Goal: Transaction & Acquisition: Subscribe to service/newsletter

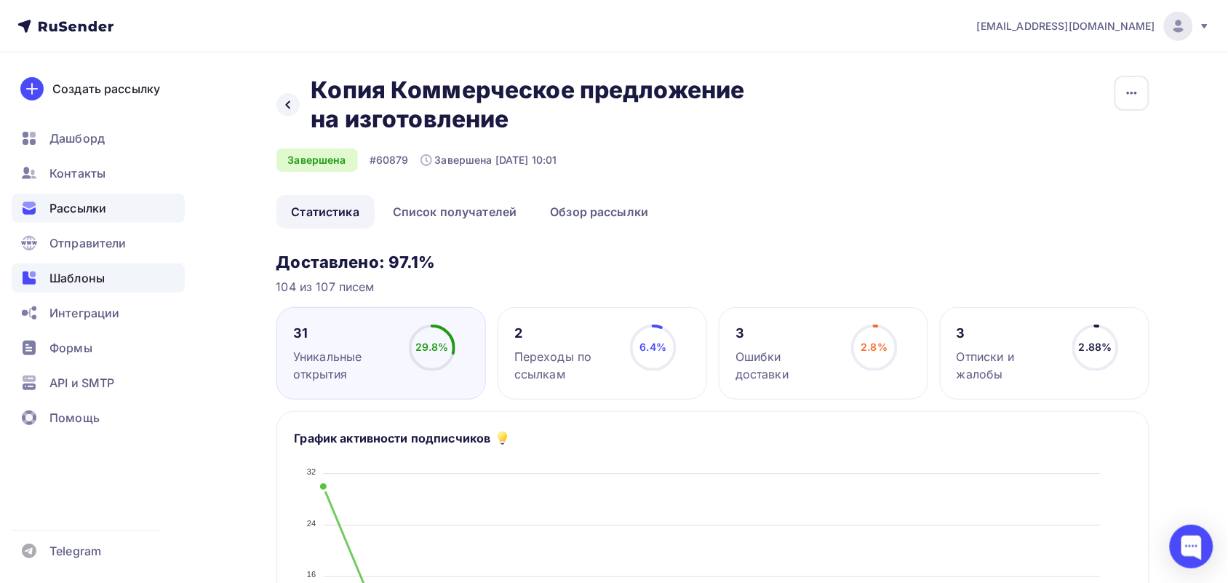
click at [86, 269] on span "Шаблоны" at bounding box center [76, 277] width 55 height 17
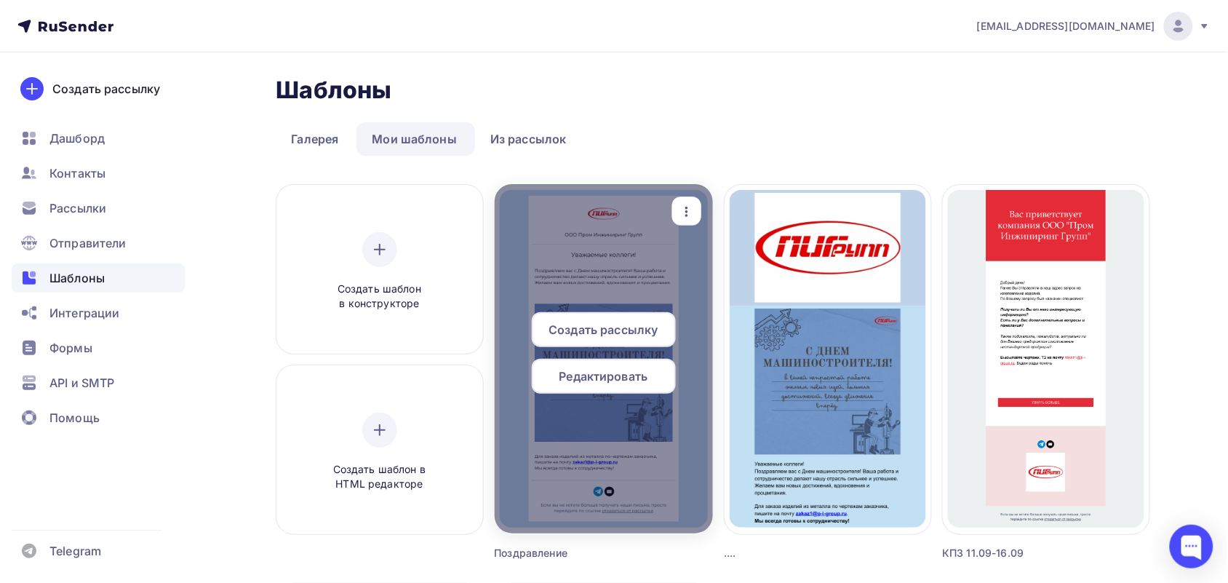
click at [624, 260] on div at bounding box center [604, 358] width 218 height 349
click at [586, 379] on span "Редактировать" at bounding box center [604, 376] width 89 height 17
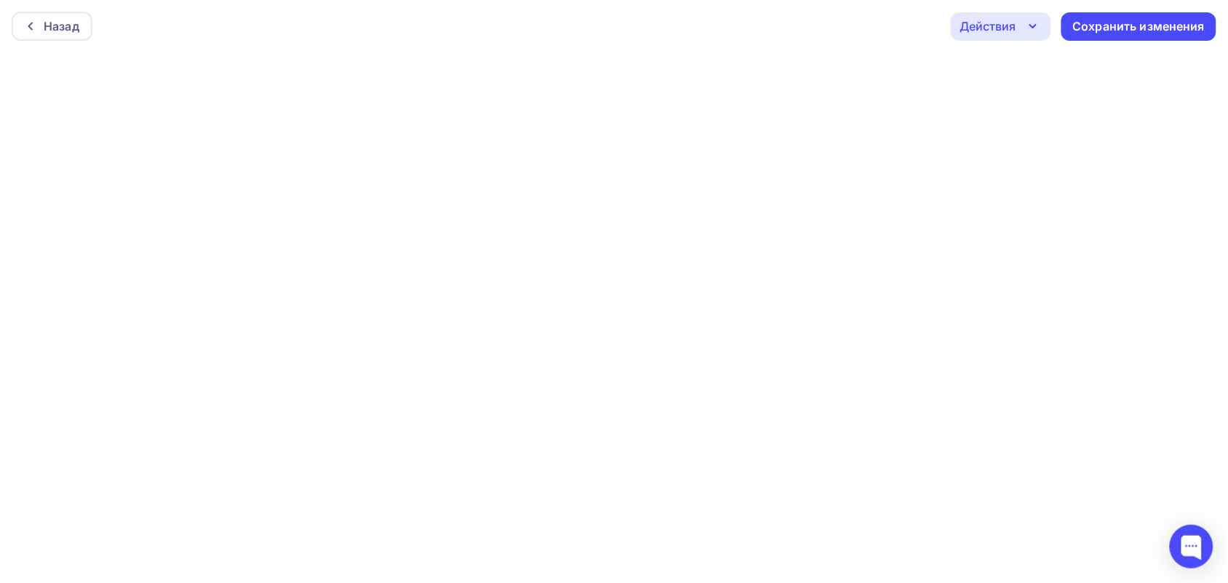
scroll to position [4, 0]
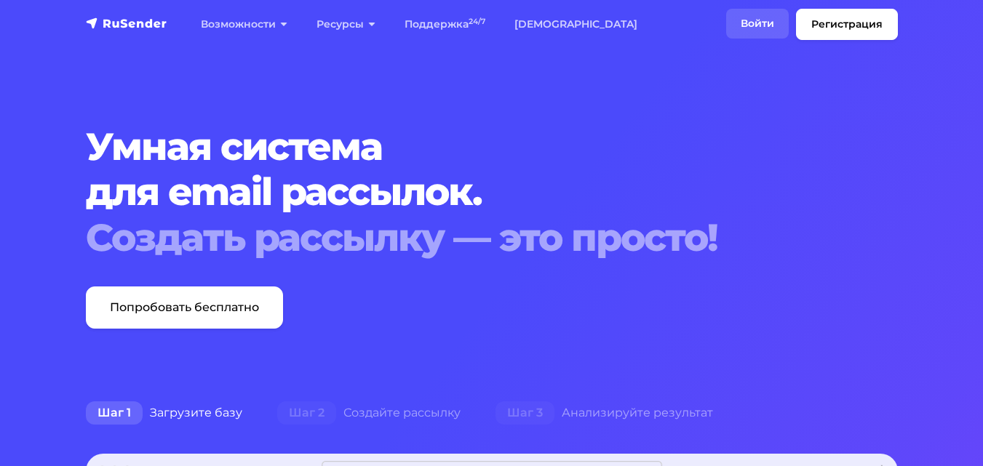
click at [763, 16] on link "Войти" at bounding box center [757, 24] width 63 height 30
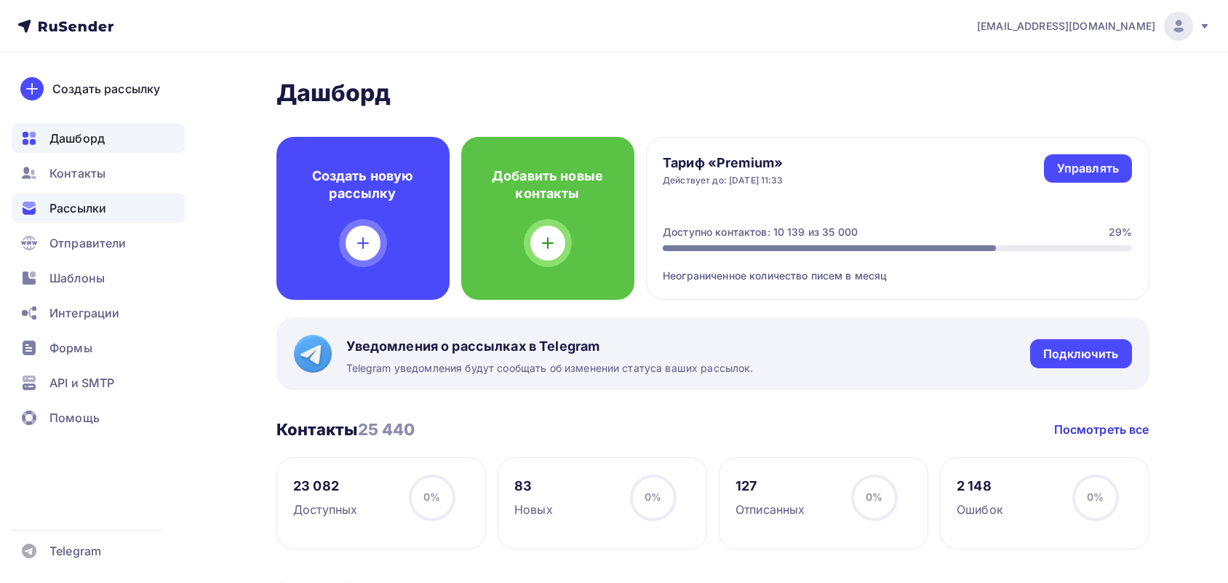
click at [60, 205] on span "Рассылки" at bounding box center [77, 207] width 57 height 17
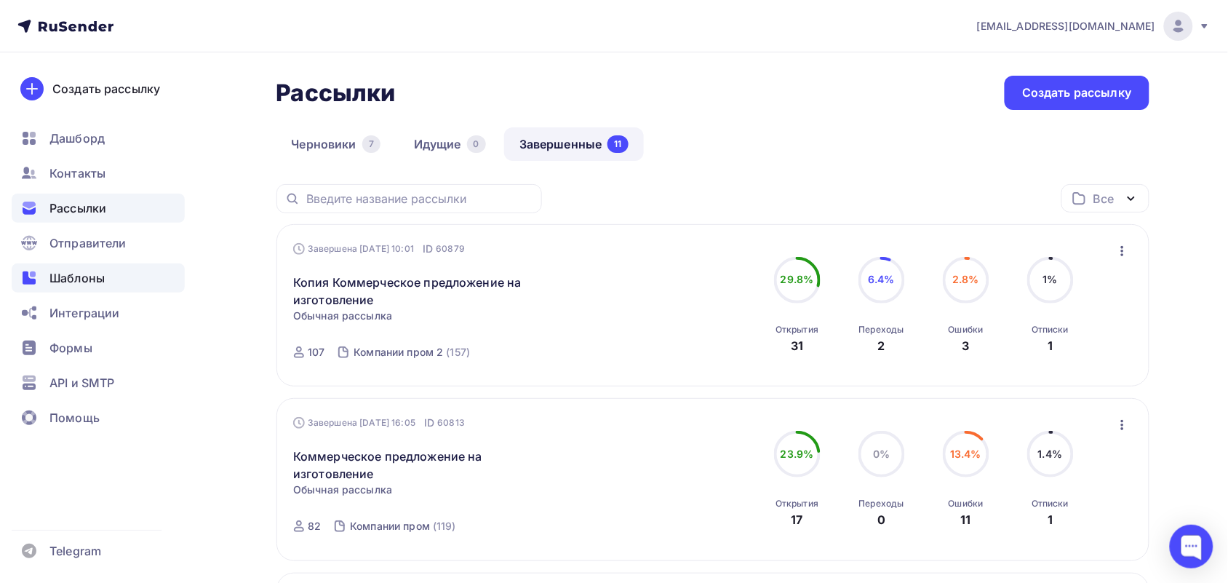
click at [70, 282] on span "Шаблоны" at bounding box center [76, 277] width 55 height 17
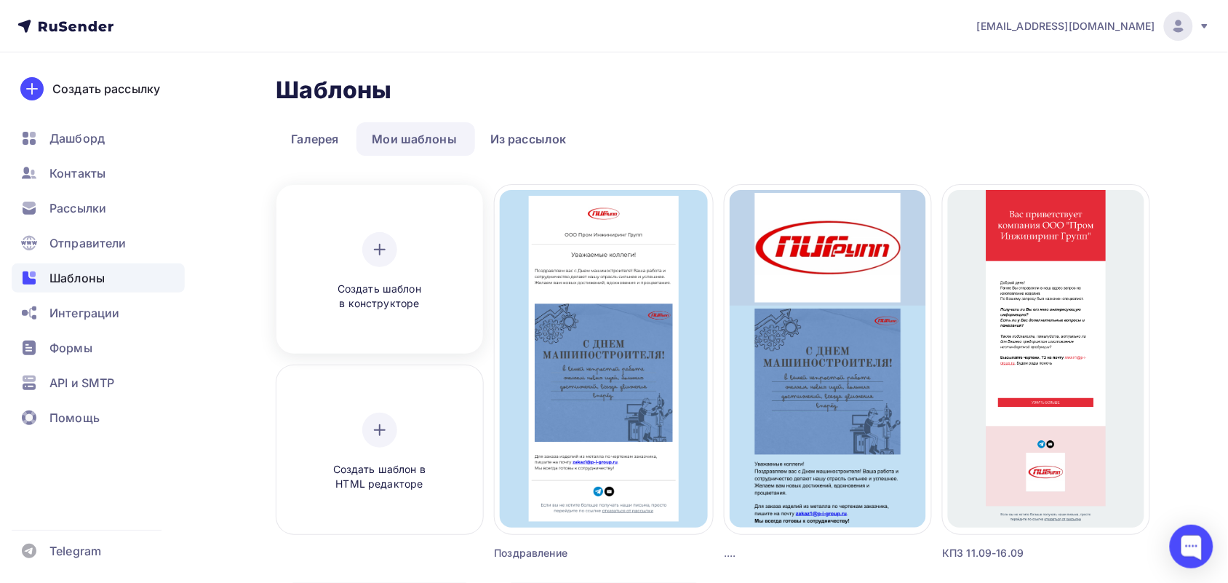
click at [390, 253] on div at bounding box center [379, 249] width 35 height 35
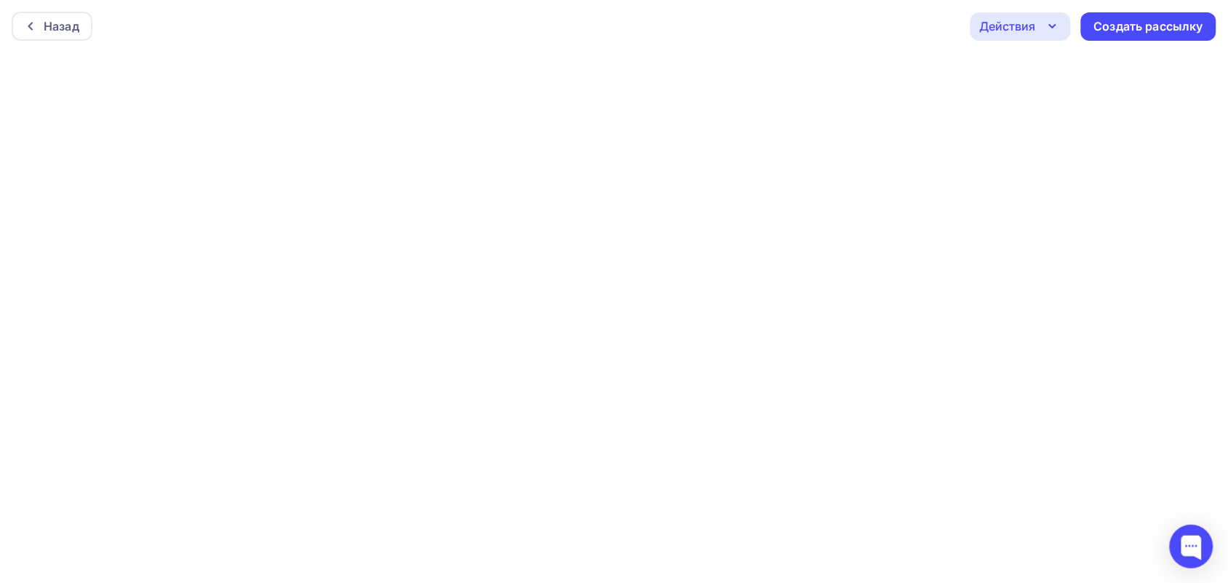
click at [998, 13] on div "Действия" at bounding box center [1021, 26] width 100 height 28
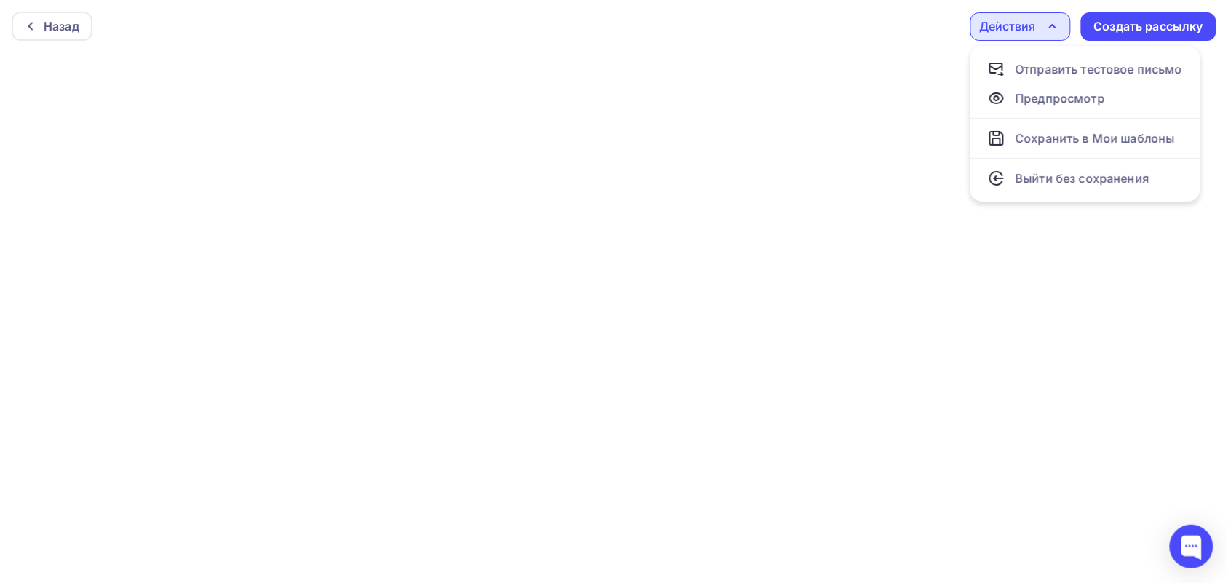
click at [990, 22] on div "Действия" at bounding box center [1008, 25] width 56 height 17
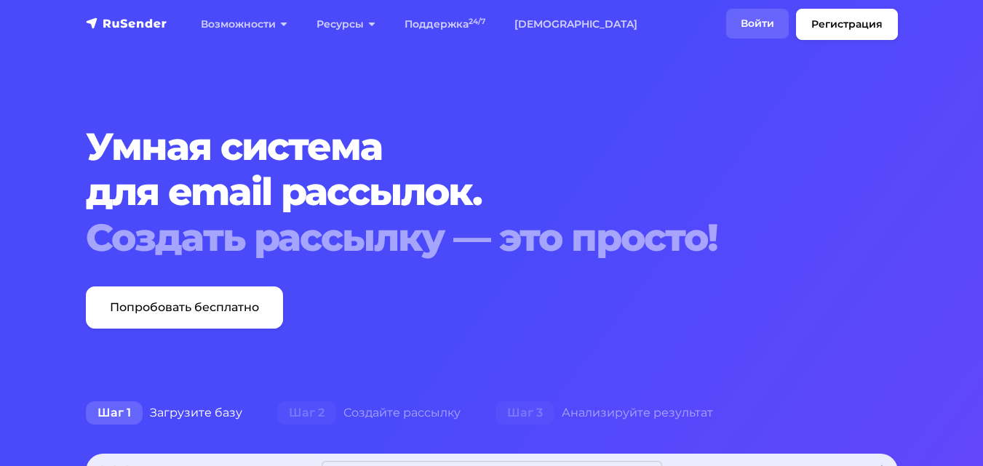
click at [749, 30] on link "Войти" at bounding box center [757, 24] width 63 height 30
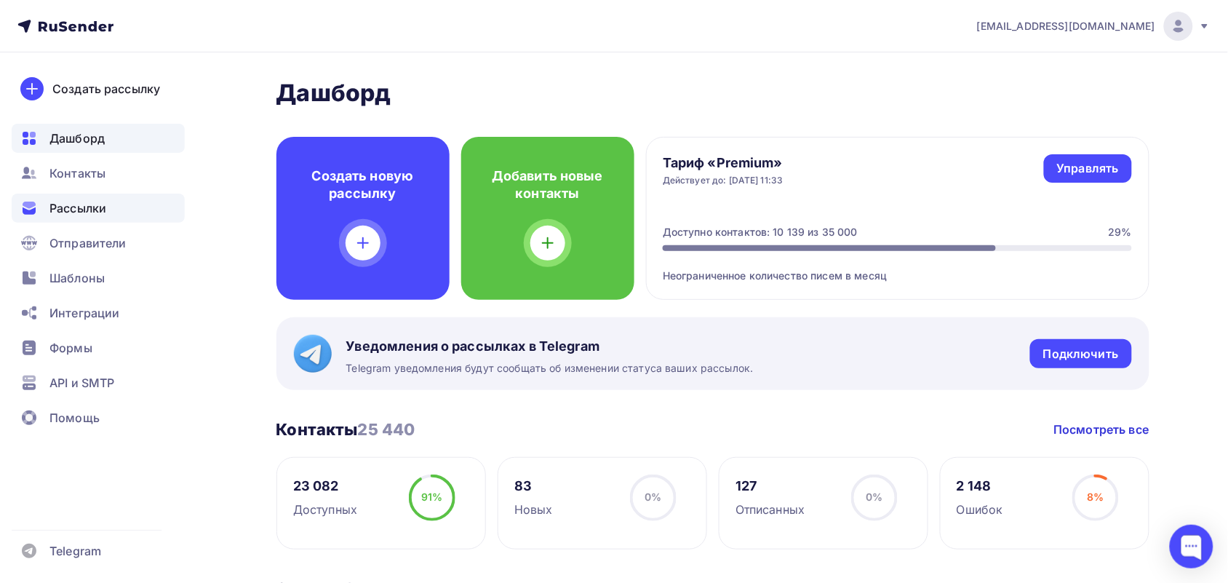
click at [111, 202] on div "Рассылки" at bounding box center [98, 208] width 173 height 29
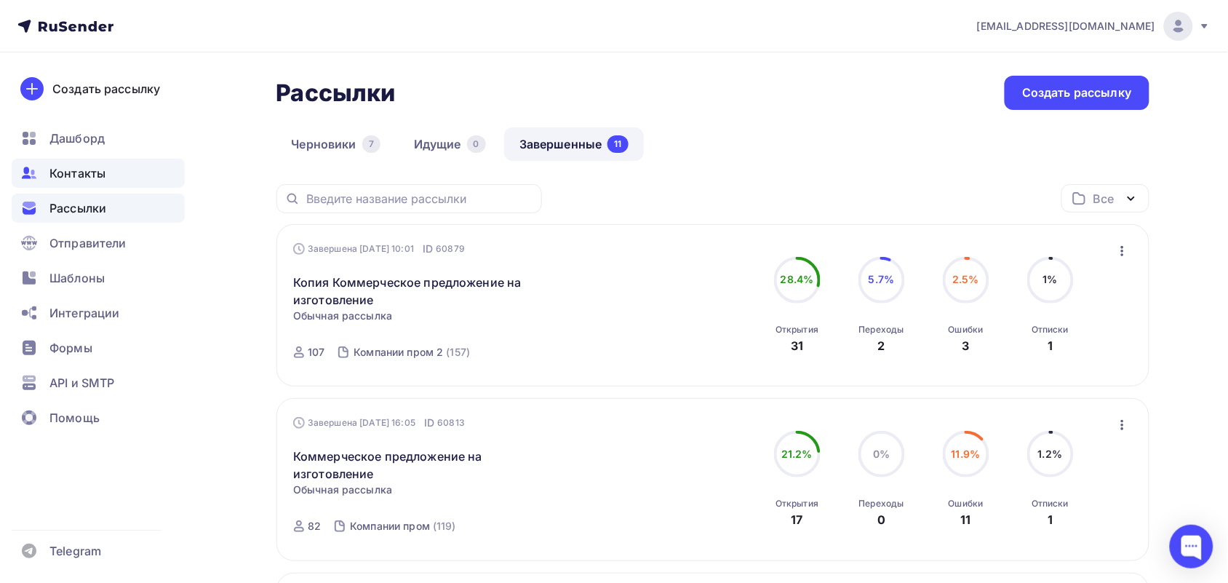
click at [127, 176] on div "Контакты" at bounding box center [98, 173] width 173 height 29
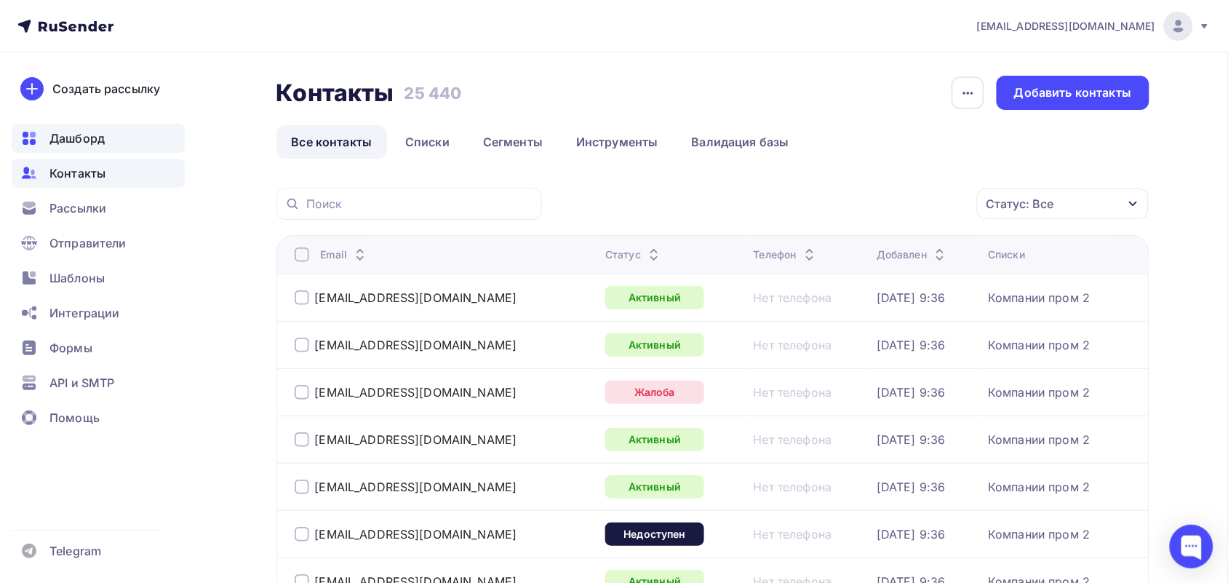
click at [82, 142] on span "Дашборд" at bounding box center [76, 138] width 55 height 17
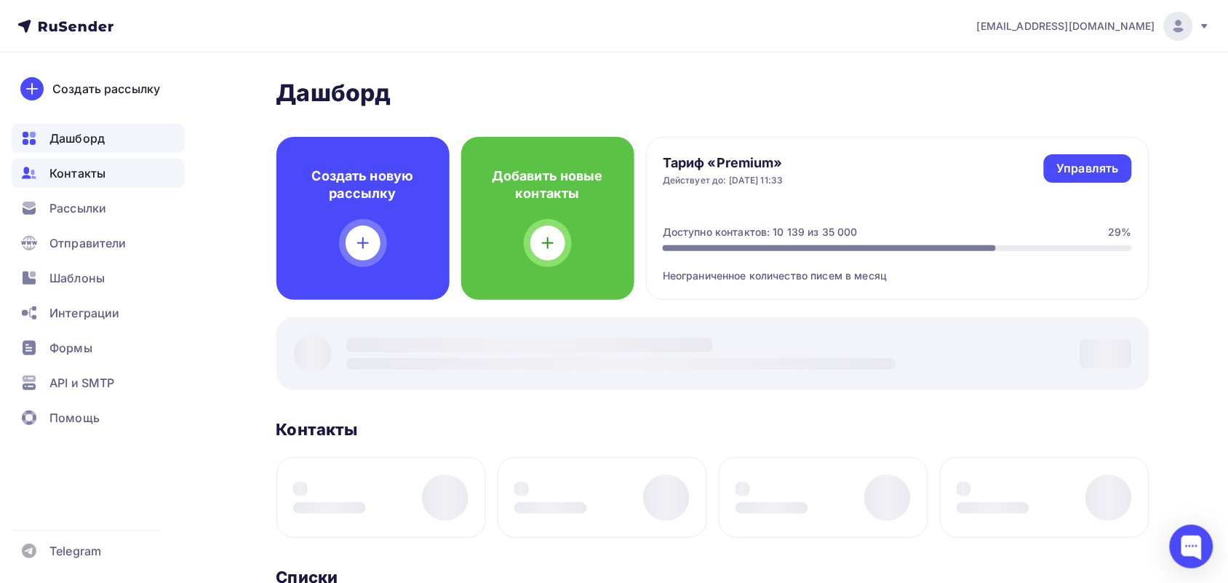
click at [82, 167] on span "Контакты" at bounding box center [77, 172] width 56 height 17
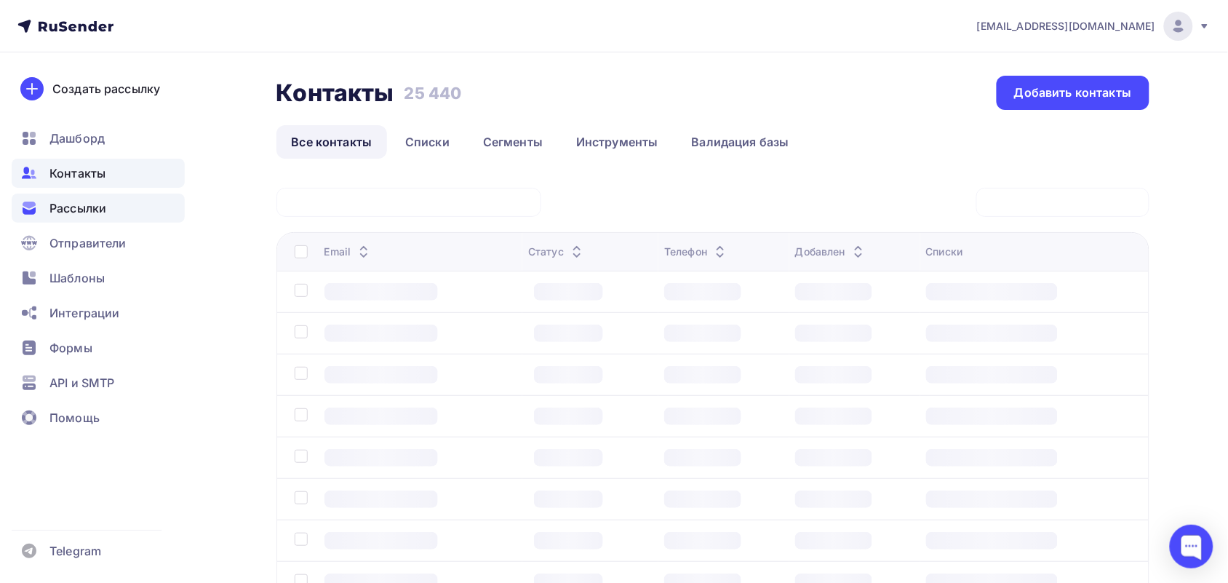
click at [82, 200] on span "Рассылки" at bounding box center [77, 207] width 57 height 17
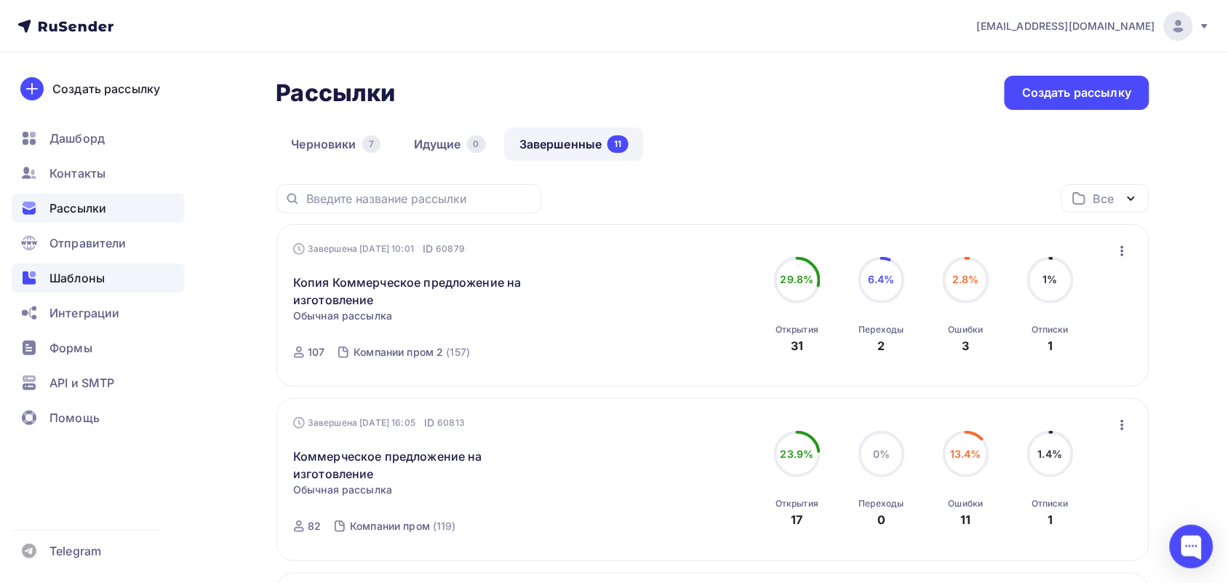
click at [119, 282] on div "Шаблоны" at bounding box center [98, 277] width 173 height 29
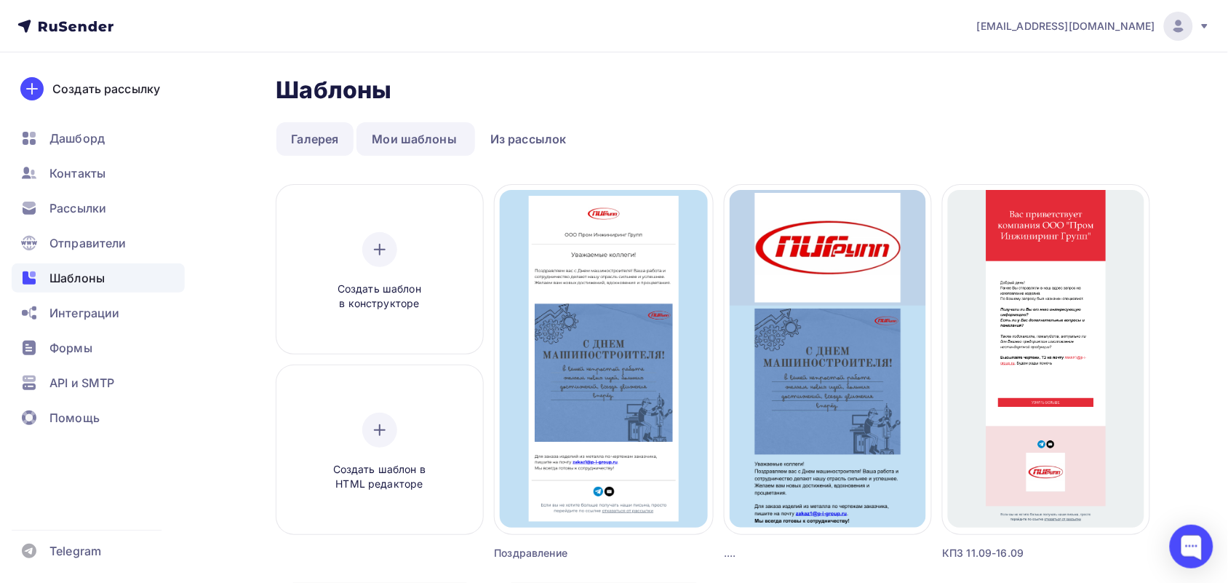
click at [292, 130] on link "Галерея" at bounding box center [316, 138] width 78 height 33
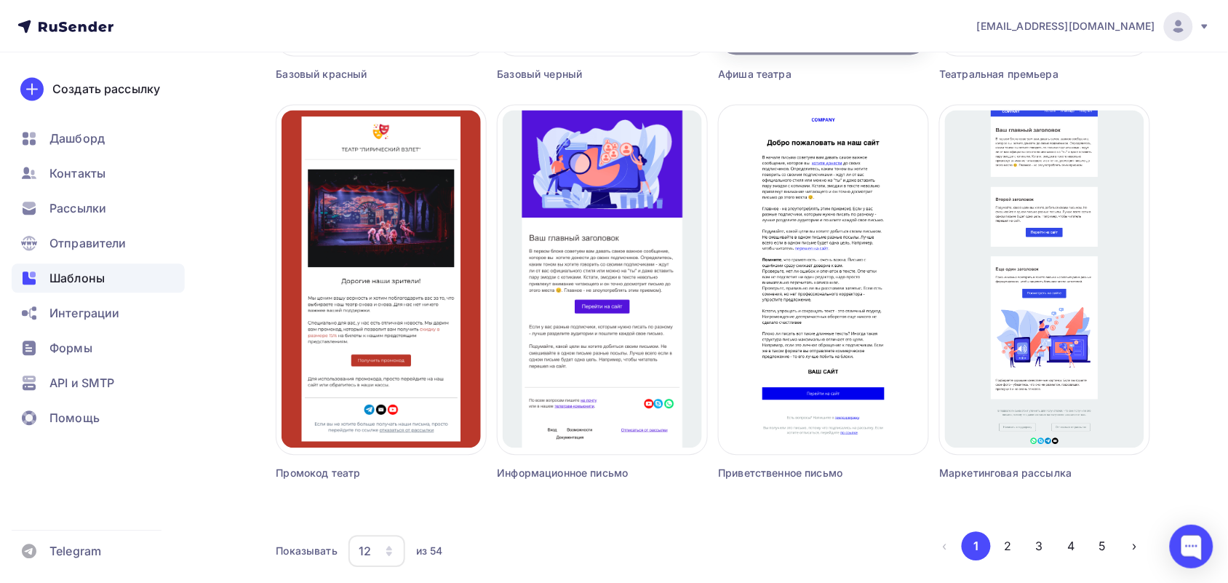
scroll to position [910, 0]
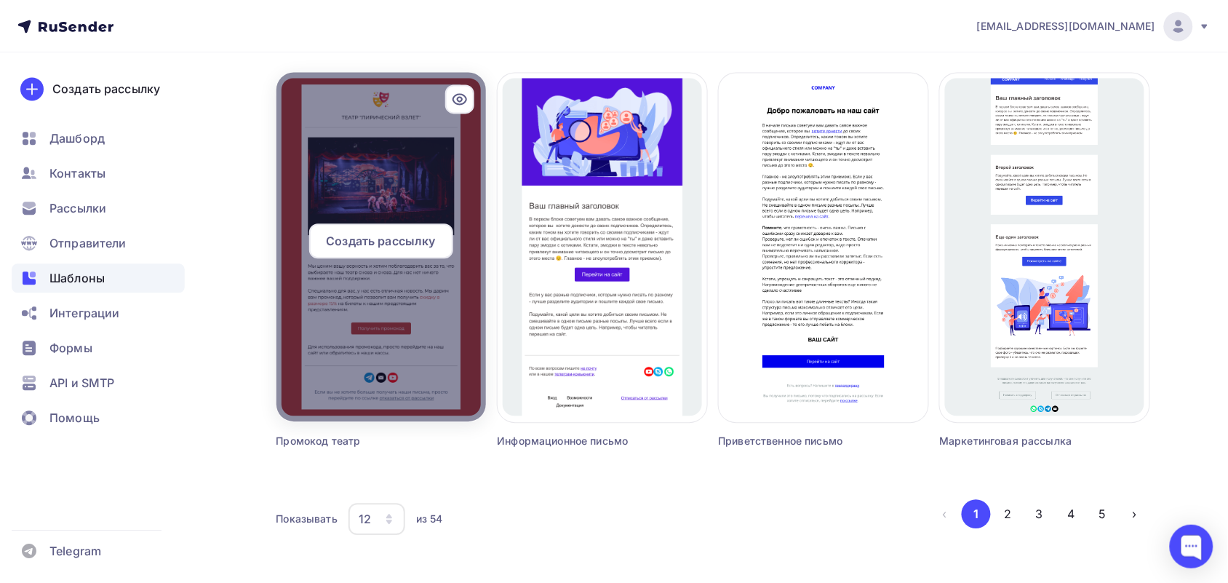
click at [415, 303] on div at bounding box center [382, 246] width 210 height 349
click at [413, 164] on div at bounding box center [382, 246] width 210 height 349
click at [463, 89] on div at bounding box center [459, 98] width 29 height 29
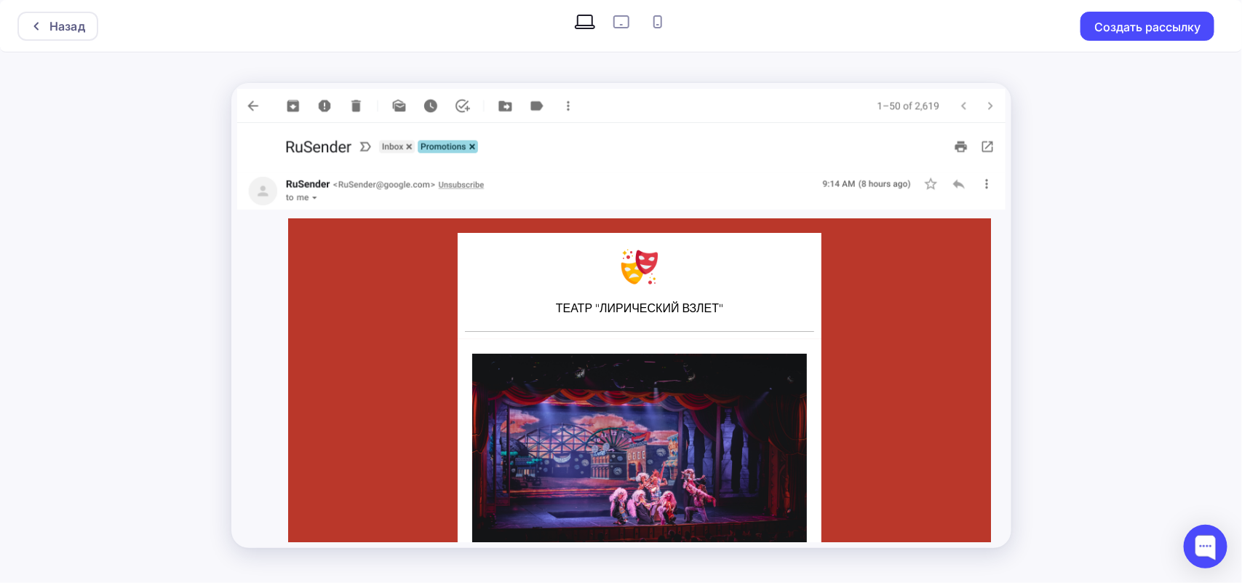
click at [251, 103] on img at bounding box center [621, 106] width 768 height 34
click at [60, 24] on div "Назад" at bounding box center [67, 25] width 36 height 17
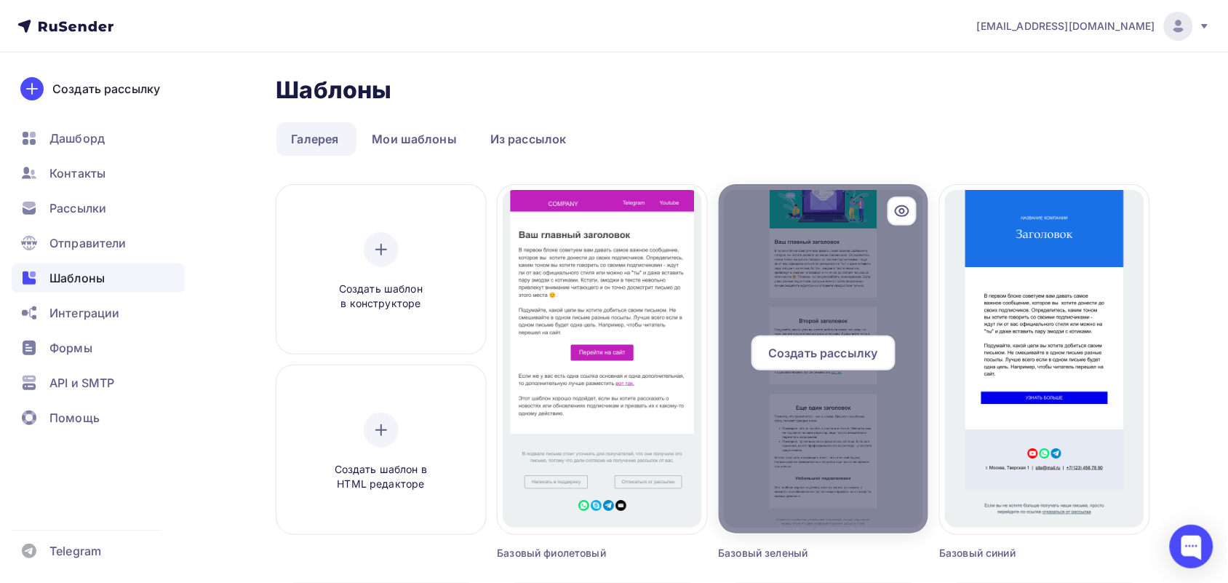
click at [815, 297] on div at bounding box center [824, 358] width 210 height 349
click at [817, 342] on div "Создать рассылку" at bounding box center [824, 352] width 144 height 35
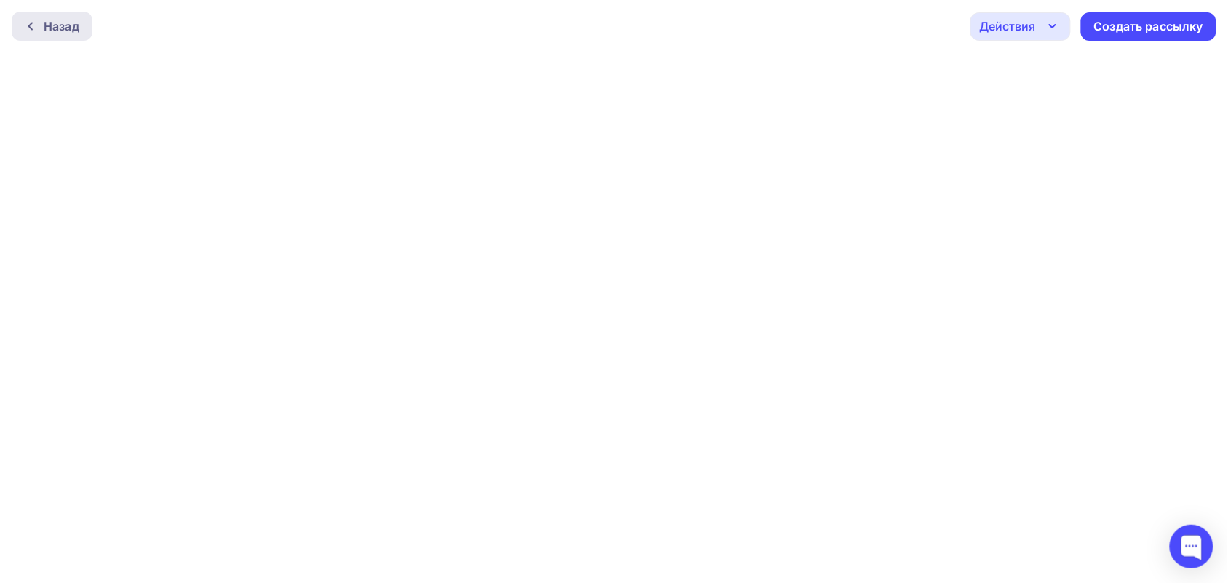
click at [47, 27] on div "Назад" at bounding box center [62, 25] width 36 height 17
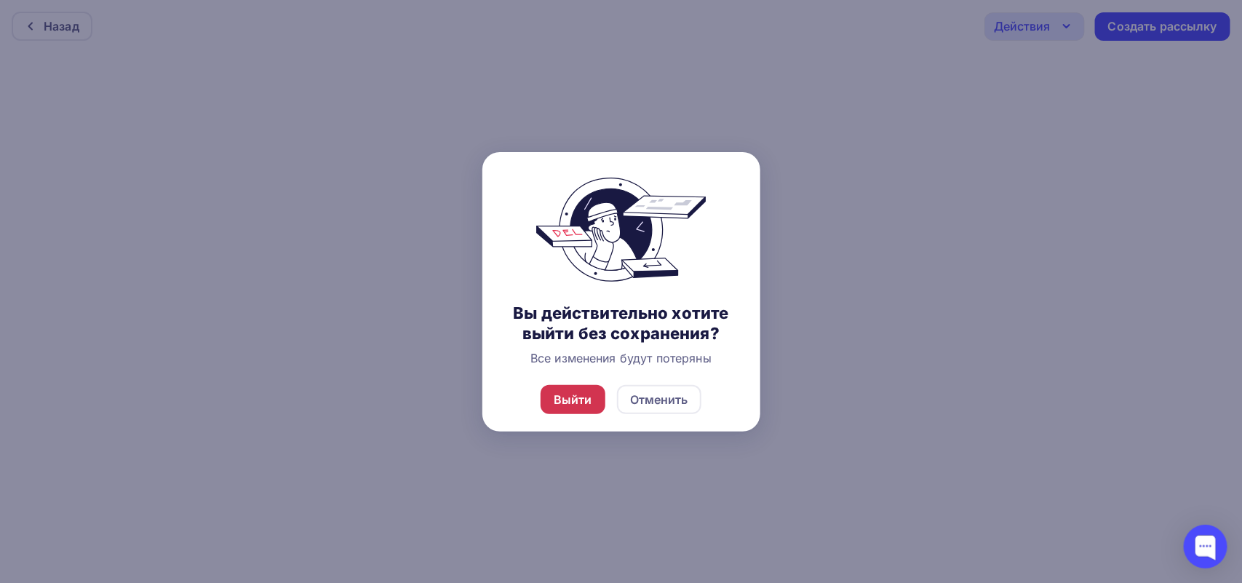
click at [557, 398] on div "Выйти" at bounding box center [573, 399] width 39 height 17
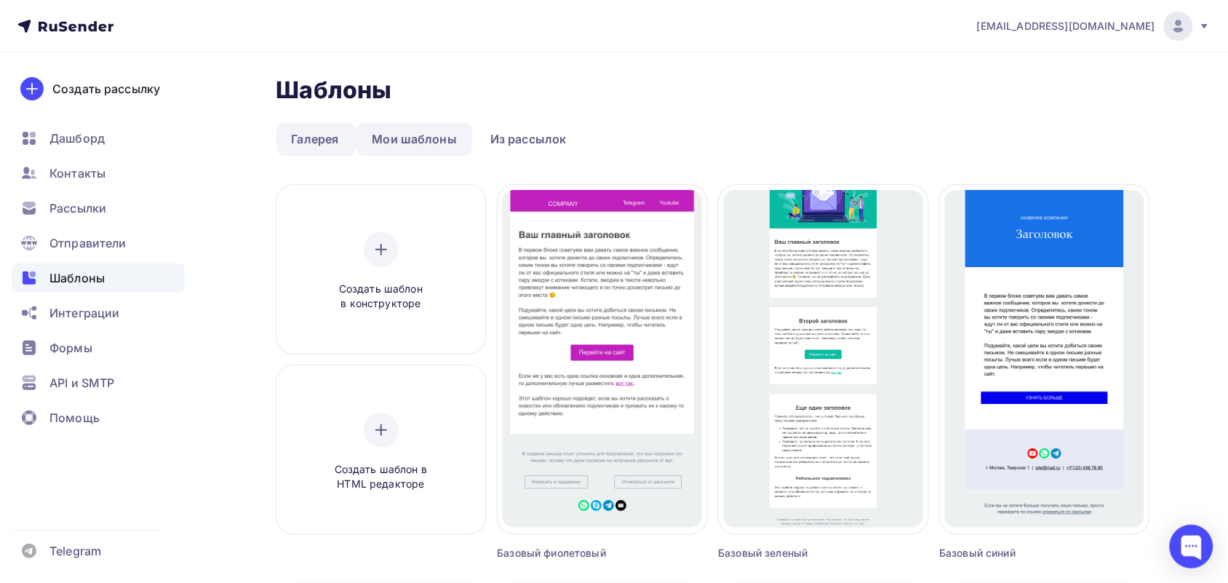
click at [424, 130] on link "Мои шаблоны" at bounding box center [415, 138] width 116 height 33
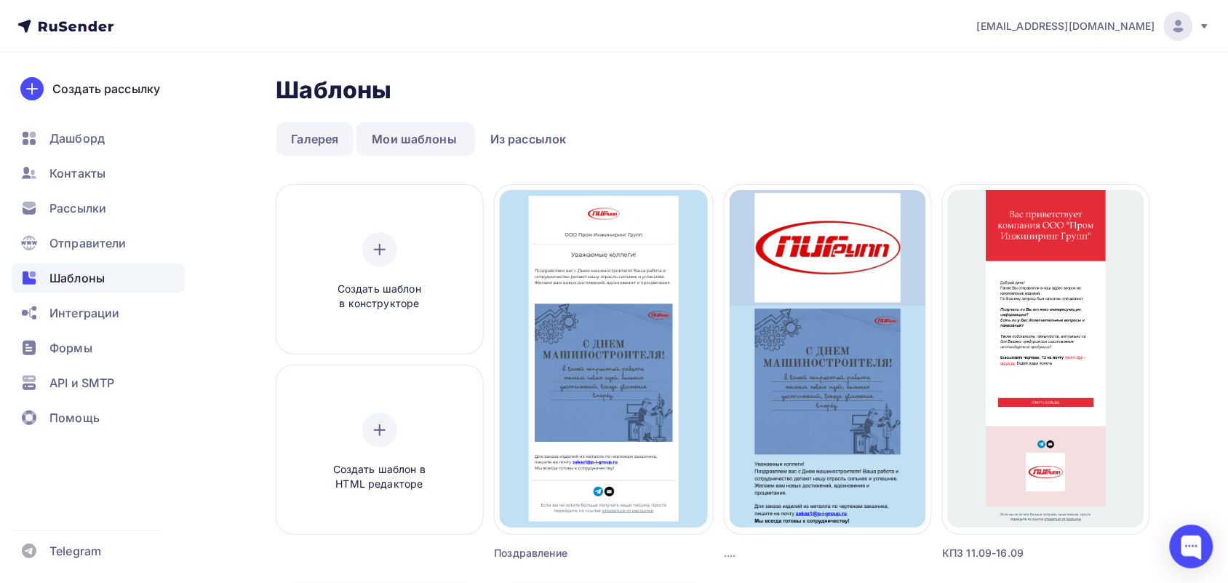
click at [350, 131] on link "Галерея" at bounding box center [316, 138] width 78 height 33
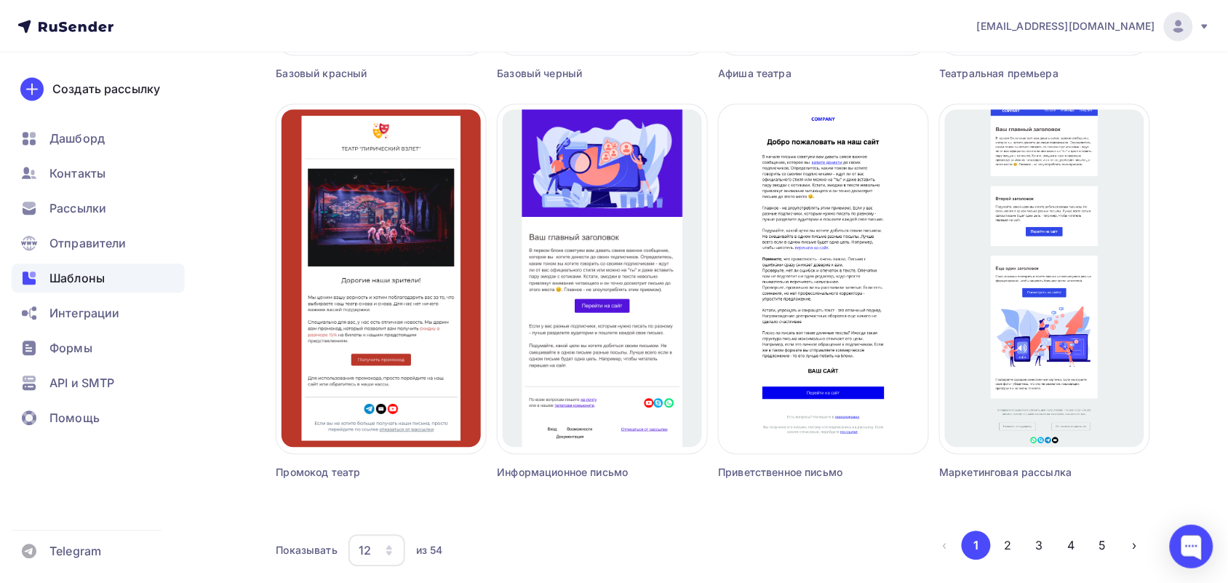
scroll to position [910, 0]
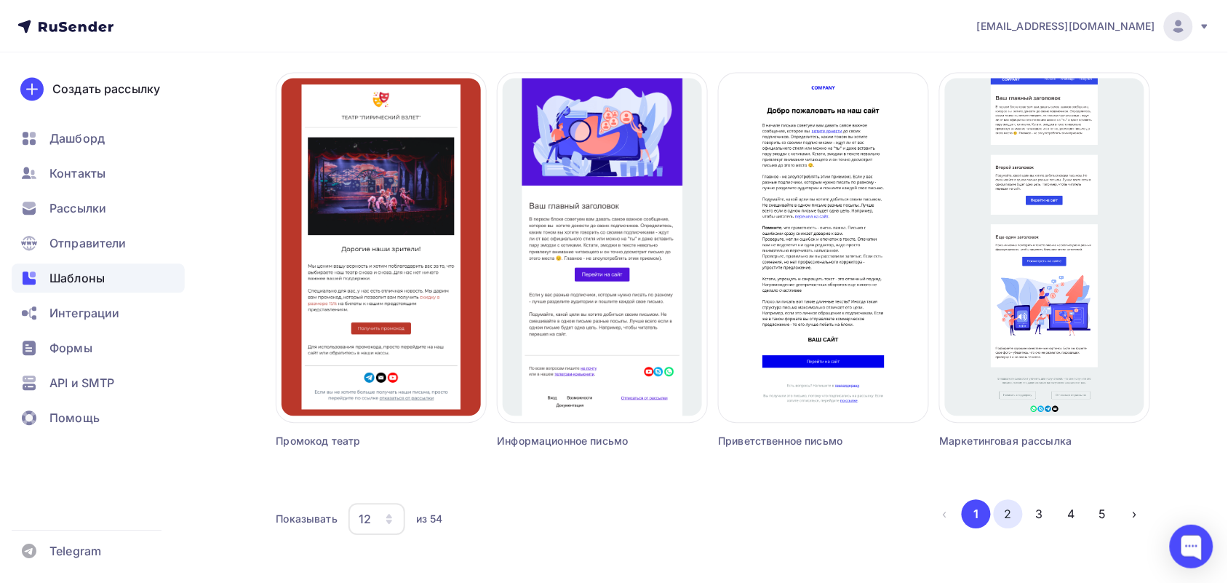
click at [1014, 524] on button "2" at bounding box center [1008, 513] width 29 height 29
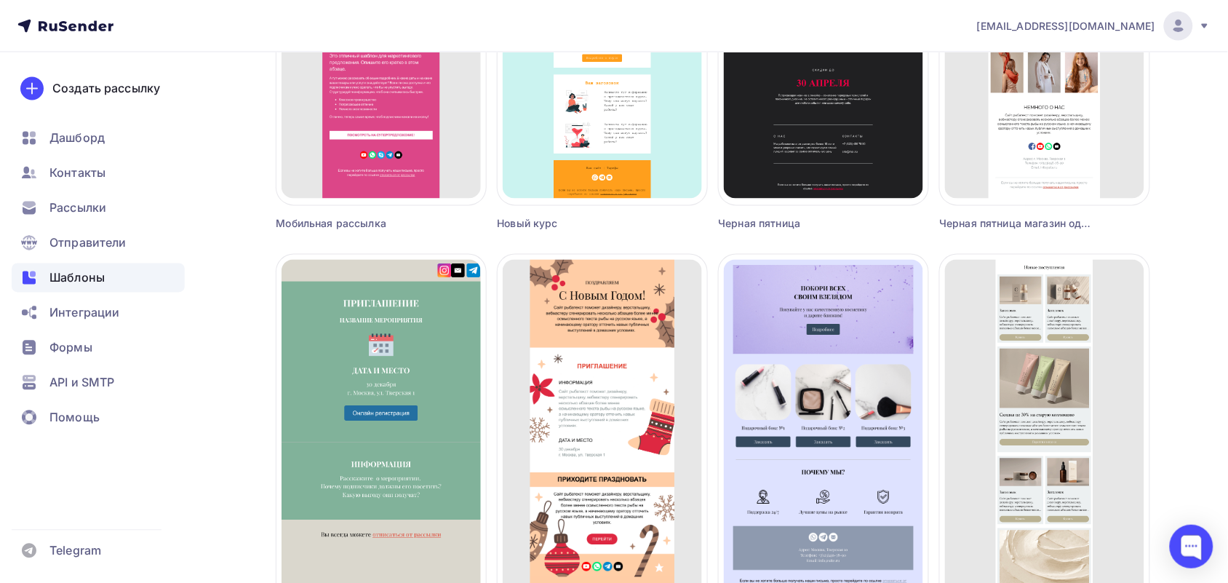
scroll to position [939, 0]
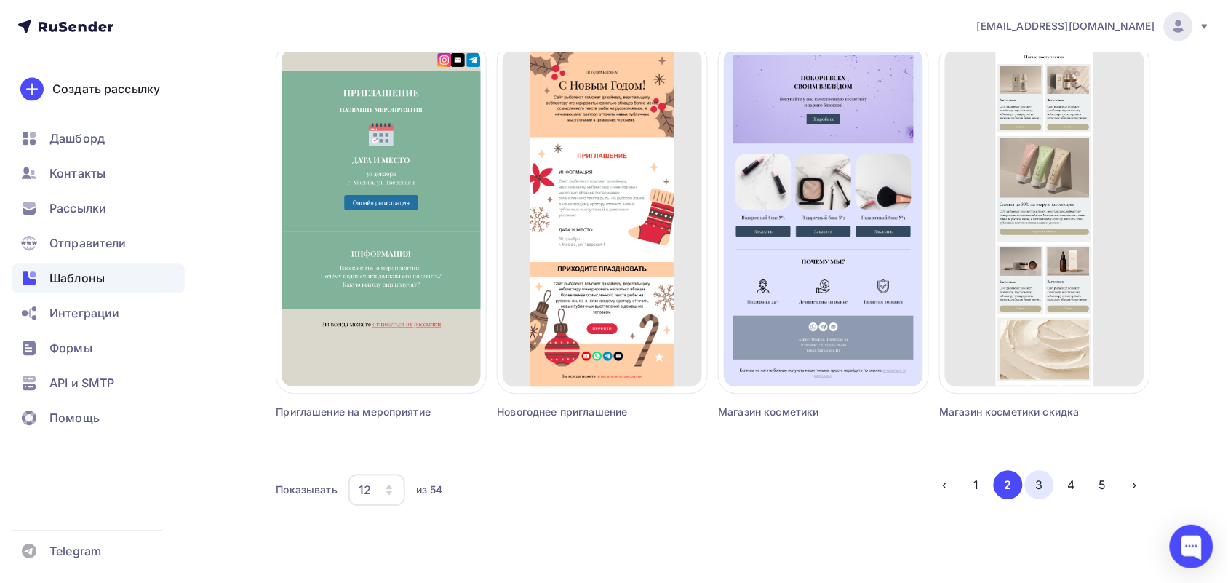
click at [1049, 489] on button "3" at bounding box center [1039, 484] width 29 height 29
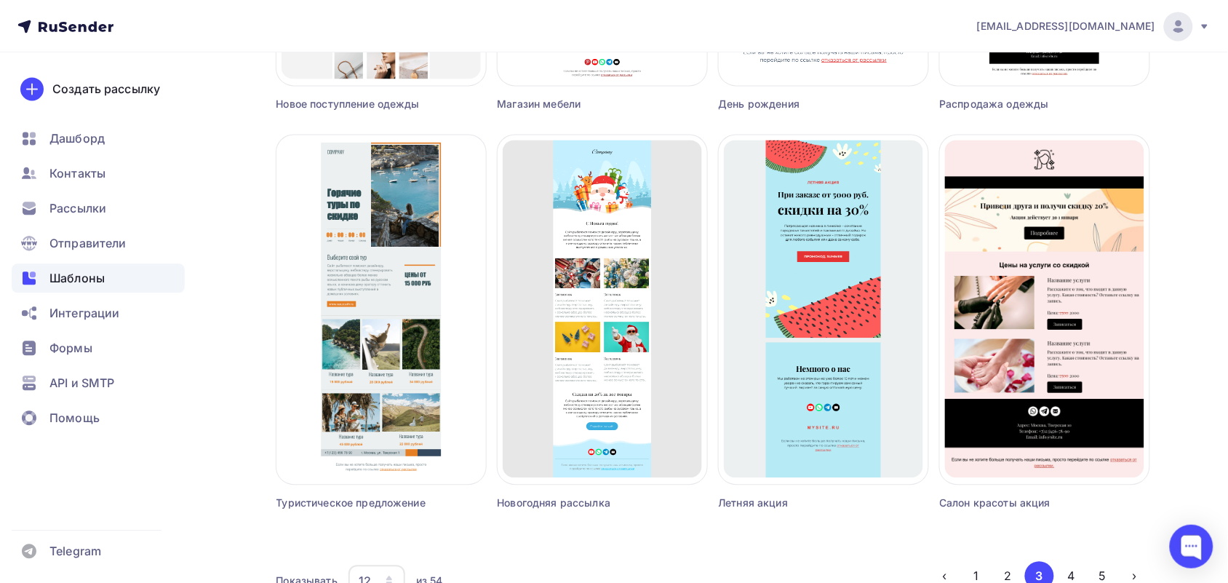
scroll to position [757, 0]
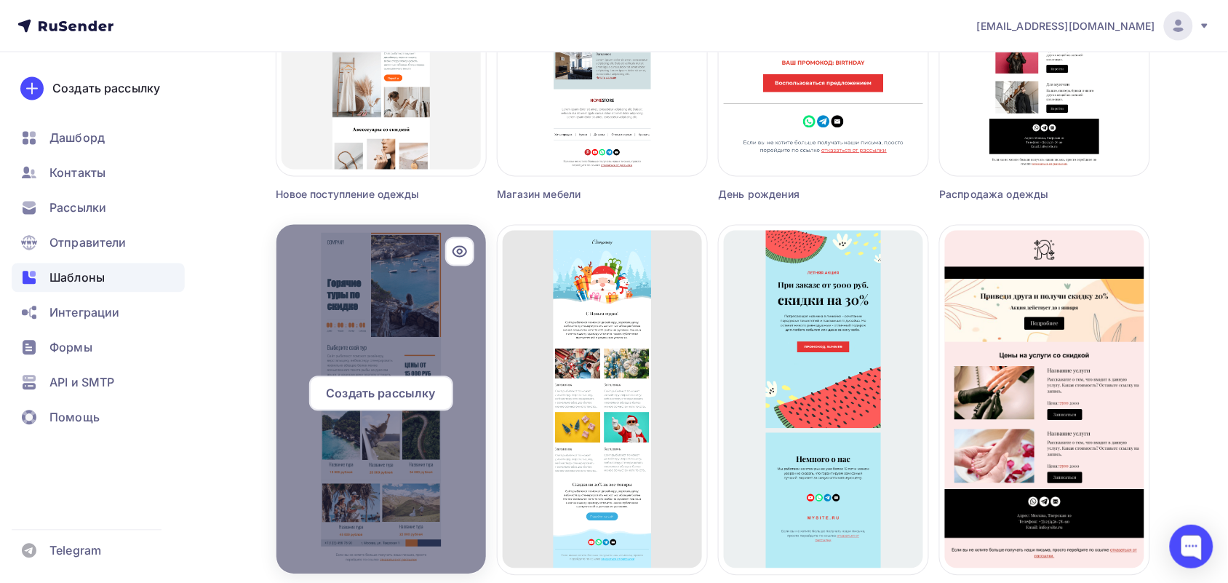
click at [358, 349] on div at bounding box center [382, 399] width 210 height 349
click at [373, 377] on div "Создать рассылку" at bounding box center [381, 393] width 144 height 35
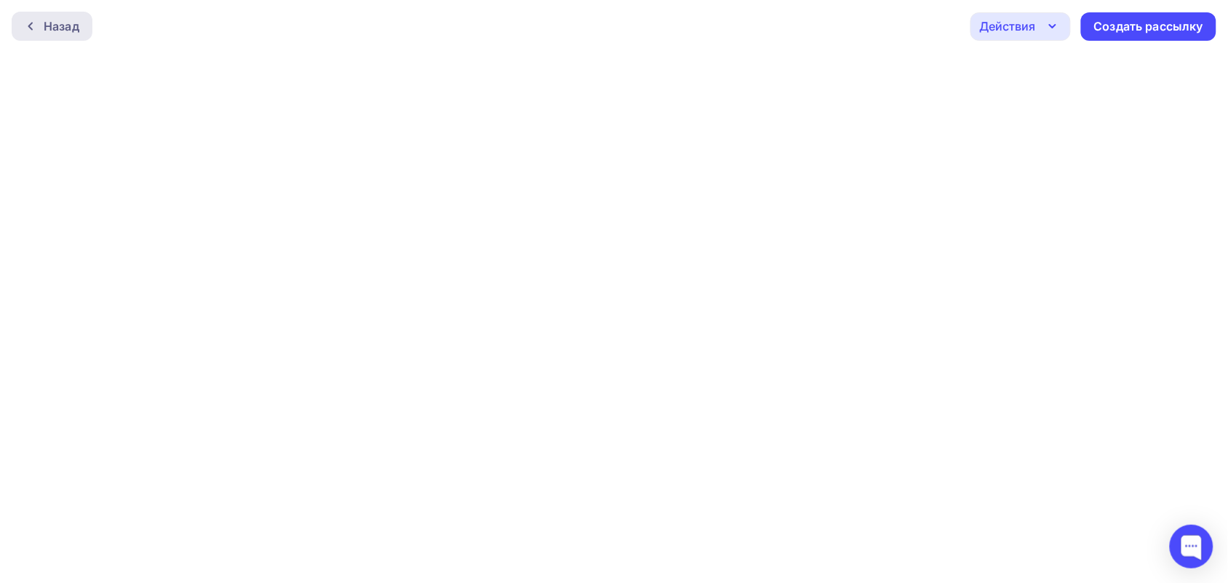
click at [49, 29] on div "Назад" at bounding box center [62, 25] width 36 height 17
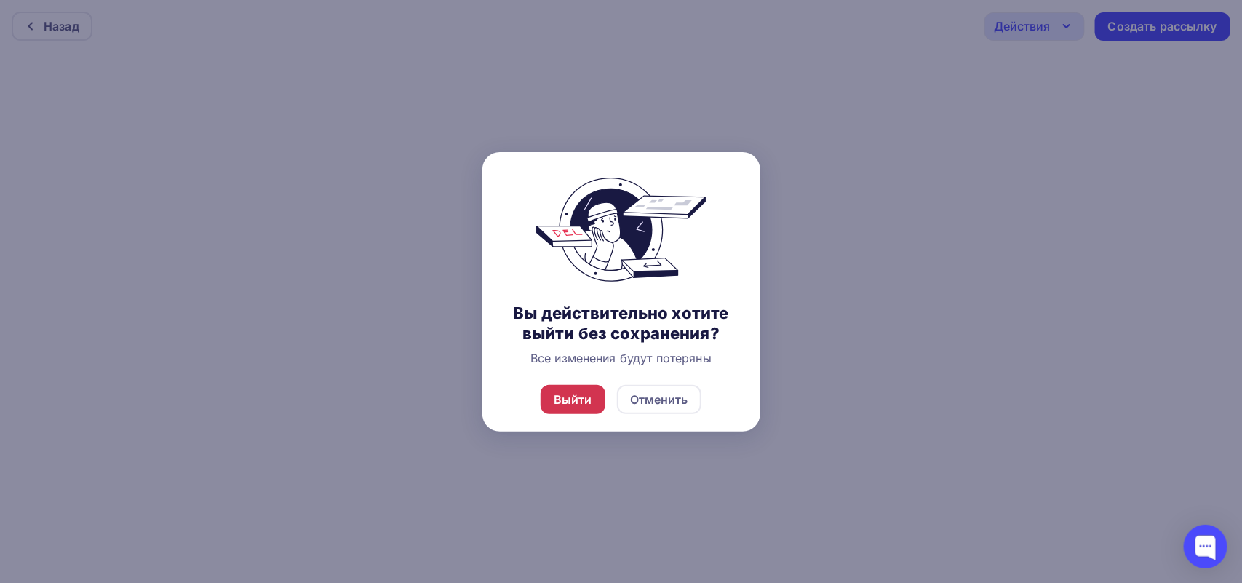
click at [568, 387] on div "Выйти" at bounding box center [573, 399] width 65 height 29
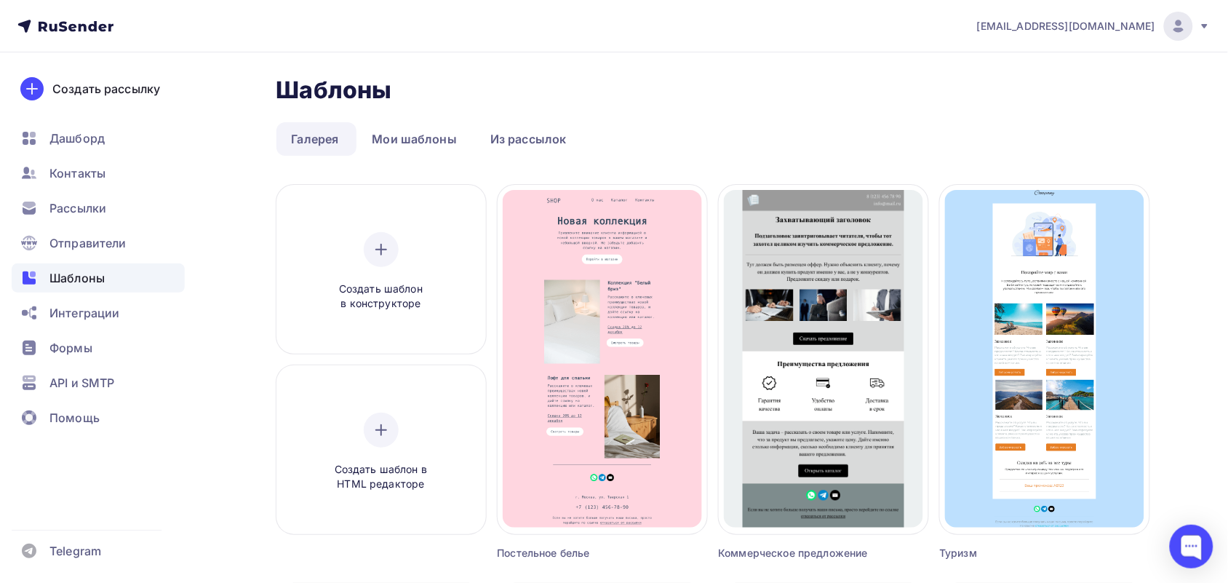
drag, startPoint x: 306, startPoint y: 56, endPoint x: 336, endPoint y: 84, distance: 41.2
click at [412, 128] on link "Мои шаблоны" at bounding box center [415, 138] width 116 height 33
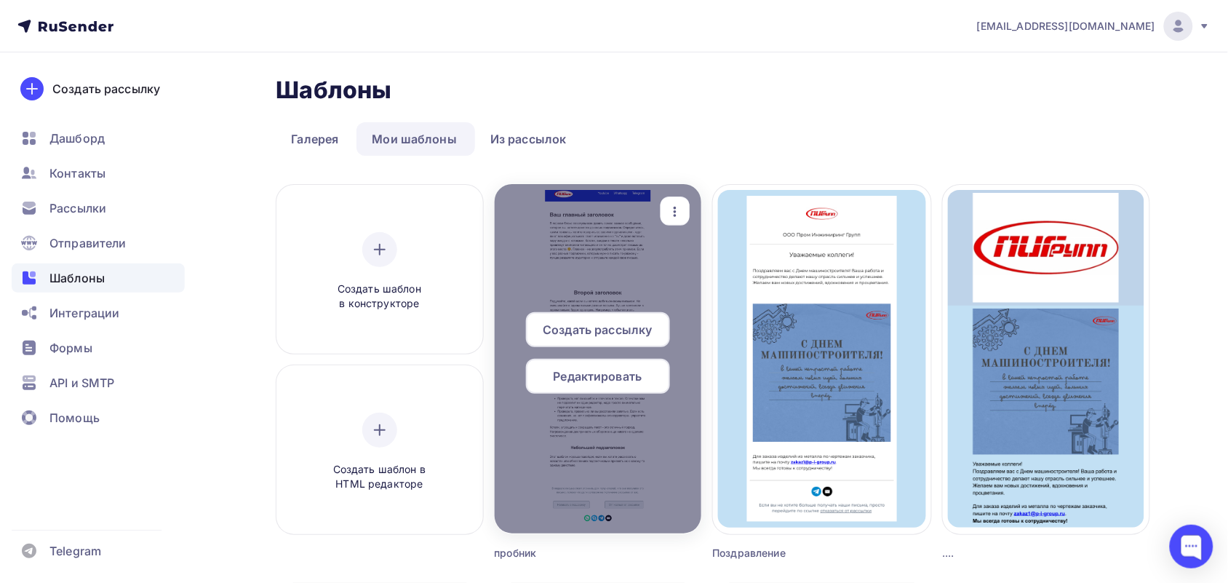
click at [599, 255] on div at bounding box center [598, 358] width 207 height 349
click at [635, 365] on div "Редактировать" at bounding box center [598, 376] width 144 height 35
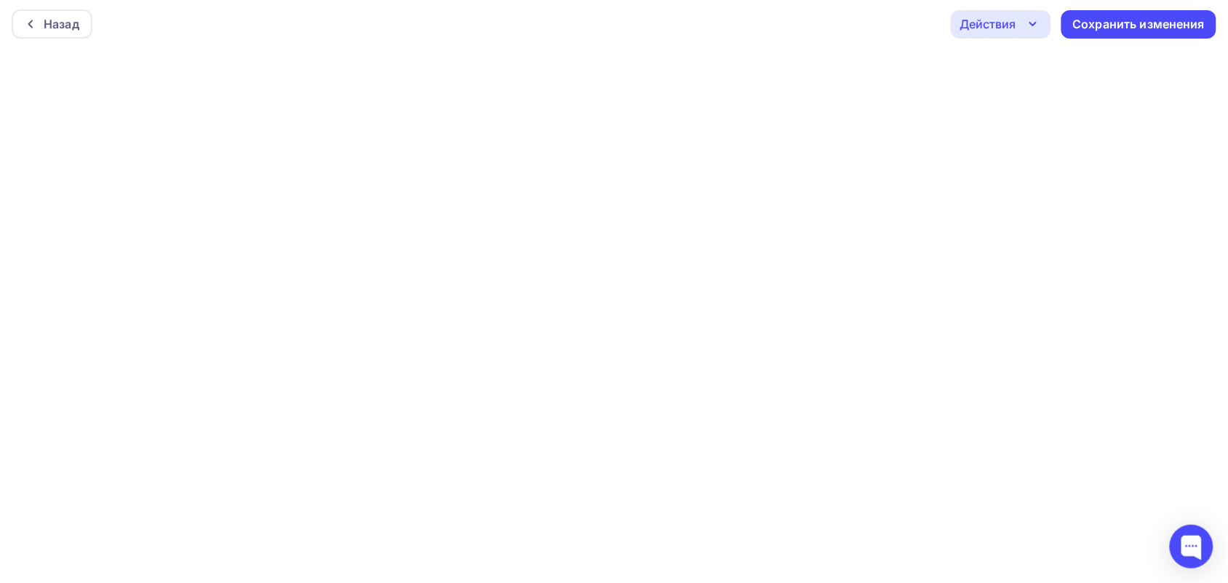
scroll to position [4, 0]
click at [997, 38] on div "Назад Действия Отправить тестовое письмо Предпросмотр Выйти без сохранения Сохр…" at bounding box center [614, 22] width 1228 height 52
click at [1001, 31] on div "Действия" at bounding box center [989, 22] width 56 height 17
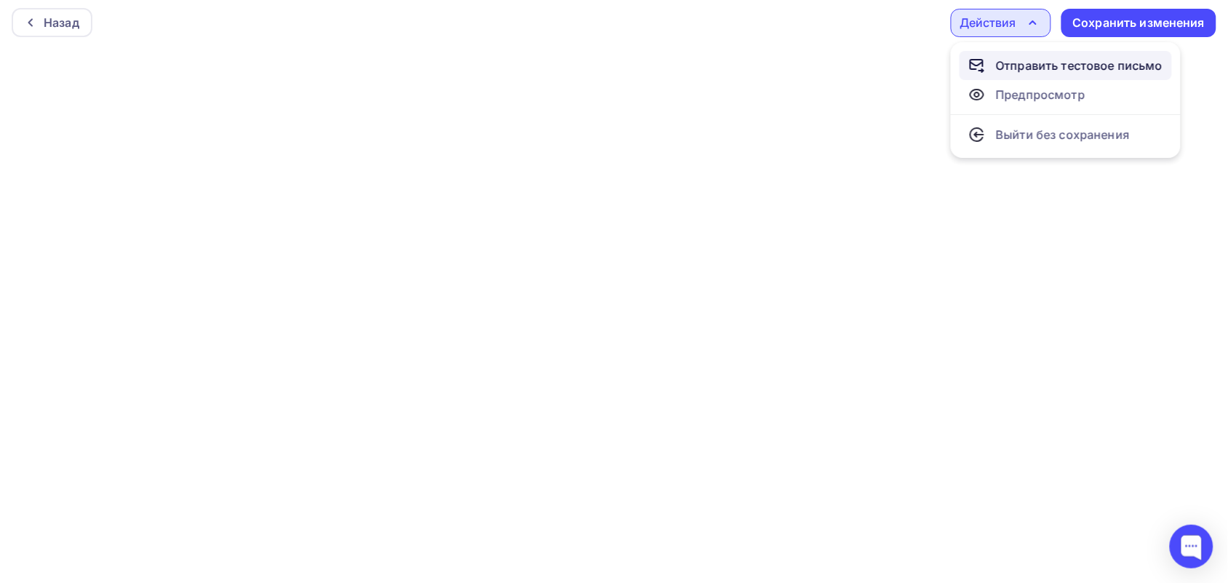
click at [1038, 63] on div "Отправить тестовое письмо" at bounding box center [1079, 65] width 167 height 17
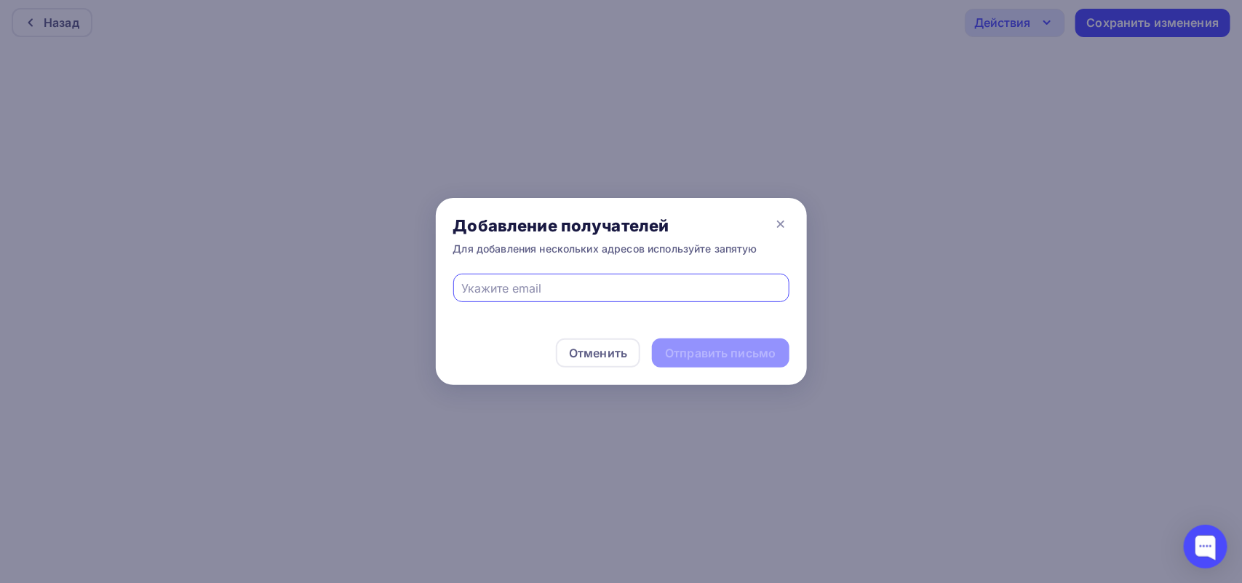
click at [533, 295] on input "text" at bounding box center [620, 287] width 319 height 17
type input "zakaz@p-i-group.ru"
click at [748, 347] on div "Отправить письмо" at bounding box center [720, 353] width 111 height 17
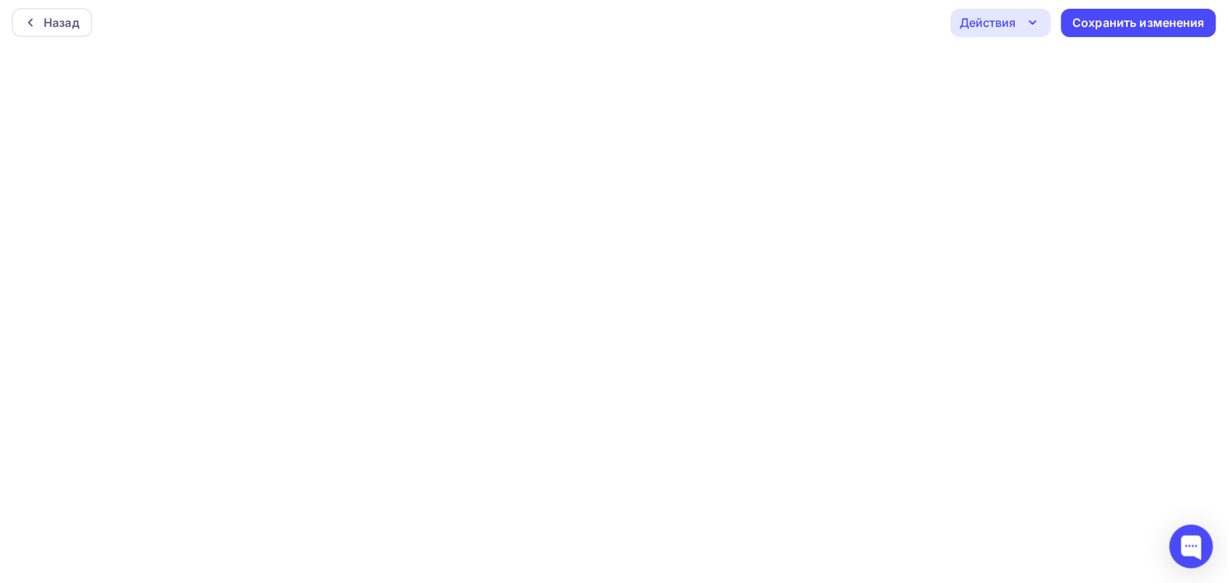
scroll to position [0, 0]
click at [901, 44] on div "Назад Действия Отправить тестовое письмо Предпросмотр Выйти без сохранения Сохр…" at bounding box center [614, 26] width 1228 height 52
click at [932, 8] on div "Назад Действия Отправить тестовое письмо Предпросмотр Выйти без сохранения Сохр…" at bounding box center [614, 26] width 1228 height 52
click at [120, 47] on div "Назад Действия Отправить тестовое письмо Предпросмотр Выйти без сохранения Сохр…" at bounding box center [614, 26] width 1228 height 52
click at [160, 1] on div "Назад Действия Отправить тестовое письмо Предпросмотр Выйти без сохранения Сохр…" at bounding box center [614, 26] width 1228 height 52
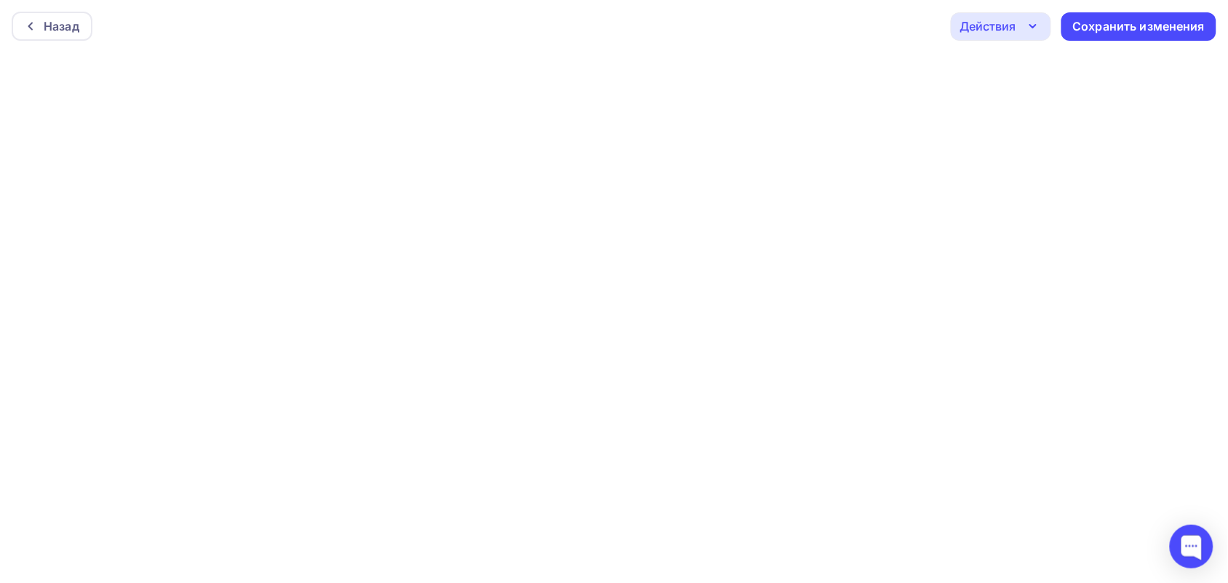
drag, startPoint x: 1013, startPoint y: 39, endPoint x: 1013, endPoint y: 52, distance: 13.1
click at [1013, 49] on div "Назад Действия Отправить тестовое письмо Предпросмотр Выйти без сохранения Сохр…" at bounding box center [614, 26] width 1228 height 52
click at [1003, 31] on div "Действия" at bounding box center [989, 25] width 56 height 17
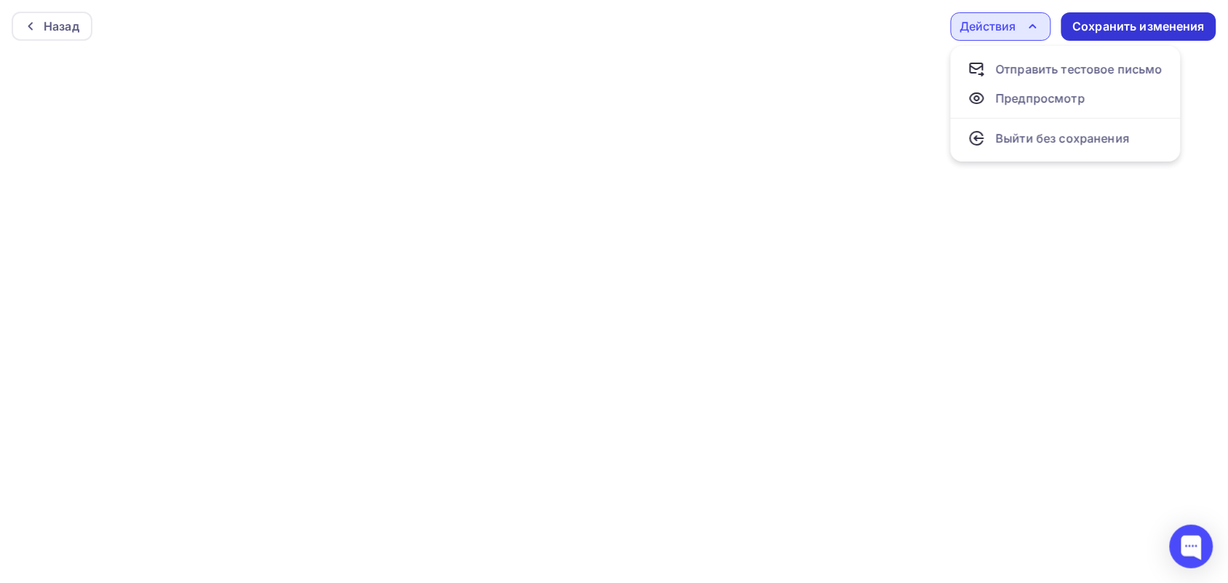
click at [1115, 22] on div "Сохранить изменения" at bounding box center [1139, 26] width 132 height 17
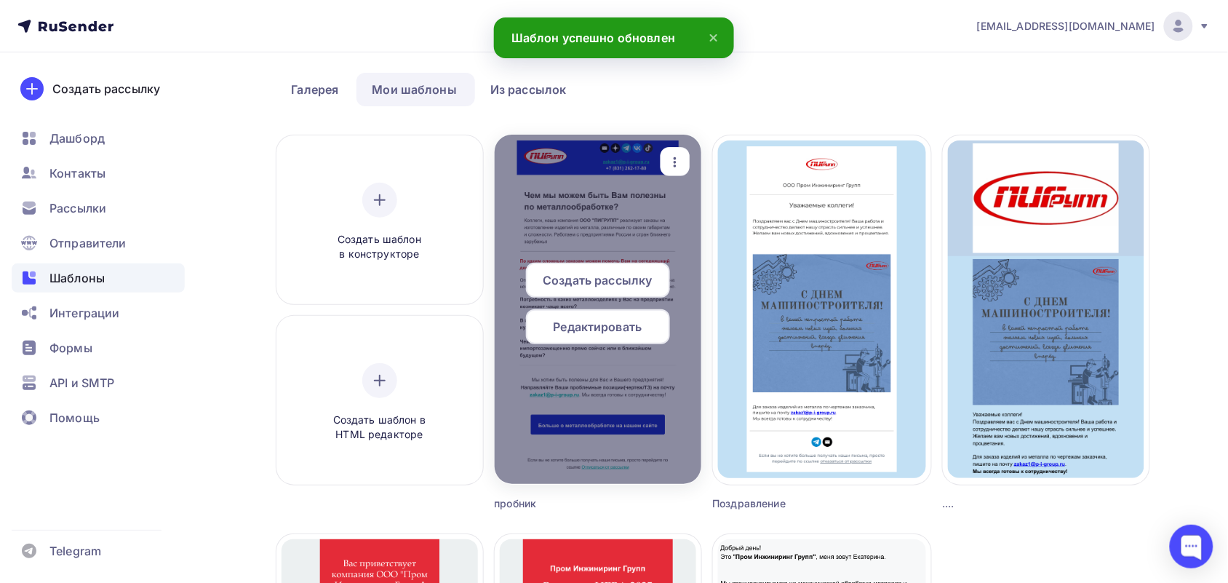
scroll to position [91, 0]
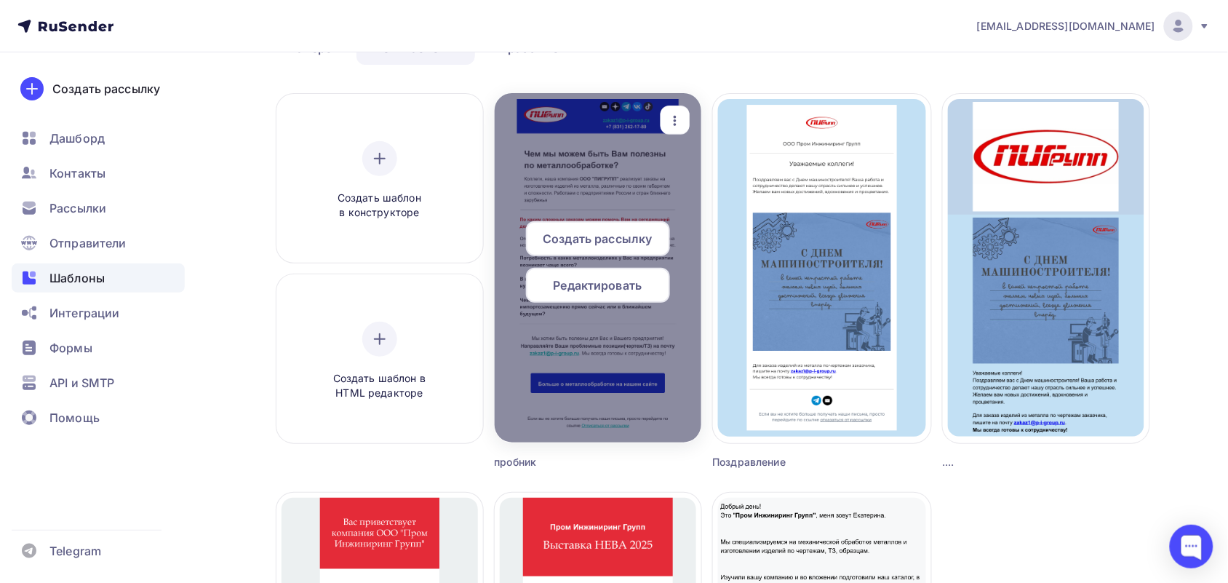
click at [681, 112] on icon "button" at bounding box center [675, 120] width 17 height 17
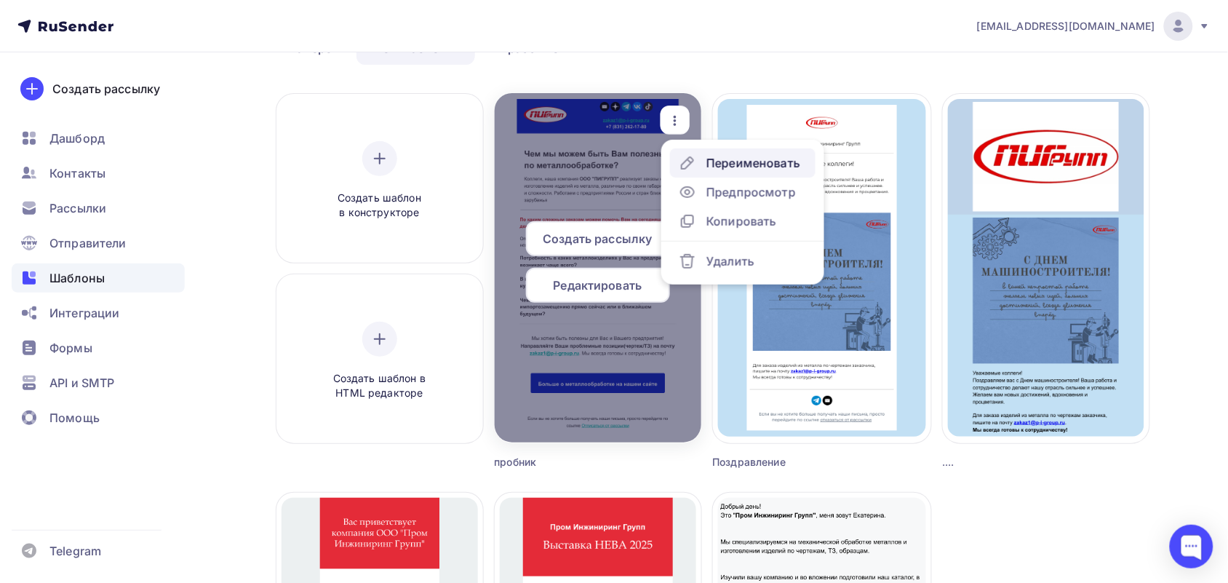
click at [712, 156] on div "Переименовать" at bounding box center [754, 162] width 94 height 17
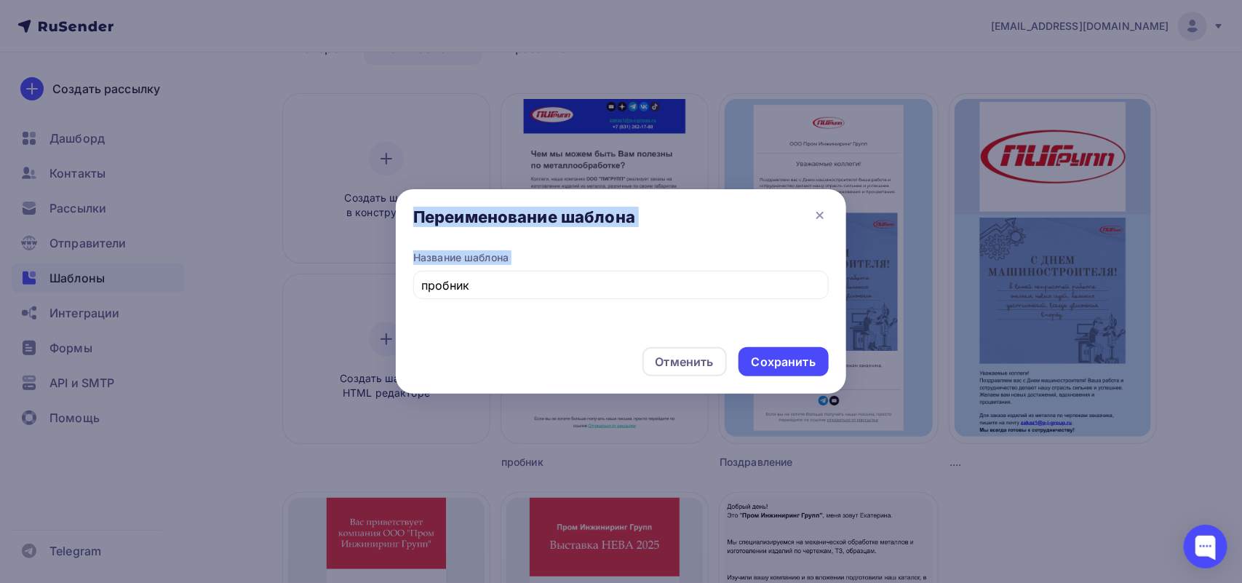
drag, startPoint x: 517, startPoint y: 295, endPoint x: 322, endPoint y: 303, distance: 195.2
click at [322, 303] on div "Переименование шаблона Название шаблона пробник Отменить Сохранить" at bounding box center [621, 291] width 1242 height 583
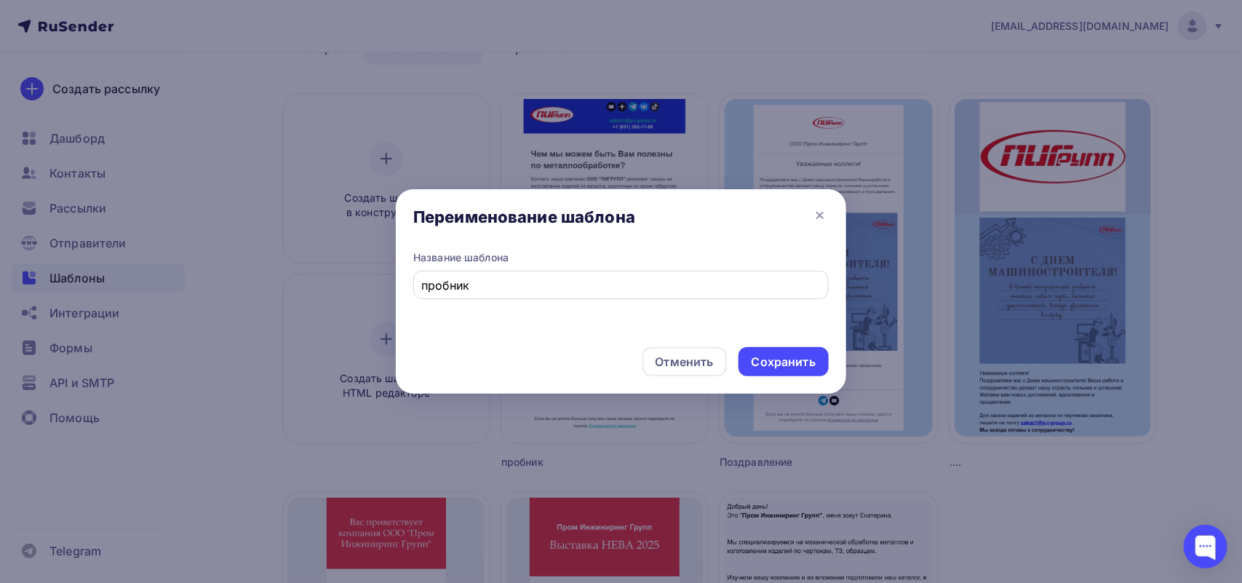
drag, startPoint x: 484, startPoint y: 275, endPoint x: 486, endPoint y: 292, distance: 16.9
click at [485, 277] on input "пробник" at bounding box center [621, 285] width 399 height 17
drag, startPoint x: 486, startPoint y: 292, endPoint x: 382, endPoint y: 274, distance: 105.6
click at [382, 274] on div "Переименование шаблона Название шаблона пробник Отменить Сохранить" at bounding box center [621, 291] width 1242 height 583
type input "ПИГРУПП"
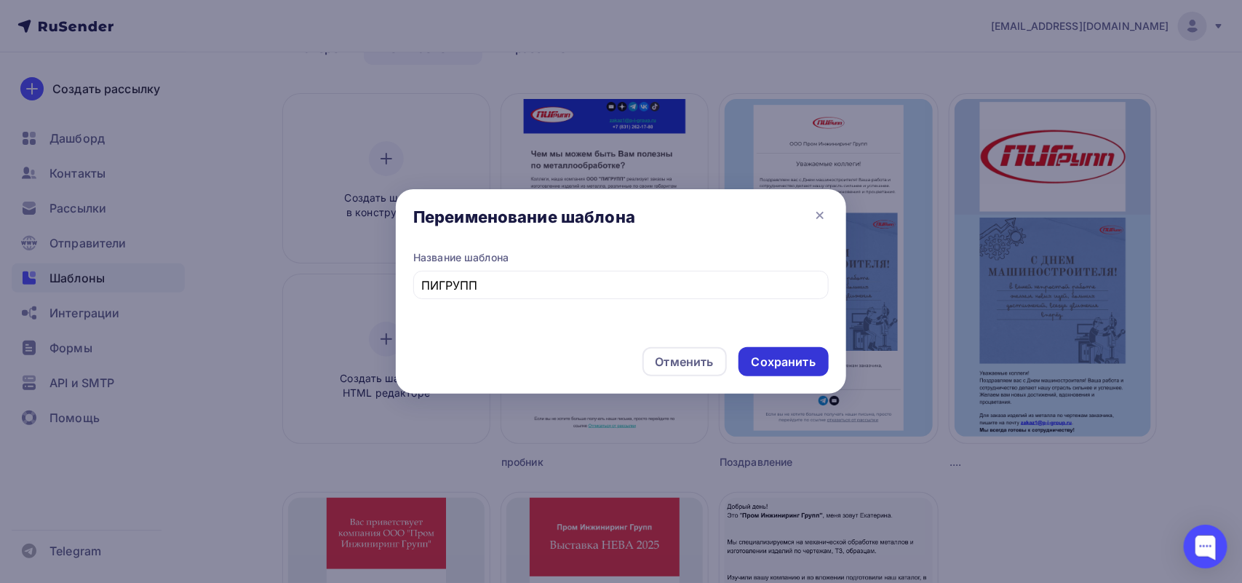
click at [777, 359] on div "Сохранить" at bounding box center [784, 362] width 64 height 17
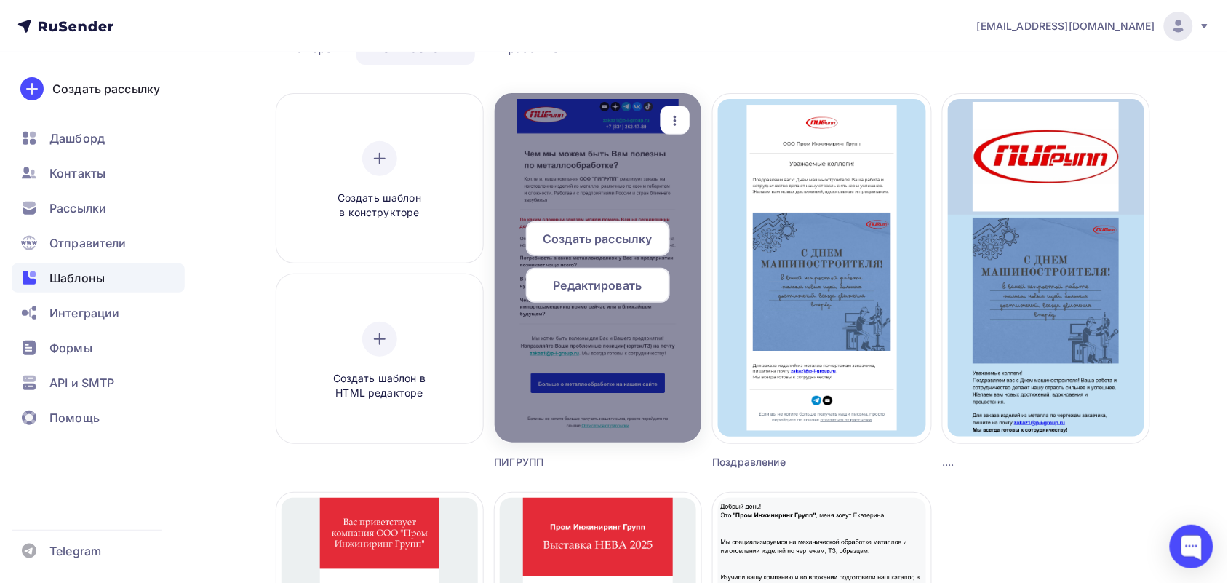
click at [642, 218] on div at bounding box center [598, 267] width 207 height 349
click at [645, 234] on span "Создать рассылку" at bounding box center [597, 238] width 109 height 17
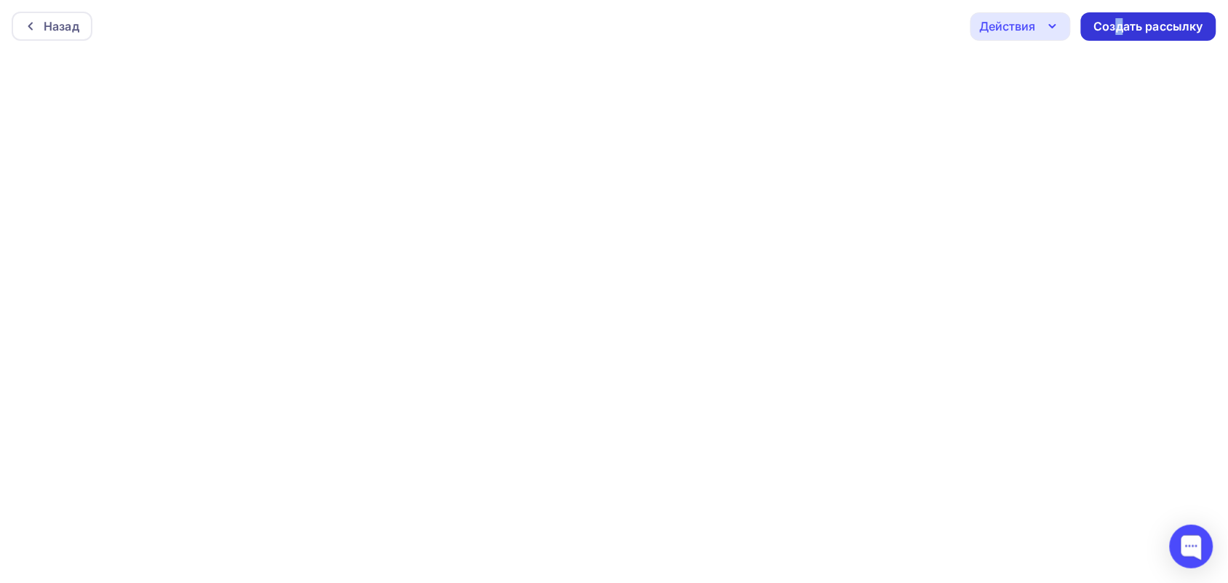
click at [1121, 18] on div "Создать рассылку" at bounding box center [1149, 26] width 109 height 17
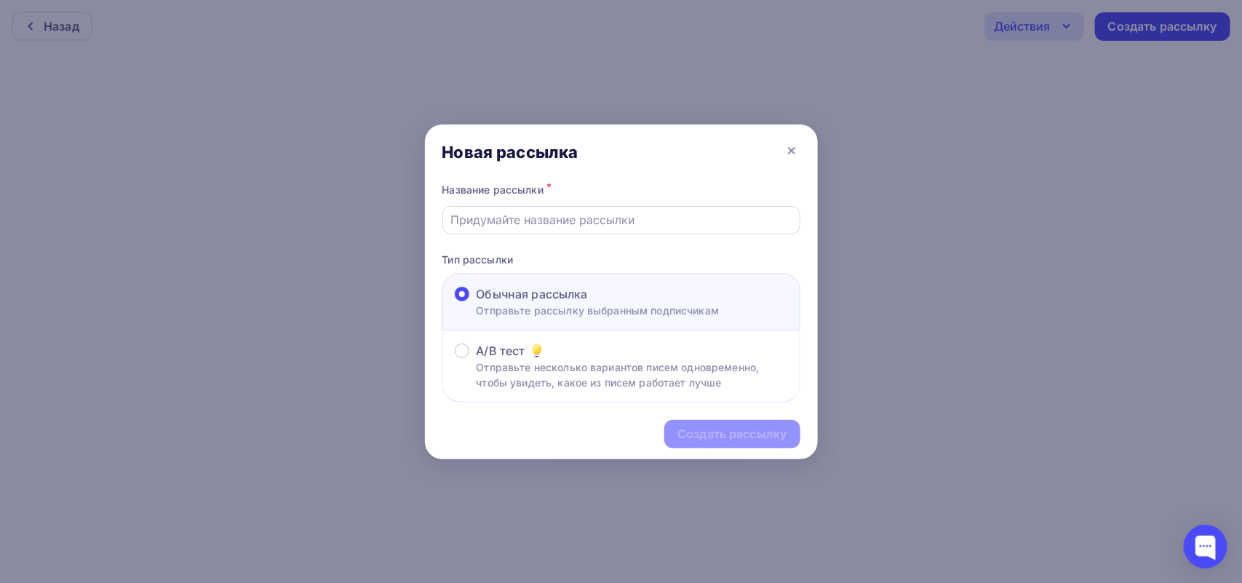
click at [541, 210] on div at bounding box center [621, 220] width 358 height 28
paste input "Чем мы можем быть Вам полезны по металлообработке?"
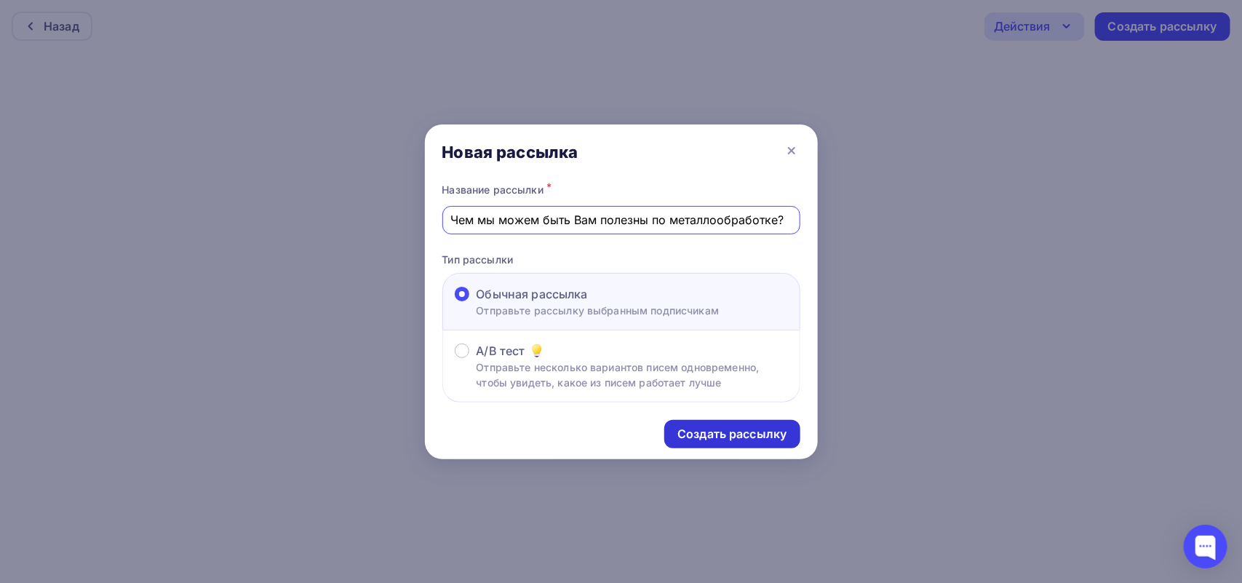
type input "Чем мы можем быть Вам полезны по металлообработке?"
click at [752, 441] on div "Создать рассылку" at bounding box center [732, 434] width 109 height 17
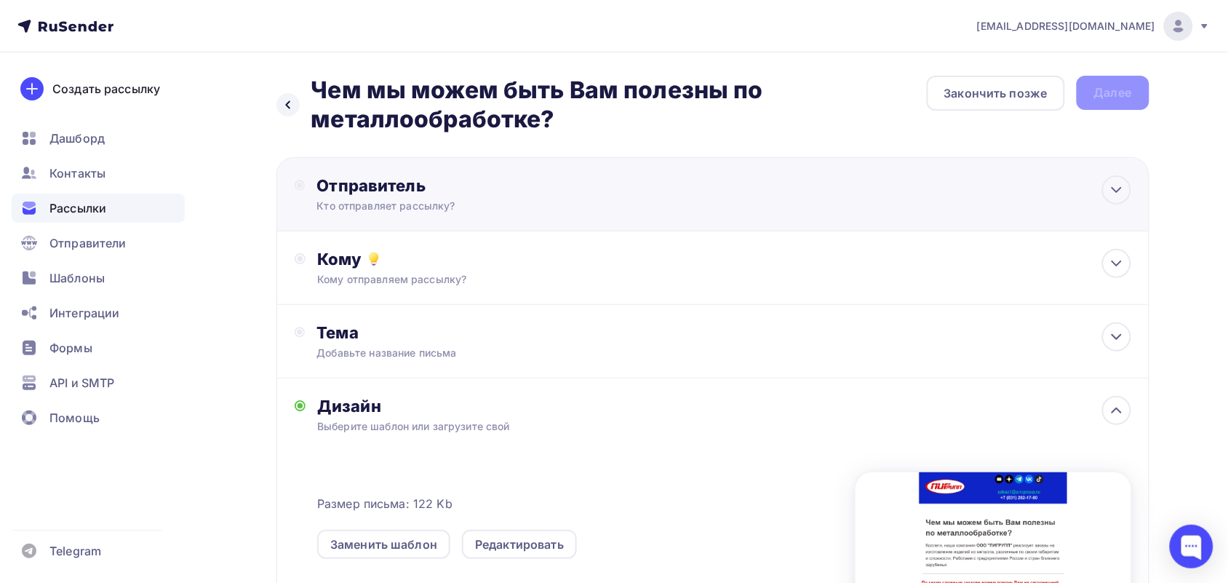
click at [311, 196] on div "Отправитель Кто отправляет рассылку? Email * zakaz1@p-i-group.ru zakaz1@p-i-gro…" at bounding box center [464, 194] width 338 height 38
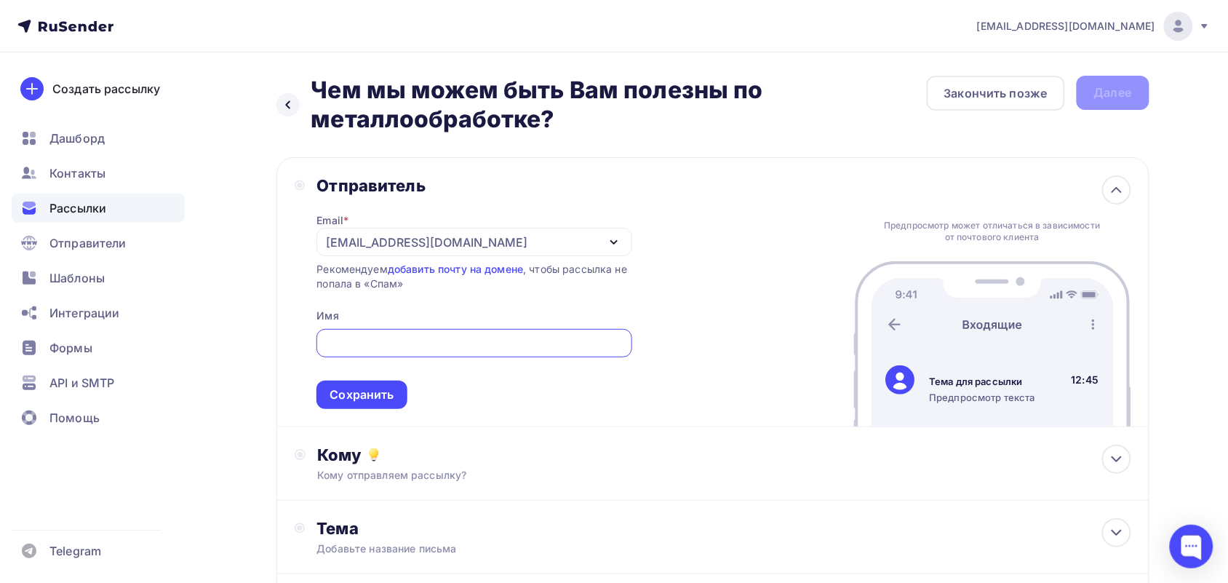
click at [376, 344] on input "text" at bounding box center [474, 343] width 298 height 17
type input "о"
type input "п"
type input "ПИГРУПП"
click at [370, 388] on div "Сохранить" at bounding box center [362, 394] width 64 height 17
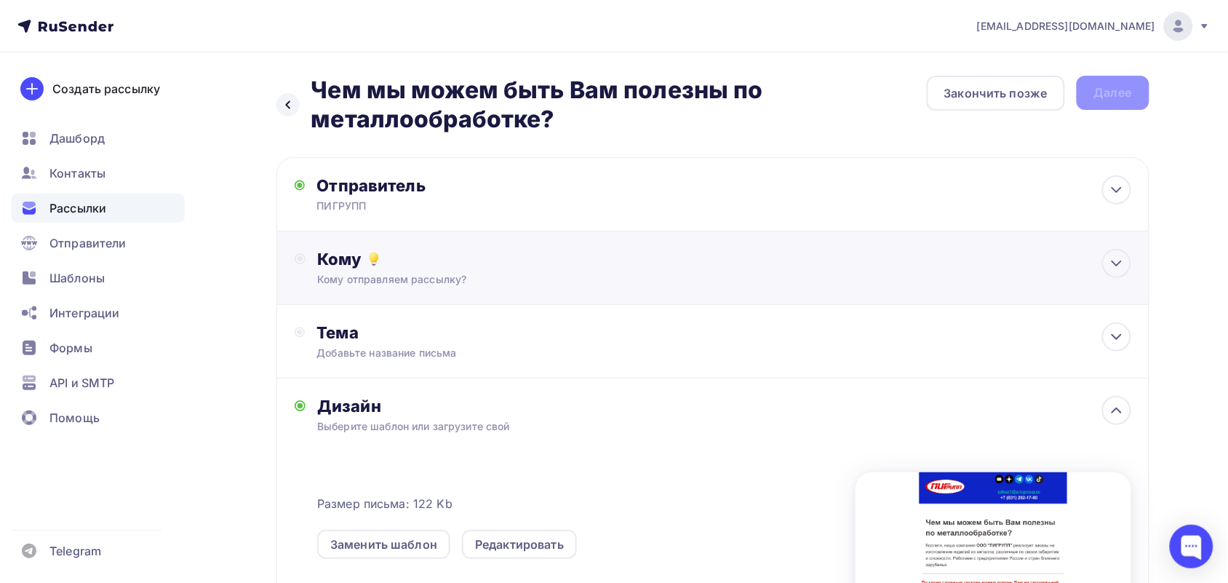
click at [395, 290] on div "Кому Кому отправляем рассылку? Списки получателей Выберите список Все списки id…" at bounding box center [713, 268] width 873 height 74
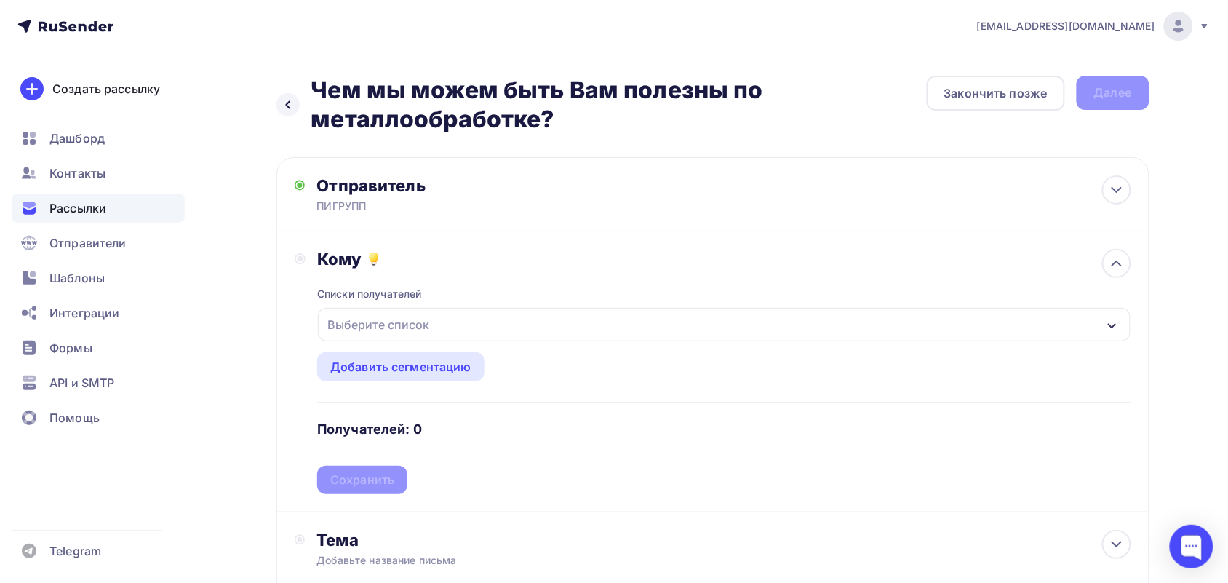
click at [395, 324] on div "Выберите список" at bounding box center [379, 324] width 114 height 26
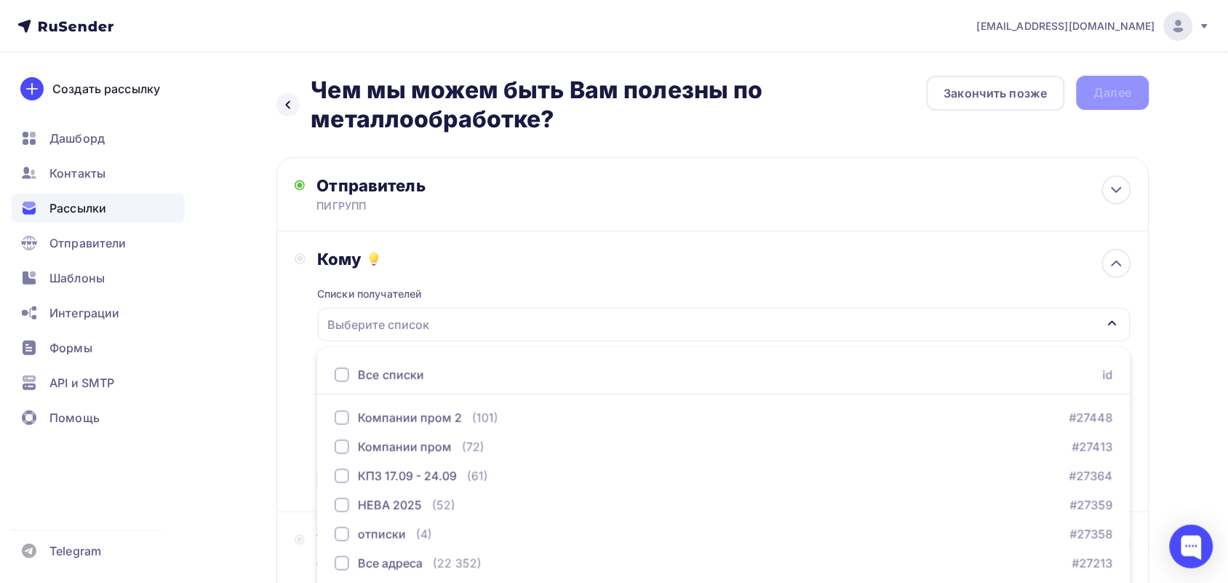
scroll to position [142, 0]
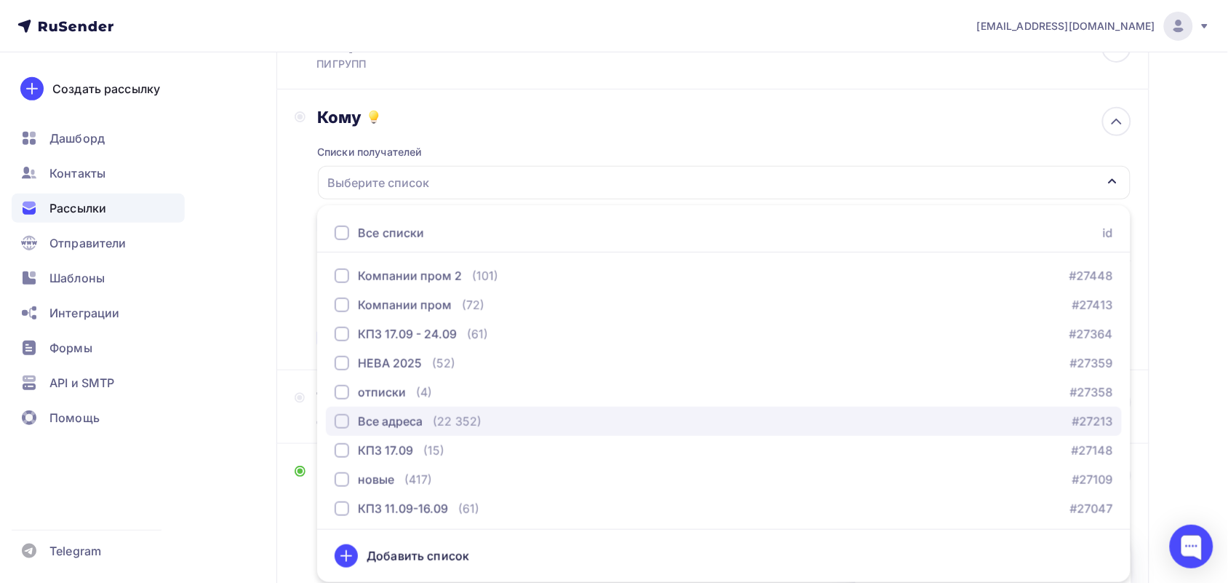
click at [346, 420] on div "button" at bounding box center [342, 421] width 15 height 15
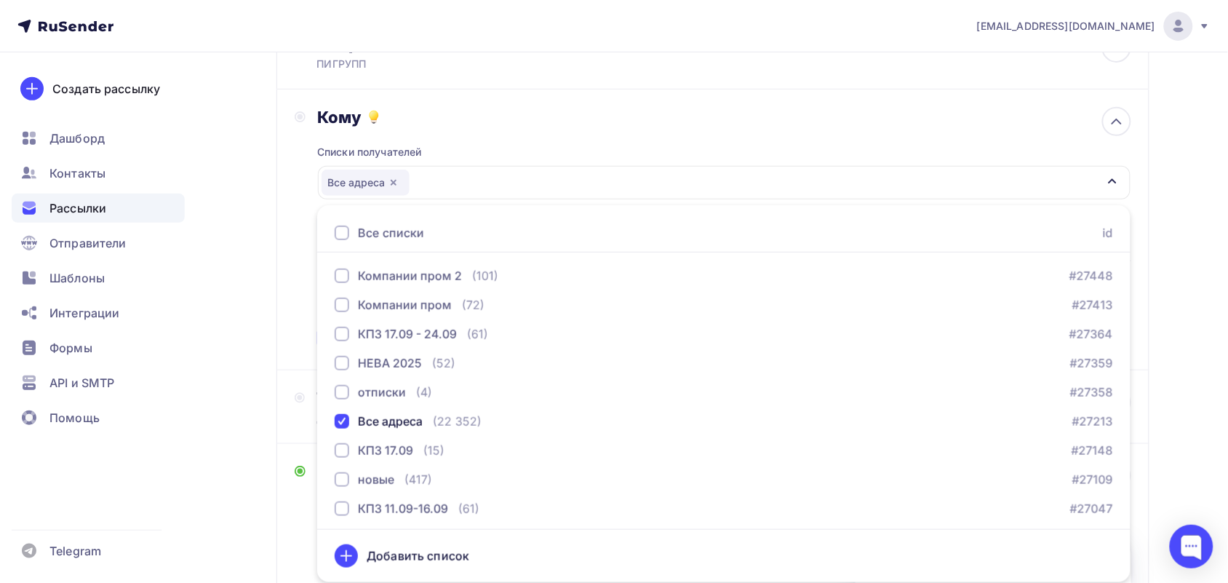
click at [566, 119] on div "Кому" at bounding box center [724, 117] width 814 height 20
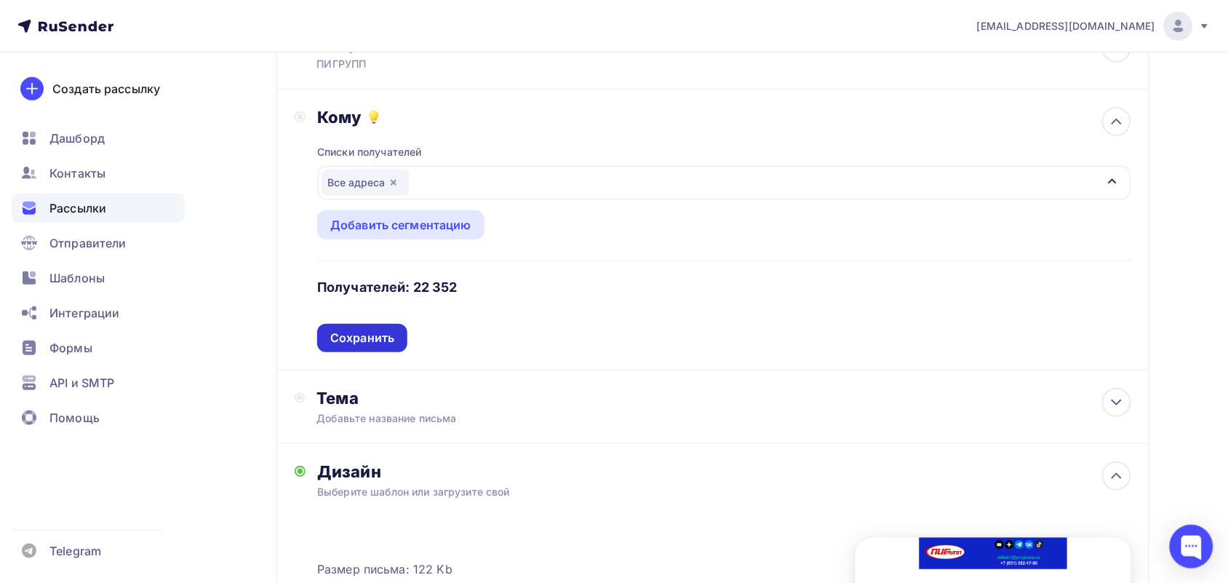
click at [351, 343] on div "Сохранить" at bounding box center [362, 338] width 64 height 17
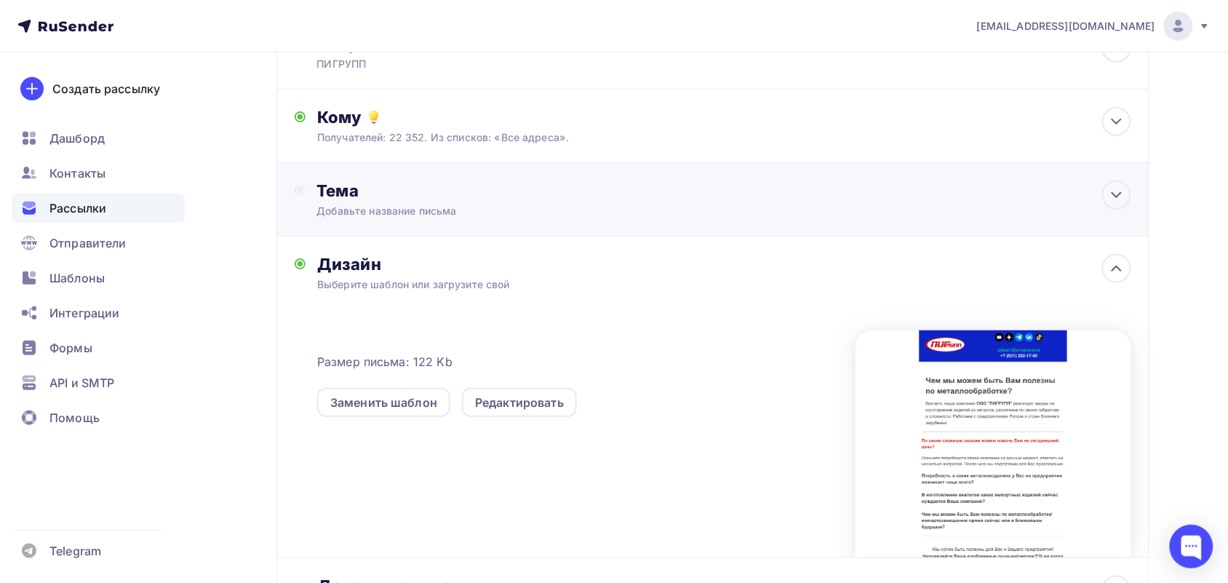
click at [389, 186] on div "Тема" at bounding box center [460, 190] width 287 height 20
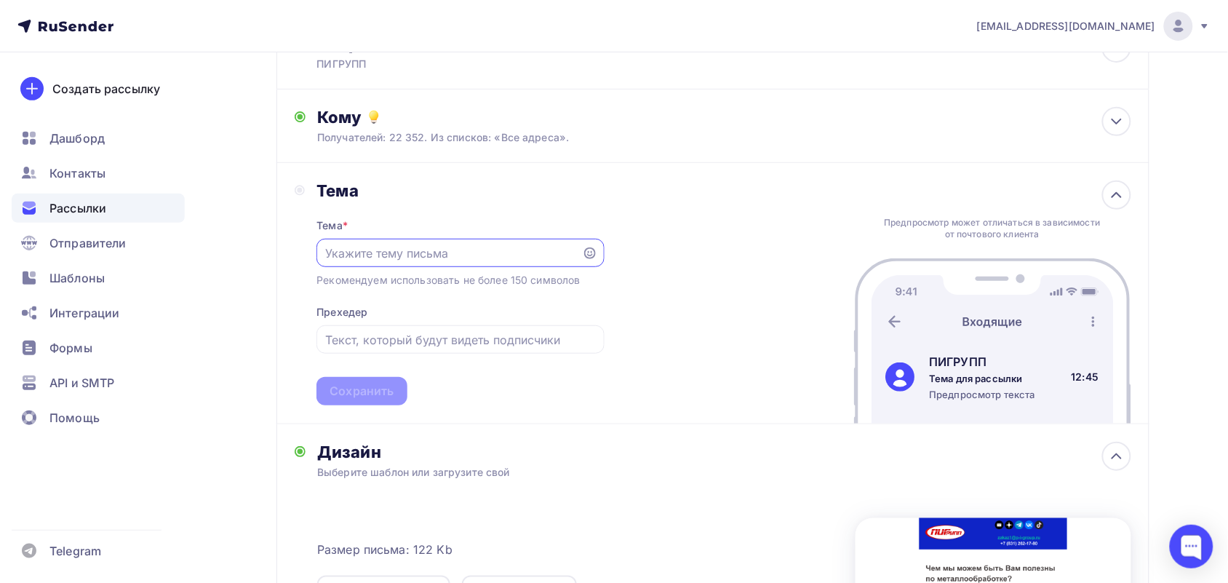
scroll to position [0, 0]
click at [386, 242] on div at bounding box center [460, 253] width 287 height 28
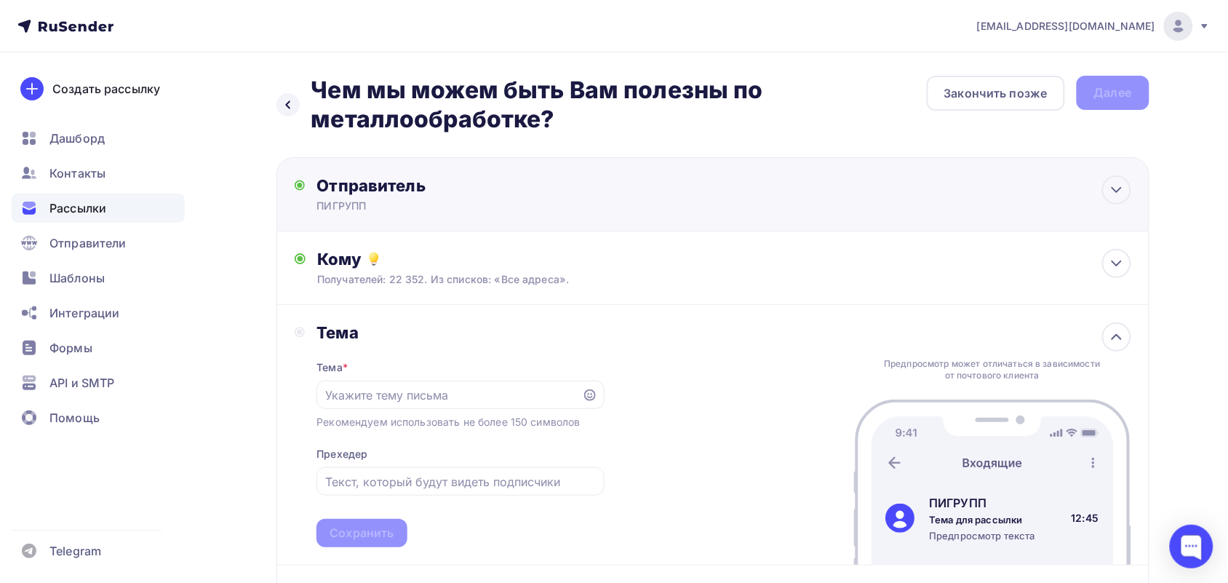
scroll to position [91, 0]
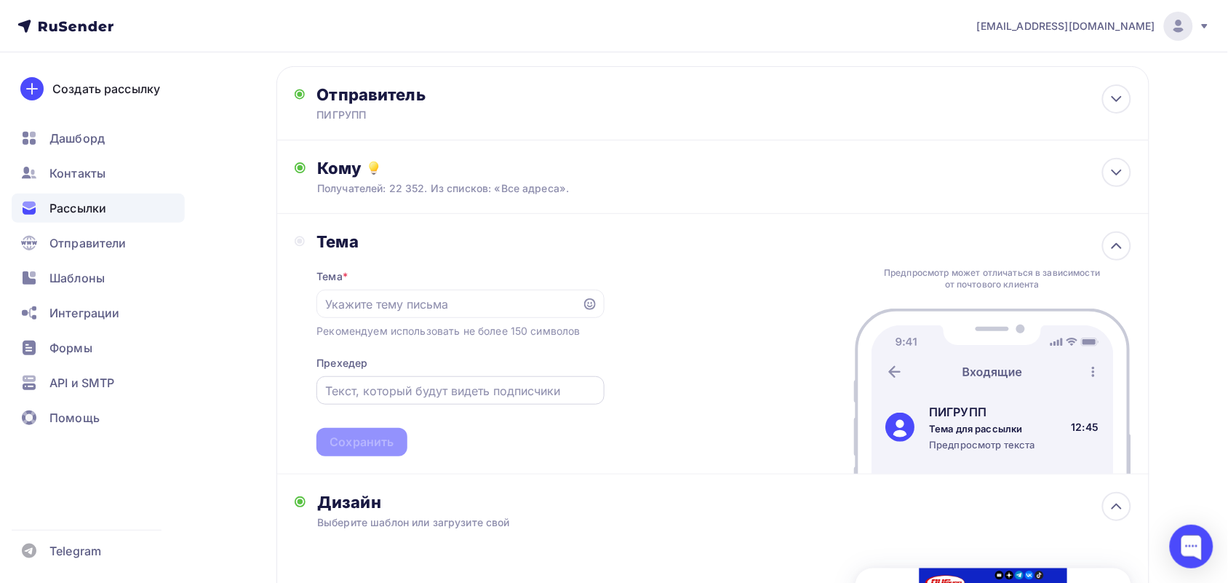
click at [412, 395] on input "text" at bounding box center [460, 390] width 271 height 17
click at [382, 318] on div at bounding box center [460, 304] width 287 height 28
click at [373, 298] on input "text" at bounding box center [449, 303] width 249 height 17
paste input "Чем мы можем быть Вам полезны по металлообработке?"
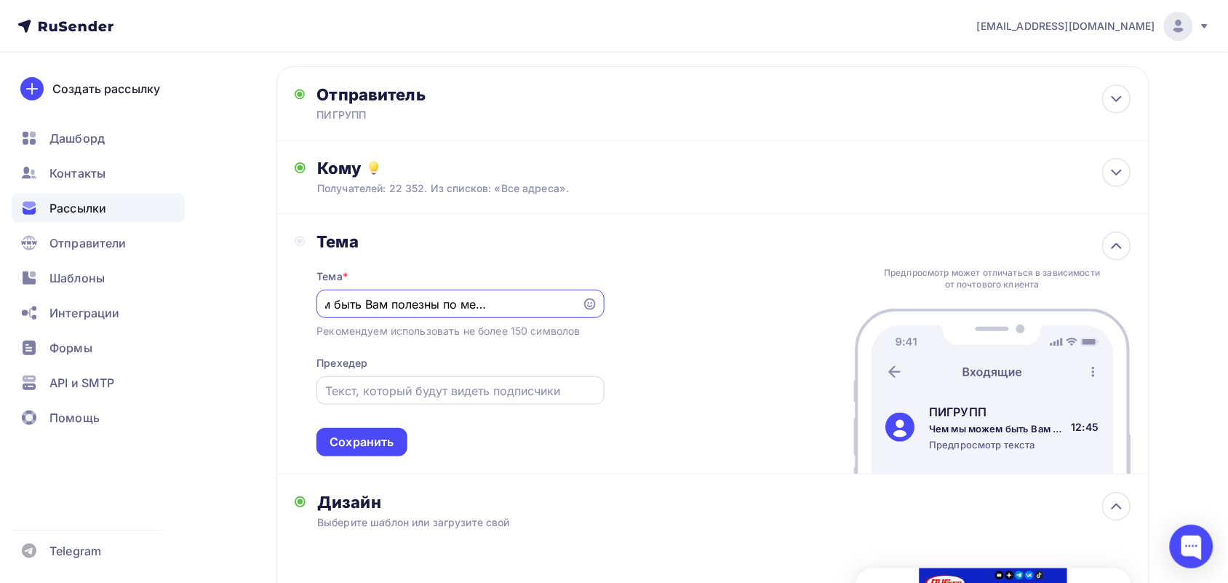
type input "Чем мы можем быть Вам полезны по металлообработке?"
click at [419, 384] on input "text" at bounding box center [460, 390] width 271 height 17
click at [360, 389] on input "text" at bounding box center [460, 390] width 271 height 17
paste input "Предложение о сотрудничестве"
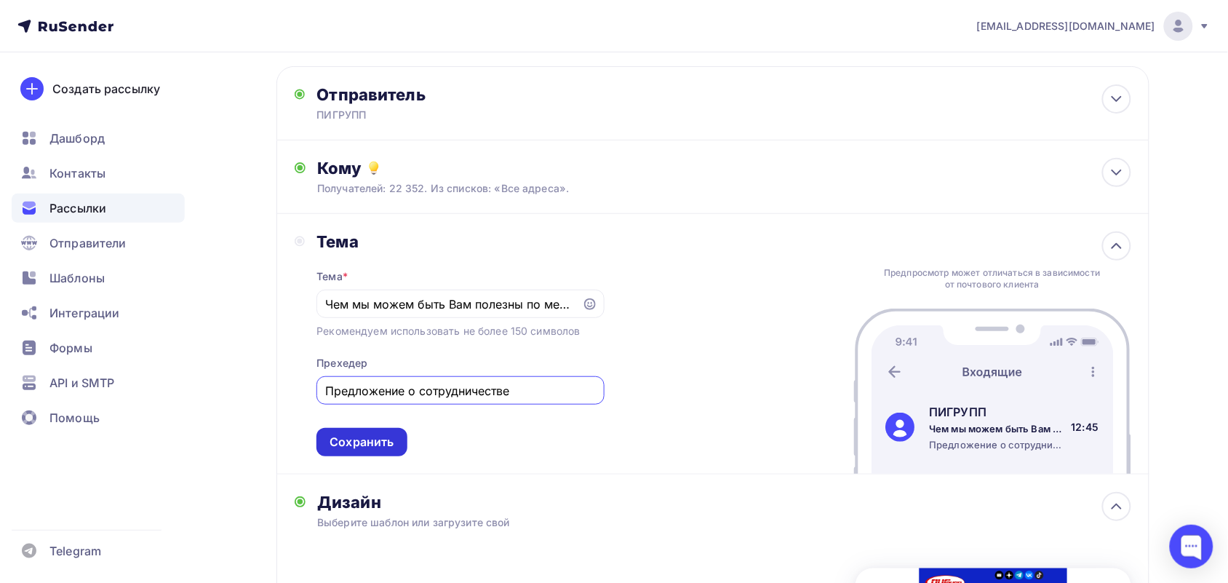
type input "Предложение о сотрудничестве"
click at [339, 440] on div "Сохранить" at bounding box center [362, 442] width 64 height 17
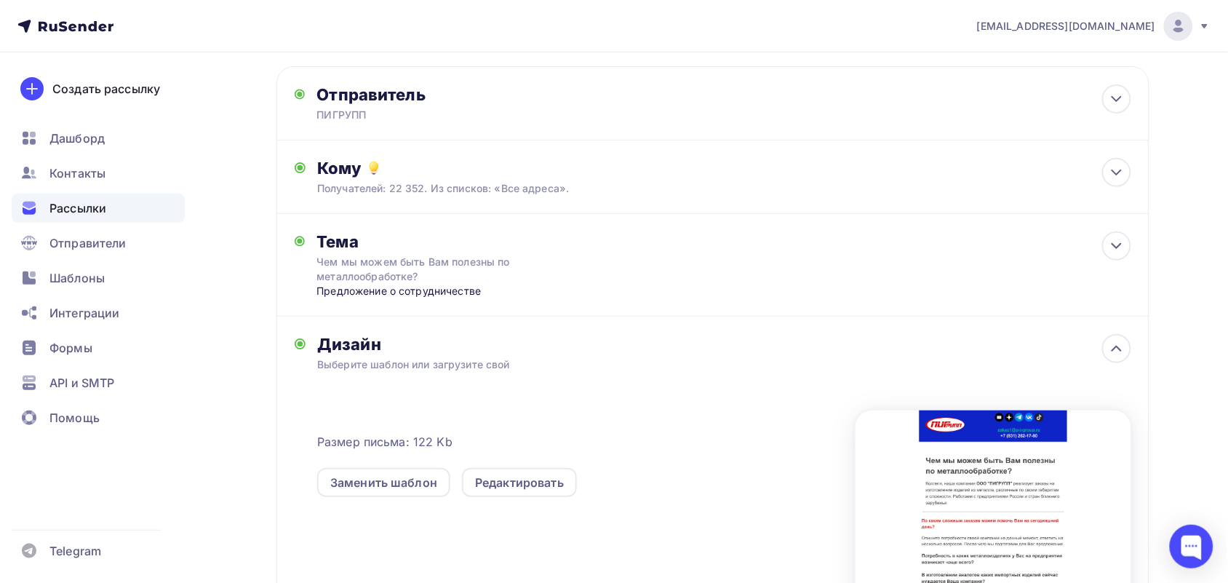
scroll to position [314, 0]
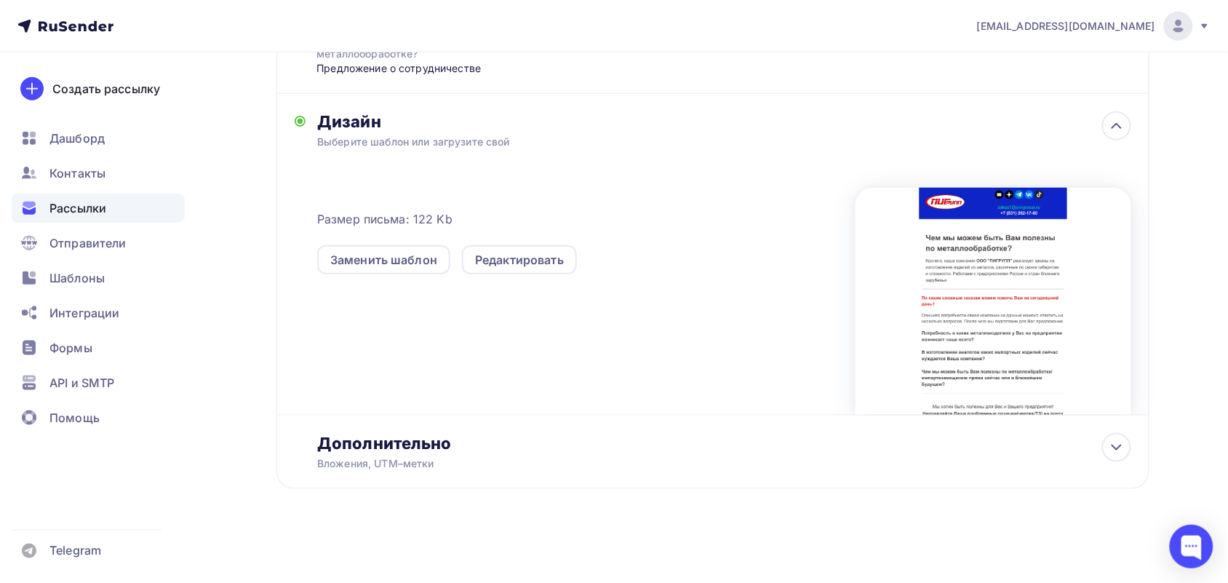
click at [413, 493] on div "Назад Чем мы можем быть Вам полезны по металлообработке? Чем мы можем быть Вам …" at bounding box center [713, 143] width 873 height 763
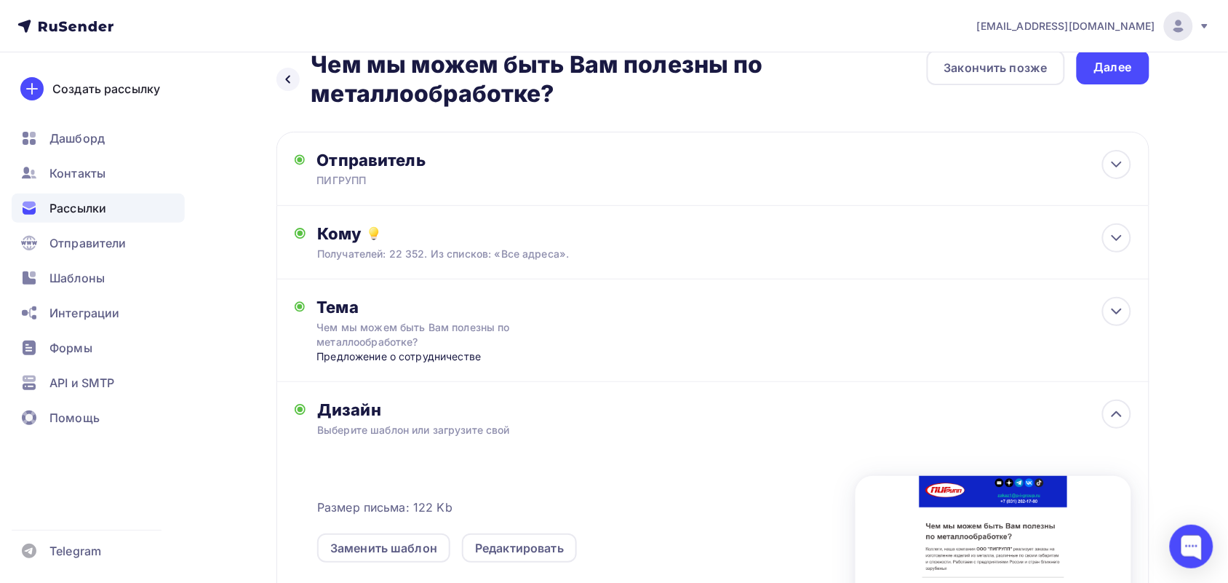
scroll to position [0, 0]
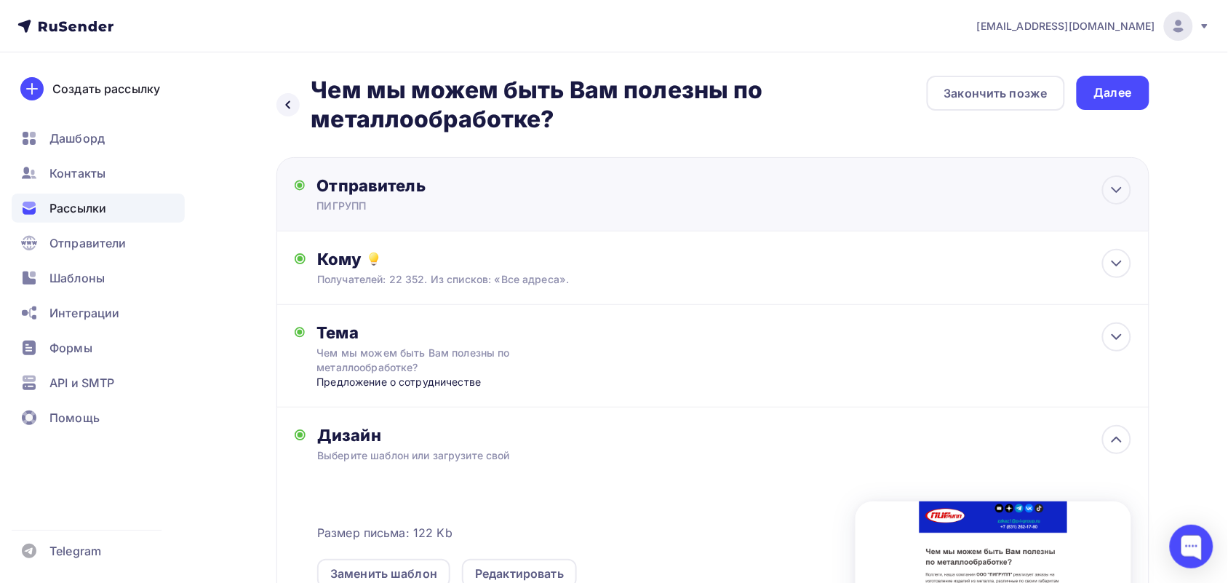
click at [442, 183] on div "Отправитель" at bounding box center [474, 185] width 315 height 20
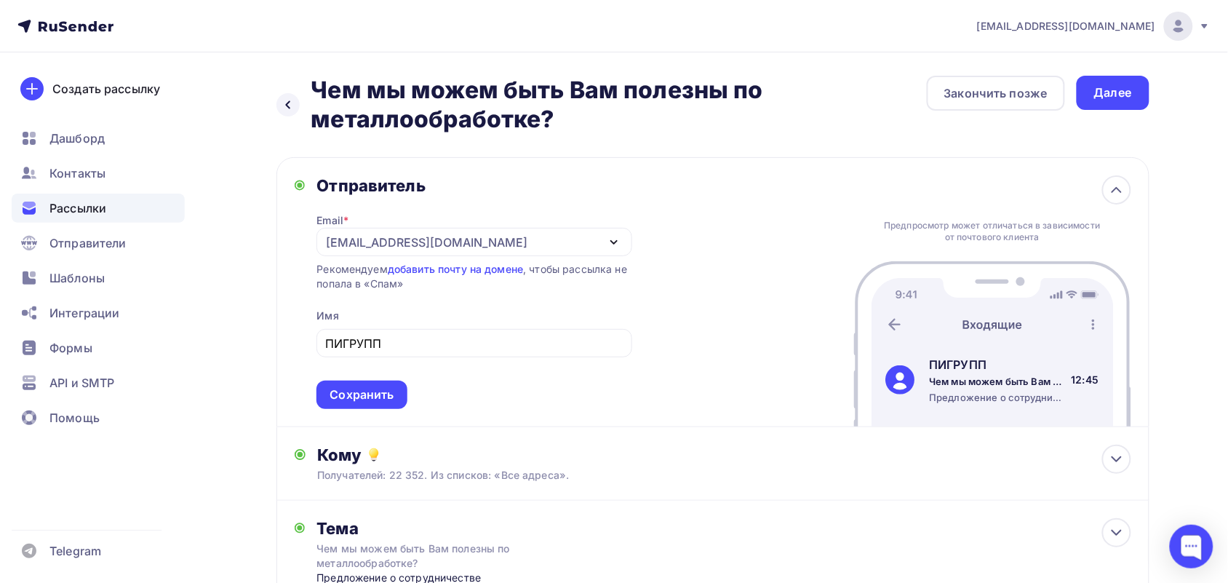
click at [474, 184] on div "Отправитель" at bounding box center [474, 185] width 315 height 20
click at [355, 411] on div "Отправитель Email * zakaz1@p-i-group.ru zakaz1@p-i-group.ru Добавить отправител…" at bounding box center [713, 292] width 873 height 270
click at [346, 394] on div "Сохранить" at bounding box center [362, 394] width 64 height 17
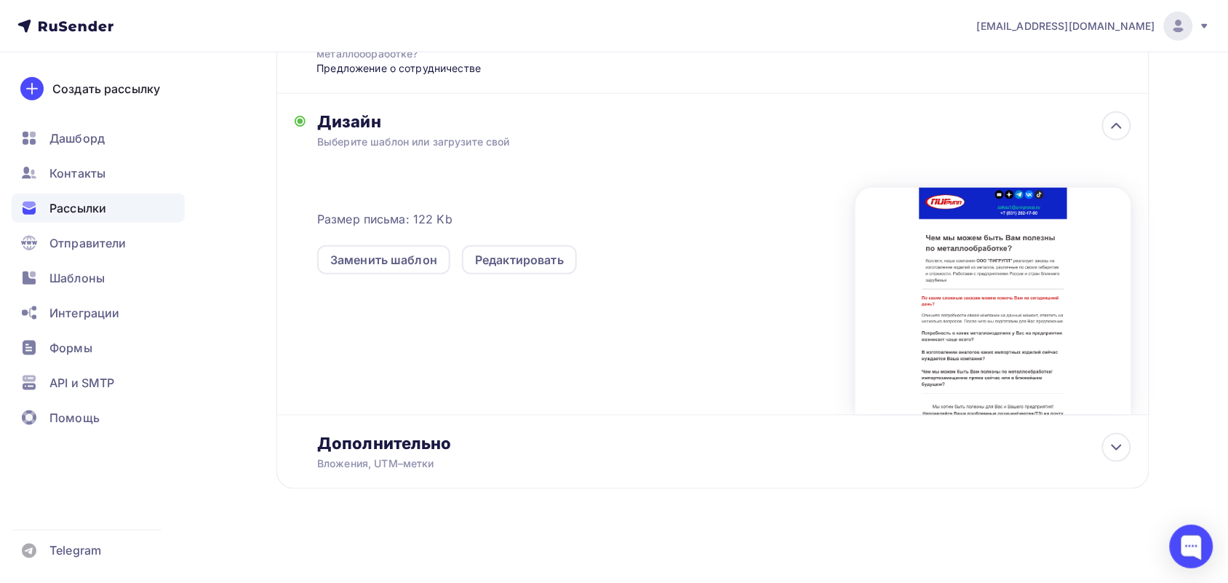
scroll to position [314, 0]
click at [445, 439] on div "Дополнительно" at bounding box center [724, 443] width 814 height 20
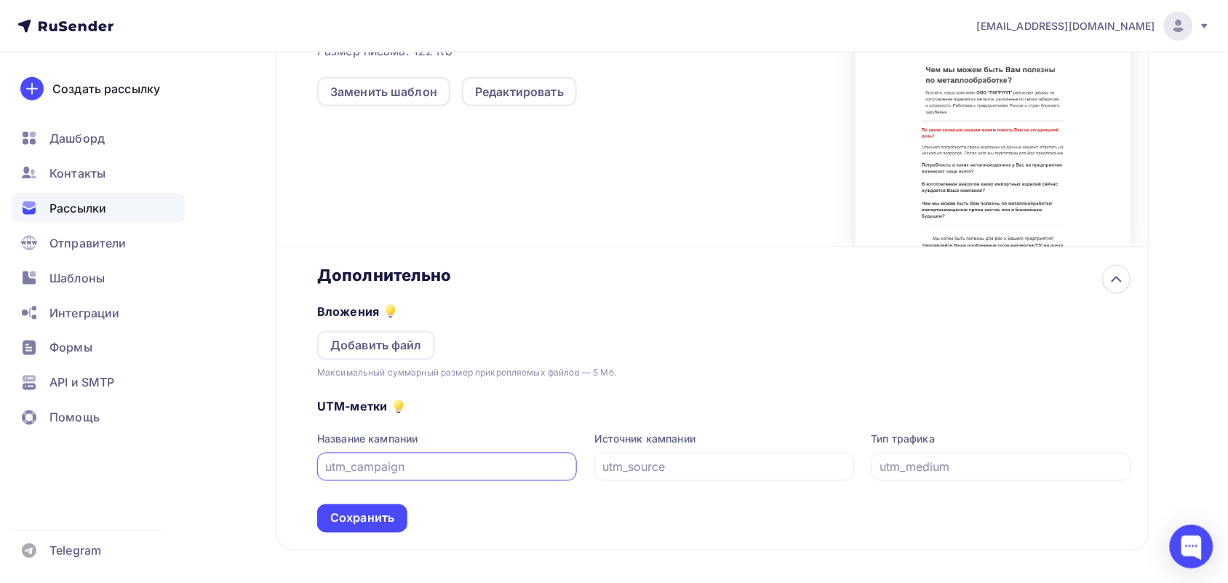
scroll to position [496, 0]
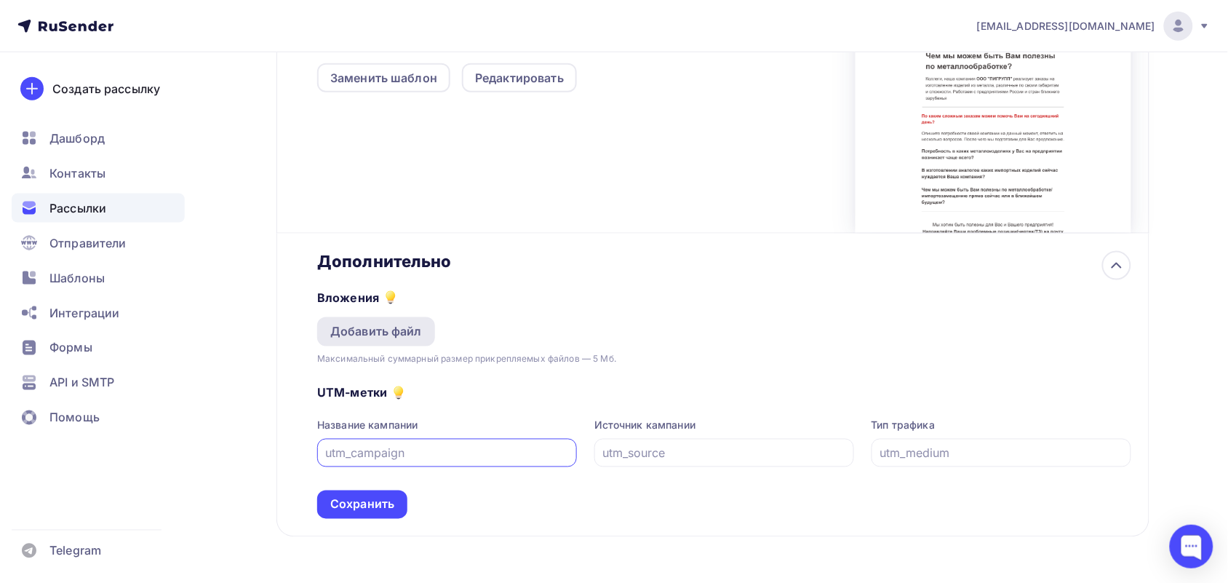
click at [384, 337] on div "Добавить файл" at bounding box center [376, 331] width 92 height 17
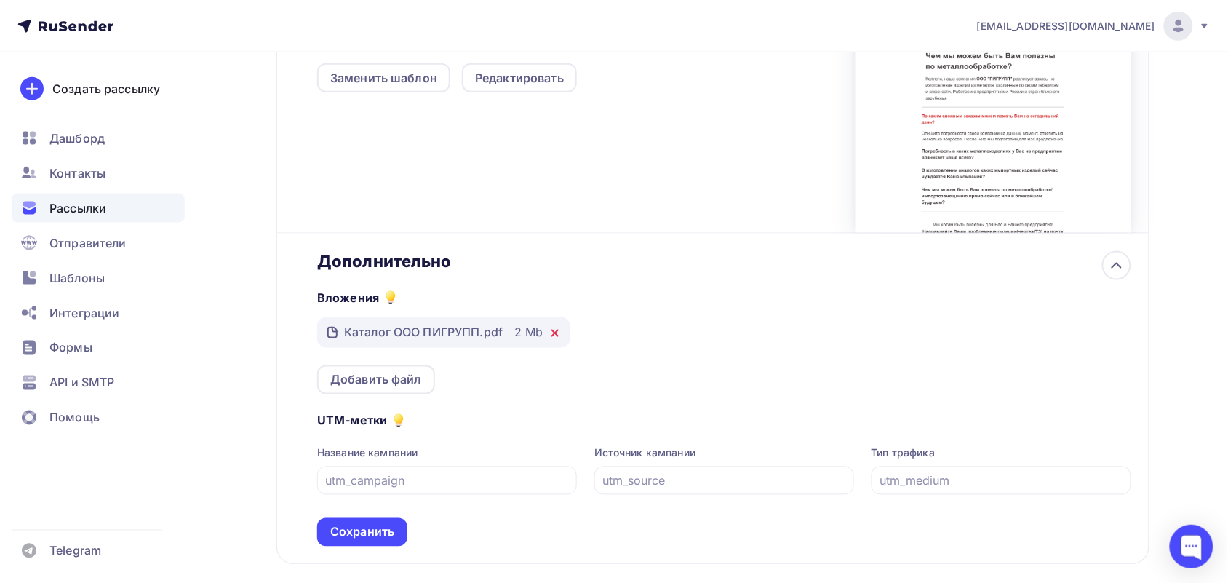
click at [557, 330] on icon at bounding box center [555, 333] width 12 height 12
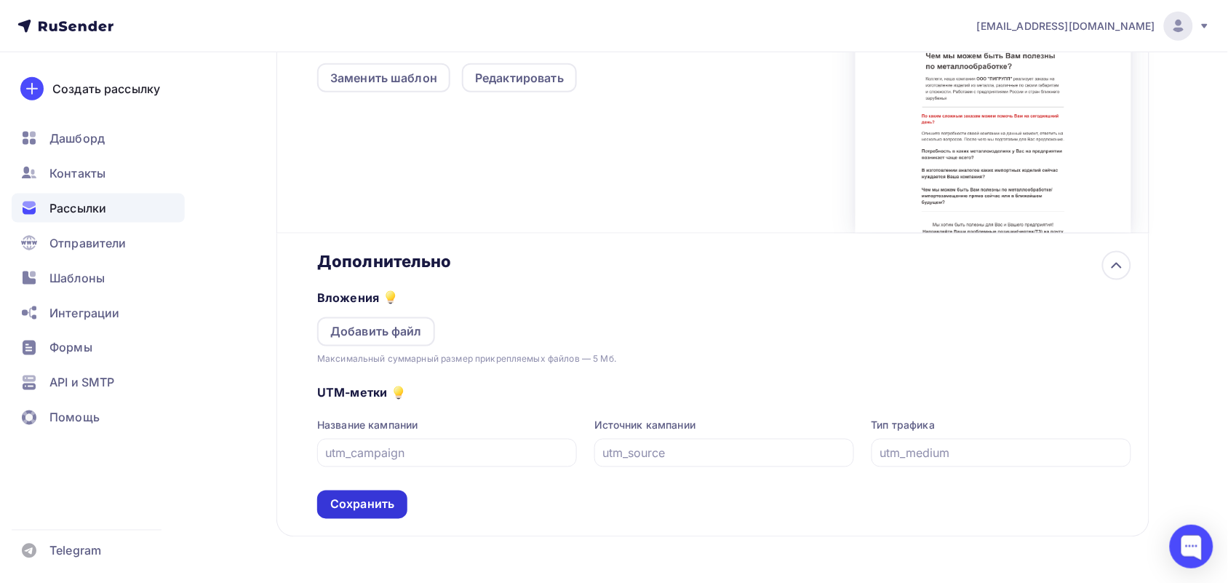
click at [390, 500] on div "Сохранить" at bounding box center [362, 504] width 64 height 17
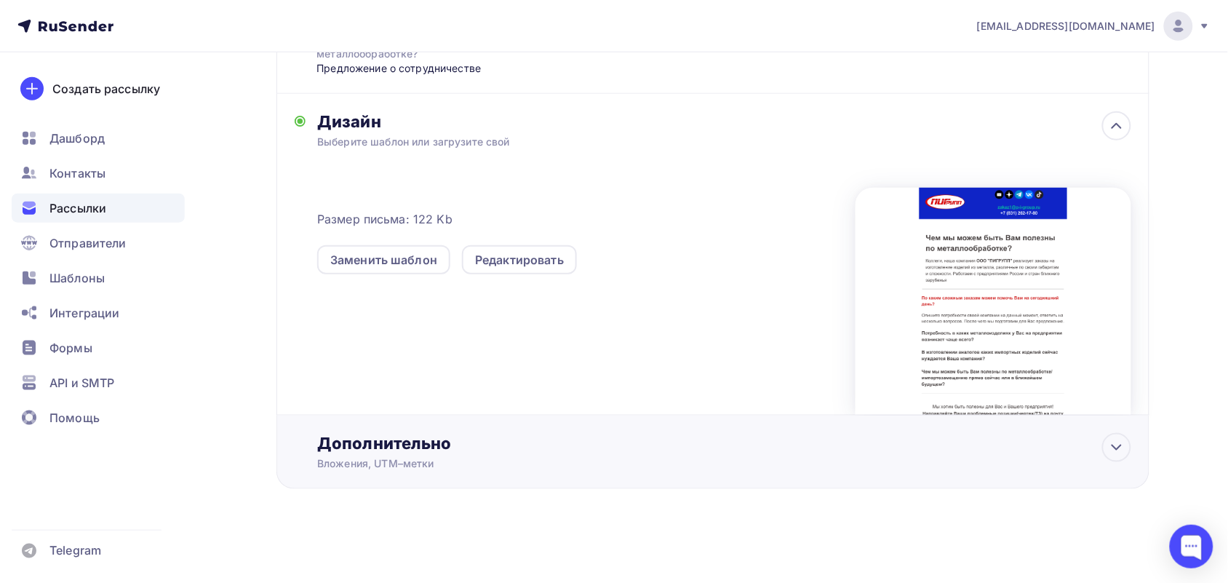
scroll to position [314, 0]
click at [426, 453] on div "Дополнительно Вложения, UTM–метки Вложения Добавить файл Максимальный суммарный…" at bounding box center [724, 452] width 814 height 38
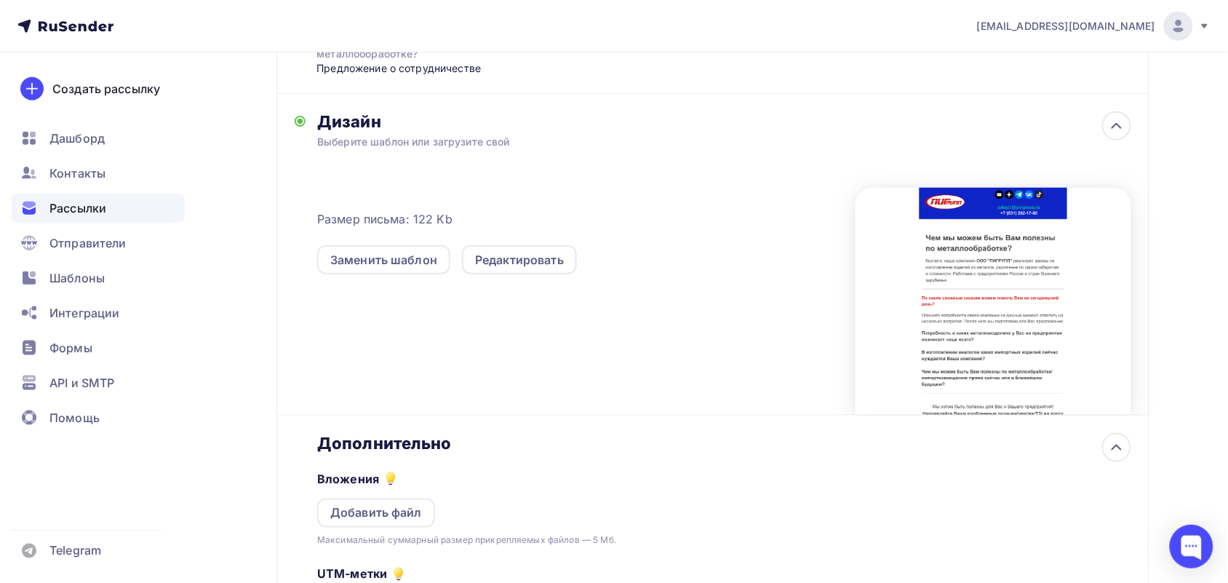
scroll to position [0, 0]
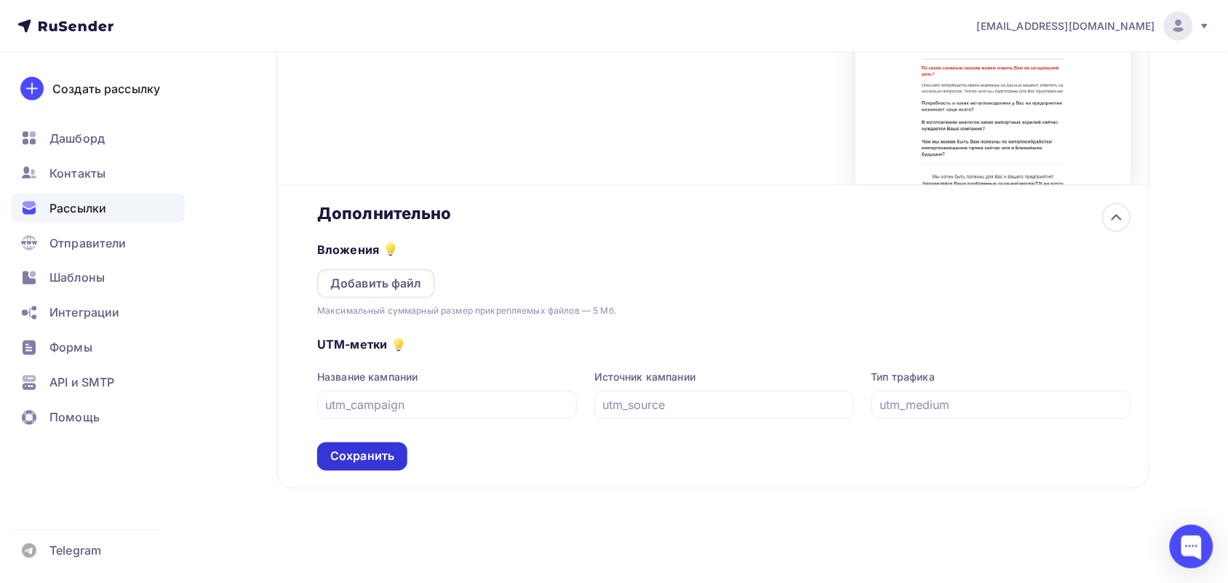
click at [362, 463] on div "Сохранить" at bounding box center [362, 456] width 64 height 17
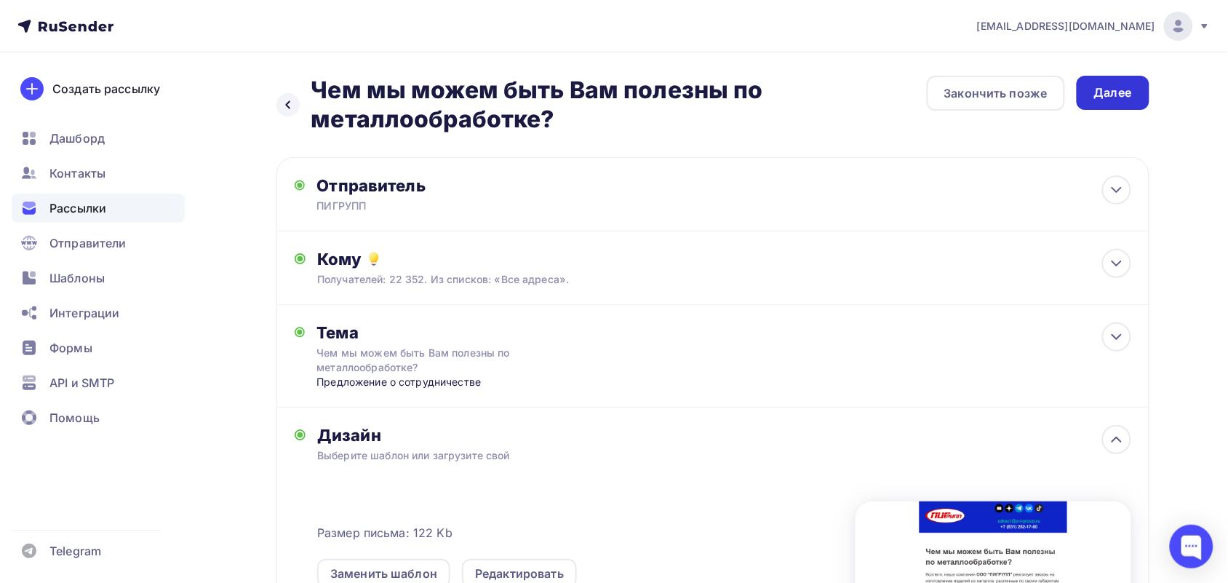
click at [1108, 92] on div "Далее" at bounding box center [1114, 92] width 38 height 17
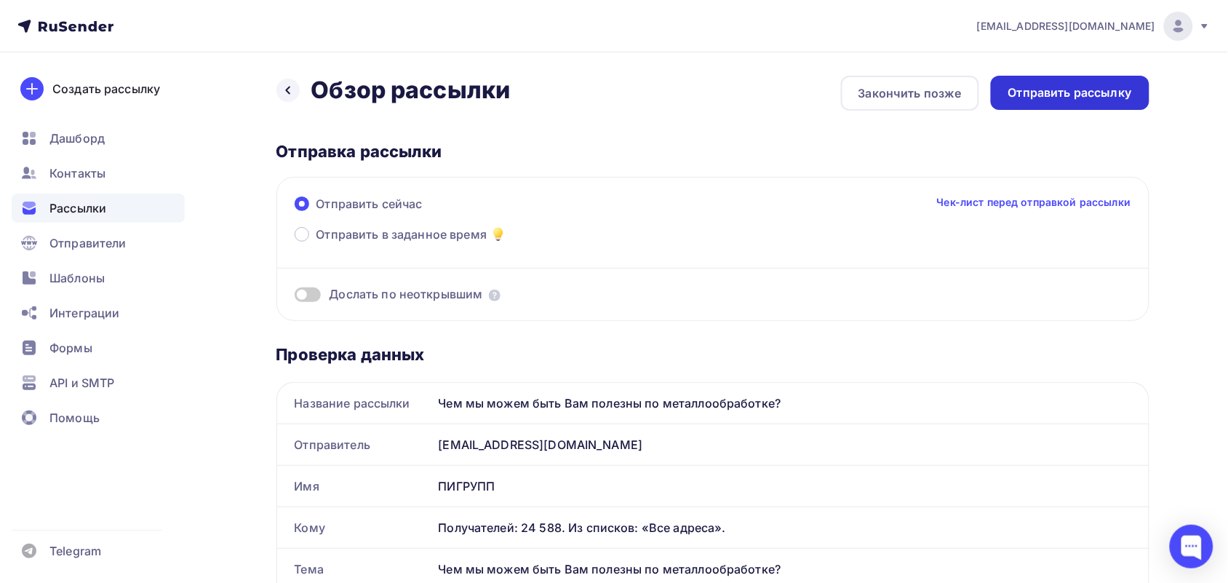
click at [1075, 95] on div "Отправить рассылку" at bounding box center [1071, 92] width 124 height 17
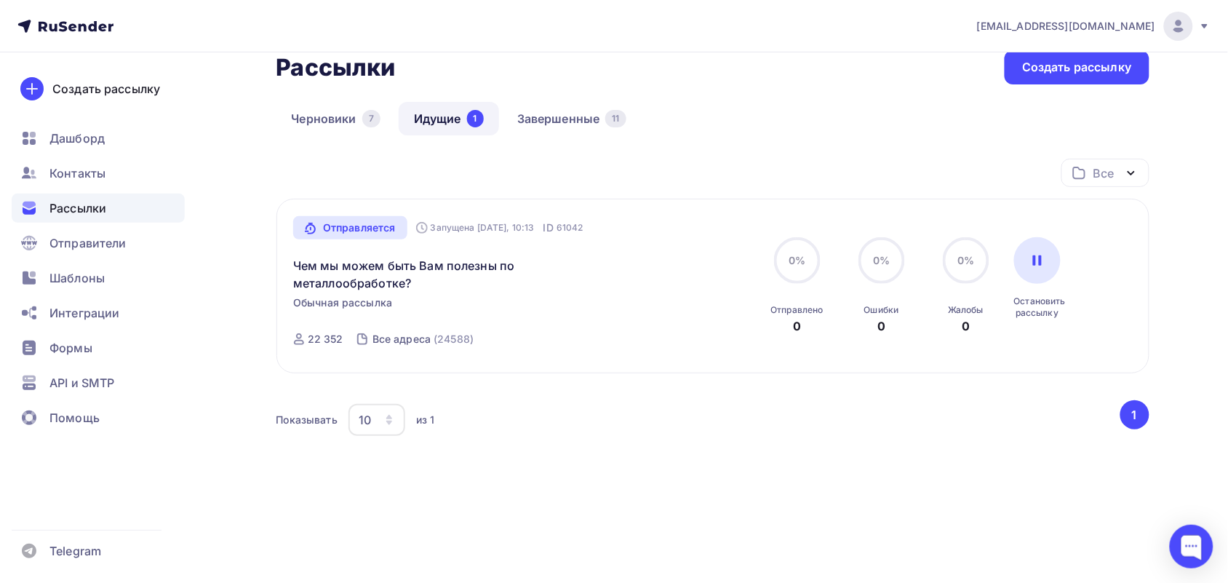
scroll to position [27, 0]
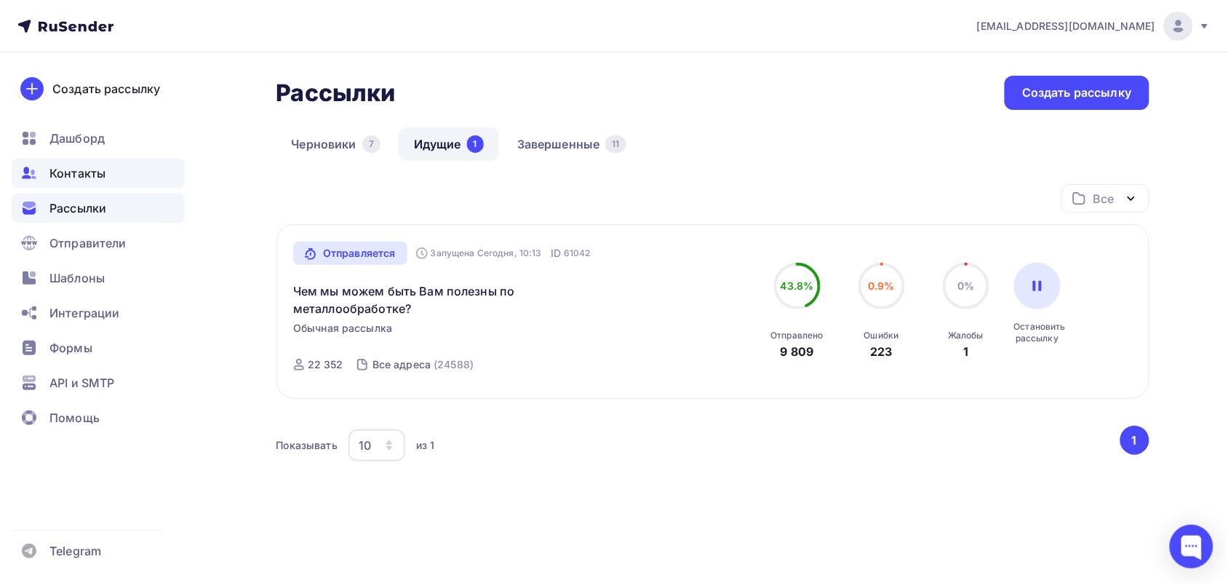
click at [107, 178] on div "Контакты" at bounding box center [98, 173] width 173 height 29
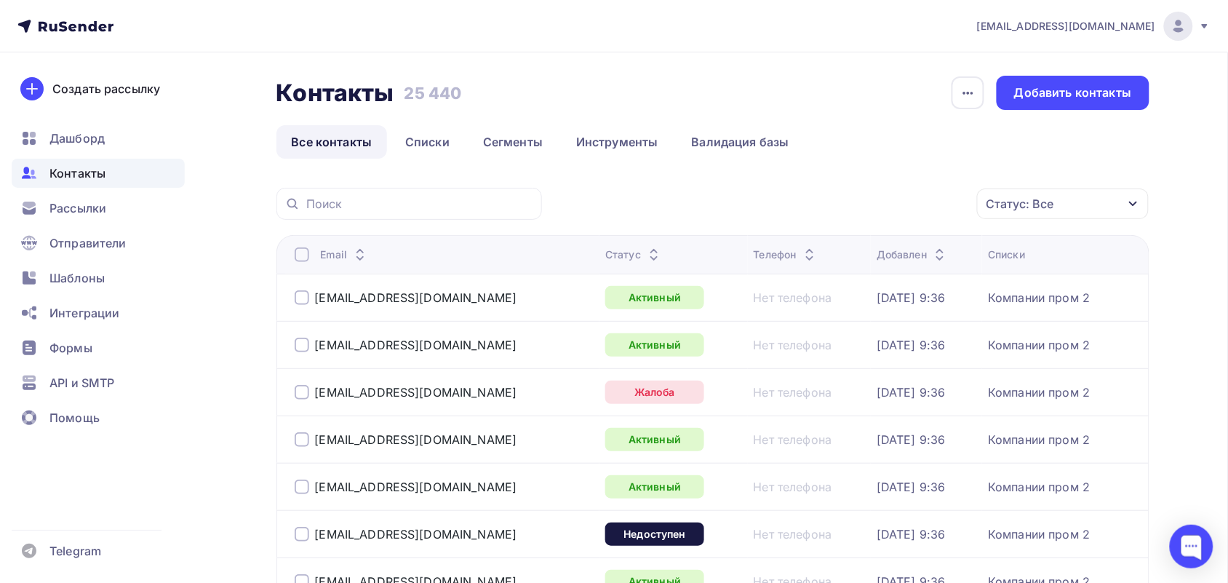
click at [383, 190] on div at bounding box center [410, 204] width 266 height 32
drag, startPoint x: 383, startPoint y: 190, endPoint x: 357, endPoint y: 200, distance: 28.1
paste input "ZaripovaN@tomlesdrev.ru"
type input "ZaripovaN@tomlesdrev.ru"
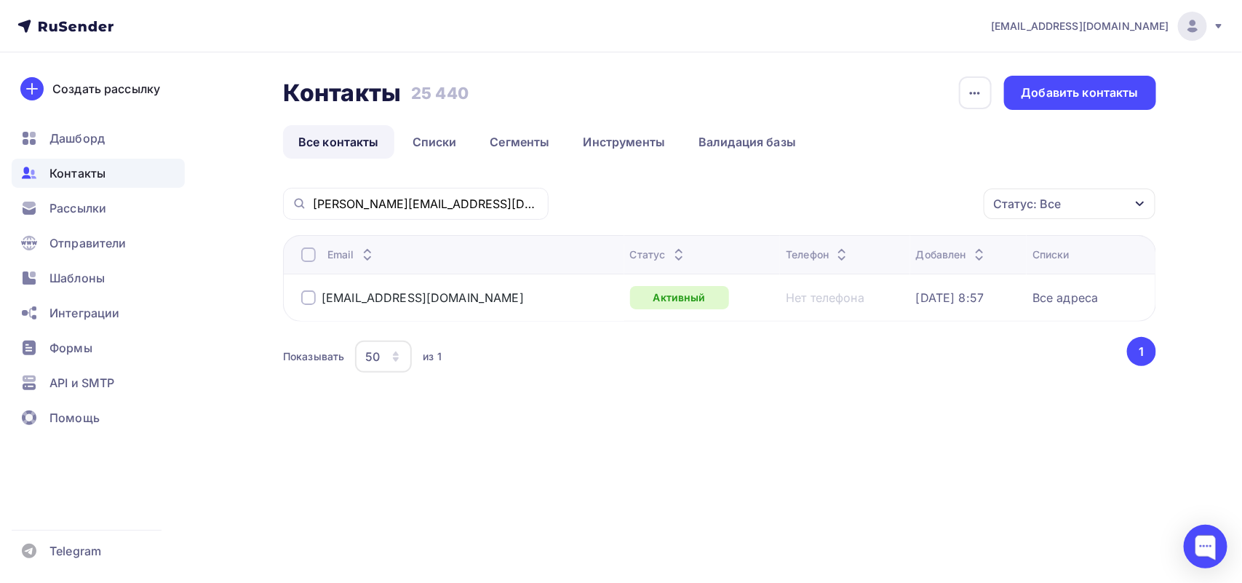
click at [307, 299] on div at bounding box center [308, 297] width 15 height 15
click at [905, 202] on div "Действие" at bounding box center [875, 204] width 192 height 28
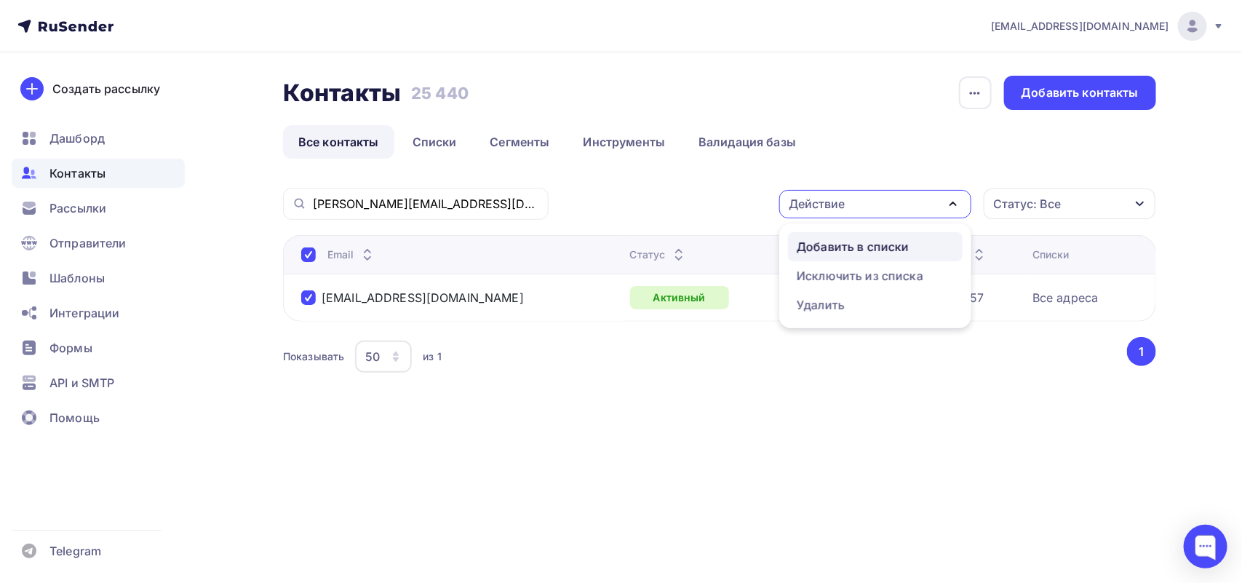
click at [885, 244] on div "Добавить в списки" at bounding box center [853, 246] width 112 height 17
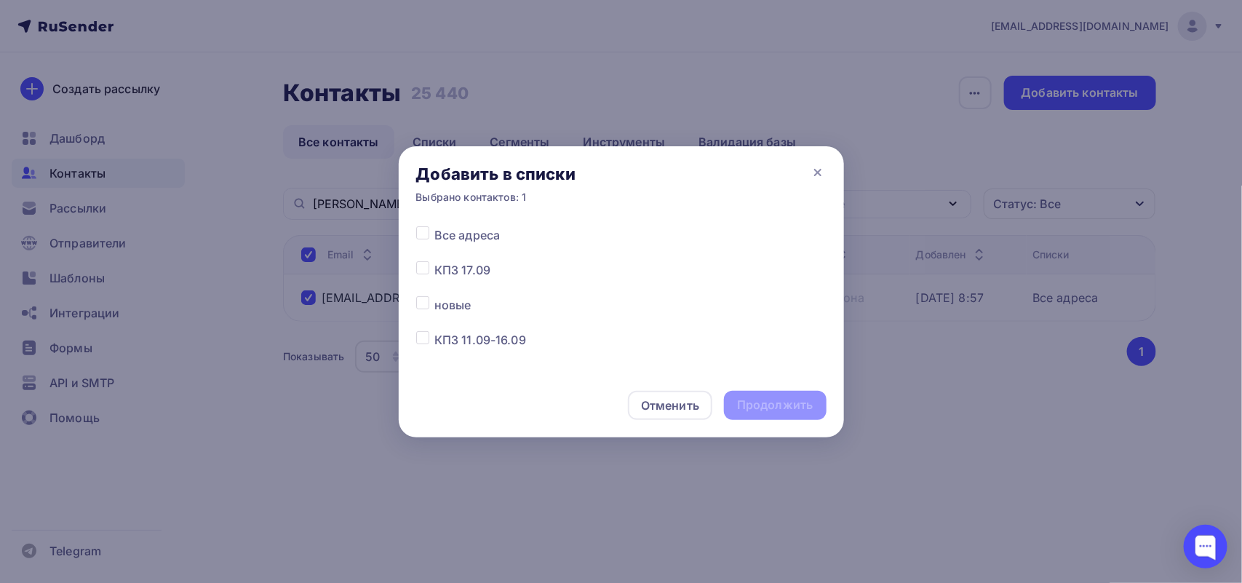
scroll to position [162, 0]
click at [434, 235] on label at bounding box center [434, 235] width 0 height 0
click at [421, 246] on input "checkbox" at bounding box center [422, 241] width 13 height 13
checkbox input "true"
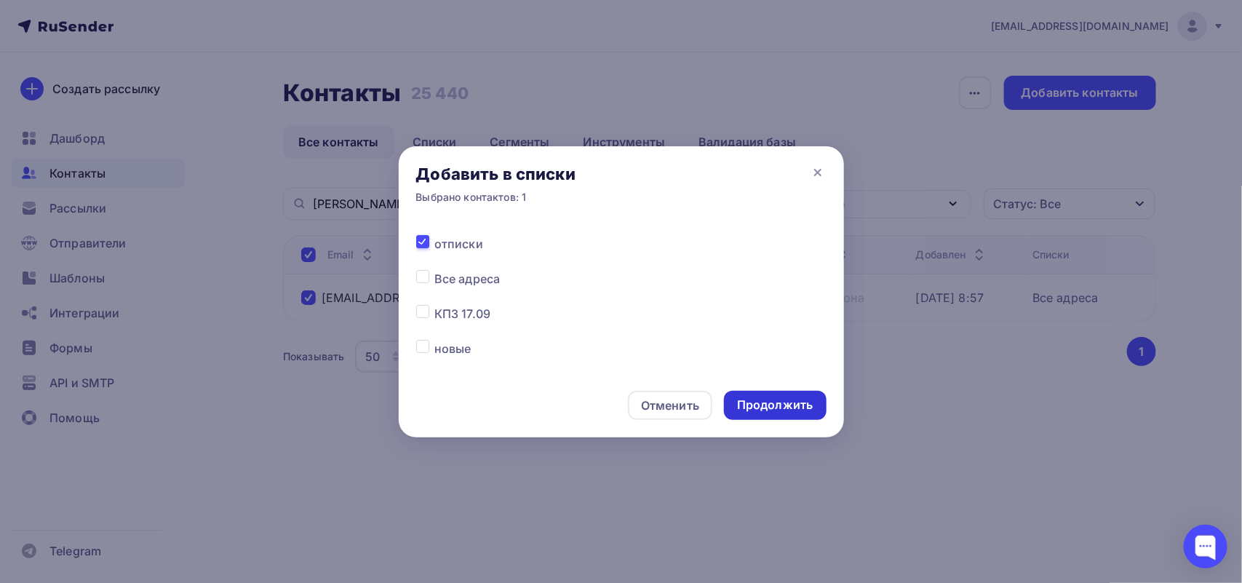
click at [815, 400] on div "Продолжить" at bounding box center [775, 405] width 102 height 29
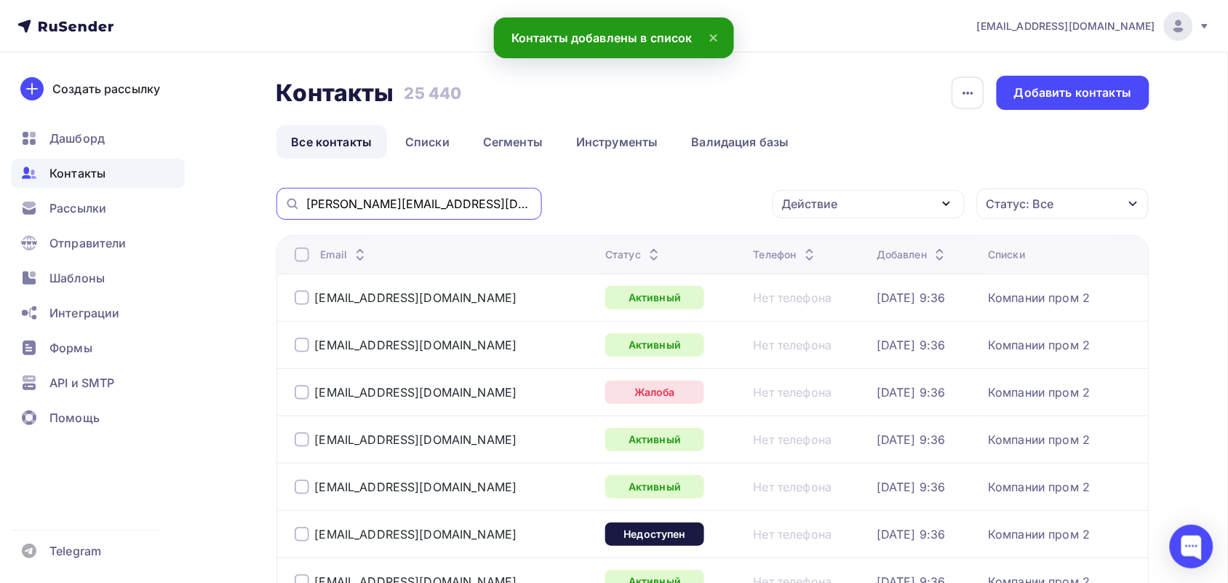
click at [466, 207] on input "ZaripovaN@tomlesdrev.ru" at bounding box center [419, 204] width 227 height 16
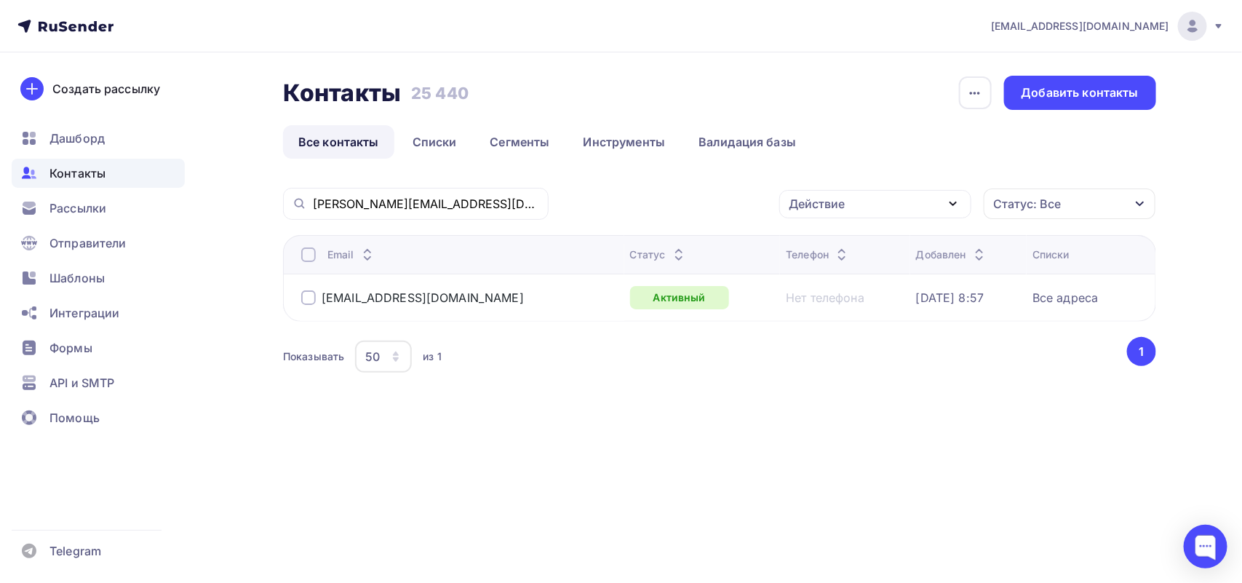
click at [303, 298] on div at bounding box center [308, 297] width 15 height 15
click at [881, 199] on div "Действие" at bounding box center [875, 204] width 192 height 28
click at [870, 268] on div "Исключить из списка" at bounding box center [860, 275] width 127 height 17
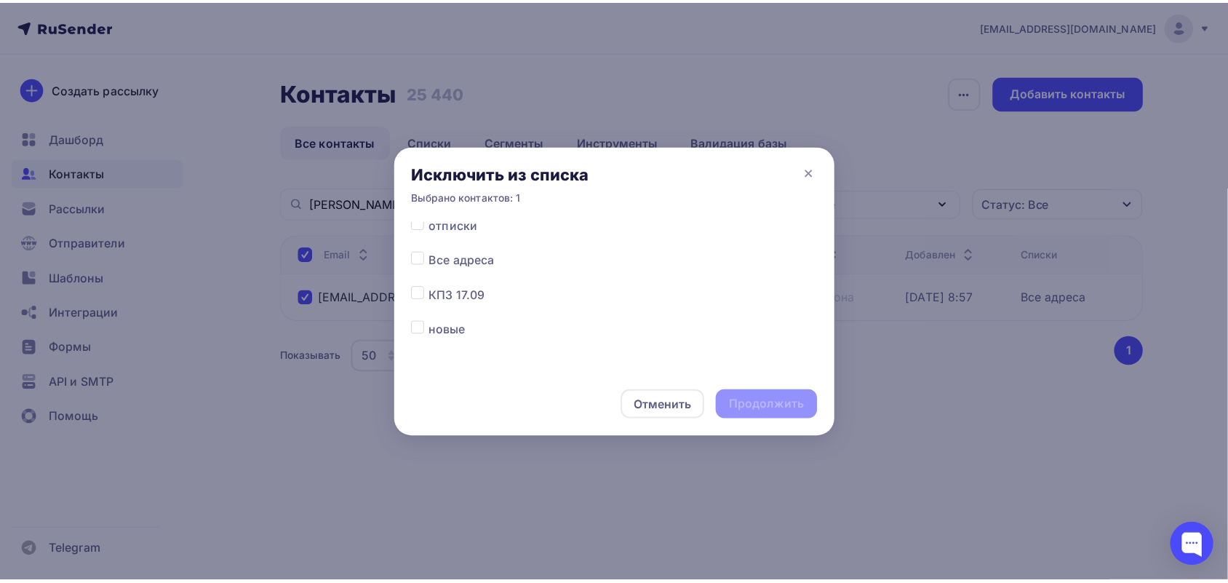
scroll to position [182, 0]
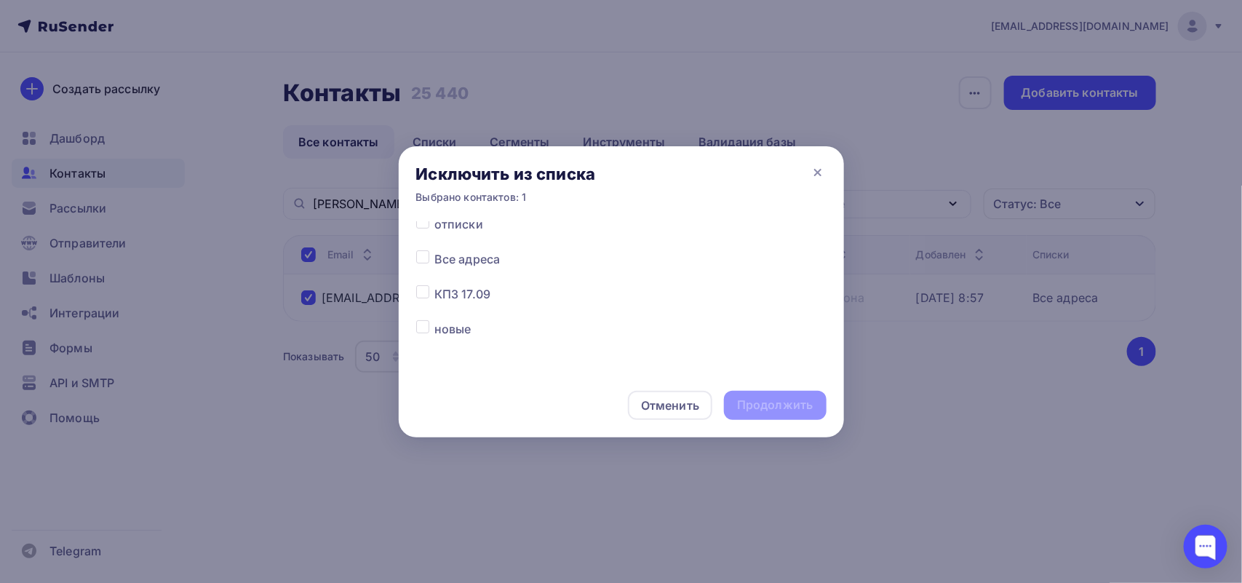
click at [434, 250] on label at bounding box center [434, 250] width 0 height 0
click at [424, 255] on input "checkbox" at bounding box center [422, 256] width 13 height 13
checkbox input "true"
click at [820, 411] on div "Продолжить" at bounding box center [775, 405] width 102 height 29
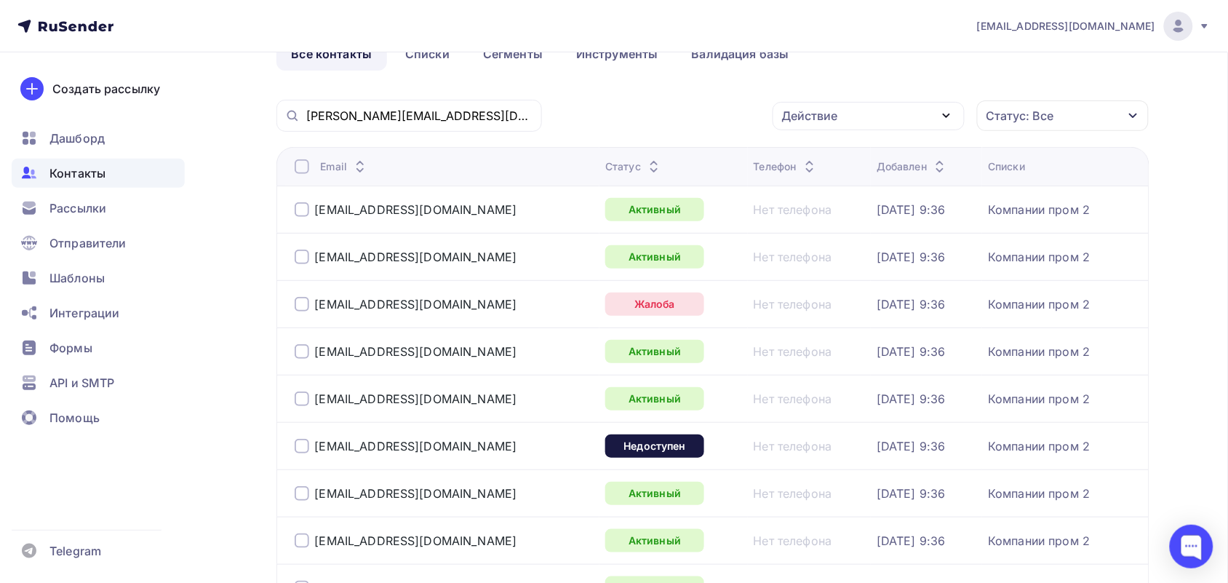
scroll to position [0, 0]
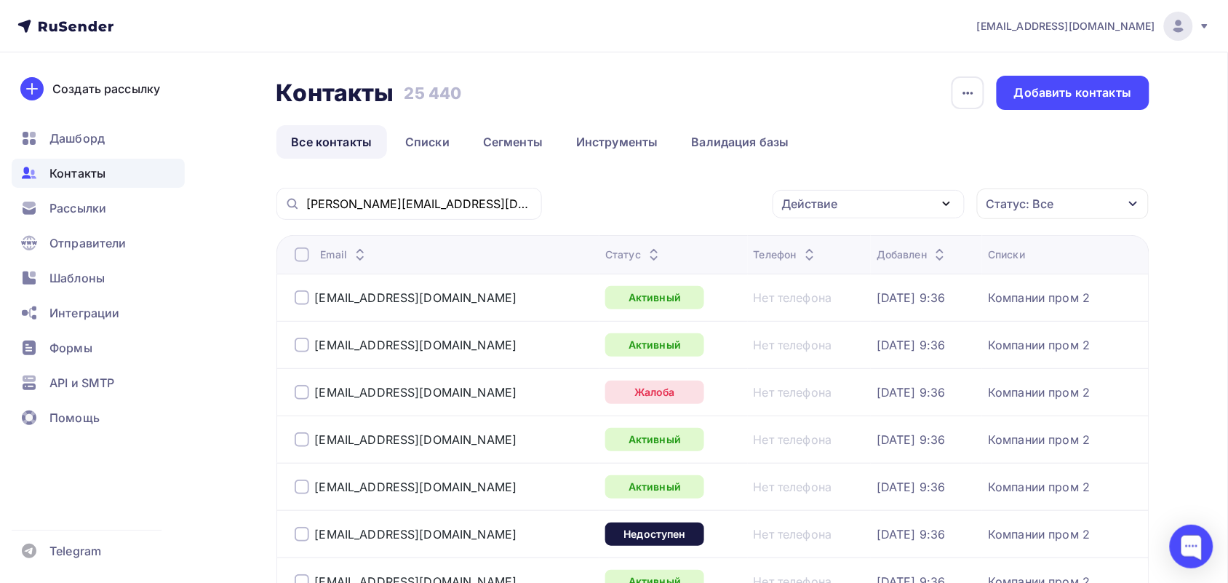
drag, startPoint x: 1028, startPoint y: 204, endPoint x: 928, endPoint y: 205, distance: 100.4
click at [928, 205] on div "Действие Добавить в списки Исключить из списка Удалить Статус: Все Статус Новый…" at bounding box center [850, 204] width 597 height 32
click at [928, 205] on div "Действие" at bounding box center [869, 204] width 192 height 28
click at [1014, 201] on div "Статус: Все" at bounding box center [1021, 203] width 68 height 17
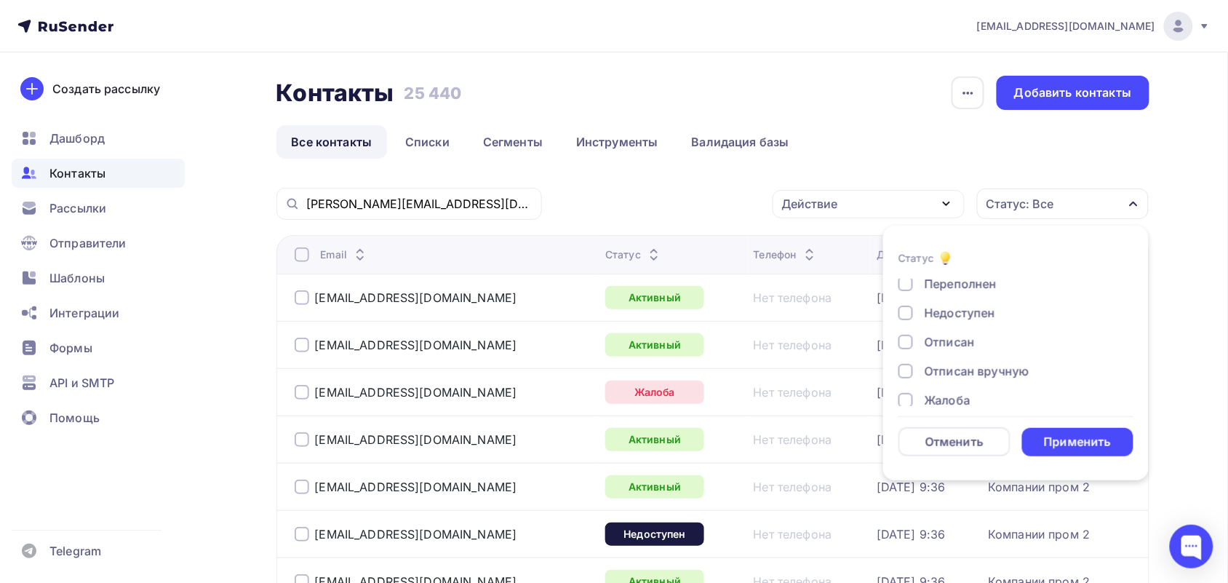
scroll to position [106, 0]
click at [919, 389] on div "Жалоба" at bounding box center [1008, 385] width 218 height 17
click at [904, 389] on div at bounding box center [906, 389] width 15 height 15
click at [906, 358] on div at bounding box center [906, 360] width 15 height 15
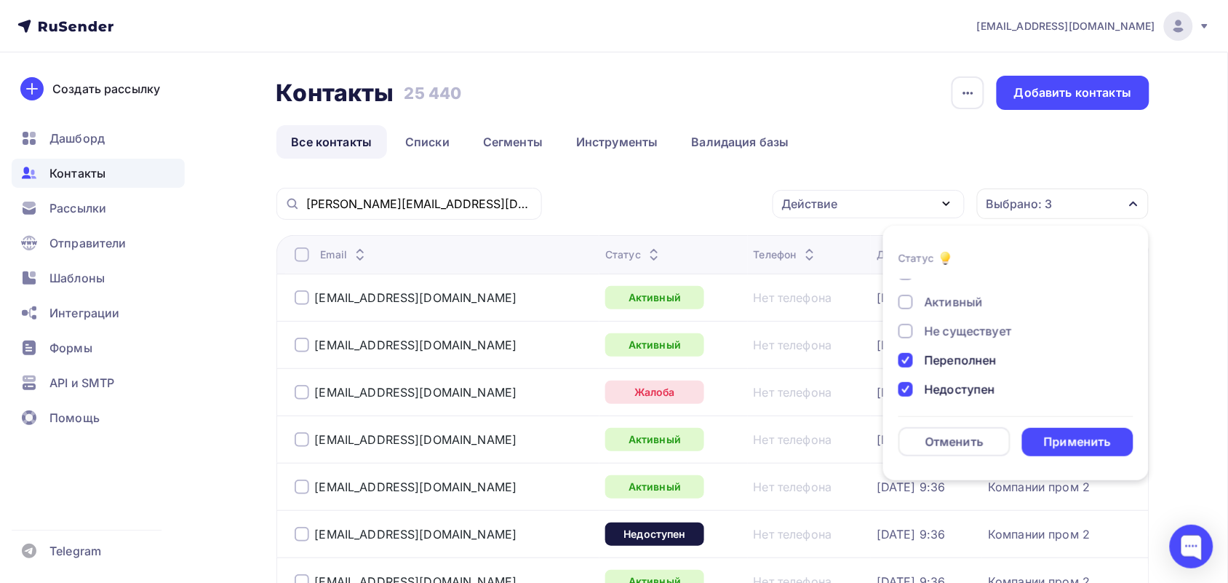
click at [910, 327] on div at bounding box center [906, 331] width 15 height 15
click at [911, 328] on div at bounding box center [906, 327] width 15 height 15
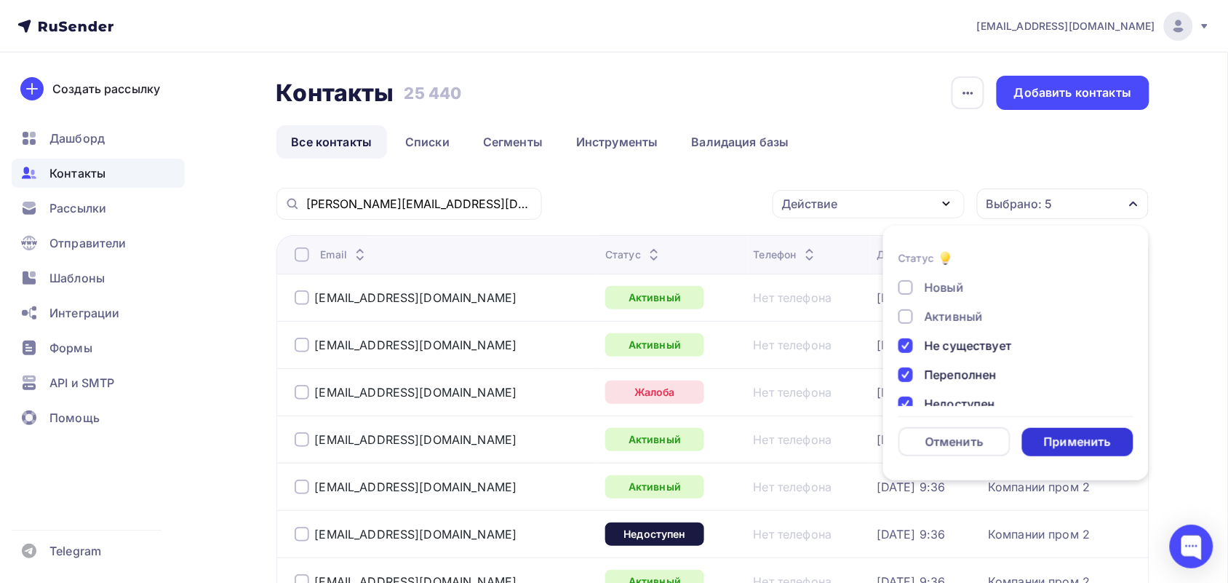
click at [1106, 435] on div "Применить" at bounding box center [1077, 442] width 67 height 17
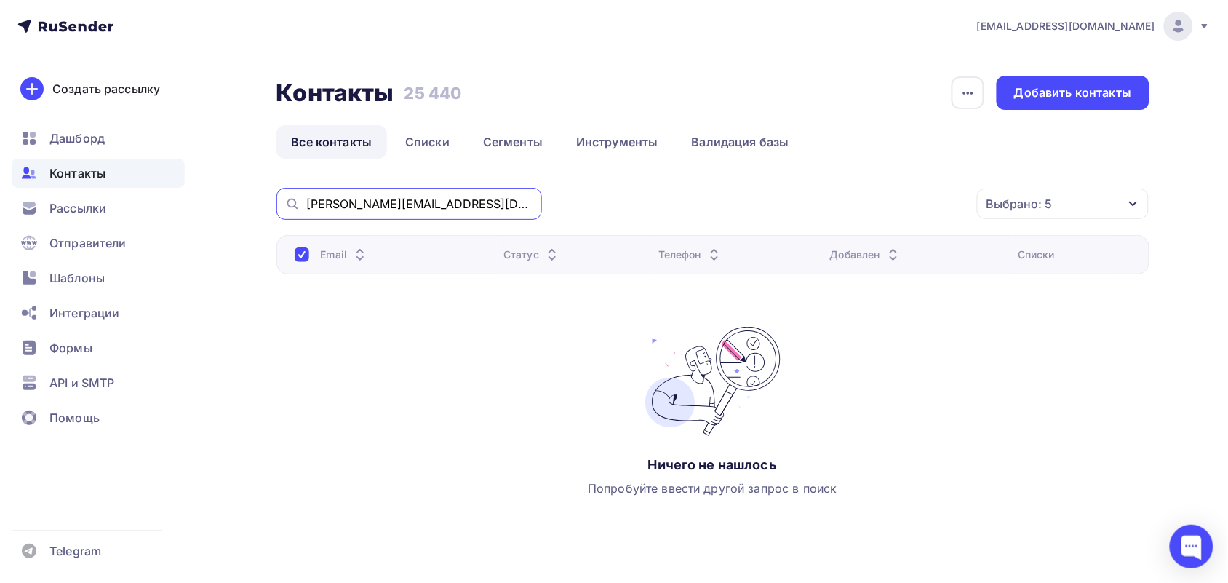
drag, startPoint x: 455, startPoint y: 200, endPoint x: 46, endPoint y: 186, distance: 409.2
click at [46, 186] on div "zakaz1@p-i-group.ru Аккаунт Тарифы Выйти Создать рассылку Дашборд Контакты Расс…" at bounding box center [614, 310] width 1228 height 620
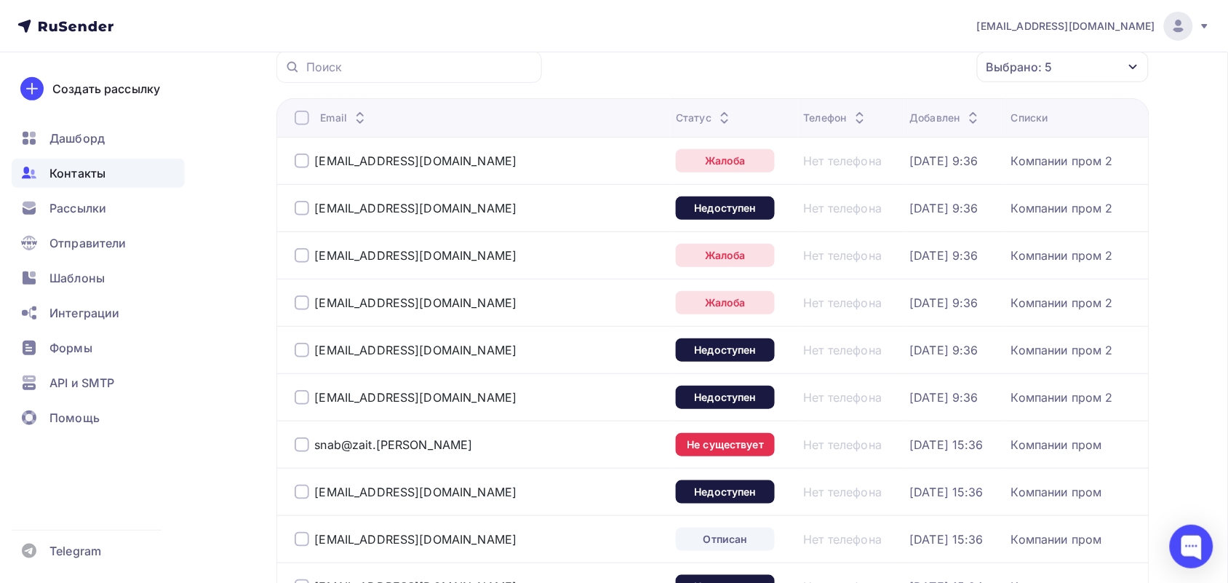
scroll to position [122, 0]
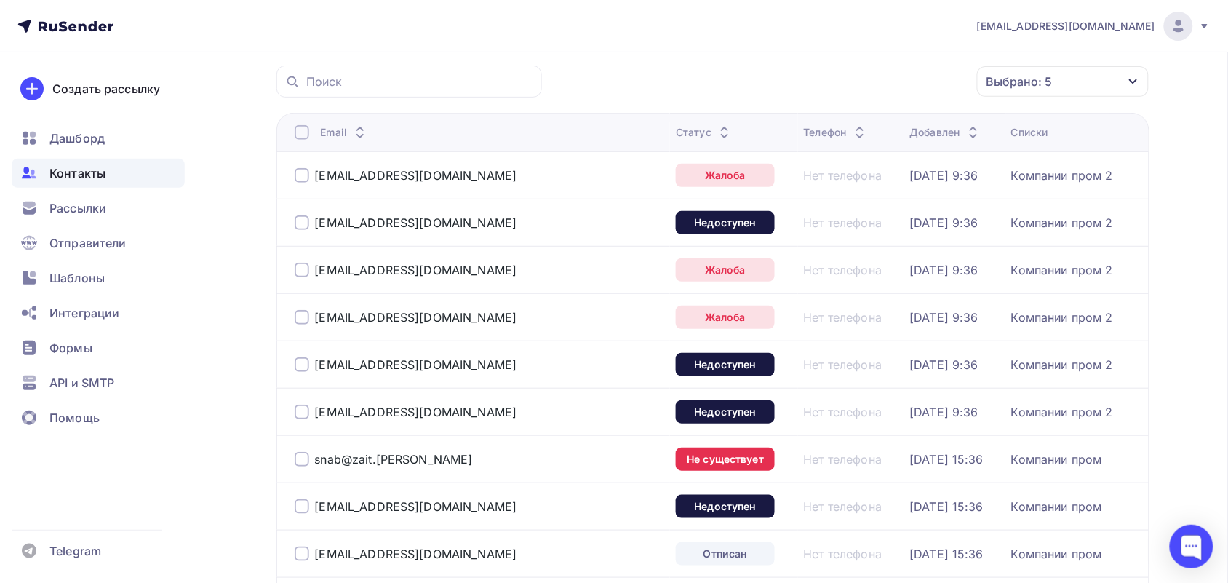
click at [999, 84] on div "Выбрано: 5" at bounding box center [1020, 81] width 66 height 17
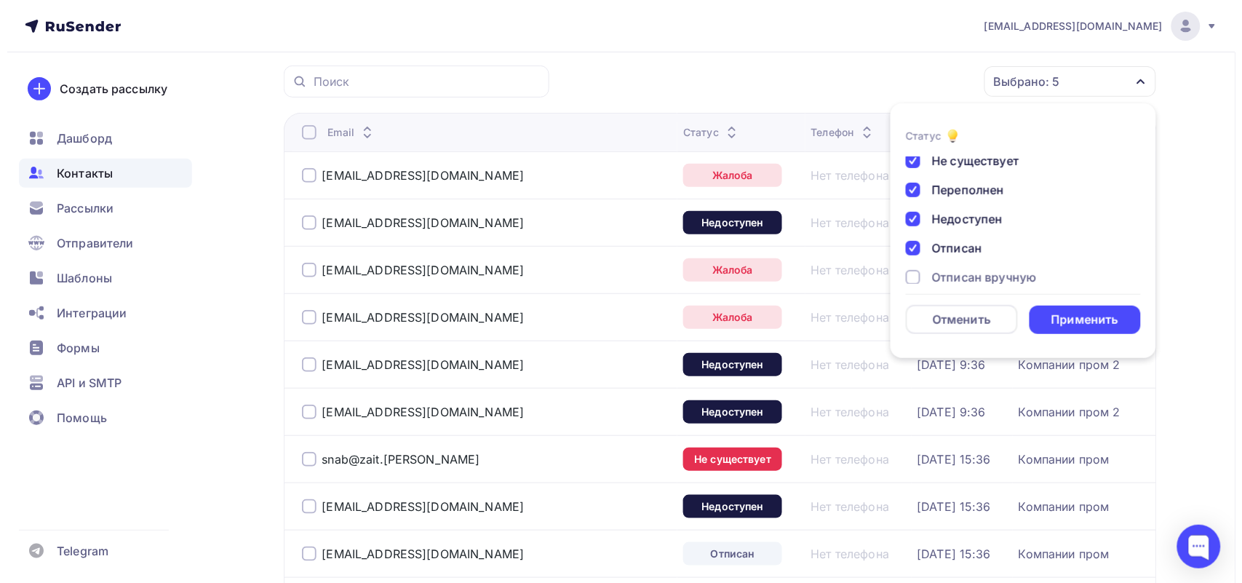
scroll to position [106, 0]
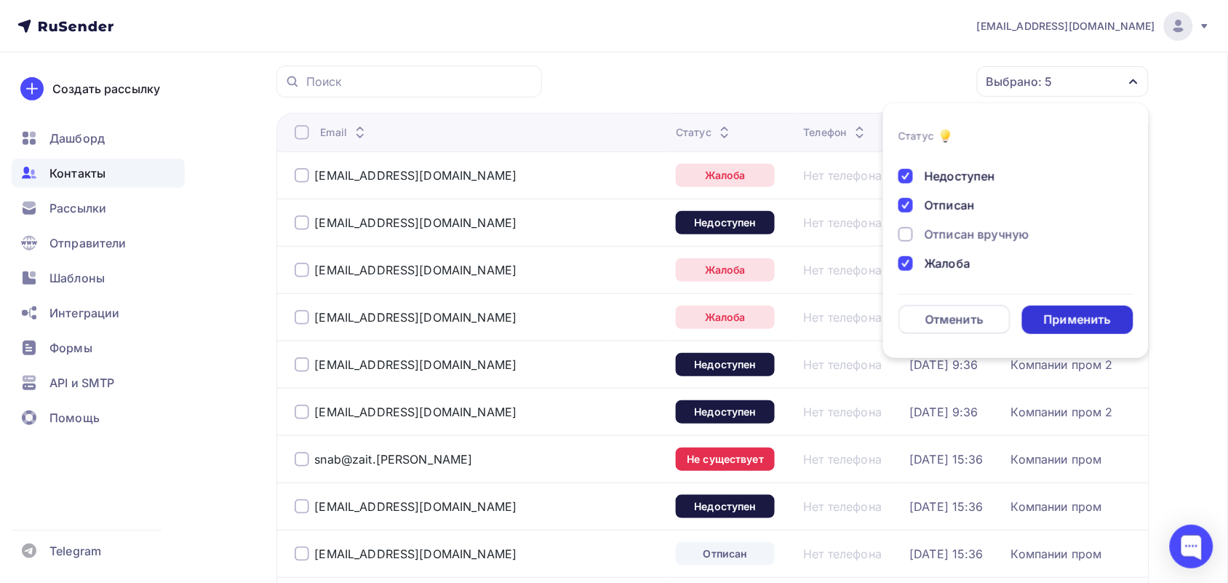
click at [1094, 320] on div "Применить" at bounding box center [1077, 319] width 67 height 17
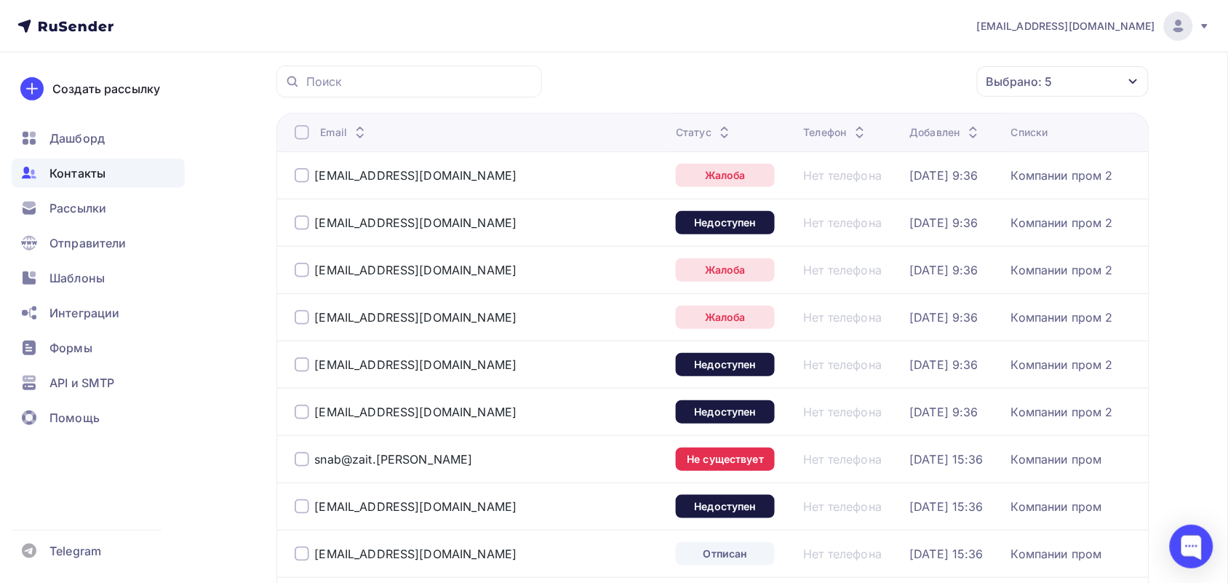
click at [297, 129] on div at bounding box center [302, 132] width 15 height 15
click at [888, 79] on div "Действие" at bounding box center [869, 82] width 192 height 28
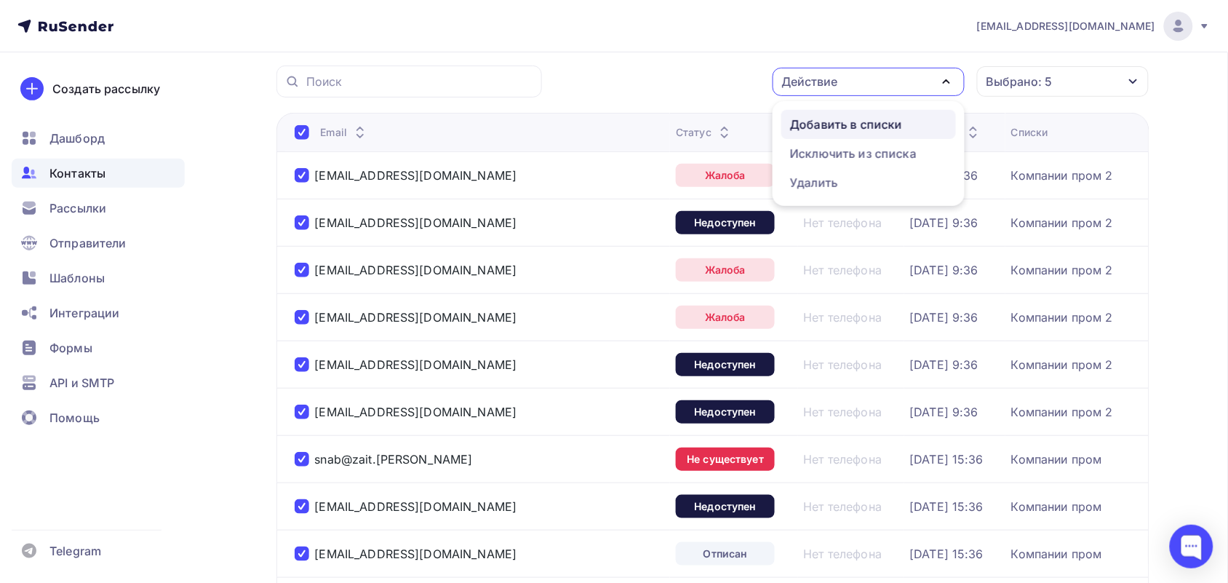
click at [868, 127] on div "Добавить в списки" at bounding box center [846, 124] width 112 height 17
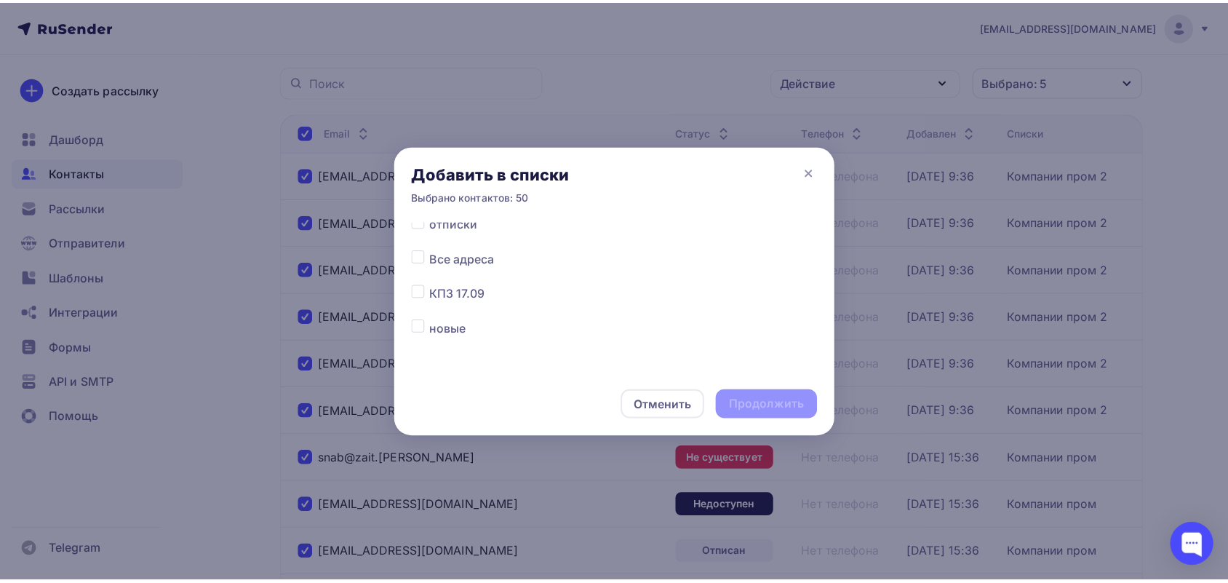
scroll to position [91, 0]
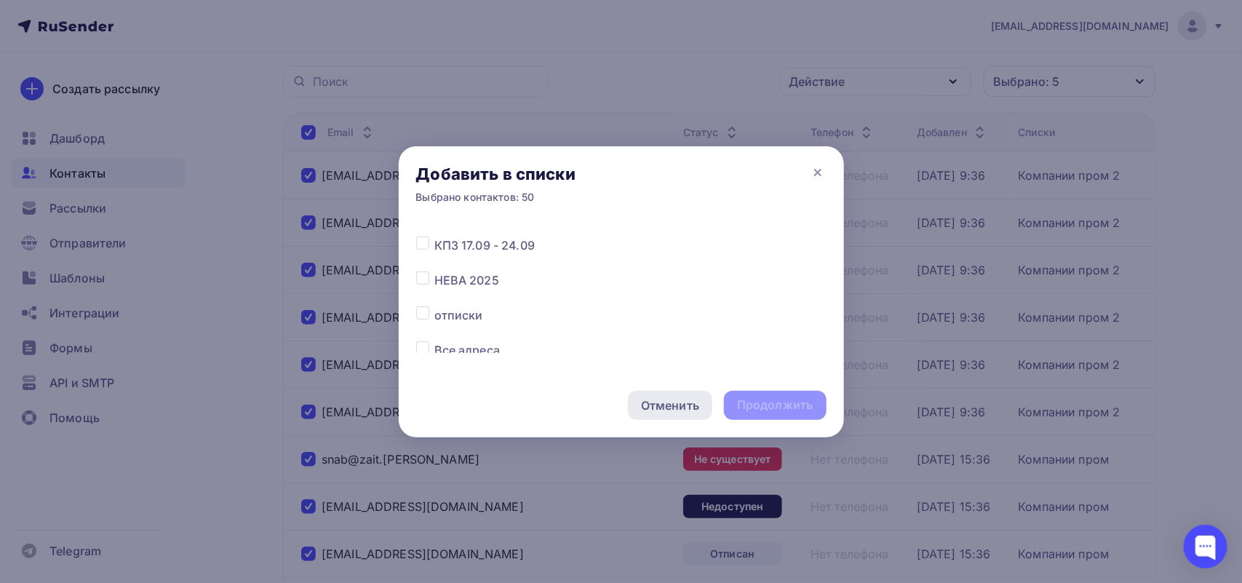
click at [664, 404] on div "Отменить" at bounding box center [670, 405] width 58 height 17
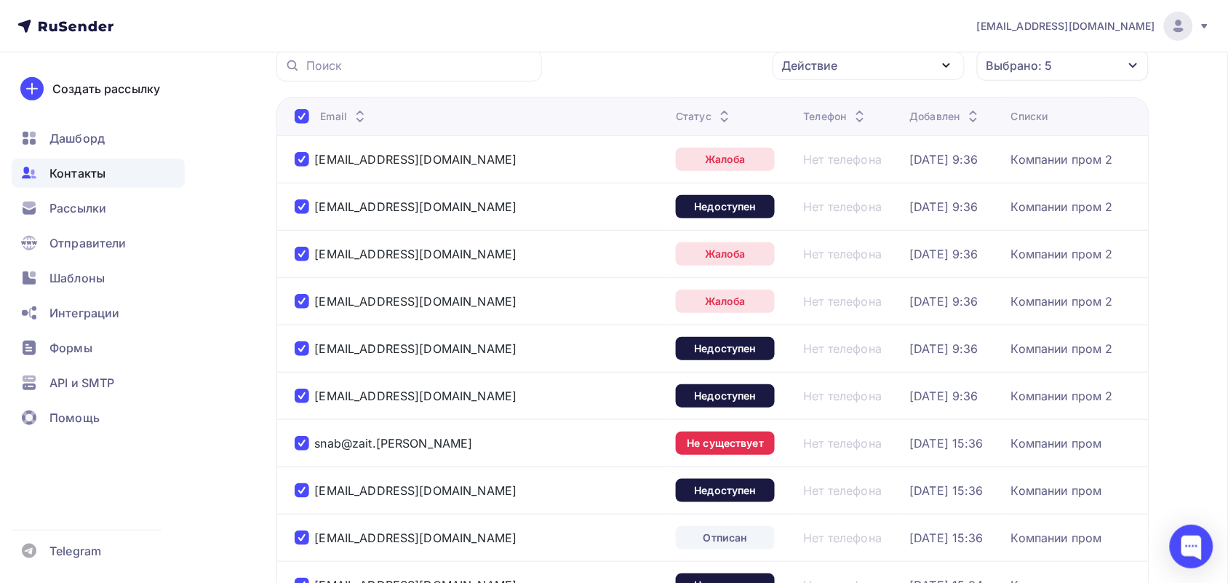
scroll to position [0, 0]
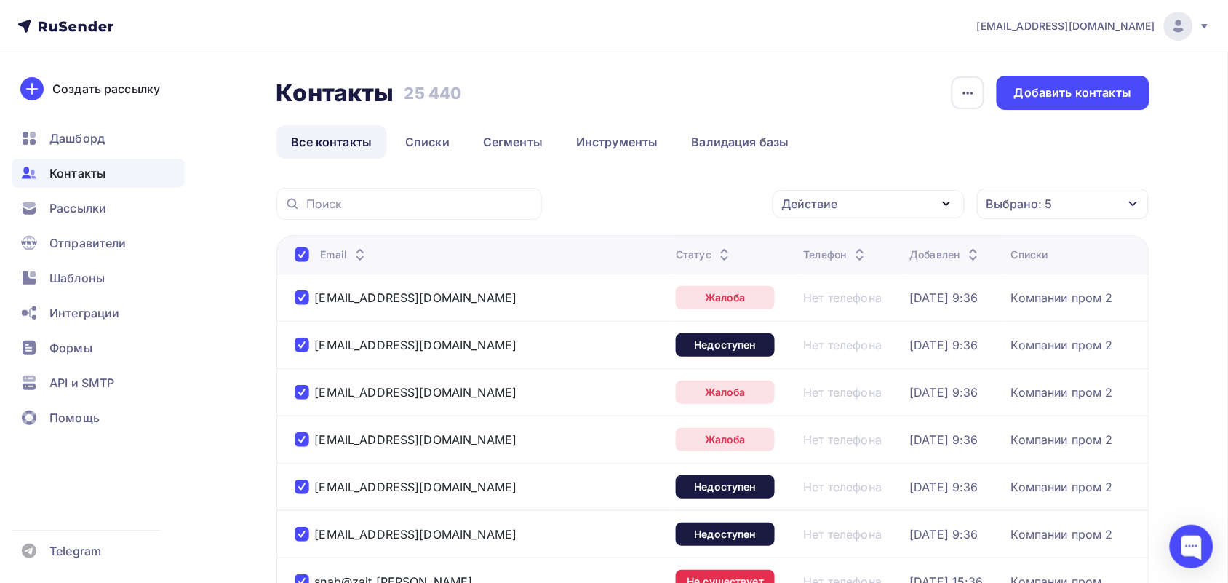
click at [464, 212] on div at bounding box center [410, 204] width 266 height 32
click at [1045, 207] on div "Выбрано: 5" at bounding box center [1020, 203] width 66 height 17
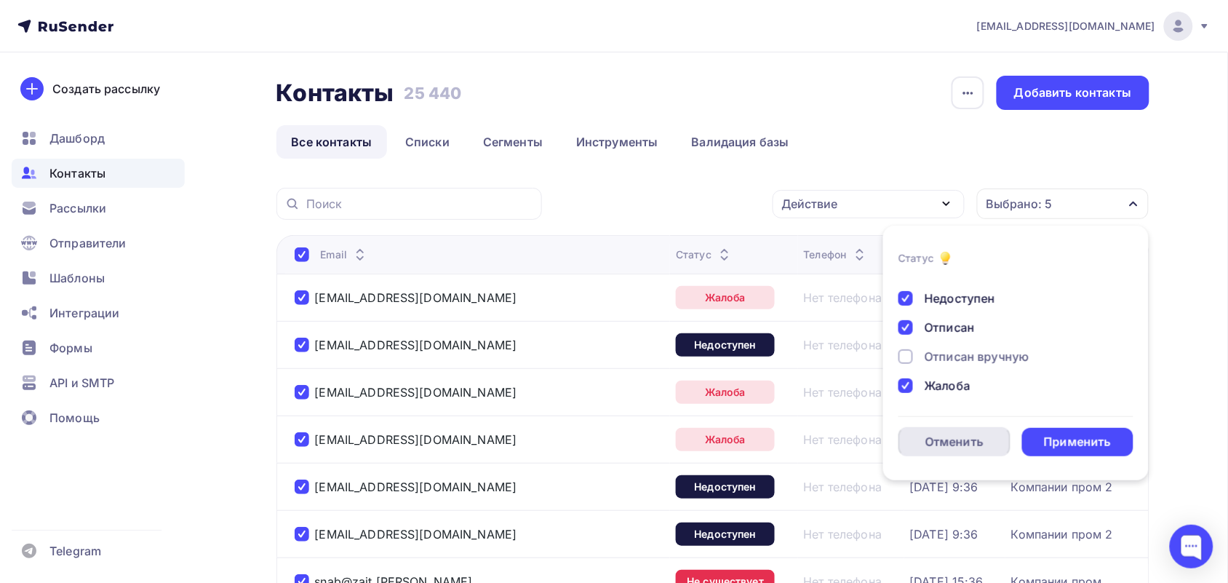
click at [947, 445] on div "Отменить" at bounding box center [955, 441] width 58 height 17
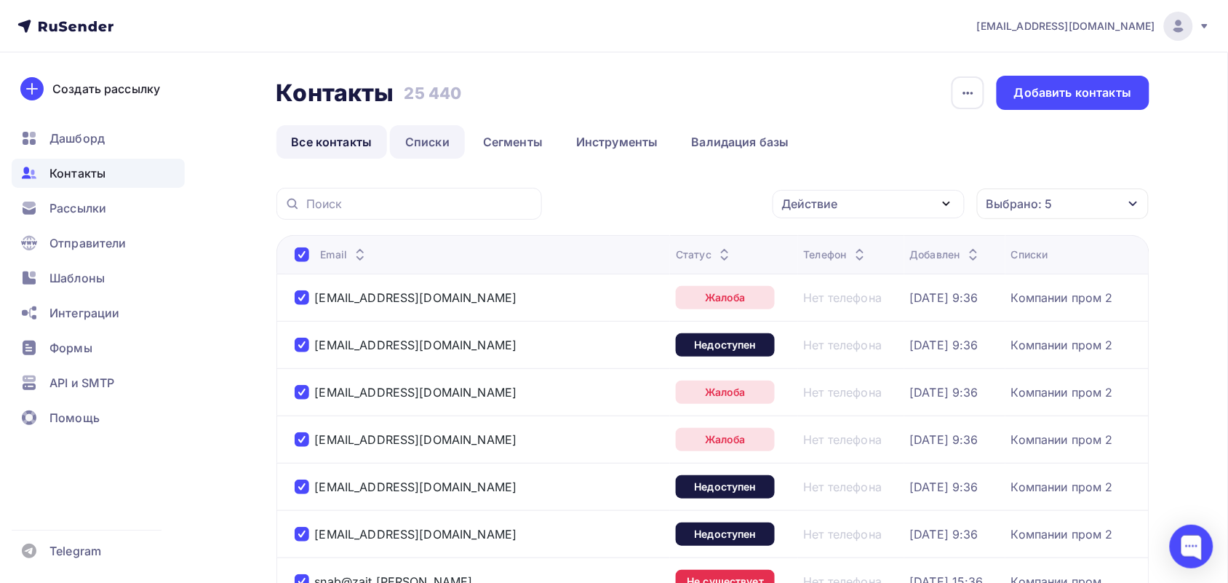
click at [418, 140] on link "Списки" at bounding box center [427, 141] width 75 height 33
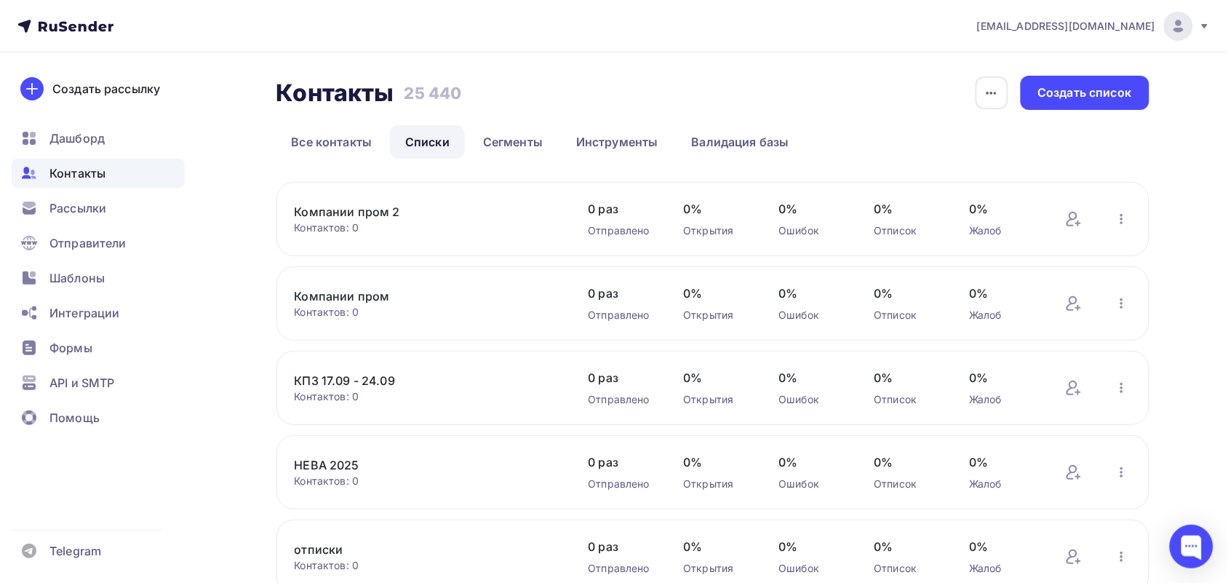
click at [340, 205] on link "Компании пром 2" at bounding box center [418, 211] width 247 height 17
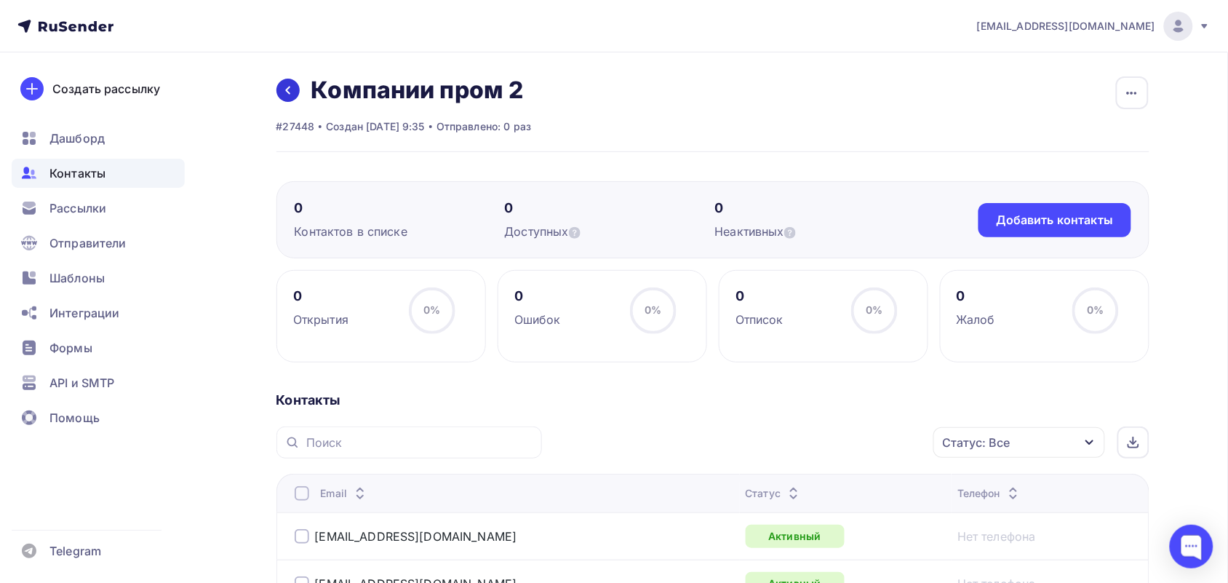
click at [282, 87] on icon at bounding box center [288, 90] width 12 height 12
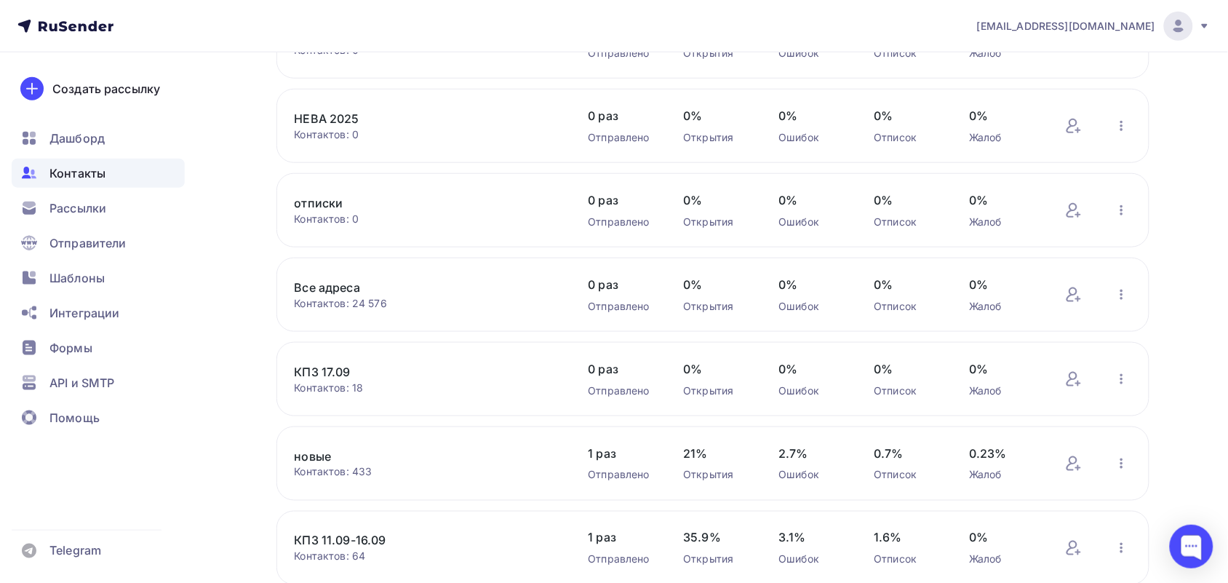
scroll to position [364, 0]
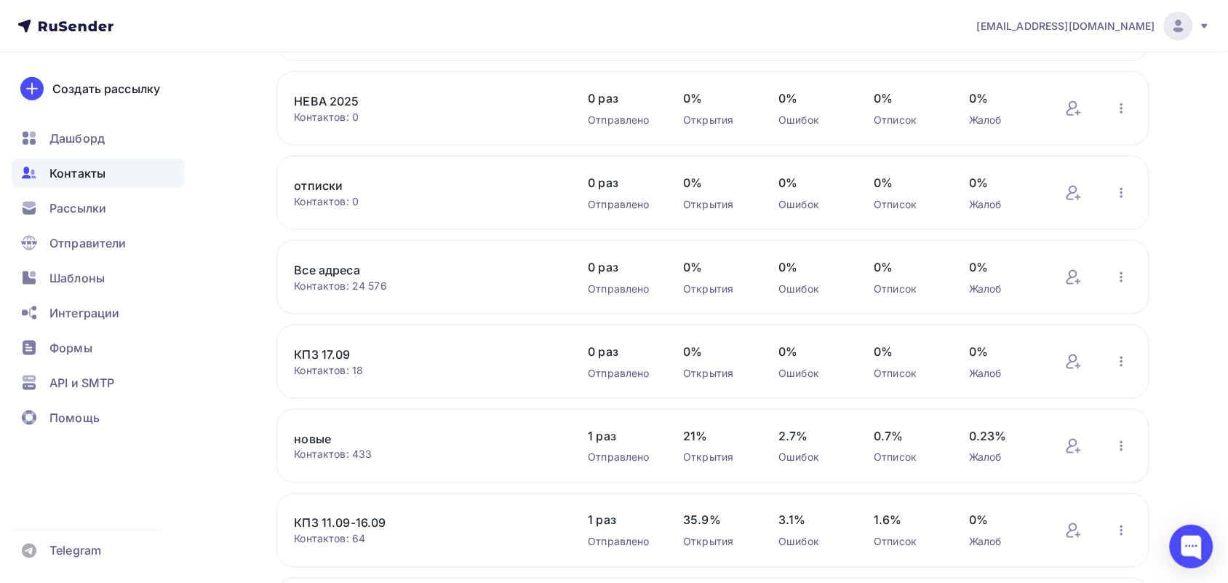
click at [321, 196] on div "Контактов: 0" at bounding box center [427, 201] width 265 height 15
click at [320, 191] on link "отписки" at bounding box center [418, 185] width 247 height 17
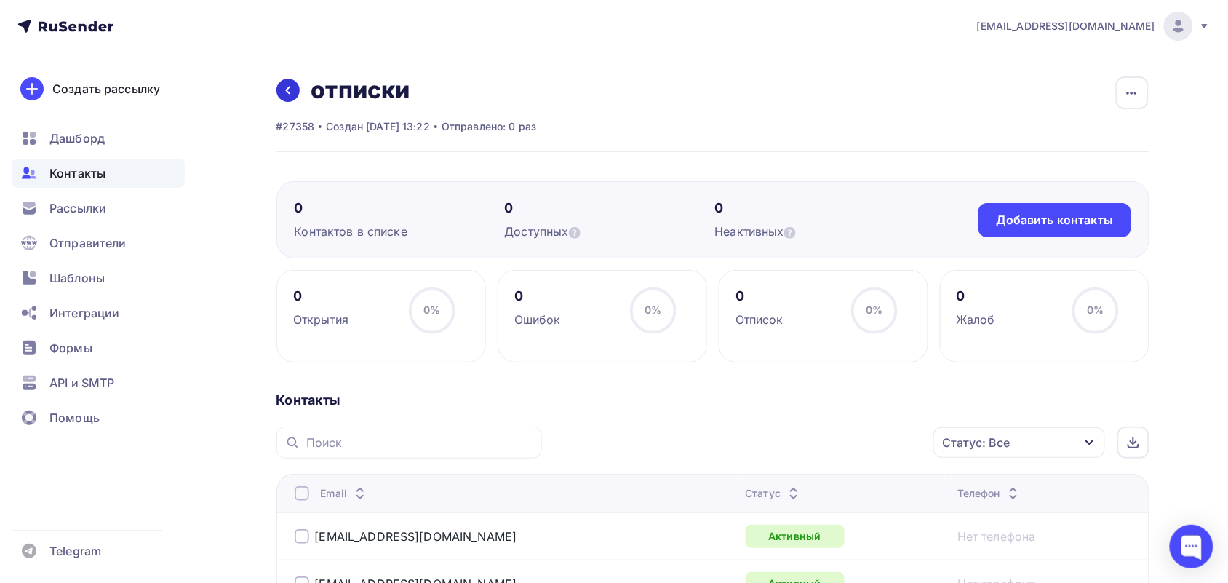
click at [282, 90] on icon at bounding box center [288, 90] width 12 height 12
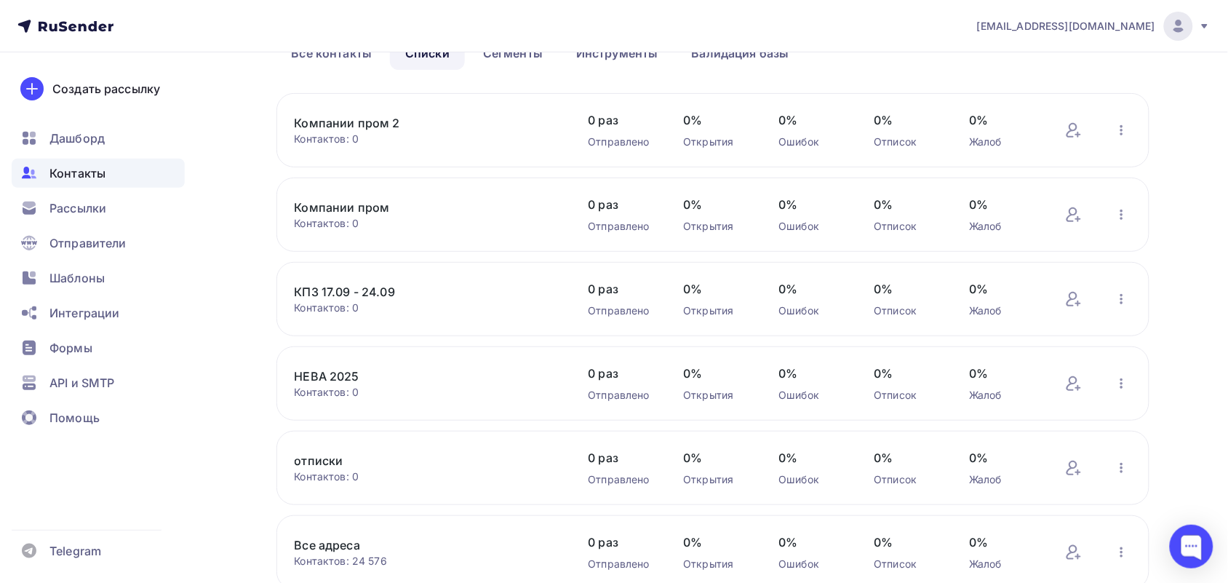
scroll to position [273, 0]
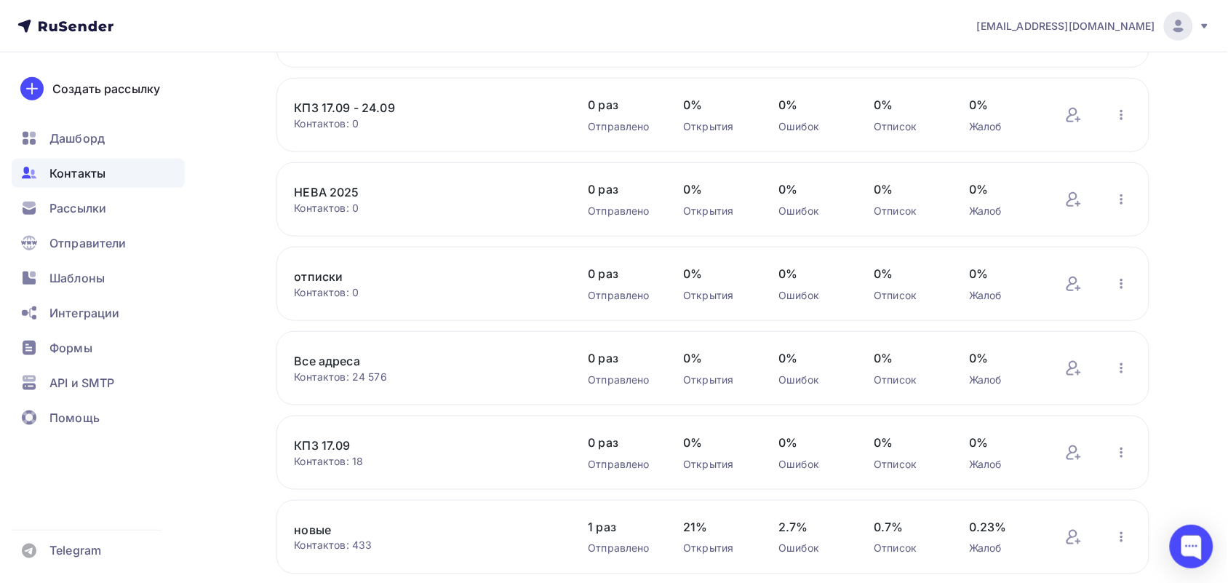
click at [337, 362] on link "Все адреса" at bounding box center [418, 360] width 247 height 17
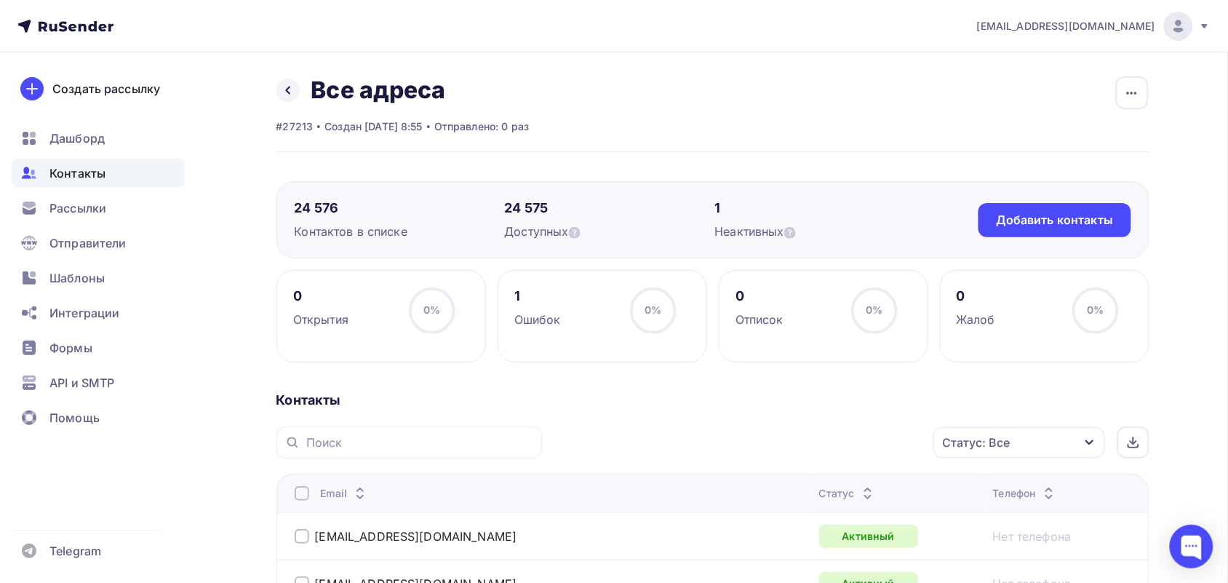
scroll to position [273, 0]
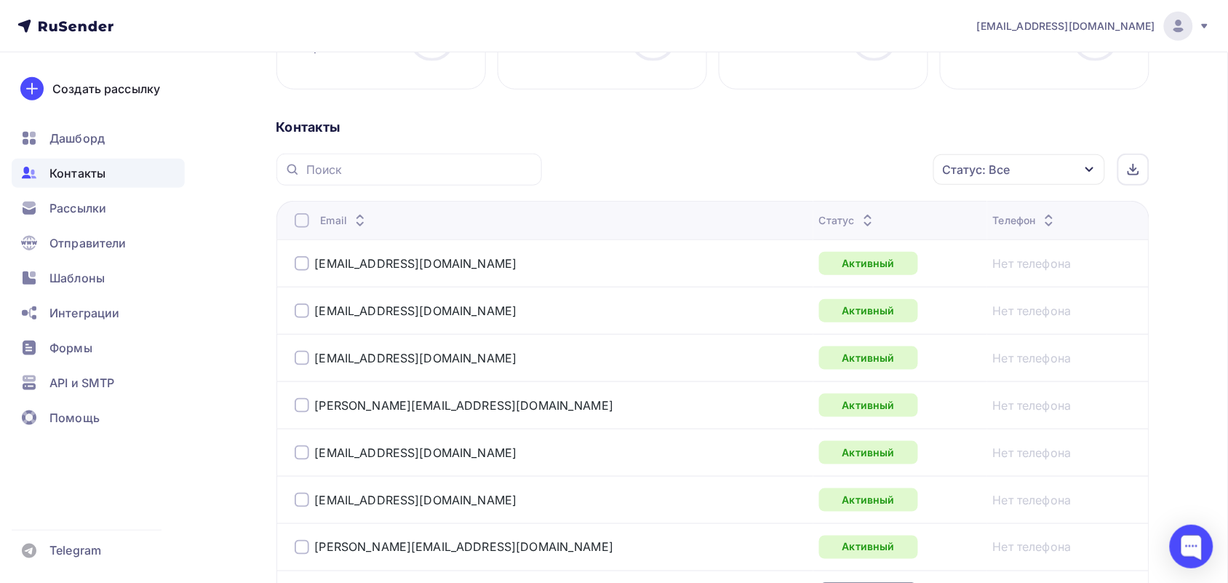
click at [306, 217] on div at bounding box center [302, 220] width 15 height 15
click at [308, 217] on div at bounding box center [302, 220] width 15 height 15
click at [1009, 162] on div "Статус: Все" at bounding box center [977, 169] width 68 height 17
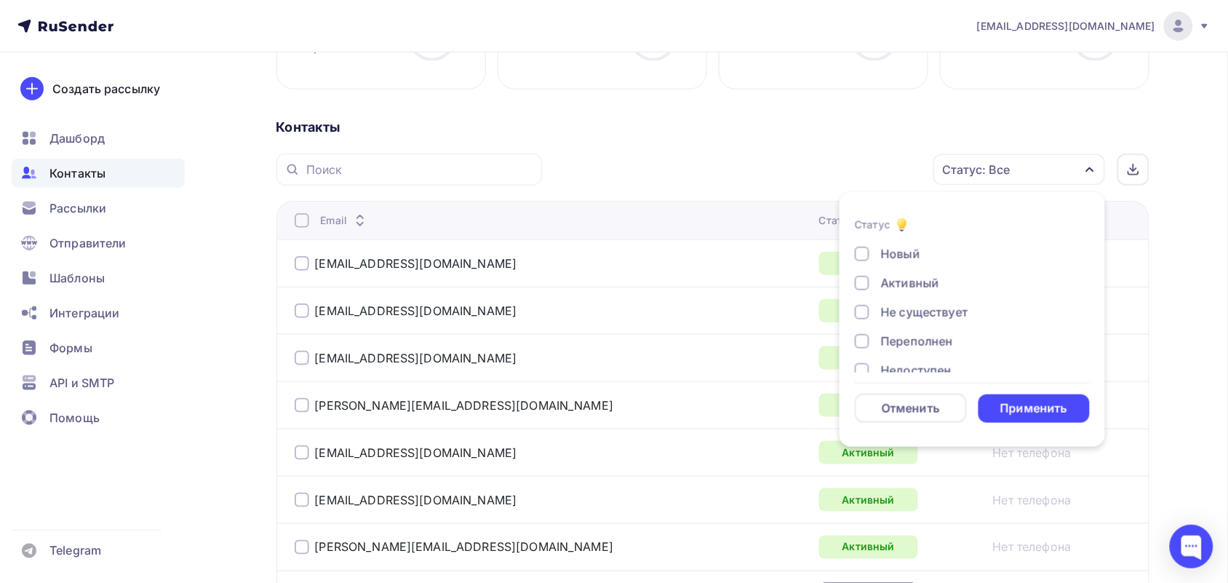
click at [861, 314] on div at bounding box center [862, 312] width 15 height 15
click at [867, 338] on div at bounding box center [862, 341] width 15 height 15
click at [862, 284] on div at bounding box center [862, 279] width 15 height 15
click at [864, 317] on div "Отписан" at bounding box center [964, 308] width 218 height 17
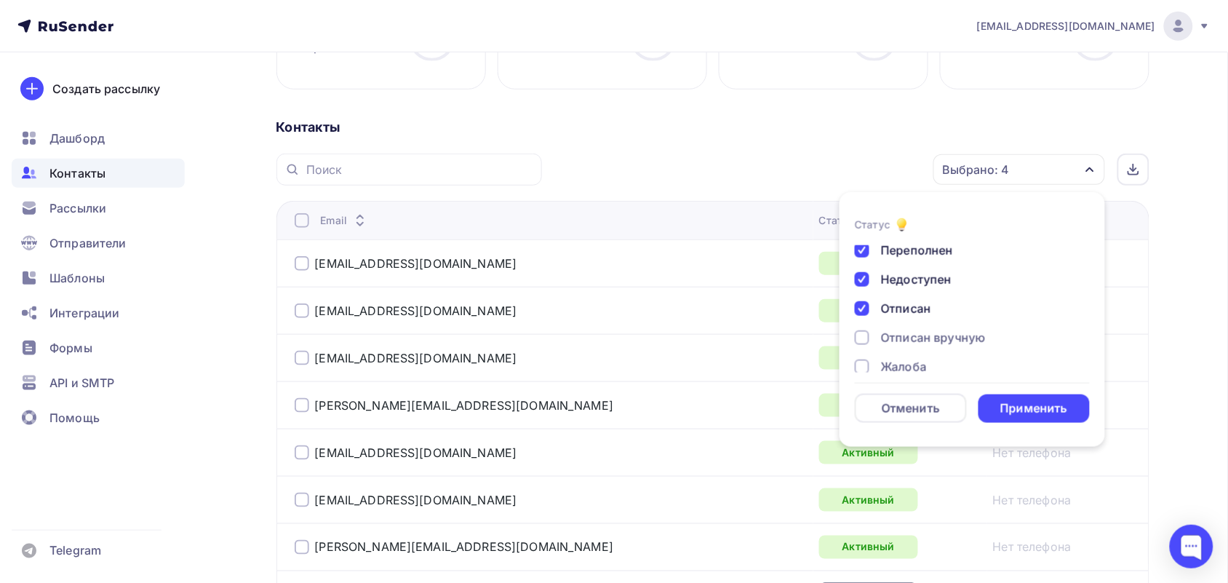
click at [863, 343] on div at bounding box center [862, 337] width 15 height 15
click at [867, 370] on div at bounding box center [862, 366] width 15 height 15
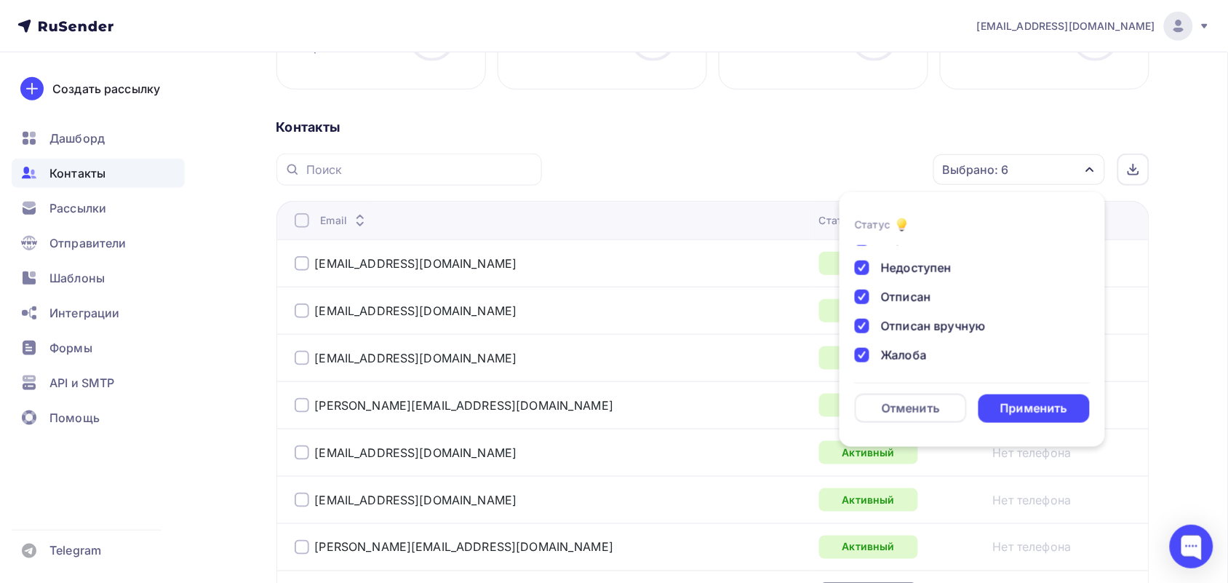
scroll to position [106, 0]
click at [1028, 405] on div "Применить" at bounding box center [1034, 408] width 67 height 17
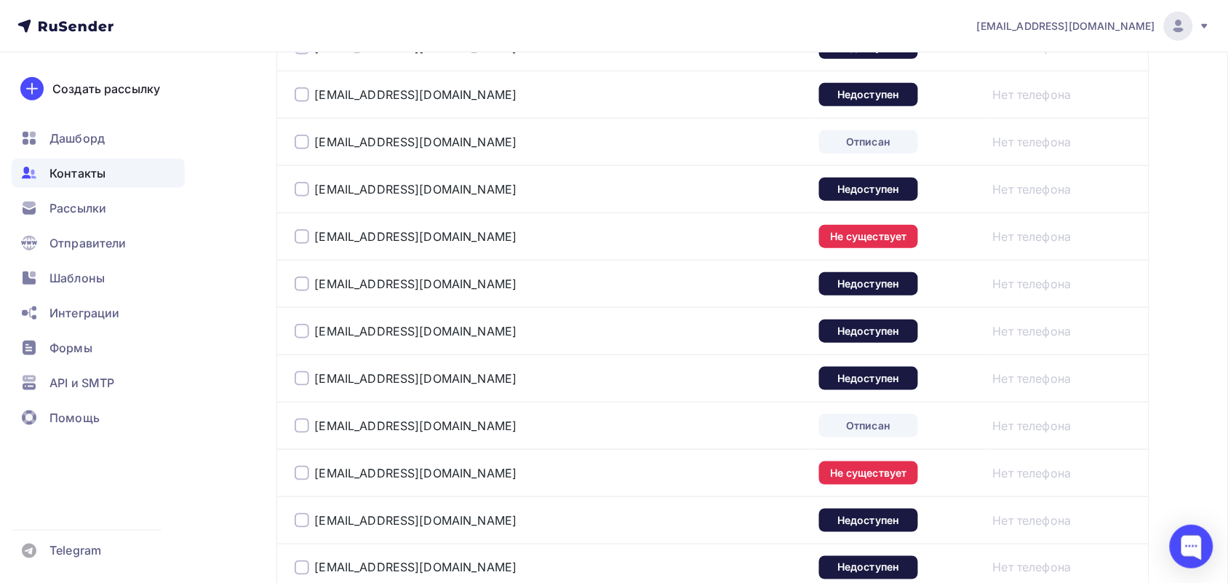
scroll to position [2454, 0]
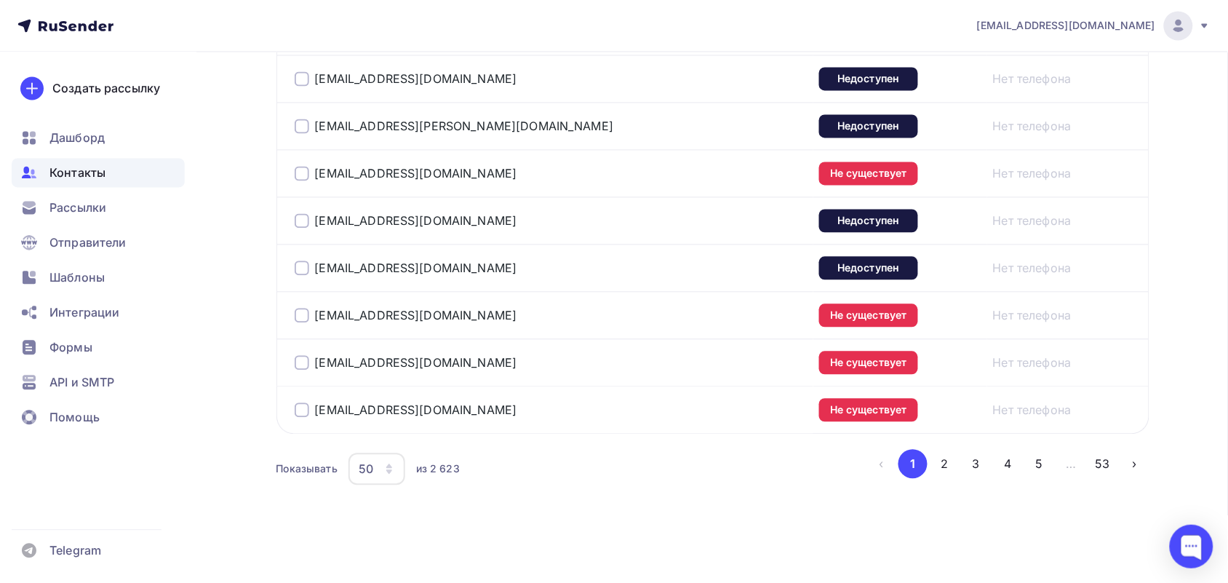
click at [393, 468] on icon "button" at bounding box center [390, 470] width 12 height 12
click at [389, 428] on div "100" at bounding box center [435, 434] width 140 height 17
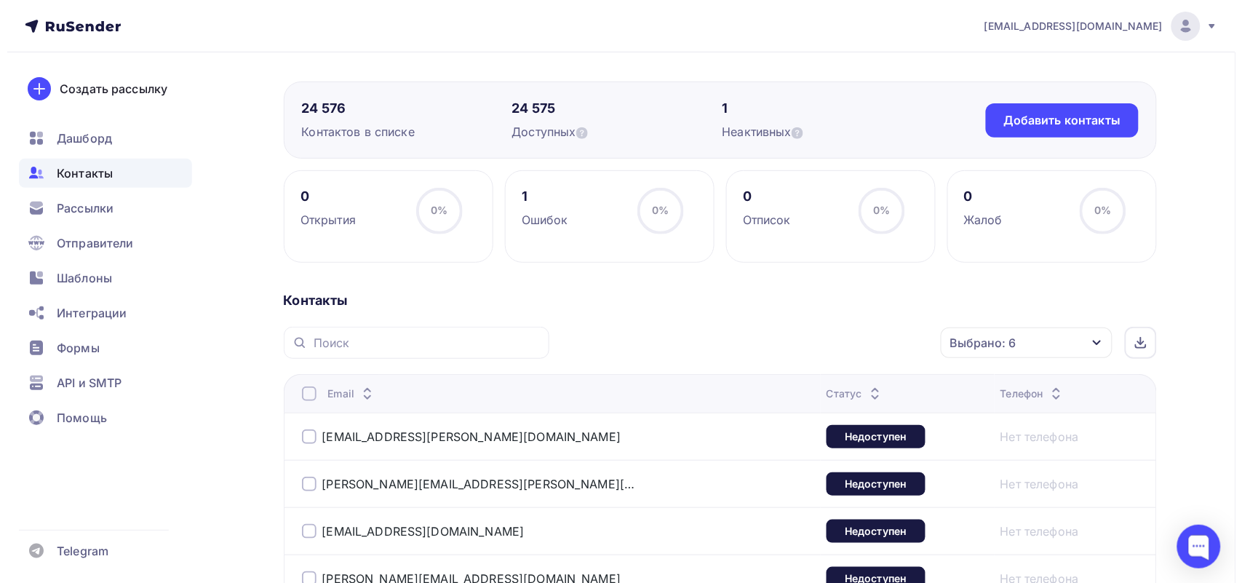
scroll to position [279, 0]
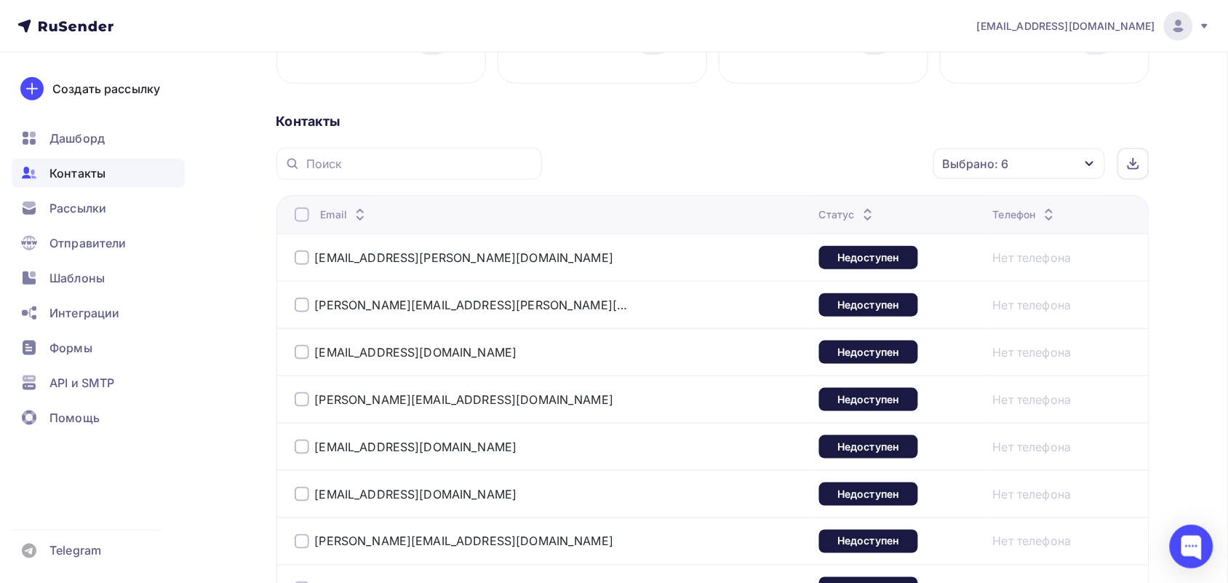
click at [303, 215] on div at bounding box center [302, 214] width 15 height 15
click at [824, 168] on div "Действие" at bounding box center [825, 164] width 192 height 28
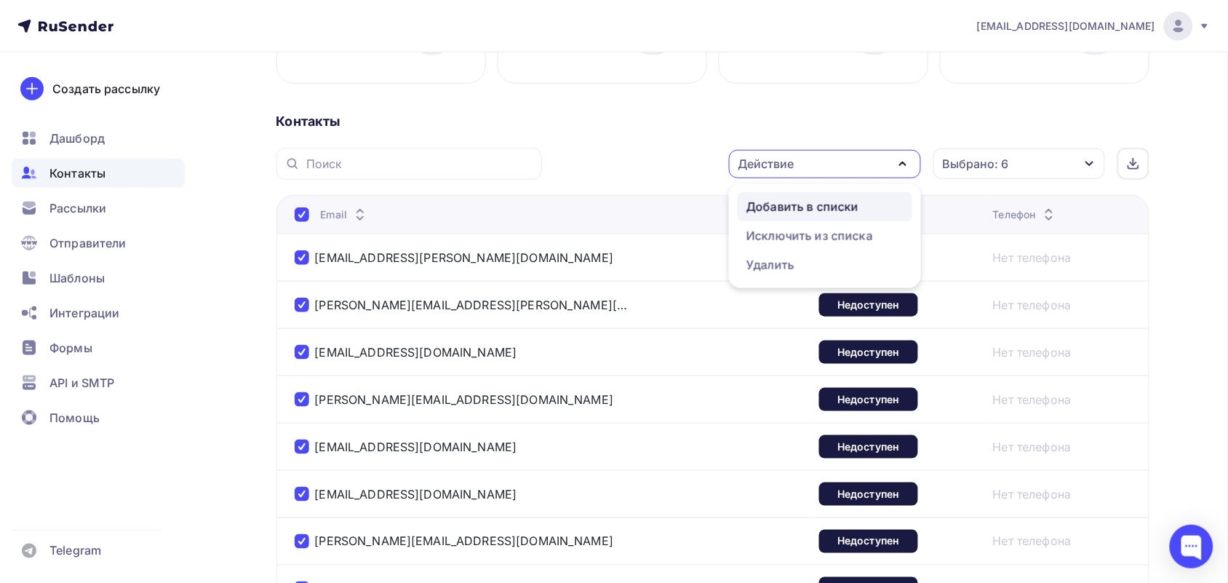
click at [817, 215] on div "Добавить в списки" at bounding box center [803, 206] width 112 height 17
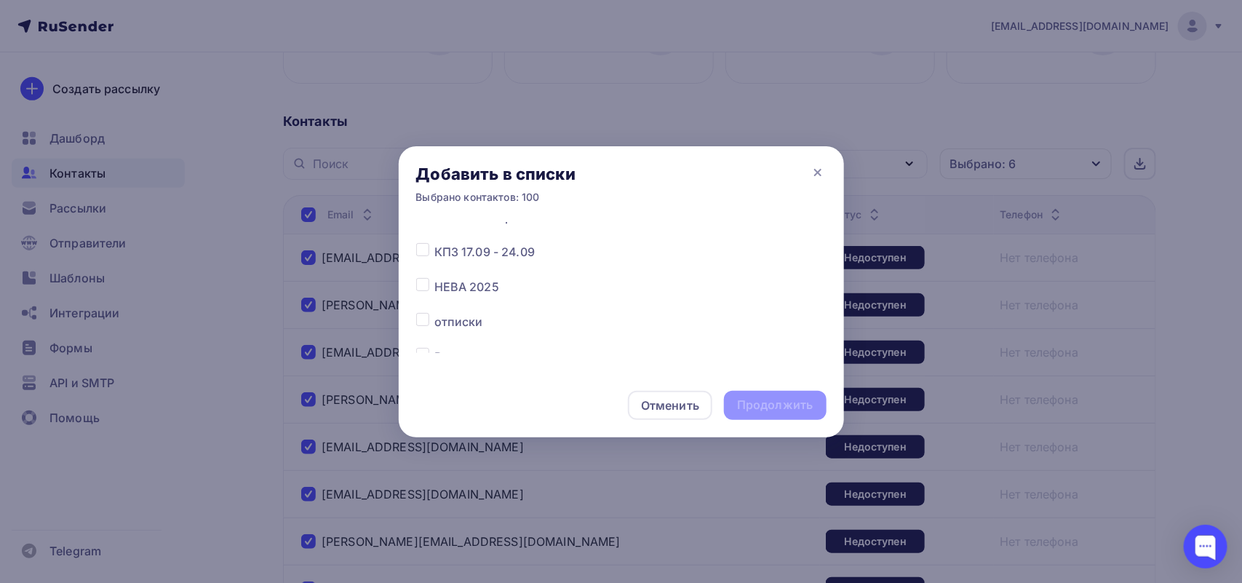
scroll to position [182, 0]
click at [434, 215] on label at bounding box center [434, 215] width 0 height 0
click at [422, 224] on input "checkbox" at bounding box center [422, 221] width 13 height 13
checkbox input "true"
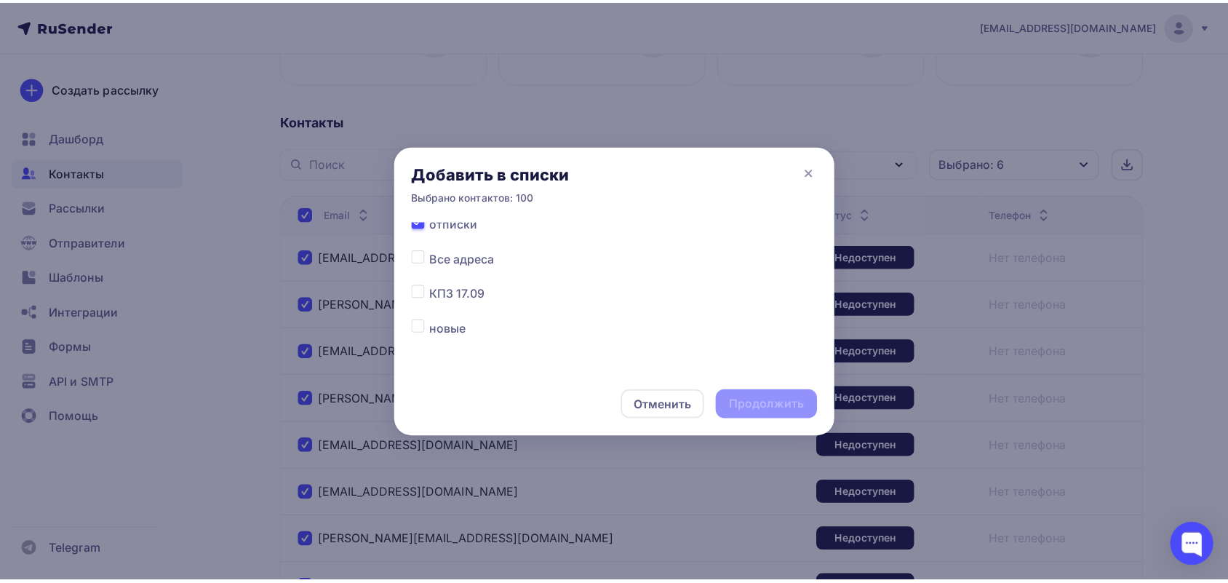
scroll to position [175, 0]
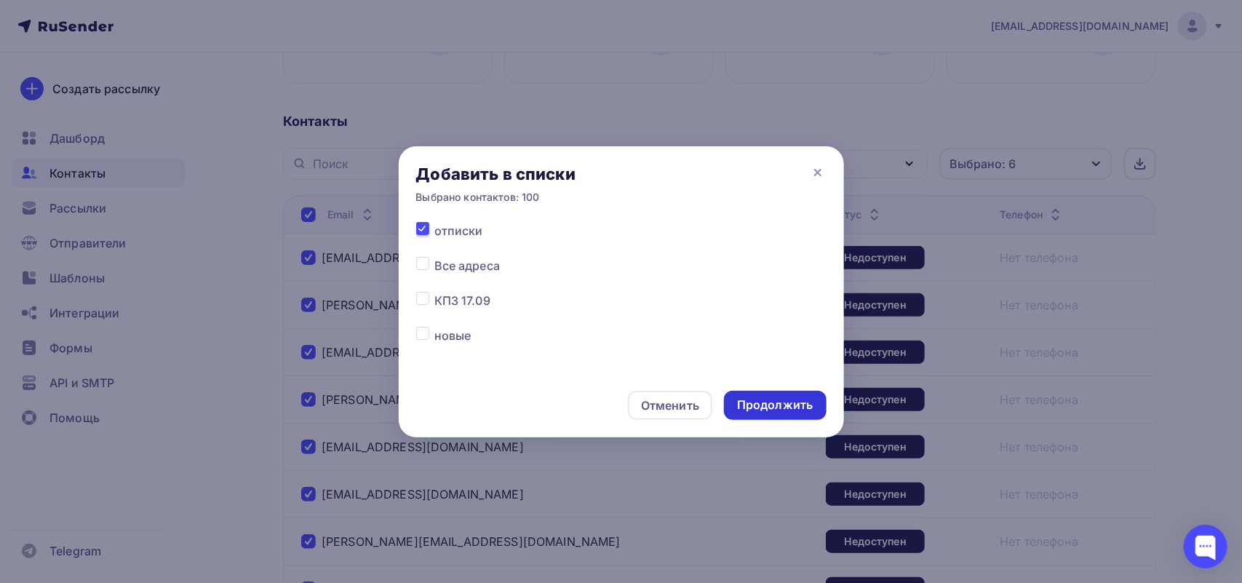
click at [797, 399] on div "Продолжить" at bounding box center [775, 405] width 76 height 17
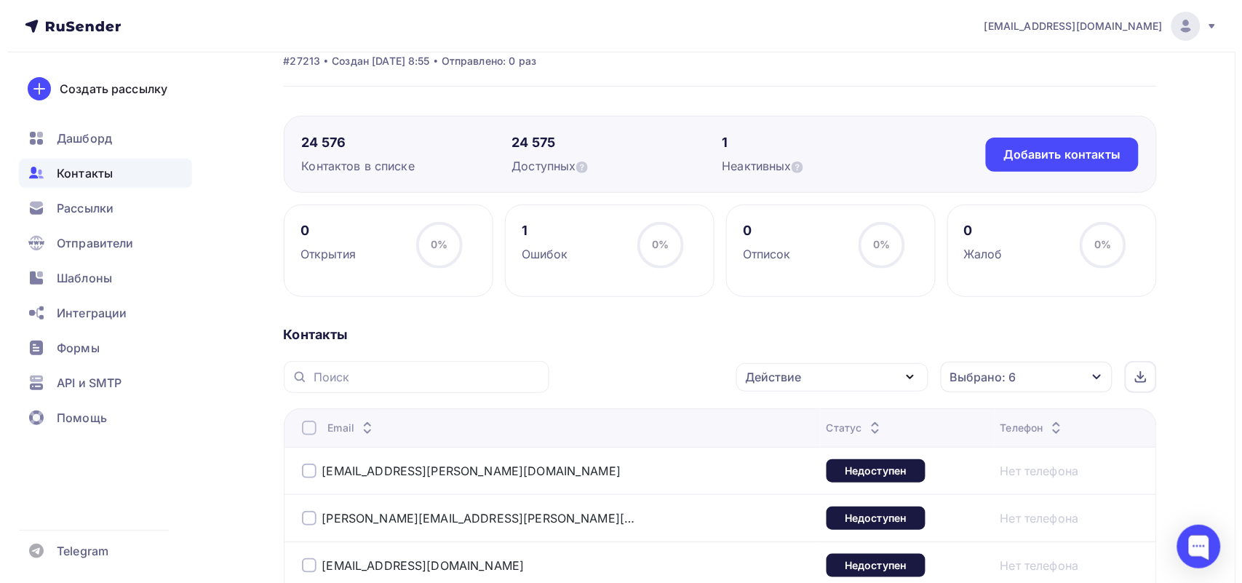
scroll to position [97, 0]
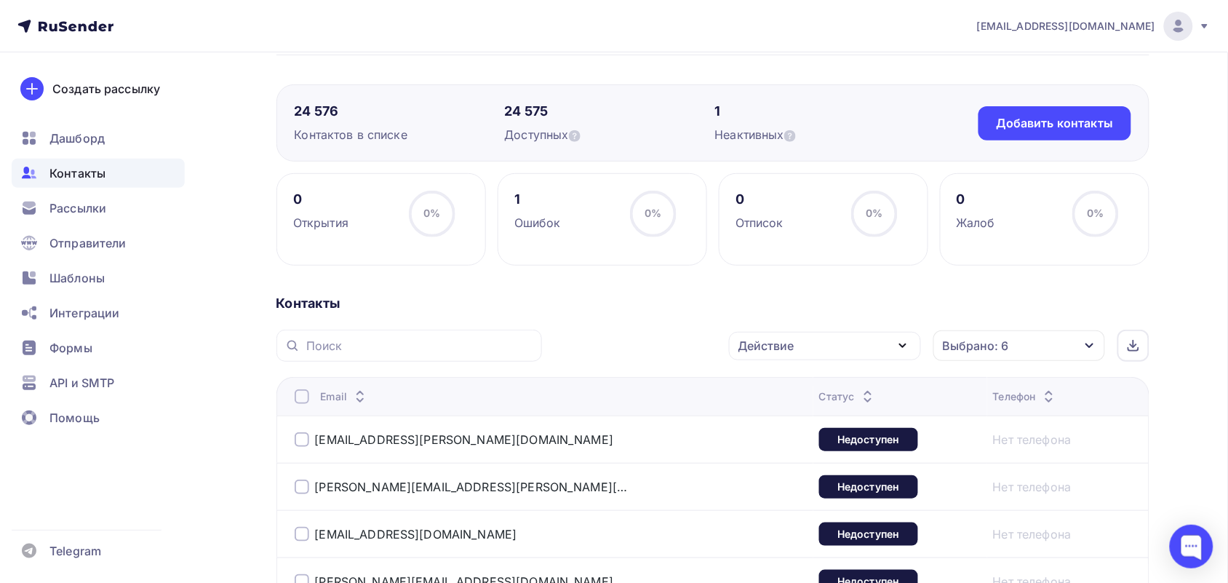
click at [298, 397] on div at bounding box center [302, 396] width 15 height 15
click at [299, 391] on div at bounding box center [302, 396] width 15 height 15
click at [865, 353] on div "Действие" at bounding box center [825, 346] width 192 height 28
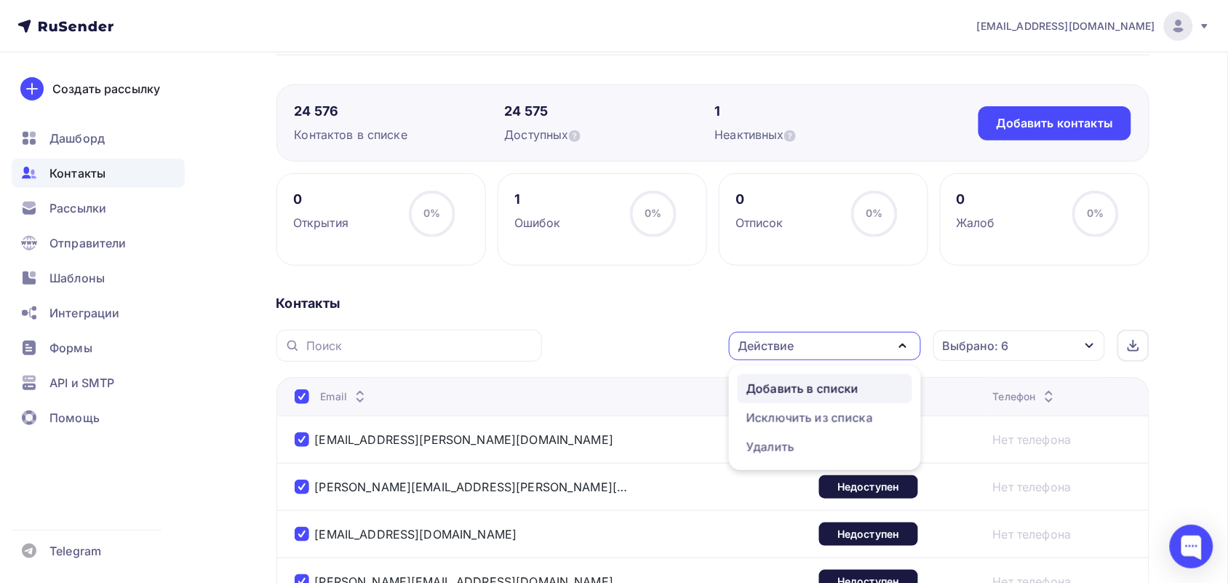
click at [819, 397] on div "Добавить в списки" at bounding box center [803, 388] width 112 height 17
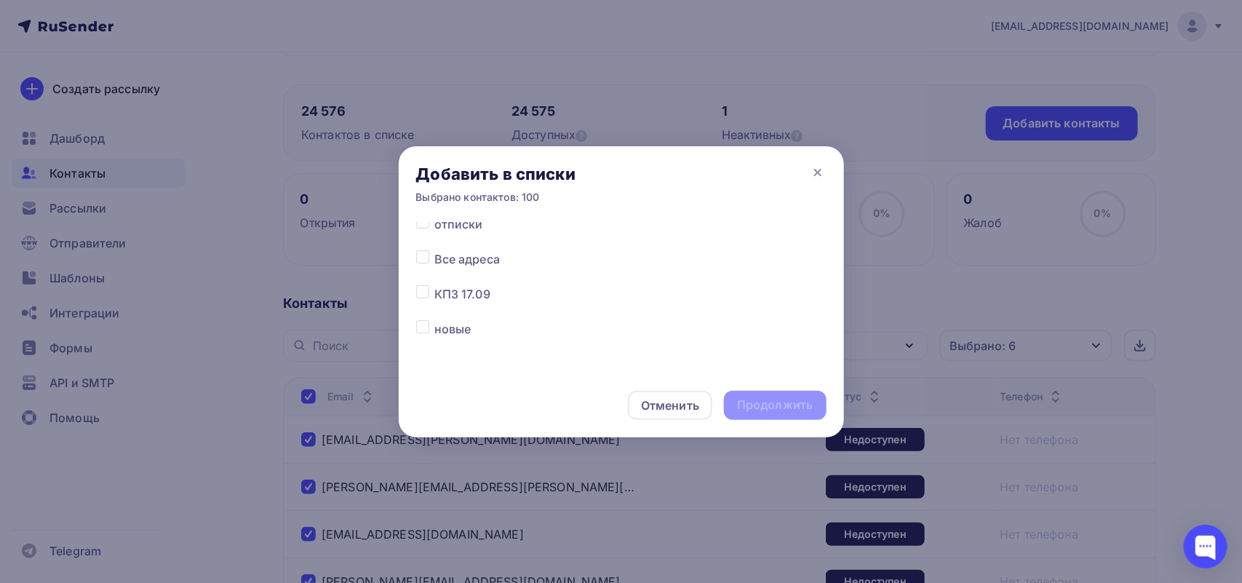
click at [434, 215] on label at bounding box center [434, 215] width 0 height 0
click at [427, 228] on input "checkbox" at bounding box center [422, 221] width 13 height 13
checkbox input "true"
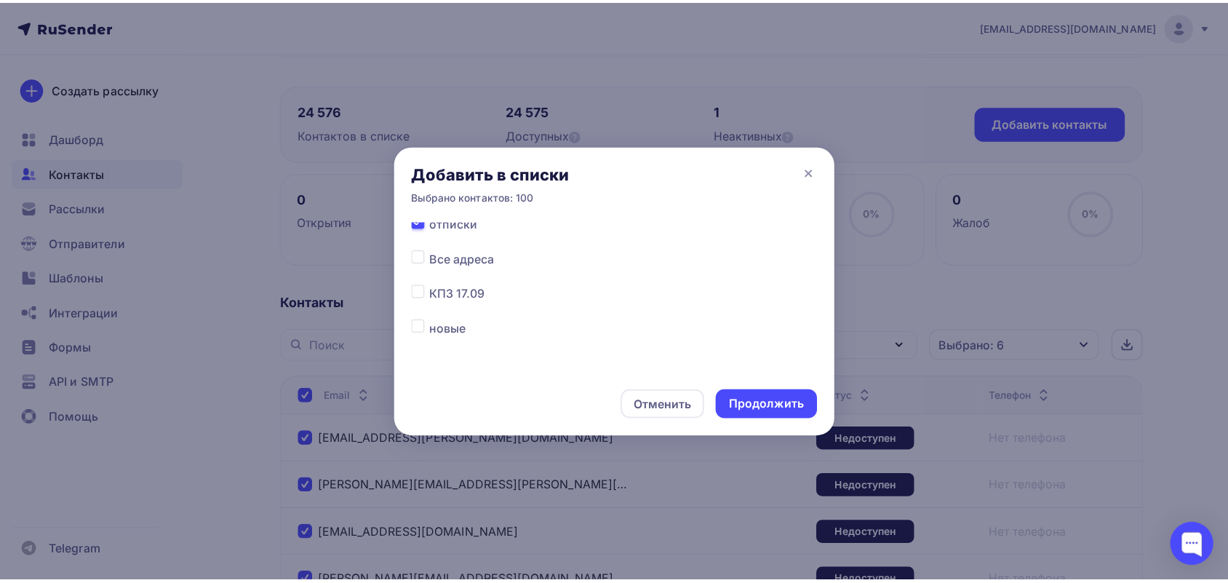
scroll to position [175, 0]
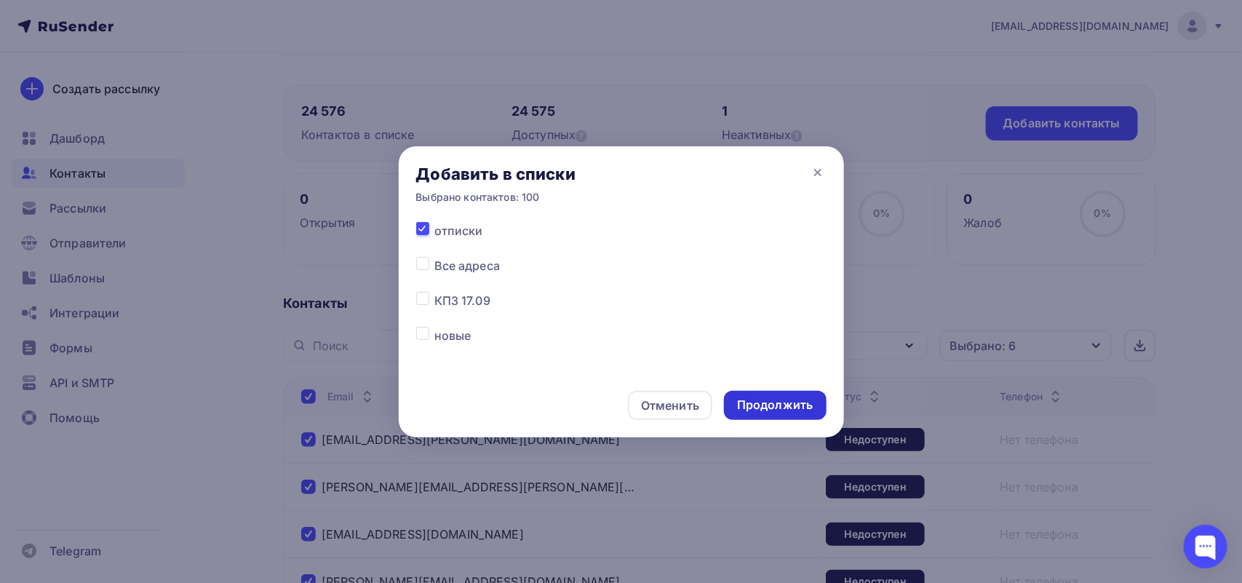
click at [812, 406] on div "Продолжить" at bounding box center [775, 405] width 76 height 17
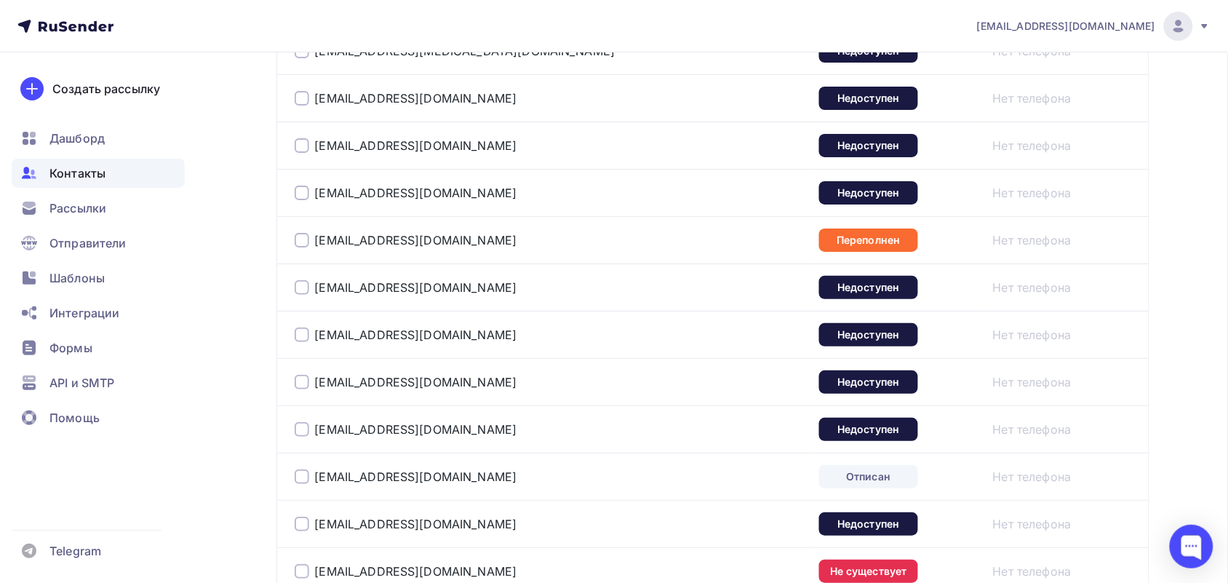
scroll to position [2007, 0]
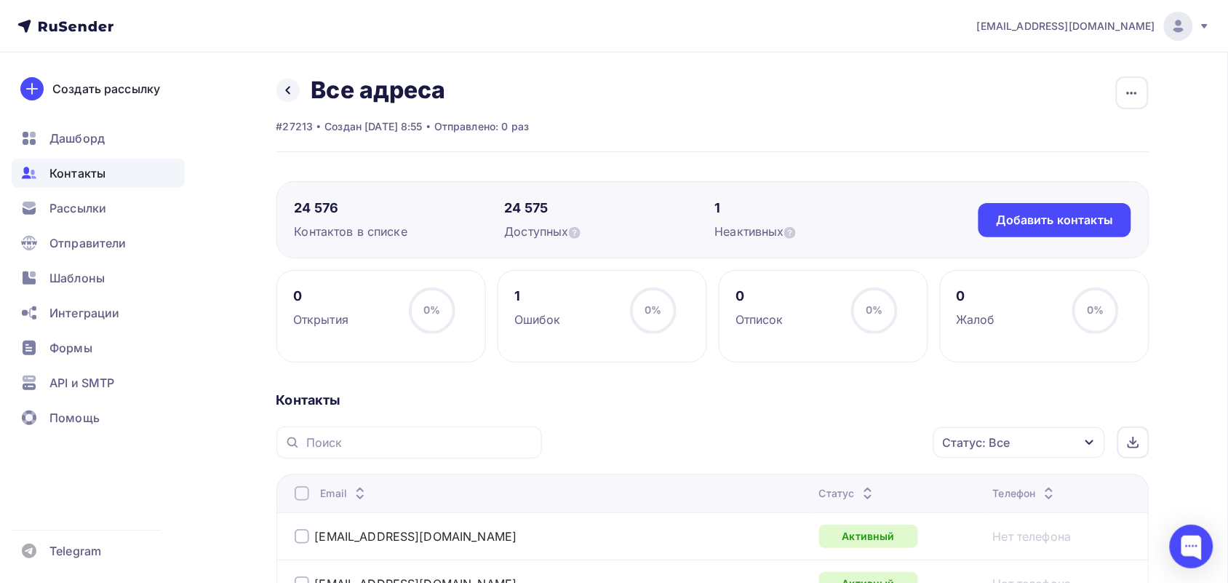
click at [1045, 446] on div "Статус: Все" at bounding box center [1020, 442] width 172 height 31
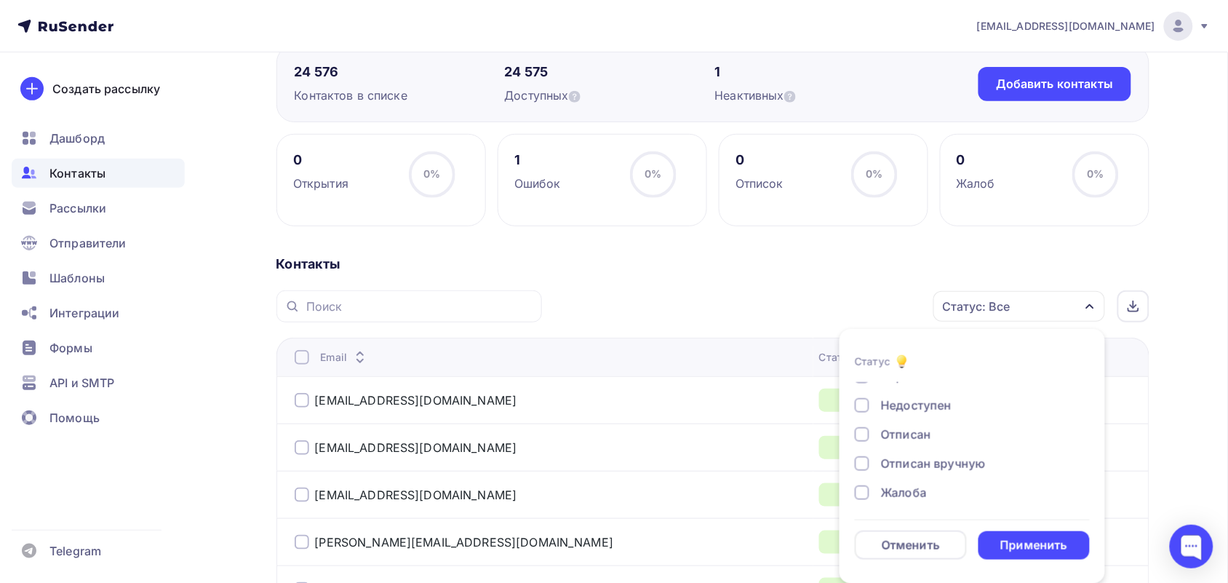
scroll to position [106, 0]
click at [933, 489] on div "Жалоба" at bounding box center [964, 488] width 218 height 17
click at [931, 459] on div "Отписан вручную" at bounding box center [933, 459] width 105 height 17
click at [929, 439] on div "Отписан" at bounding box center [906, 430] width 50 height 17
click at [929, 410] on div "Недоступен" at bounding box center [916, 401] width 71 height 17
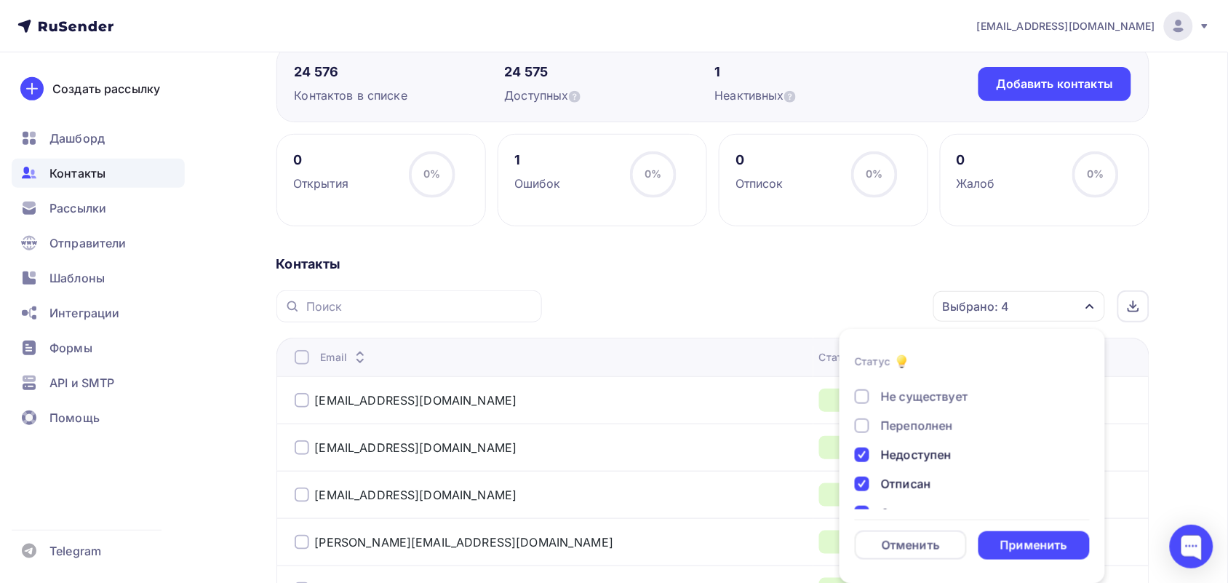
scroll to position [15, 0]
click at [932, 461] on div "Переполнен" at bounding box center [917, 463] width 72 height 17
click at [934, 433] on div "Не существует" at bounding box center [924, 434] width 87 height 17
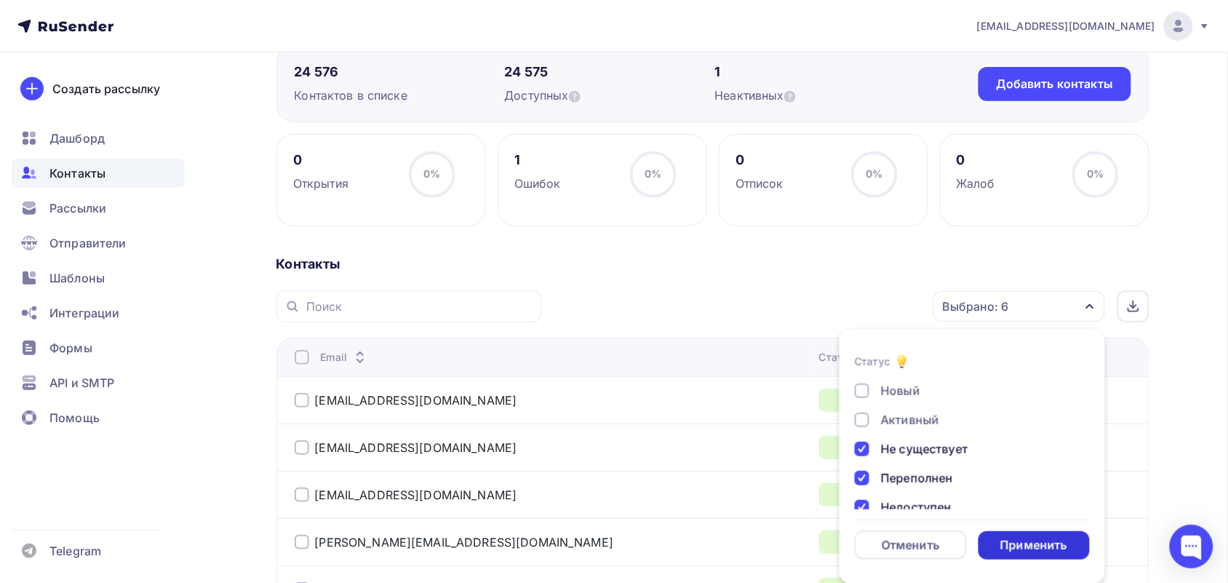
click at [1024, 537] on div "Применить" at bounding box center [1034, 545] width 67 height 17
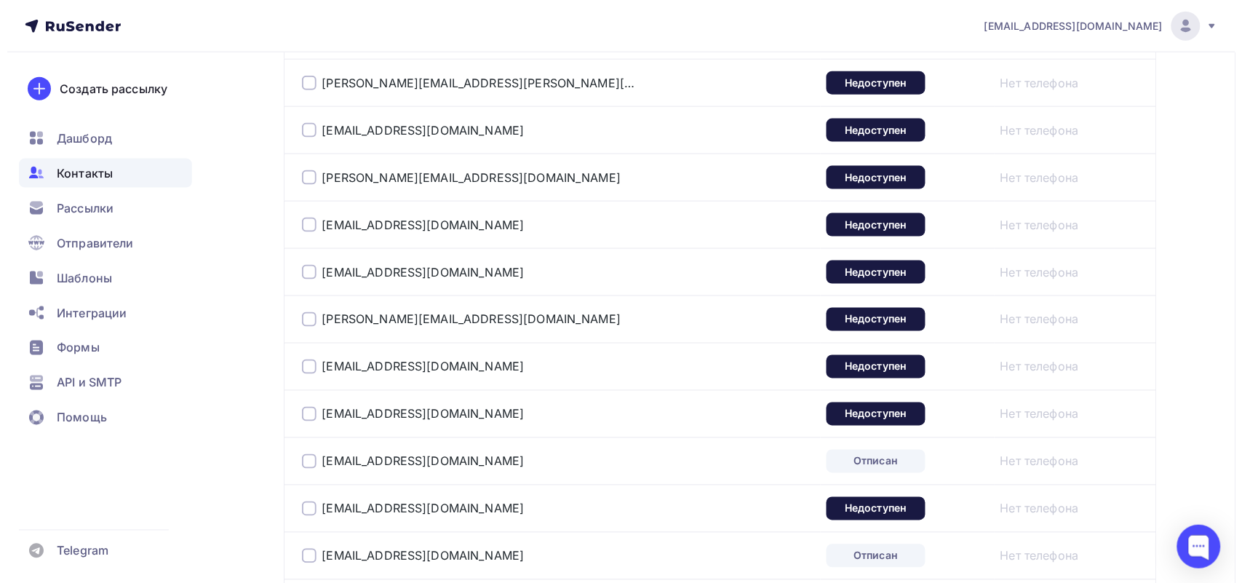
scroll to position [318, 0]
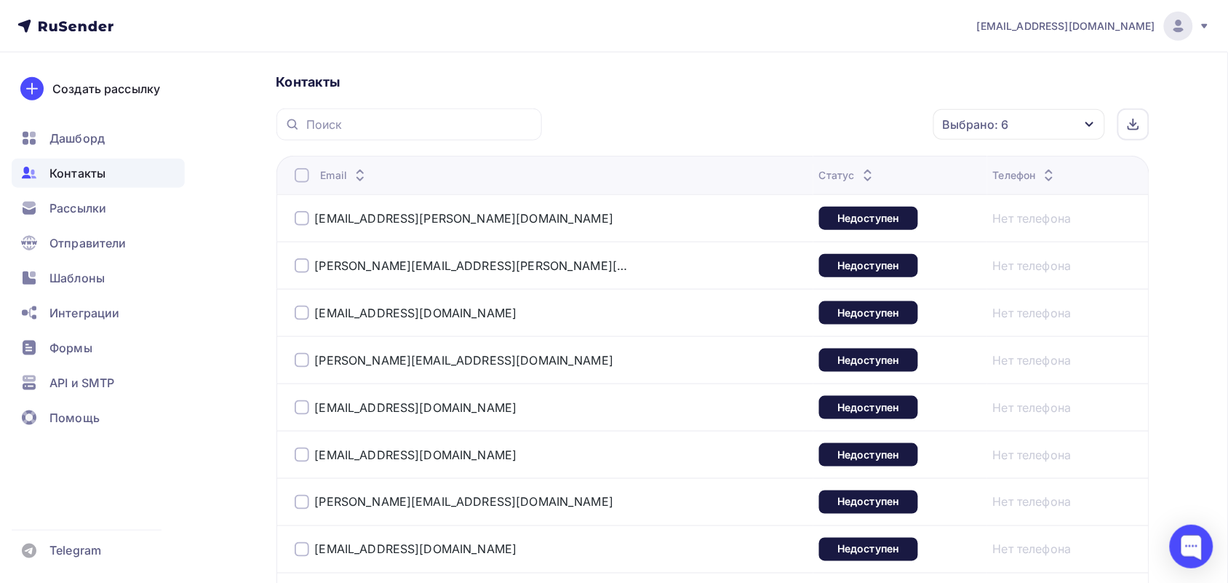
click at [295, 175] on div at bounding box center [302, 175] width 15 height 15
click at [850, 125] on div "Действие" at bounding box center [825, 125] width 192 height 28
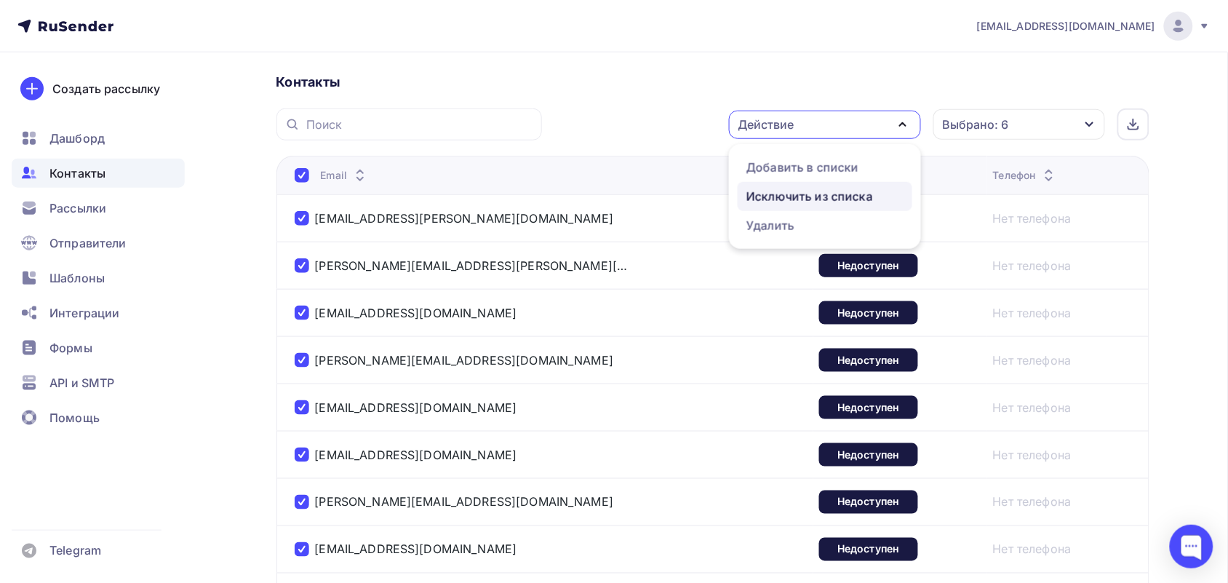
click at [852, 202] on div "Исключить из списка" at bounding box center [810, 196] width 127 height 17
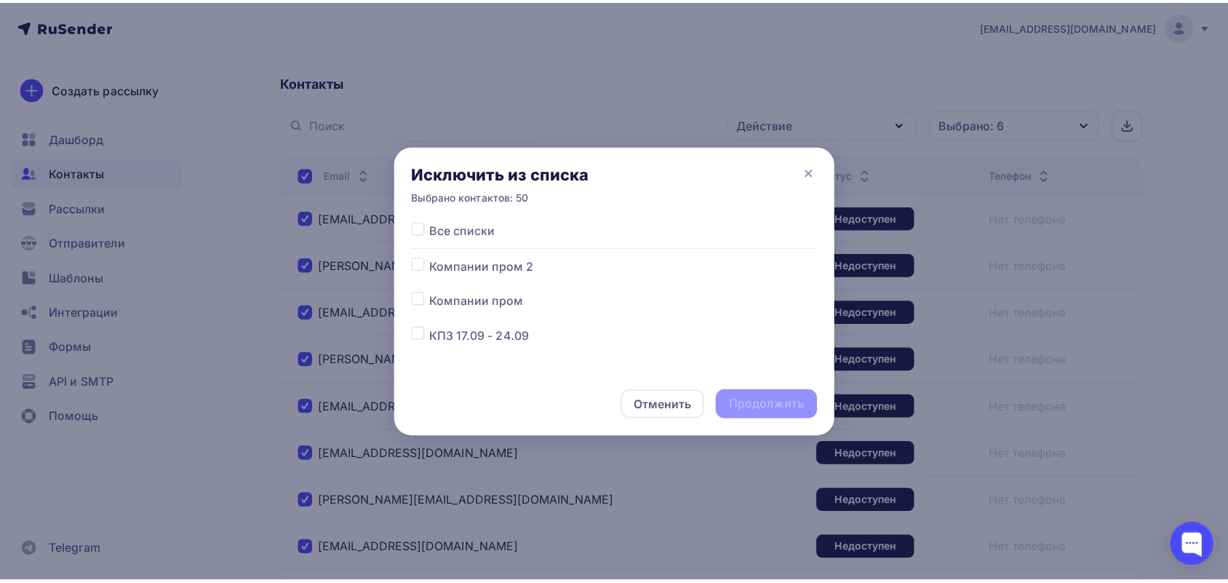
scroll to position [182, 0]
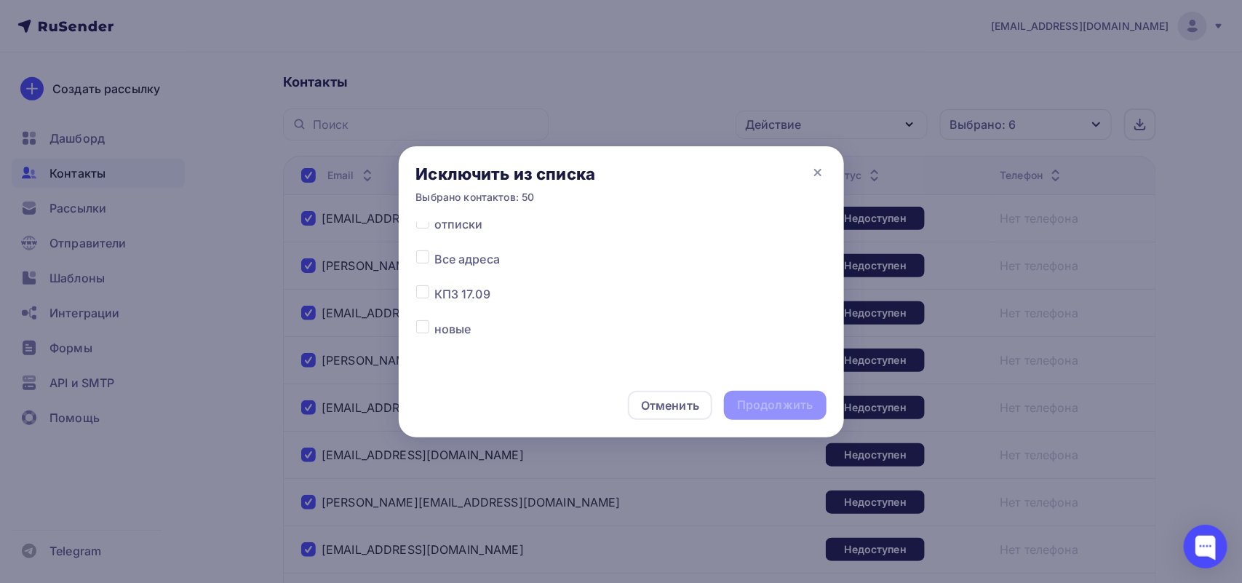
click at [413, 249] on div "Все списки Компании пром 2 Компании пром КПЗ 17.09 - 24.09 НЕВА 2025 отписки Вс…" at bounding box center [621, 297] width 445 height 151
click at [421, 249] on div "Все списки Компании пром 2 Компании пром КПЗ 17.09 - 24.09 НЕВА 2025 отписки Вс…" at bounding box center [621, 224] width 410 height 368
click at [434, 250] on label at bounding box center [434, 250] width 0 height 0
click at [422, 252] on input "checkbox" at bounding box center [422, 256] width 13 height 13
checkbox input "true"
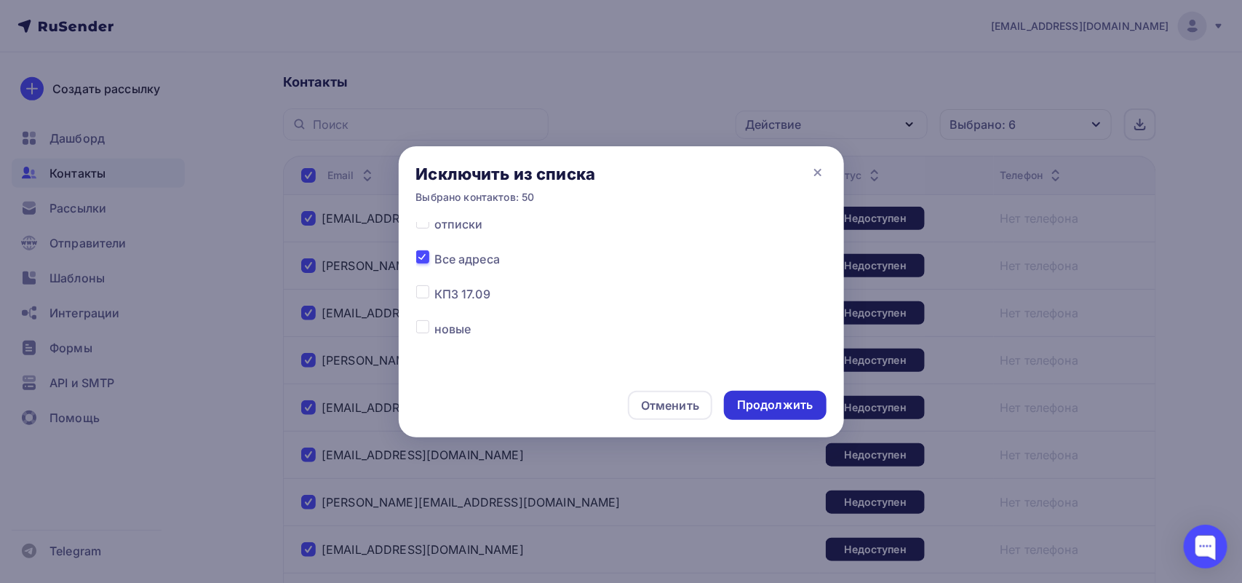
click at [768, 402] on div "Продолжить" at bounding box center [775, 405] width 76 height 17
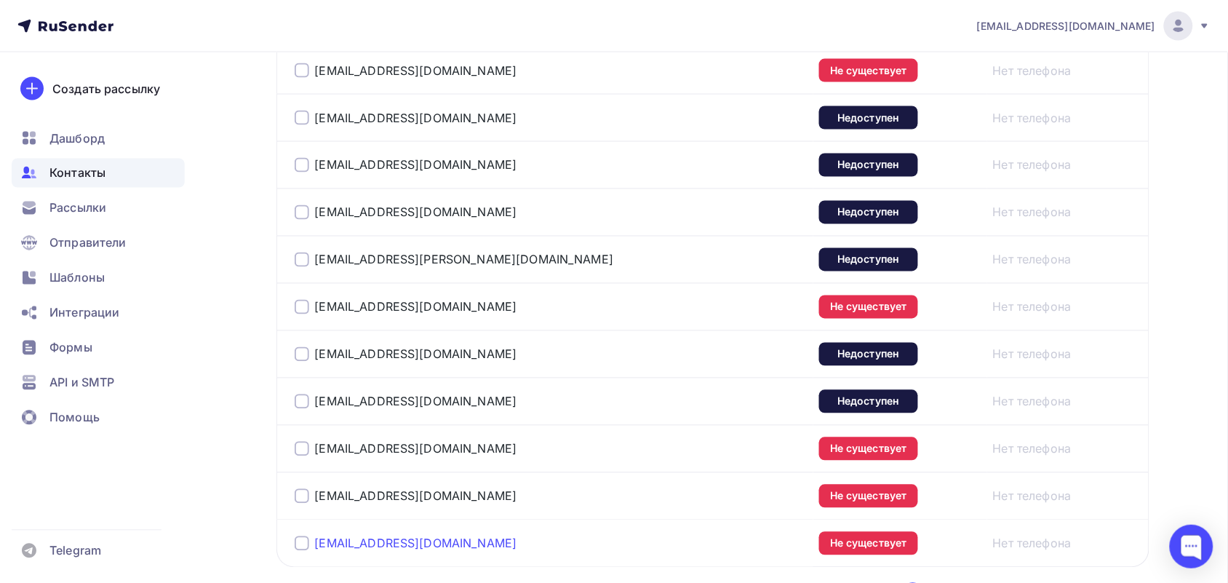
scroll to position [2454, 0]
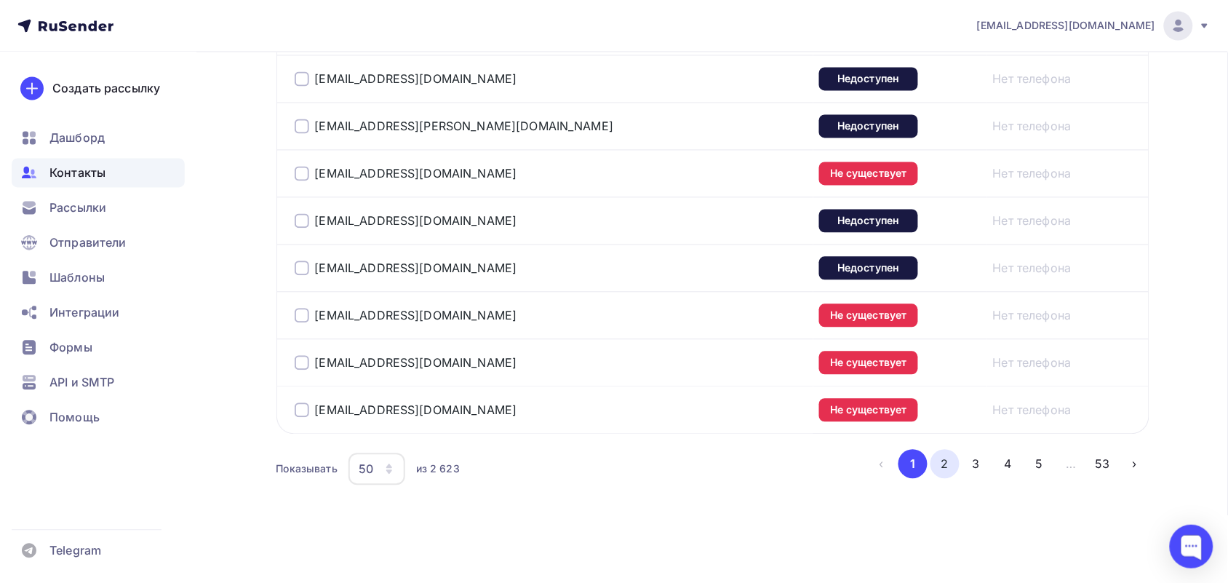
click at [950, 464] on button "2" at bounding box center [945, 464] width 29 height 29
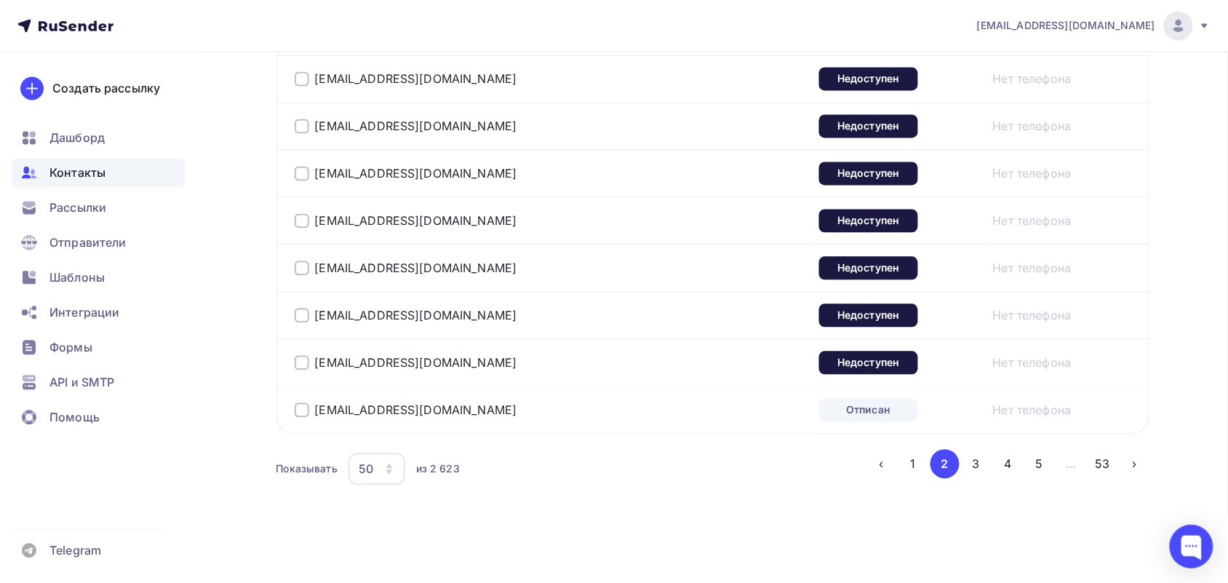
click at [379, 456] on div "50" at bounding box center [377, 469] width 57 height 32
click at [394, 426] on div "100" at bounding box center [435, 434] width 140 height 17
click at [942, 464] on button "2" at bounding box center [945, 464] width 29 height 29
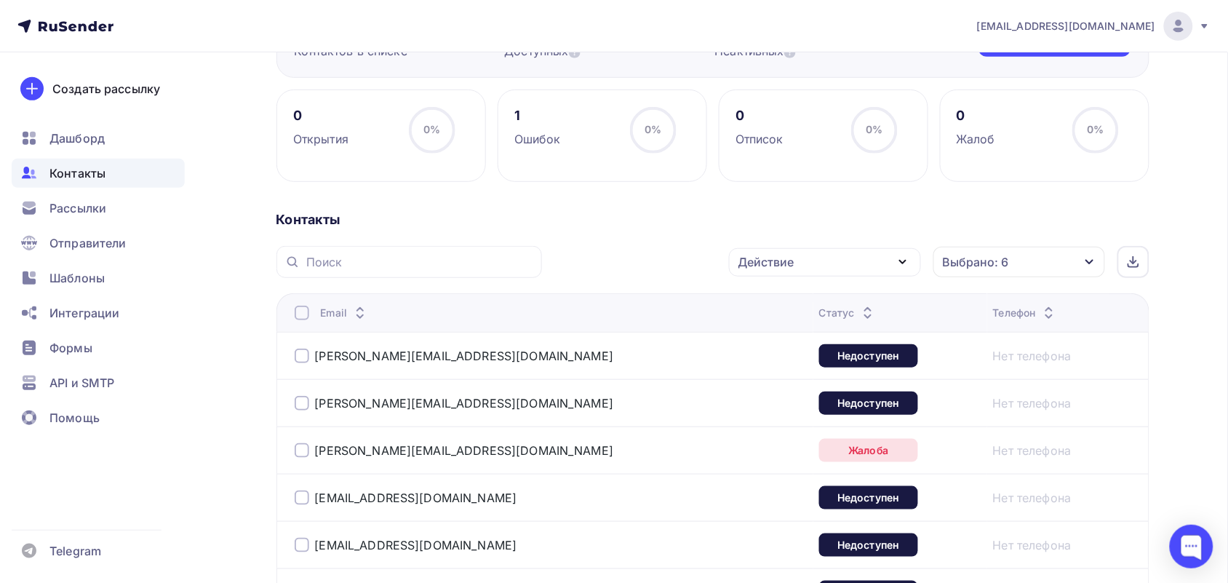
scroll to position [182, 0]
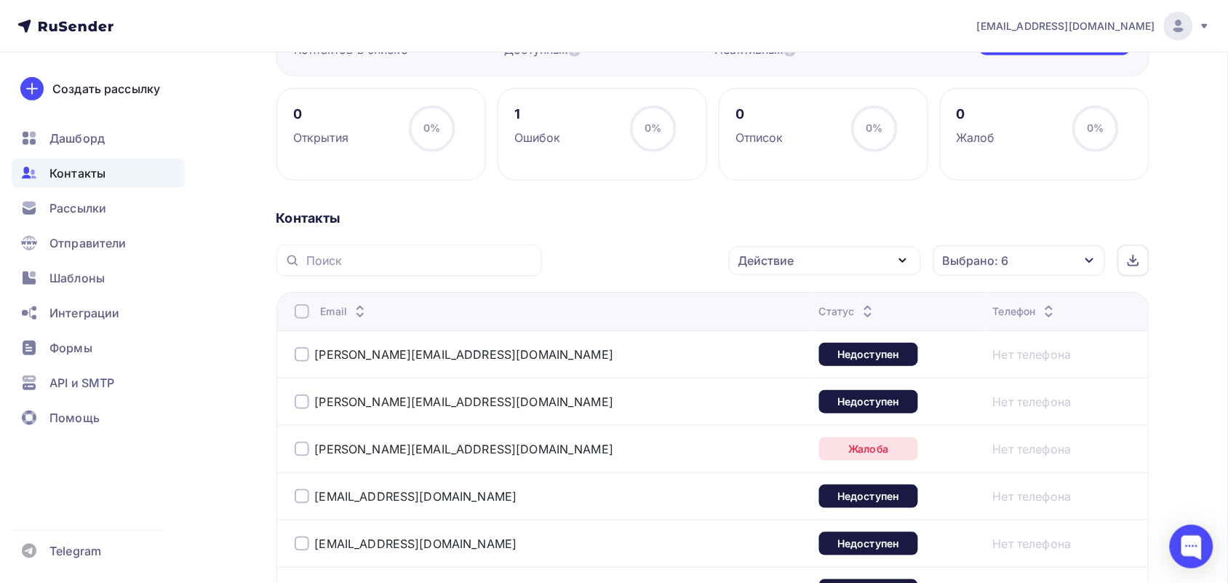
click at [297, 315] on div at bounding box center [302, 311] width 15 height 15
click at [301, 309] on div at bounding box center [302, 311] width 15 height 15
click at [351, 322] on icon at bounding box center [359, 314] width 17 height 17
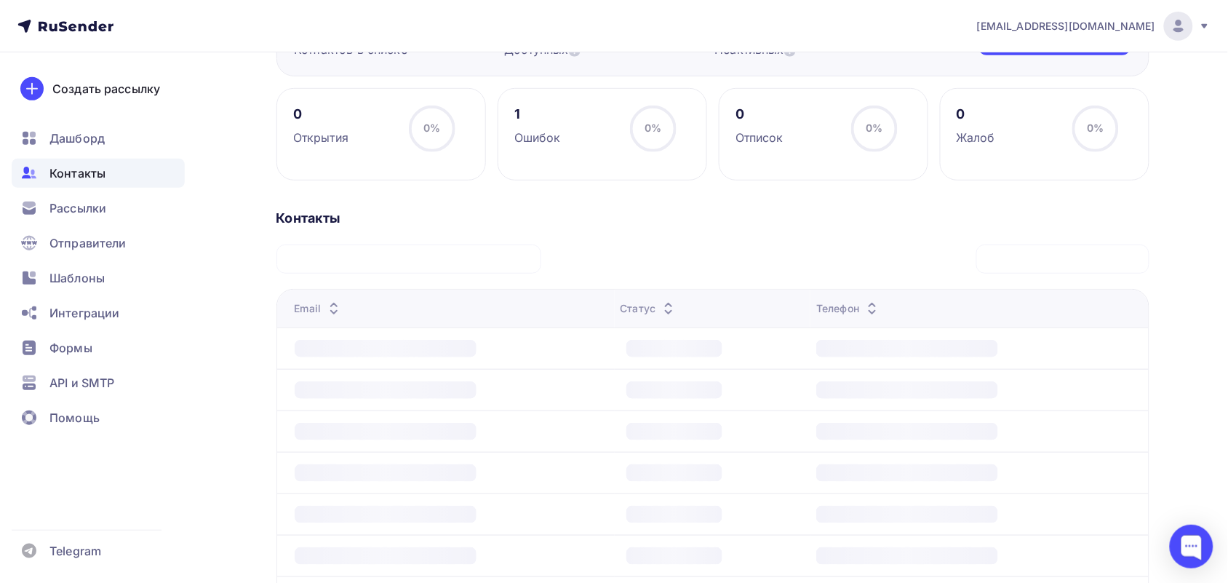
scroll to position [109, 0]
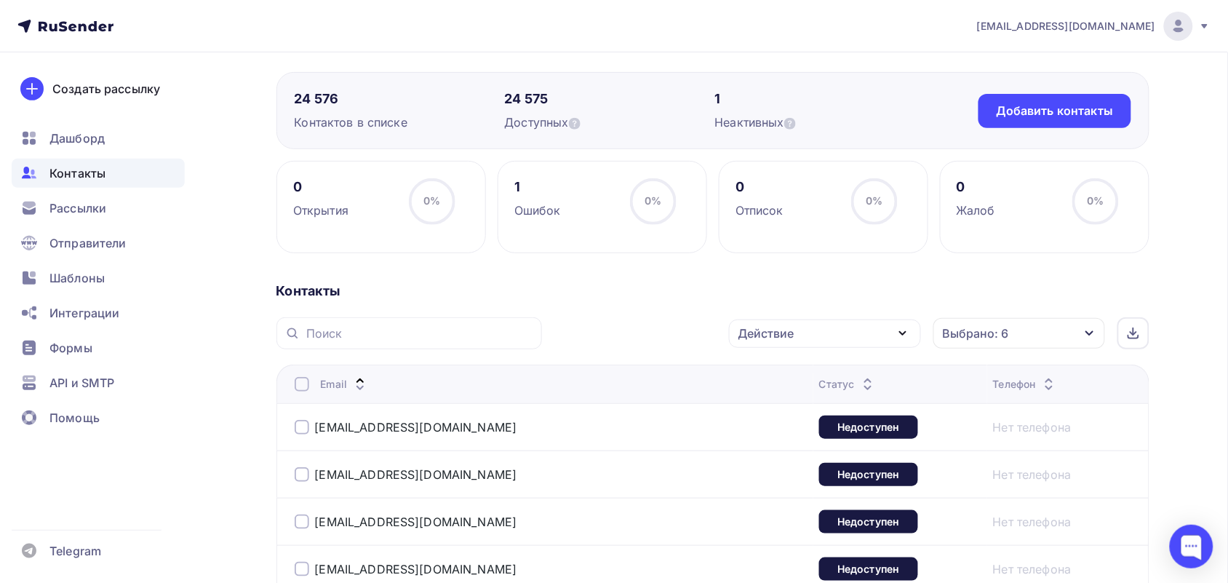
click at [358, 379] on icon at bounding box center [359, 380] width 17 height 17
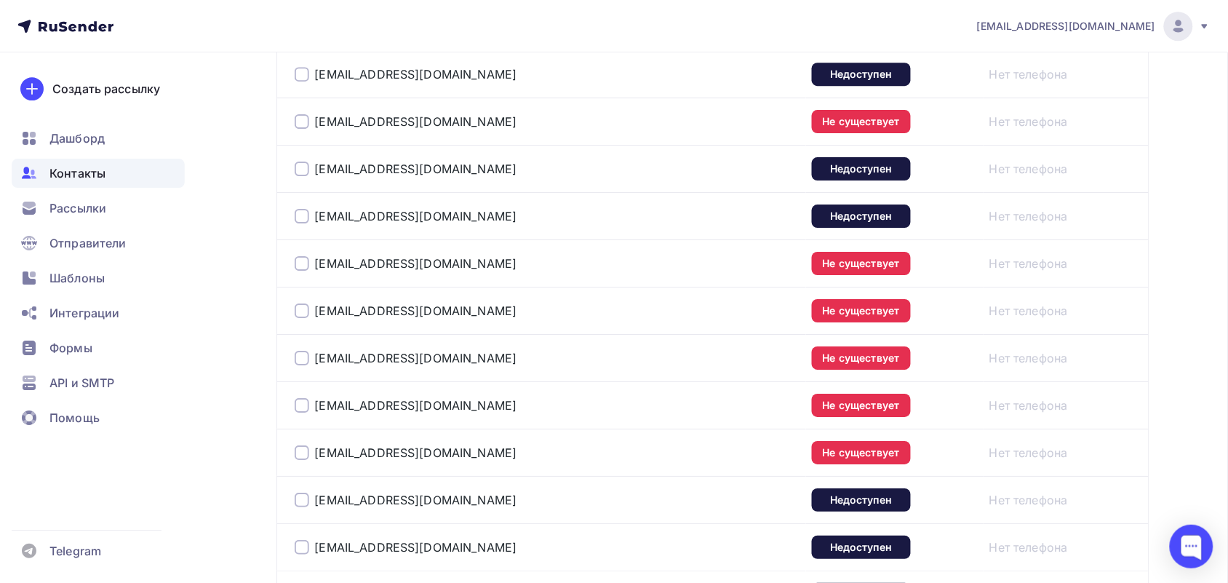
scroll to position [4827, 0]
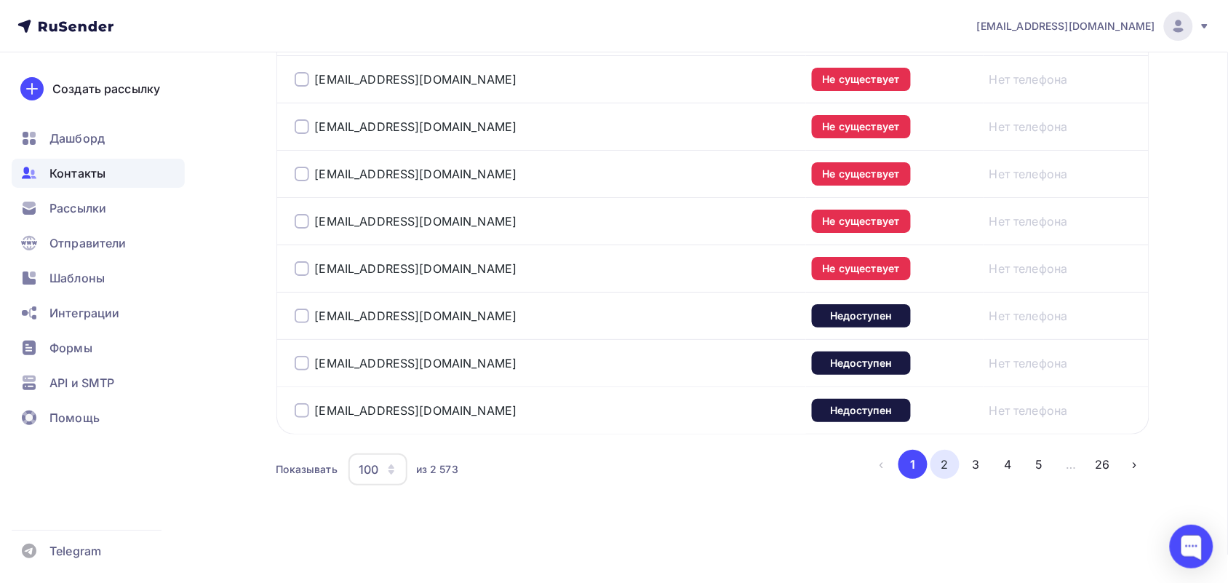
click at [948, 467] on button "2" at bounding box center [945, 464] width 29 height 29
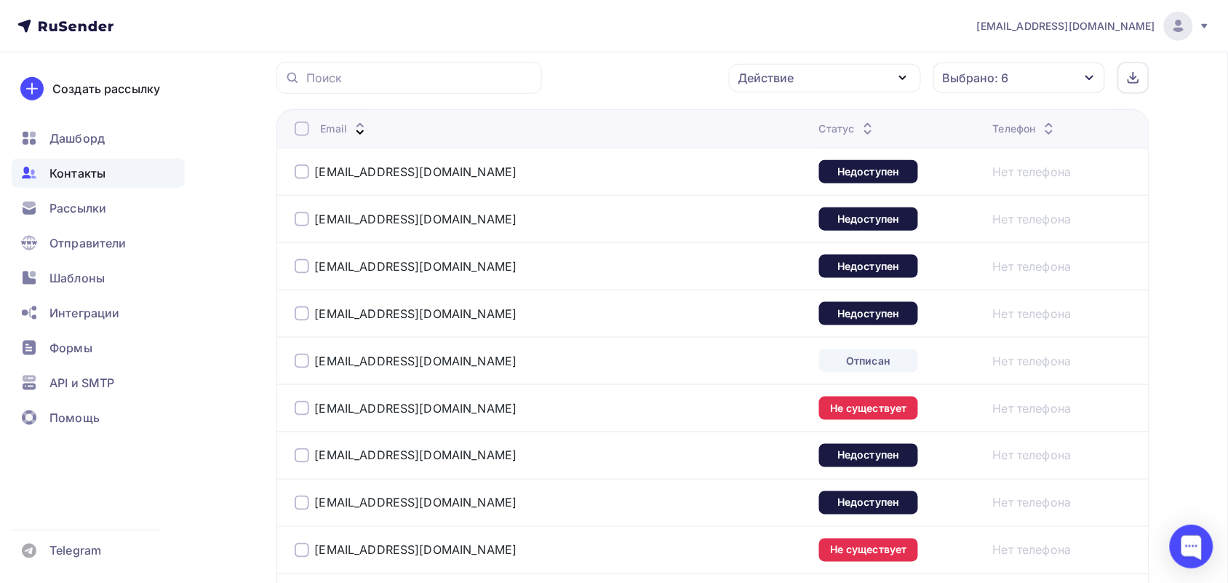
scroll to position [354, 0]
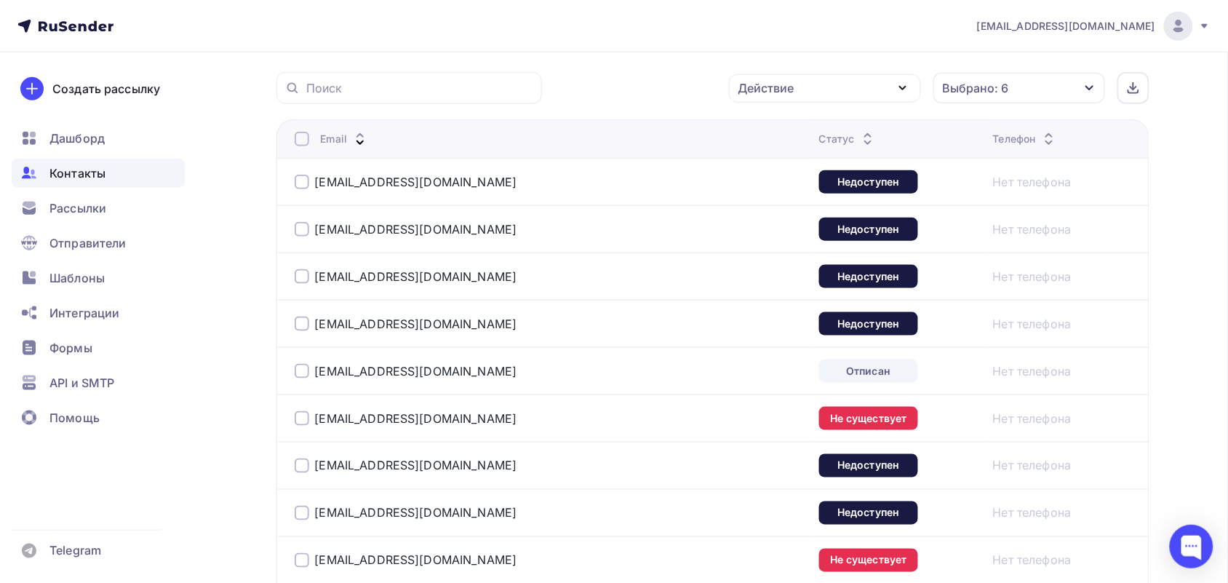
click at [295, 143] on div at bounding box center [302, 139] width 15 height 15
click at [303, 143] on div at bounding box center [302, 139] width 15 height 15
click at [1038, 95] on div "Выбрано: 6" at bounding box center [1020, 88] width 172 height 31
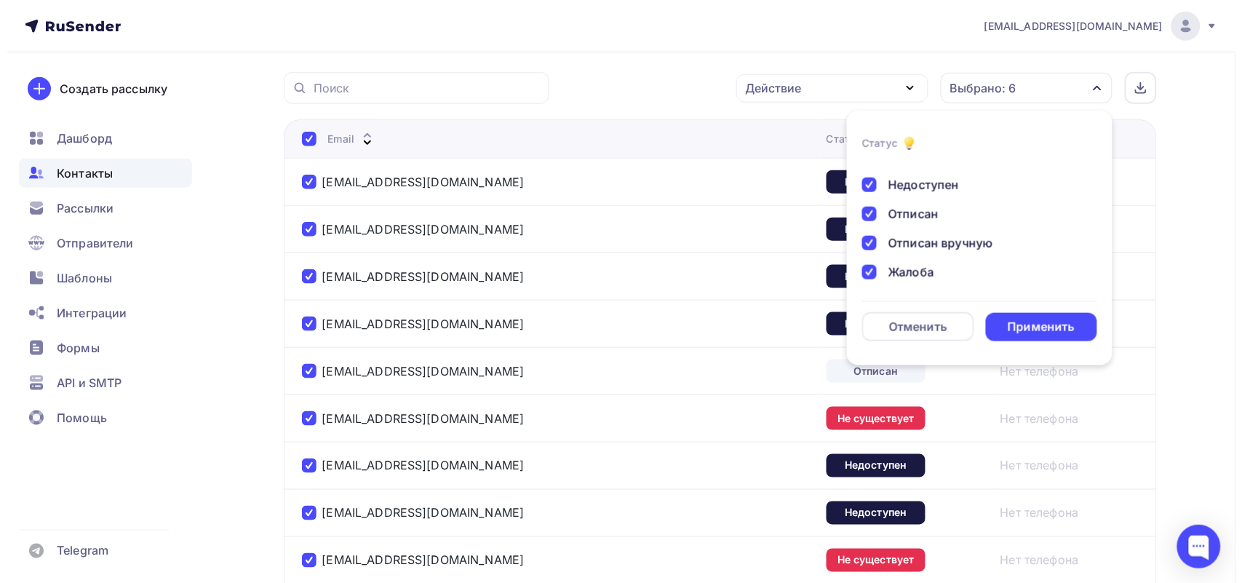
scroll to position [106, 0]
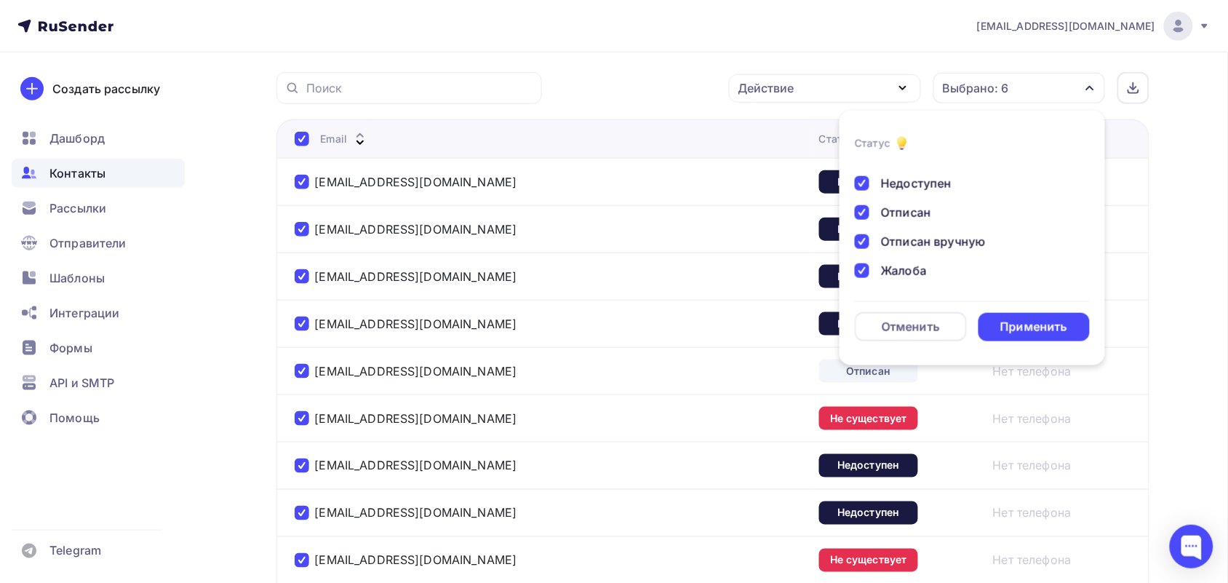
click at [849, 74] on div "Действие" at bounding box center [825, 88] width 192 height 28
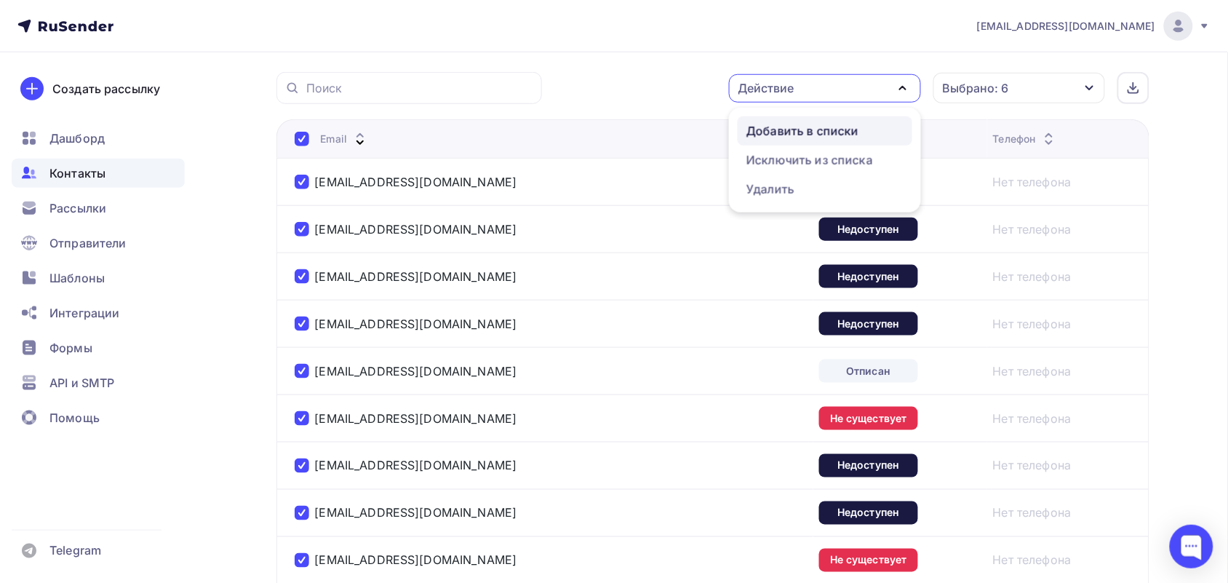
click at [817, 132] on div "Добавить в списки" at bounding box center [803, 130] width 112 height 17
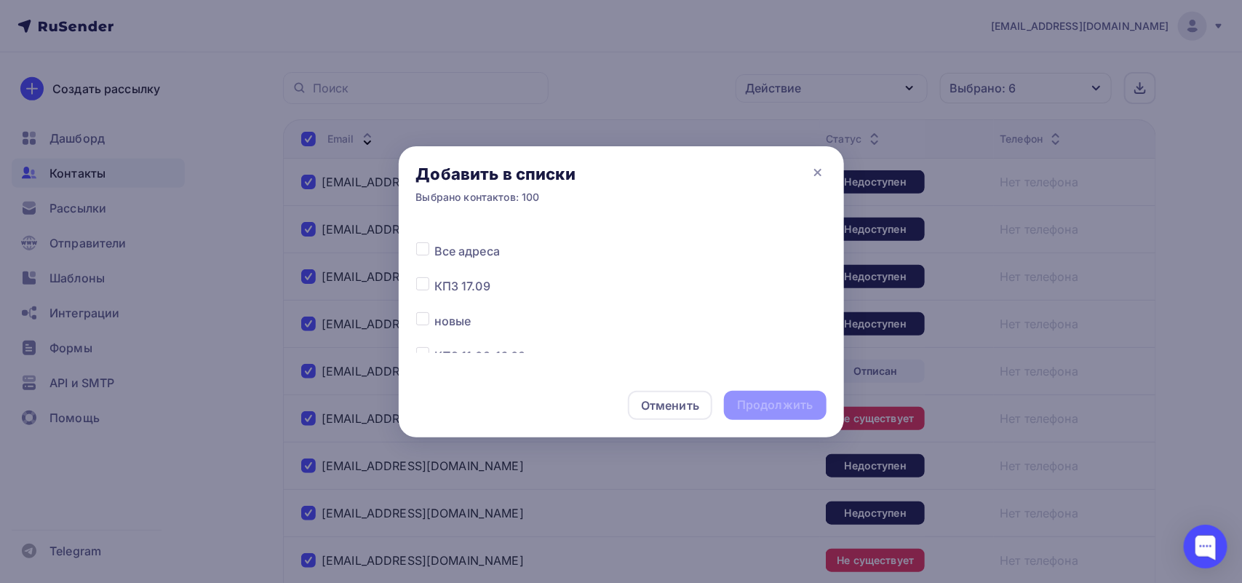
scroll to position [162, 0]
click at [434, 235] on label at bounding box center [434, 235] width 0 height 0
click at [426, 242] on input "checkbox" at bounding box center [422, 241] width 13 height 13
checkbox input "true"
click at [802, 405] on div "Продолжить" at bounding box center [775, 405] width 76 height 17
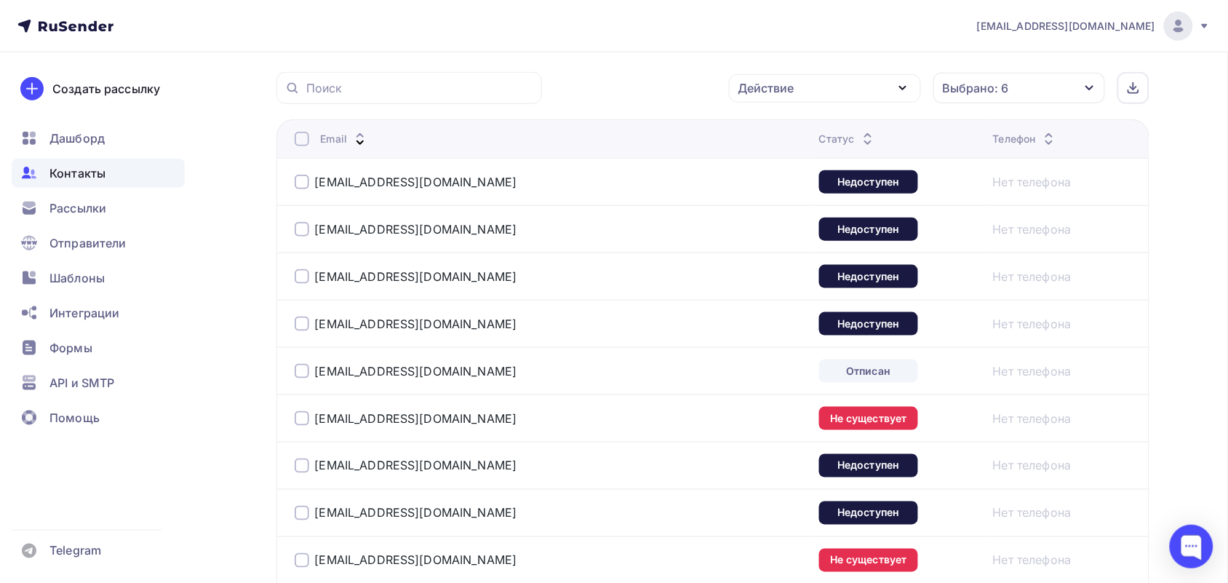
click at [301, 132] on th "Email" at bounding box center [545, 138] width 537 height 39
click at [296, 140] on div at bounding box center [302, 139] width 15 height 15
click at [306, 139] on div at bounding box center [302, 139] width 15 height 15
click at [881, 80] on div "Действие" at bounding box center [825, 88] width 192 height 28
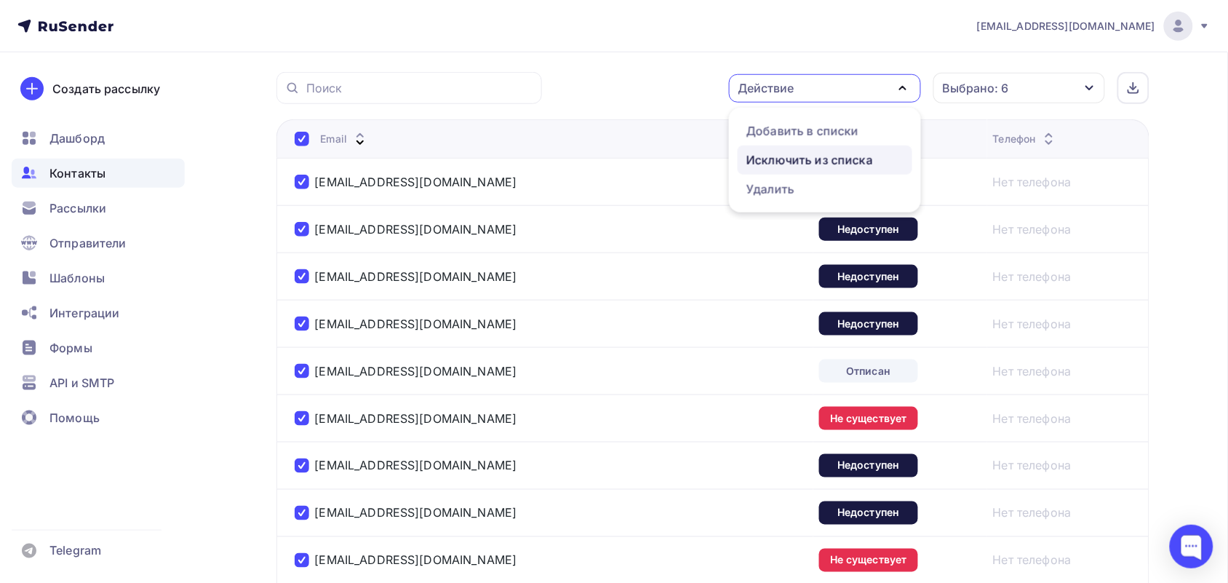
click at [814, 162] on div "Исключить из списка" at bounding box center [810, 159] width 127 height 17
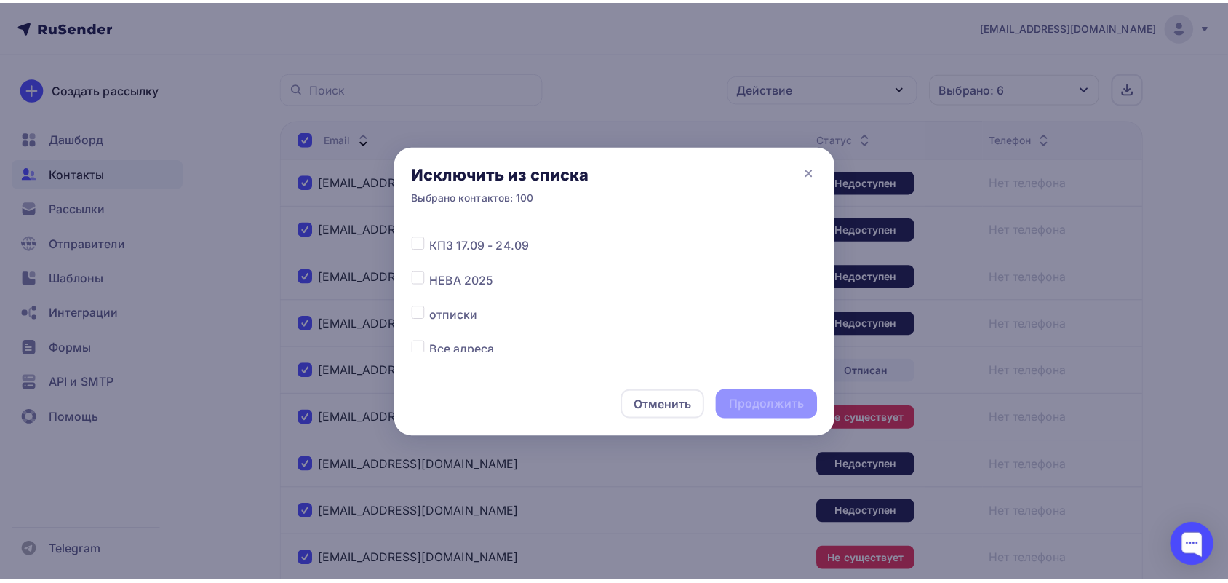
scroll to position [182, 0]
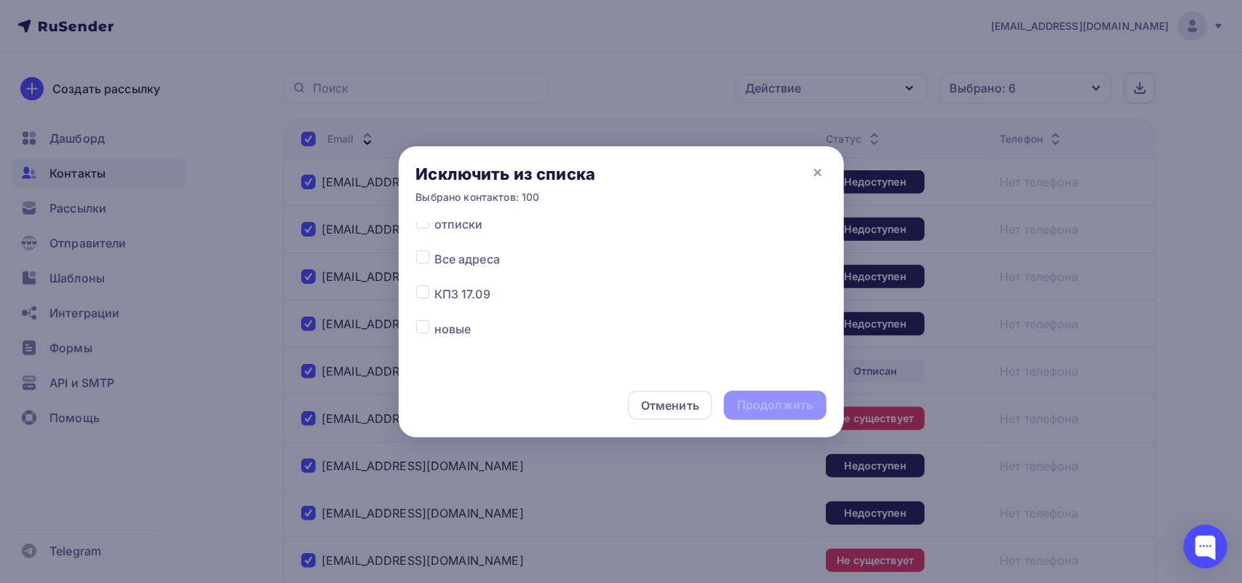
click at [474, 260] on span "Все адреса" at bounding box center [466, 258] width 65 height 17
click at [433, 259] on div at bounding box center [425, 258] width 18 height 17
click at [434, 250] on label at bounding box center [434, 250] width 0 height 0
click at [424, 259] on input "checkbox" at bounding box center [422, 256] width 13 height 13
checkbox input "true"
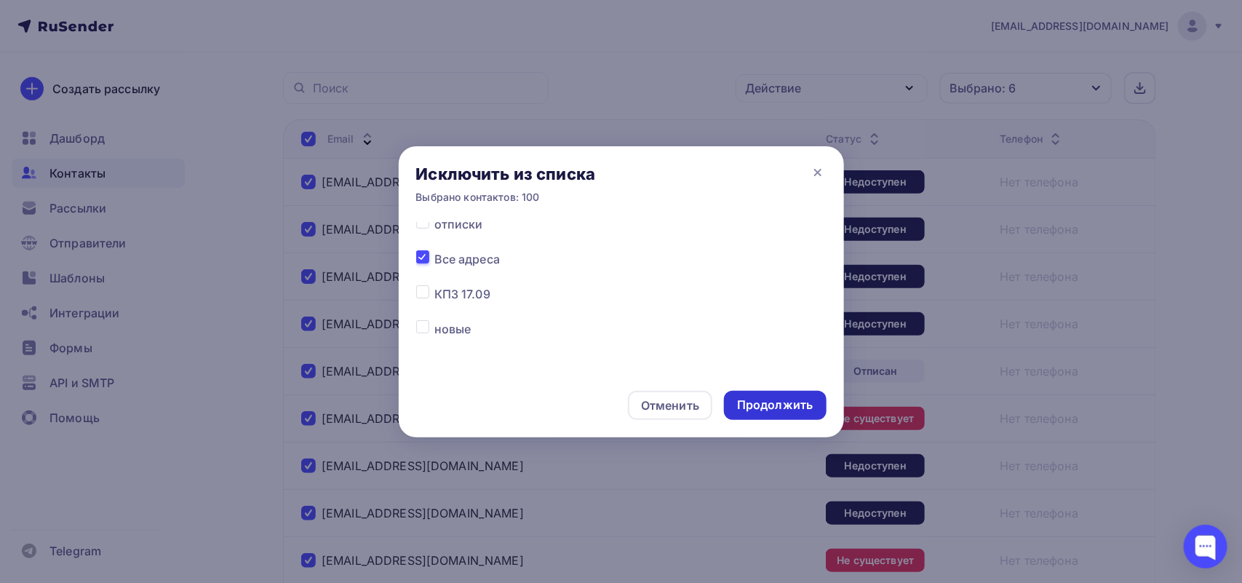
click at [751, 398] on div "Продолжить" at bounding box center [775, 405] width 76 height 17
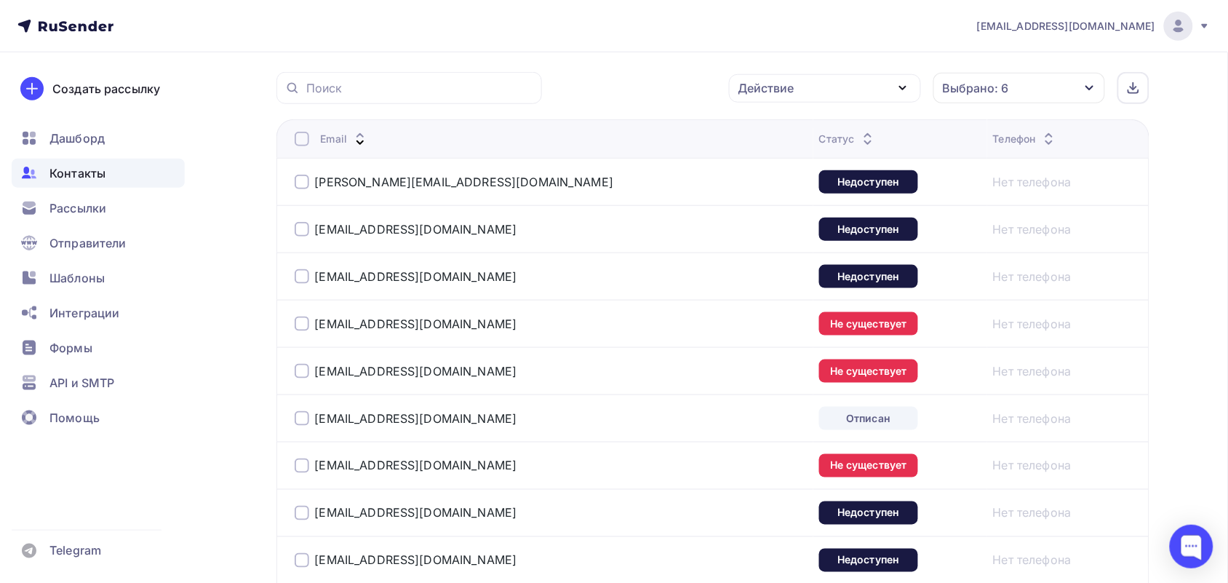
click at [84, 171] on span "Контакты" at bounding box center [77, 172] width 56 height 17
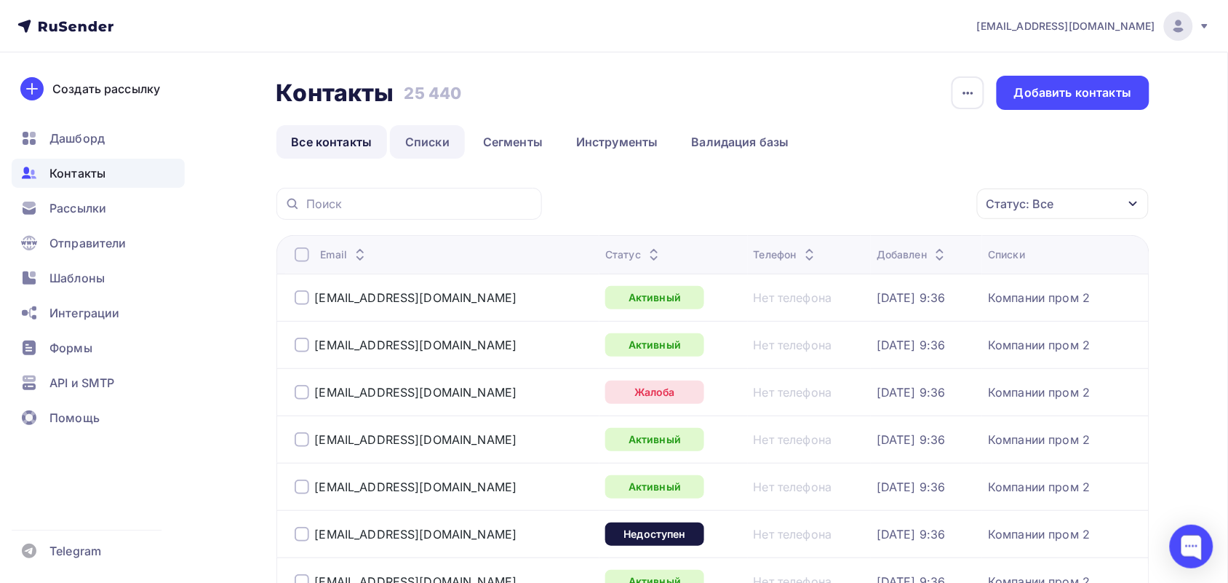
click at [426, 149] on link "Списки" at bounding box center [427, 141] width 75 height 33
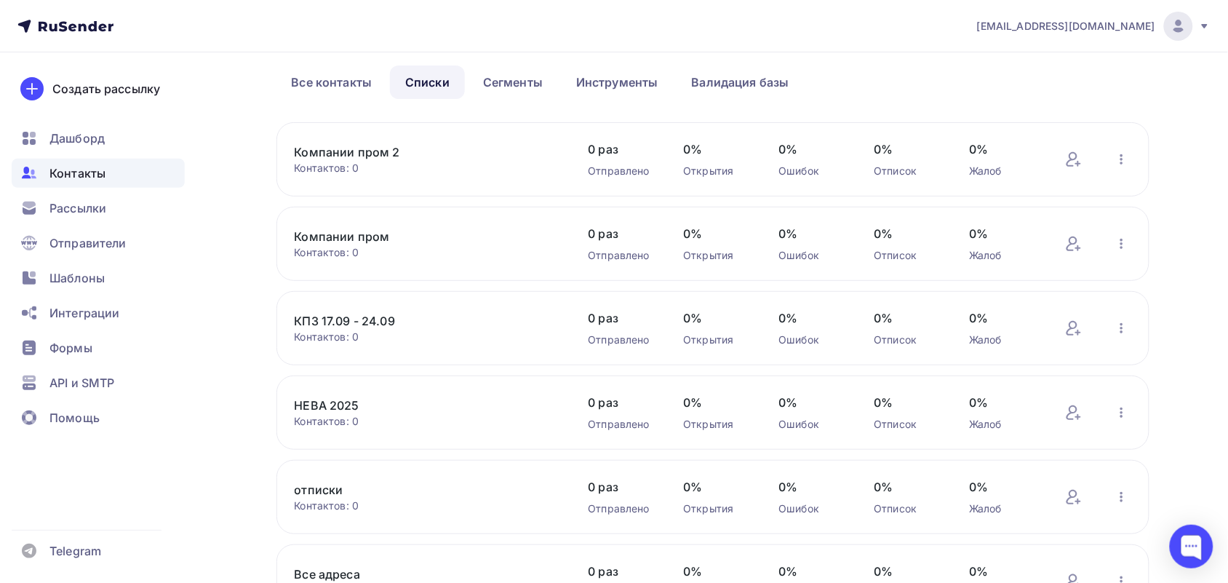
scroll to position [91, 0]
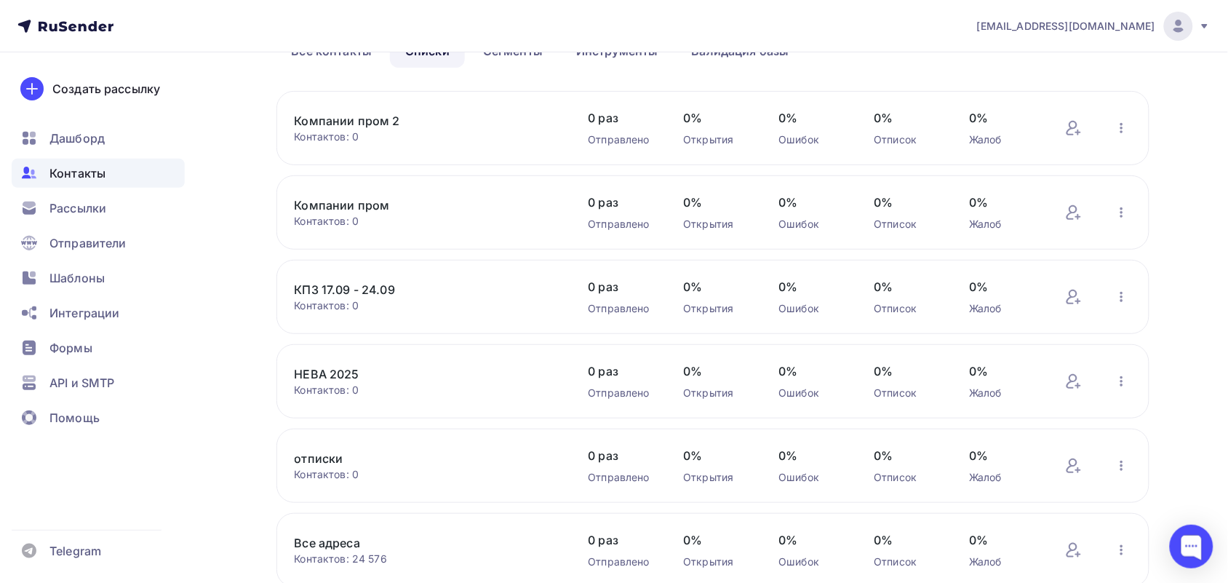
click at [324, 458] on link "отписки" at bounding box center [418, 458] width 247 height 17
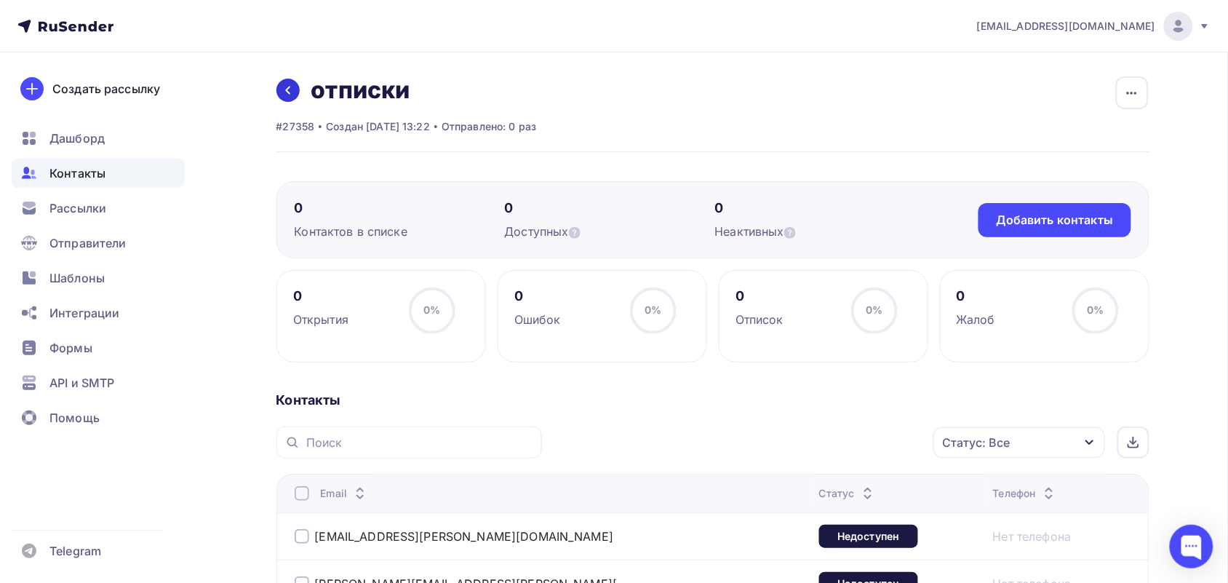
click at [278, 97] on link at bounding box center [288, 90] width 23 height 23
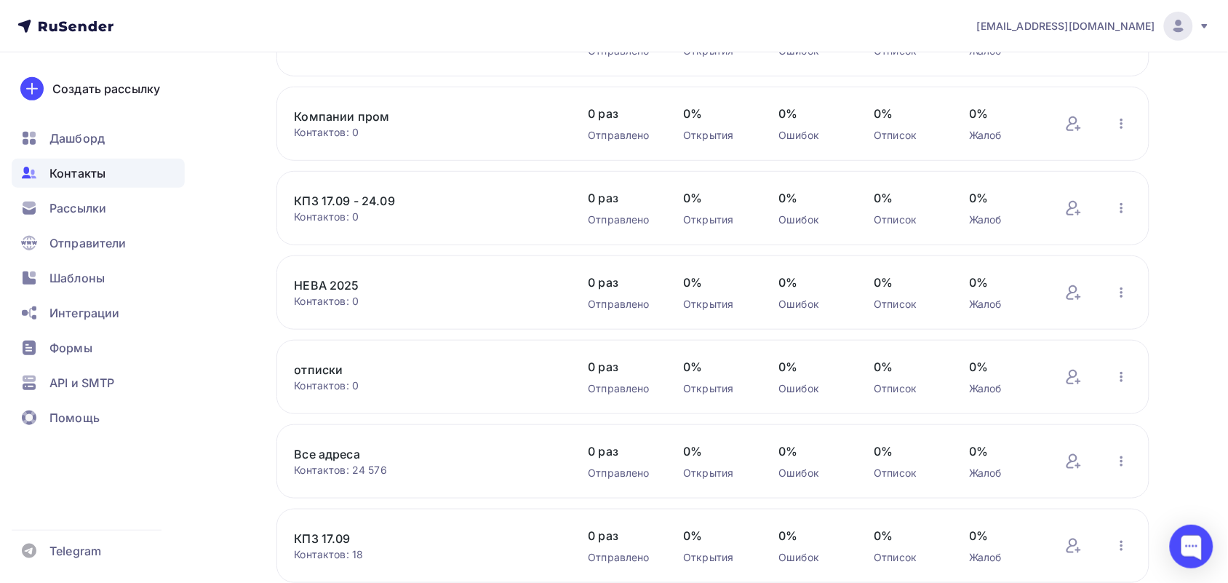
scroll to position [182, 0]
click at [333, 448] on link "Все адреса" at bounding box center [418, 451] width 247 height 17
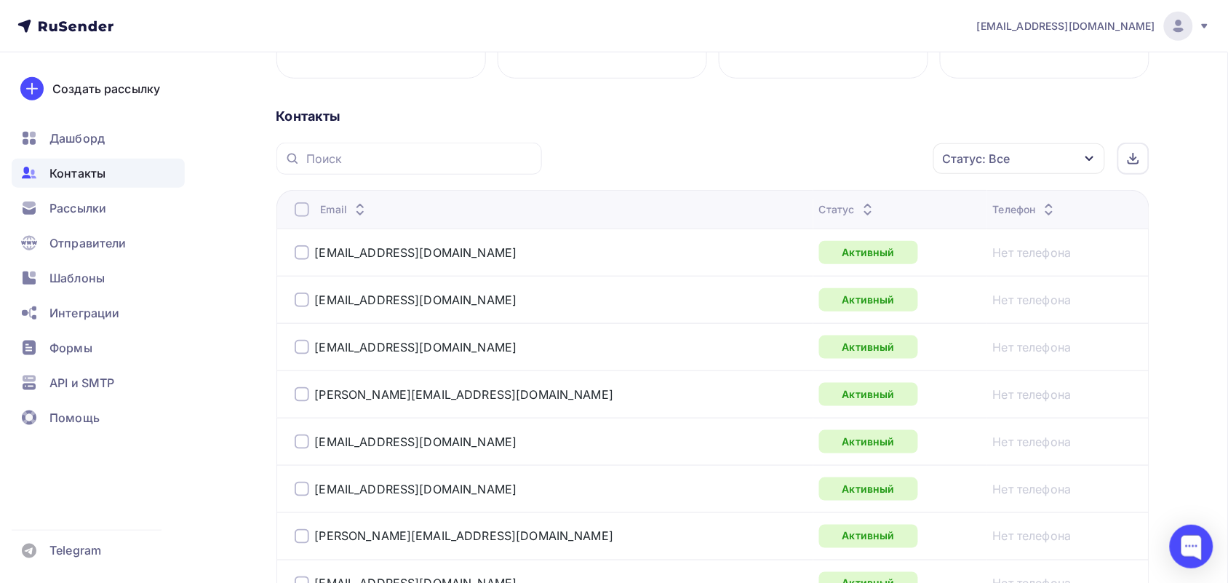
scroll to position [182, 0]
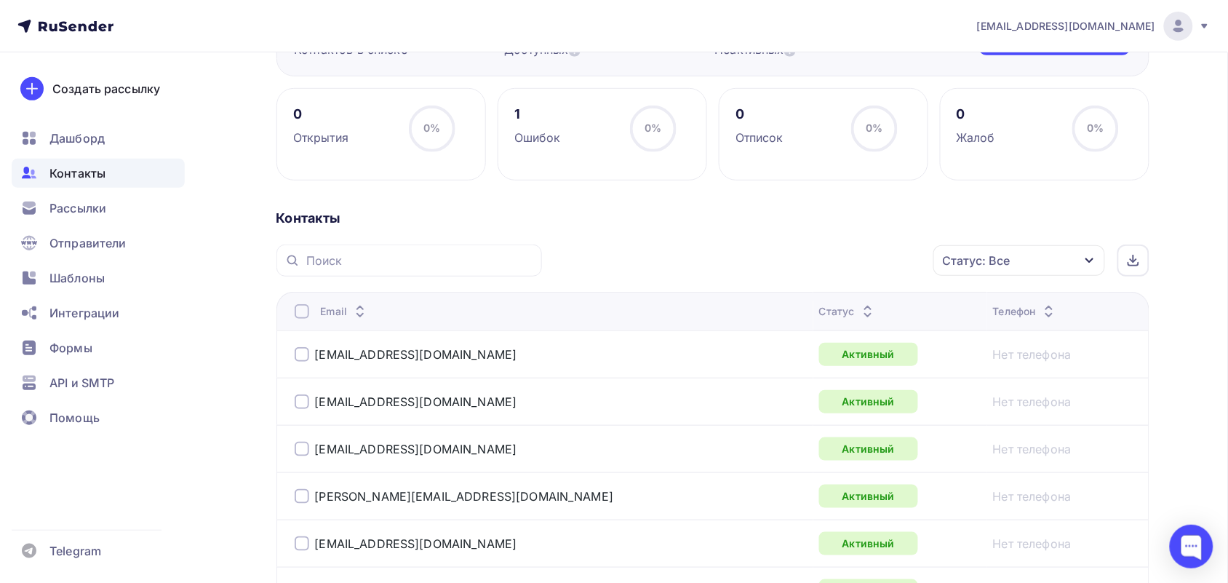
click at [1010, 274] on div "Статус: Все" at bounding box center [1020, 260] width 172 height 31
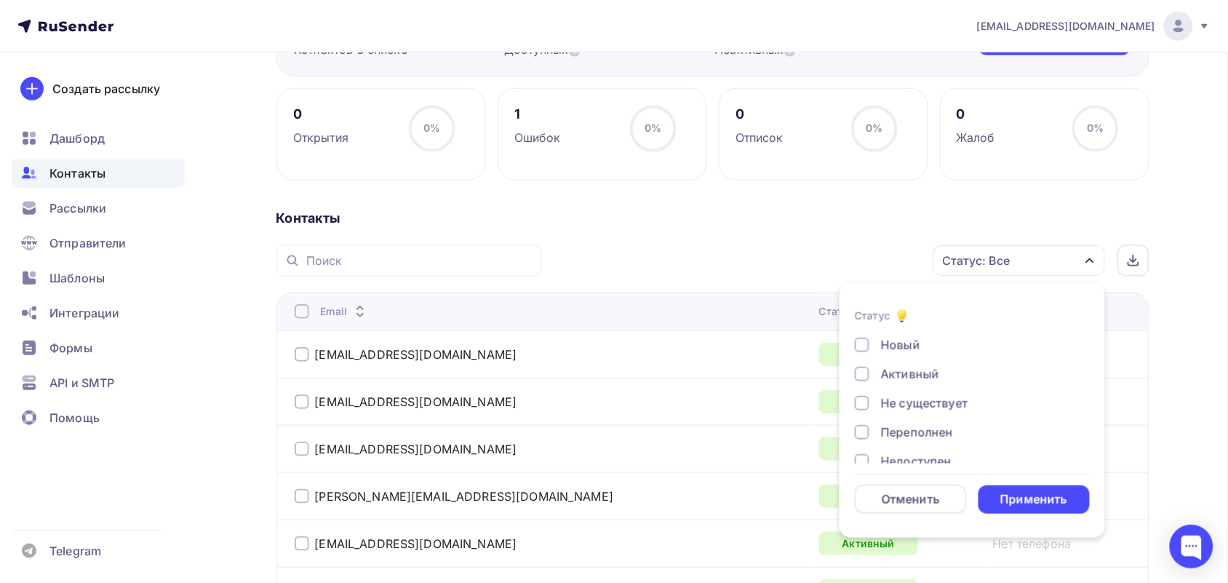
scroll to position [106, 0]
click at [886, 434] on div "Жалоба" at bounding box center [904, 442] width 46 height 17
click at [885, 416] on div "Отписан вручную" at bounding box center [933, 413] width 105 height 17
click at [878, 390] on div "Отписан" at bounding box center [964, 384] width 218 height 17
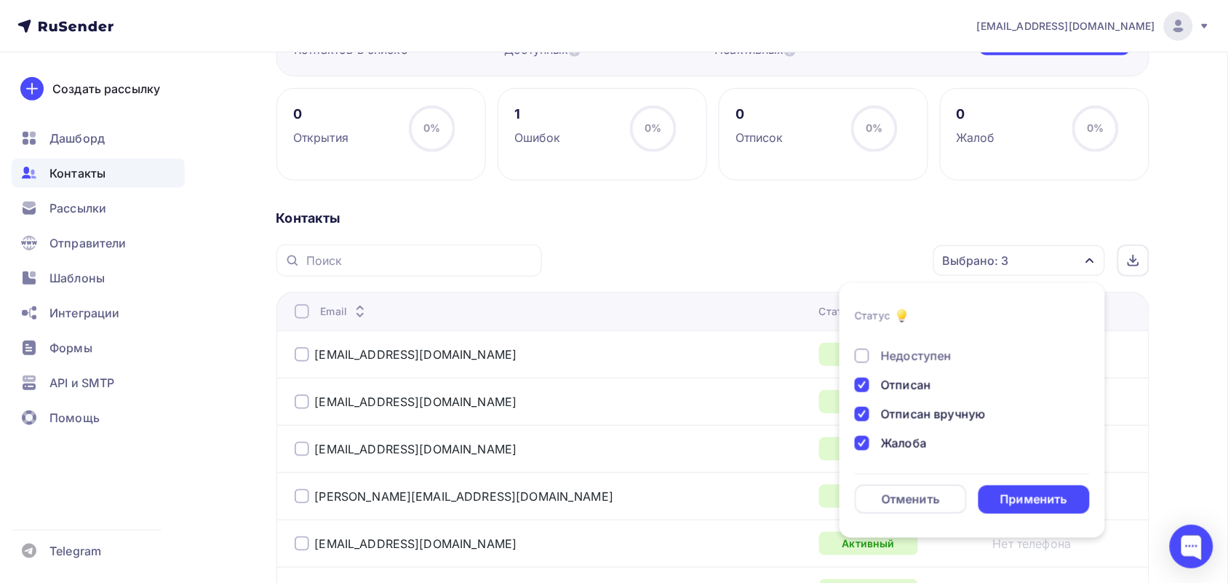
click at [878, 359] on div "Недоступен" at bounding box center [964, 355] width 218 height 17
click at [905, 415] on div "Переполнен" at bounding box center [917, 417] width 72 height 17
click at [910, 380] on div "Не существует" at bounding box center [924, 388] width 87 height 17
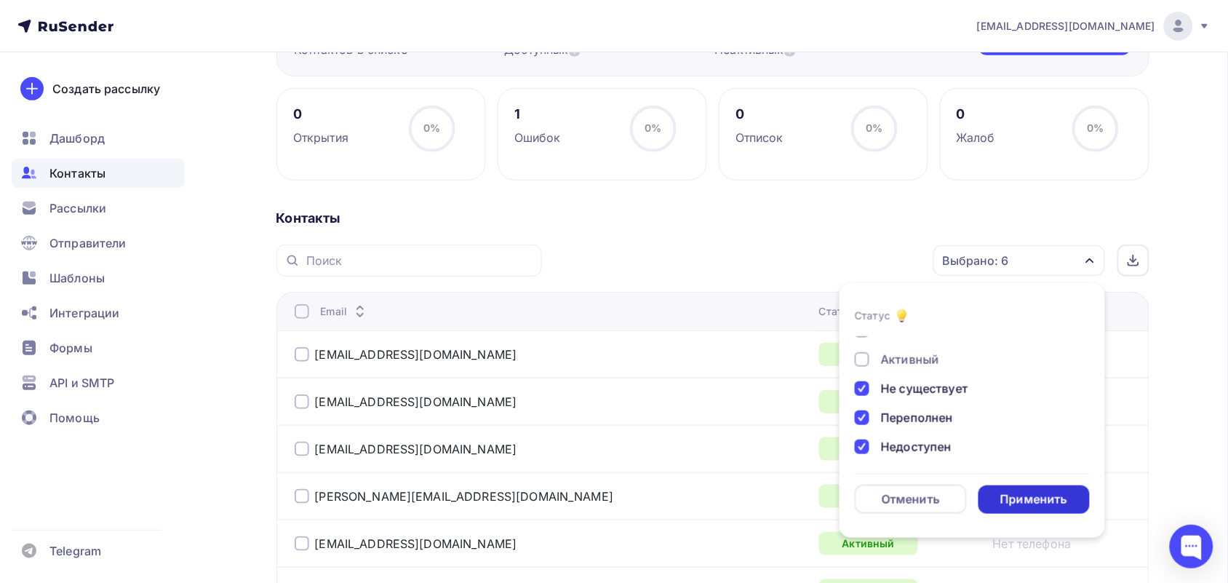
click at [1031, 489] on div "Применить" at bounding box center [1035, 499] width 112 height 28
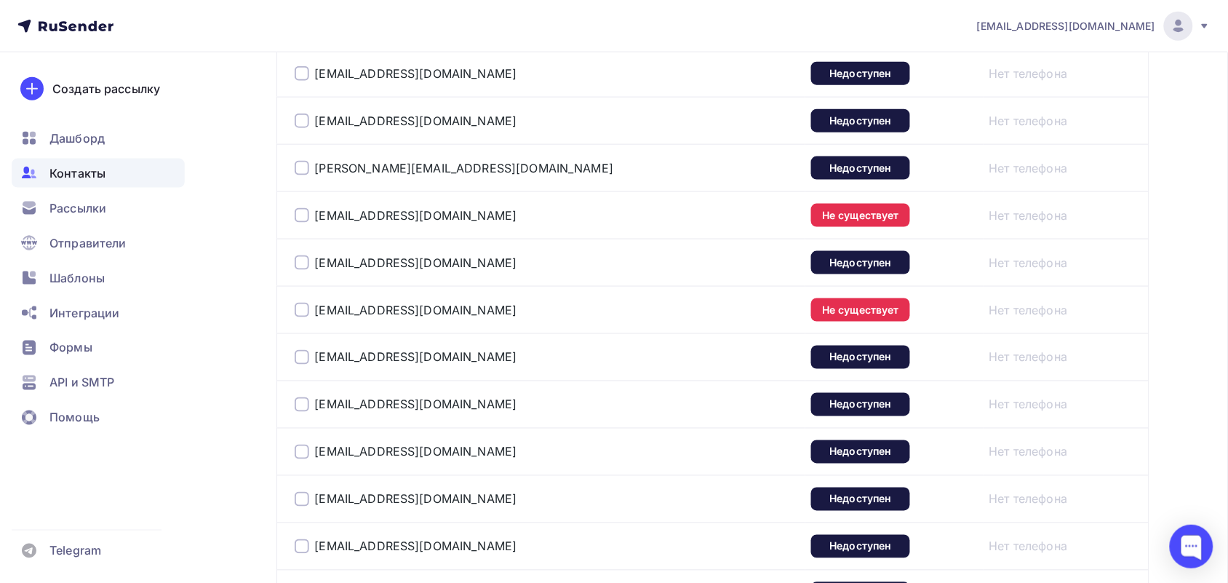
scroll to position [2435, 0]
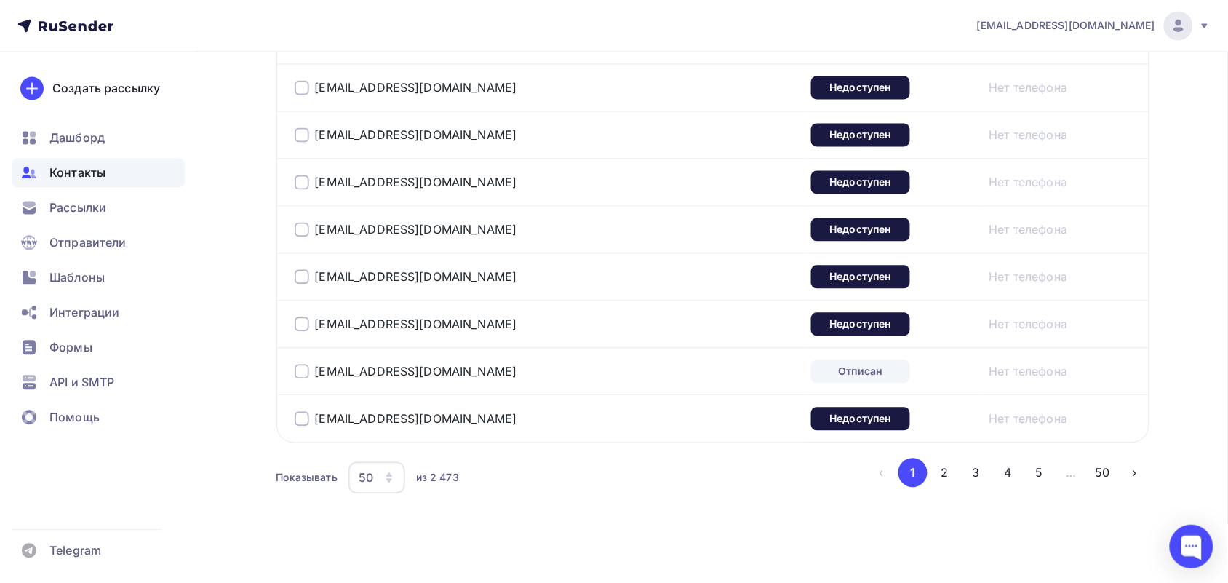
click at [386, 473] on div "50" at bounding box center [377, 478] width 57 height 32
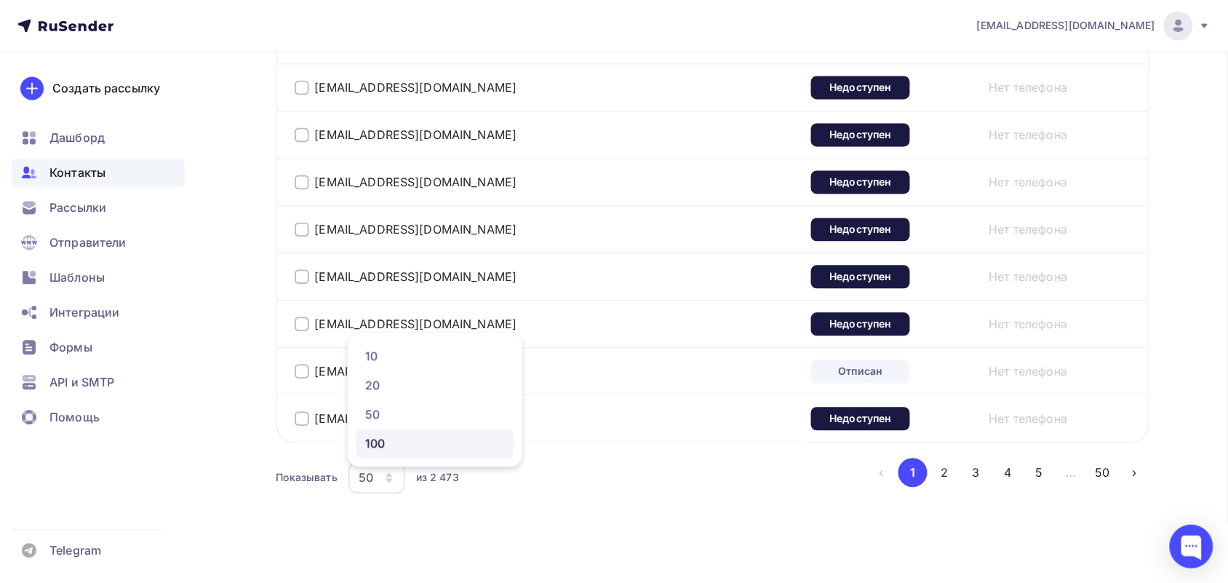
click at [401, 445] on div "100" at bounding box center [435, 443] width 140 height 17
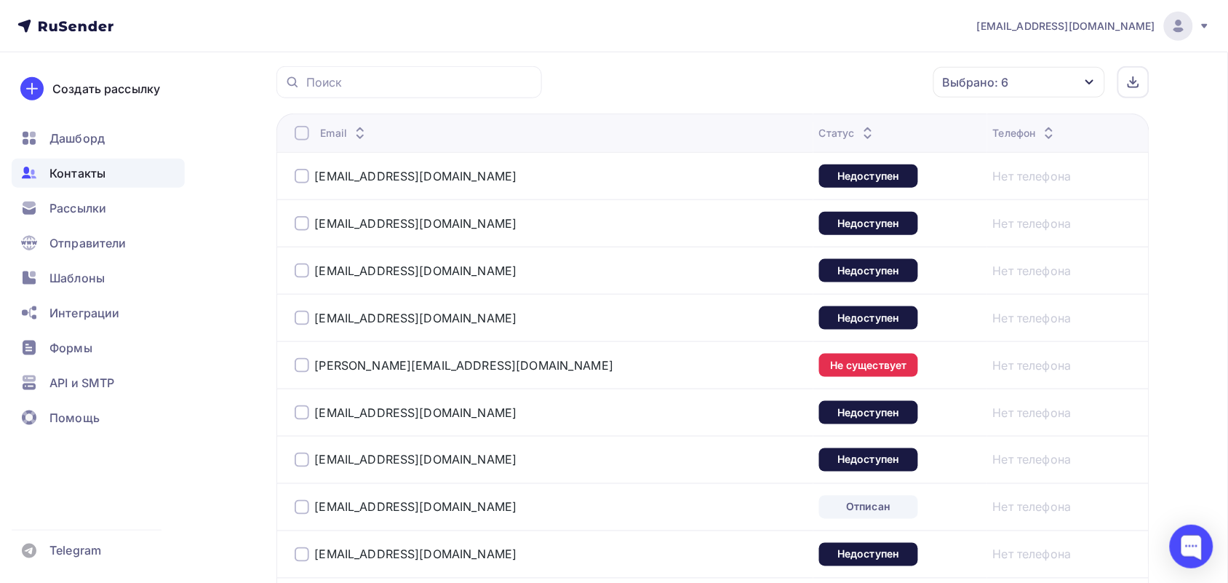
scroll to position [354, 0]
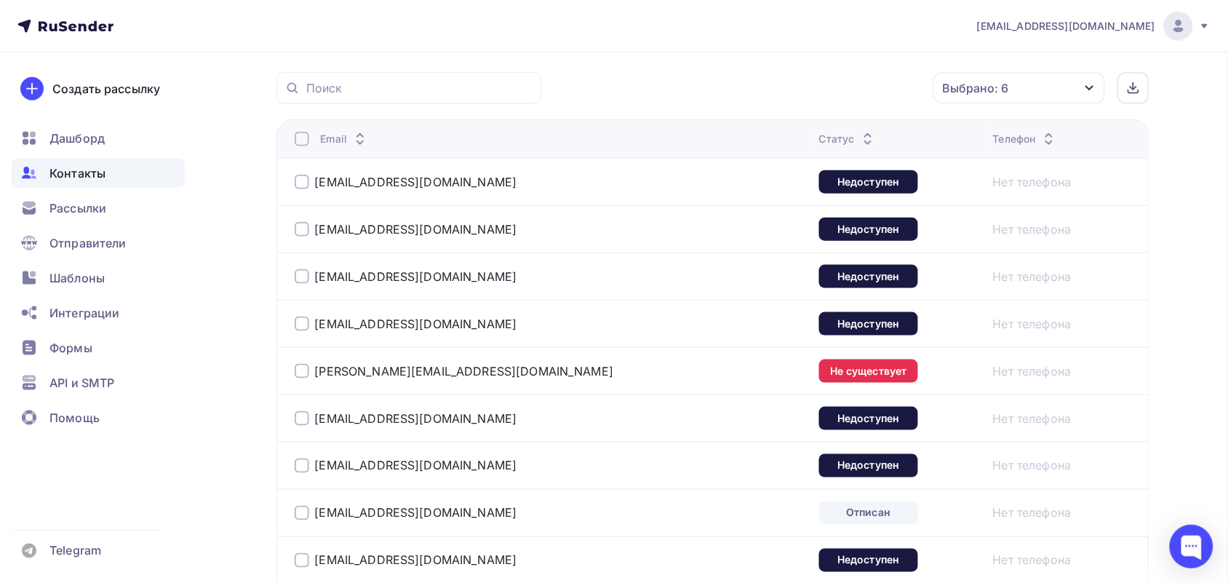
click at [297, 139] on div at bounding box center [302, 139] width 15 height 15
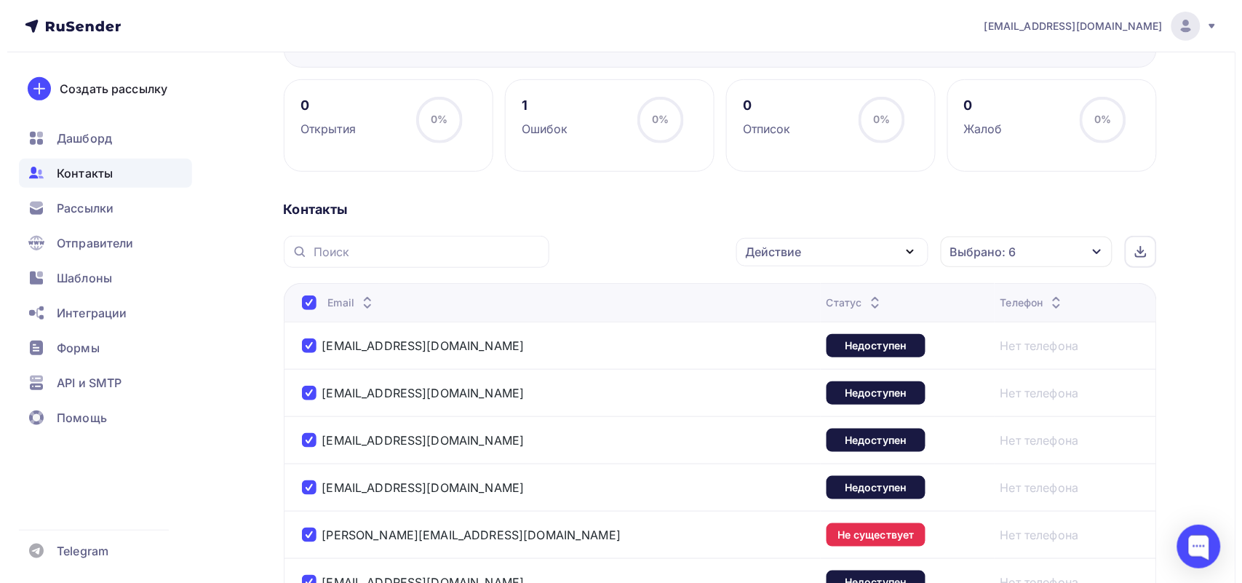
scroll to position [172, 0]
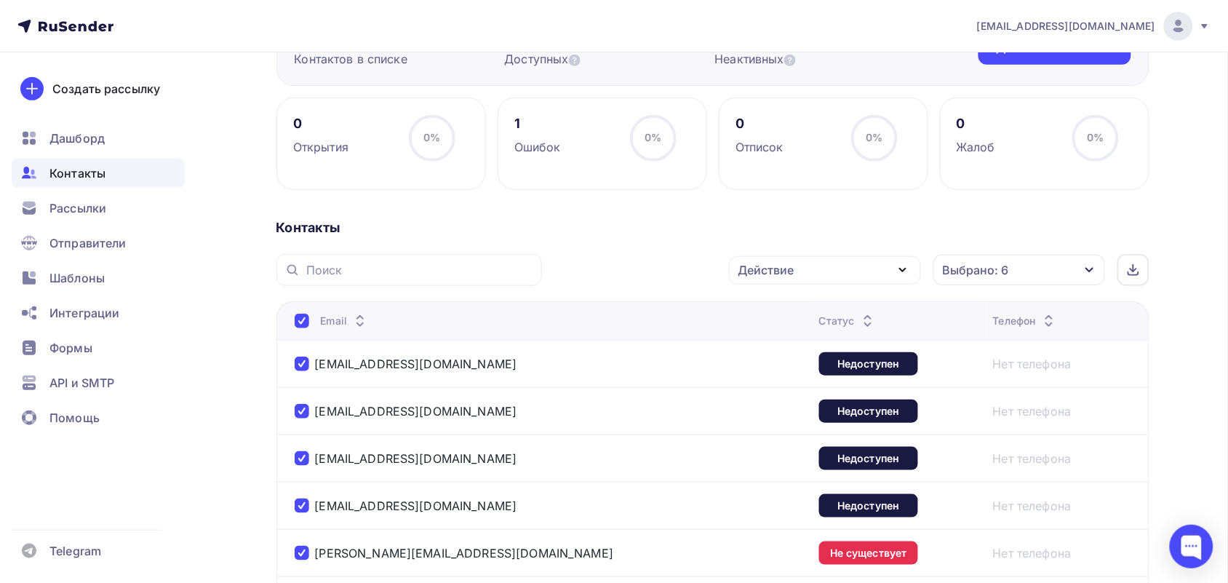
click at [870, 282] on div "Действие" at bounding box center [825, 270] width 192 height 28
click at [825, 317] on div "Добавить в списки" at bounding box center [803, 312] width 112 height 17
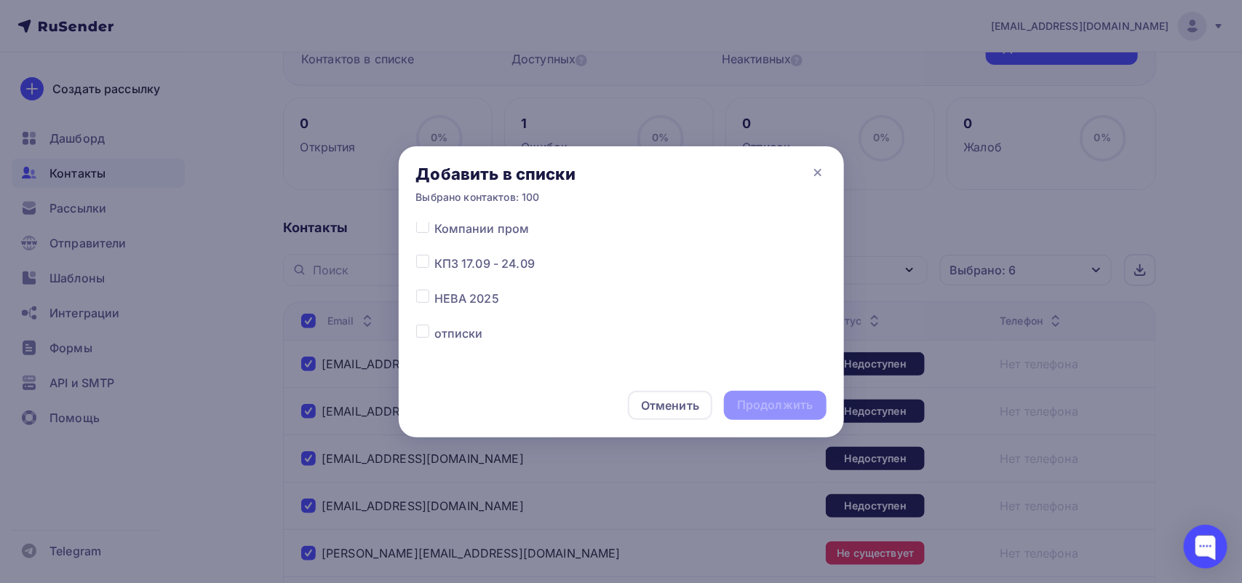
scroll to position [71, 0]
click at [434, 326] on label at bounding box center [434, 326] width 0 height 0
click at [422, 335] on input "checkbox" at bounding box center [422, 332] width 13 height 13
checkbox input "true"
click at [786, 400] on div "Продолжить" at bounding box center [775, 405] width 76 height 17
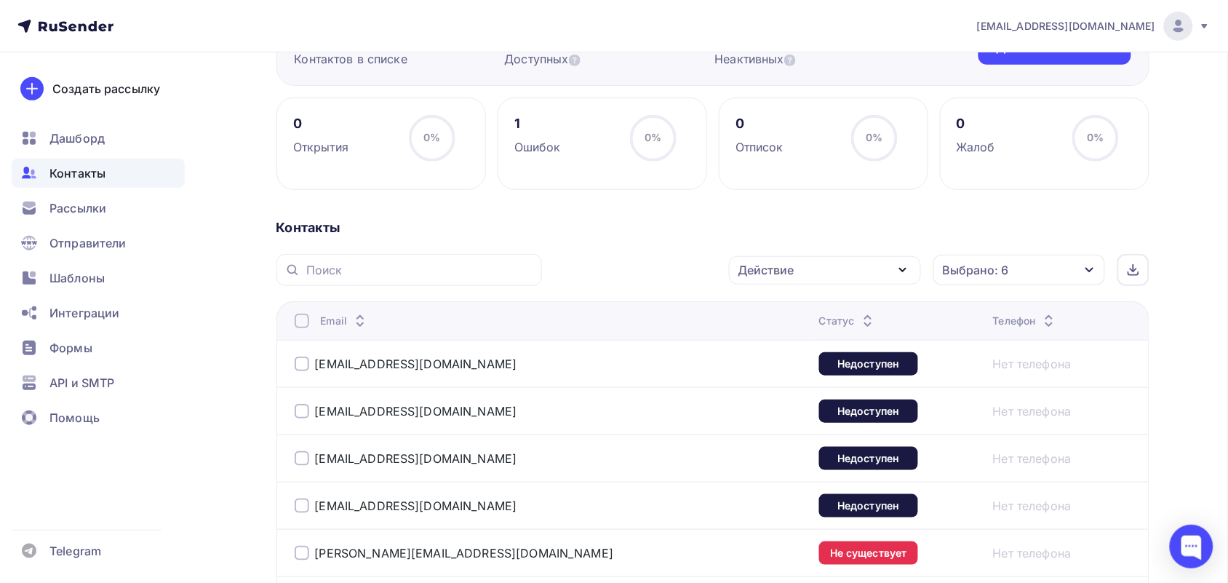
click at [303, 318] on div at bounding box center [302, 321] width 15 height 15
click at [303, 321] on div at bounding box center [302, 321] width 15 height 15
drag, startPoint x: 766, startPoint y: 263, endPoint x: 770, endPoint y: 269, distance: 7.9
click at [770, 269] on div "Действие" at bounding box center [767, 269] width 56 height 17
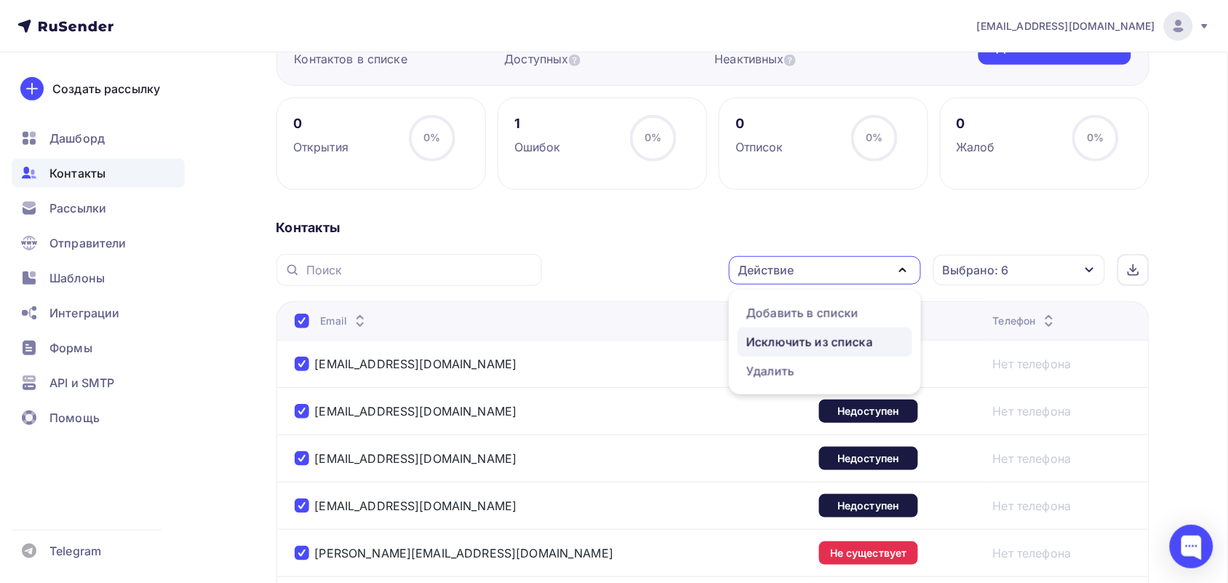
click at [830, 338] on div "Исключить из списка" at bounding box center [810, 341] width 127 height 17
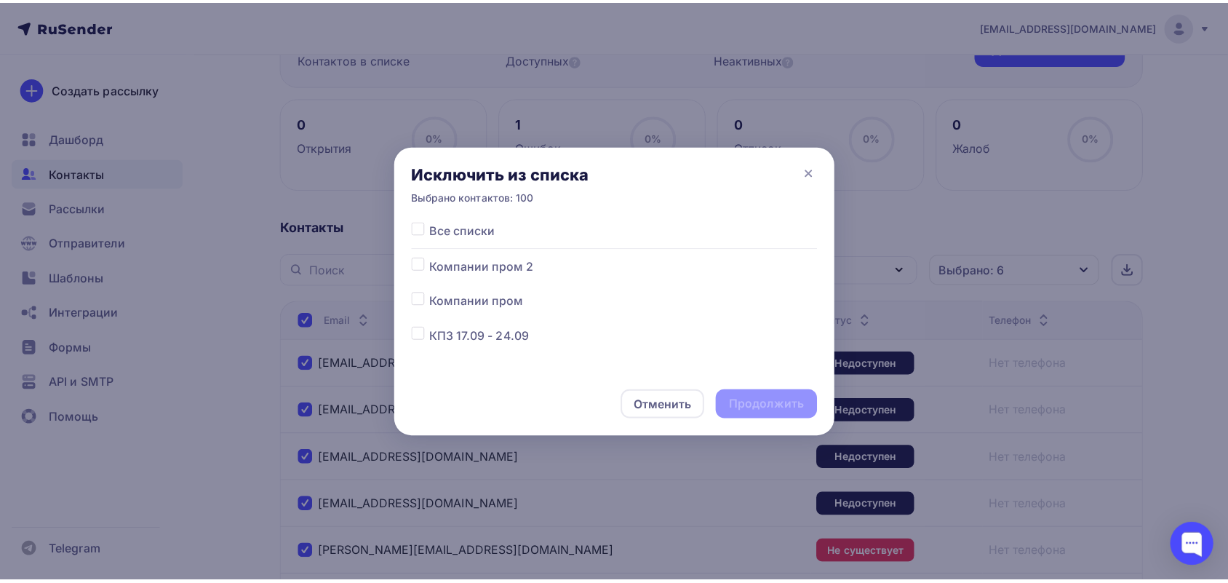
scroll to position [182, 0]
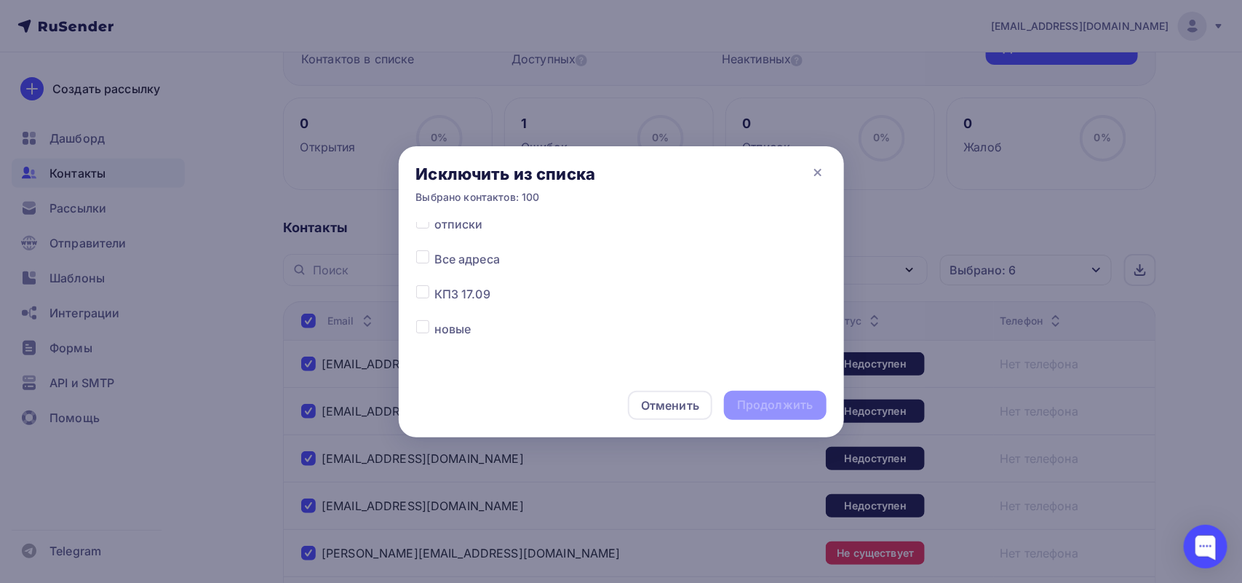
click at [410, 253] on div "Все списки Компании пром 2 Компании пром КПЗ 17.09 - 24.09 НЕВА 2025 отписки Вс…" at bounding box center [621, 297] width 445 height 151
click at [434, 250] on label at bounding box center [434, 250] width 0 height 0
click at [422, 255] on input "checkbox" at bounding box center [422, 256] width 13 height 13
checkbox input "true"
click at [761, 399] on div "Продолжить" at bounding box center [775, 405] width 76 height 17
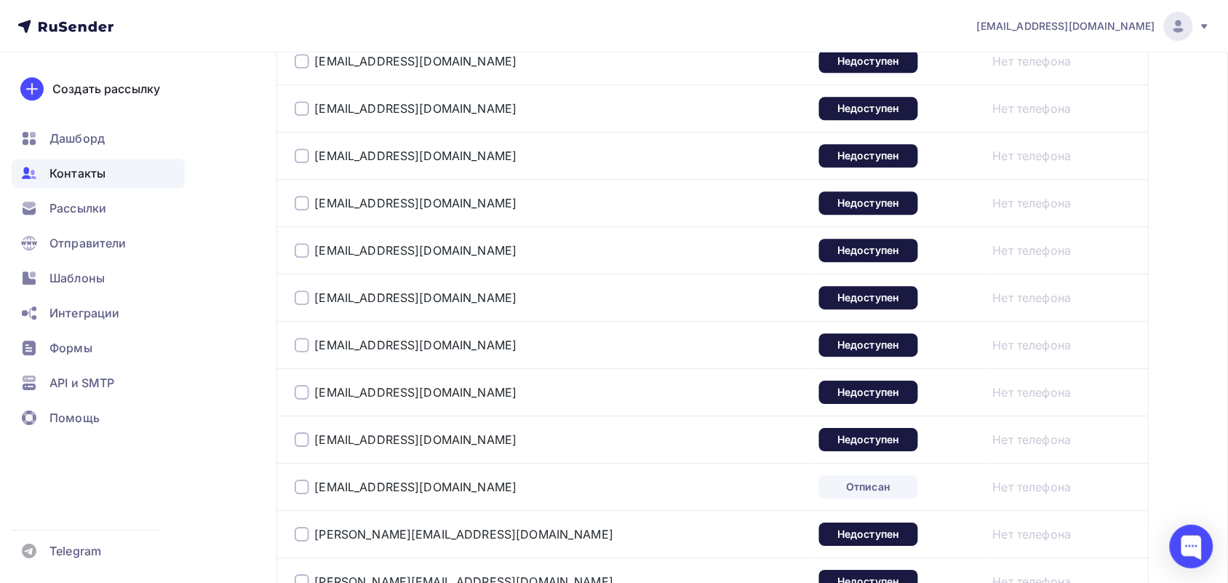
scroll to position [4827, 0]
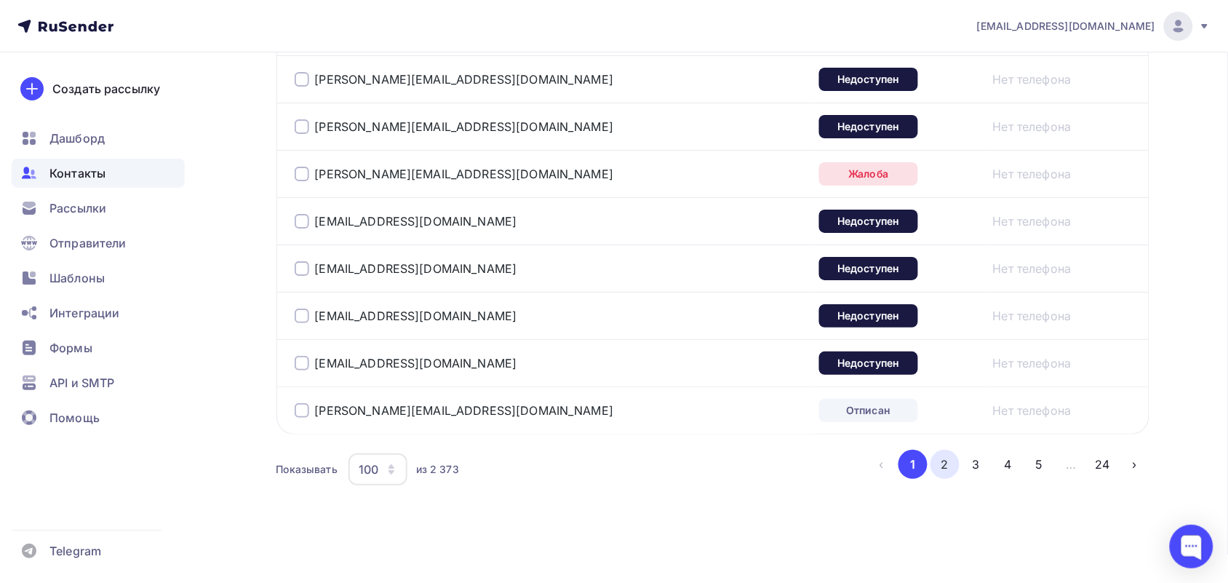
click at [939, 460] on button "2" at bounding box center [945, 464] width 29 height 29
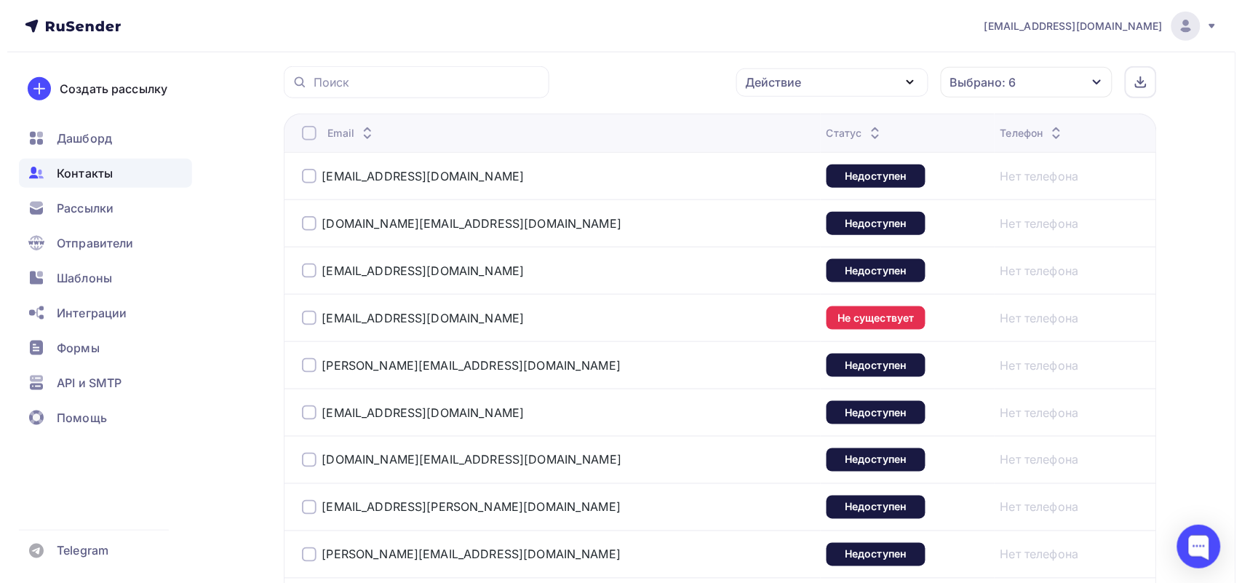
scroll to position [354, 0]
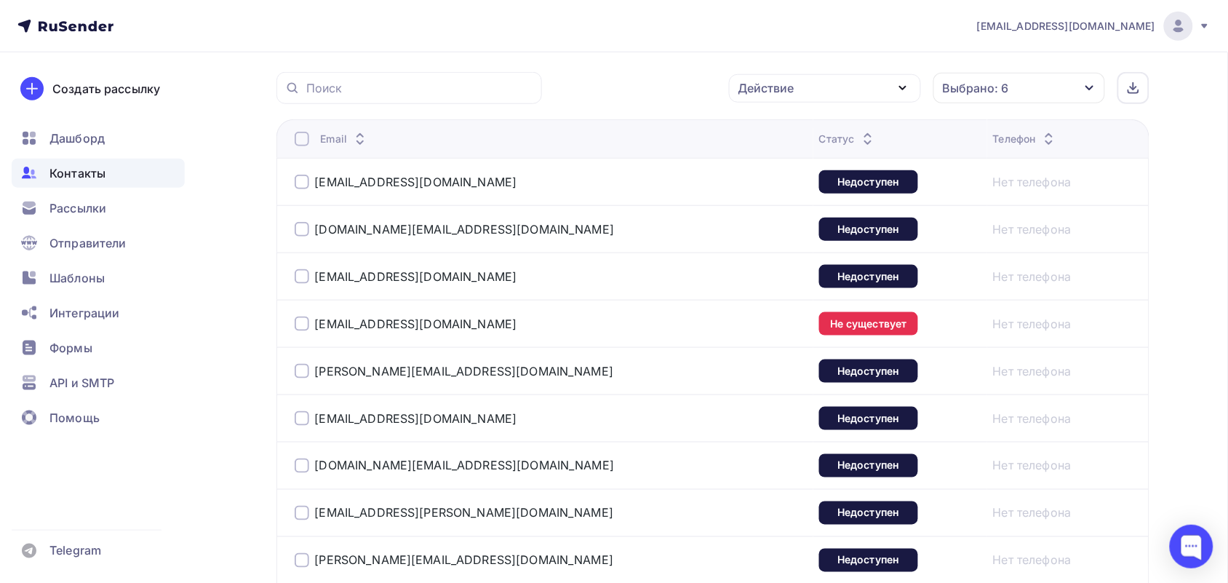
click at [295, 136] on div at bounding box center [302, 139] width 15 height 15
click at [301, 136] on div at bounding box center [302, 139] width 15 height 15
click at [834, 82] on div "Действие" at bounding box center [825, 88] width 192 height 28
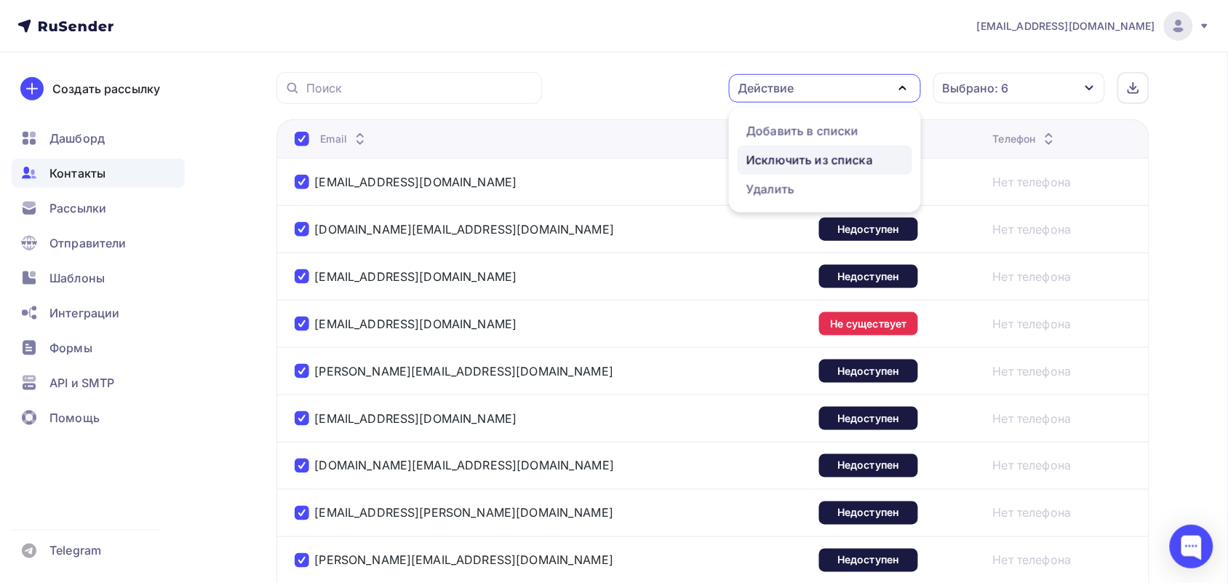
click at [802, 156] on div "Исключить из списка" at bounding box center [810, 159] width 127 height 17
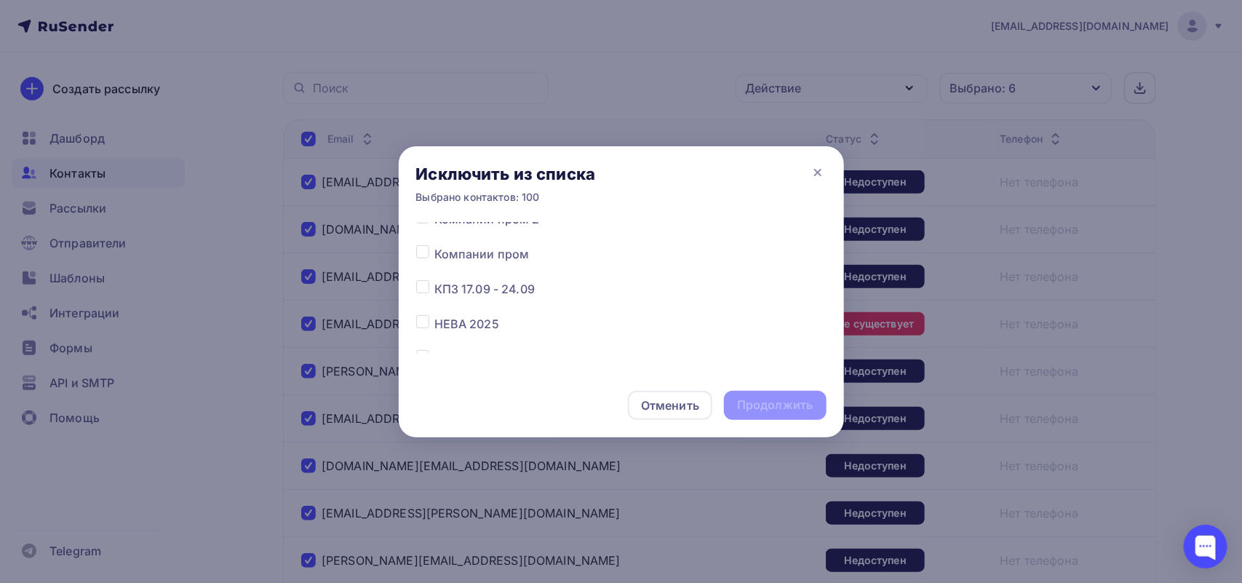
scroll to position [91, 0]
click at [821, 171] on icon at bounding box center [817, 172] width 17 height 17
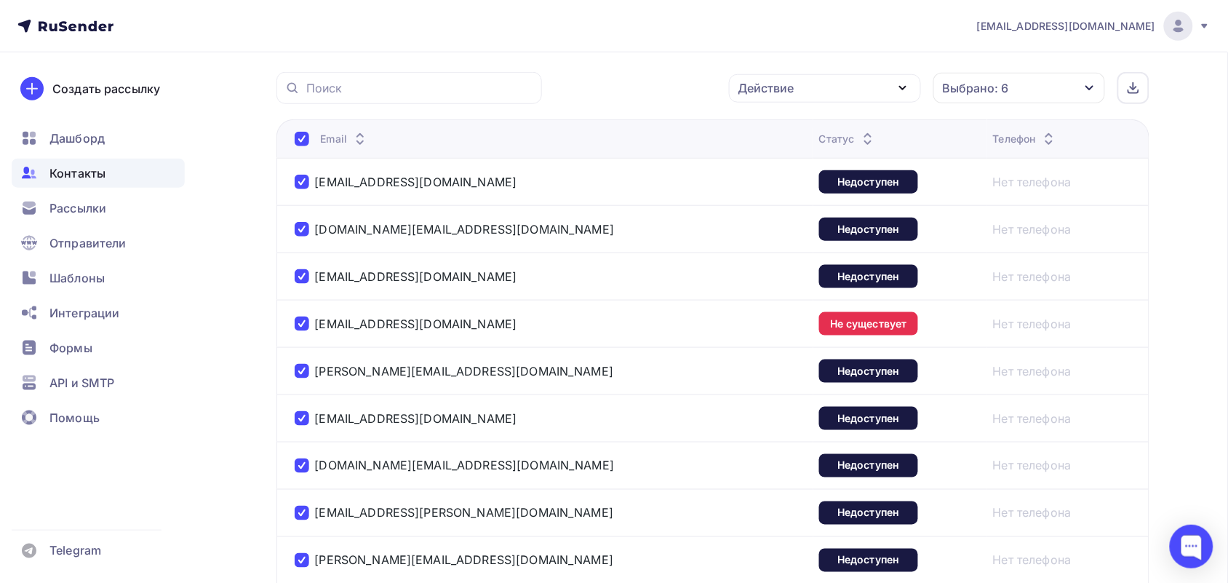
click at [846, 82] on div at bounding box center [614, 291] width 1228 height 583
click at [846, 82] on div "Действие" at bounding box center [825, 88] width 192 height 28
click at [814, 132] on div "Добавить в списки" at bounding box center [803, 130] width 112 height 17
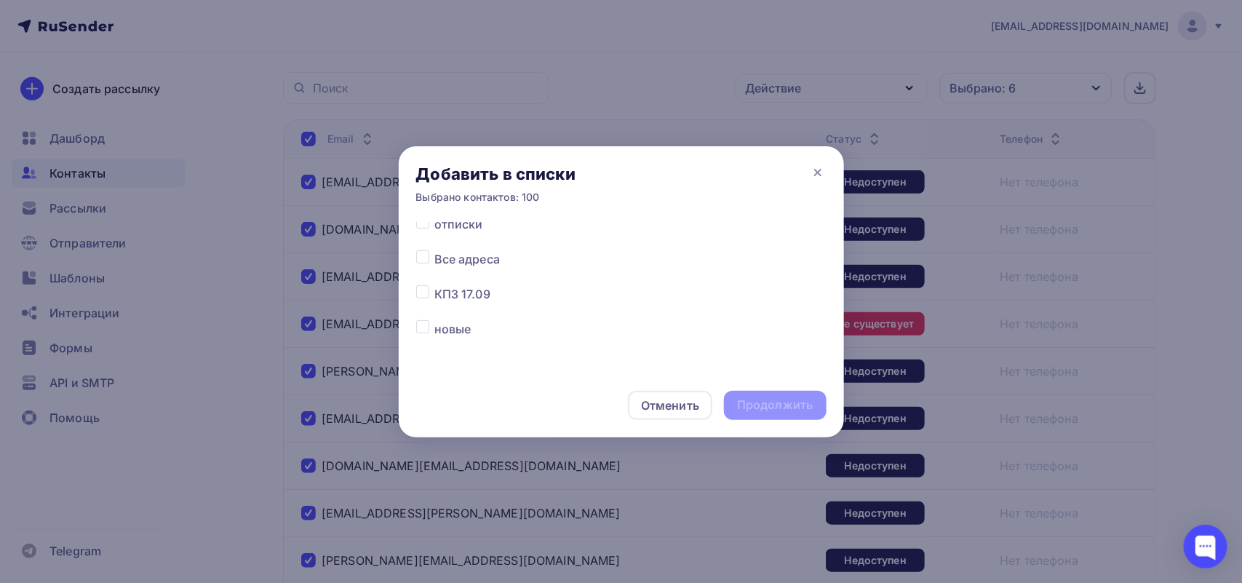
click at [434, 215] on label at bounding box center [434, 215] width 0 height 0
click at [424, 224] on input "checkbox" at bounding box center [422, 221] width 13 height 13
checkbox input "true"
click at [799, 405] on div "Продолжить" at bounding box center [775, 405] width 76 height 17
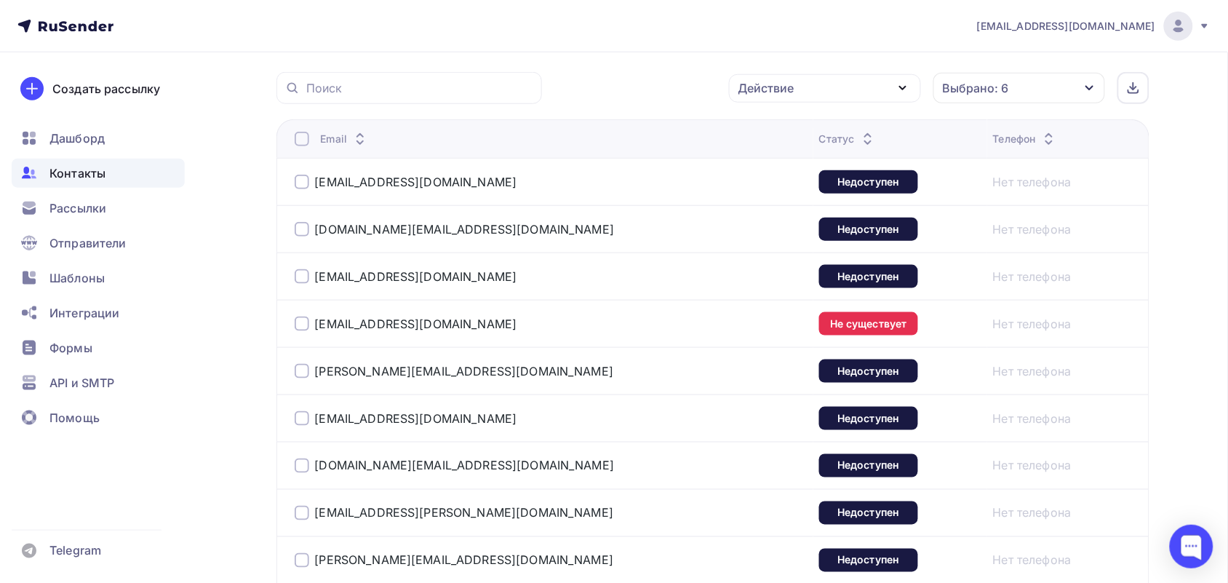
click at [303, 143] on div at bounding box center [302, 139] width 15 height 15
click at [299, 139] on div at bounding box center [302, 139] width 15 height 15
click at [860, 90] on div "Действие" at bounding box center [825, 88] width 192 height 28
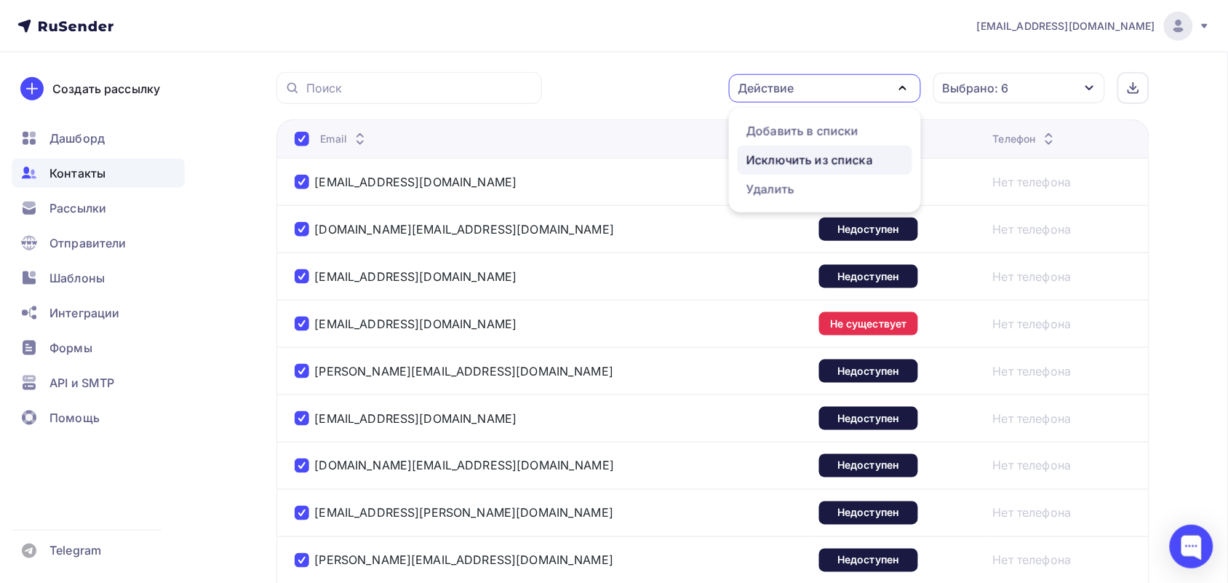
click at [819, 158] on div "Исключить из списка" at bounding box center [810, 159] width 127 height 17
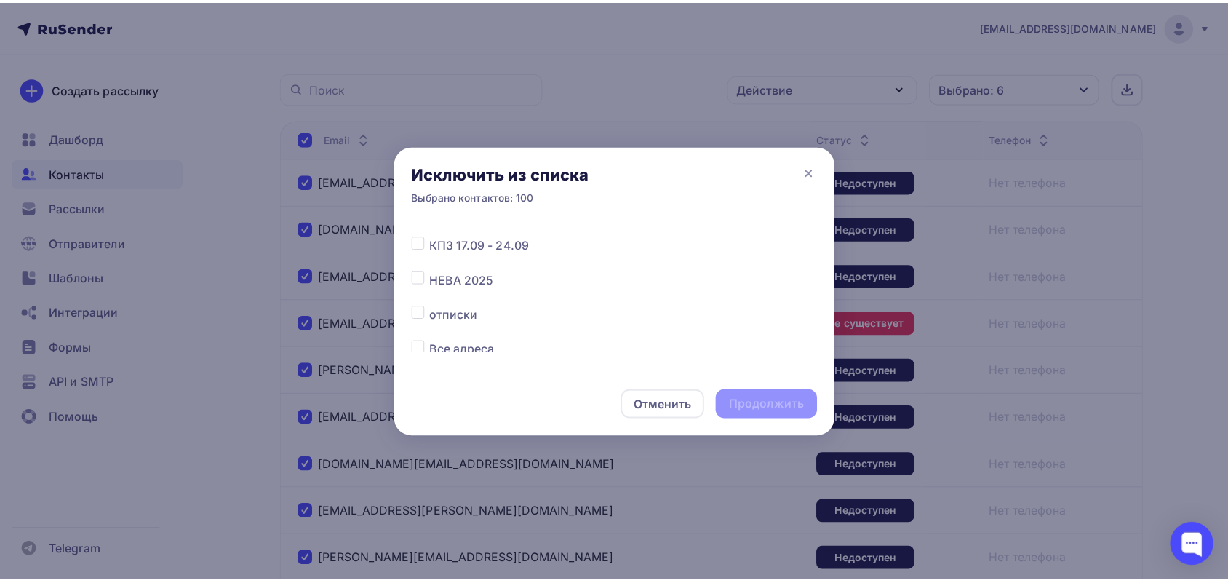
scroll to position [182, 0]
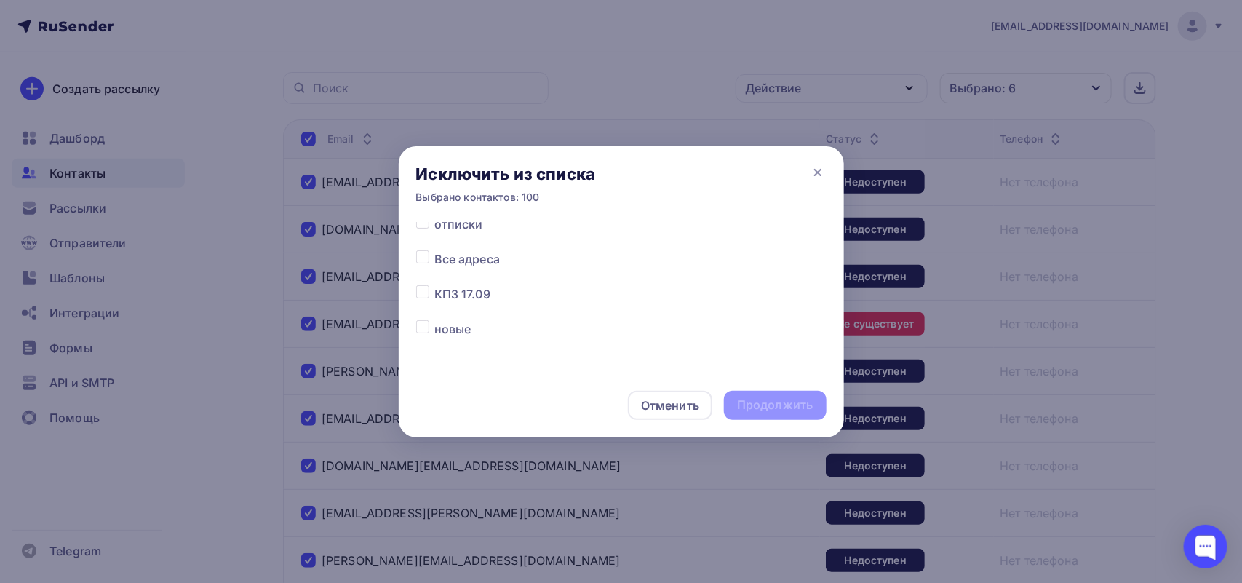
click at [434, 250] on label at bounding box center [434, 250] width 0 height 0
click at [426, 259] on input "checkbox" at bounding box center [422, 256] width 13 height 13
checkbox input "true"
click at [773, 393] on div "Продолжить" at bounding box center [775, 405] width 102 height 29
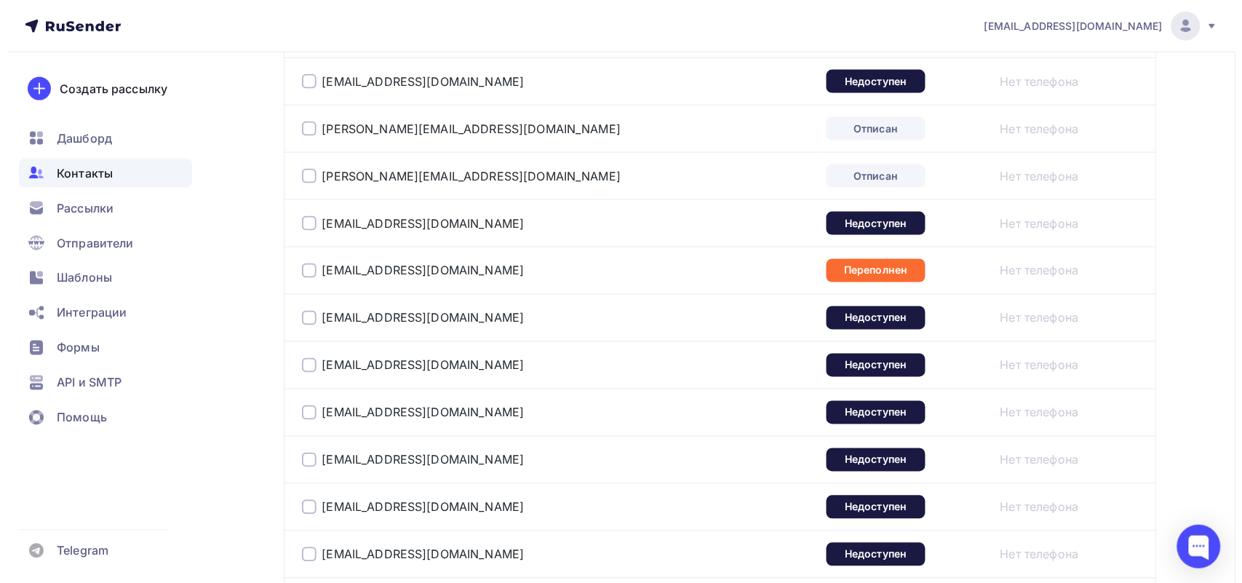
scroll to position [263, 0]
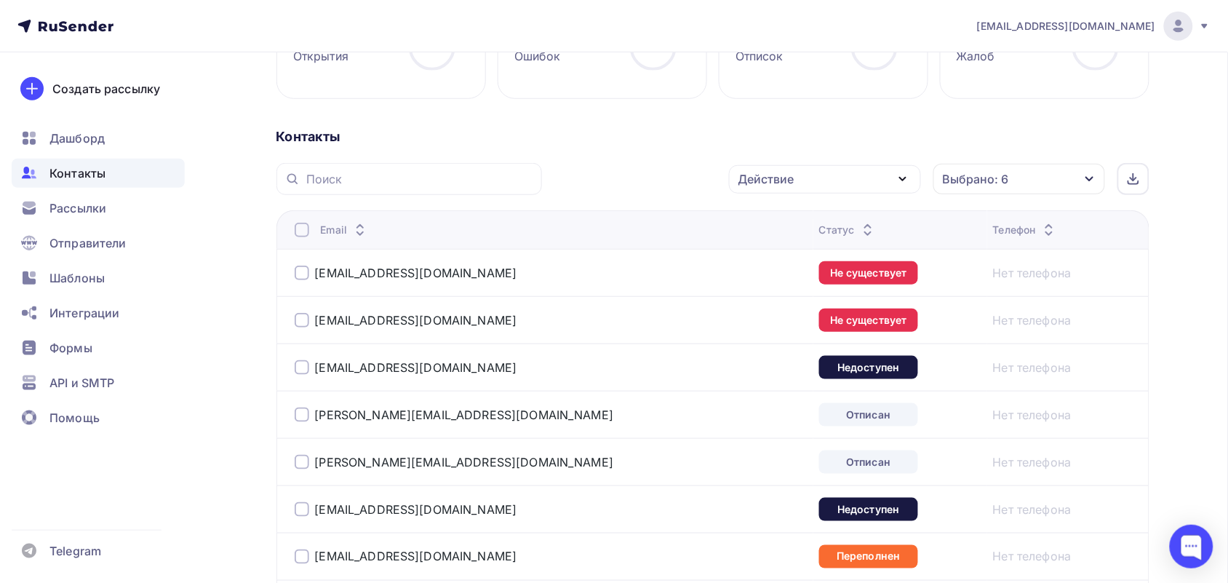
click at [301, 234] on div at bounding box center [302, 230] width 15 height 15
click at [302, 234] on div at bounding box center [302, 230] width 15 height 15
click at [881, 172] on div "Действие" at bounding box center [825, 179] width 192 height 28
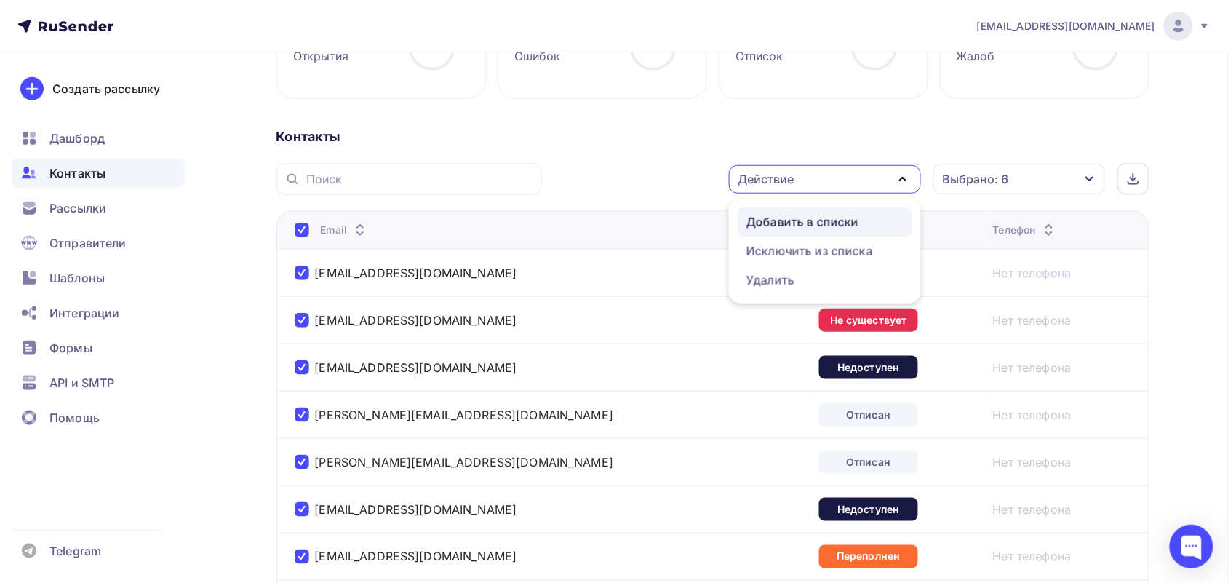
click at [857, 220] on div "Добавить в списки" at bounding box center [803, 221] width 112 height 17
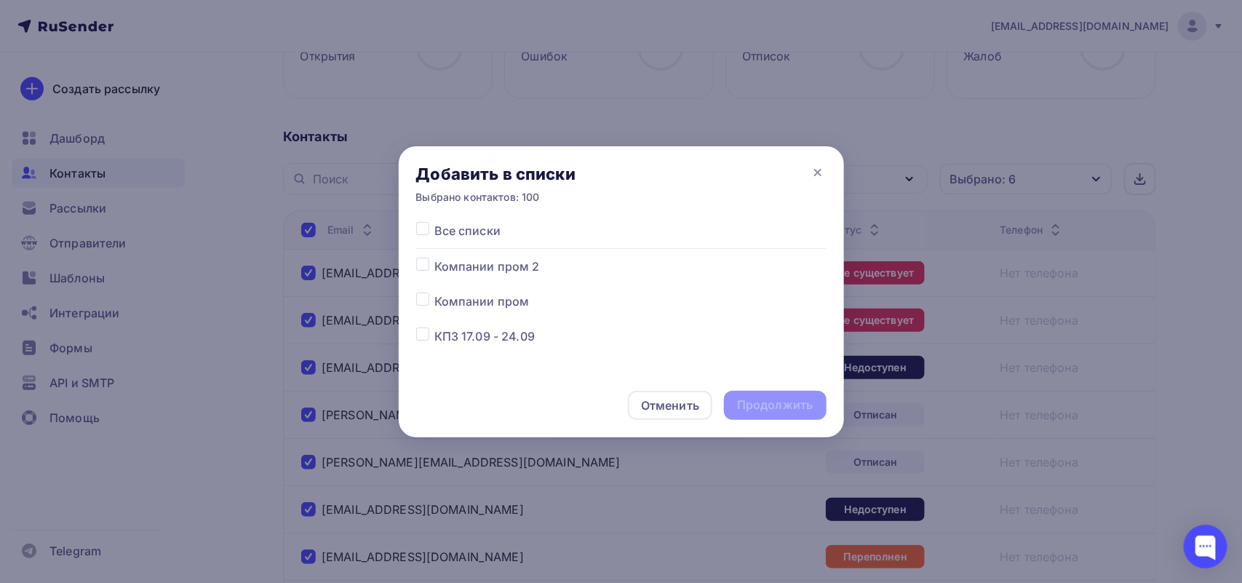
scroll to position [91, 0]
click at [432, 318] on div at bounding box center [425, 314] width 18 height 17
click at [427, 321] on div at bounding box center [425, 314] width 18 height 17
click at [434, 306] on label at bounding box center [434, 306] width 0 height 0
click at [424, 313] on input "checkbox" at bounding box center [422, 312] width 13 height 13
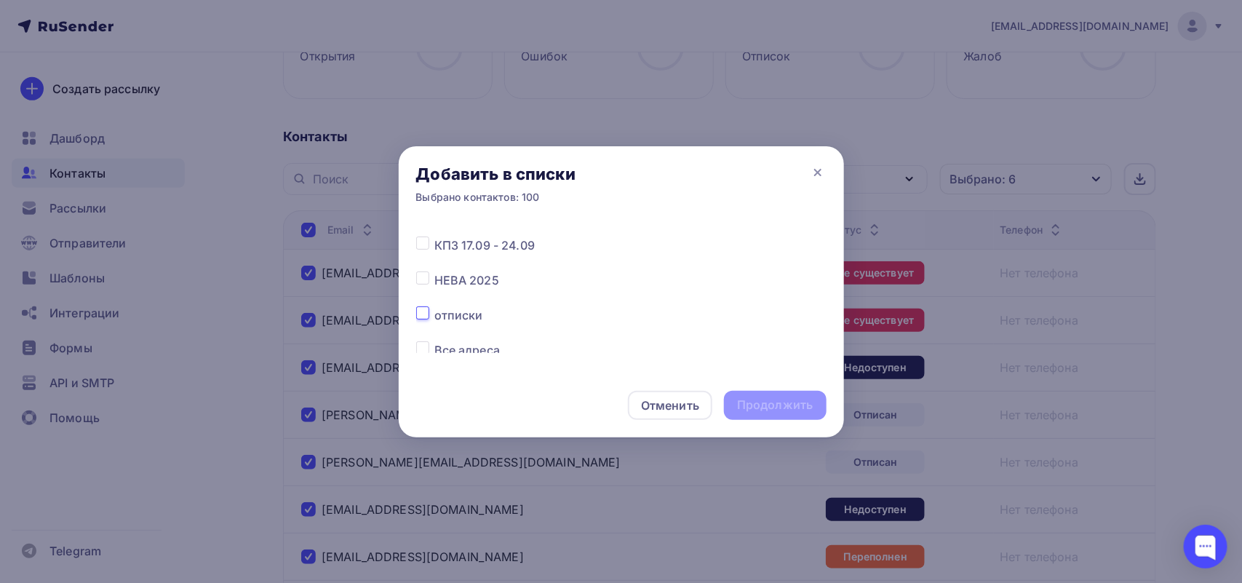
checkbox input "true"
click at [733, 399] on div "Продолжить" at bounding box center [775, 405] width 102 height 29
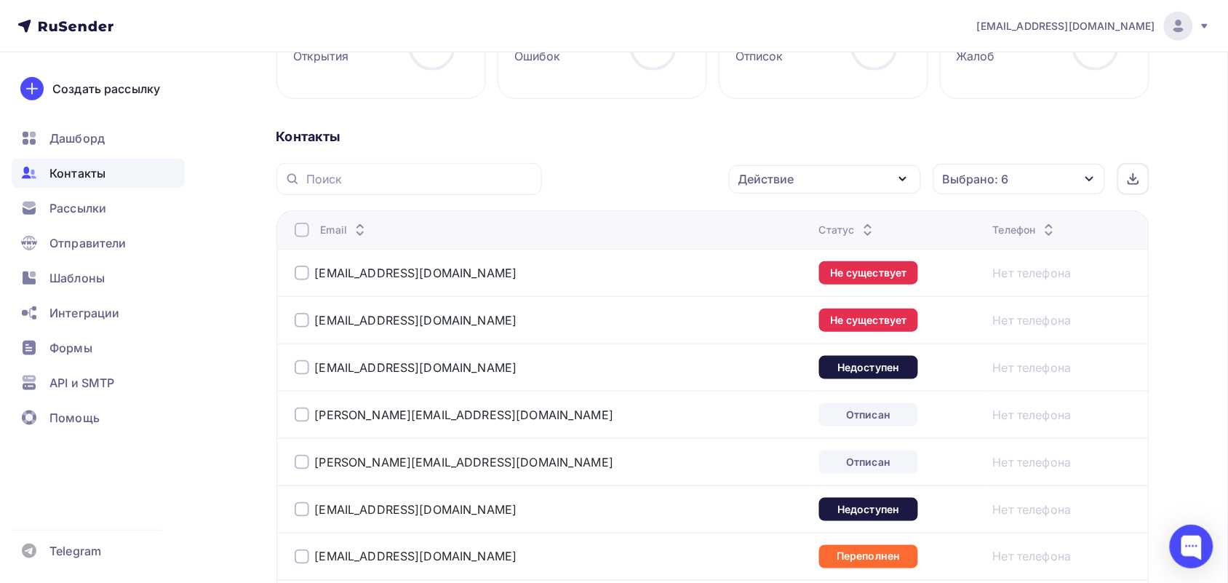
click at [300, 230] on div at bounding box center [302, 230] width 15 height 15
click at [300, 234] on div at bounding box center [302, 230] width 15 height 15
click at [801, 170] on div "Действие" at bounding box center [825, 179] width 192 height 28
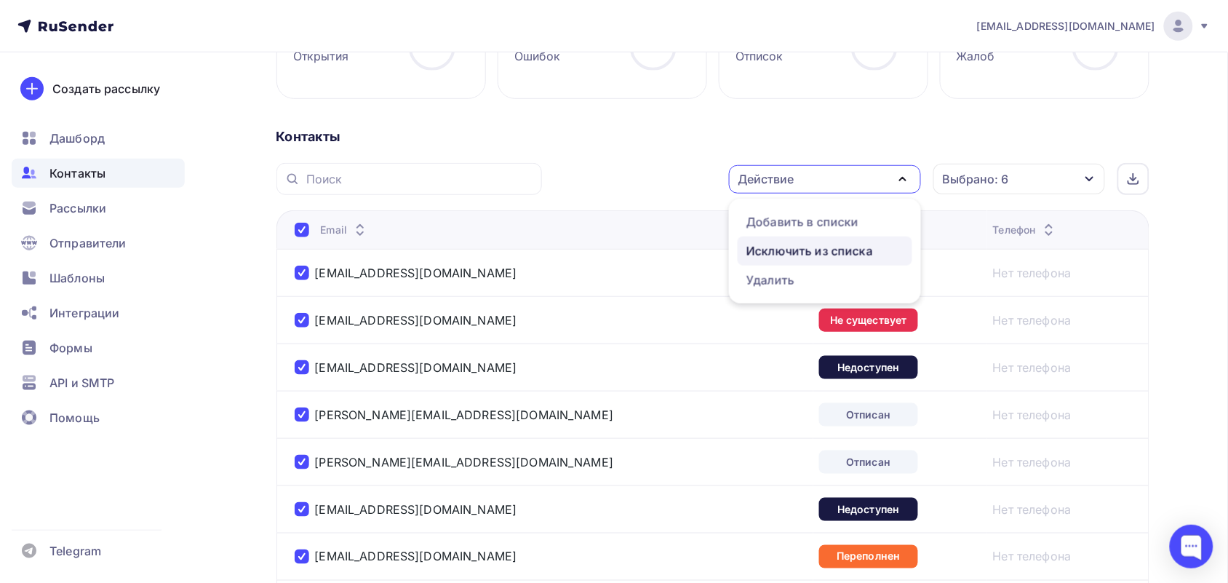
click at [787, 249] on div "Исключить из списка" at bounding box center [810, 250] width 127 height 17
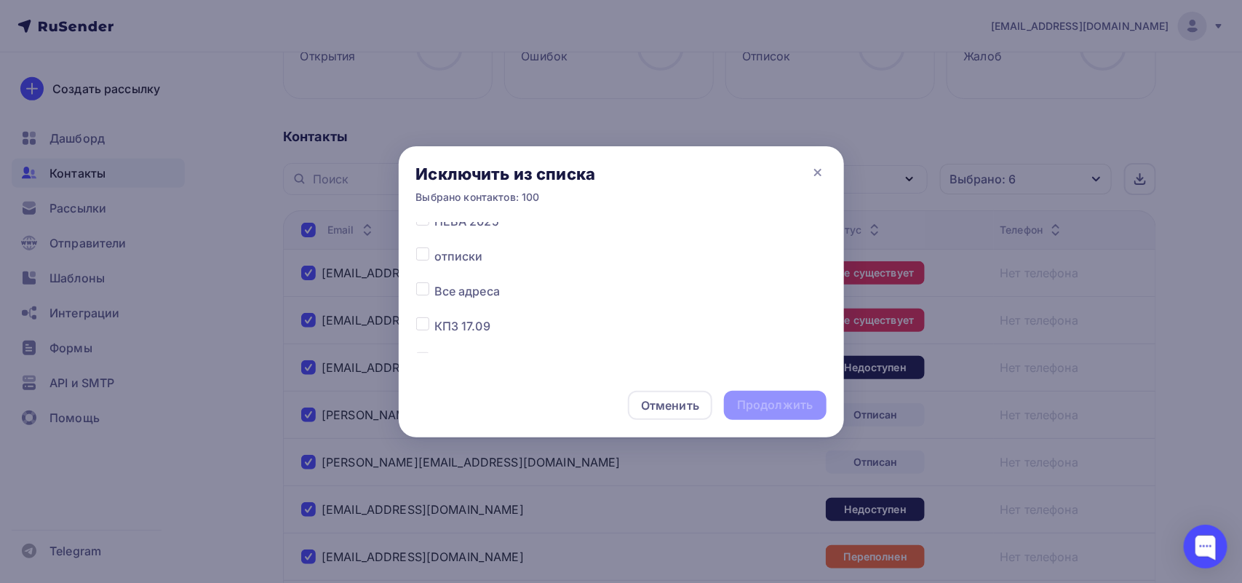
scroll to position [182, 0]
click at [434, 250] on label at bounding box center [434, 250] width 0 height 0
click at [422, 256] on input "checkbox" at bounding box center [422, 256] width 13 height 13
checkbox input "true"
click at [752, 400] on div "Продолжить" at bounding box center [775, 405] width 76 height 17
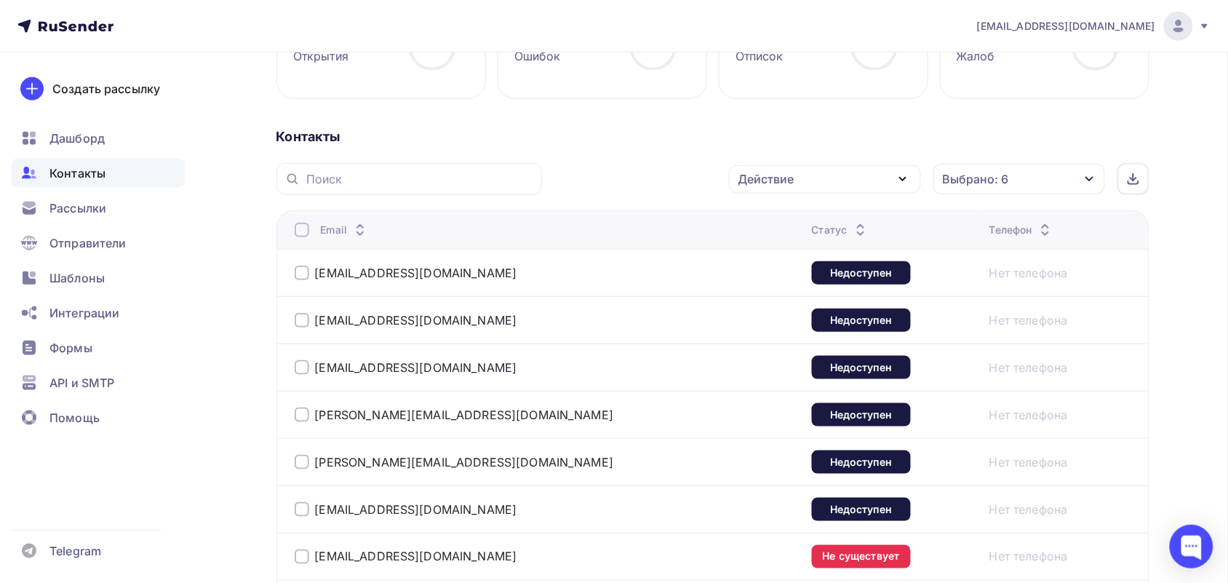
click at [304, 228] on div at bounding box center [302, 230] width 15 height 15
click at [811, 182] on div "Действие" at bounding box center [825, 179] width 192 height 28
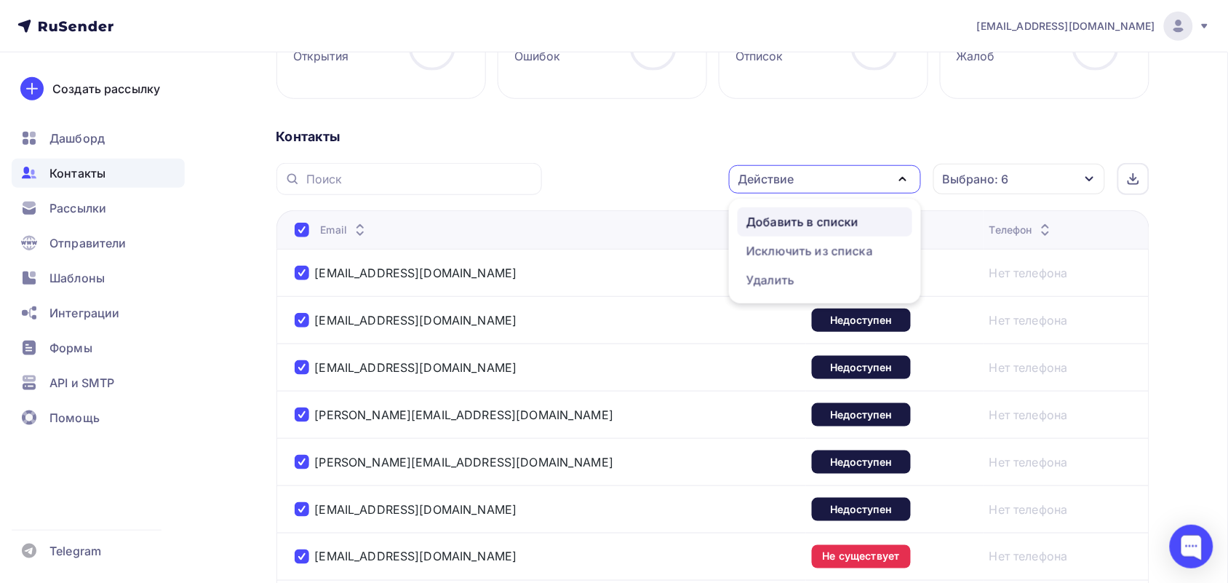
click at [809, 219] on div "Добавить в списки" at bounding box center [803, 221] width 112 height 17
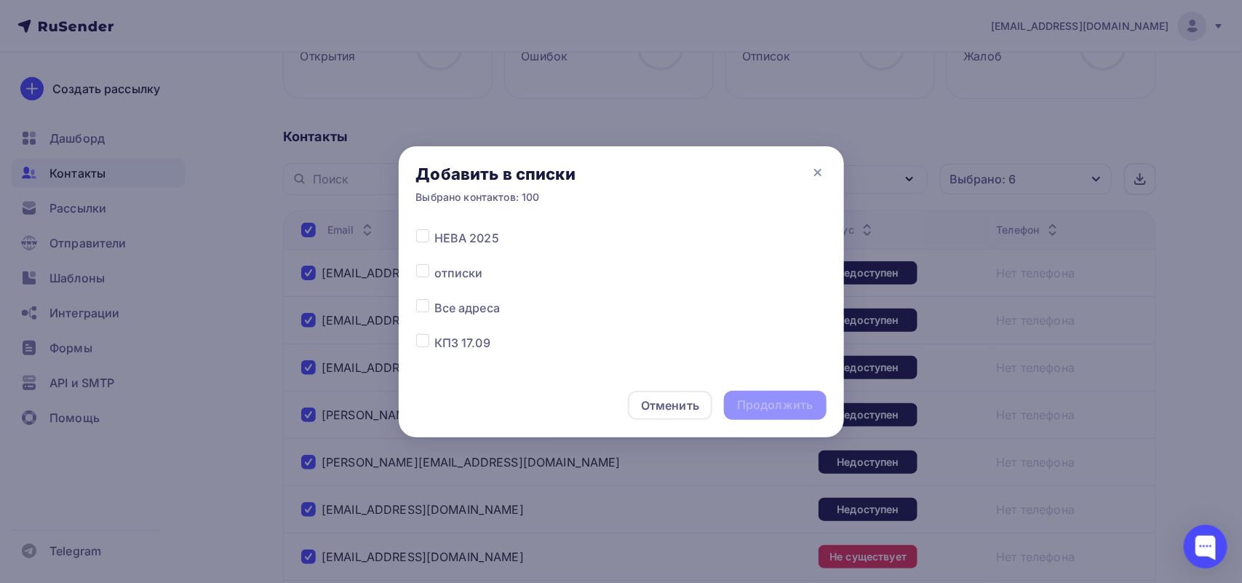
scroll to position [91, 0]
click at [434, 306] on label at bounding box center [434, 306] width 0 height 0
click at [421, 311] on input "checkbox" at bounding box center [422, 312] width 13 height 13
checkbox input "true"
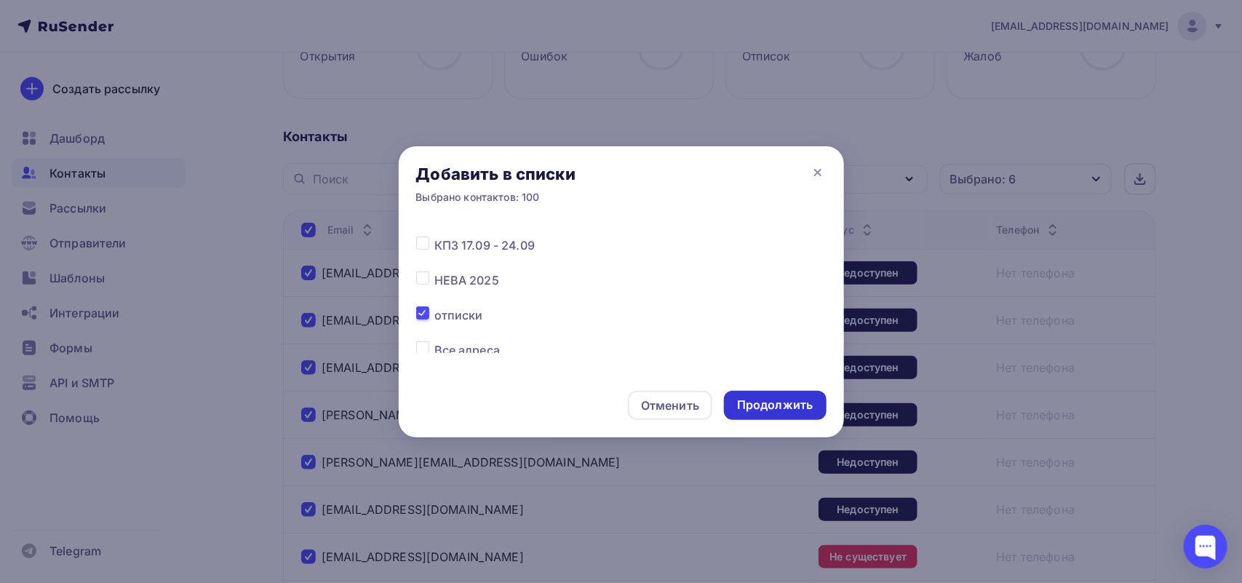
click at [758, 401] on div "Продолжить" at bounding box center [775, 405] width 76 height 17
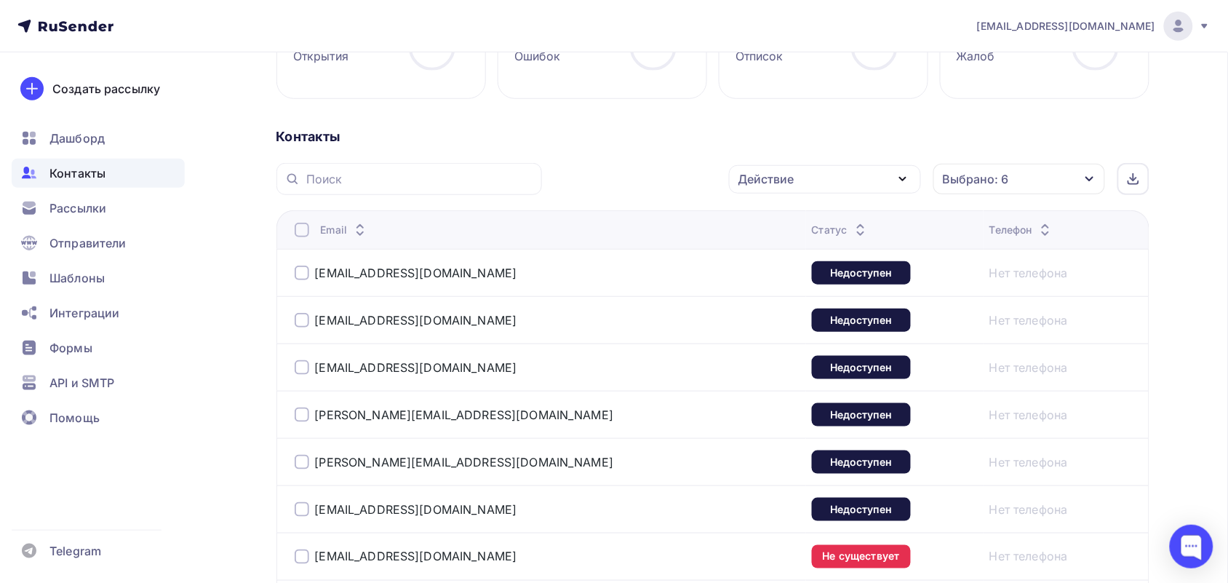
click at [308, 224] on div at bounding box center [302, 230] width 15 height 15
click at [309, 234] on div at bounding box center [302, 230] width 15 height 15
click at [828, 193] on div "Действие" at bounding box center [825, 179] width 192 height 28
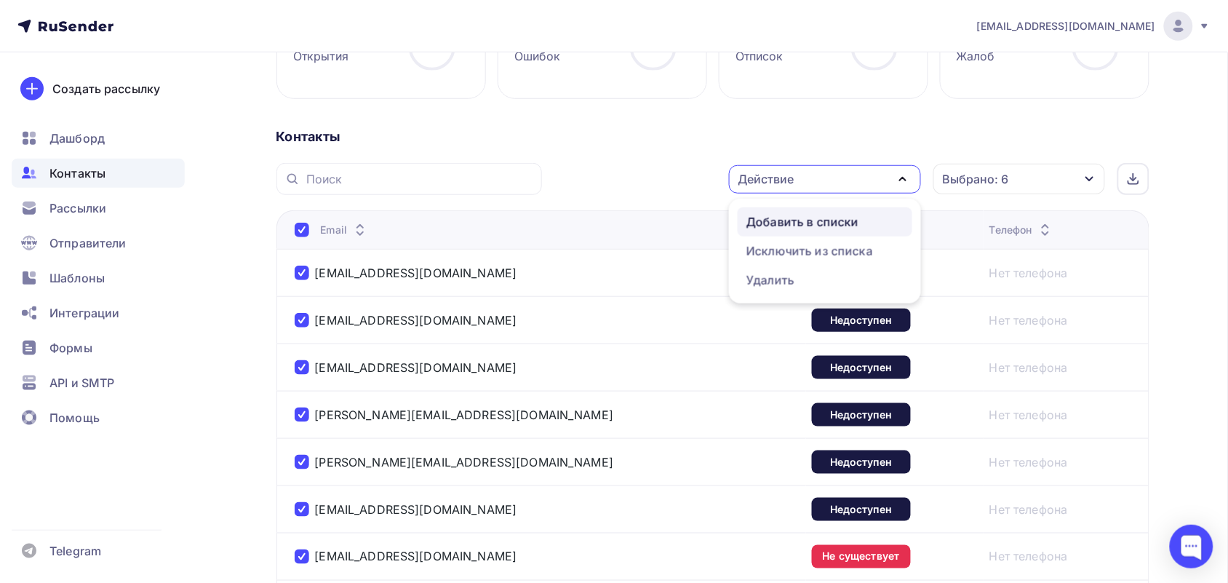
click at [817, 215] on div "Добавить в списки" at bounding box center [803, 221] width 112 height 17
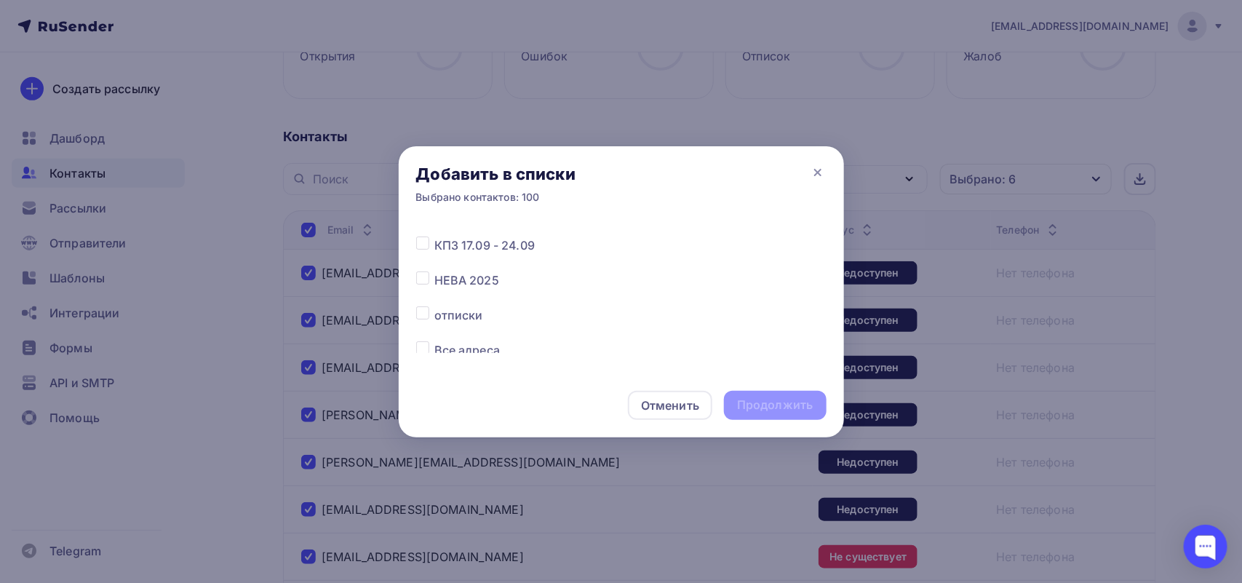
click at [434, 306] on label at bounding box center [434, 306] width 0 height 0
click at [422, 310] on input "checkbox" at bounding box center [422, 312] width 13 height 13
checkbox input "true"
click at [787, 394] on div "Продолжить" at bounding box center [775, 405] width 102 height 29
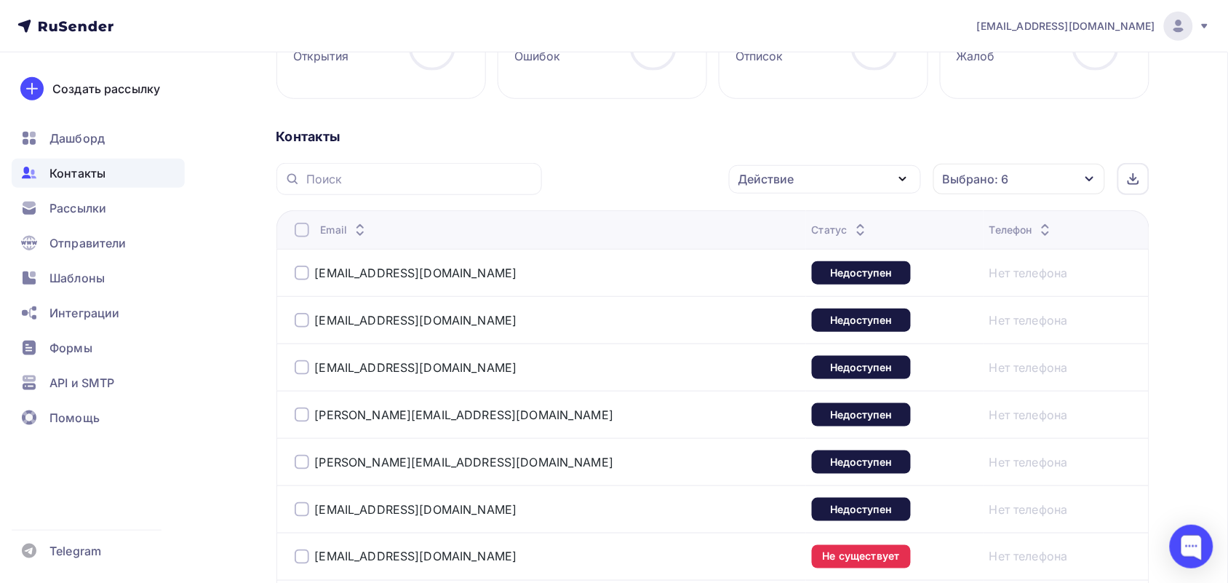
click at [302, 230] on div at bounding box center [302, 230] width 15 height 15
click at [297, 231] on div at bounding box center [302, 230] width 15 height 15
click at [870, 179] on div "Действие" at bounding box center [825, 179] width 192 height 28
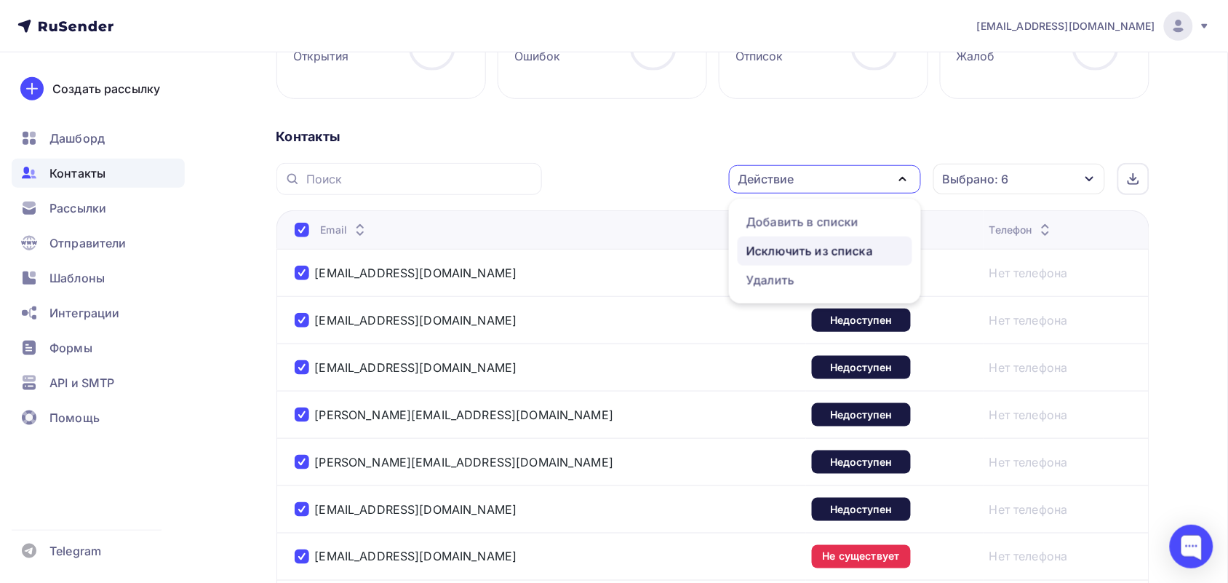
click at [846, 245] on div "Исключить из списка" at bounding box center [810, 250] width 127 height 17
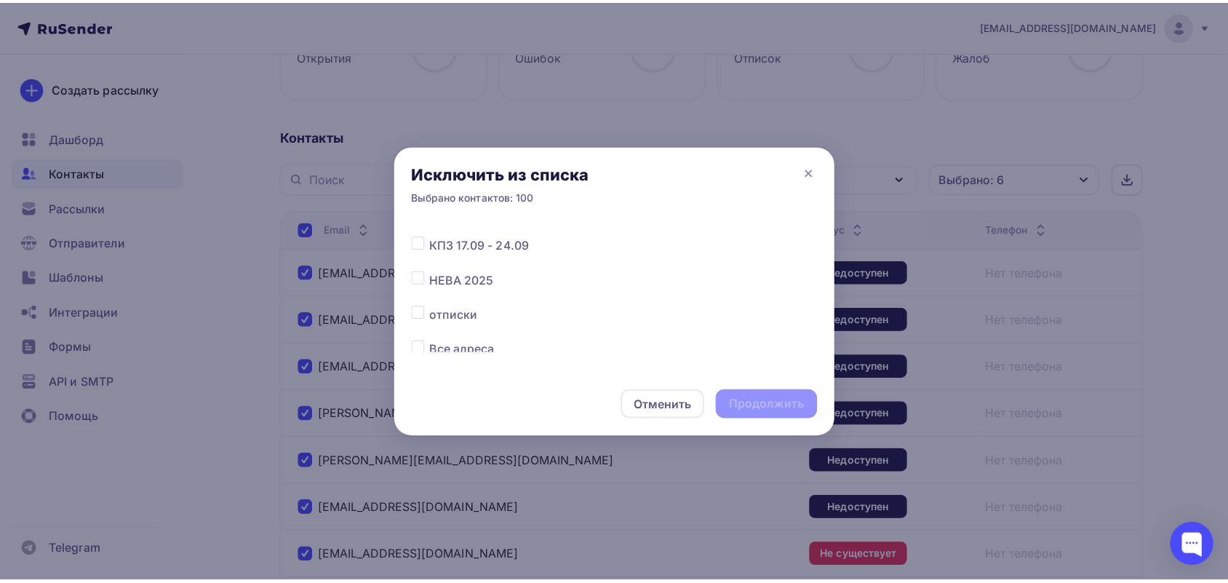
scroll to position [182, 0]
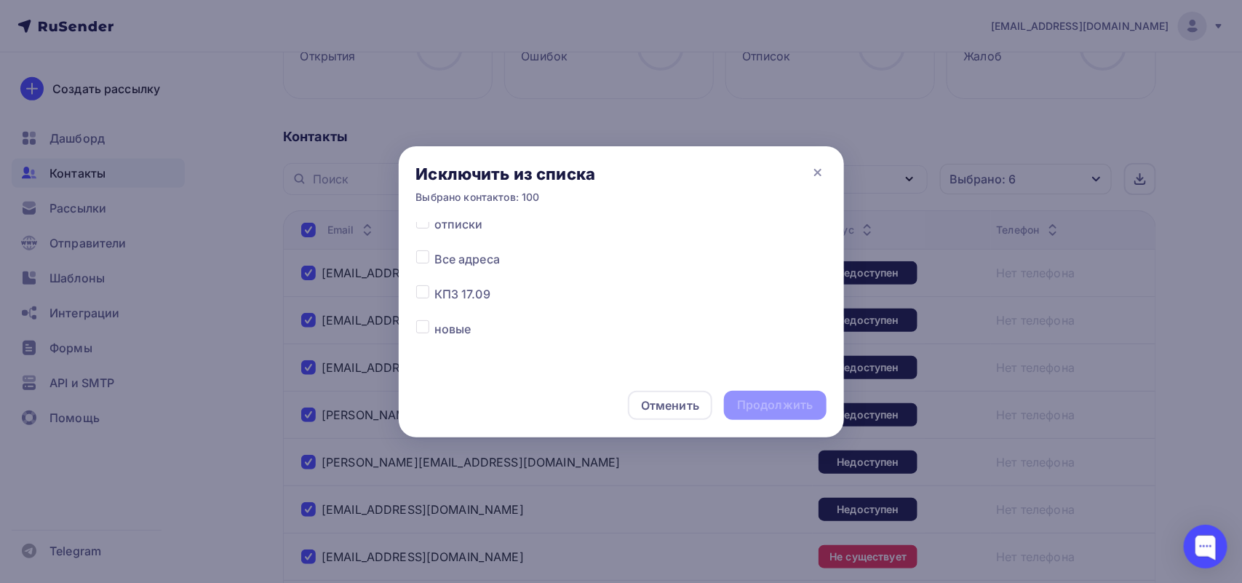
click at [434, 250] on label at bounding box center [434, 250] width 0 height 0
click at [428, 259] on input "checkbox" at bounding box center [422, 256] width 13 height 13
checkbox input "true"
click at [750, 398] on div "Продолжить" at bounding box center [775, 405] width 76 height 17
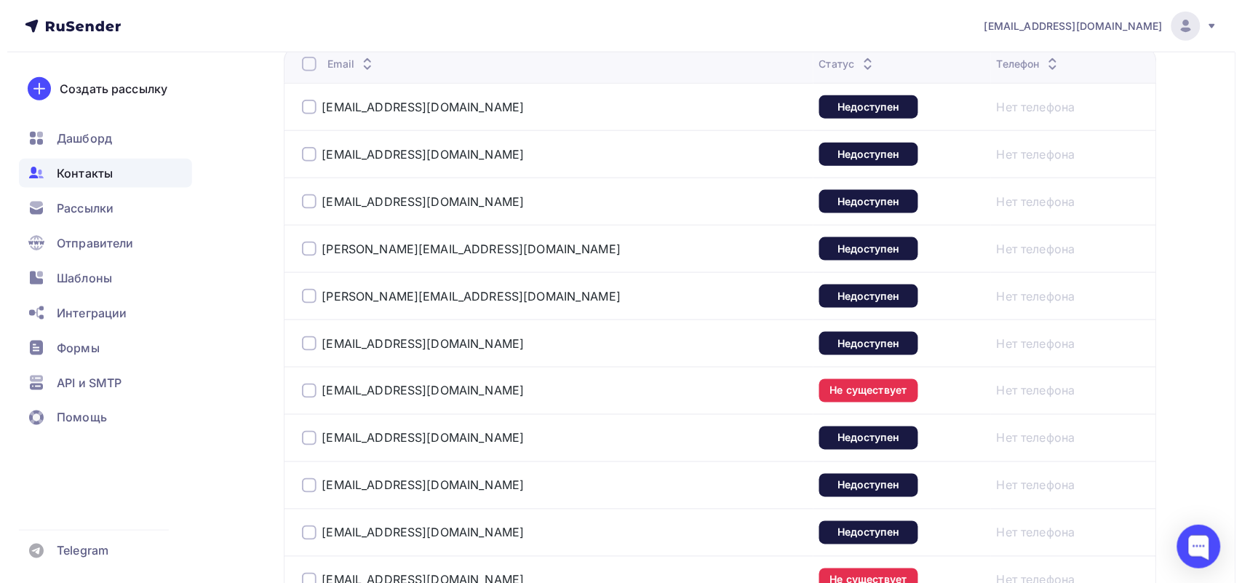
scroll to position [188, 0]
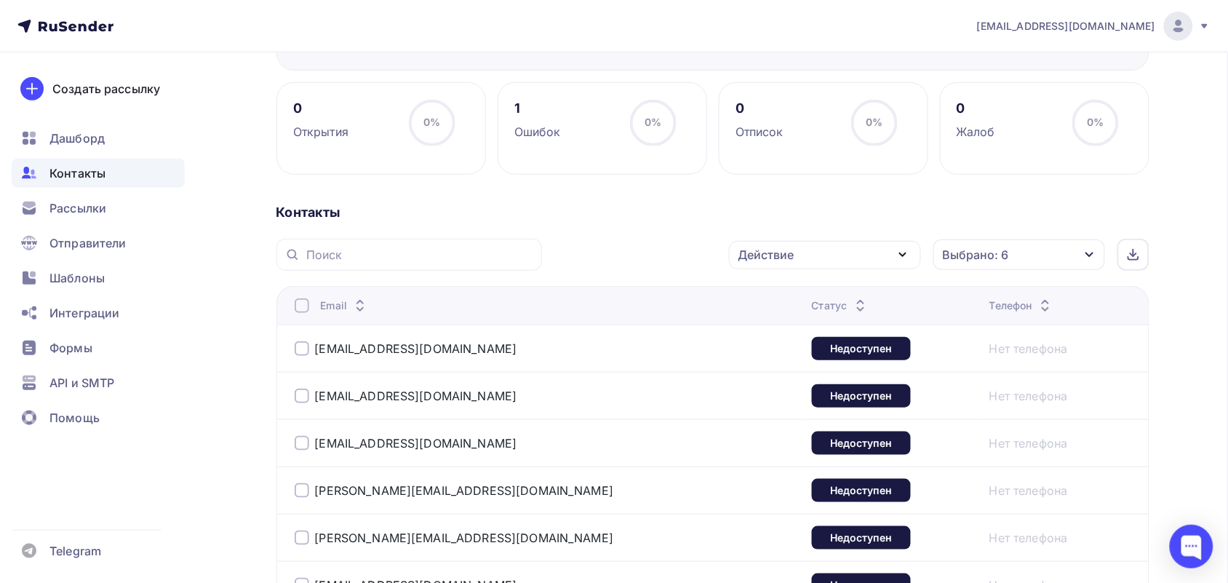
click at [307, 303] on div at bounding box center [302, 305] width 15 height 15
click at [299, 306] on div at bounding box center [302, 305] width 15 height 15
click at [857, 252] on div "Действие" at bounding box center [825, 255] width 192 height 28
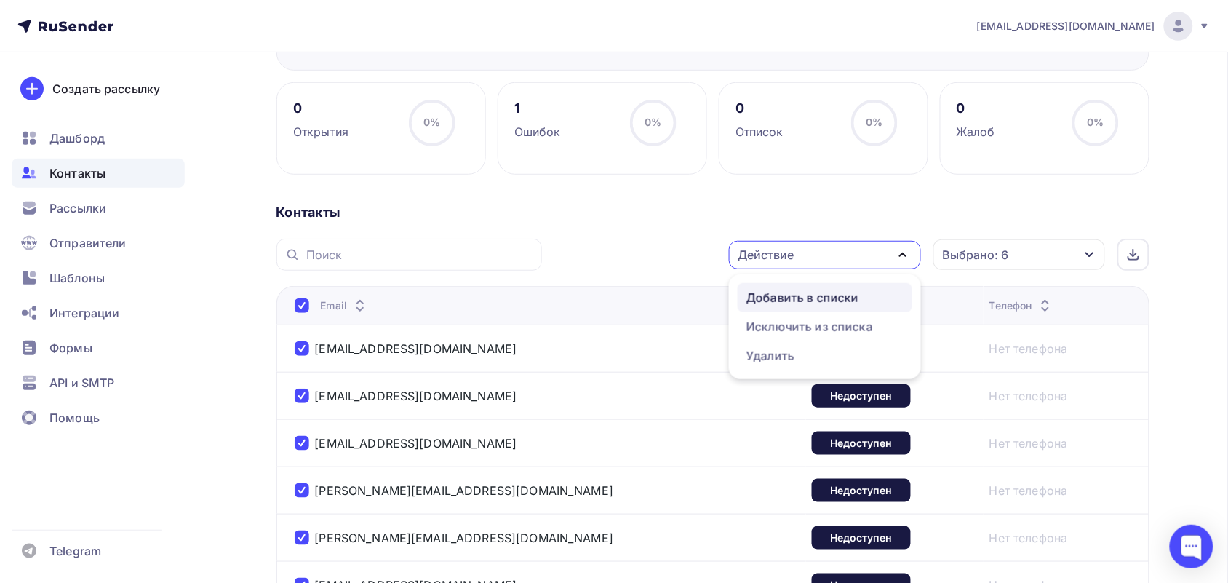
click at [831, 293] on div "Добавить в списки" at bounding box center [803, 297] width 112 height 17
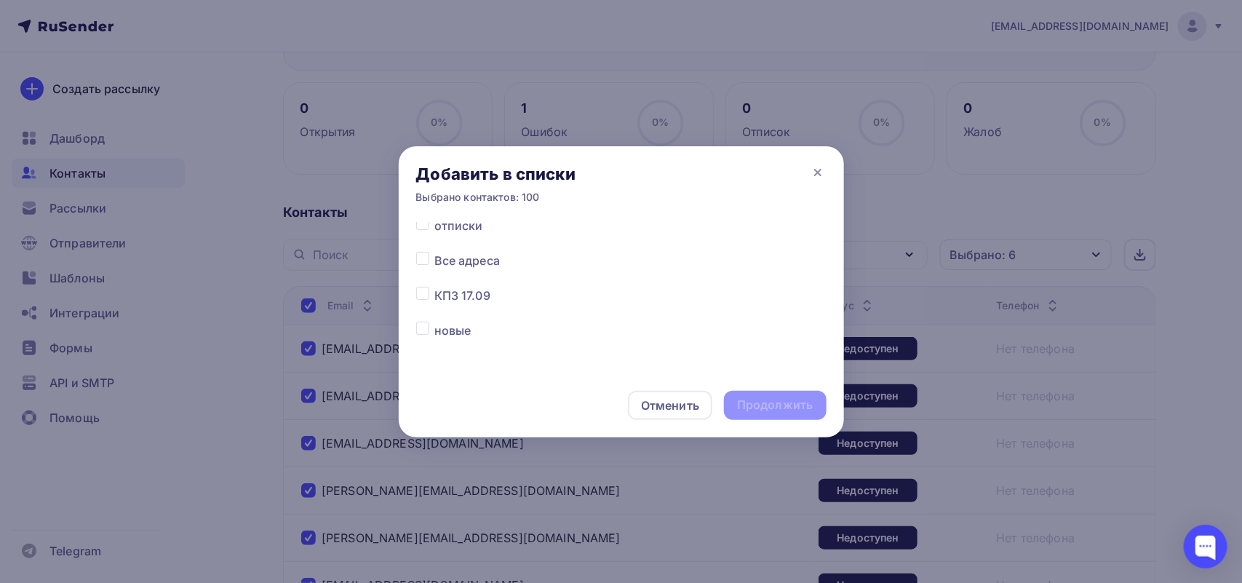
scroll to position [182, 0]
click at [429, 216] on div "Добавить в списки Выбрано контактов: 100" at bounding box center [621, 184] width 445 height 76
click at [434, 215] on label at bounding box center [434, 215] width 0 height 0
click at [426, 223] on input "checkbox" at bounding box center [422, 221] width 13 height 13
checkbox input "true"
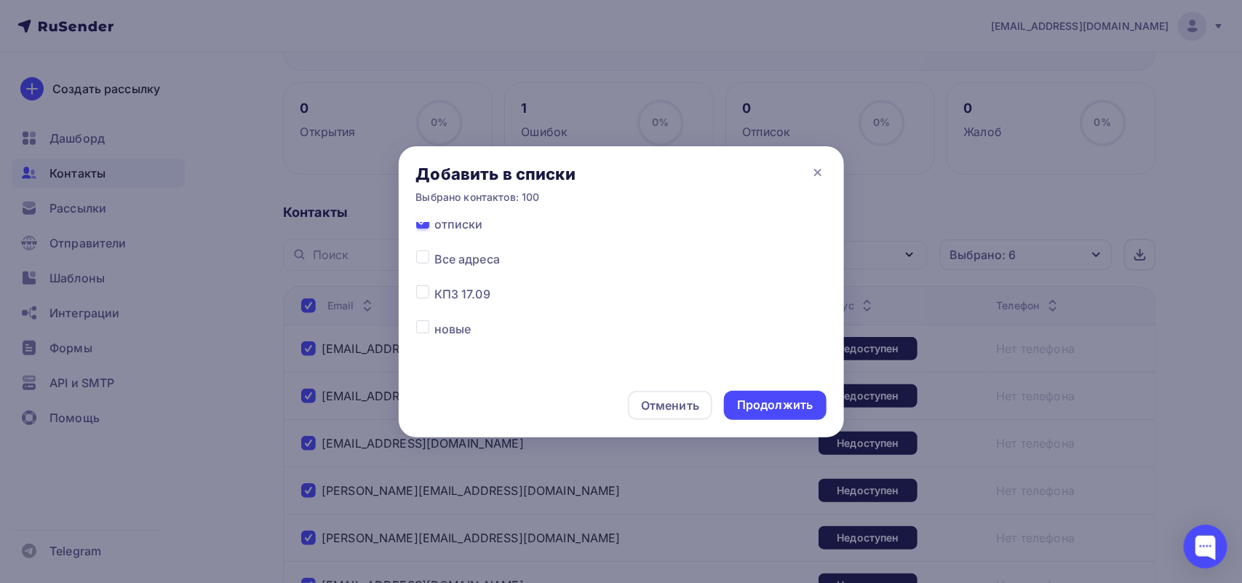
scroll to position [175, 0]
click at [758, 399] on div "Продолжить" at bounding box center [775, 405] width 76 height 17
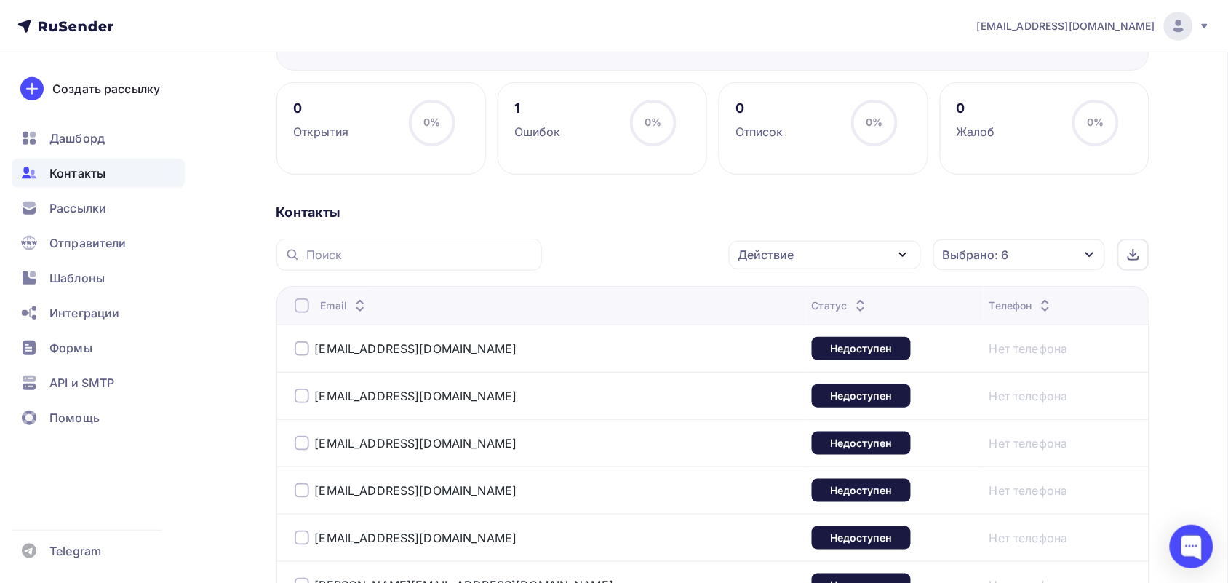
click at [299, 304] on div at bounding box center [302, 305] width 15 height 15
click at [779, 260] on div "Действие" at bounding box center [767, 254] width 56 height 17
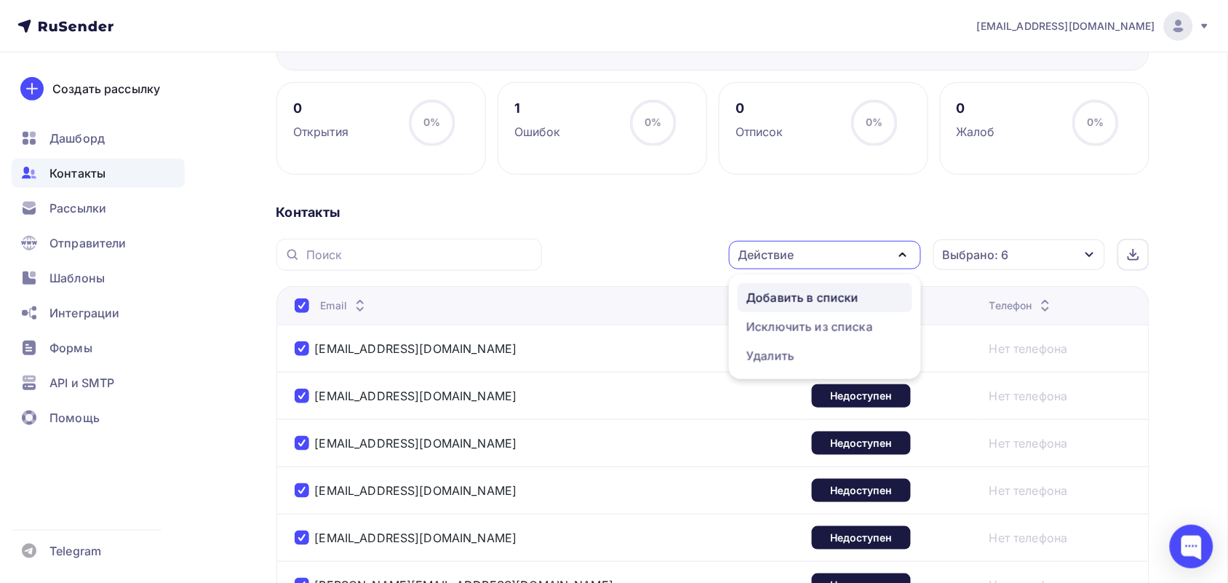
click at [794, 303] on div "Добавить в списки" at bounding box center [803, 297] width 112 height 17
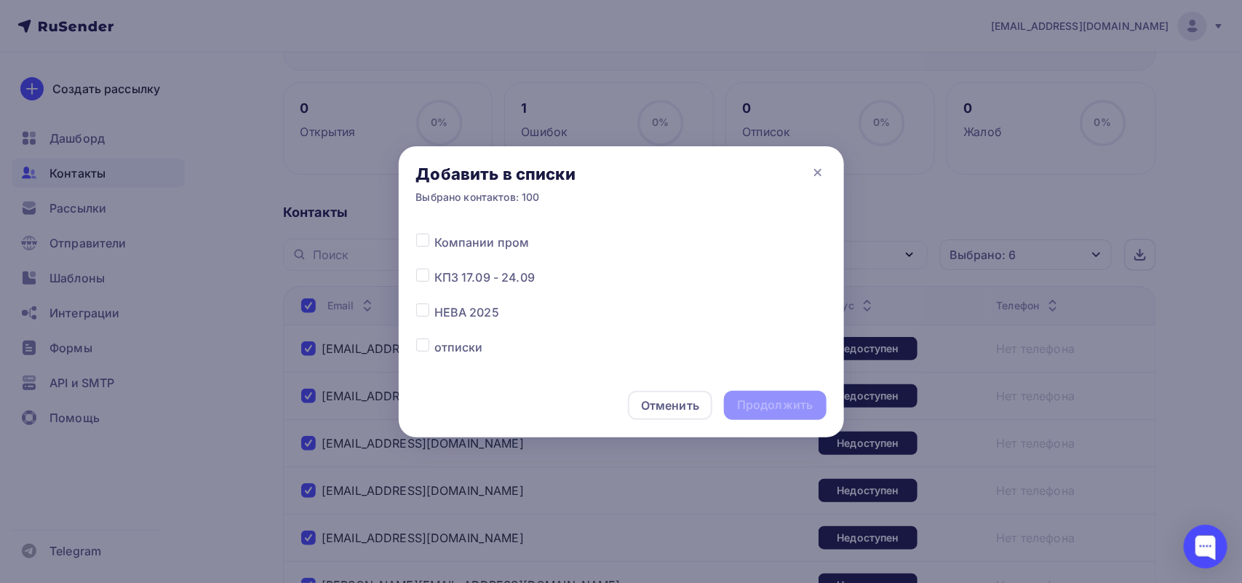
scroll to position [91, 0]
click at [434, 306] on label at bounding box center [434, 306] width 0 height 0
click at [426, 317] on input "checkbox" at bounding box center [422, 312] width 13 height 13
checkbox input "true"
click at [787, 399] on div "Продолжить" at bounding box center [775, 405] width 76 height 17
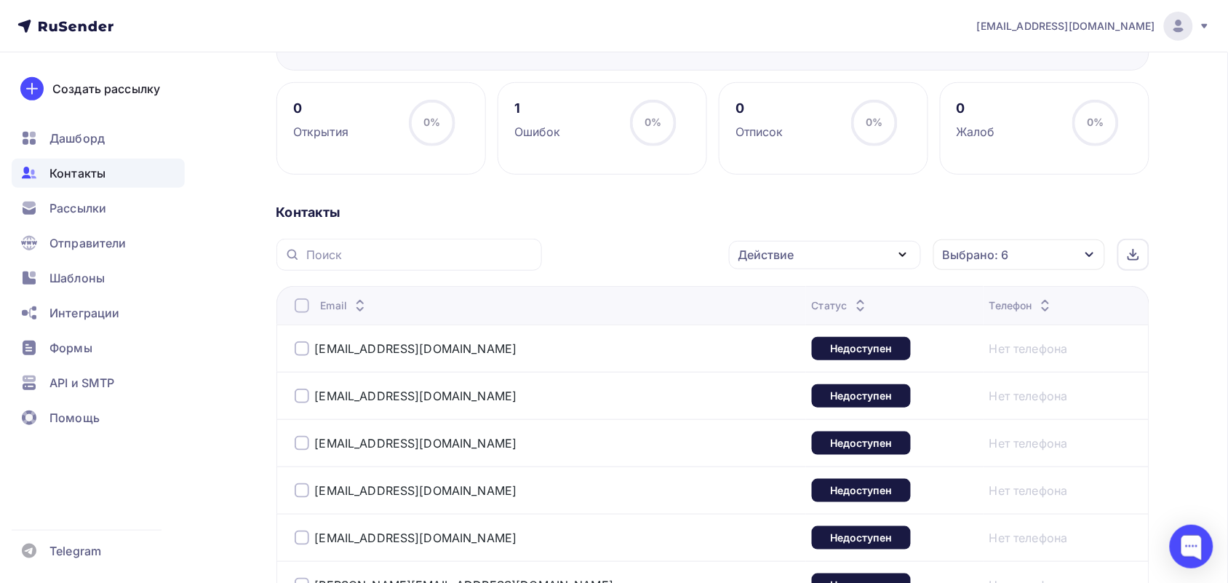
click at [303, 306] on div at bounding box center [302, 305] width 15 height 15
click at [297, 309] on div at bounding box center [302, 305] width 15 height 15
click at [848, 253] on div "Действие" at bounding box center [825, 255] width 192 height 28
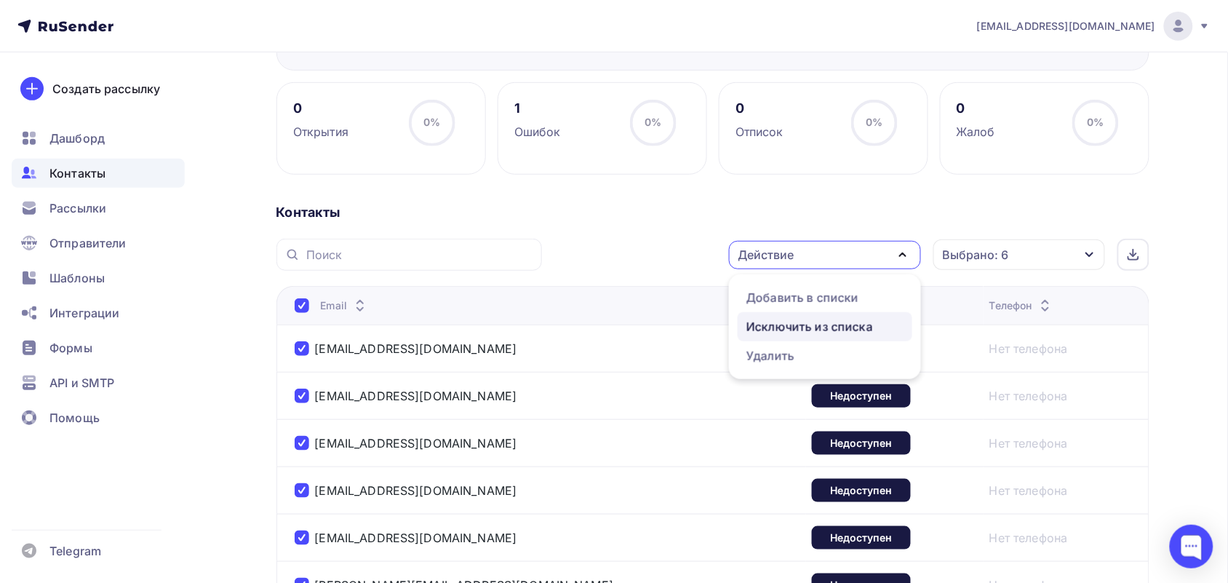
click at [849, 320] on div "Исключить из списка" at bounding box center [810, 326] width 127 height 17
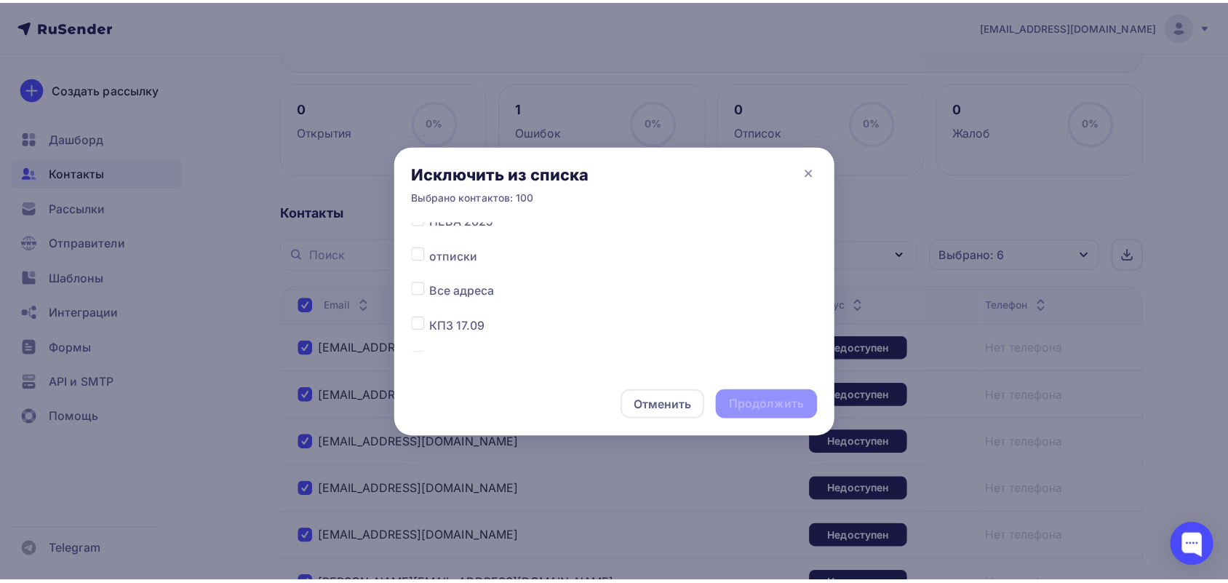
scroll to position [182, 0]
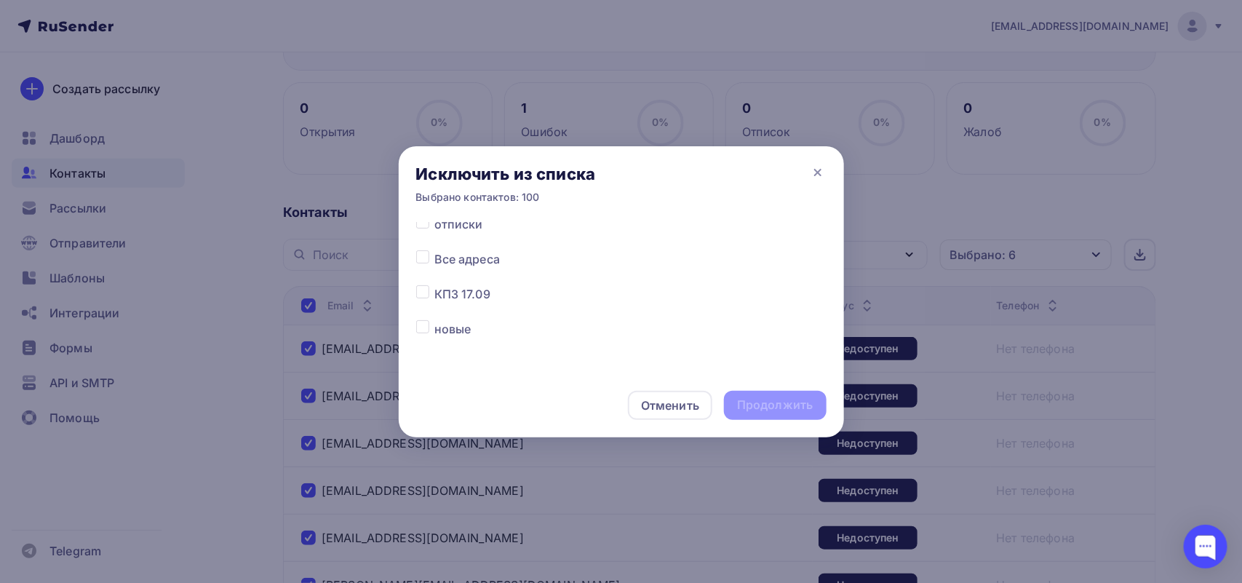
click at [434, 250] on label at bounding box center [434, 250] width 0 height 0
click at [421, 260] on input "checkbox" at bounding box center [422, 256] width 13 height 13
checkbox input "true"
click at [813, 394] on div "Продолжить" at bounding box center [775, 405] width 102 height 29
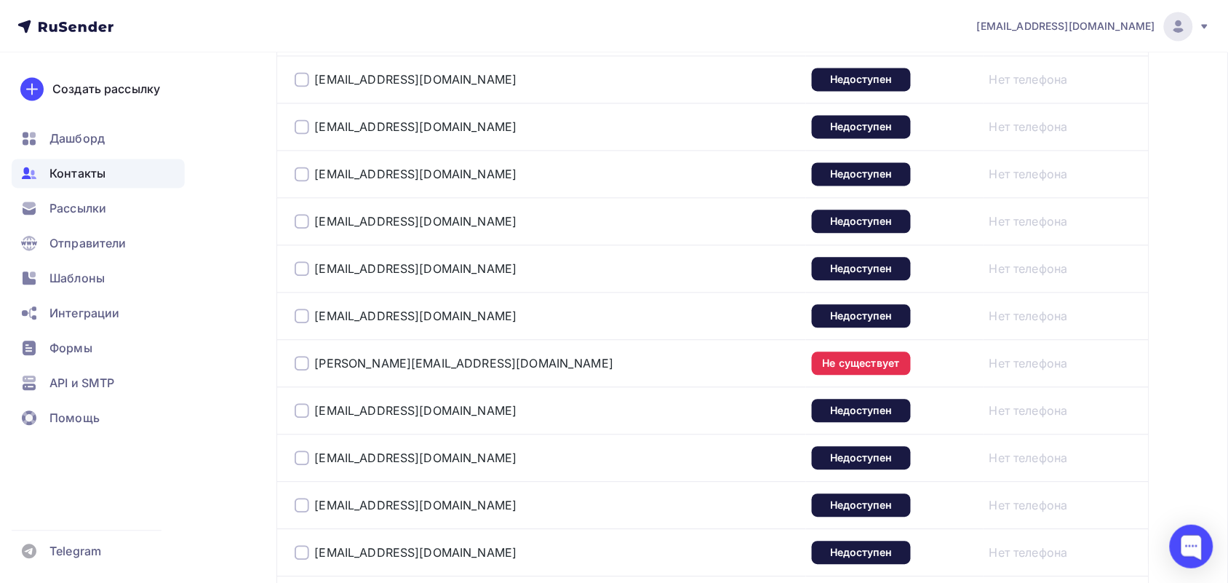
scroll to position [4736, 0]
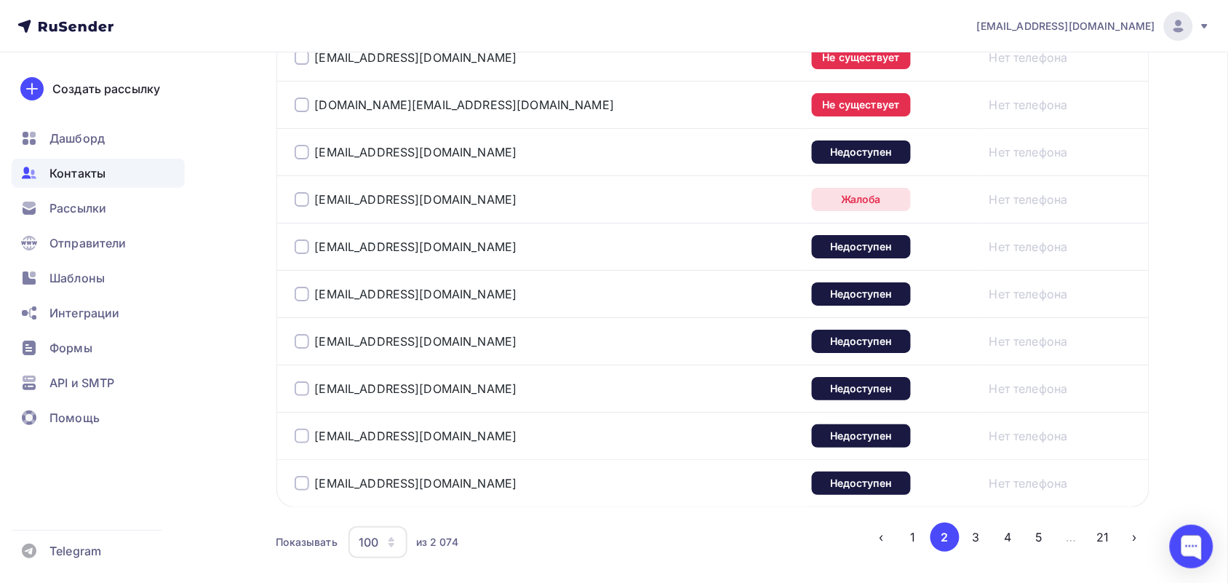
click at [980, 552] on button "3" at bounding box center [976, 537] width 29 height 29
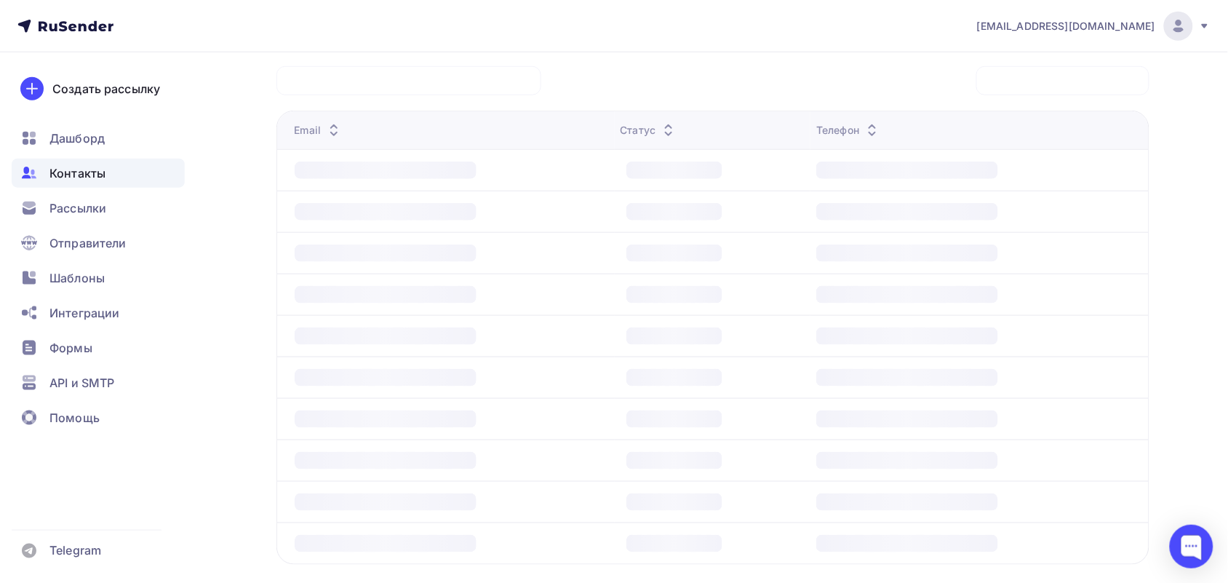
scroll to position [354, 0]
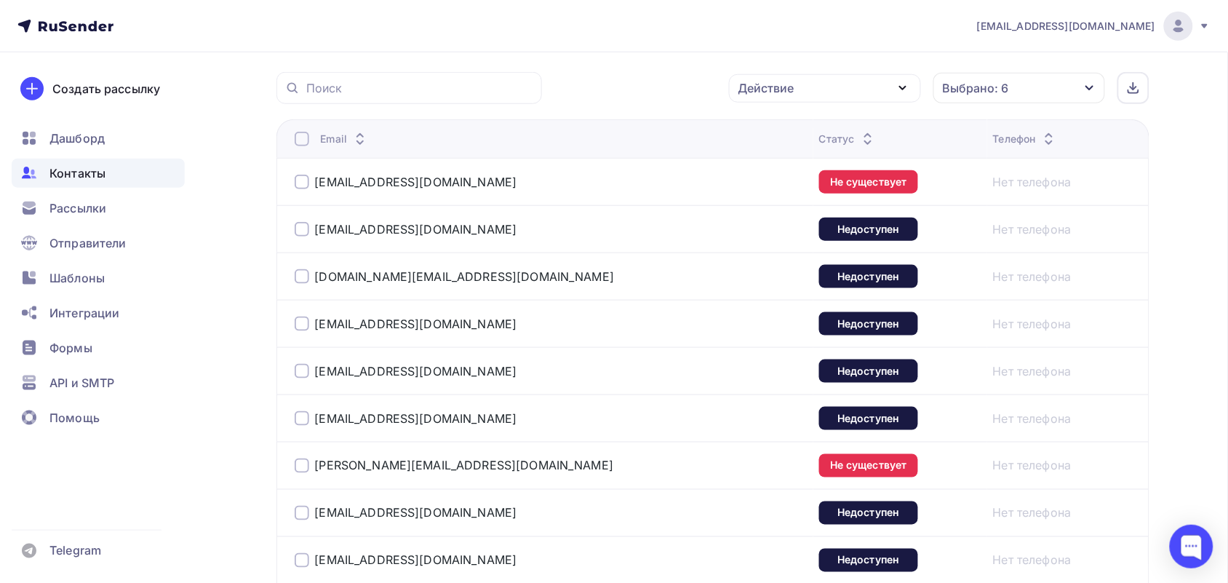
click at [303, 146] on div at bounding box center [302, 139] width 15 height 15
click at [301, 140] on div at bounding box center [302, 139] width 15 height 15
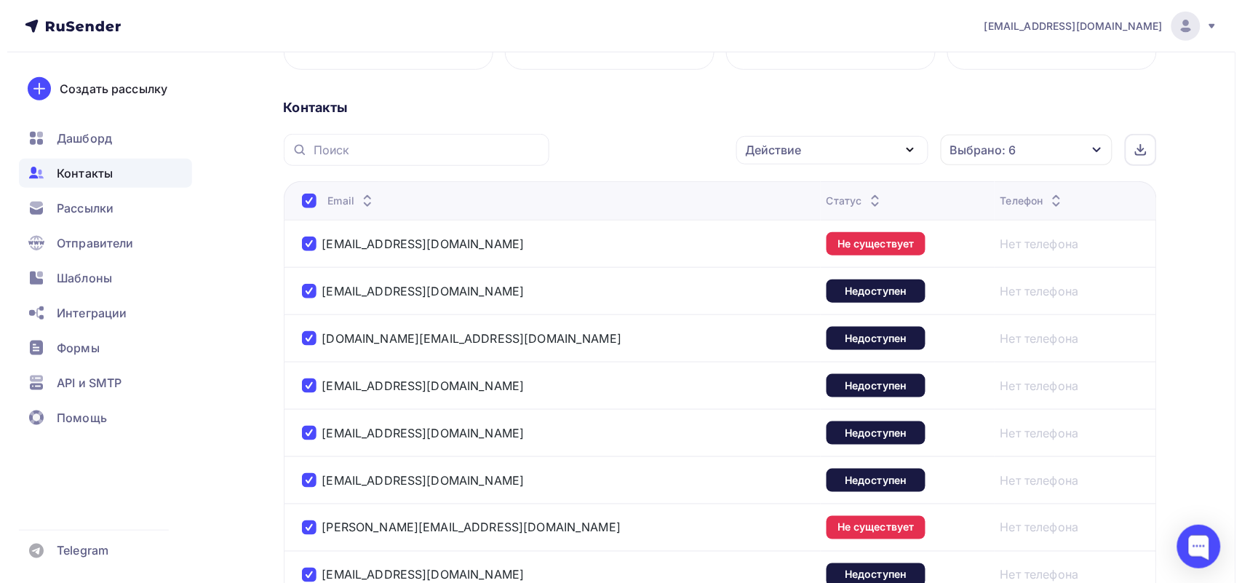
scroll to position [263, 0]
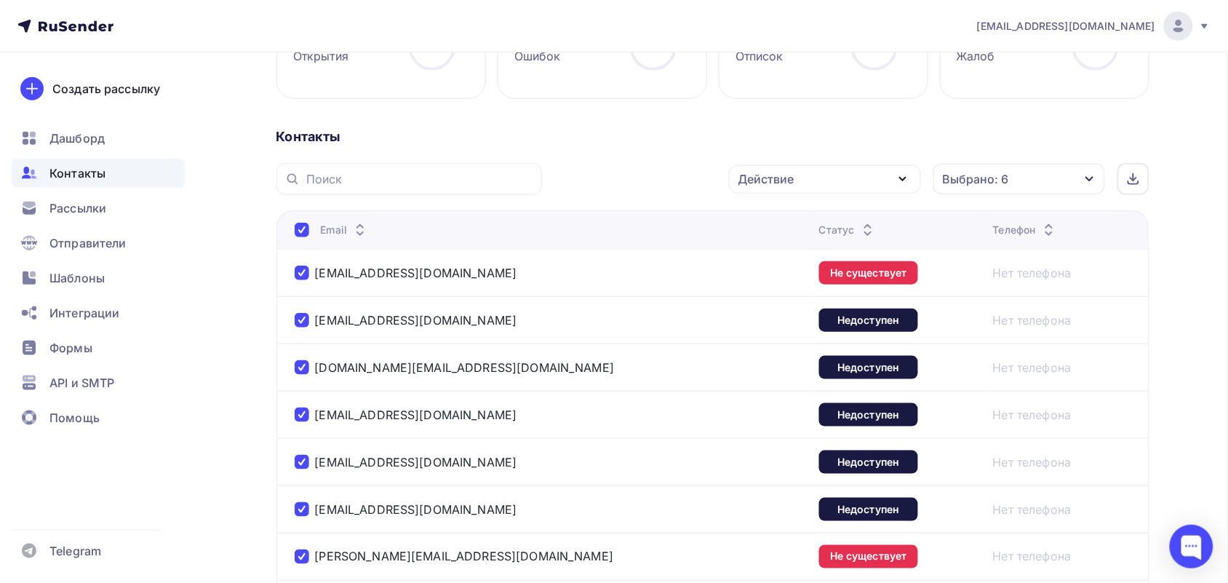
click at [830, 186] on div "Действие" at bounding box center [825, 179] width 192 height 28
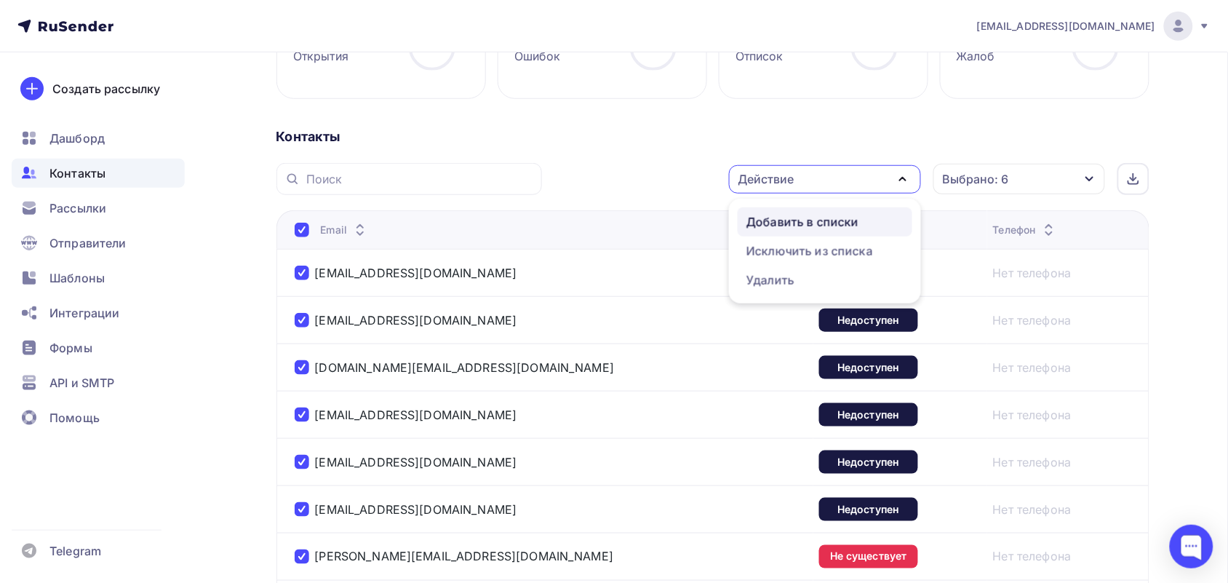
click at [823, 231] on div "Добавить в списки" at bounding box center [803, 221] width 112 height 17
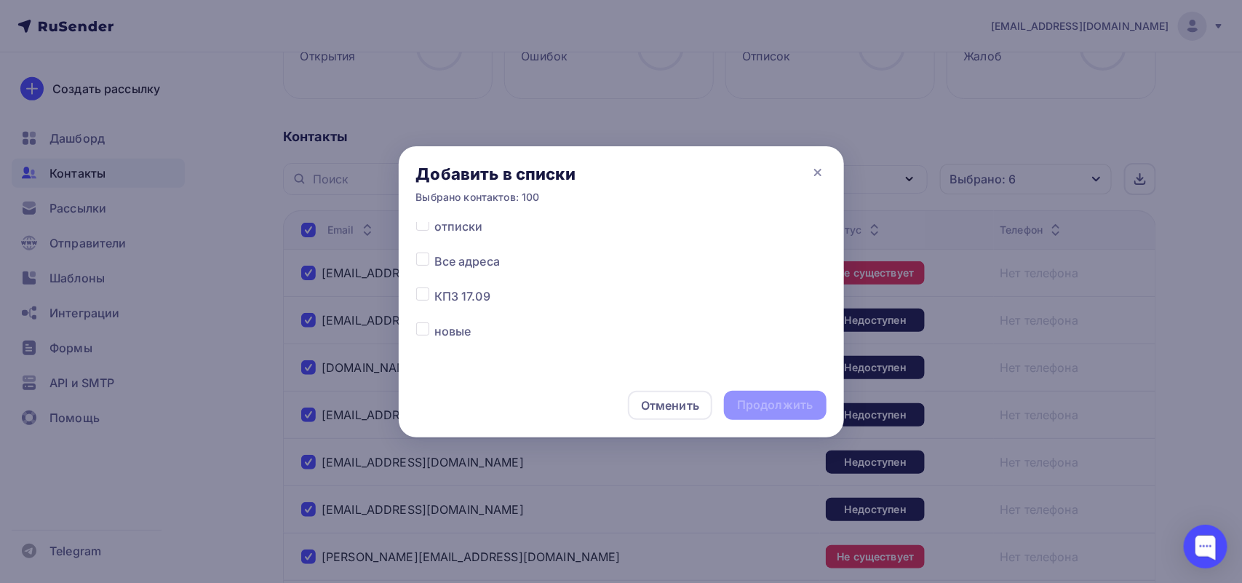
scroll to position [182, 0]
click at [416, 217] on div "Добавить в списки Выбрано контактов: 100" at bounding box center [621, 184] width 445 height 76
click at [434, 215] on label at bounding box center [434, 215] width 0 height 0
click at [422, 226] on input "checkbox" at bounding box center [422, 221] width 13 height 13
checkbox input "true"
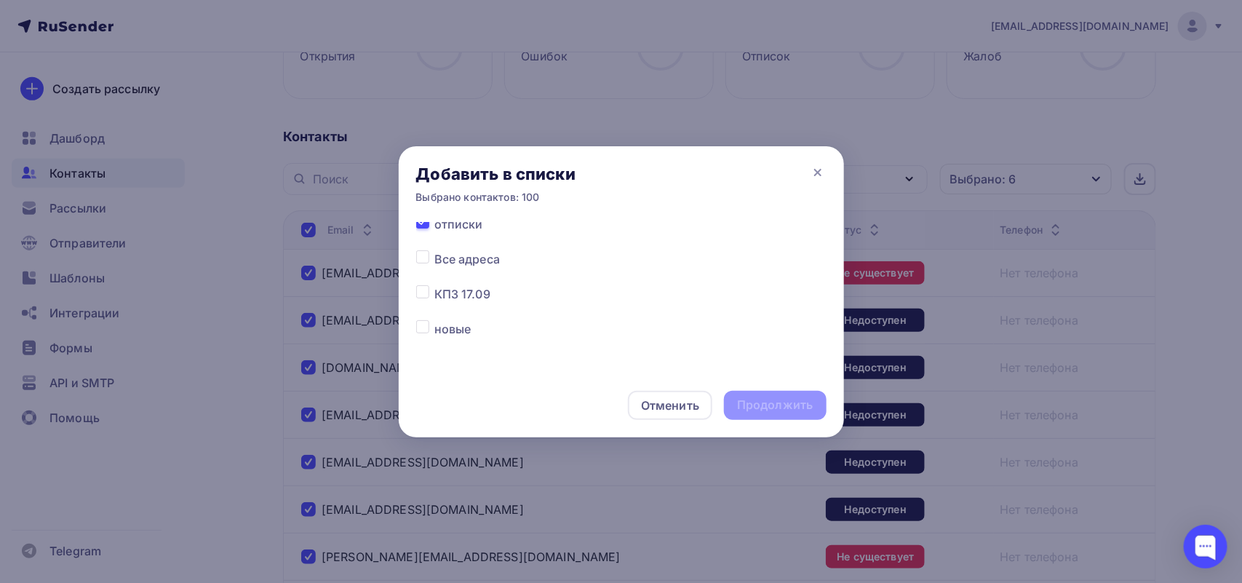
scroll to position [175, 0]
click at [760, 408] on div "Продолжить" at bounding box center [775, 405] width 76 height 17
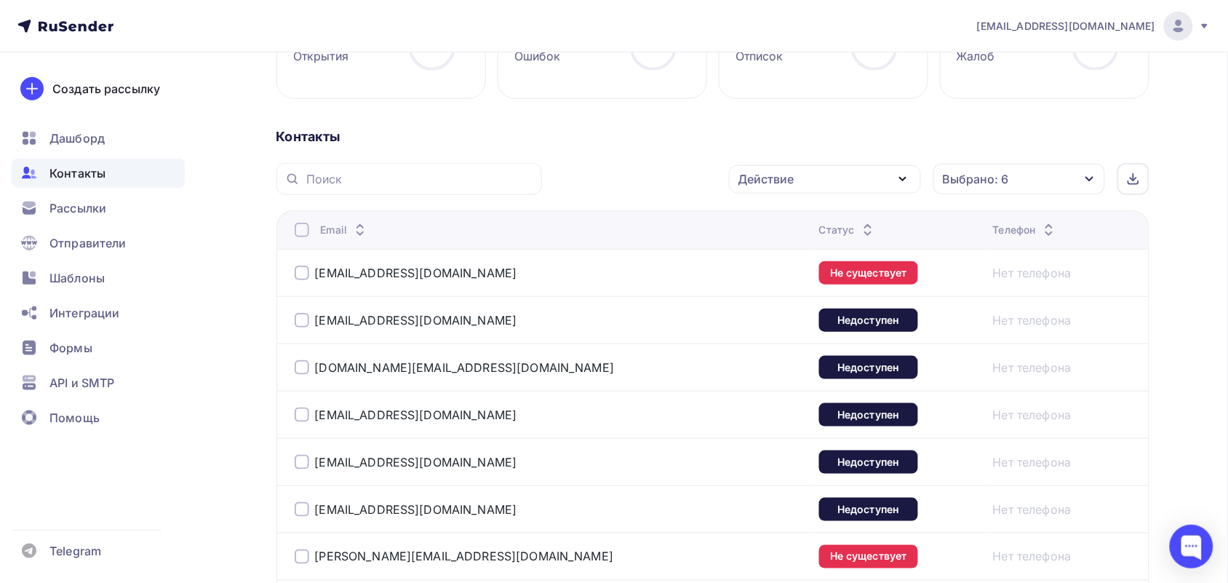
click at [302, 224] on div at bounding box center [302, 230] width 15 height 15
click at [820, 180] on div "Действие" at bounding box center [825, 179] width 192 height 28
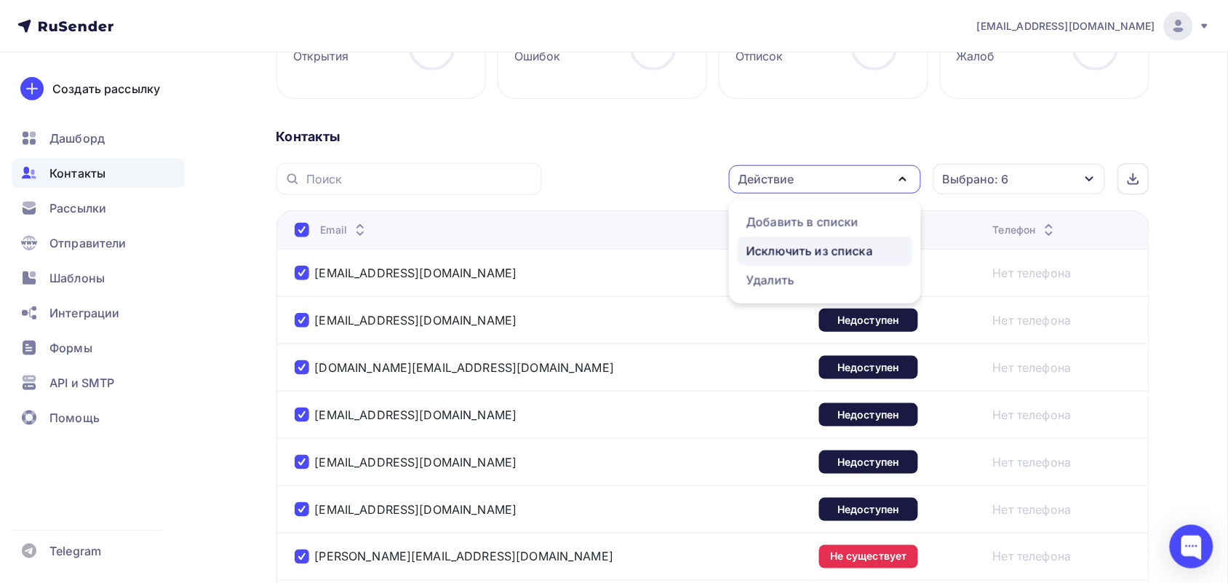
click at [803, 242] on div "Исключить из списка" at bounding box center [810, 250] width 127 height 17
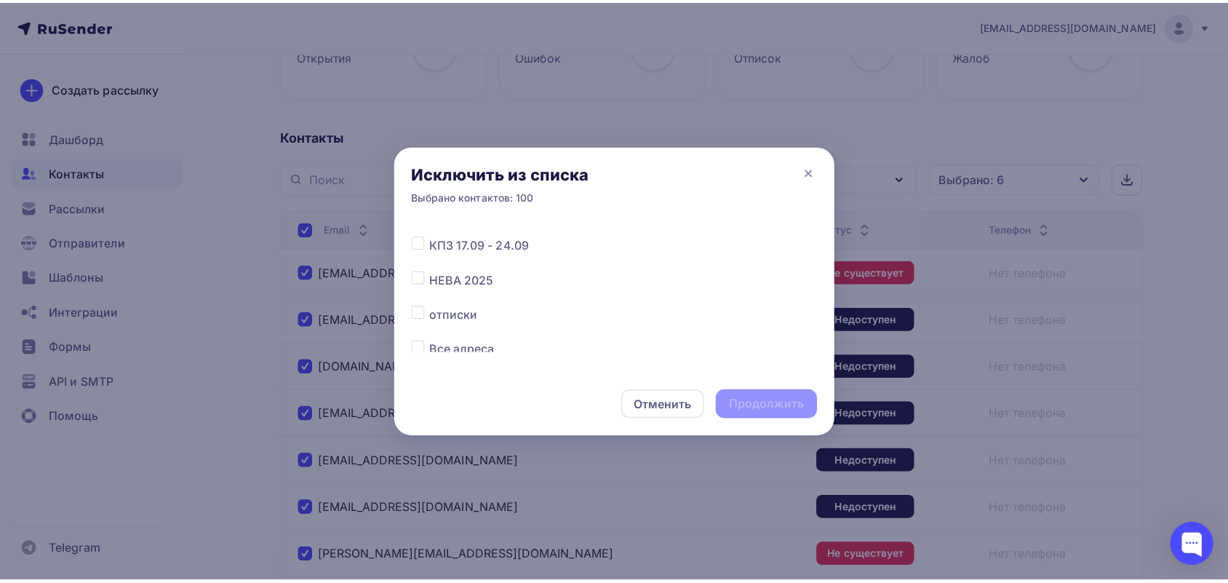
scroll to position [182, 0]
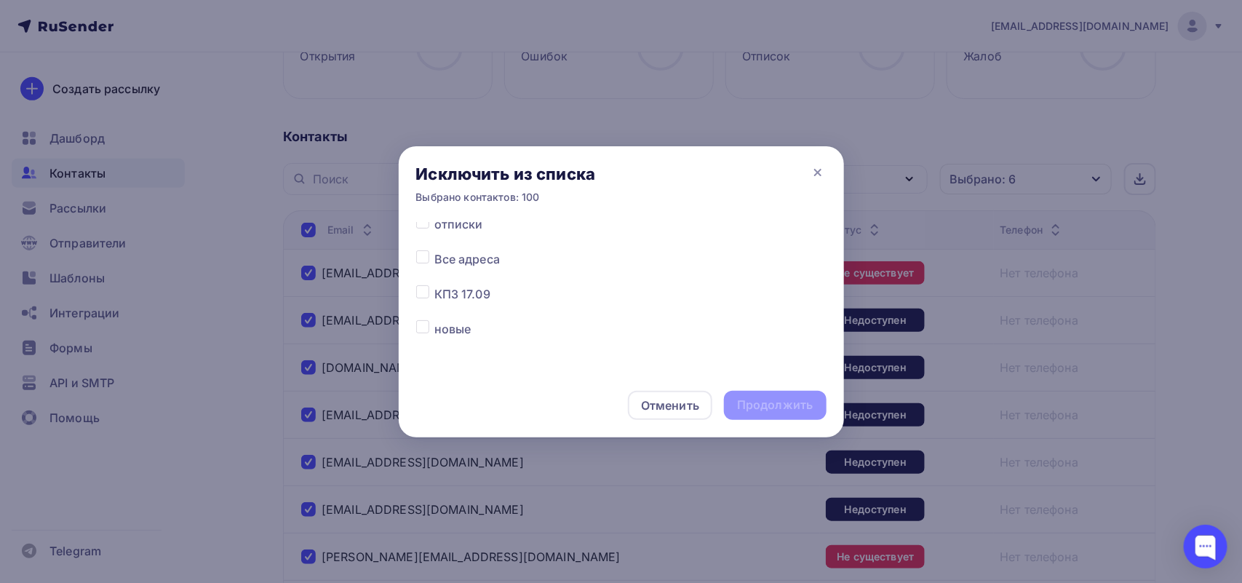
click at [434, 250] on label at bounding box center [434, 250] width 0 height 0
click at [424, 260] on input "checkbox" at bounding box center [422, 256] width 13 height 13
checkbox input "true"
click at [813, 402] on div "Продолжить" at bounding box center [775, 405] width 102 height 29
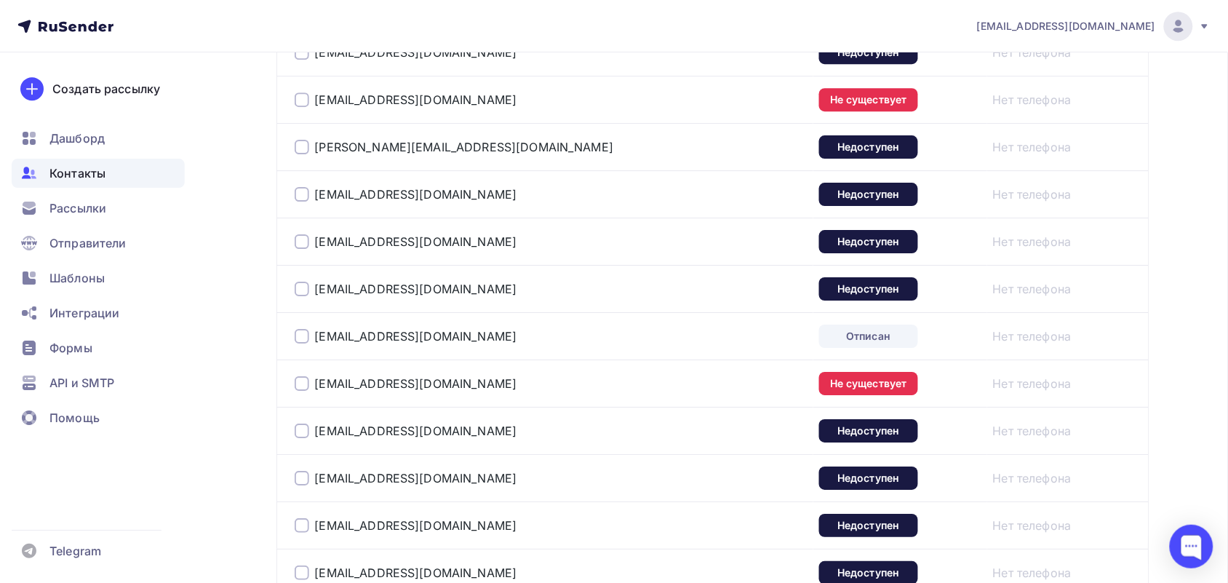
scroll to position [4827, 0]
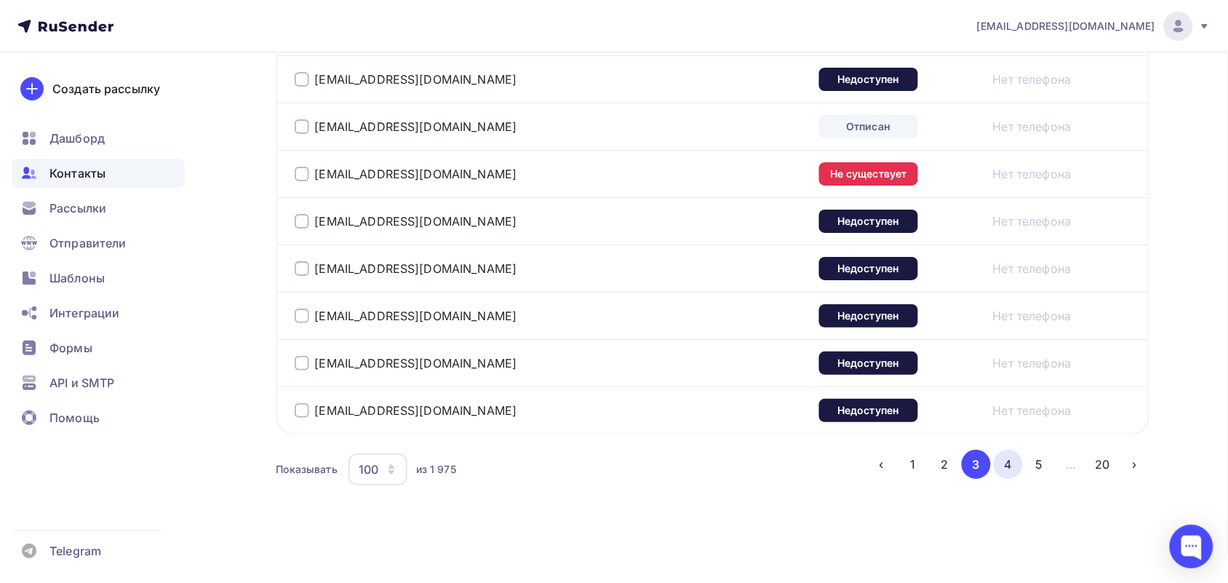
click at [998, 470] on button "4" at bounding box center [1008, 464] width 29 height 29
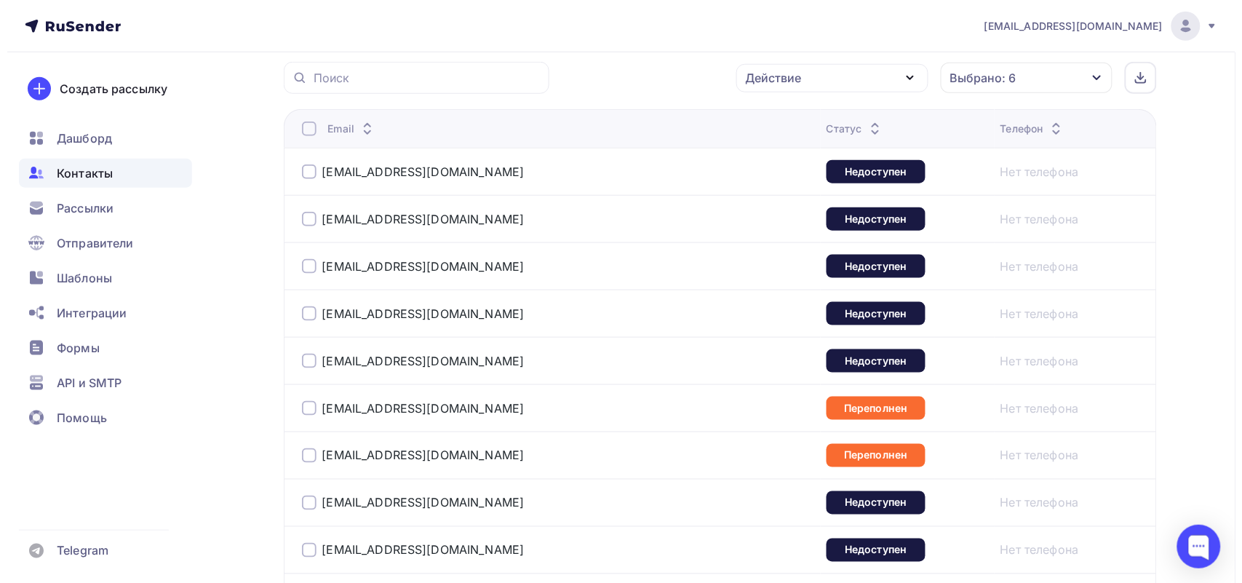
scroll to position [354, 0]
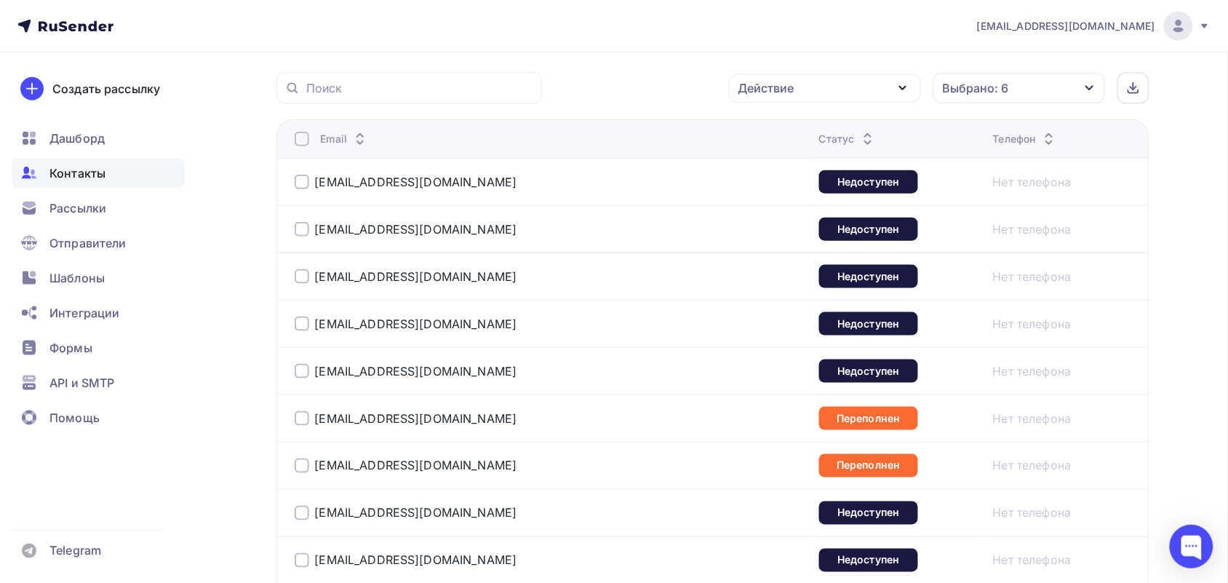
click at [296, 142] on div at bounding box center [302, 139] width 15 height 15
click at [306, 143] on div at bounding box center [302, 139] width 15 height 15
click at [826, 74] on div "Действие" at bounding box center [825, 88] width 192 height 28
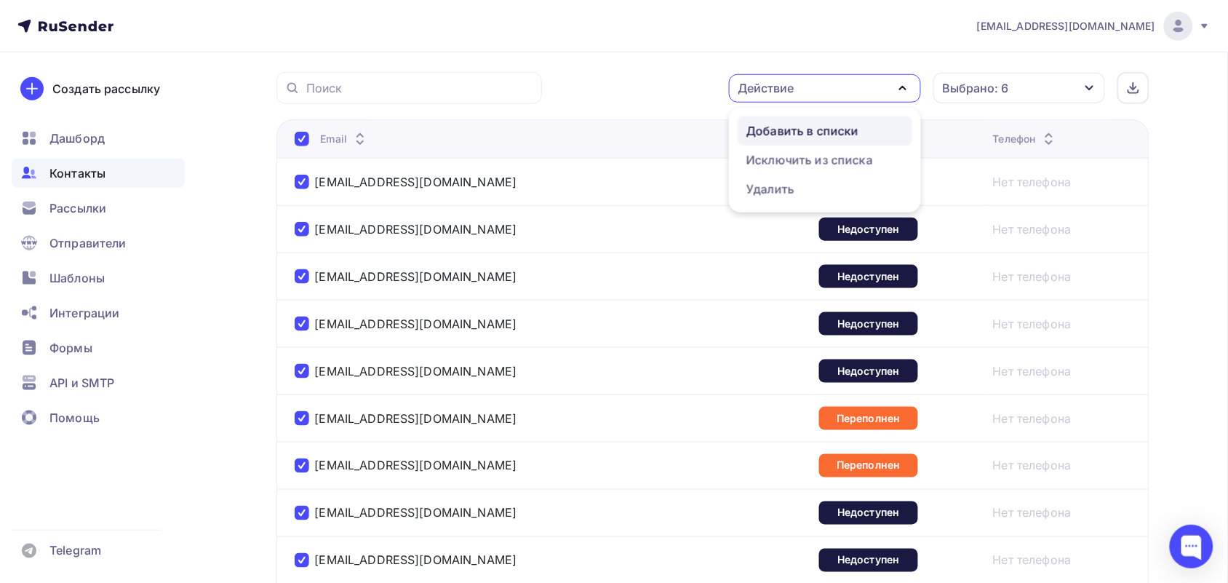
click at [810, 121] on link "Добавить в списки" at bounding box center [825, 130] width 175 height 29
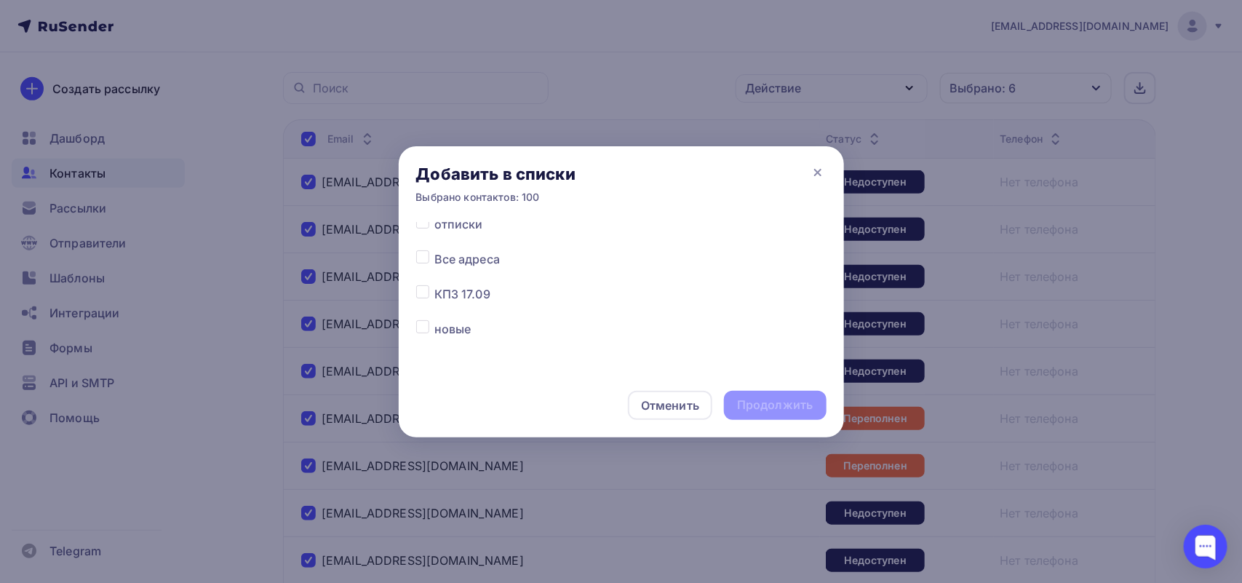
click at [434, 215] on label at bounding box center [434, 215] width 0 height 0
click at [424, 223] on input "checkbox" at bounding box center [422, 221] width 13 height 13
checkbox input "true"
click at [795, 402] on div "Продолжить" at bounding box center [775, 405] width 76 height 17
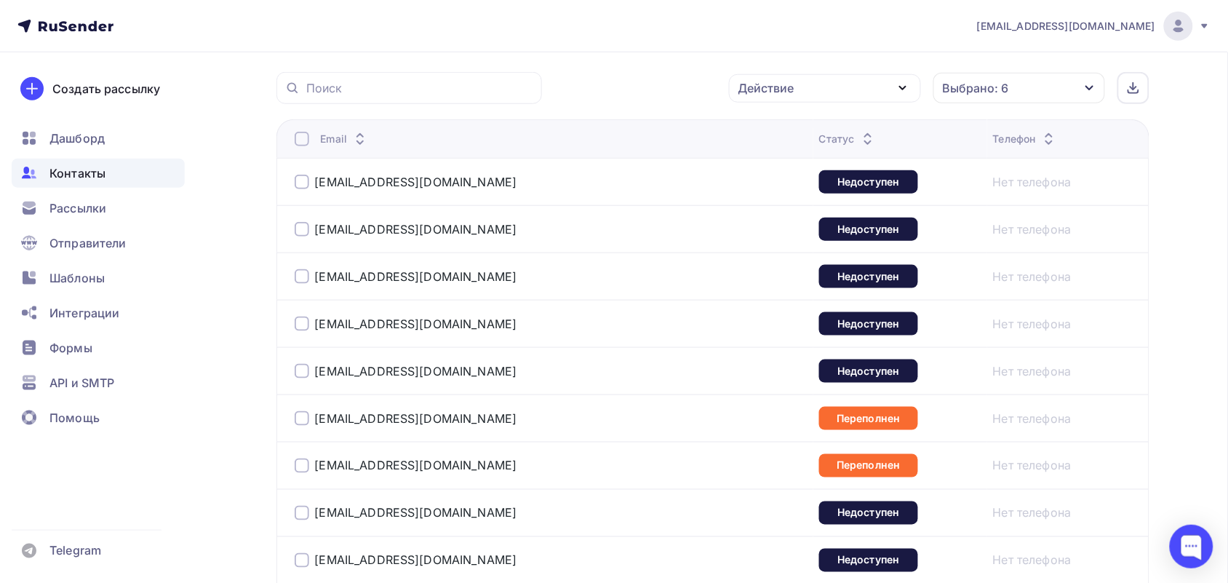
click at [298, 144] on div at bounding box center [302, 139] width 15 height 15
click at [744, 87] on div "Действие" at bounding box center [767, 87] width 56 height 17
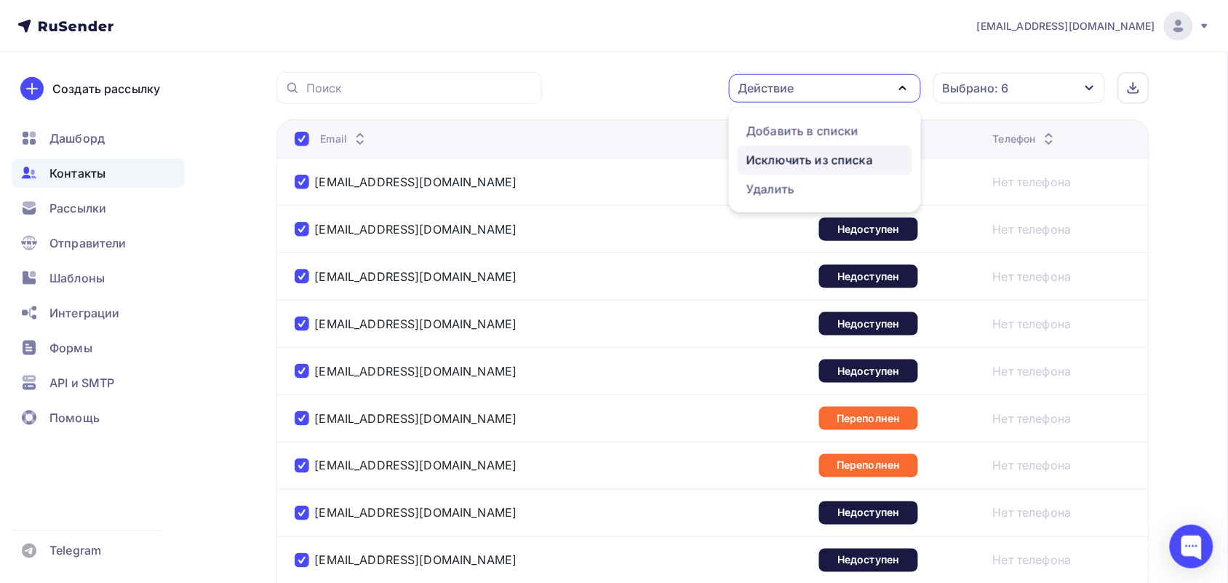
click at [768, 162] on div "Исключить из списка" at bounding box center [810, 159] width 127 height 17
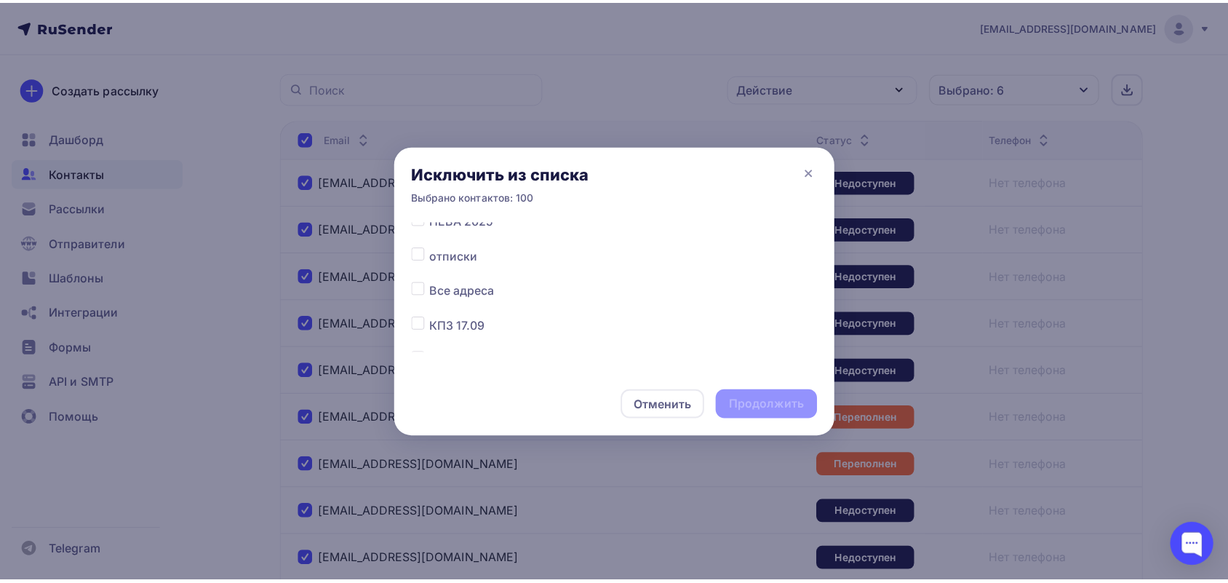
scroll to position [182, 0]
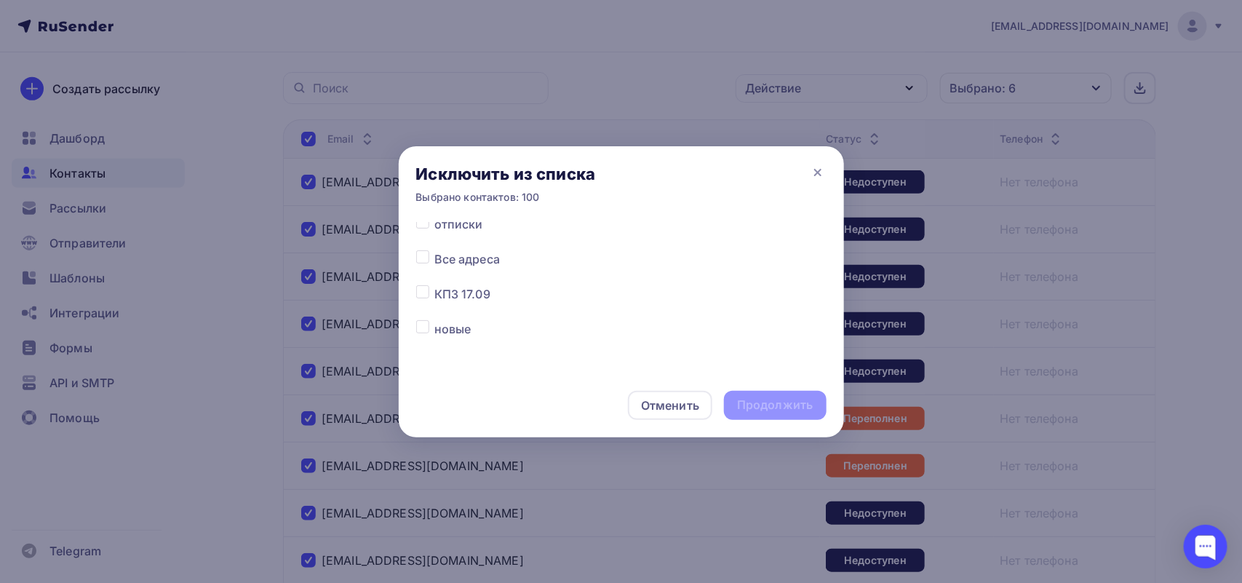
click at [432, 256] on div at bounding box center [425, 258] width 18 height 17
click at [430, 257] on div at bounding box center [425, 258] width 18 height 17
click at [434, 250] on label at bounding box center [434, 250] width 0 height 0
click at [422, 257] on input "checkbox" at bounding box center [422, 256] width 13 height 13
checkbox input "true"
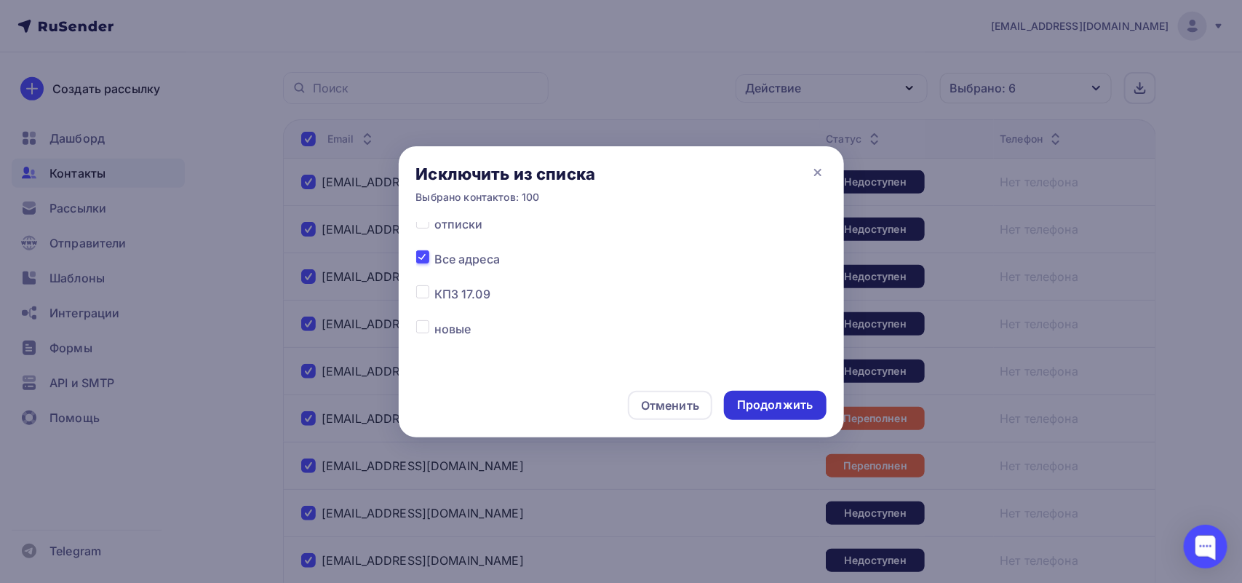
click at [740, 402] on div "Продолжить" at bounding box center [775, 405] width 76 height 17
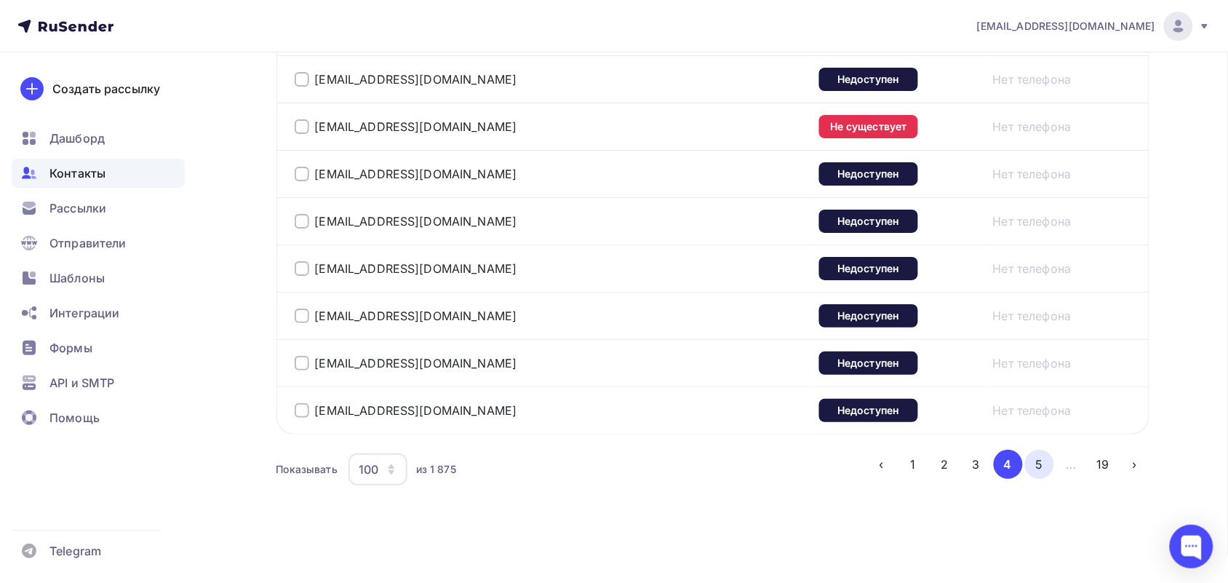
click at [1035, 467] on button "5" at bounding box center [1039, 464] width 29 height 29
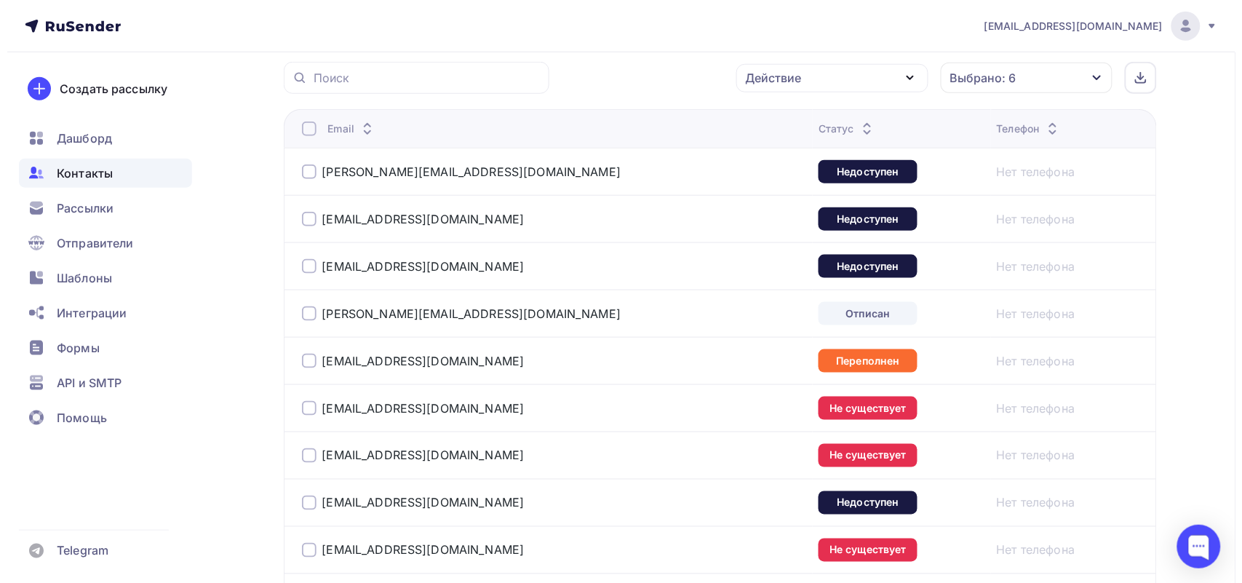
scroll to position [354, 0]
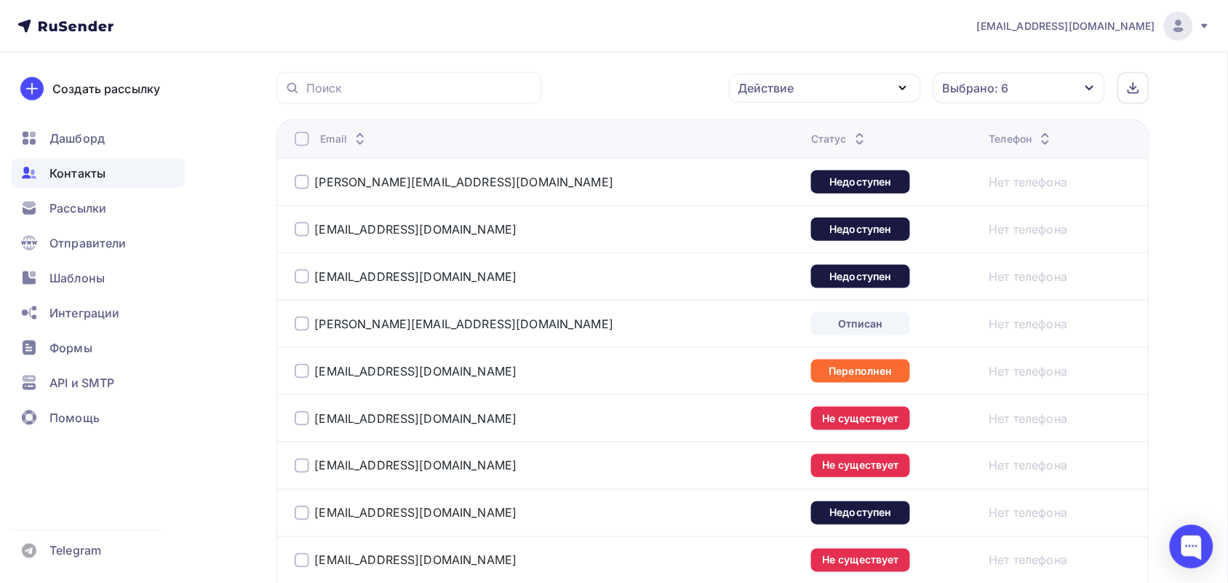
click at [304, 142] on div at bounding box center [302, 139] width 15 height 15
click at [295, 143] on div at bounding box center [302, 139] width 15 height 15
click at [838, 87] on div "Действие" at bounding box center [825, 88] width 192 height 28
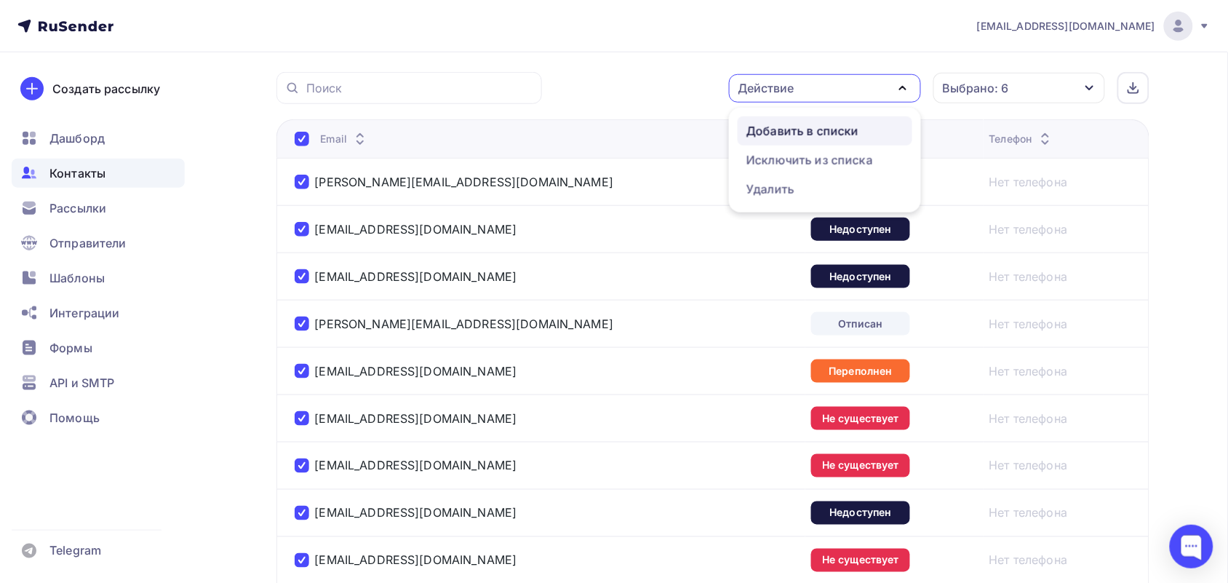
click at [841, 131] on div "Добавить в списки" at bounding box center [803, 130] width 112 height 17
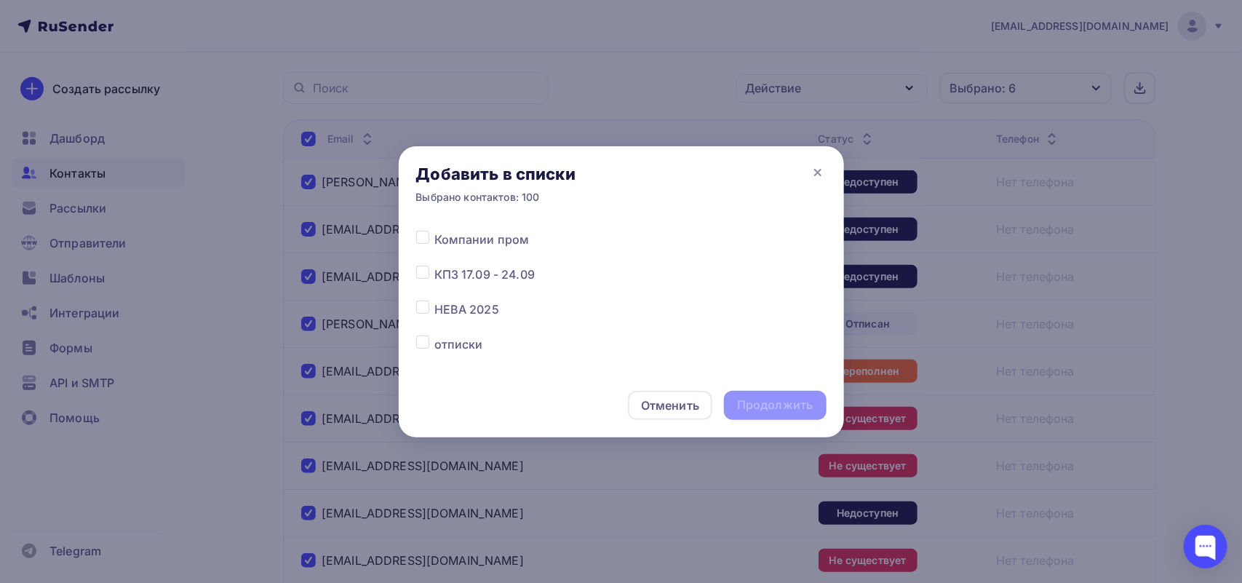
scroll to position [91, 0]
click at [434, 306] on label at bounding box center [434, 306] width 0 height 0
click at [424, 317] on input "checkbox" at bounding box center [422, 312] width 13 height 13
checkbox input "true"
click at [791, 395] on div "Продолжить" at bounding box center [775, 405] width 102 height 29
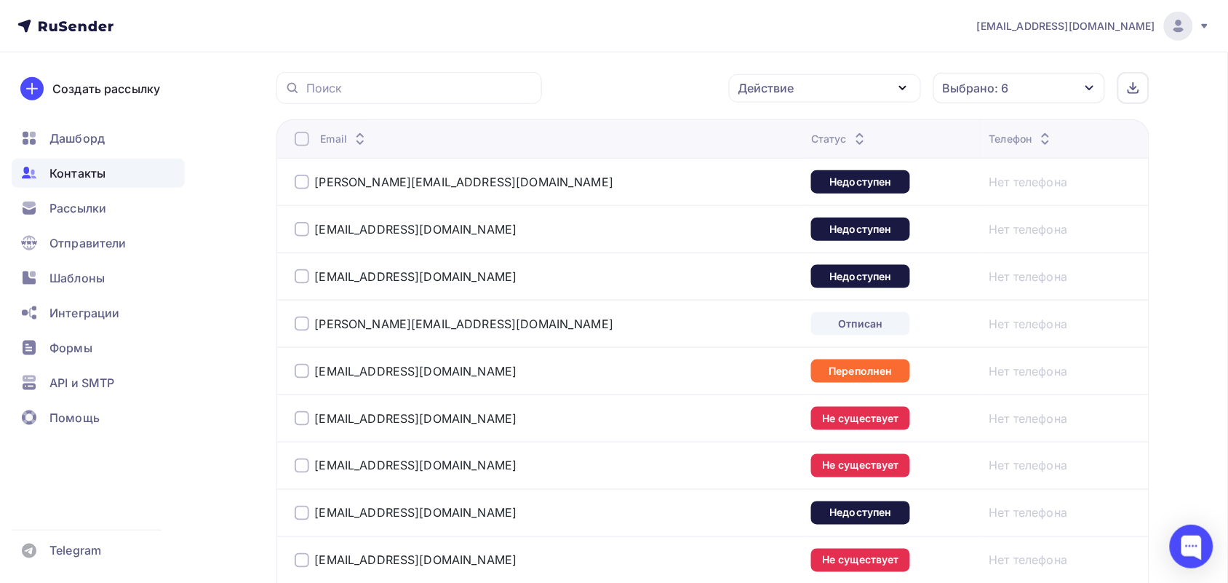
click at [303, 139] on div at bounding box center [302, 139] width 15 height 15
click at [302, 139] on div at bounding box center [302, 139] width 15 height 15
click at [855, 82] on div "Действие" at bounding box center [825, 88] width 192 height 28
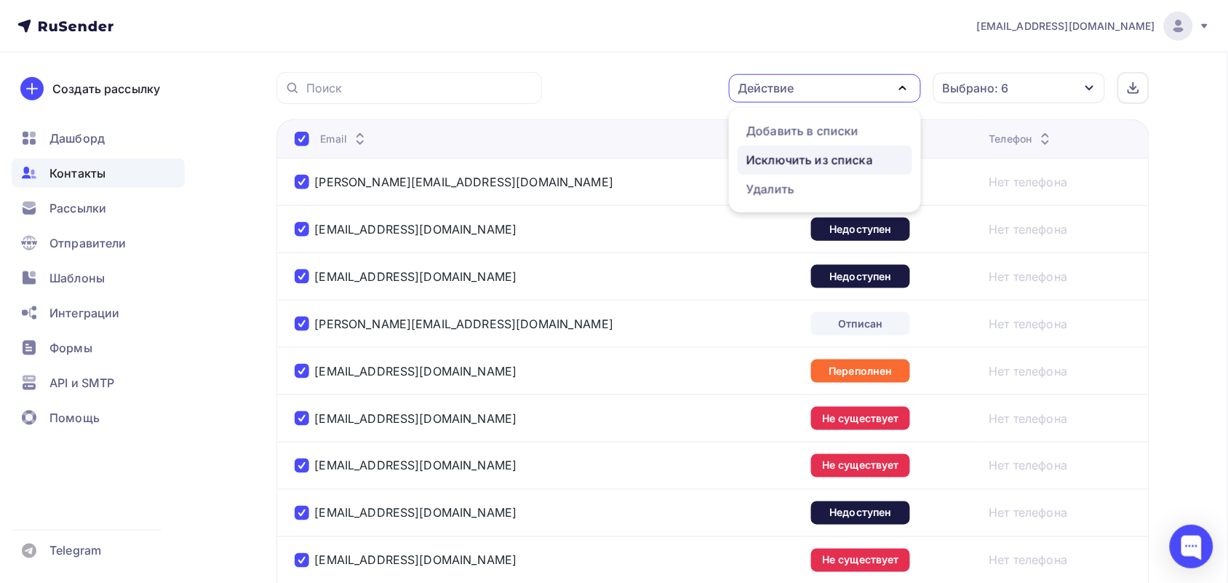
click at [817, 165] on div "Исключить из списка" at bounding box center [810, 159] width 127 height 17
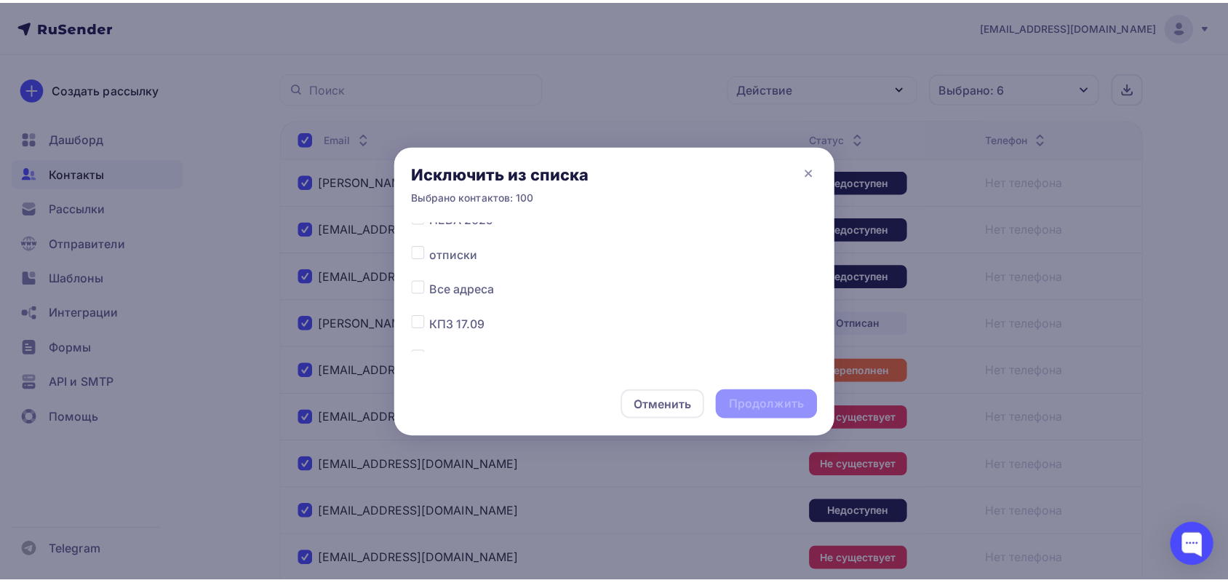
scroll to position [182, 0]
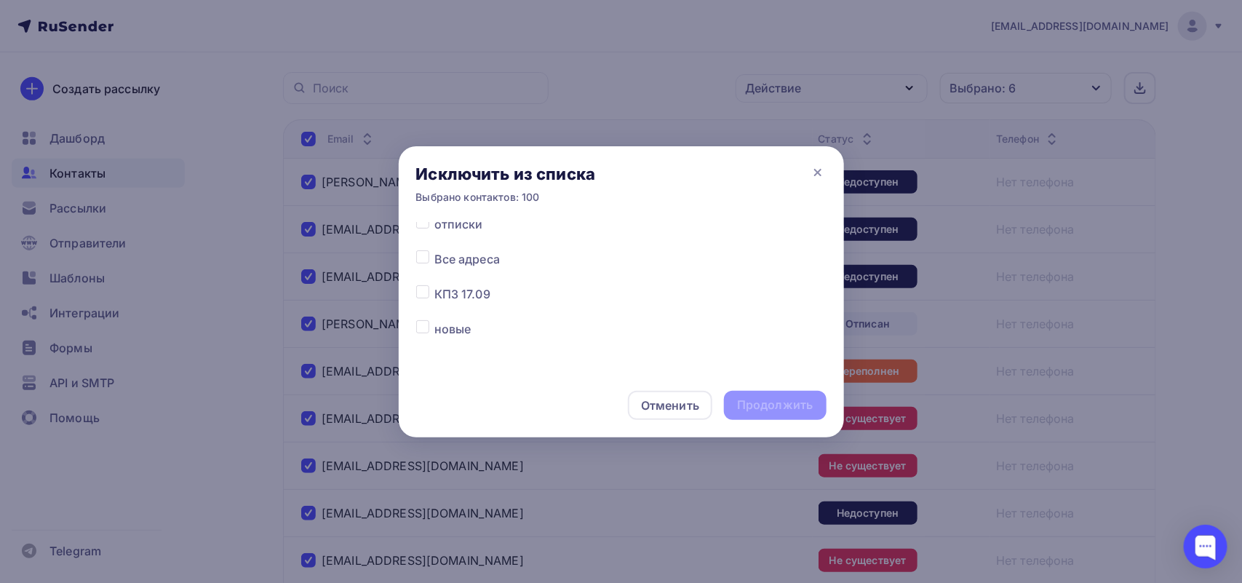
click at [434, 250] on label at bounding box center [434, 250] width 0 height 0
click at [420, 261] on input "checkbox" at bounding box center [422, 256] width 13 height 13
checkbox input "true"
click at [784, 397] on div "Продолжить" at bounding box center [775, 405] width 76 height 17
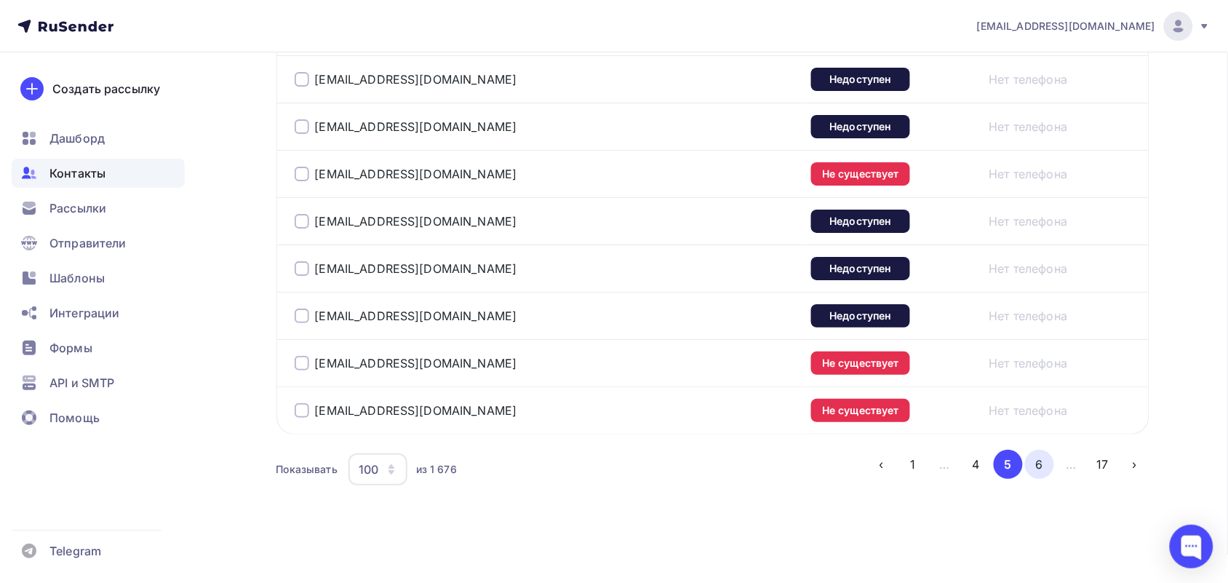
click at [1043, 461] on button "6" at bounding box center [1039, 464] width 29 height 29
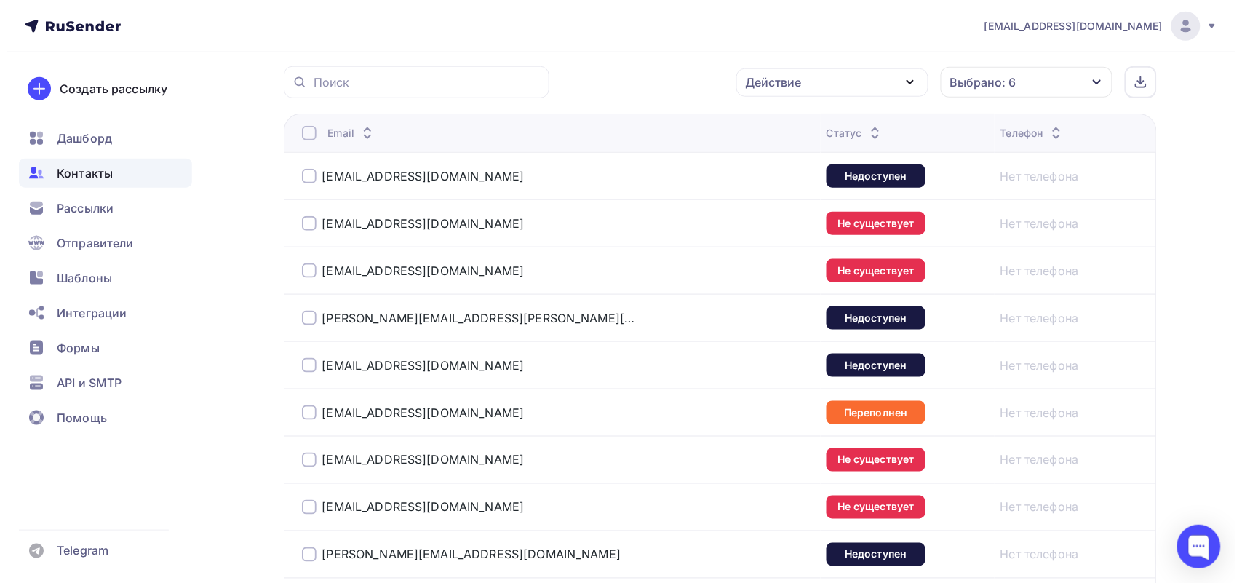
scroll to position [354, 0]
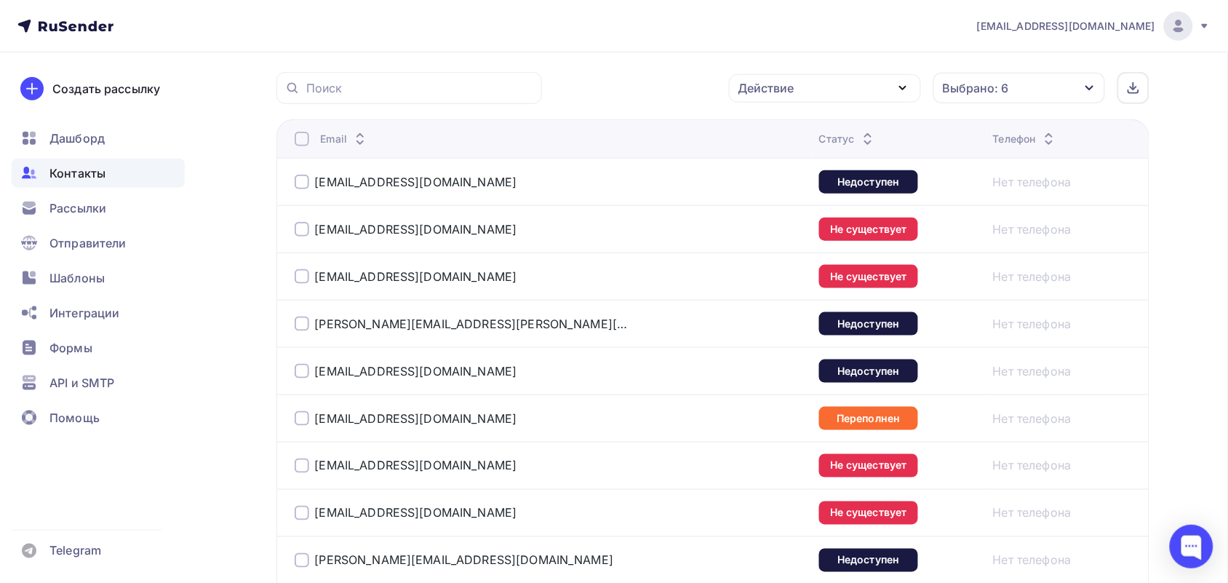
click at [308, 143] on div at bounding box center [302, 139] width 15 height 15
click at [303, 139] on div at bounding box center [302, 139] width 15 height 15
click at [849, 97] on div "Действие" at bounding box center [825, 88] width 192 height 28
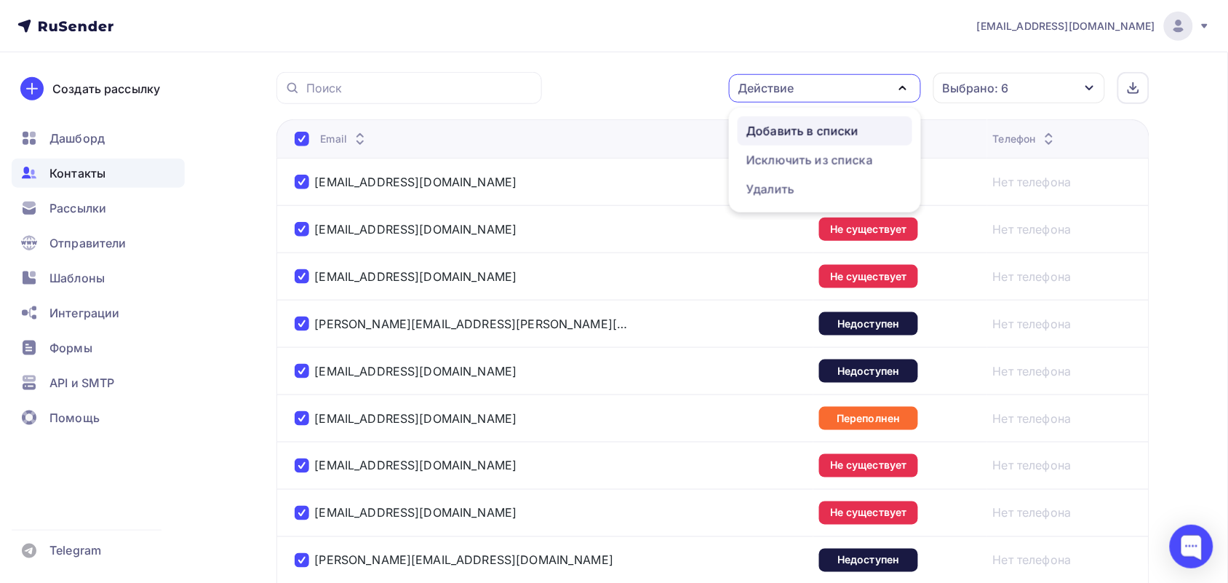
click at [830, 135] on div "Добавить в списки" at bounding box center [803, 130] width 112 height 17
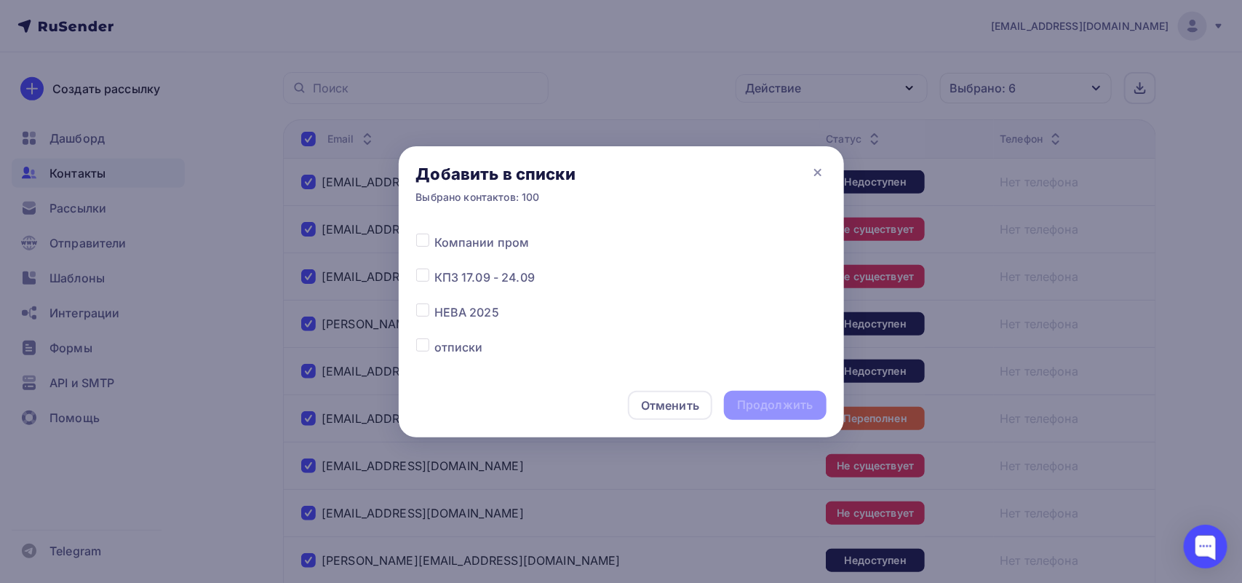
scroll to position [91, 0]
click at [434, 306] on label at bounding box center [434, 306] width 0 height 0
click at [416, 313] on input "checkbox" at bounding box center [422, 312] width 13 height 13
checkbox input "true"
click at [798, 402] on div "Продолжить" at bounding box center [775, 405] width 76 height 17
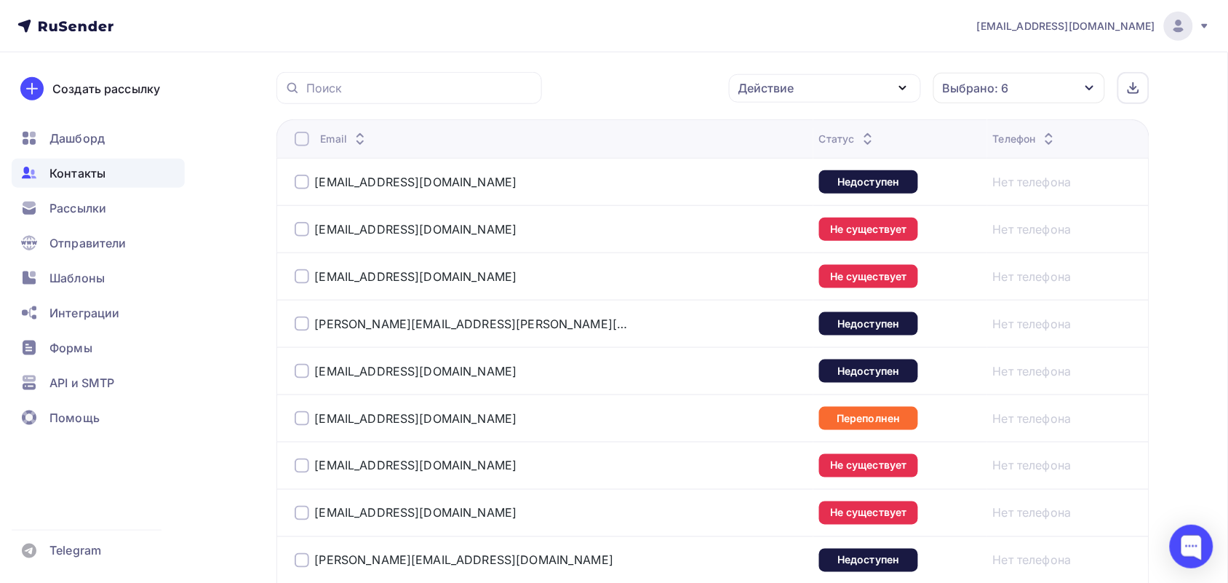
click at [306, 146] on div at bounding box center [302, 139] width 15 height 15
click at [307, 142] on div at bounding box center [302, 139] width 15 height 15
click at [846, 88] on div "Действие" at bounding box center [825, 88] width 192 height 28
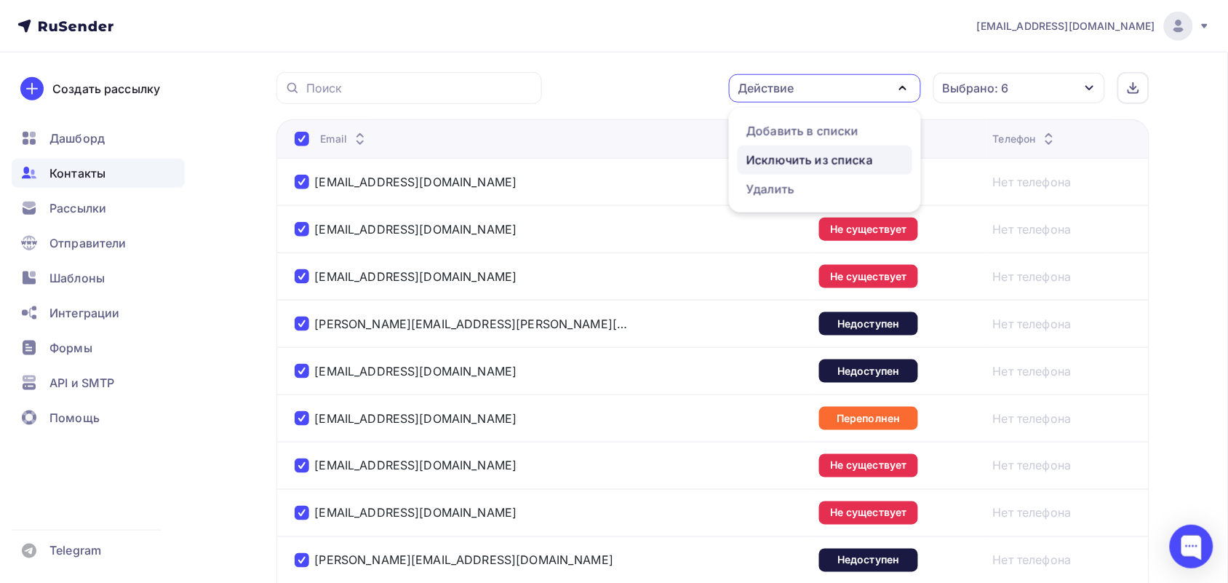
click at [824, 156] on div "Исключить из списка" at bounding box center [810, 159] width 127 height 17
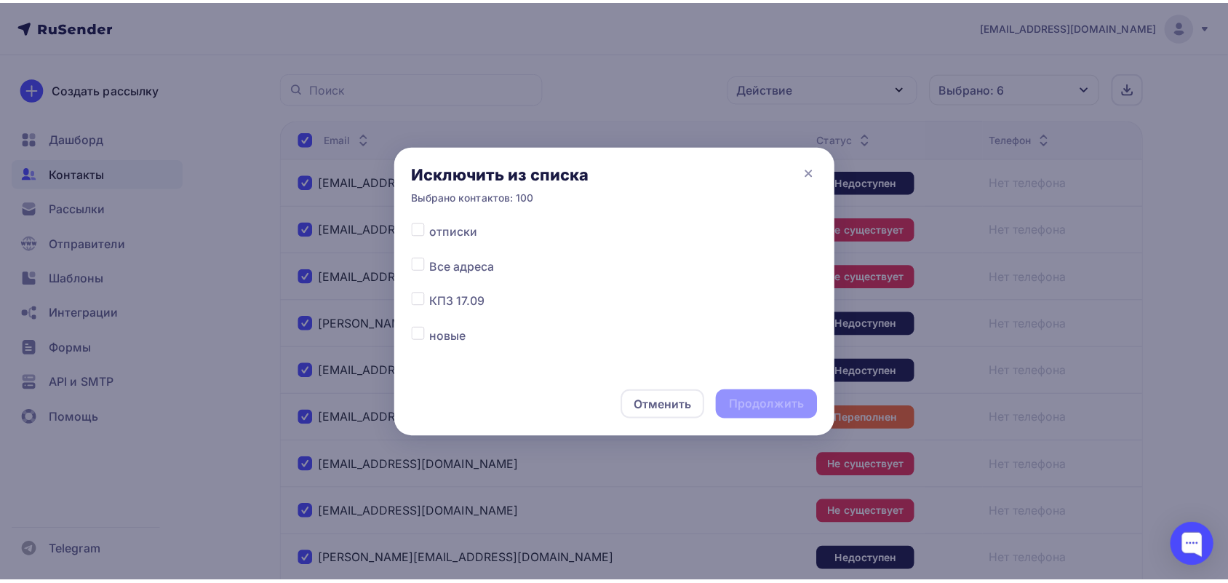
scroll to position [182, 0]
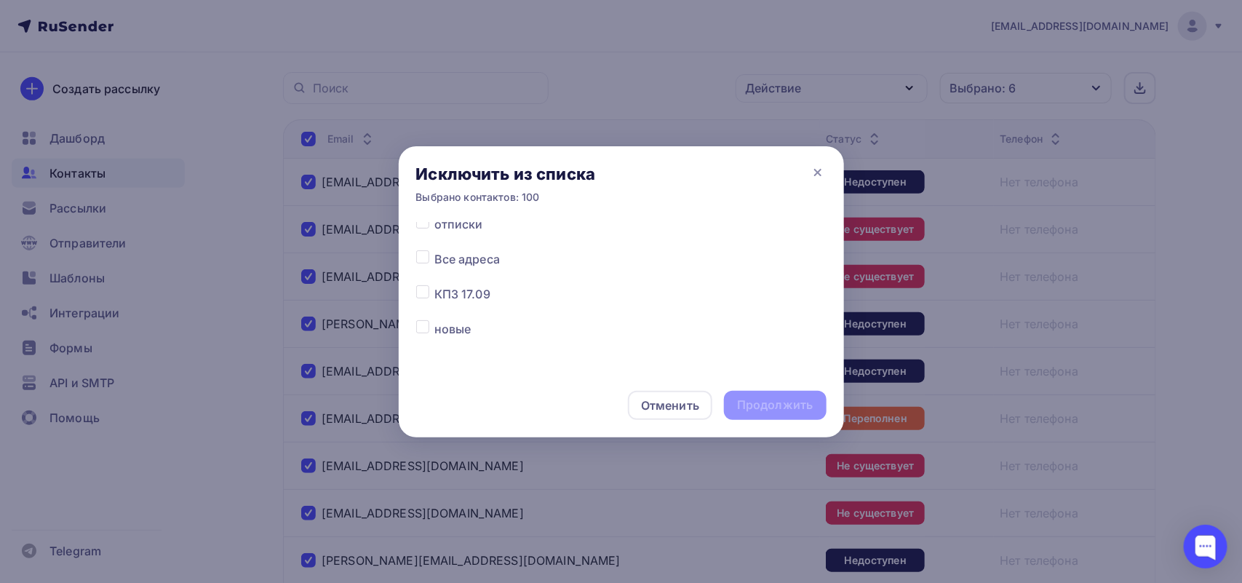
click at [434, 250] on label at bounding box center [434, 250] width 0 height 0
click at [426, 258] on input "checkbox" at bounding box center [422, 256] width 13 height 13
checkbox input "true"
click at [776, 395] on div "Продолжить" at bounding box center [775, 405] width 102 height 29
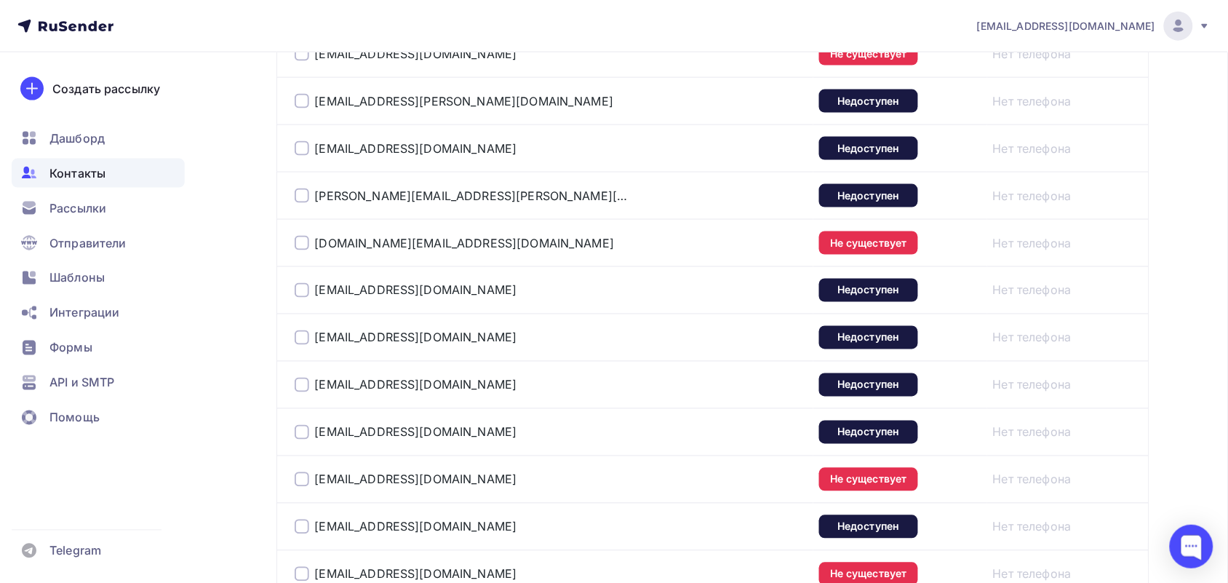
scroll to position [4827, 0]
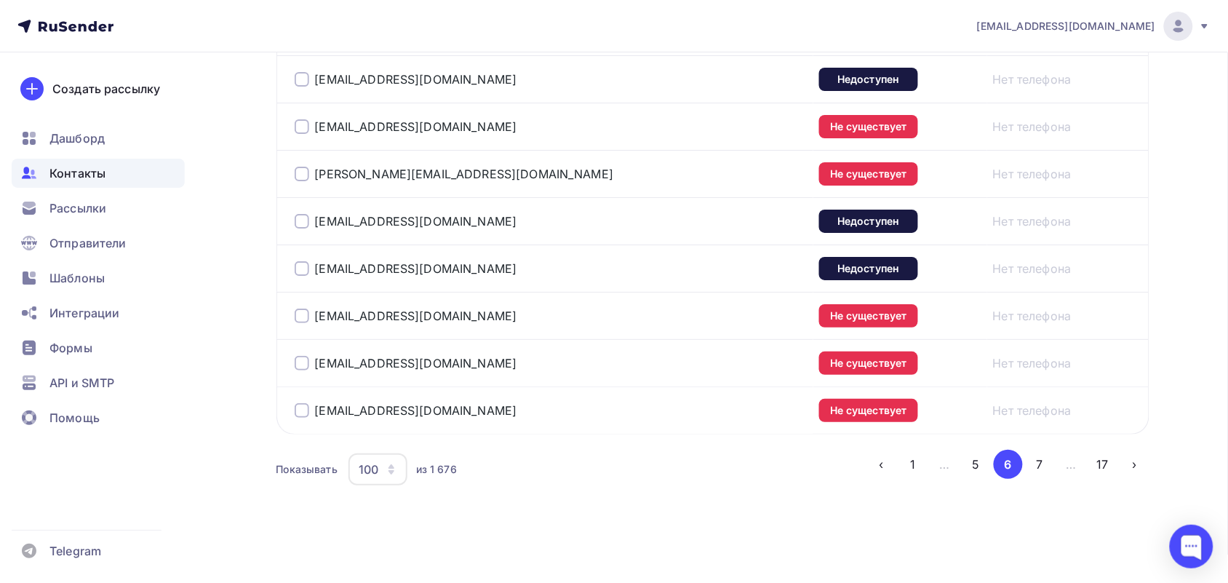
click at [1021, 459] on button "6" at bounding box center [1008, 464] width 29 height 29
click at [1036, 460] on button "7" at bounding box center [1039, 464] width 29 height 29
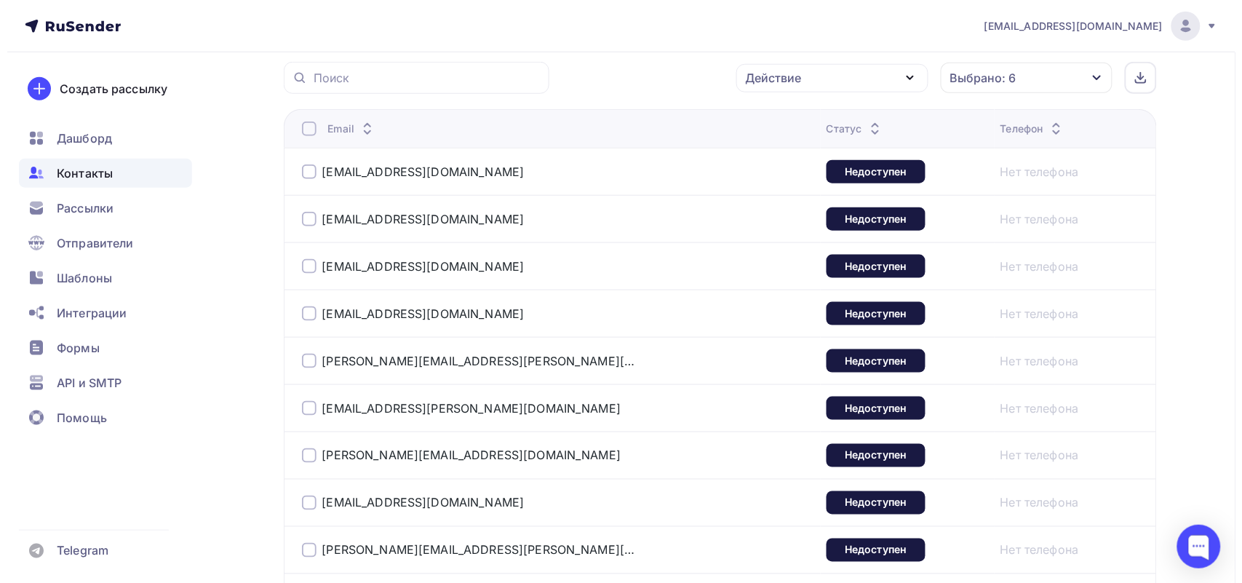
scroll to position [354, 0]
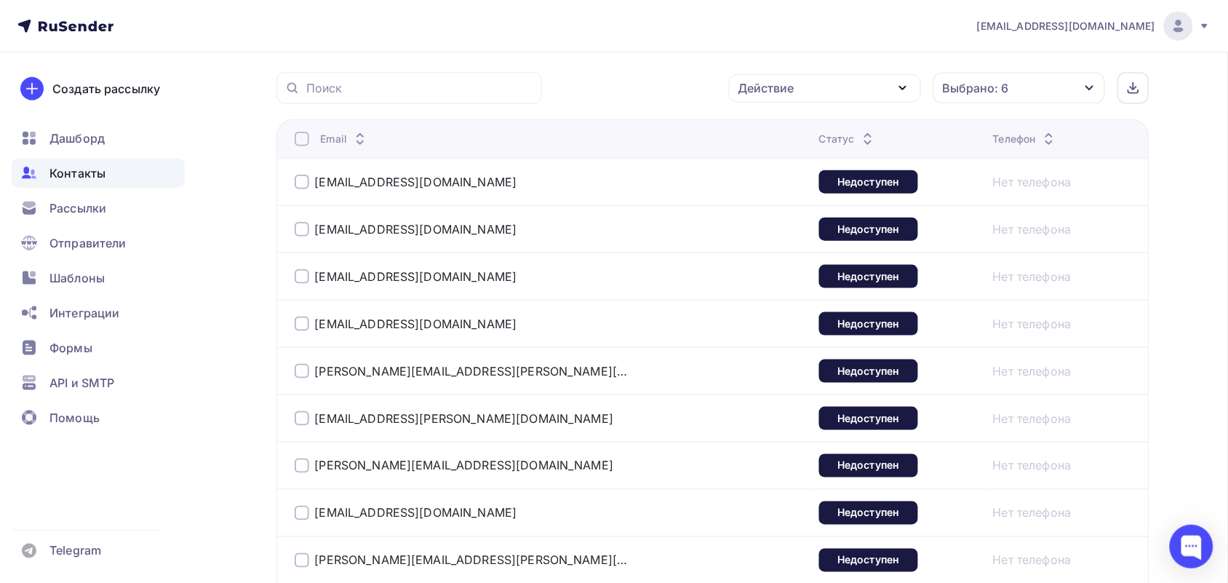
click at [296, 140] on div at bounding box center [302, 139] width 15 height 15
click at [804, 88] on div "Действие" at bounding box center [825, 88] width 192 height 28
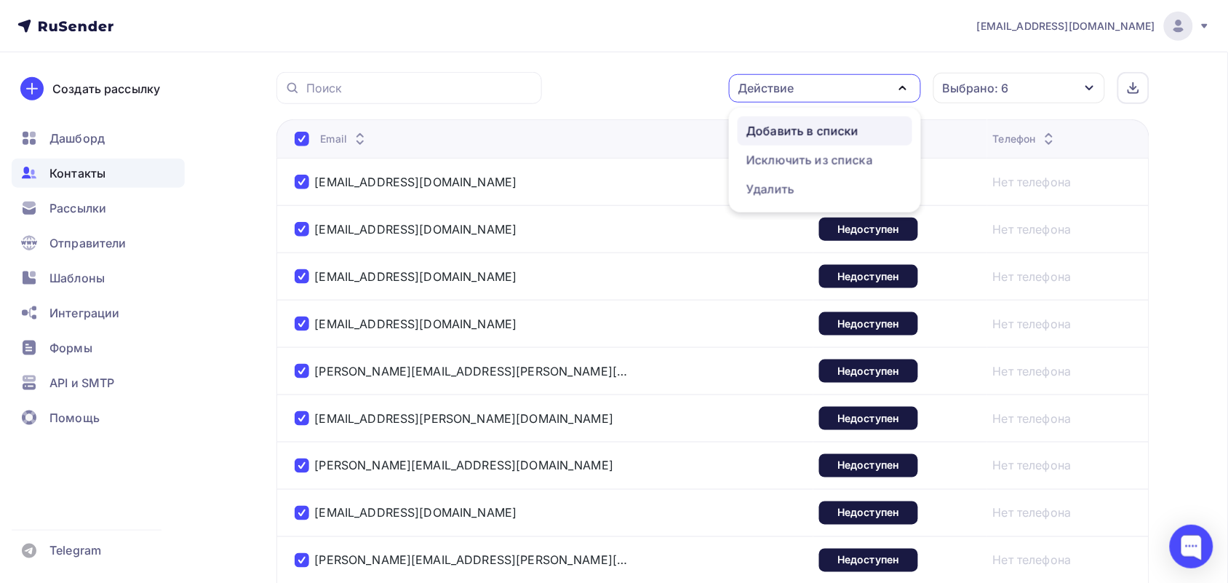
click at [816, 136] on div "Добавить в списки" at bounding box center [803, 130] width 112 height 17
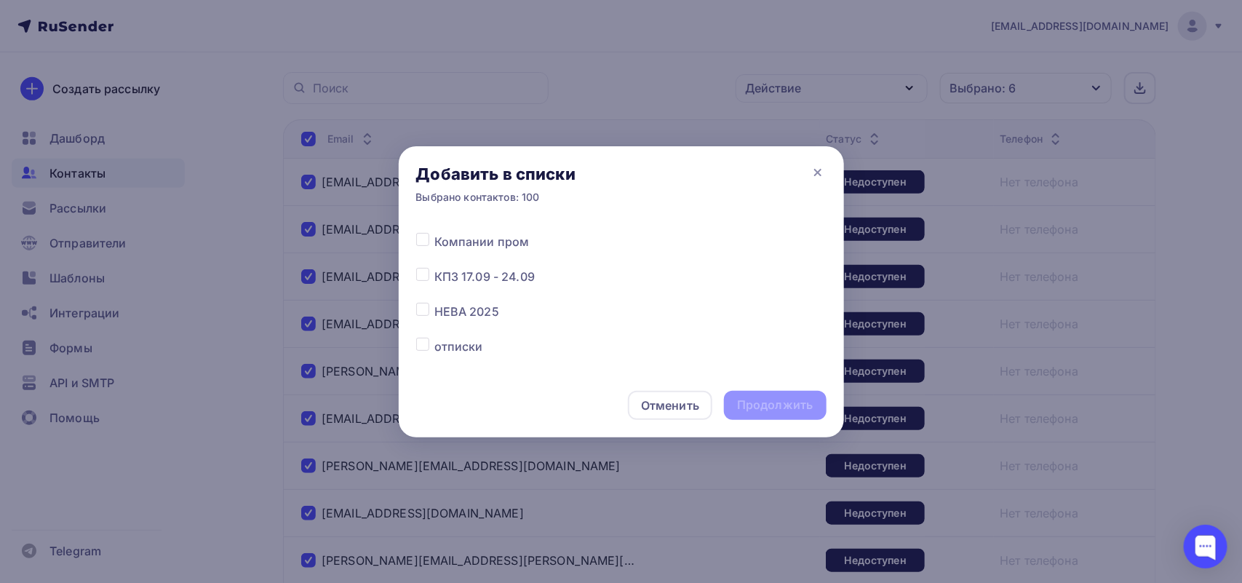
scroll to position [91, 0]
click at [434, 306] on label at bounding box center [434, 306] width 0 height 0
click at [423, 311] on input "checkbox" at bounding box center [422, 312] width 13 height 13
checkbox input "true"
click at [790, 398] on div "Продолжить" at bounding box center [775, 405] width 76 height 17
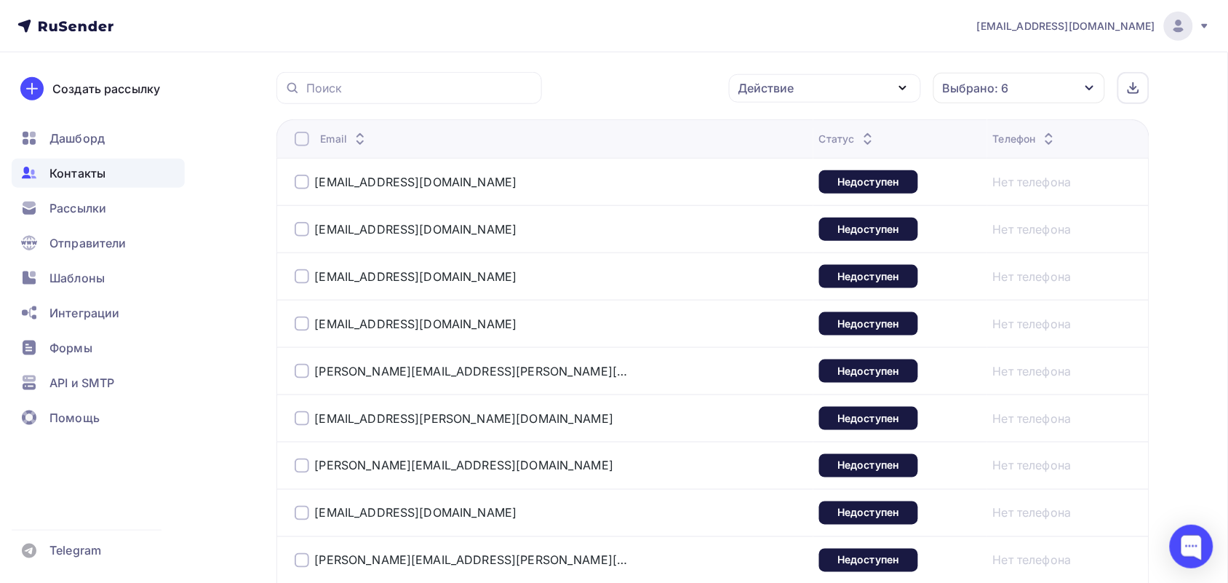
click at [306, 138] on div at bounding box center [302, 139] width 15 height 15
click at [803, 81] on div "Действие" at bounding box center [825, 88] width 192 height 28
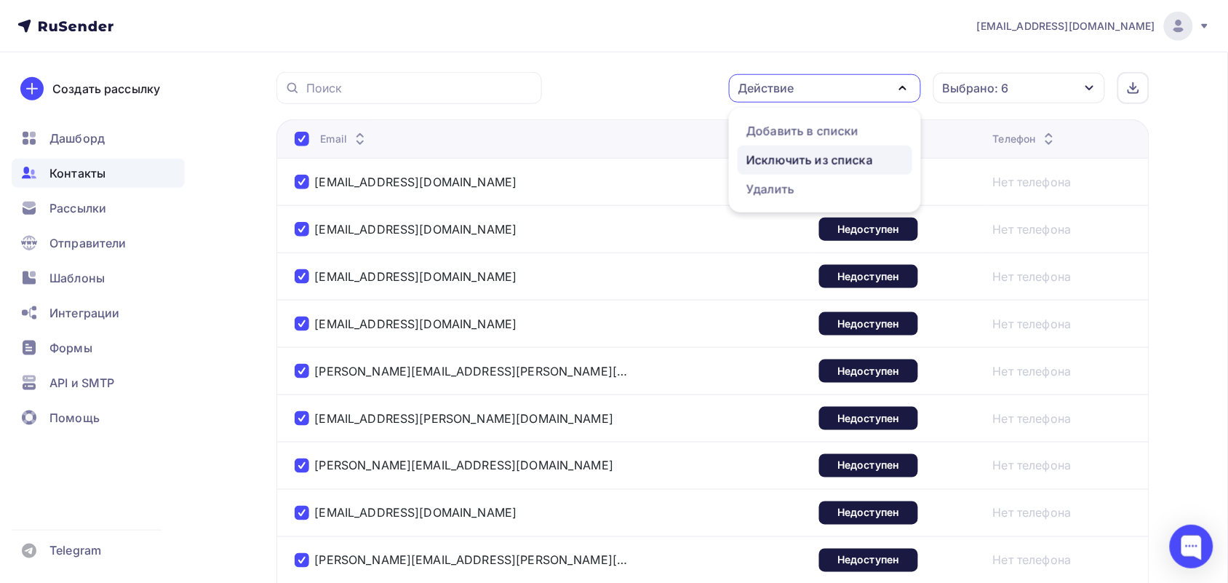
click at [808, 148] on link "Исключить из списка" at bounding box center [825, 160] width 175 height 29
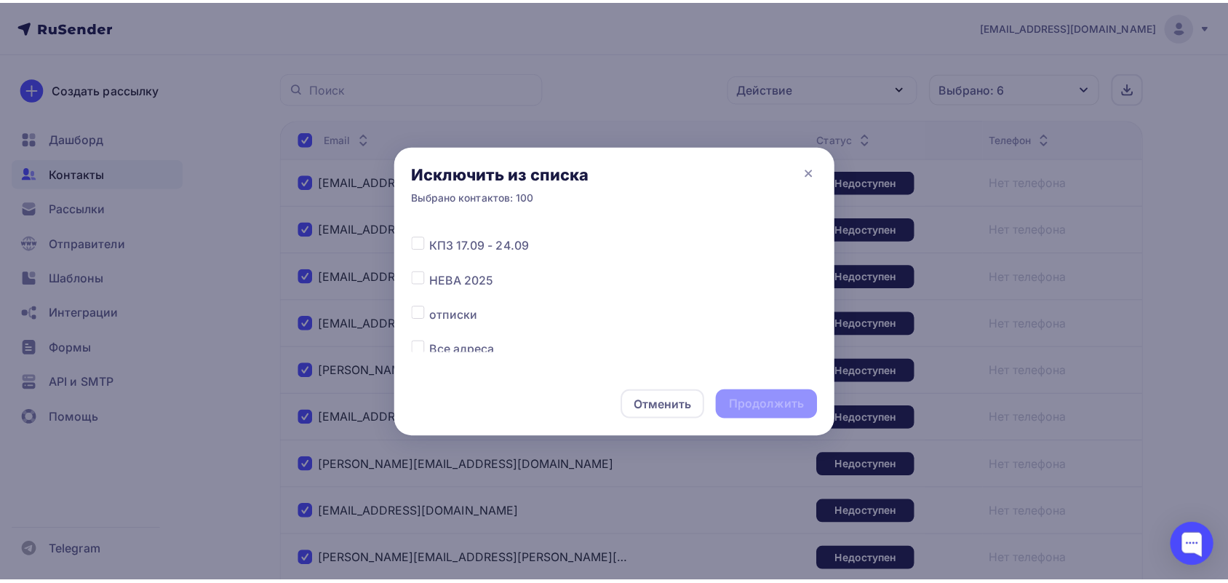
scroll to position [182, 0]
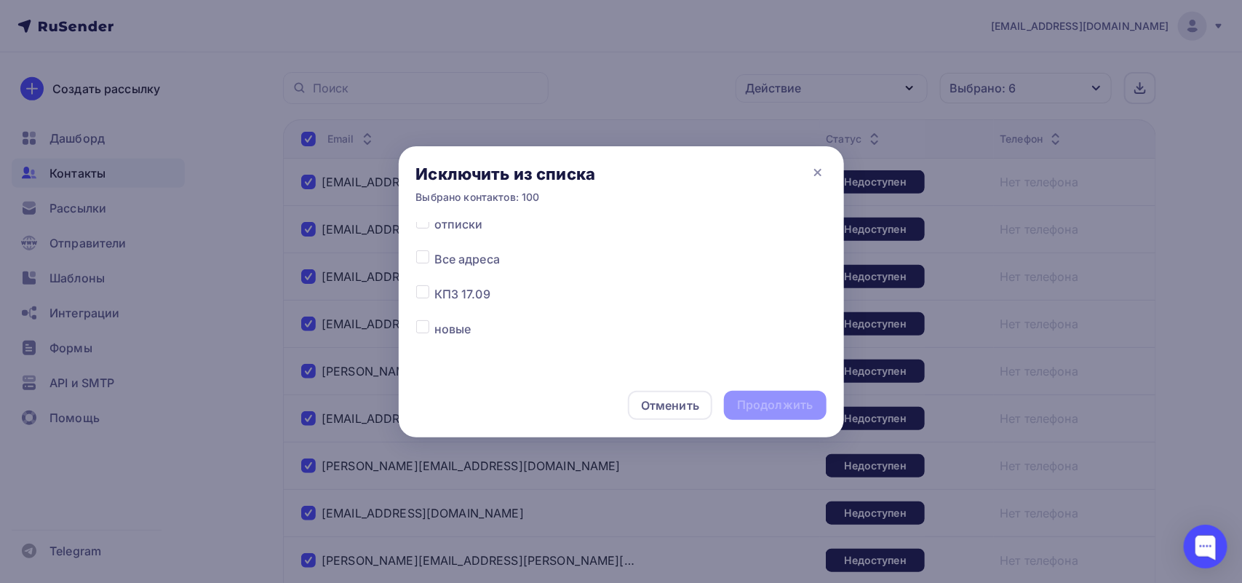
click at [434, 250] on label at bounding box center [434, 250] width 0 height 0
click at [426, 258] on input "checkbox" at bounding box center [422, 256] width 13 height 13
checkbox input "true"
click at [754, 402] on div "Продолжить" at bounding box center [775, 405] width 76 height 17
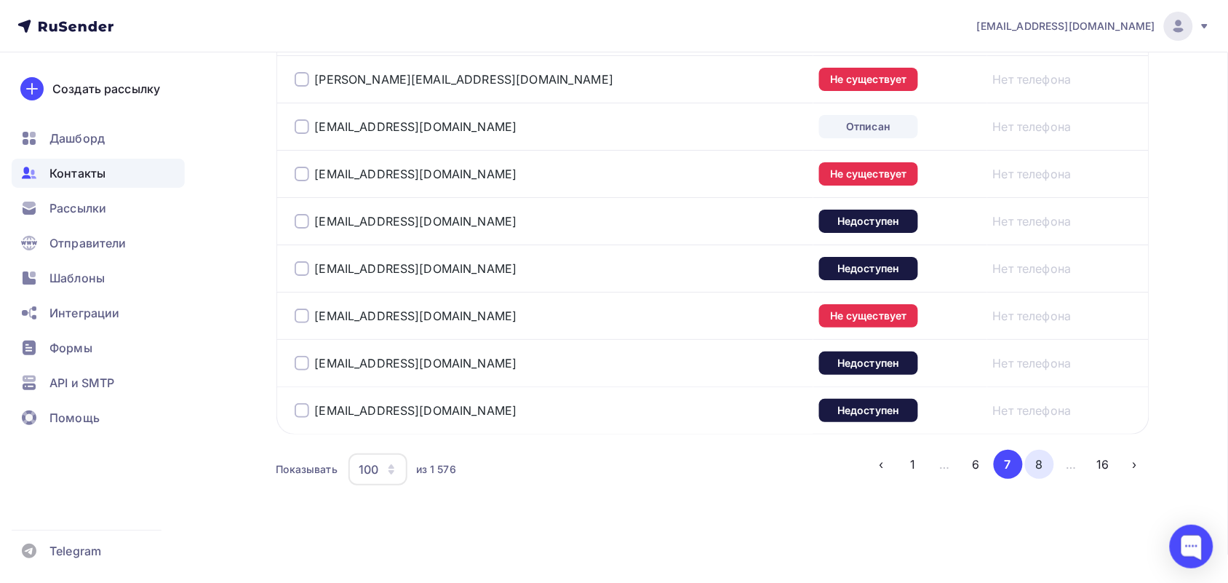
click at [1036, 460] on button "8" at bounding box center [1039, 464] width 29 height 29
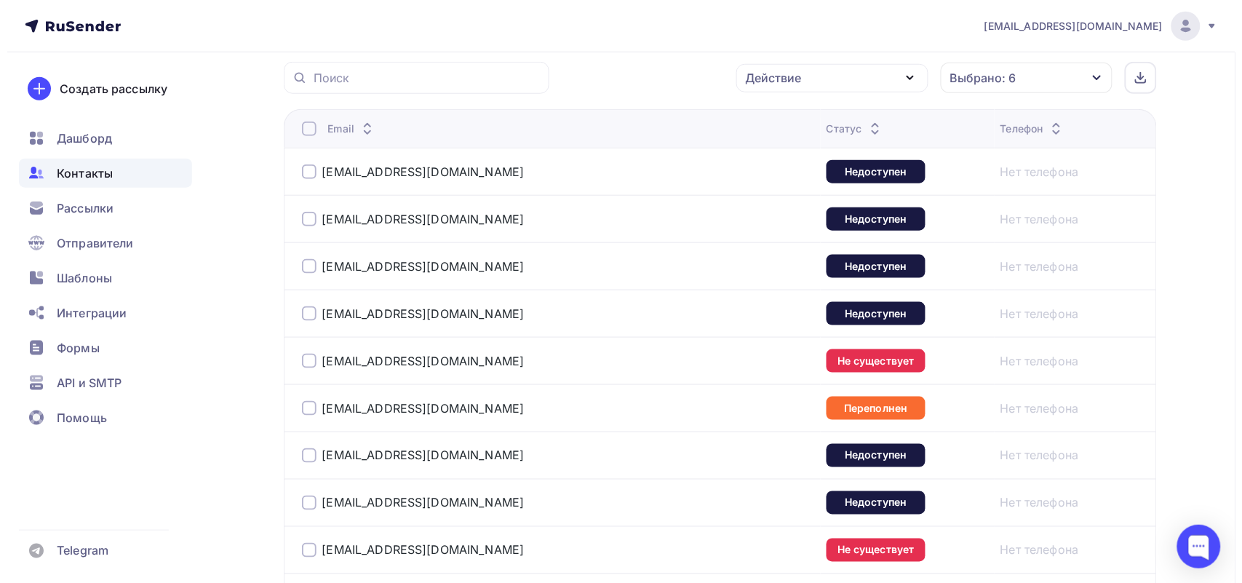
scroll to position [354, 0]
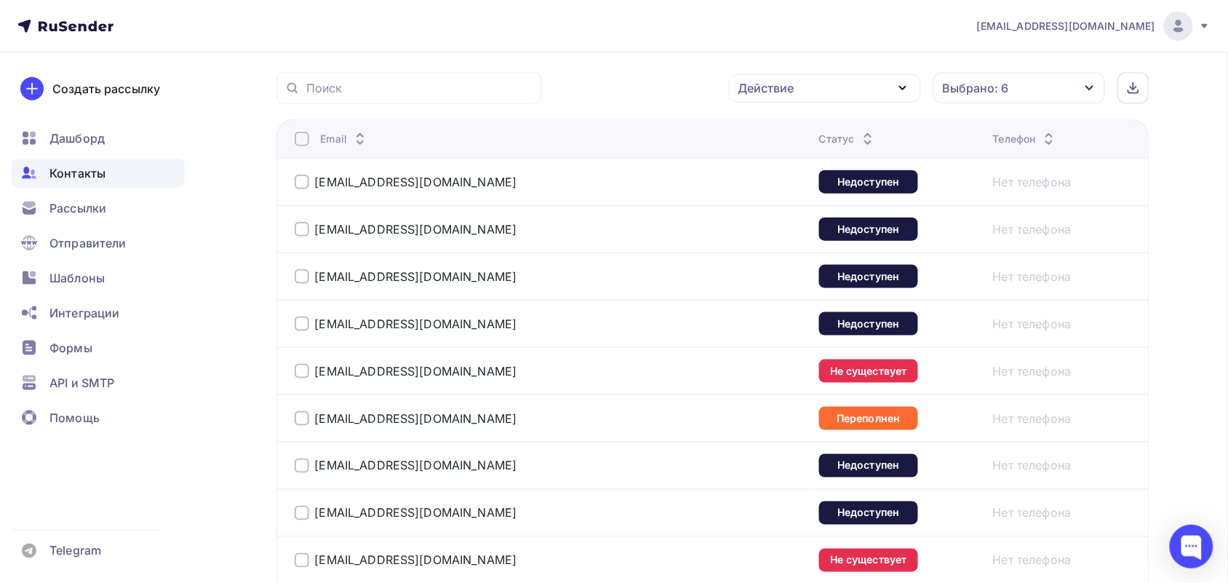
click at [299, 143] on div at bounding box center [302, 139] width 15 height 15
click at [791, 82] on div "Действие" at bounding box center [767, 87] width 56 height 17
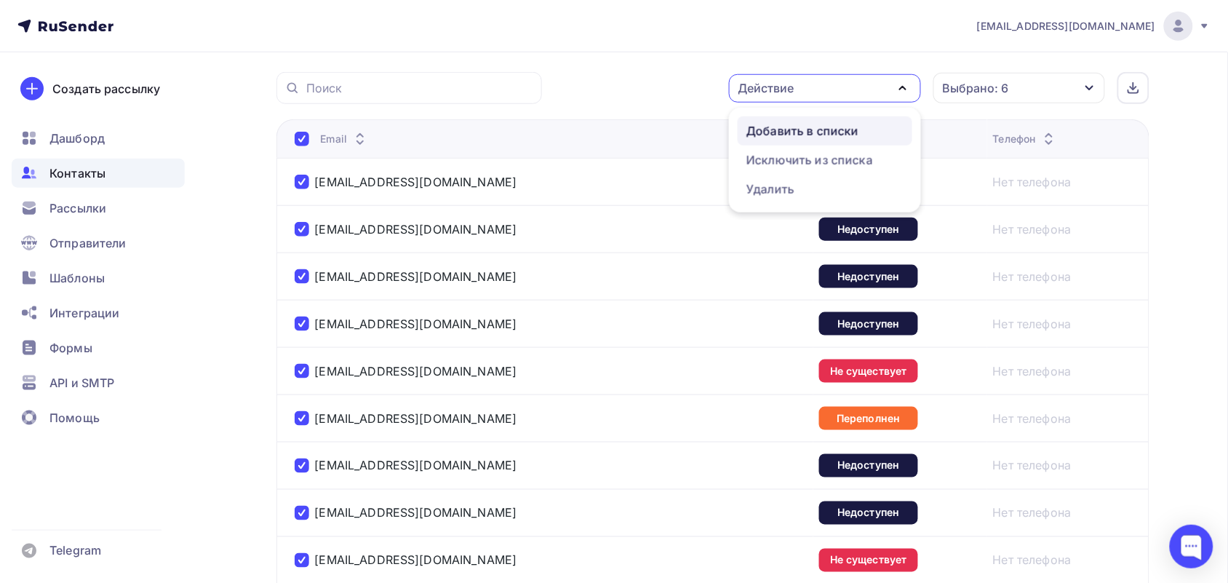
click at [805, 128] on div "Добавить в списки" at bounding box center [803, 130] width 112 height 17
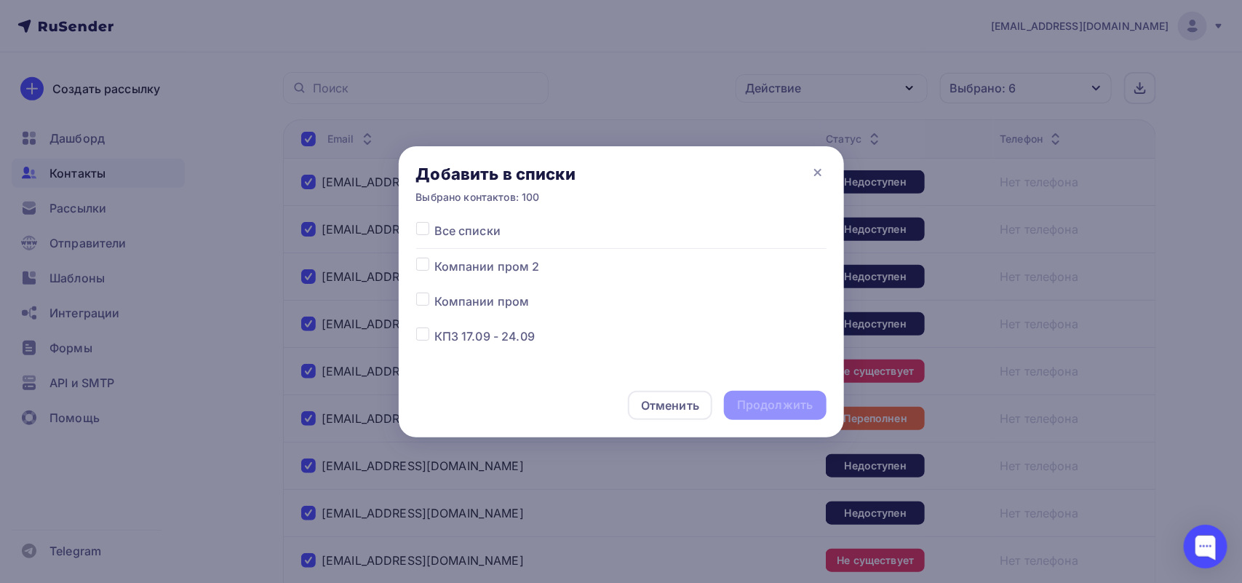
scroll to position [91, 0]
click at [434, 306] on label at bounding box center [434, 306] width 0 height 0
click at [422, 314] on input "checkbox" at bounding box center [422, 312] width 13 height 13
checkbox input "true"
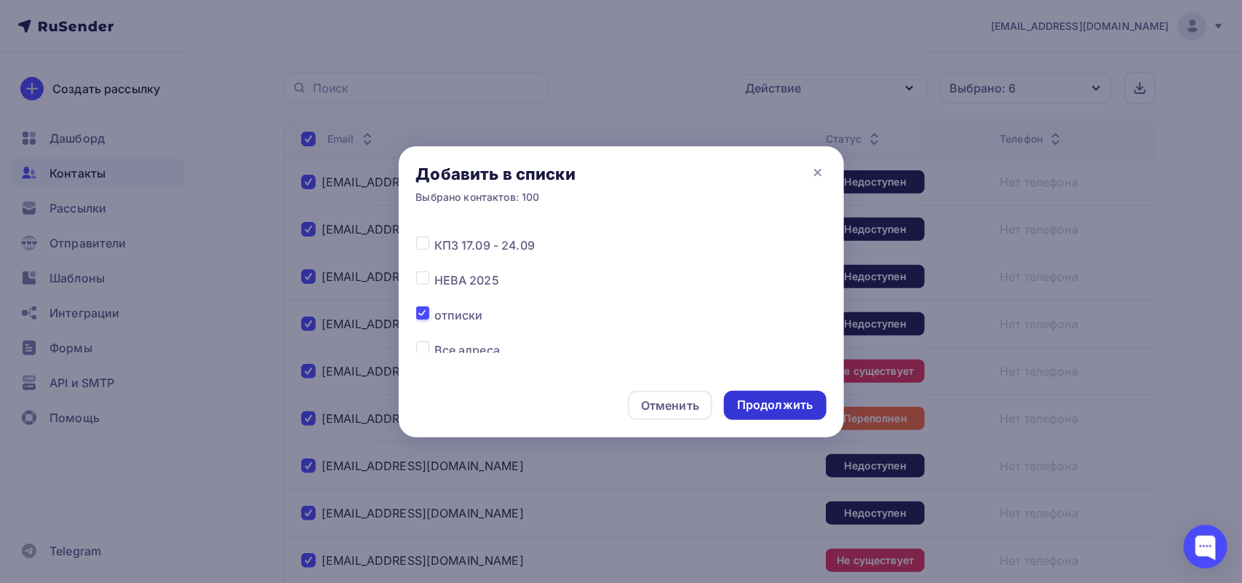
click at [776, 406] on div "Продолжить" at bounding box center [775, 405] width 76 height 17
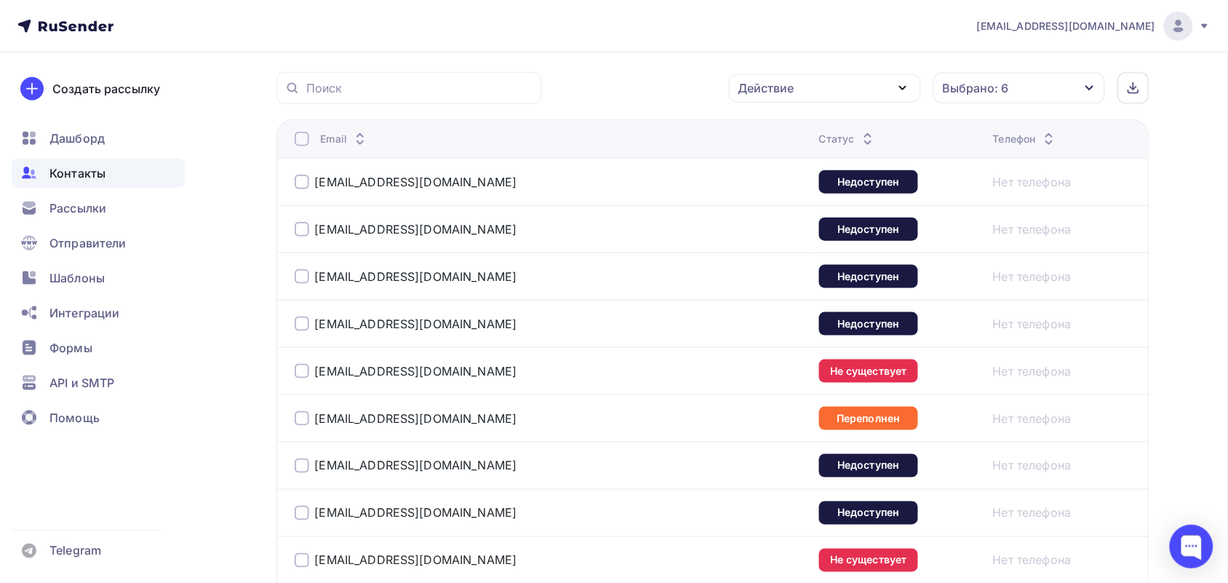
click at [303, 148] on th "Email" at bounding box center [545, 138] width 537 height 39
click at [303, 143] on div at bounding box center [302, 139] width 15 height 15
click at [301, 140] on div at bounding box center [302, 139] width 15 height 15
click at [886, 90] on div "Действие" at bounding box center [825, 88] width 192 height 28
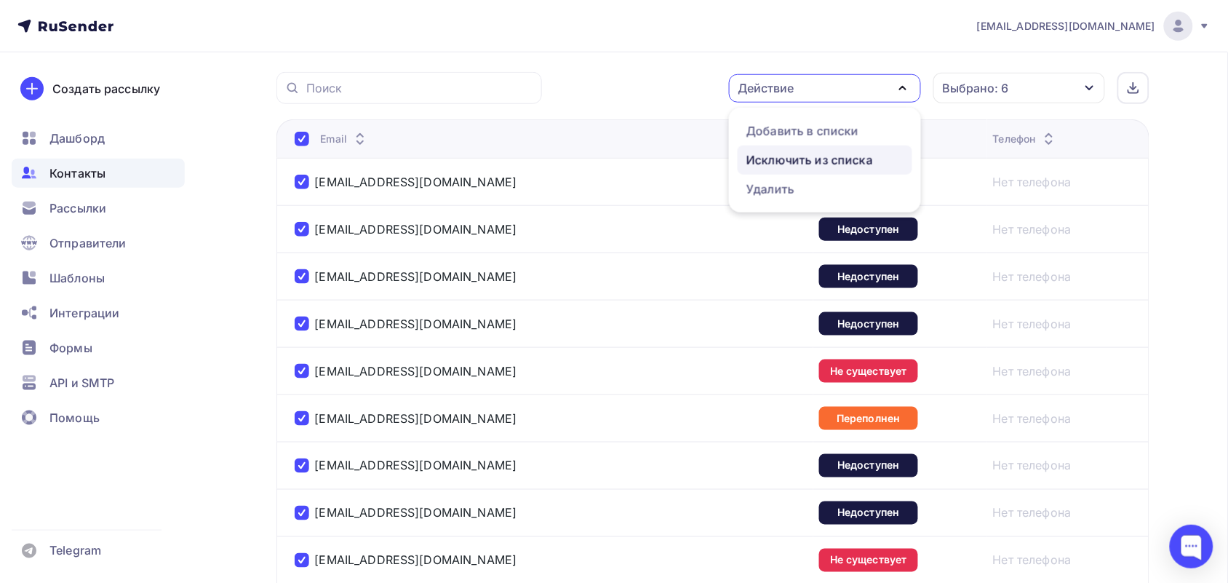
click at [850, 157] on div "Исключить из списка" at bounding box center [810, 159] width 127 height 17
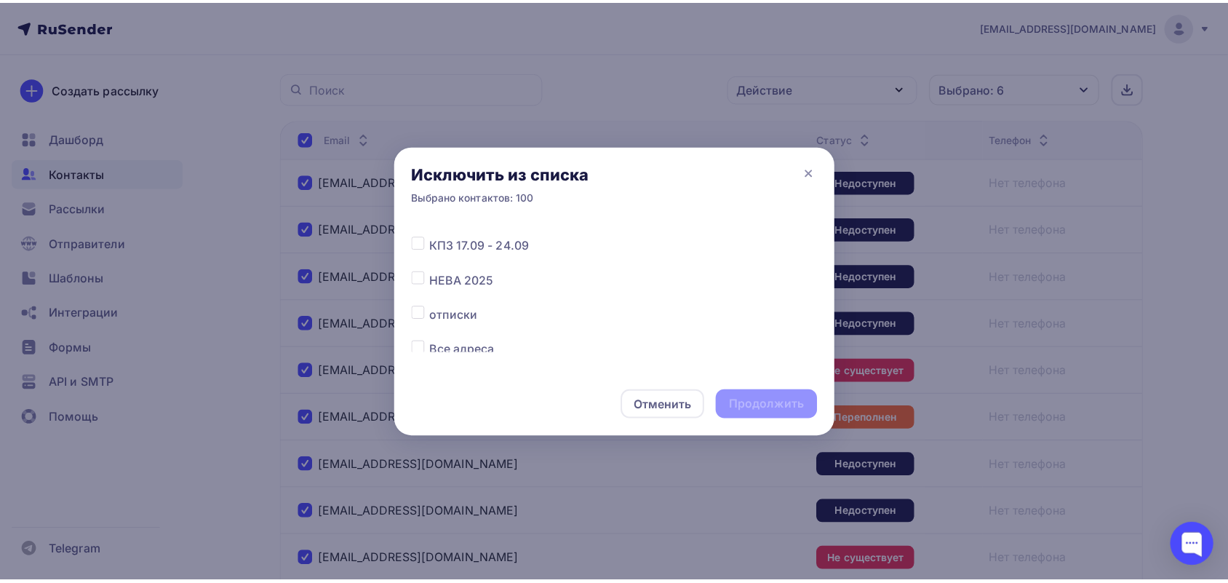
scroll to position [182, 0]
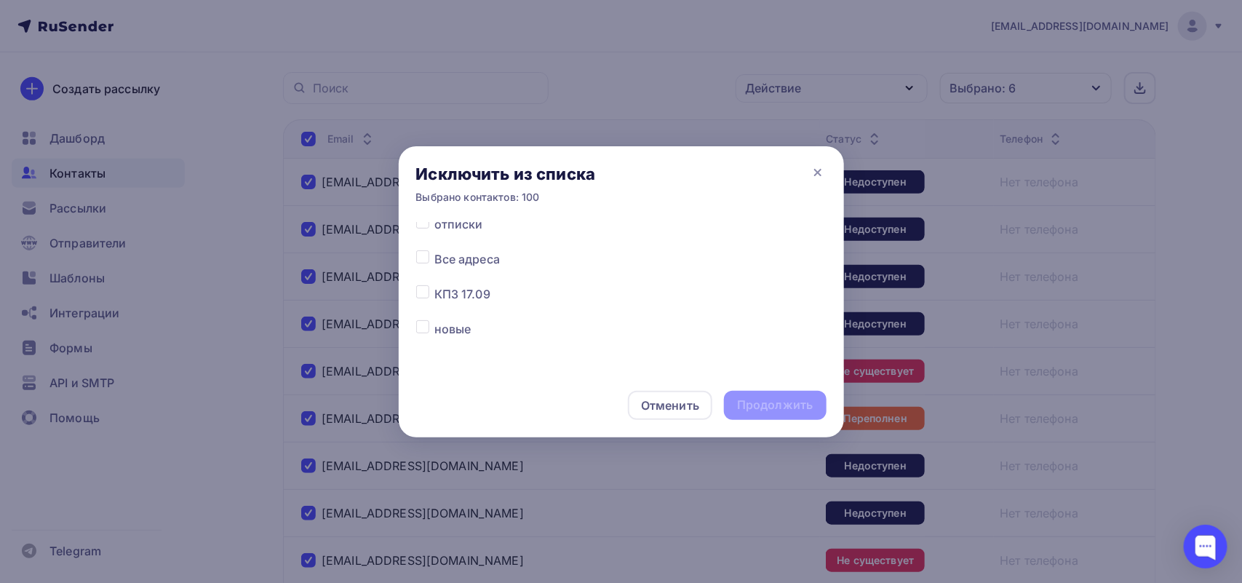
click at [434, 250] on label at bounding box center [434, 250] width 0 height 0
click at [428, 258] on input "checkbox" at bounding box center [422, 256] width 13 height 13
checkbox input "true"
click at [758, 394] on div "Продолжить" at bounding box center [775, 405] width 102 height 29
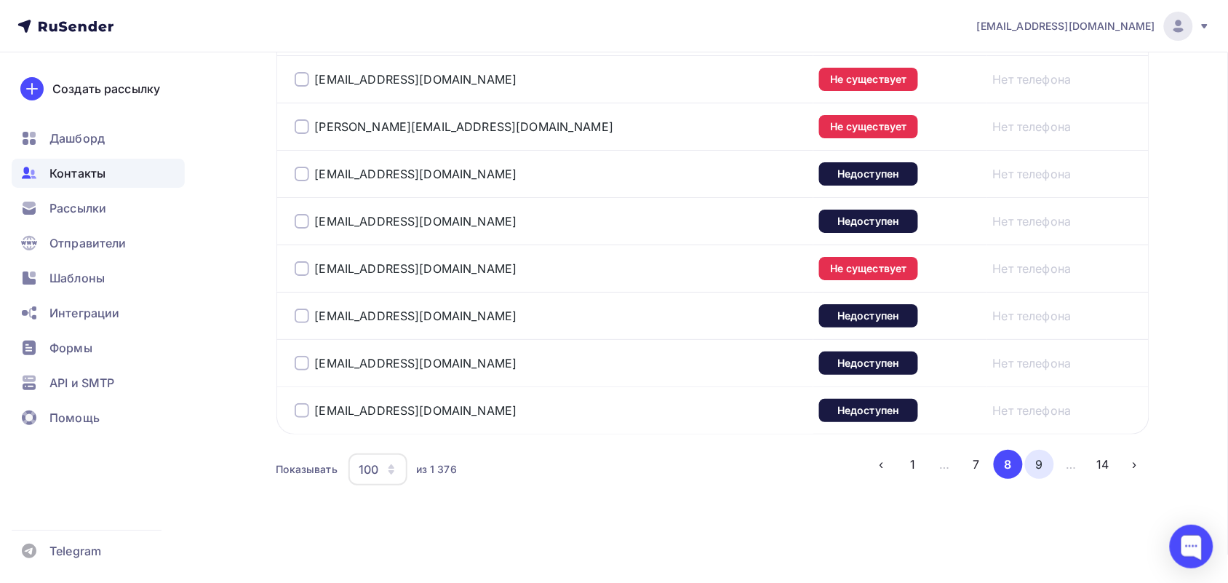
click at [1048, 461] on button "9" at bounding box center [1039, 464] width 29 height 29
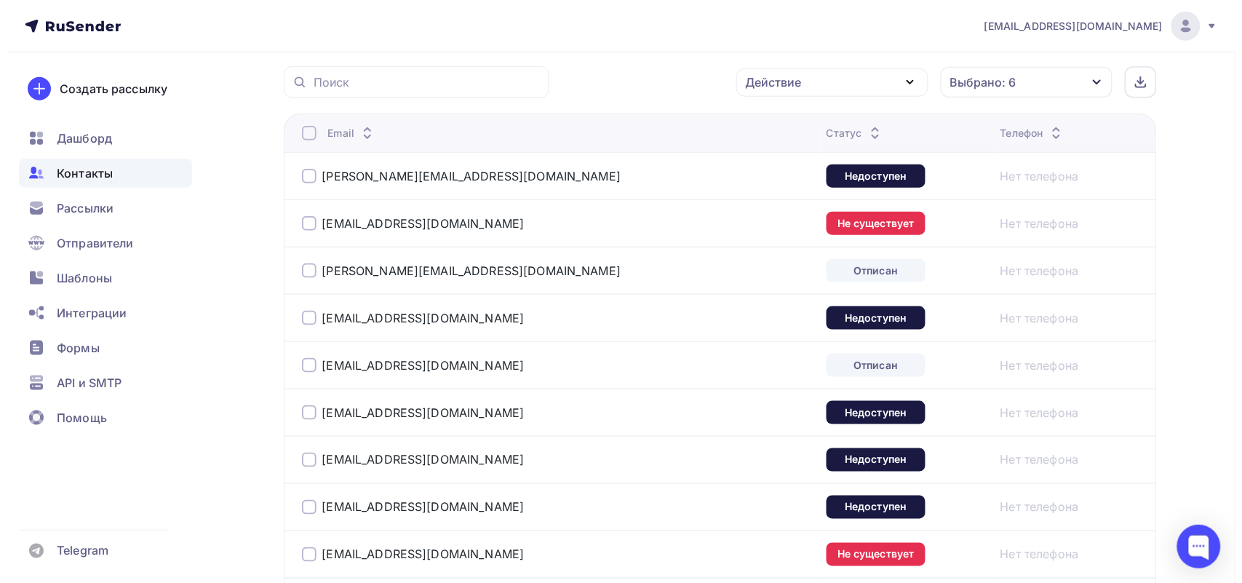
scroll to position [354, 0]
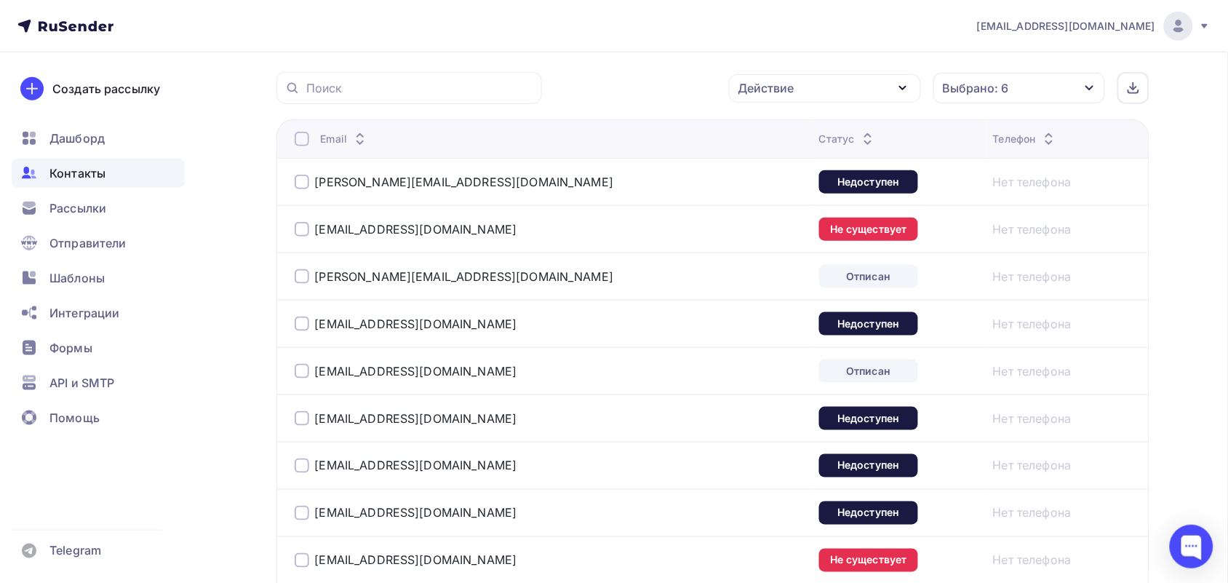
click at [304, 137] on div at bounding box center [302, 139] width 15 height 15
click at [303, 137] on div at bounding box center [302, 139] width 15 height 15
click at [806, 82] on div "Действие" at bounding box center [825, 88] width 192 height 28
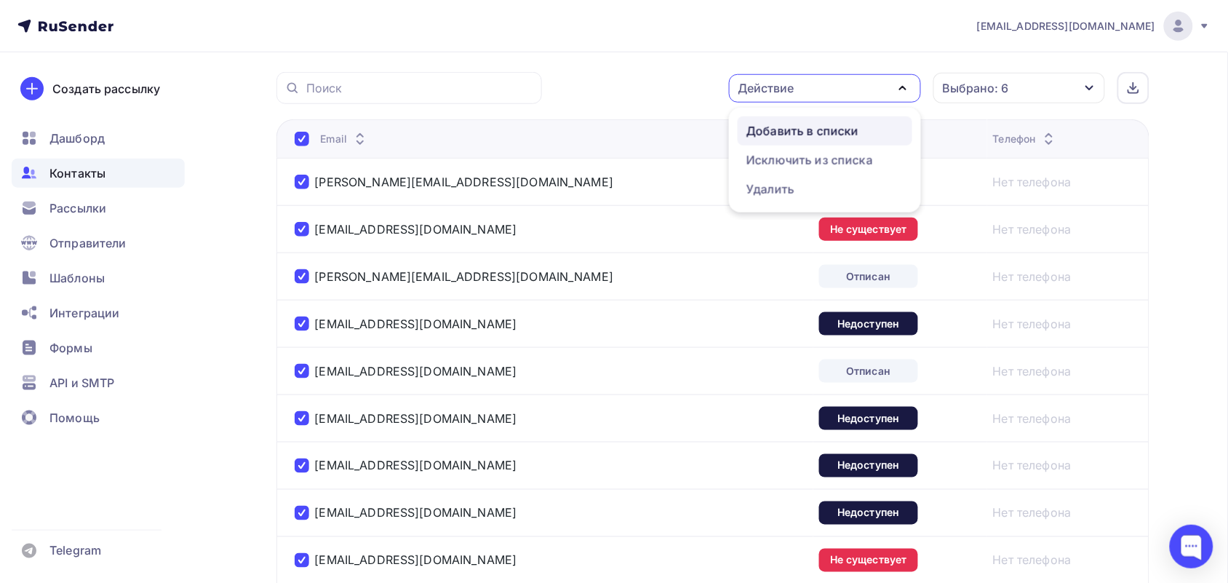
click at [824, 137] on div "Добавить в списки" at bounding box center [803, 130] width 112 height 17
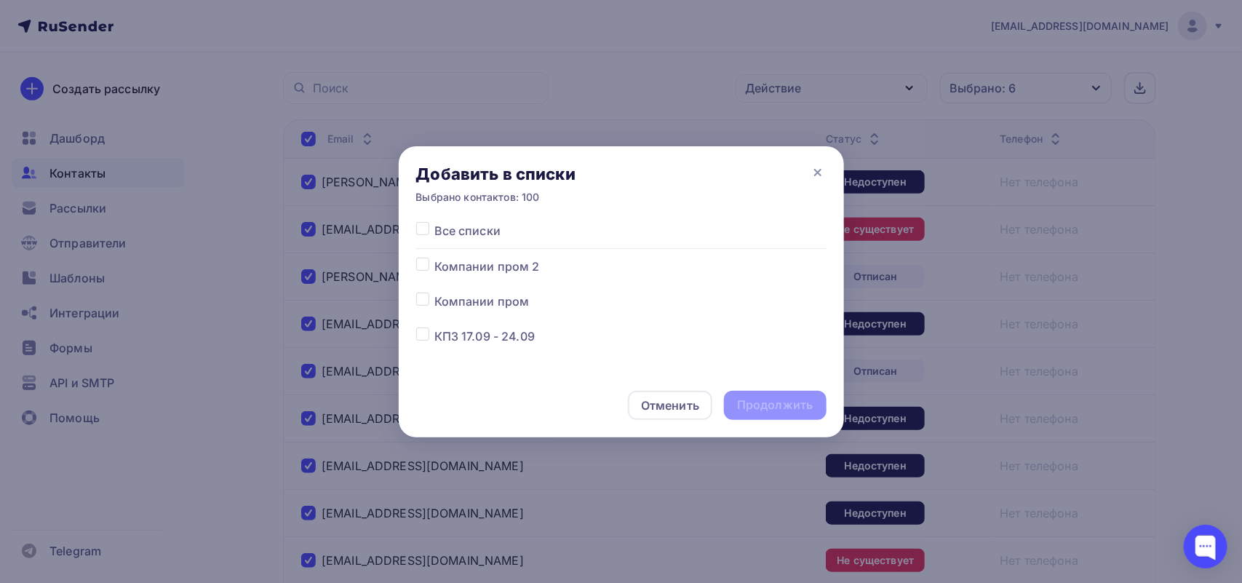
scroll to position [182, 0]
click at [434, 215] on label at bounding box center [434, 215] width 0 height 0
click at [420, 223] on input "checkbox" at bounding box center [422, 221] width 13 height 13
checkbox input "true"
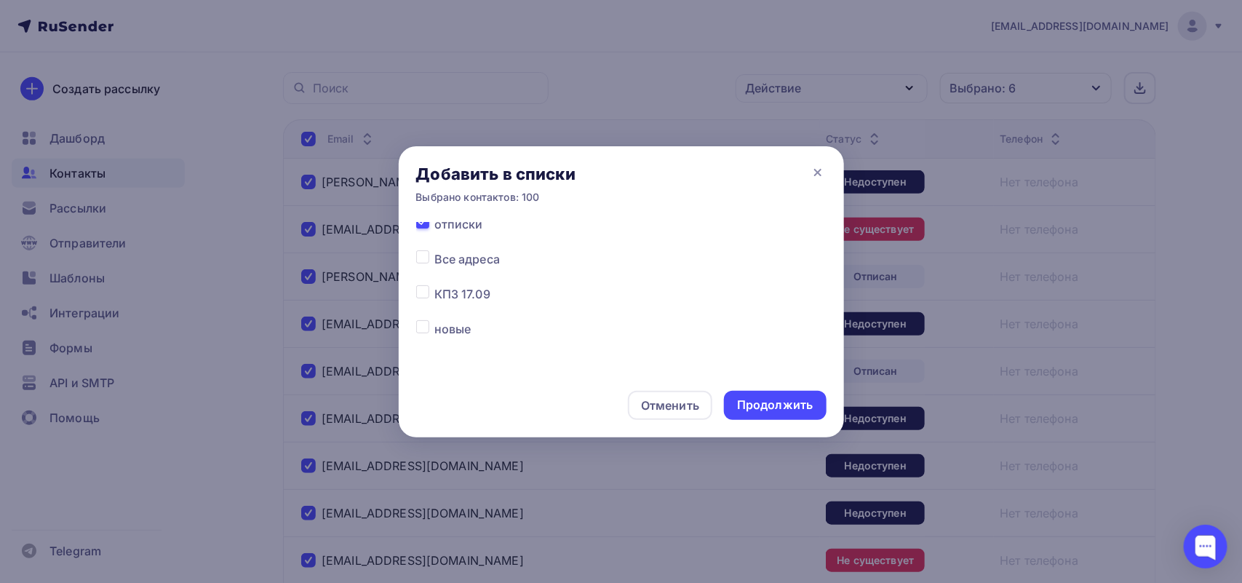
scroll to position [175, 0]
click at [779, 398] on div "Продолжить" at bounding box center [775, 405] width 76 height 17
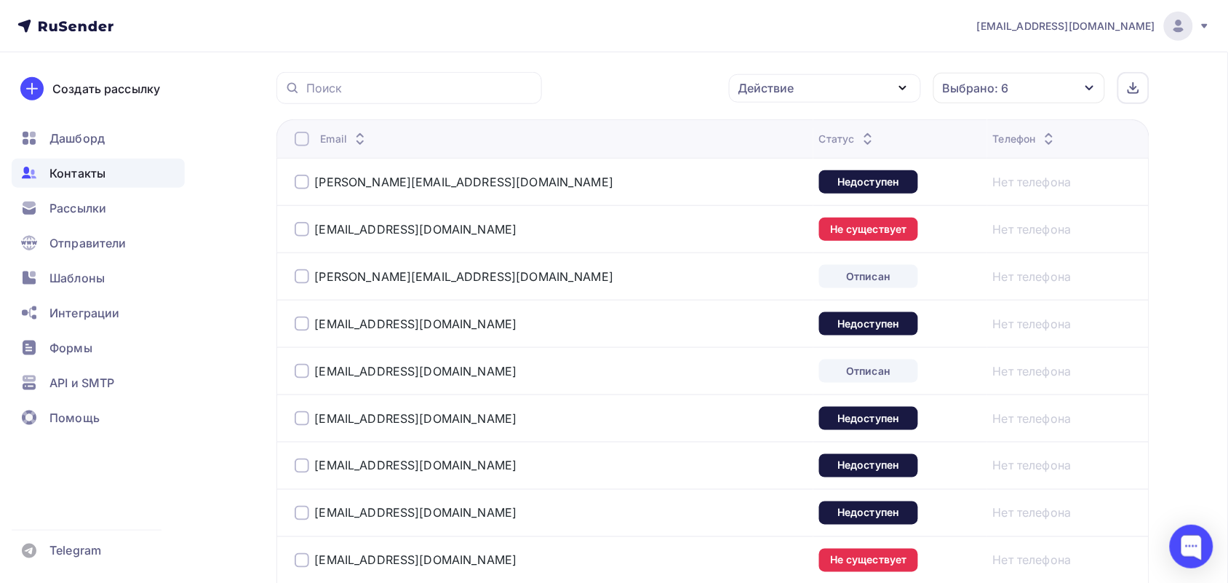
drag, startPoint x: 299, startPoint y: 135, endPoint x: 301, endPoint y: 143, distance: 7.4
click at [301, 143] on div at bounding box center [302, 139] width 15 height 15
click at [788, 92] on div "Действие" at bounding box center [767, 87] width 56 height 17
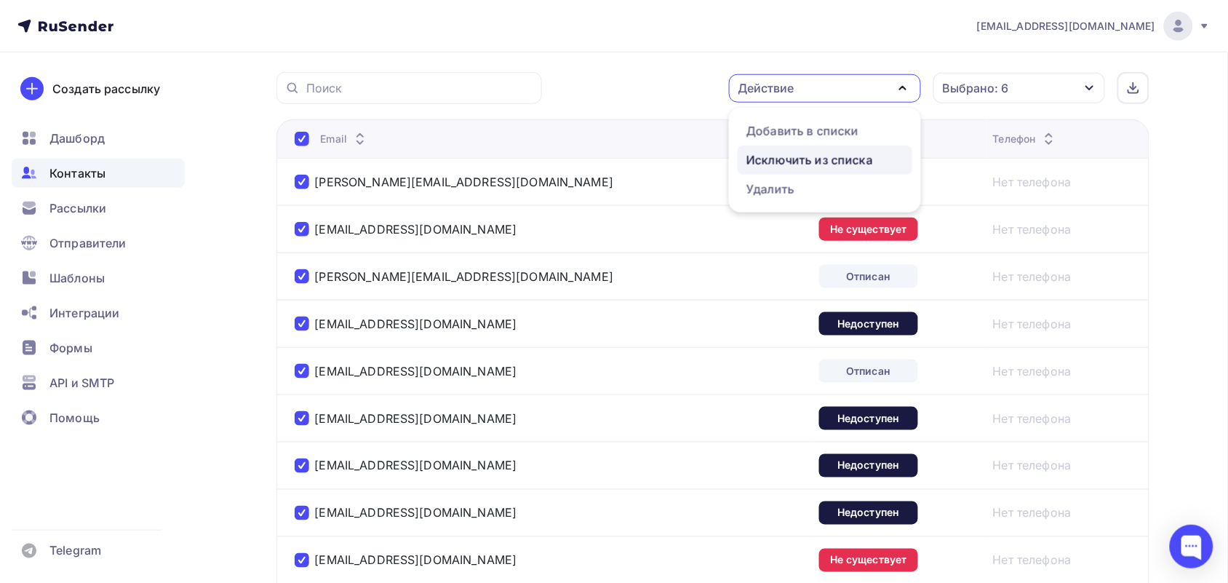
click at [825, 165] on div "Исключить из списка" at bounding box center [810, 159] width 127 height 17
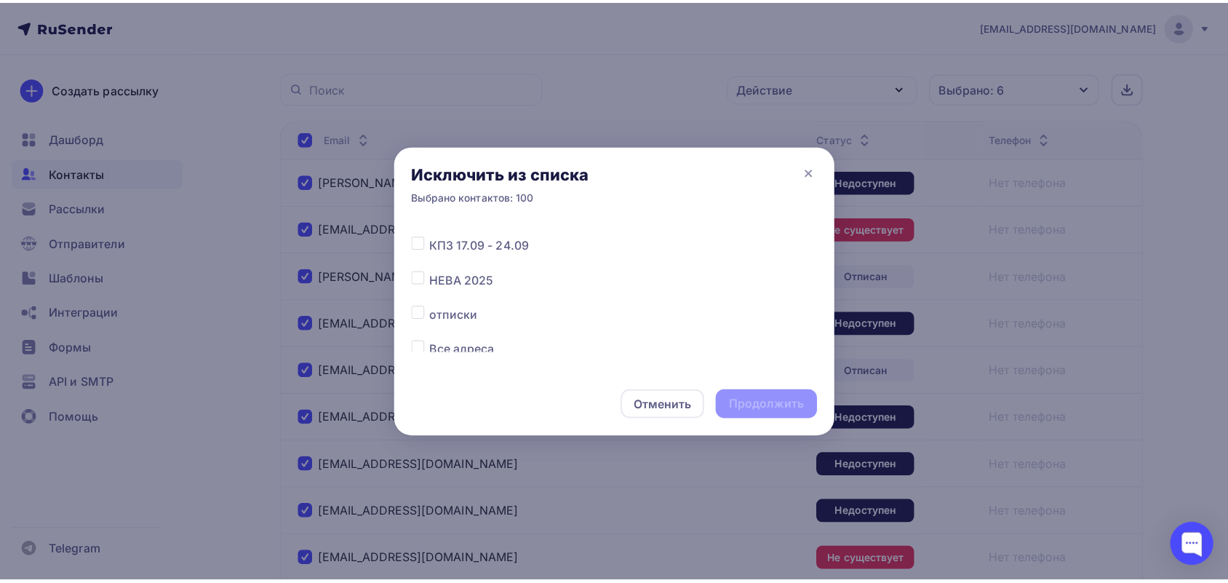
scroll to position [182, 0]
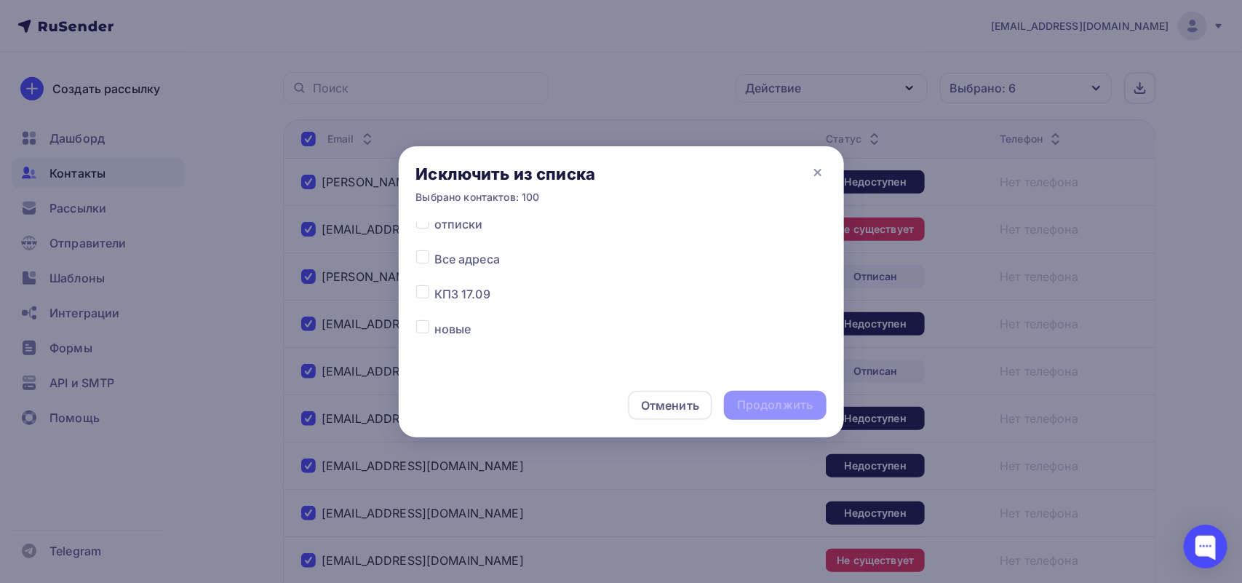
click at [429, 259] on div at bounding box center [425, 258] width 18 height 17
click at [434, 250] on label at bounding box center [434, 250] width 0 height 0
click at [417, 257] on input "checkbox" at bounding box center [422, 256] width 13 height 13
checkbox input "true"
click at [803, 404] on div "Продолжить" at bounding box center [775, 405] width 76 height 17
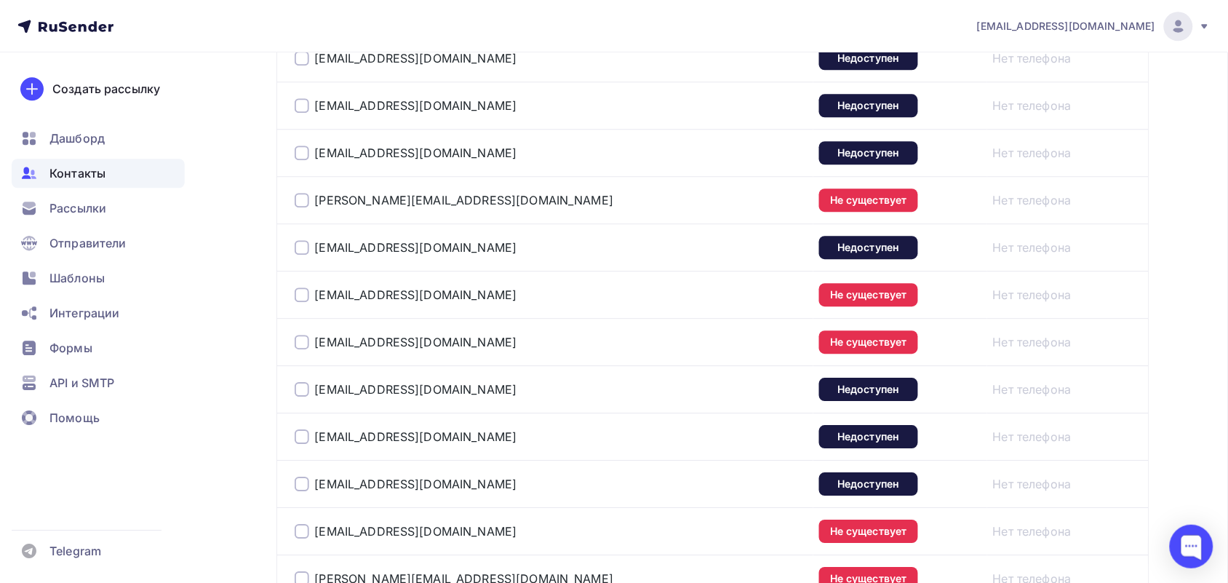
scroll to position [4827, 0]
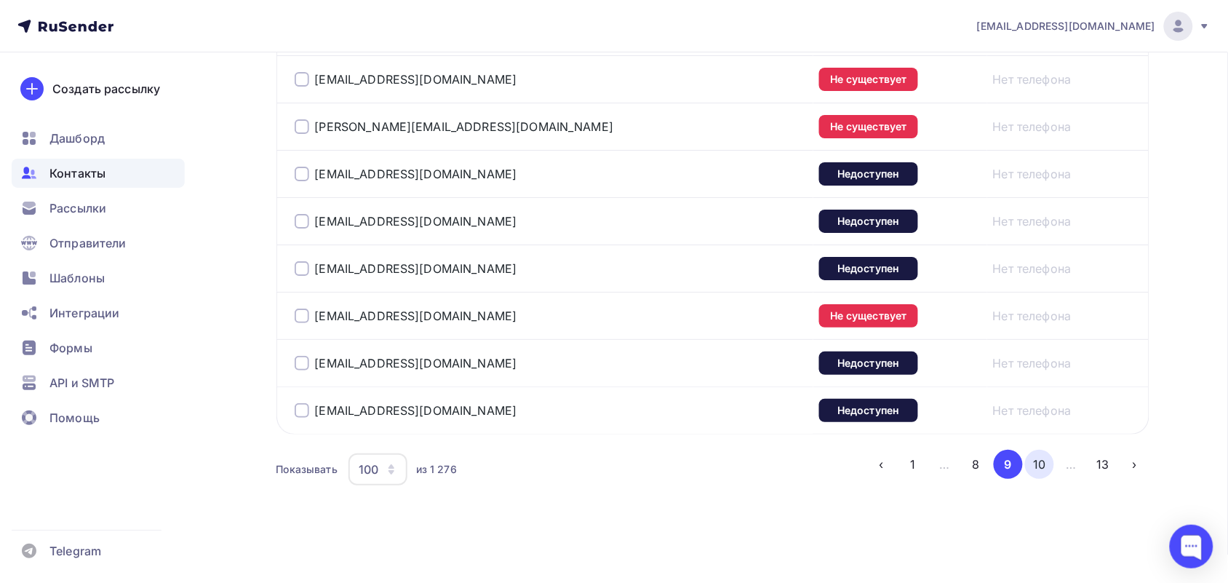
click at [1046, 459] on button "10" at bounding box center [1039, 464] width 29 height 29
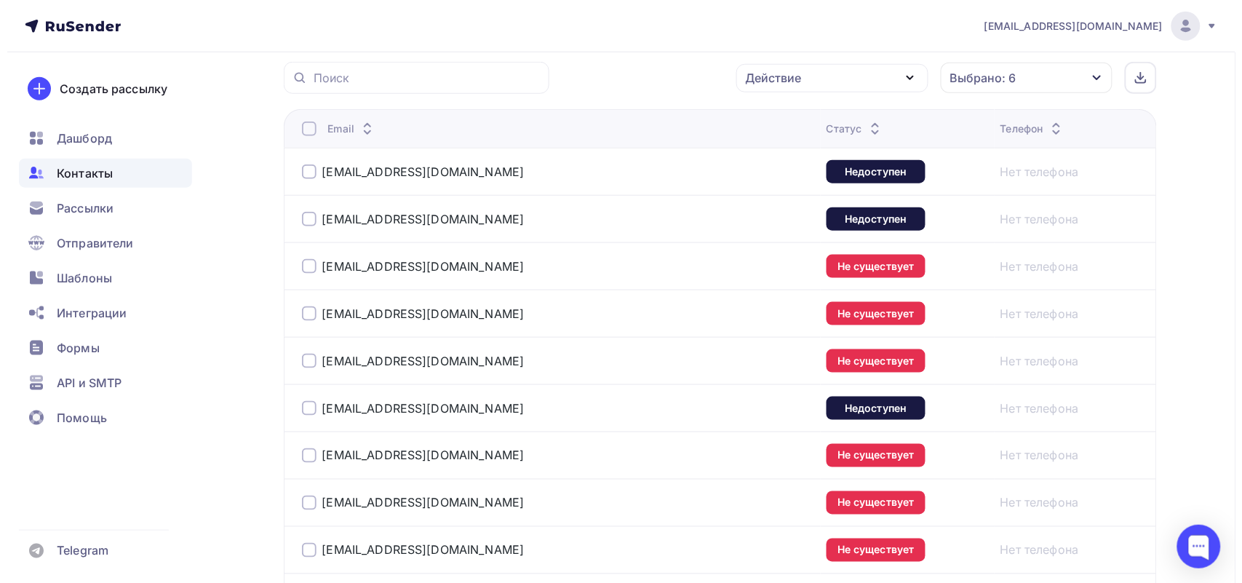
scroll to position [354, 0]
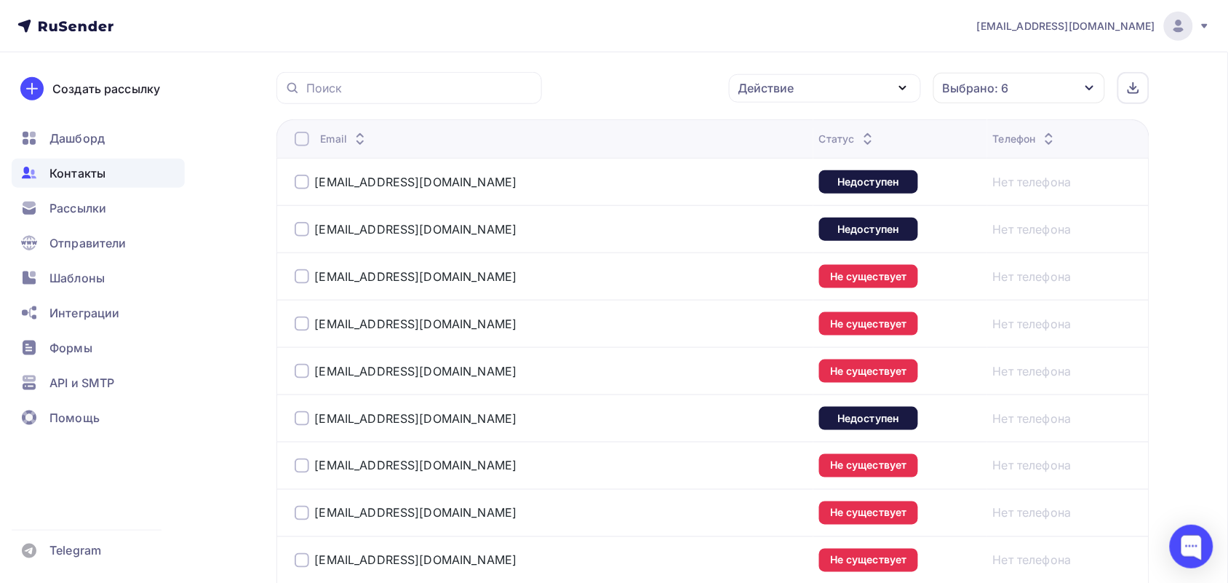
click at [307, 133] on div at bounding box center [302, 139] width 15 height 15
click at [808, 82] on div "Действие" at bounding box center [825, 88] width 192 height 28
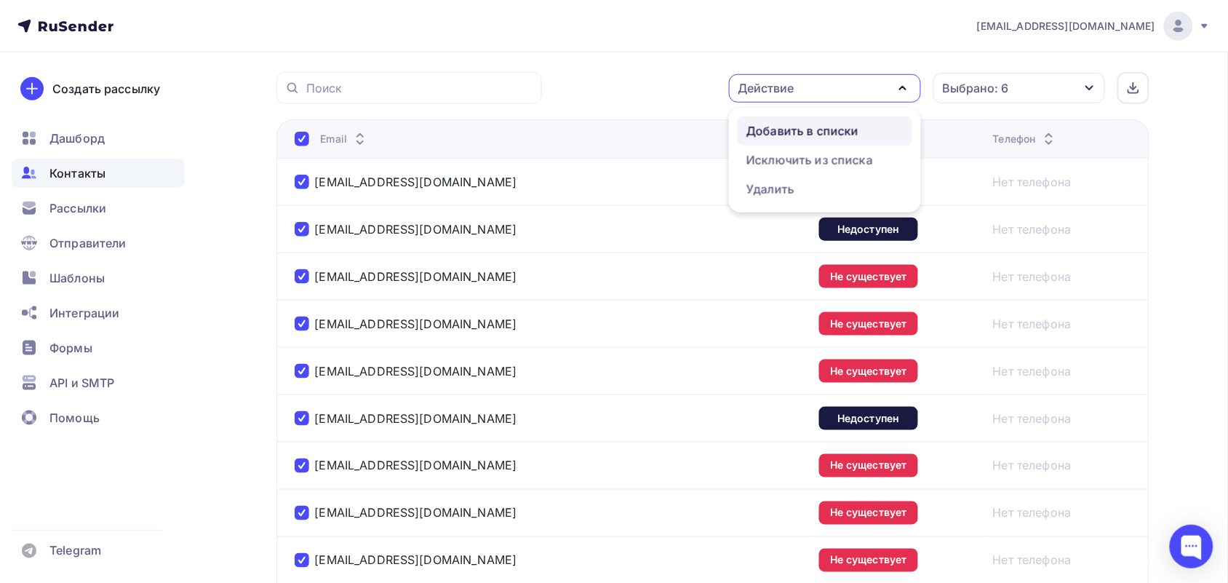
click at [816, 133] on div "Добавить в списки" at bounding box center [803, 130] width 112 height 17
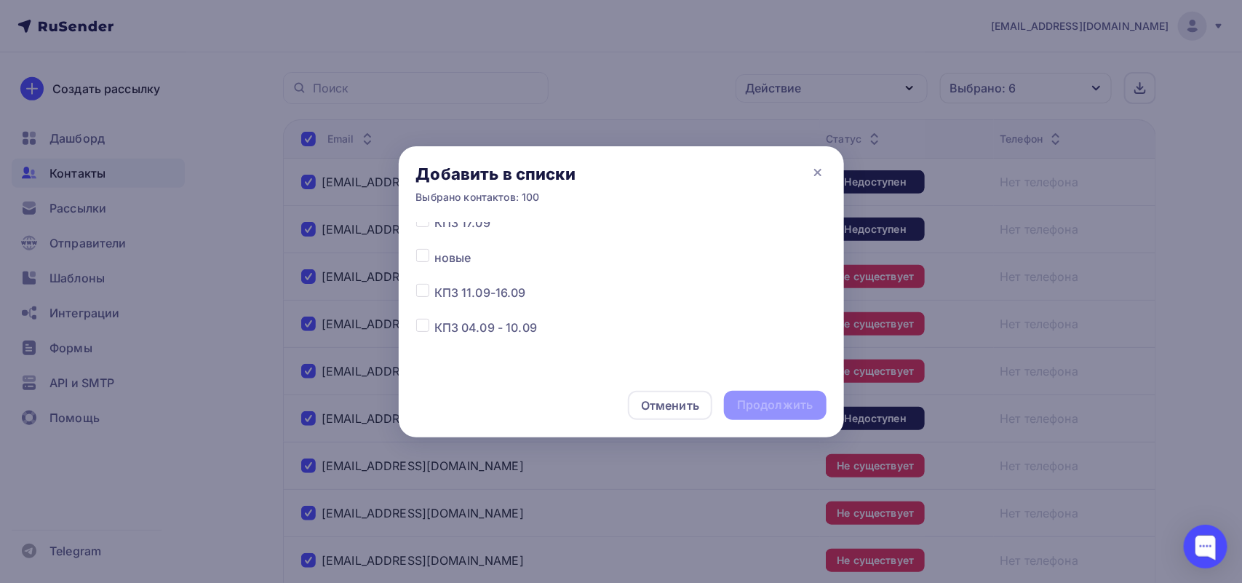
scroll to position [162, 0]
click at [434, 235] on label at bounding box center [434, 235] width 0 height 0
click at [426, 239] on input "checkbox" at bounding box center [422, 241] width 13 height 13
checkbox input "true"
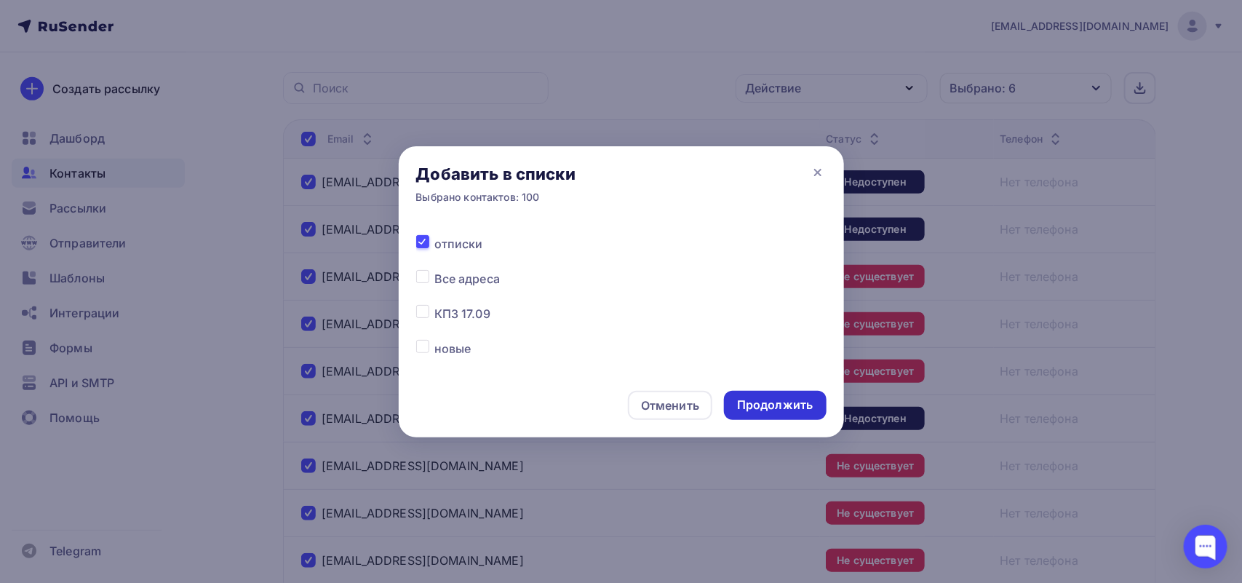
click at [771, 406] on div "Продолжить" at bounding box center [775, 405] width 76 height 17
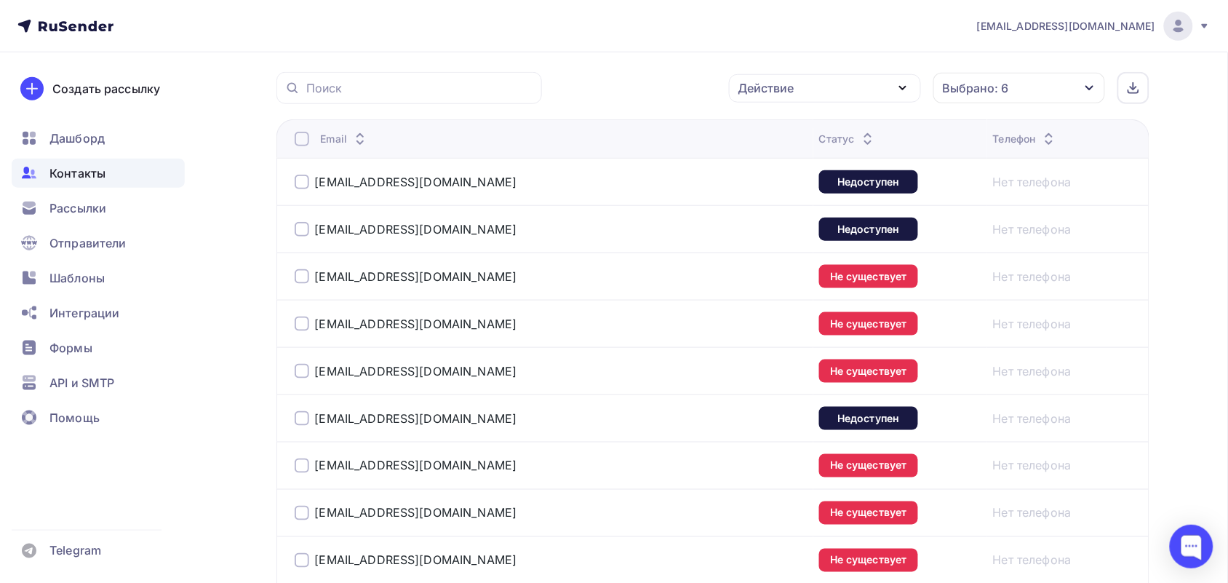
click at [296, 137] on div at bounding box center [302, 139] width 15 height 15
click at [298, 137] on div at bounding box center [302, 139] width 15 height 15
click at [892, 81] on div "Действие" at bounding box center [825, 88] width 192 height 28
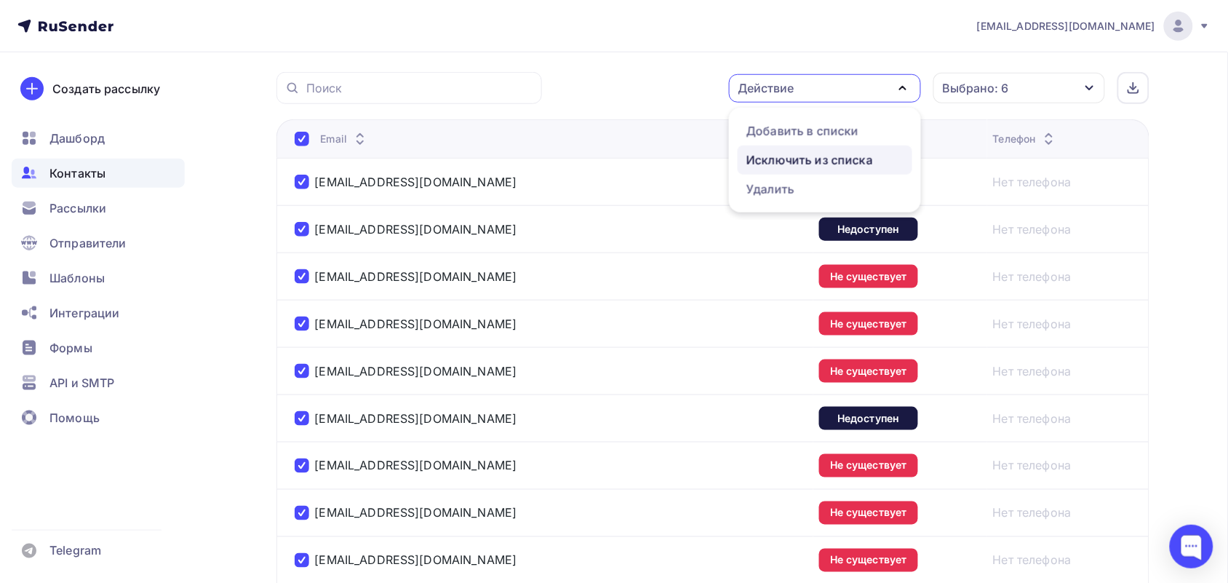
click at [861, 159] on div "Исключить из списка" at bounding box center [810, 159] width 127 height 17
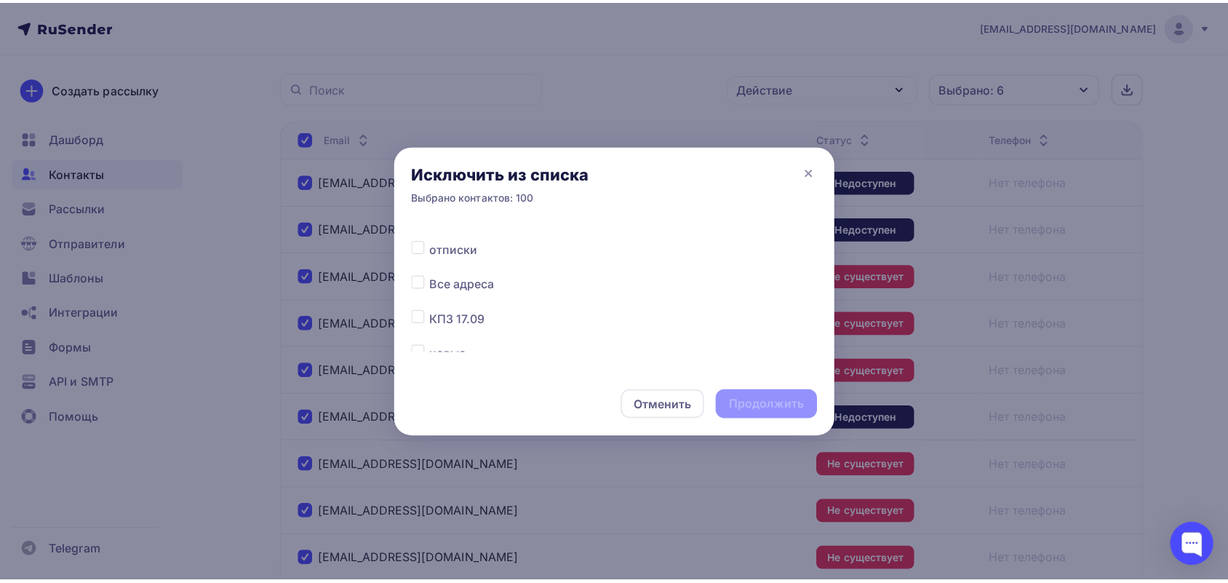
scroll to position [182, 0]
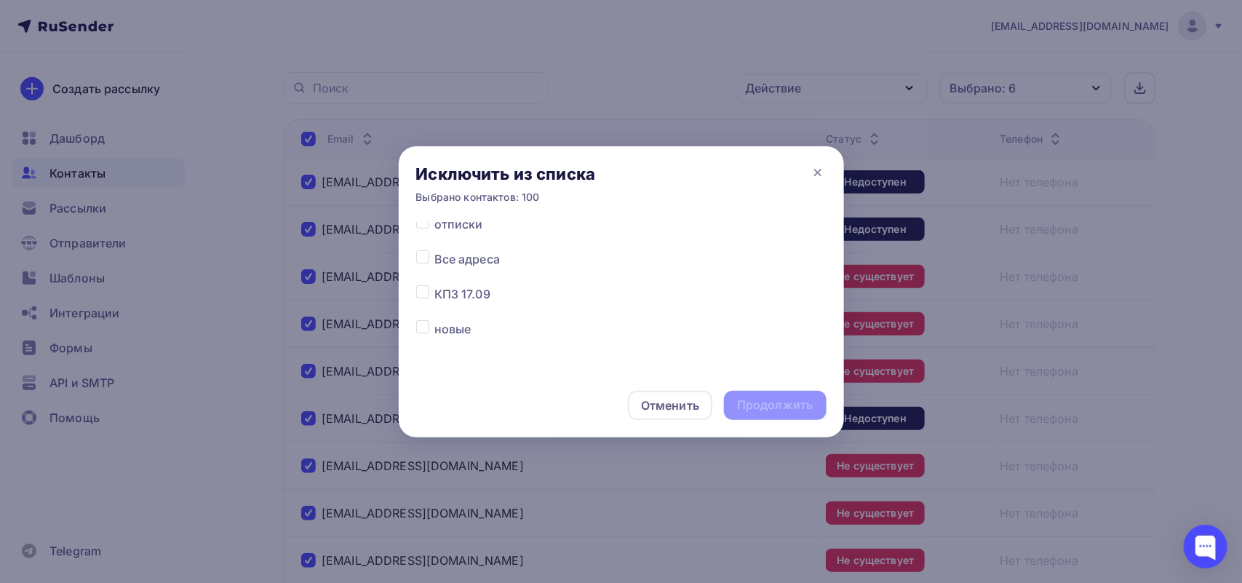
click at [434, 250] on label at bounding box center [434, 250] width 0 height 0
click at [420, 261] on input "checkbox" at bounding box center [422, 256] width 13 height 13
checkbox input "true"
click at [801, 409] on div "Продолжить" at bounding box center [775, 405] width 76 height 17
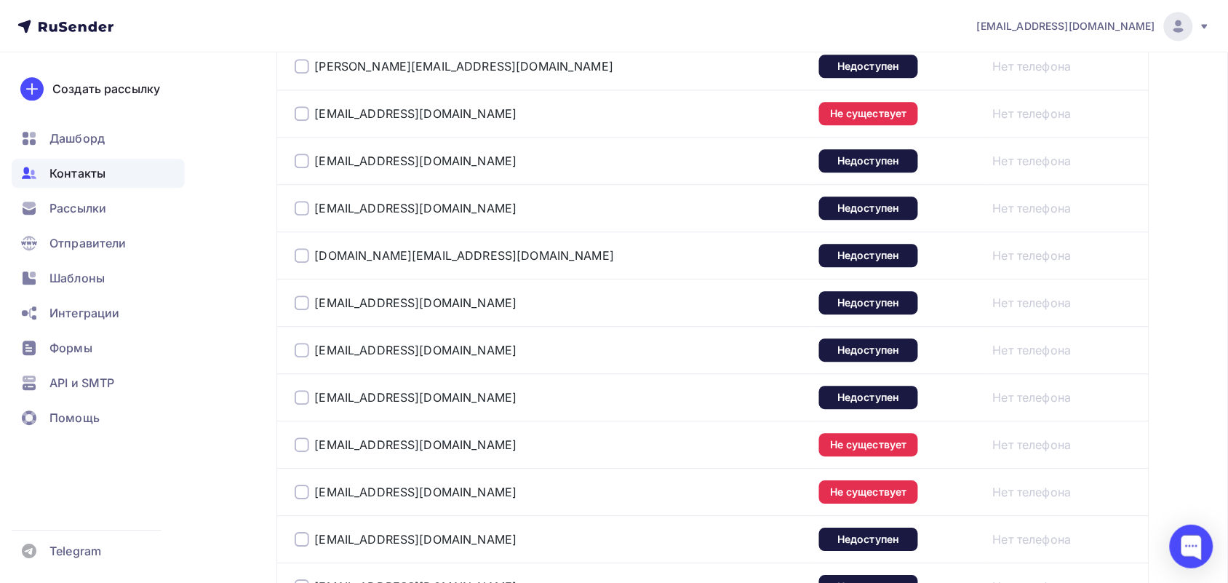
scroll to position [4827, 0]
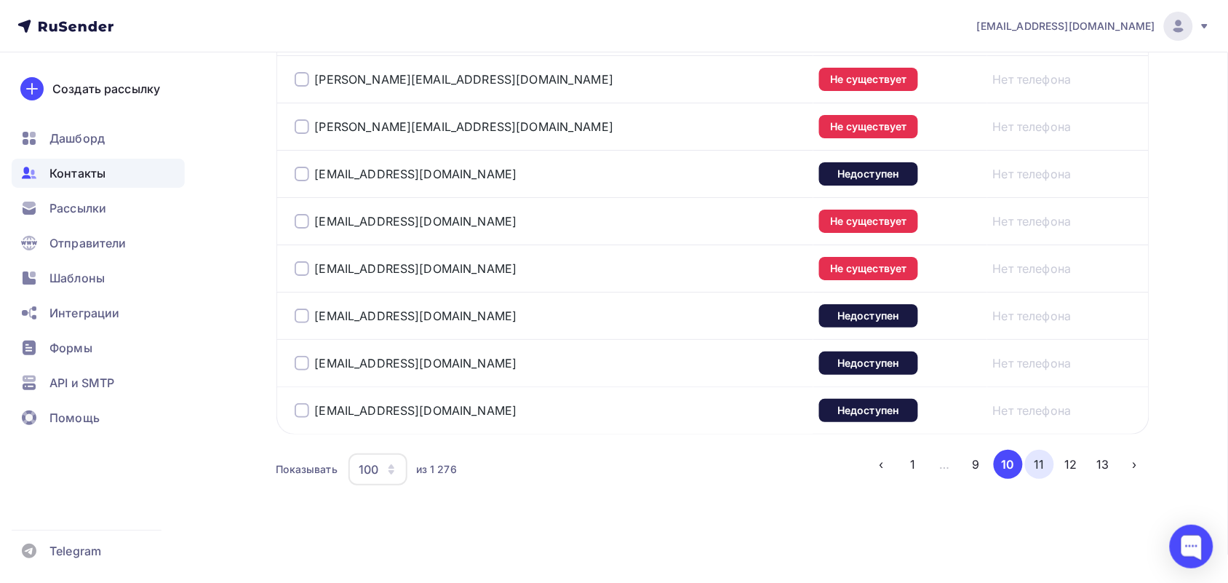
click at [1036, 467] on button "11" at bounding box center [1039, 464] width 29 height 29
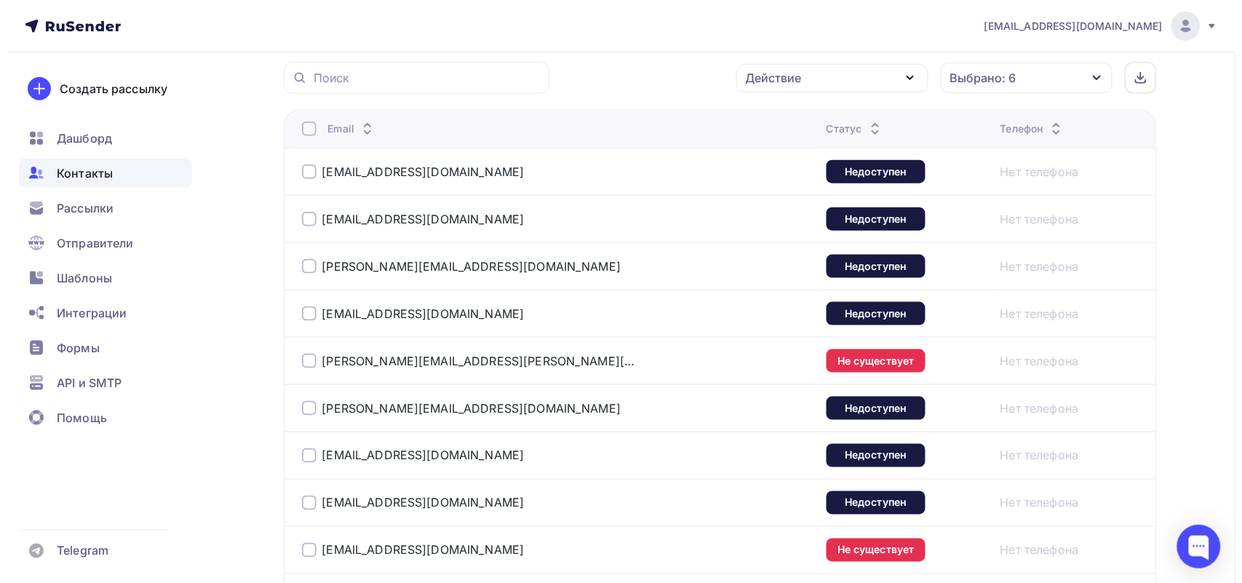
scroll to position [354, 0]
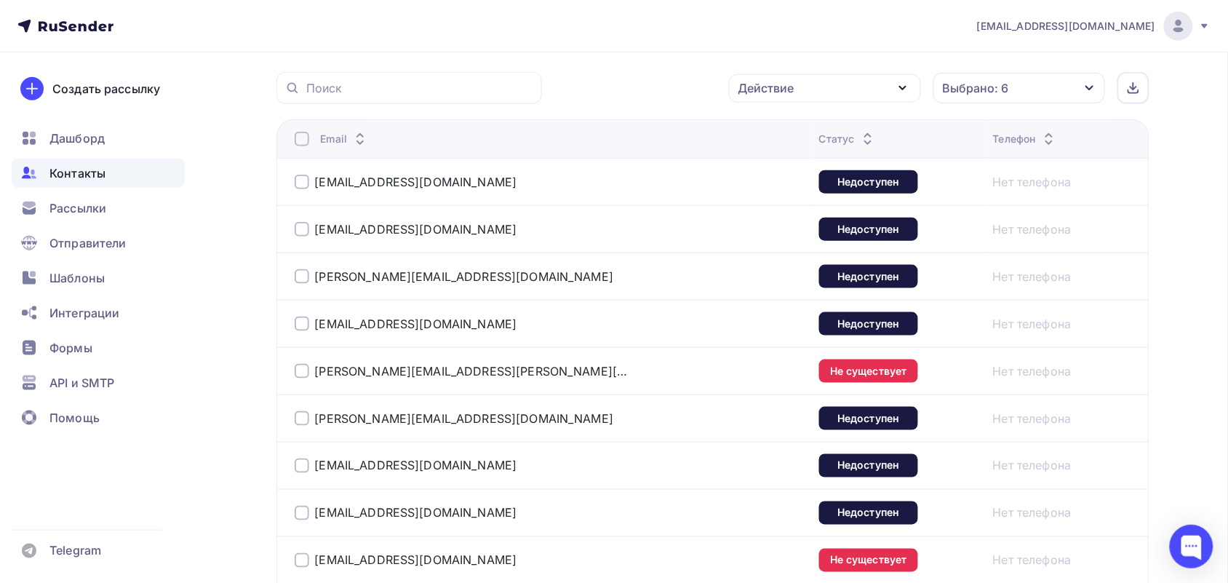
click at [300, 143] on div at bounding box center [302, 139] width 15 height 15
click at [299, 143] on div at bounding box center [302, 139] width 15 height 15
click at [853, 84] on div "Действие" at bounding box center [825, 88] width 192 height 28
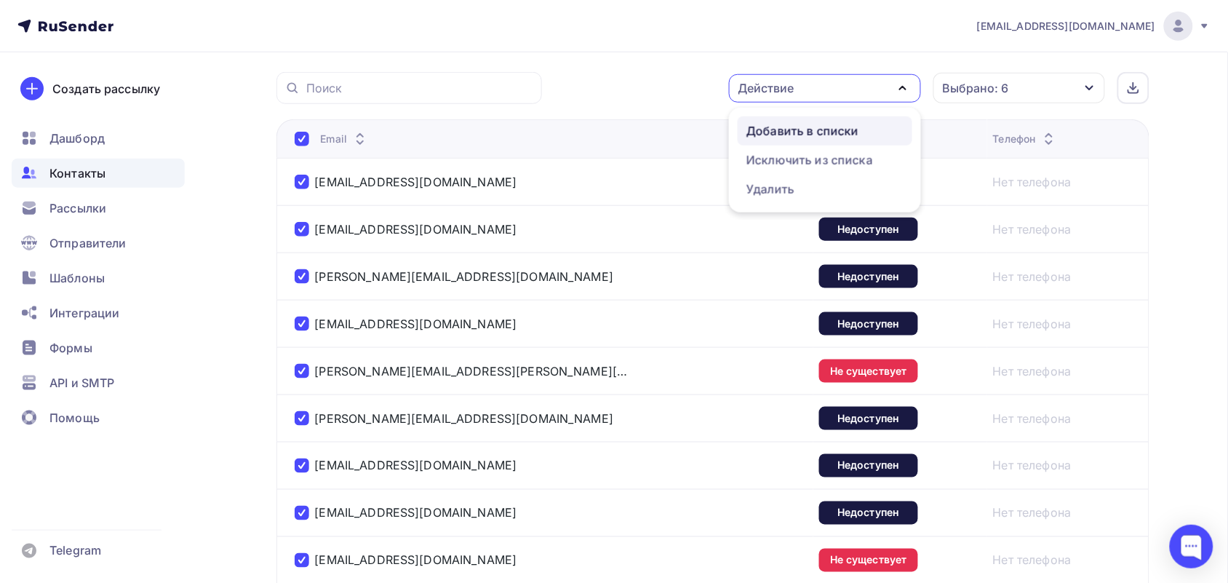
click at [842, 124] on div "Добавить в списки" at bounding box center [803, 130] width 112 height 17
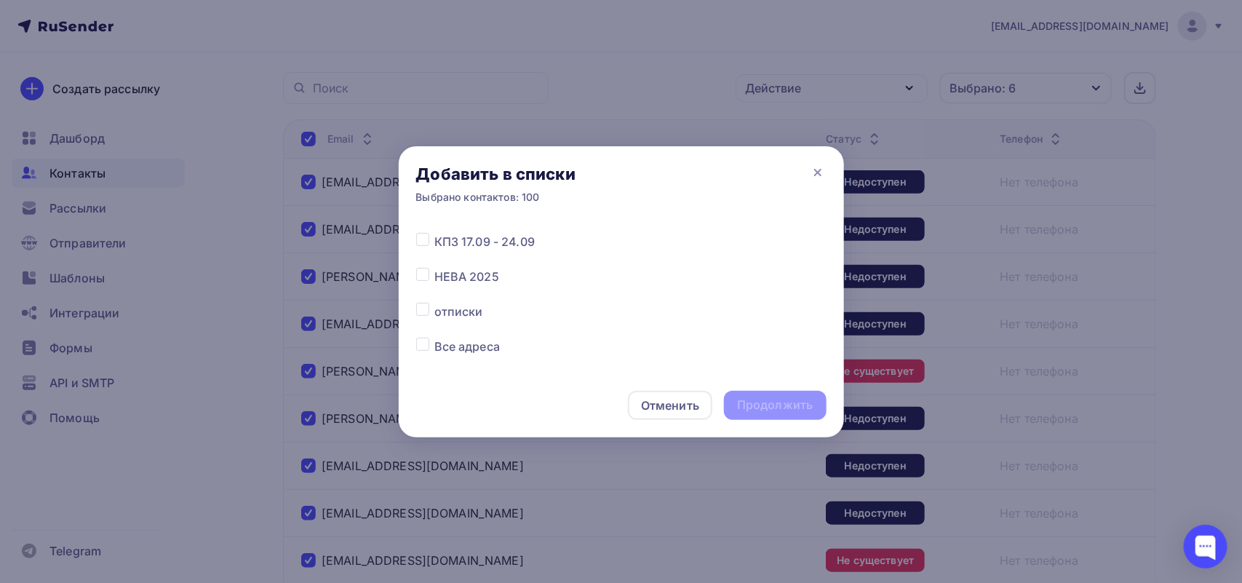
scroll to position [182, 0]
click at [434, 215] on label at bounding box center [434, 215] width 0 height 0
click at [426, 226] on input "checkbox" at bounding box center [422, 221] width 13 height 13
checkbox input "true"
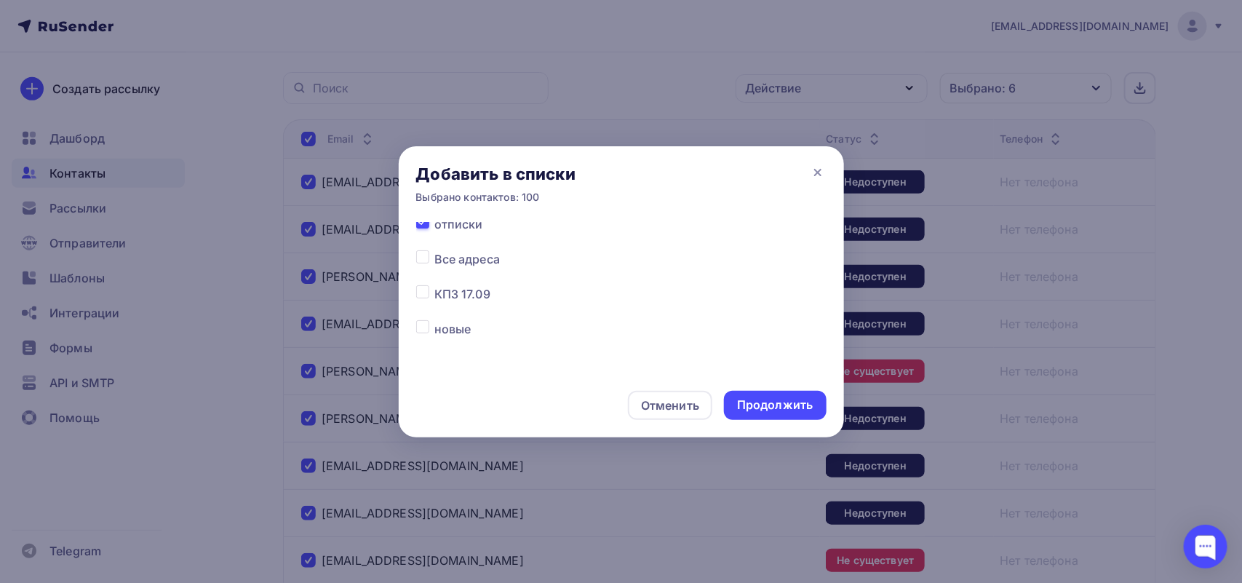
scroll to position [175, 0]
click at [768, 404] on div "Продолжить" at bounding box center [775, 405] width 76 height 17
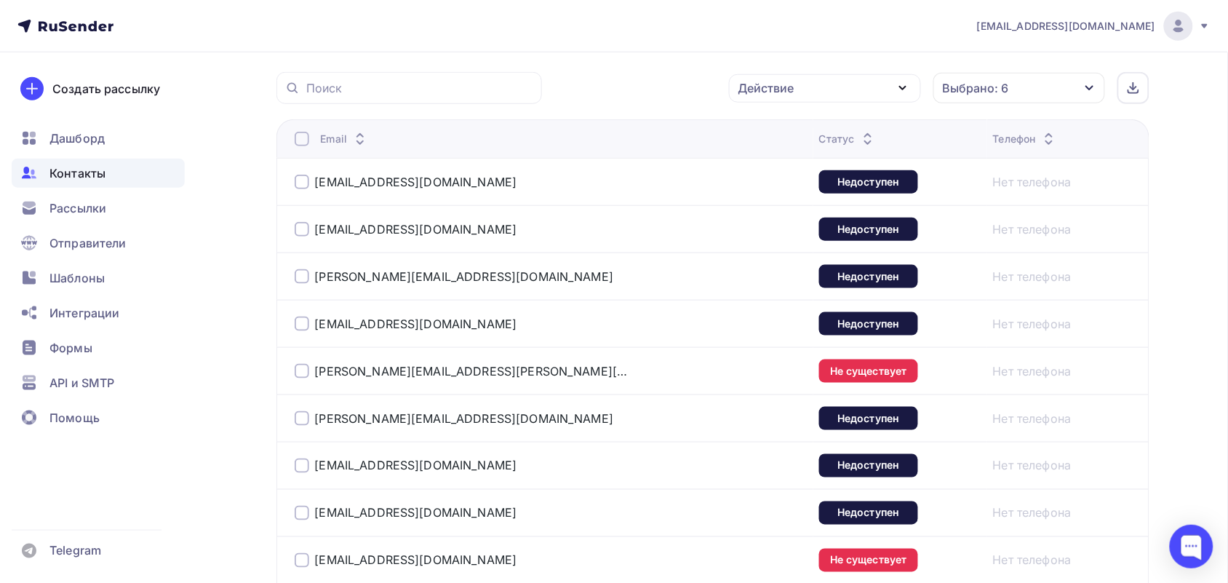
click at [303, 143] on div at bounding box center [302, 139] width 15 height 15
click at [852, 92] on div "Действие" at bounding box center [825, 88] width 192 height 28
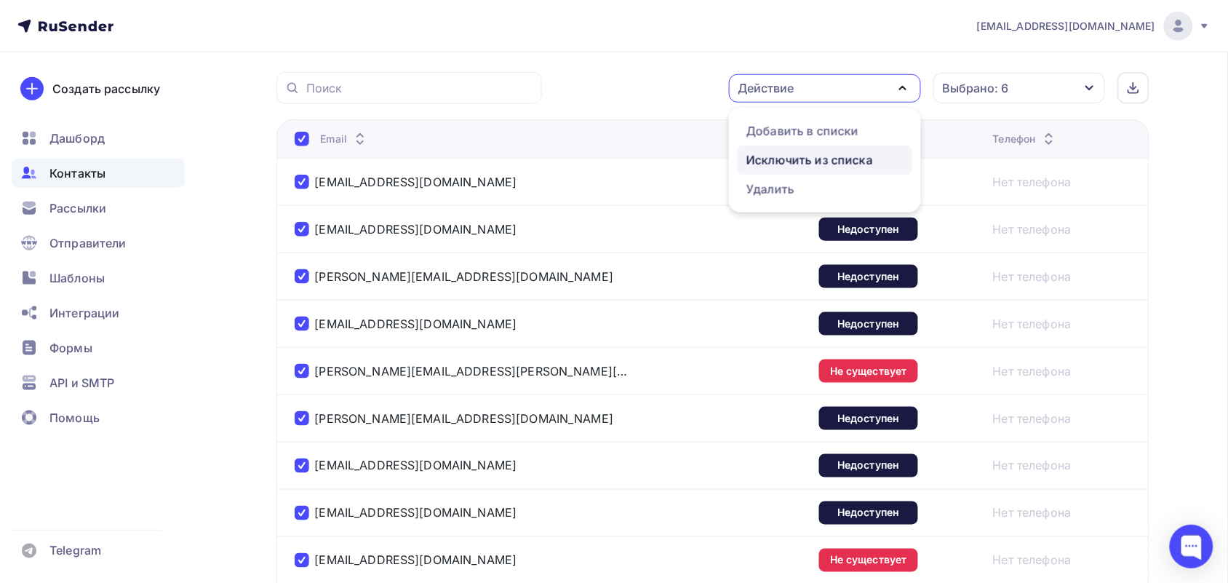
click at [831, 153] on div "Исключить из списка" at bounding box center [810, 159] width 127 height 17
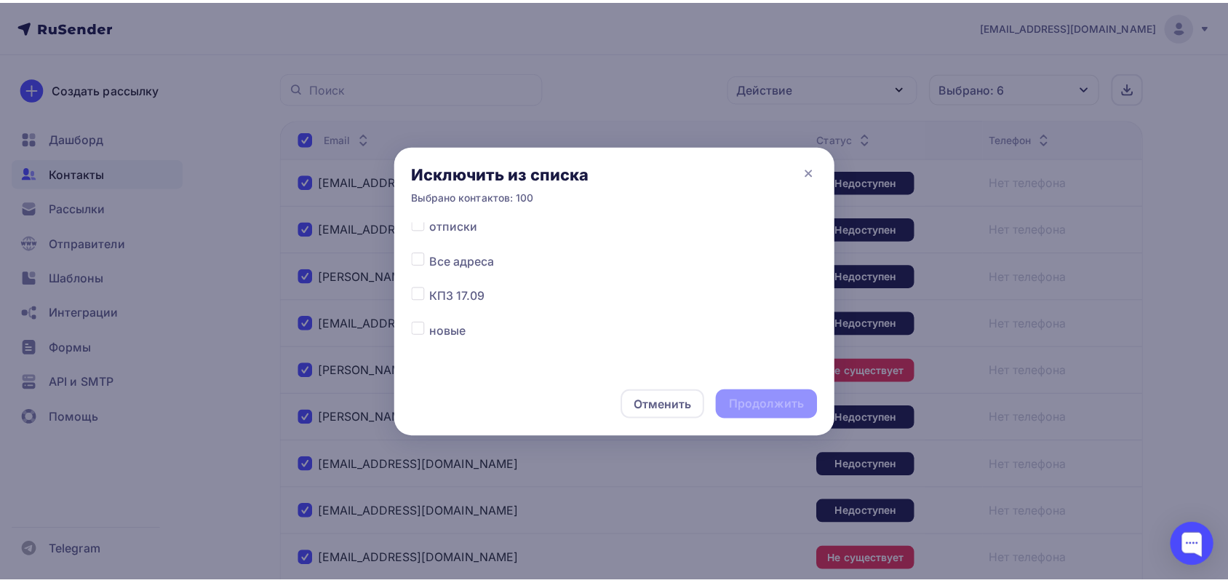
scroll to position [182, 0]
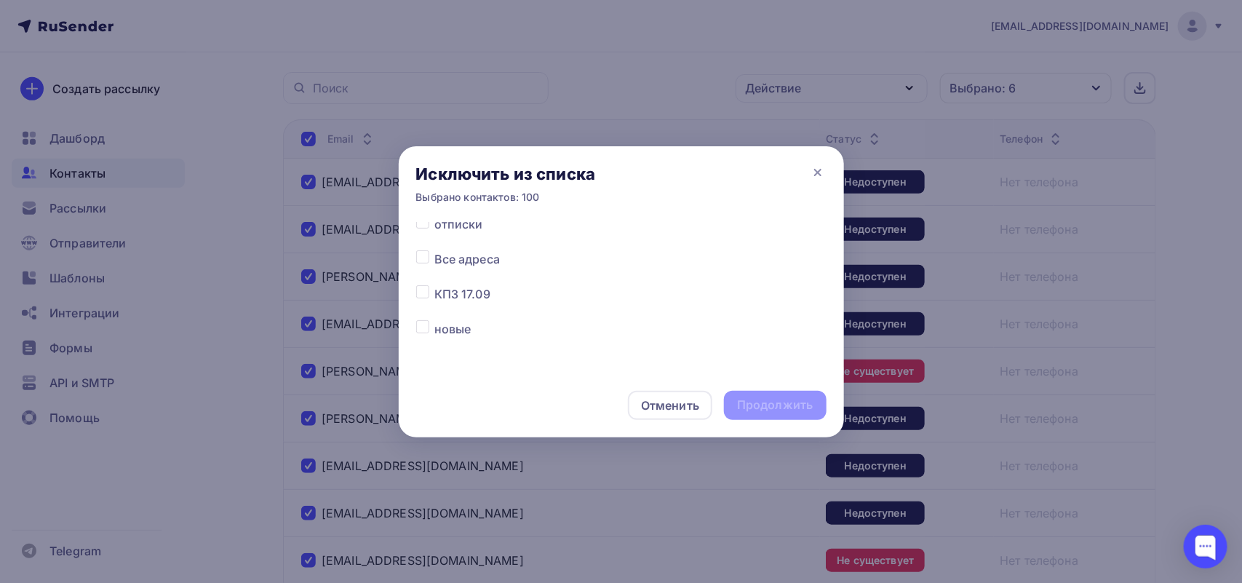
click at [430, 258] on div at bounding box center [425, 258] width 18 height 17
click at [434, 250] on label at bounding box center [434, 250] width 0 height 0
click at [424, 255] on input "checkbox" at bounding box center [422, 256] width 13 height 13
checkbox input "true"
click at [747, 402] on div "Продолжить" at bounding box center [775, 405] width 76 height 17
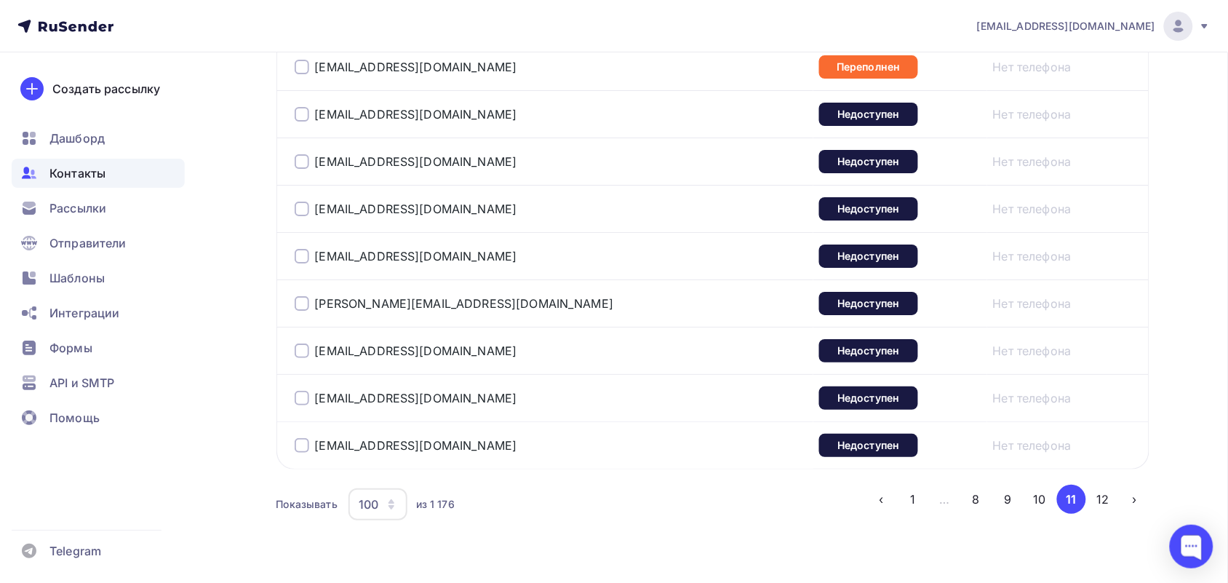
scroll to position [4827, 0]
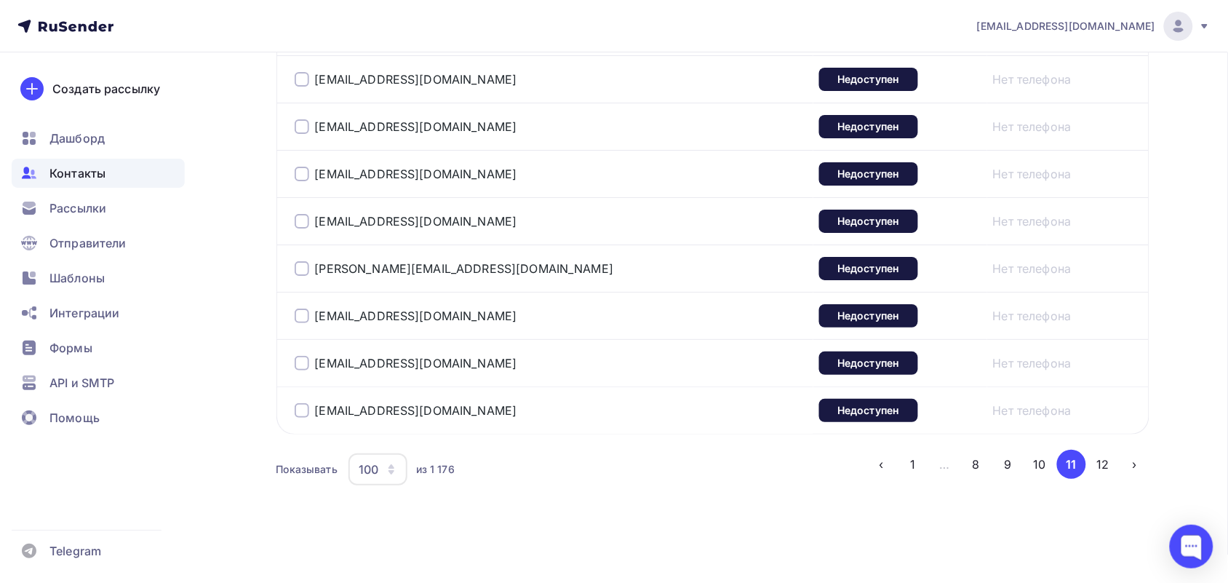
click at [1104, 458] on button "12" at bounding box center [1103, 464] width 29 height 29
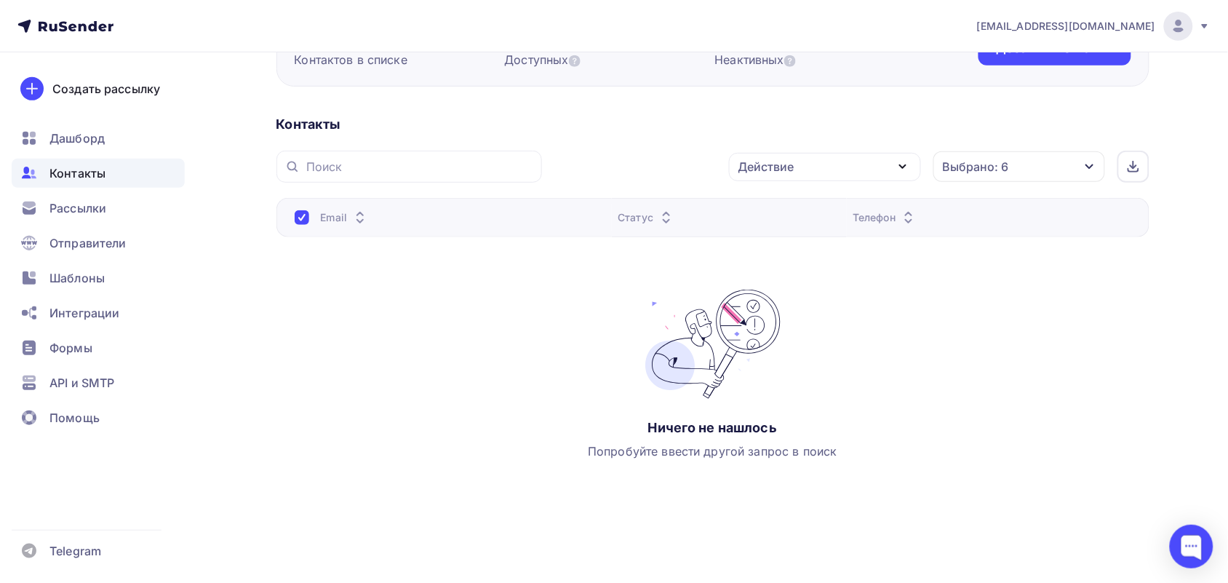
scroll to position [0, 0]
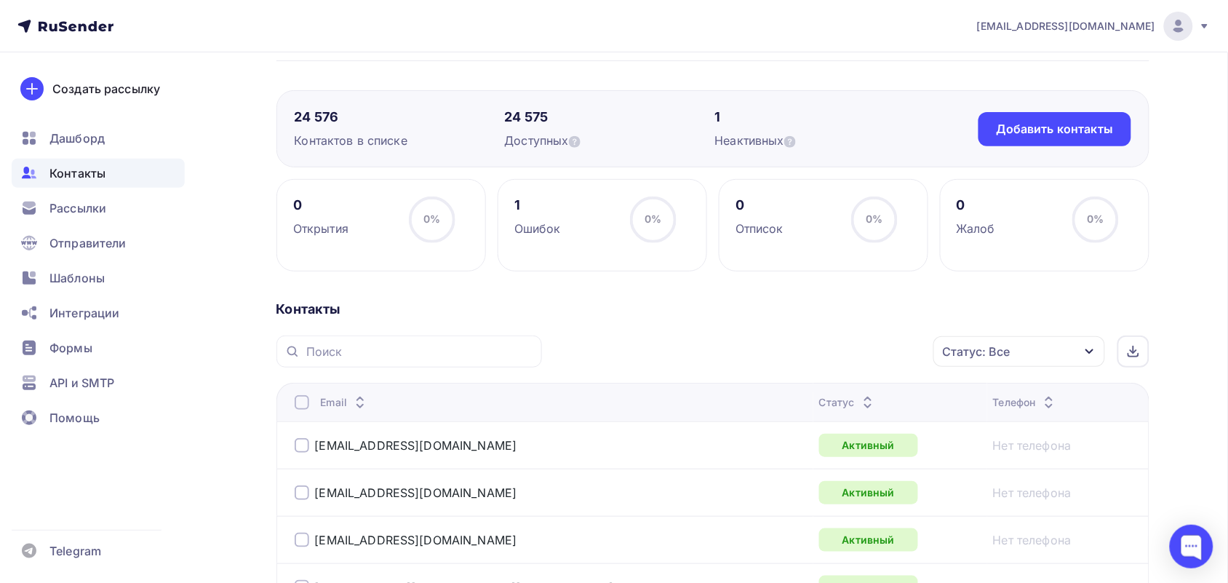
click at [1049, 354] on div "Статус: Все" at bounding box center [1020, 351] width 172 height 31
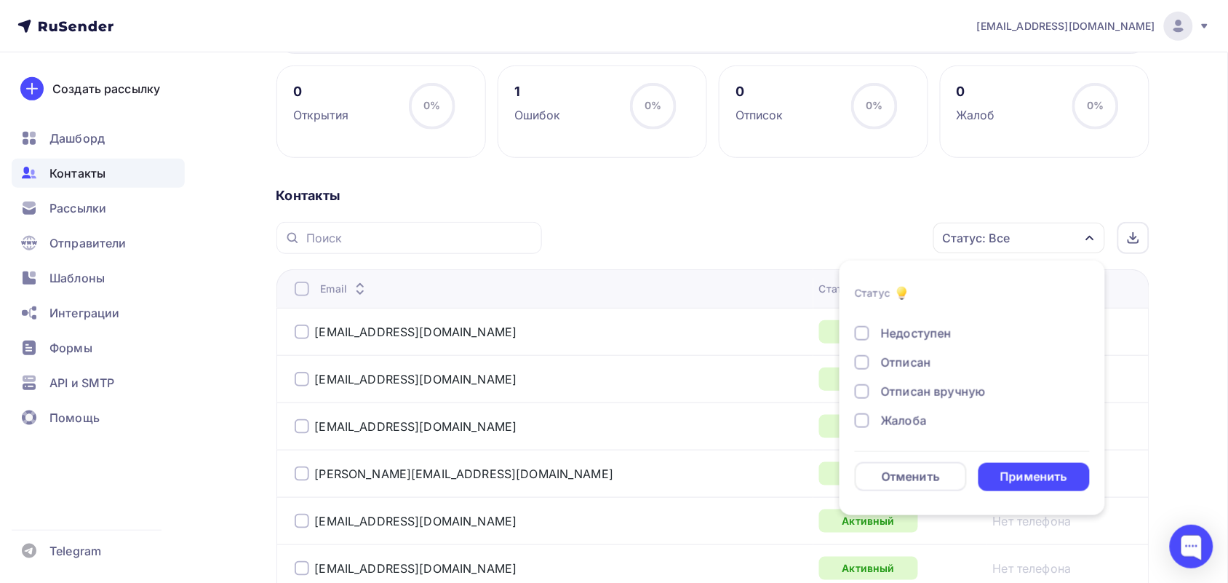
scroll to position [318, 0]
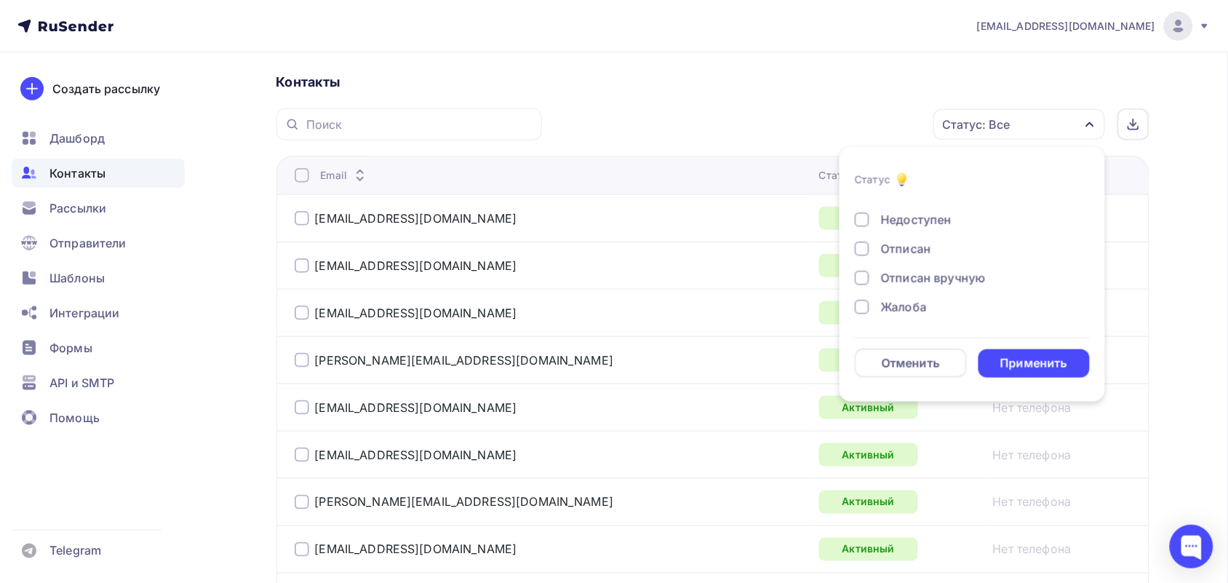
click at [864, 309] on div at bounding box center [862, 307] width 15 height 15
click at [861, 274] on div at bounding box center [862, 278] width 15 height 15
click at [859, 252] on div at bounding box center [862, 249] width 15 height 15
click at [863, 233] on div "Новый Активный Не существует Переполнен Недоступен Отписан Отписан вручную Жало…" at bounding box center [972, 205] width 235 height 221
click at [866, 219] on div at bounding box center [862, 219] width 15 height 15
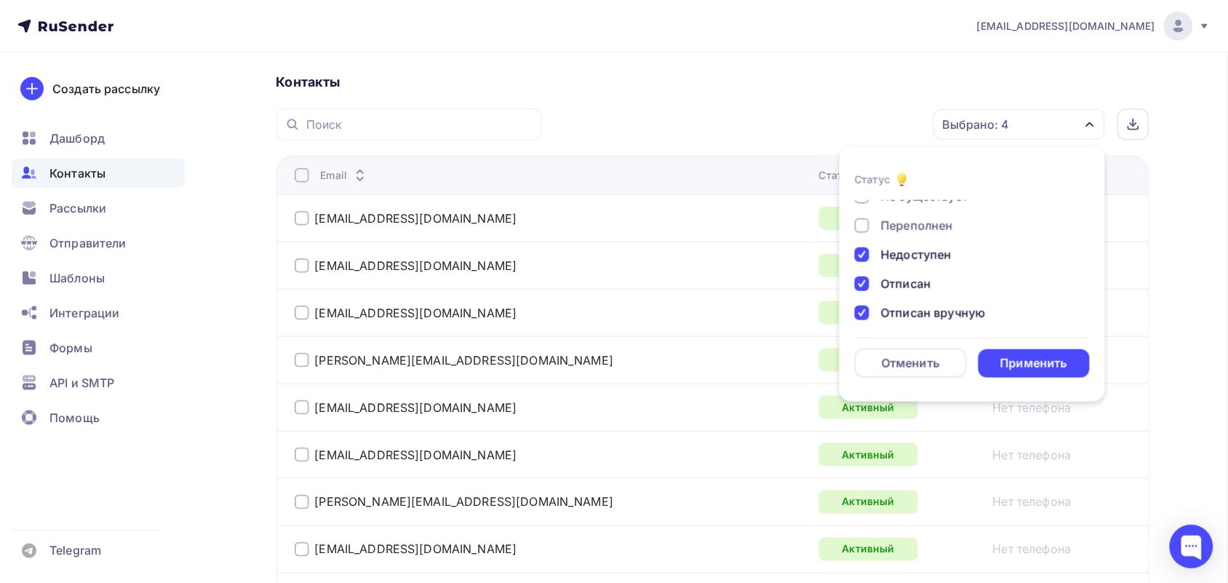
scroll to position [15, 0]
click at [865, 282] on div at bounding box center [862, 281] width 15 height 15
click at [864, 245] on div at bounding box center [862, 252] width 15 height 15
click at [1028, 355] on div "Применить" at bounding box center [1034, 363] width 67 height 17
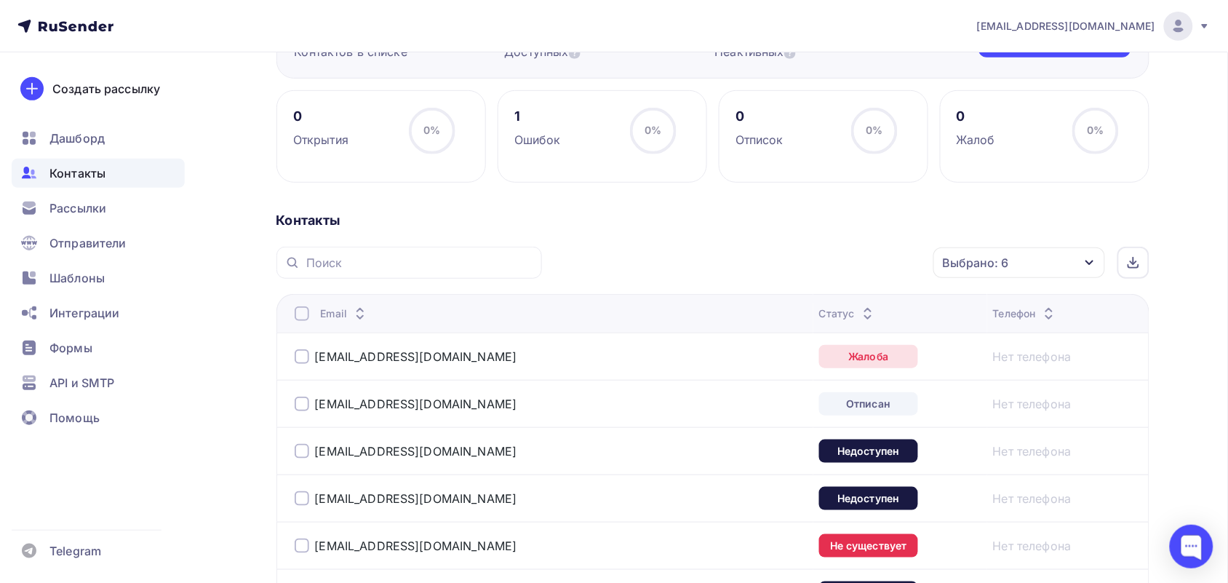
scroll to position [0, 0]
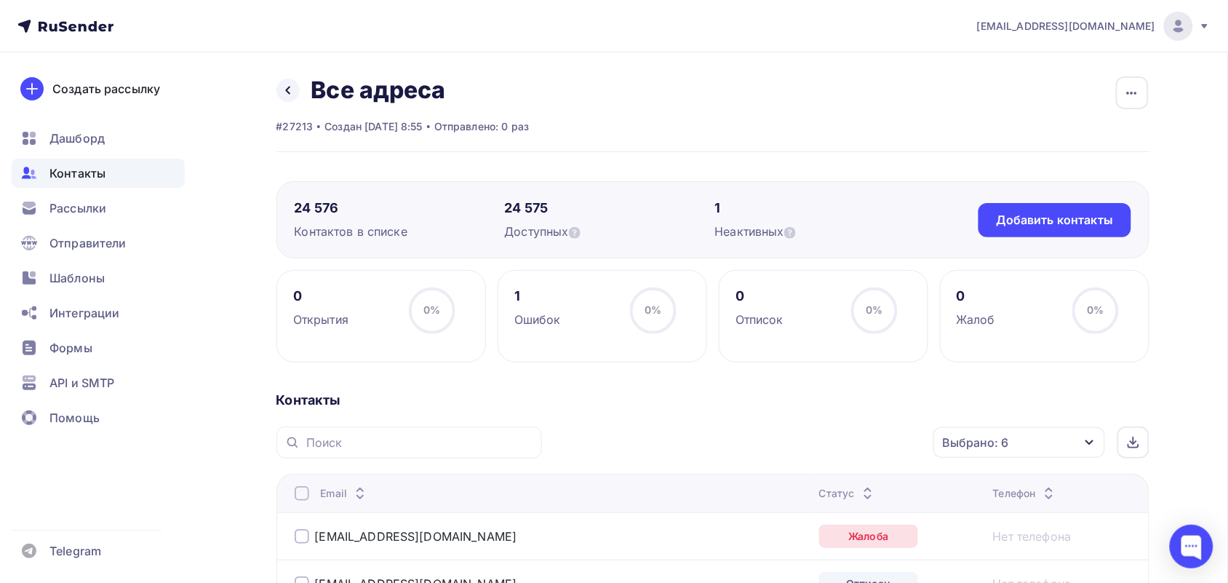
click at [95, 175] on span "Контакты" at bounding box center [77, 172] width 56 height 17
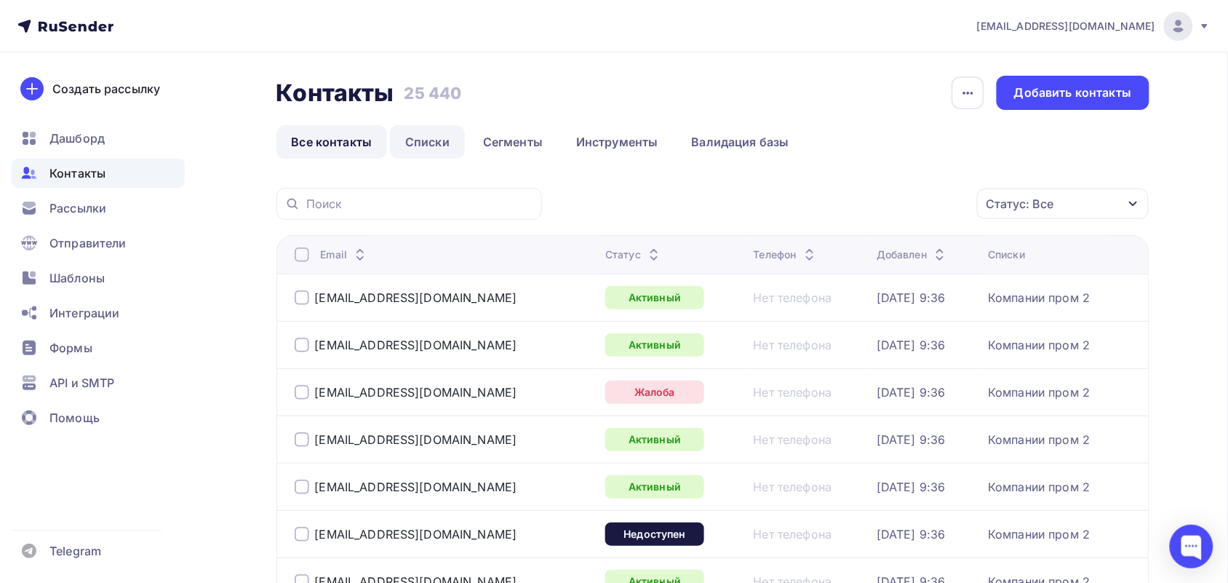
click at [433, 138] on link "Списки" at bounding box center [427, 141] width 75 height 33
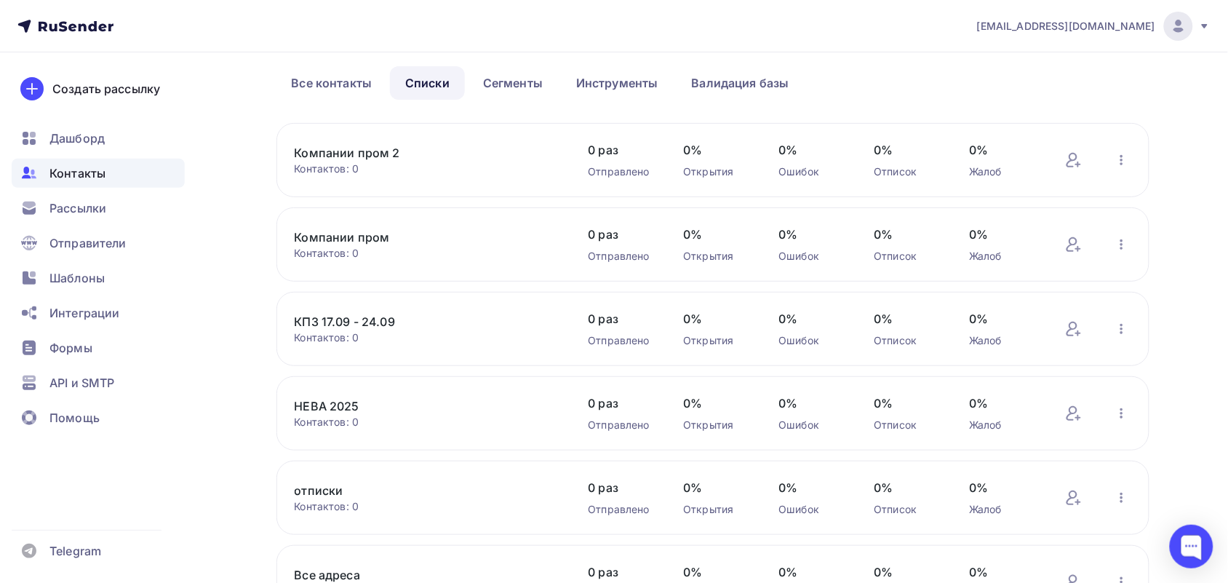
scroll to position [91, 0]
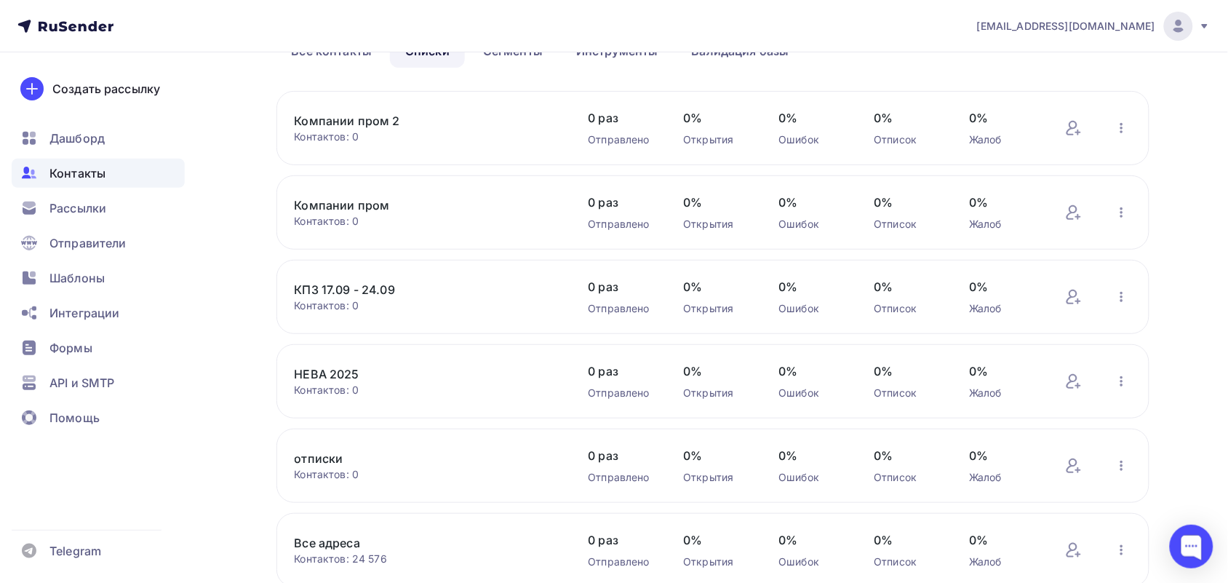
click at [317, 466] on link "отписки" at bounding box center [418, 458] width 247 height 17
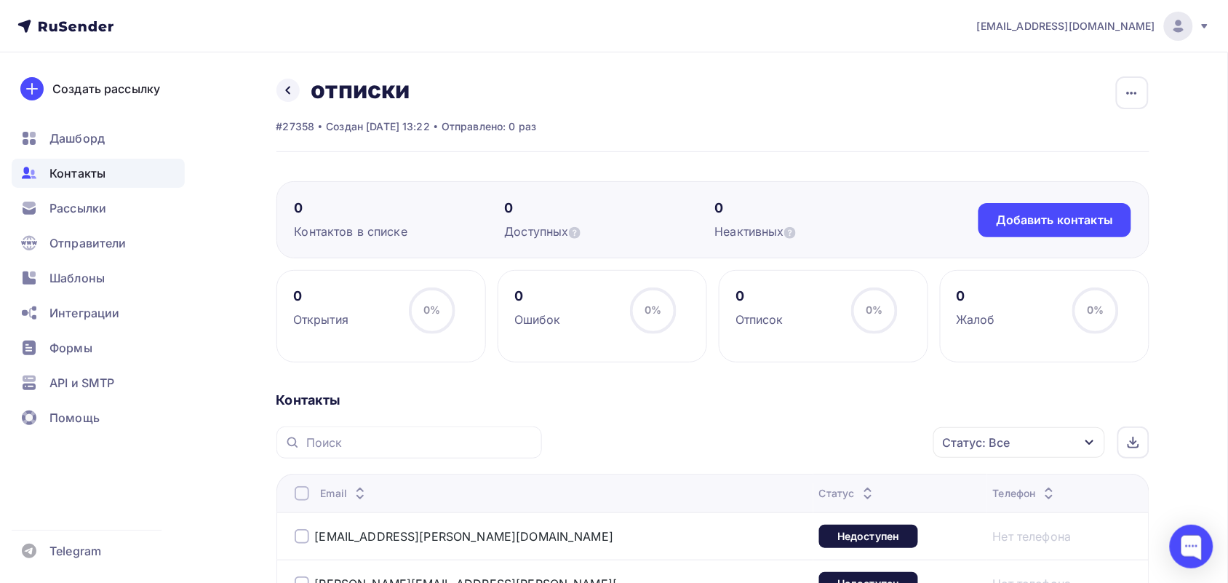
click at [86, 171] on span "Контакты" at bounding box center [77, 172] width 56 height 17
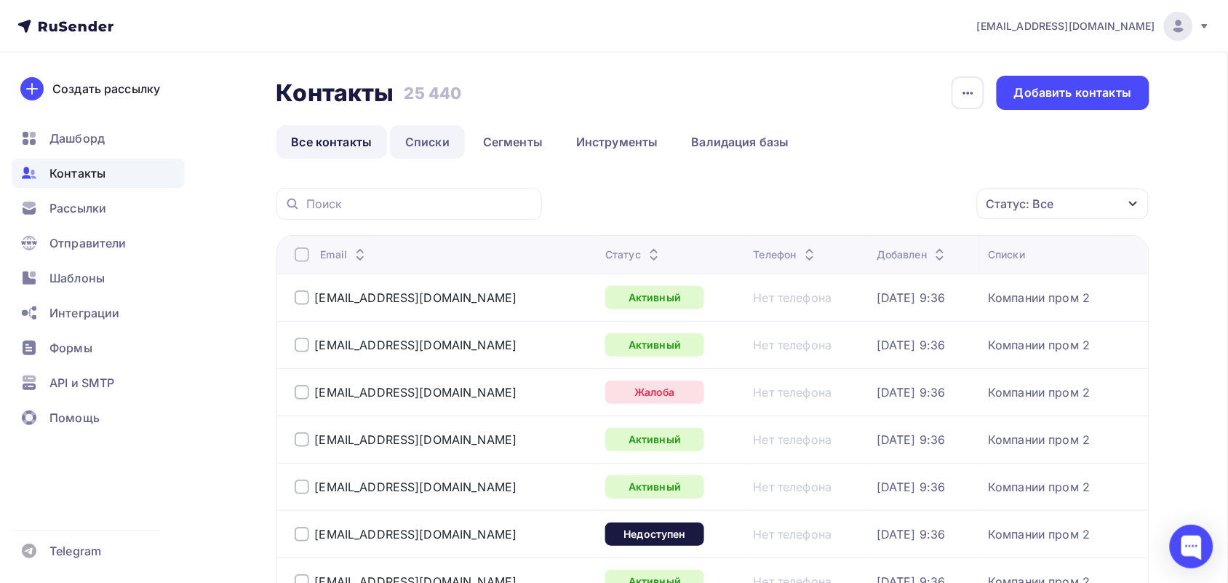
click at [437, 148] on link "Списки" at bounding box center [427, 141] width 75 height 33
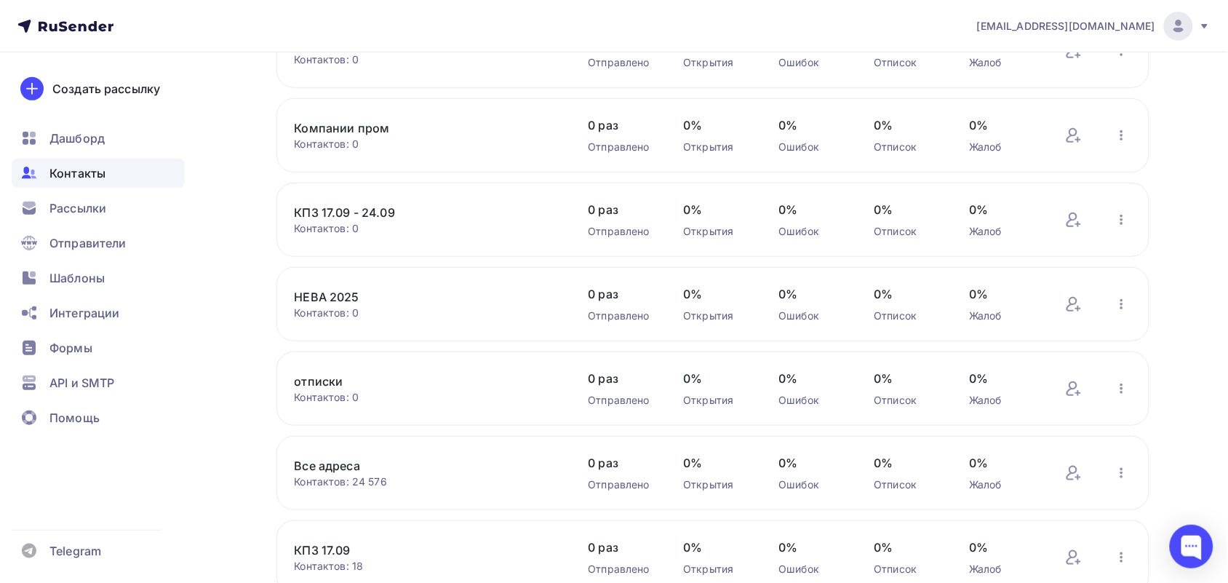
scroll to position [273, 0]
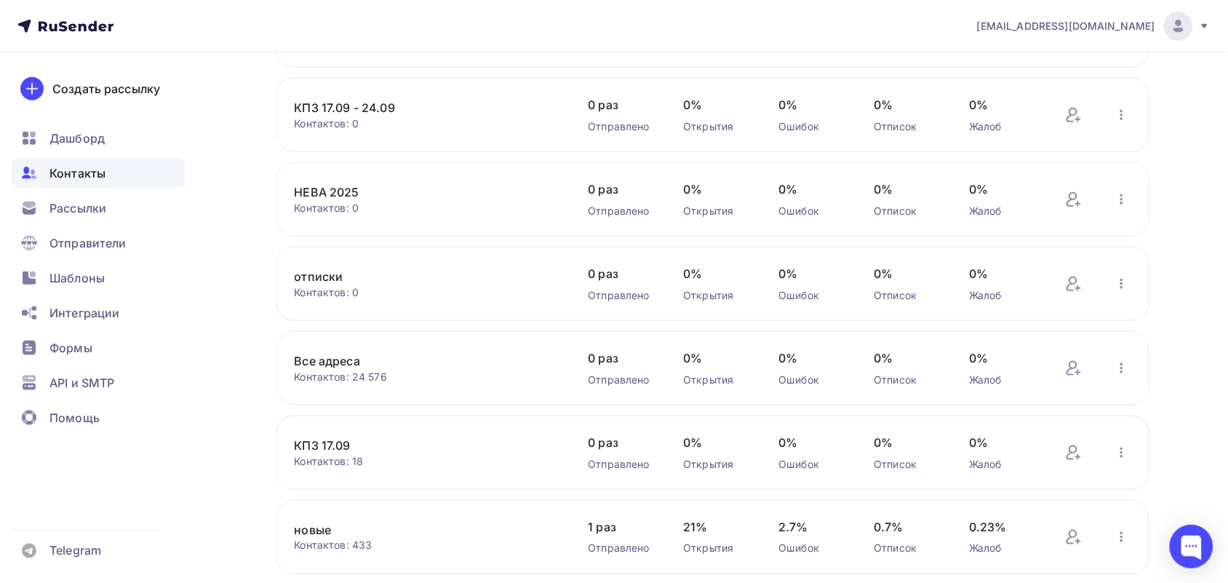
click at [327, 354] on link "Все адреса" at bounding box center [418, 360] width 247 height 17
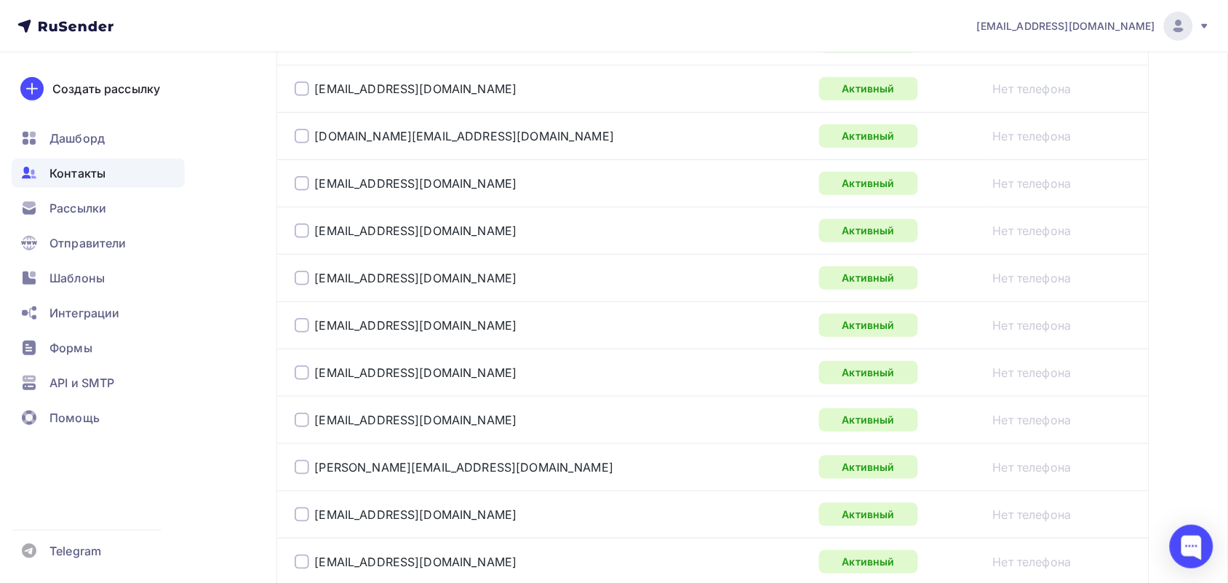
scroll to position [2454, 0]
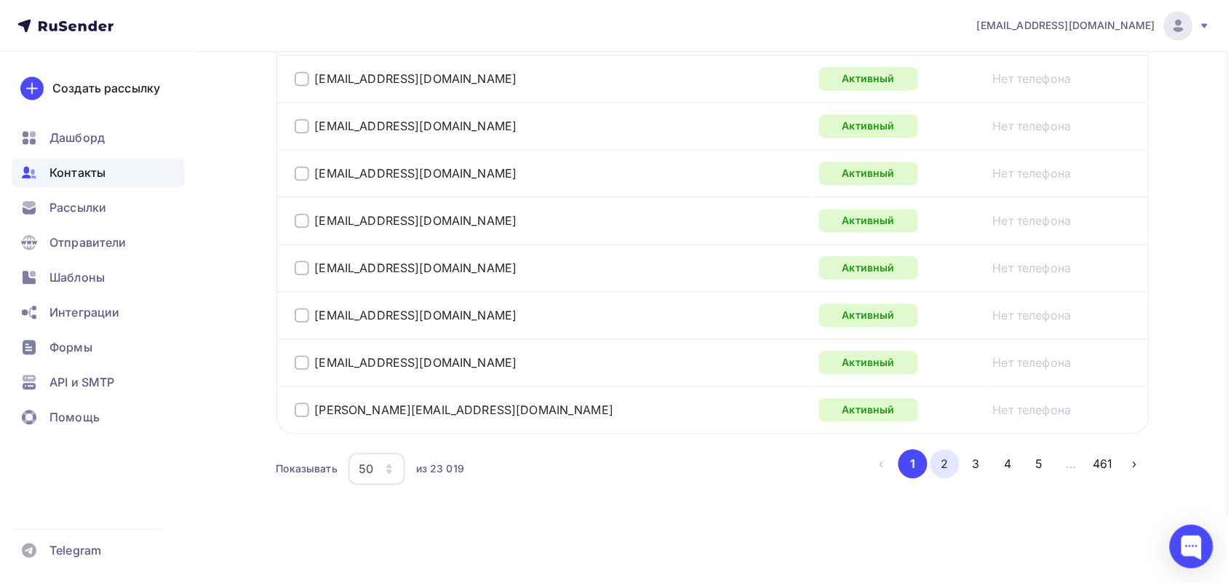
click at [947, 452] on button "2" at bounding box center [945, 464] width 29 height 29
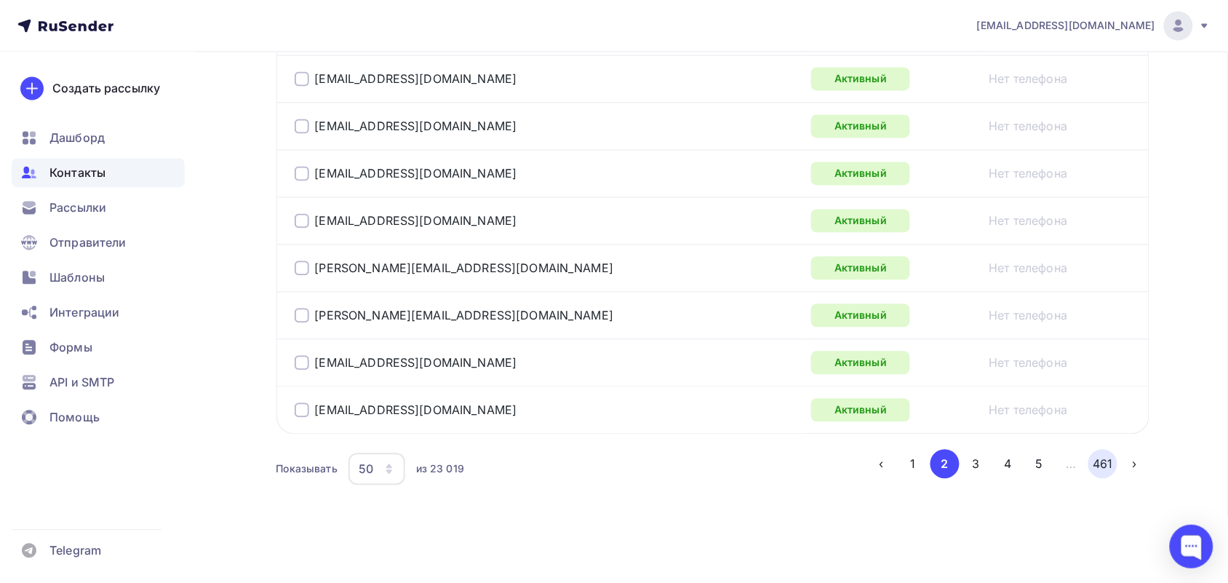
click at [1101, 464] on button "461" at bounding box center [1103, 464] width 29 height 29
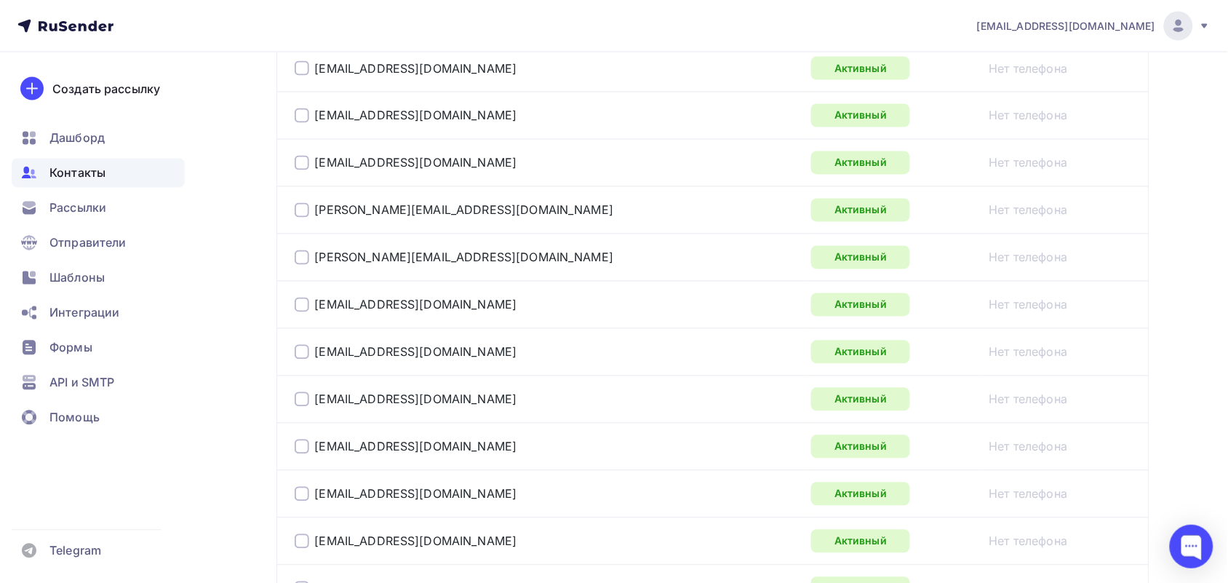
scroll to position [982, 0]
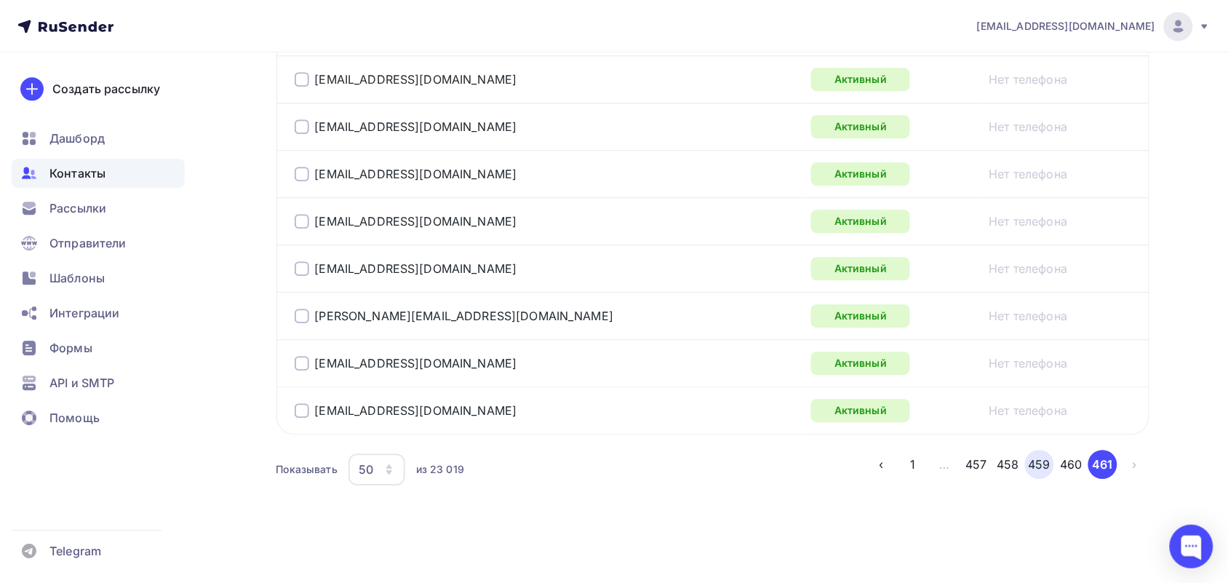
click at [1034, 464] on button "459" at bounding box center [1039, 464] width 29 height 29
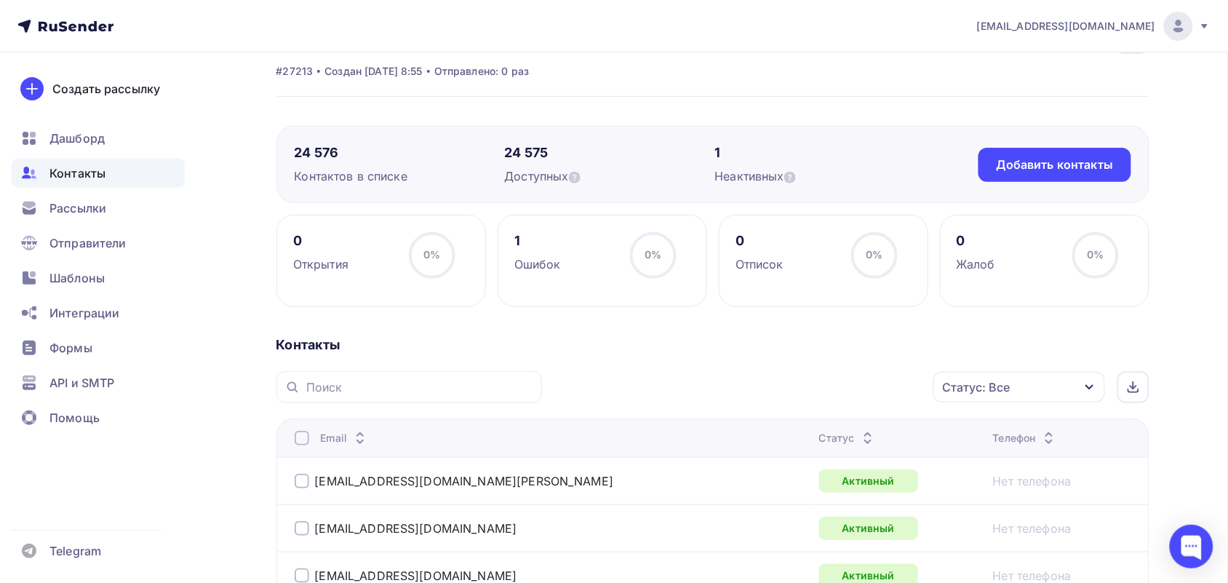
scroll to position [0, 0]
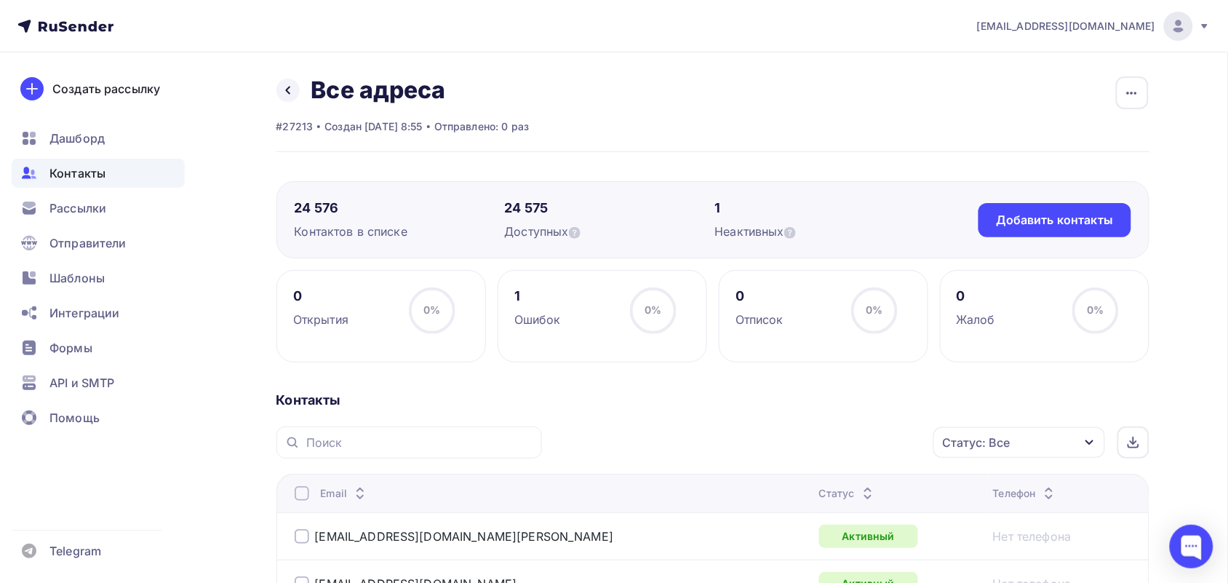
click at [1028, 442] on div "Статус: Все" at bounding box center [1020, 442] width 172 height 31
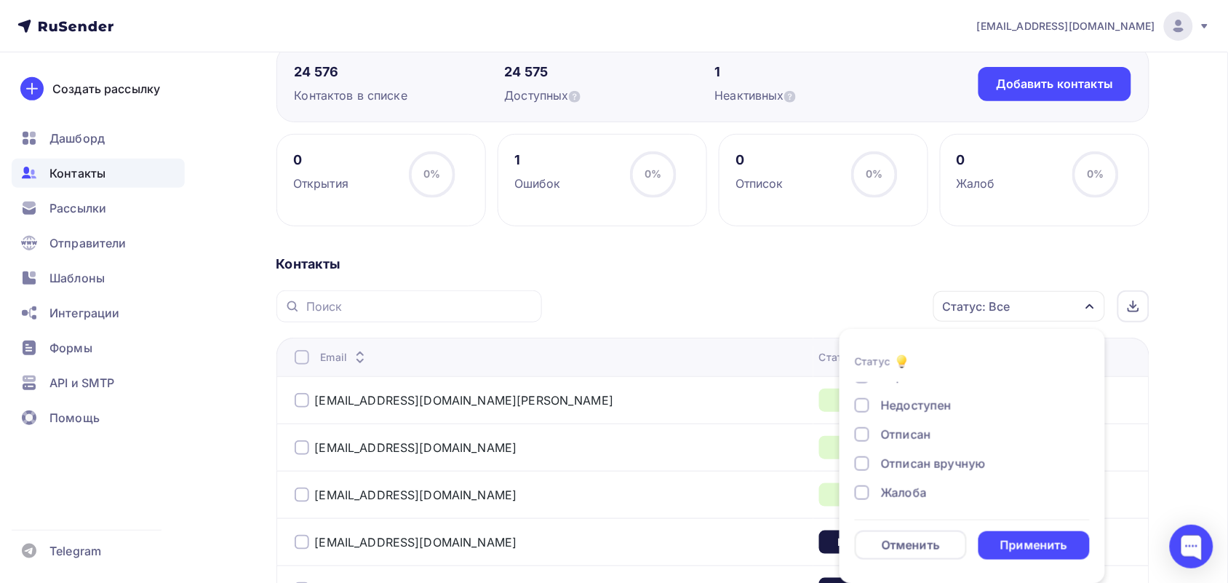
scroll to position [106, 0]
click at [870, 481] on div "Жалоба" at bounding box center [964, 488] width 218 height 17
click at [866, 456] on div at bounding box center [862, 460] width 15 height 15
click at [867, 434] on div at bounding box center [862, 431] width 15 height 15
click at [866, 404] on div at bounding box center [862, 401] width 15 height 15
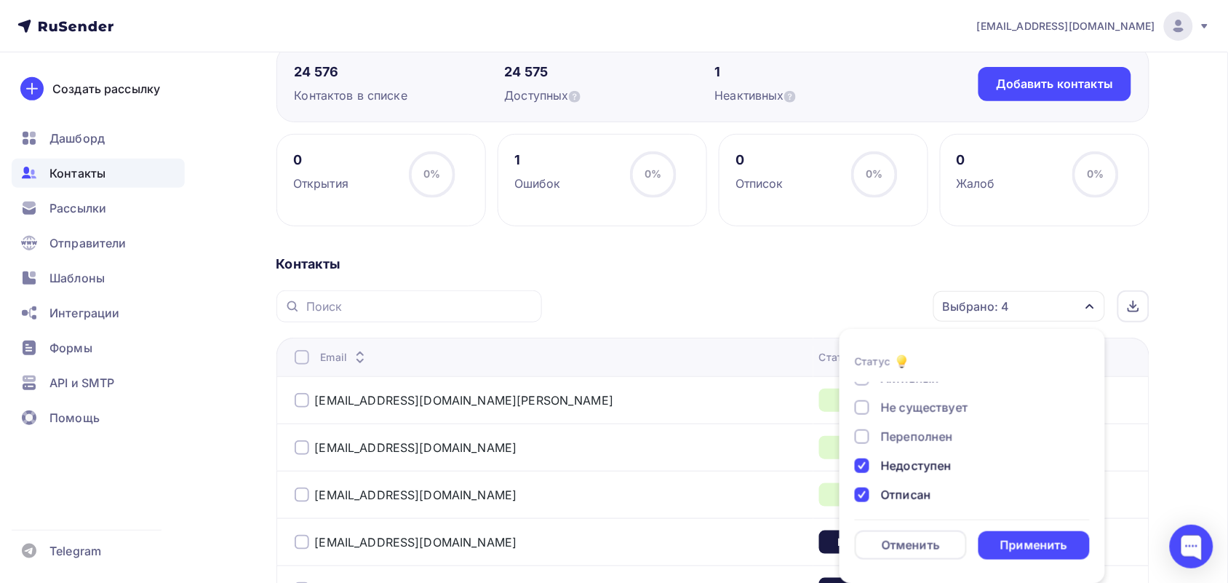
scroll to position [15, 0]
click at [863, 463] on div at bounding box center [862, 463] width 15 height 15
click at [868, 430] on div at bounding box center [862, 434] width 15 height 15
click at [1039, 536] on div "Применить" at bounding box center [1035, 545] width 112 height 28
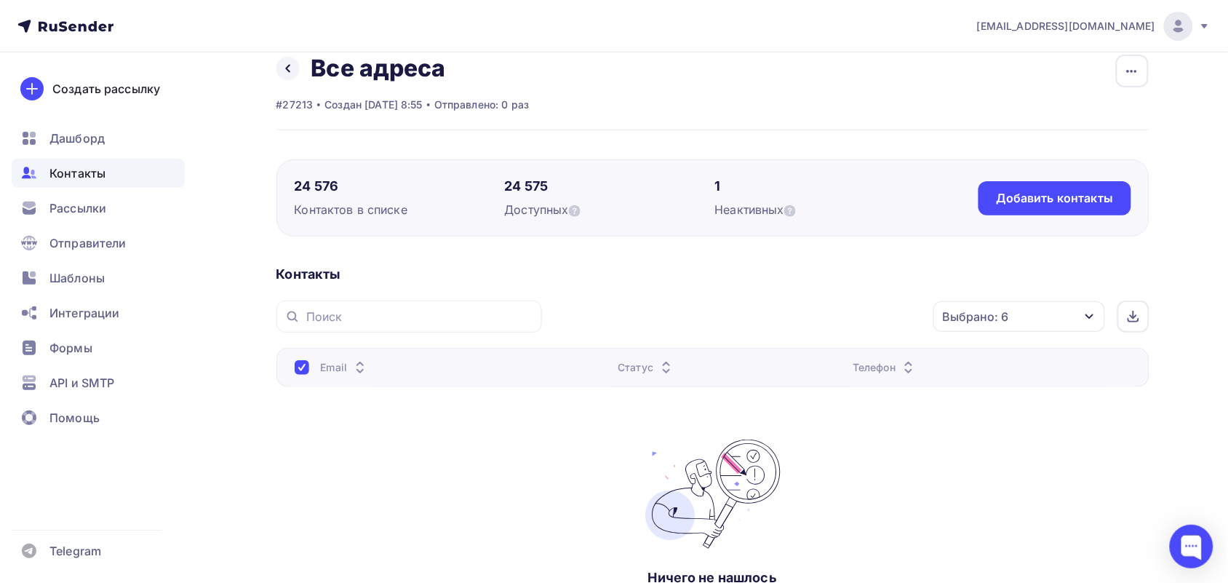
scroll to position [0, 0]
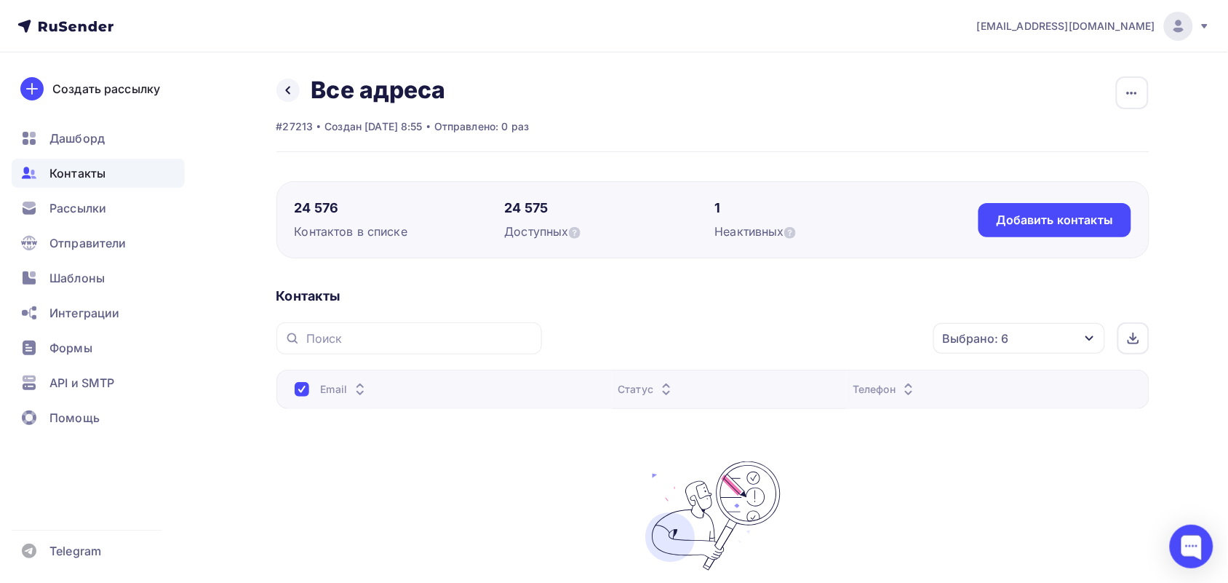
click at [303, 392] on div at bounding box center [302, 389] width 15 height 15
click at [302, 392] on div at bounding box center [302, 389] width 15 height 15
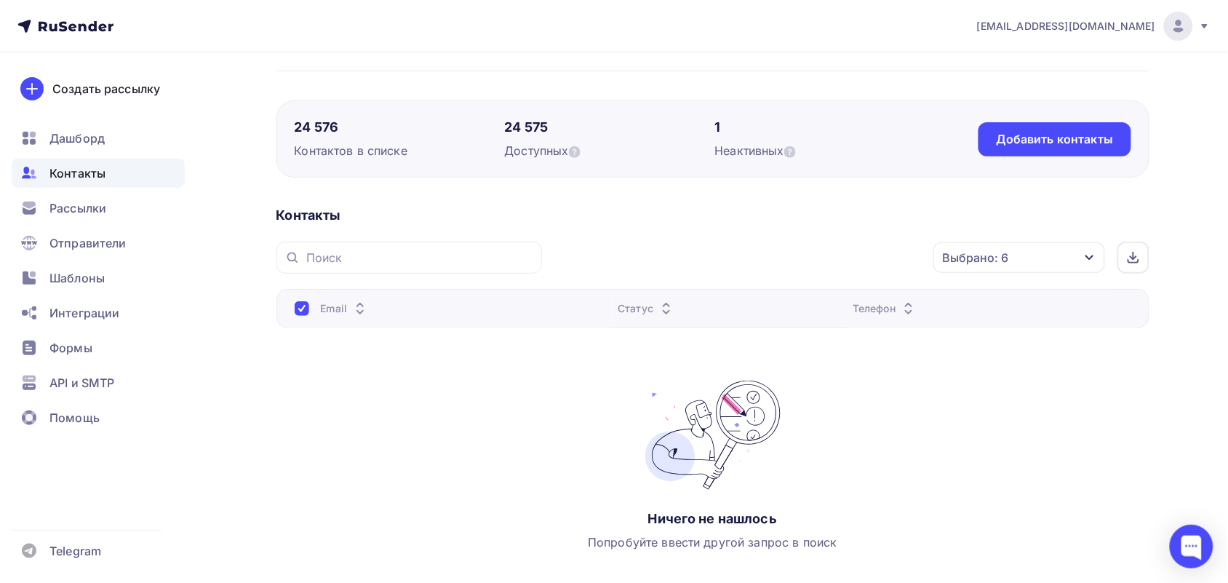
scroll to position [172, 0]
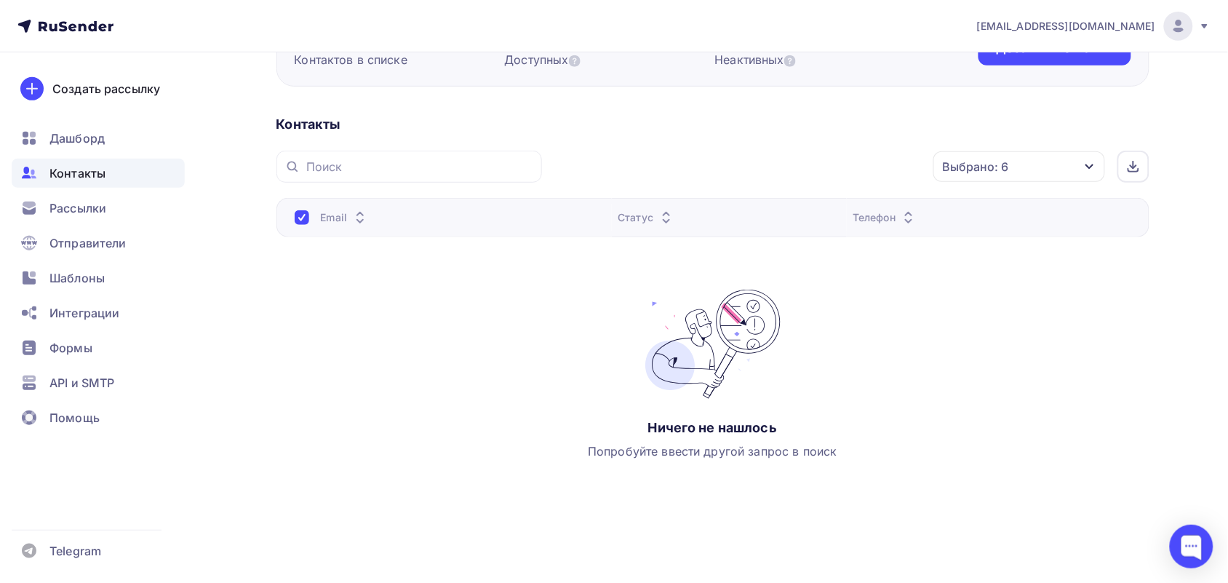
click at [1092, 159] on div "Выбрано: 6" at bounding box center [1020, 166] width 172 height 31
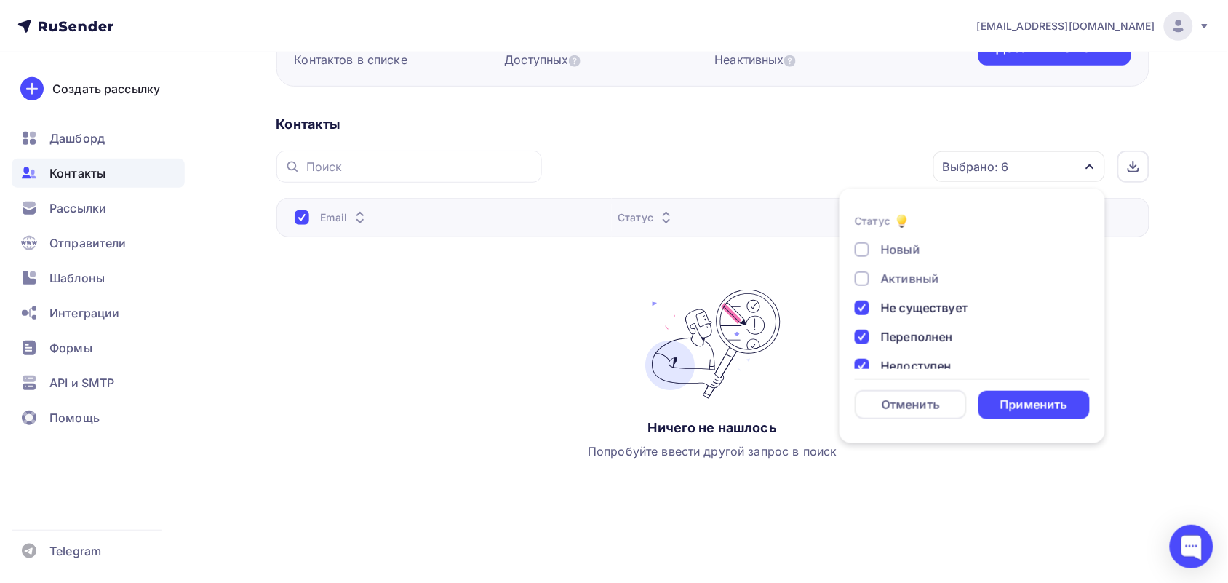
scroll to position [0, 0]
click at [1030, 405] on div "Применить" at bounding box center [1034, 405] width 67 height 17
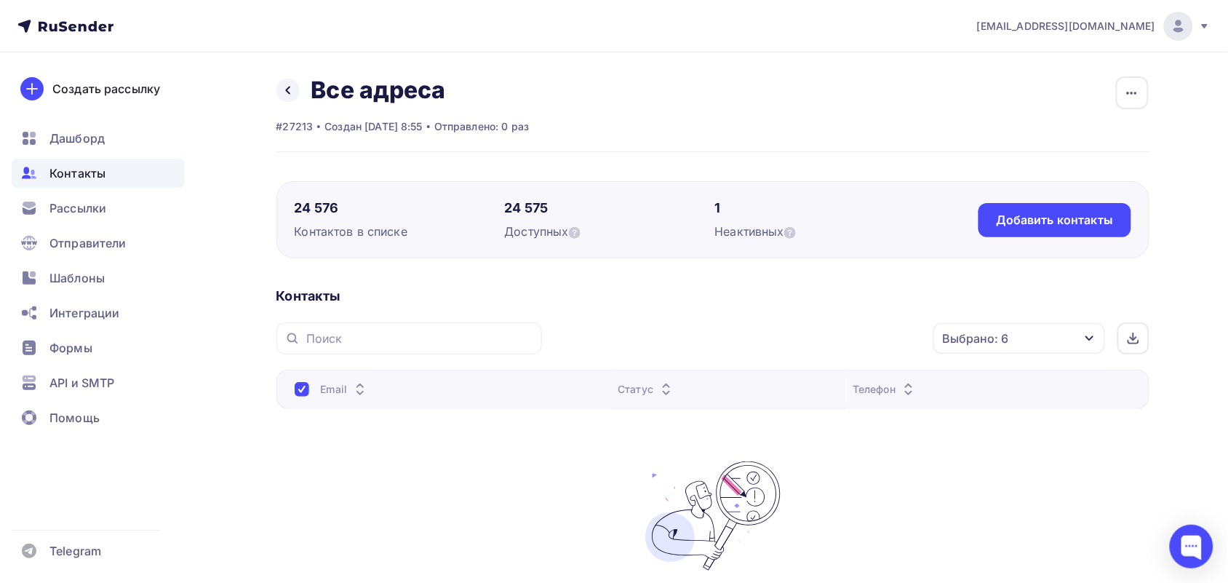
click at [302, 99] on div "Назад Все адреса Переименовать список Скачать список Отписать адреса Настроить …" at bounding box center [403, 90] width 253 height 29
click at [280, 87] on link at bounding box center [288, 90] width 23 height 23
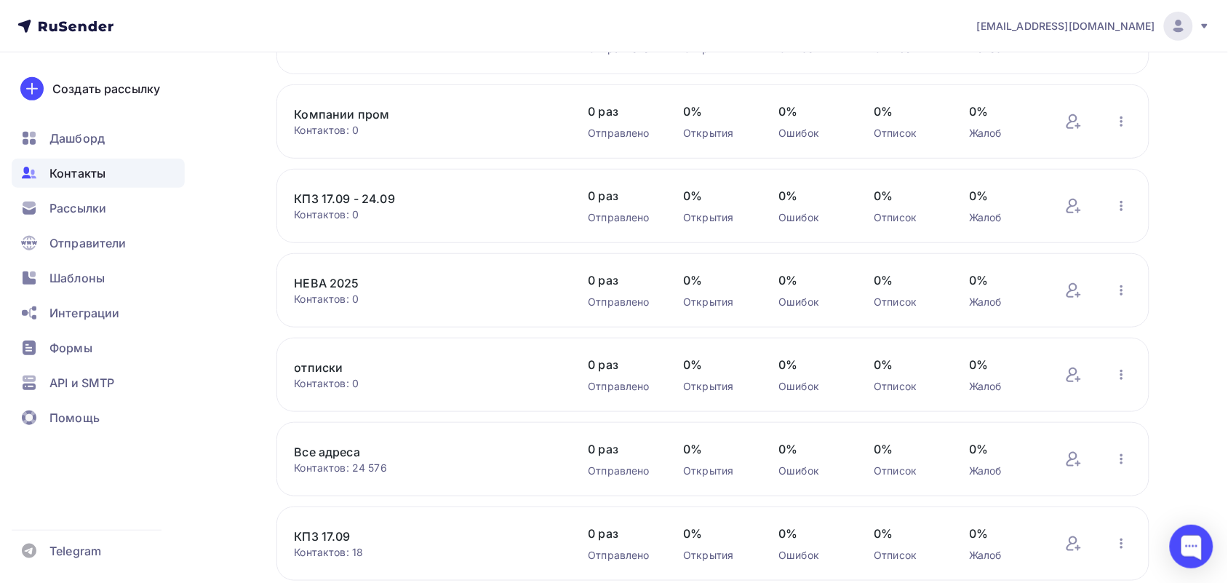
scroll to position [364, 0]
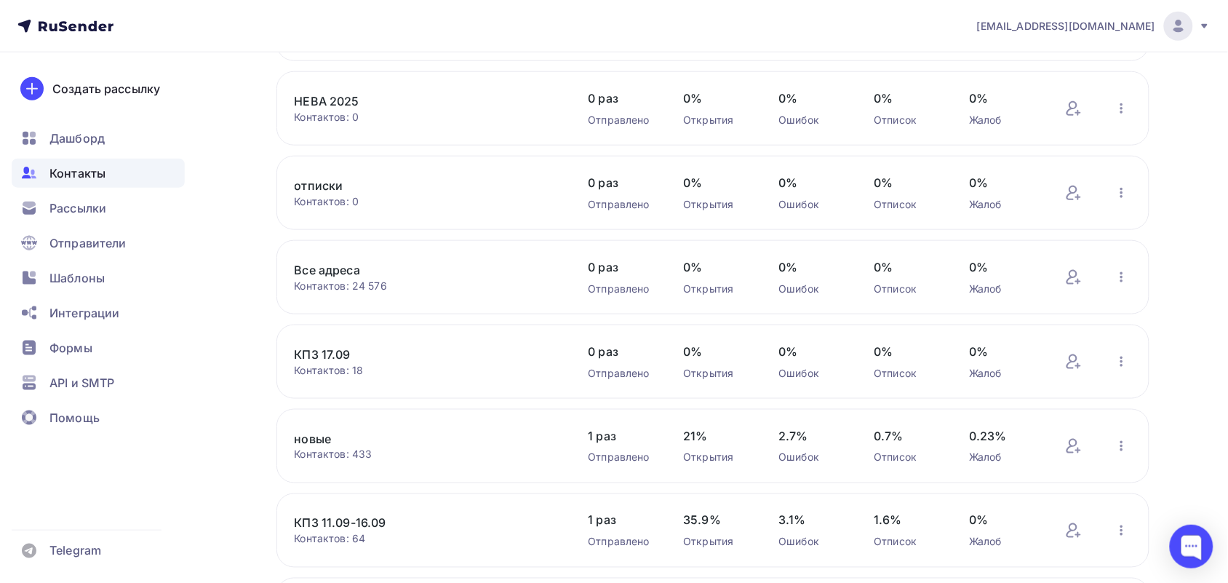
click at [343, 268] on link "Все адреса" at bounding box center [418, 269] width 247 height 17
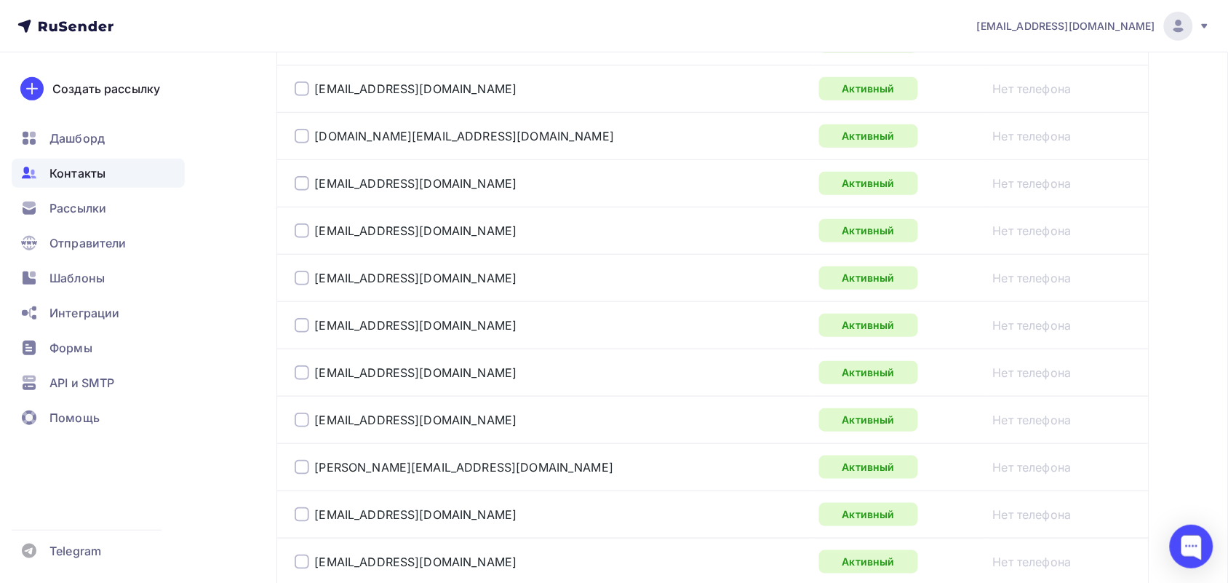
scroll to position [2454, 0]
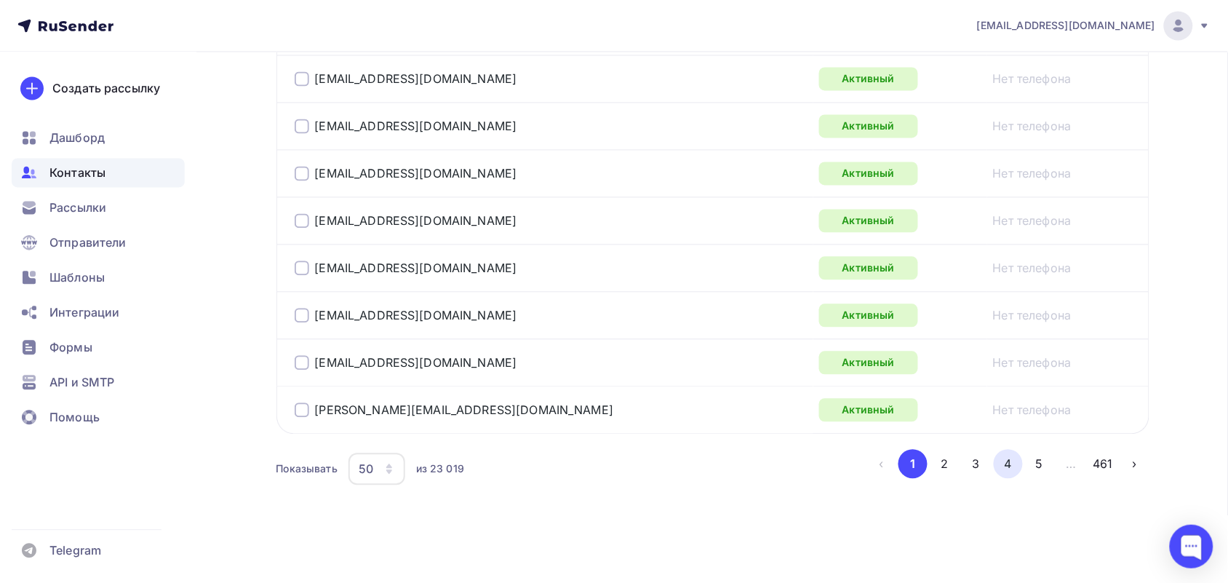
click at [998, 464] on button "4" at bounding box center [1008, 464] width 29 height 29
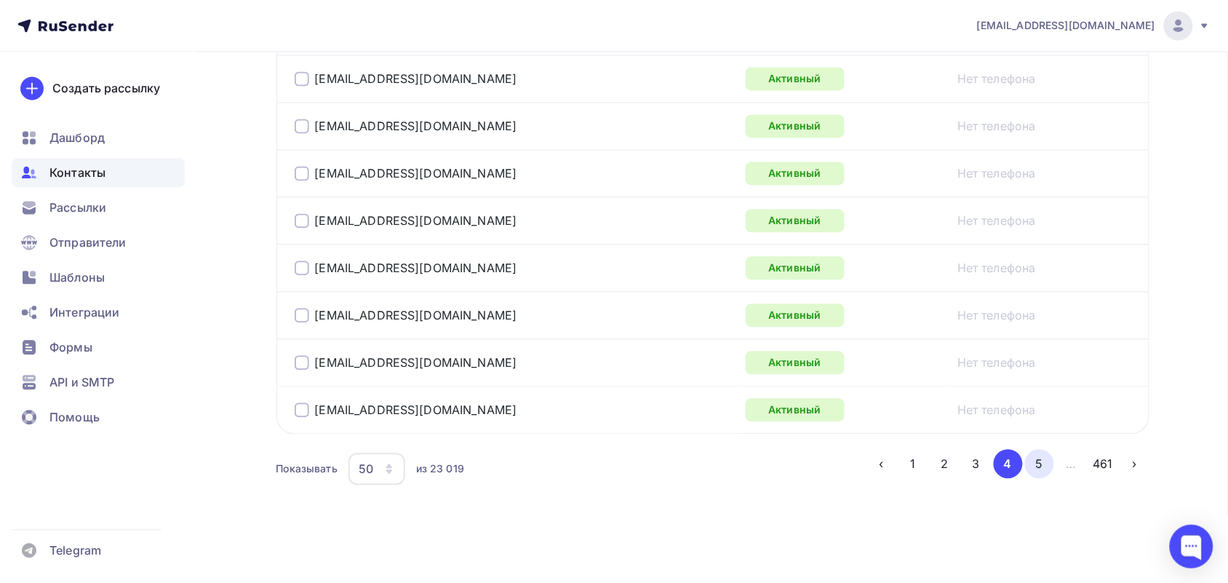
click at [1039, 468] on button "5" at bounding box center [1039, 464] width 29 height 29
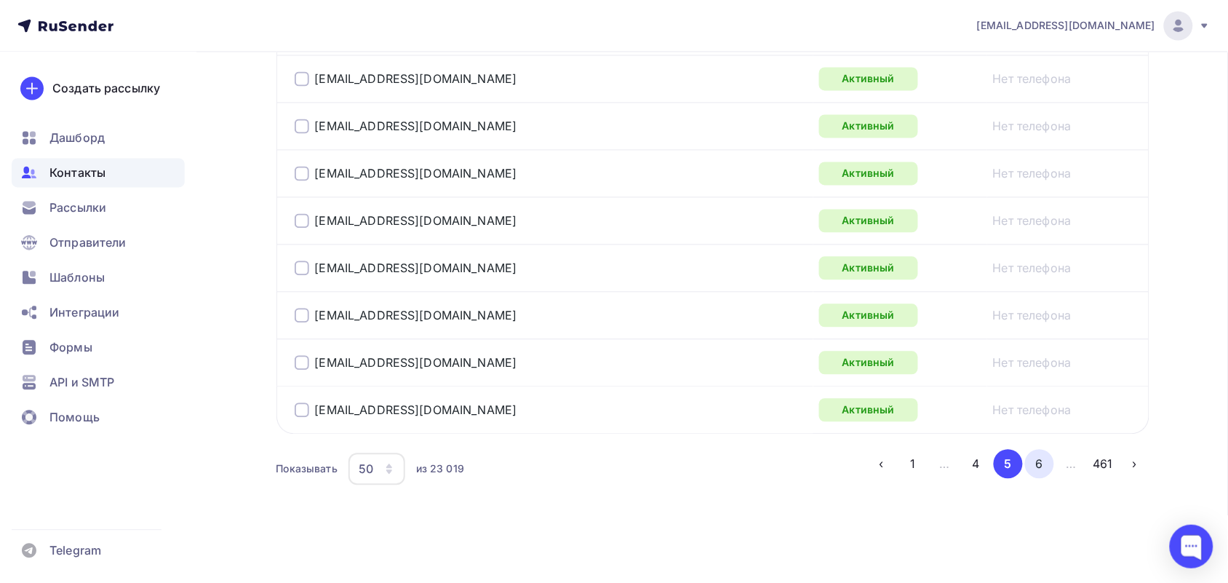
click at [1052, 467] on button "6" at bounding box center [1039, 464] width 29 height 29
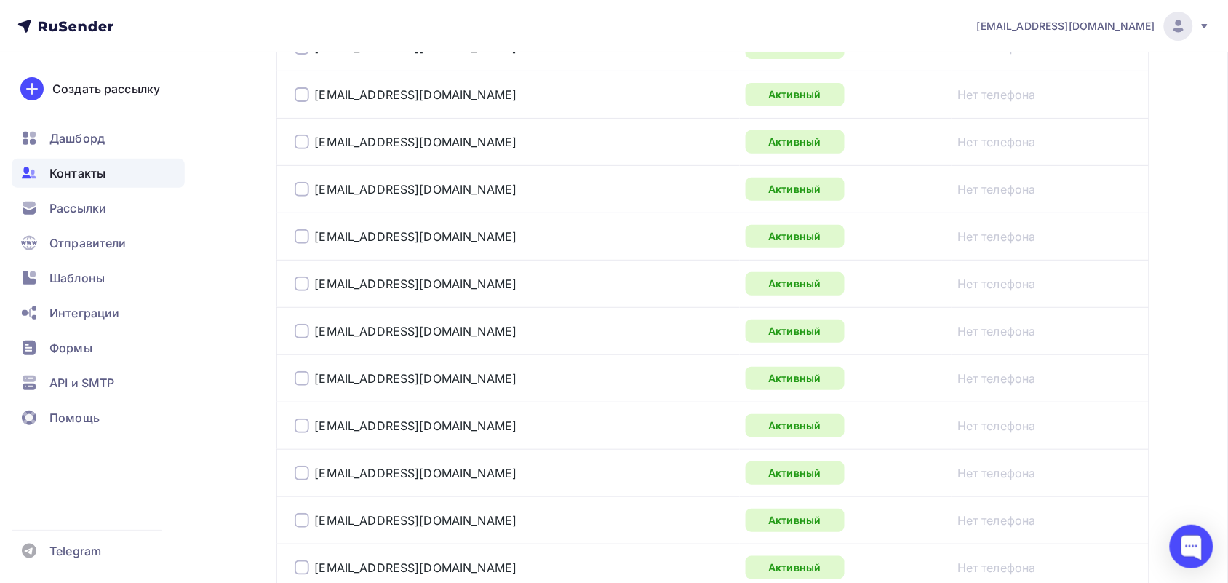
scroll to position [2356, 0]
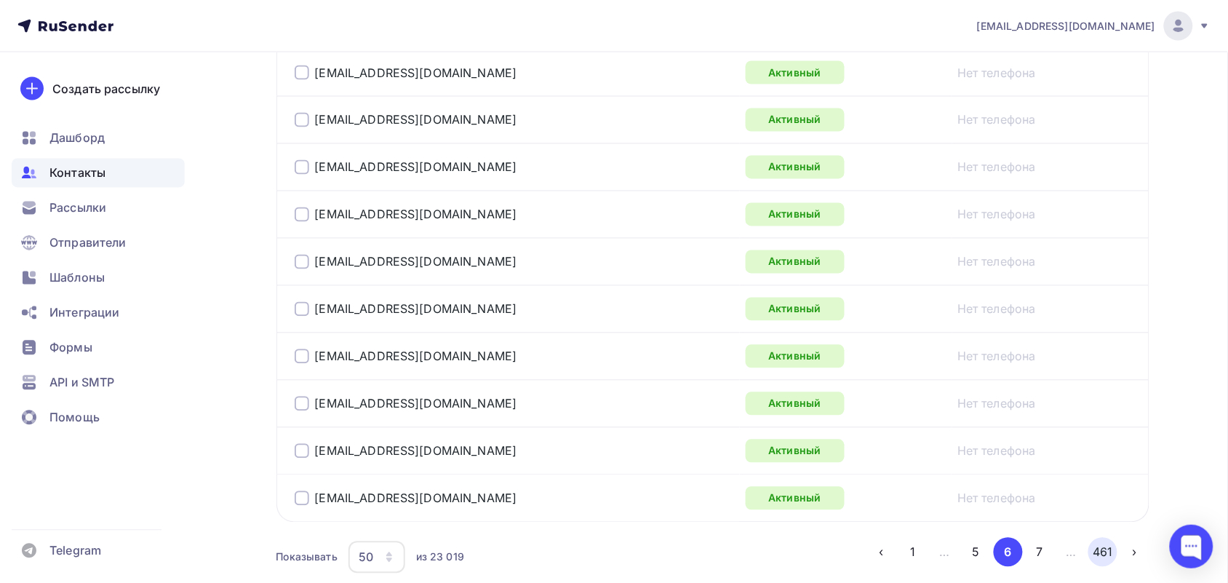
click at [1094, 565] on button "461" at bounding box center [1103, 552] width 29 height 29
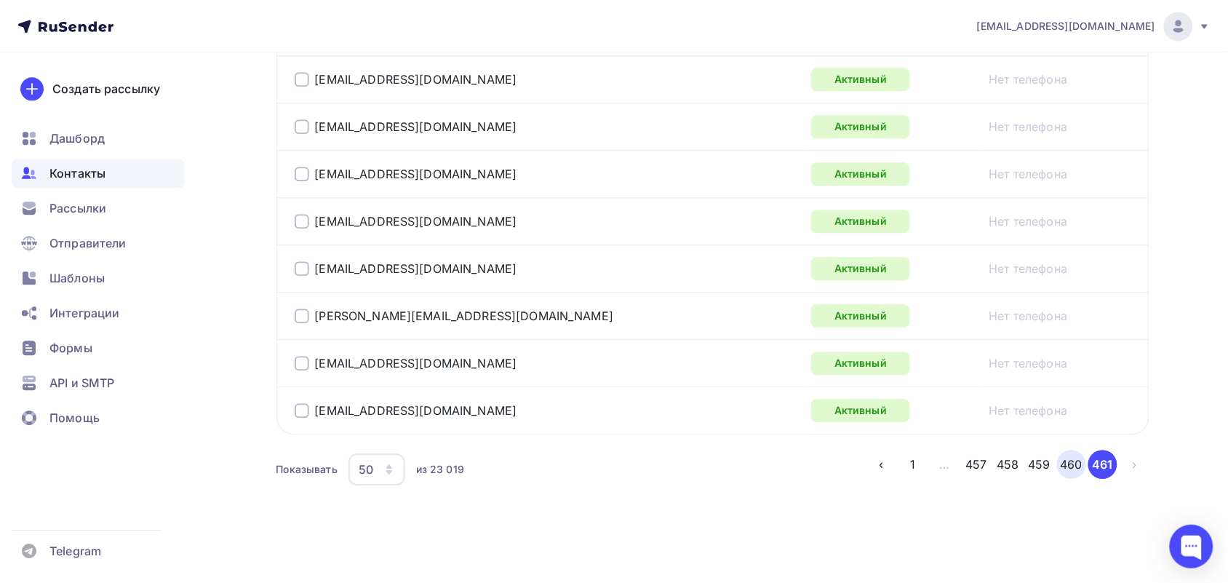
click at [1066, 471] on button "460" at bounding box center [1071, 464] width 29 height 29
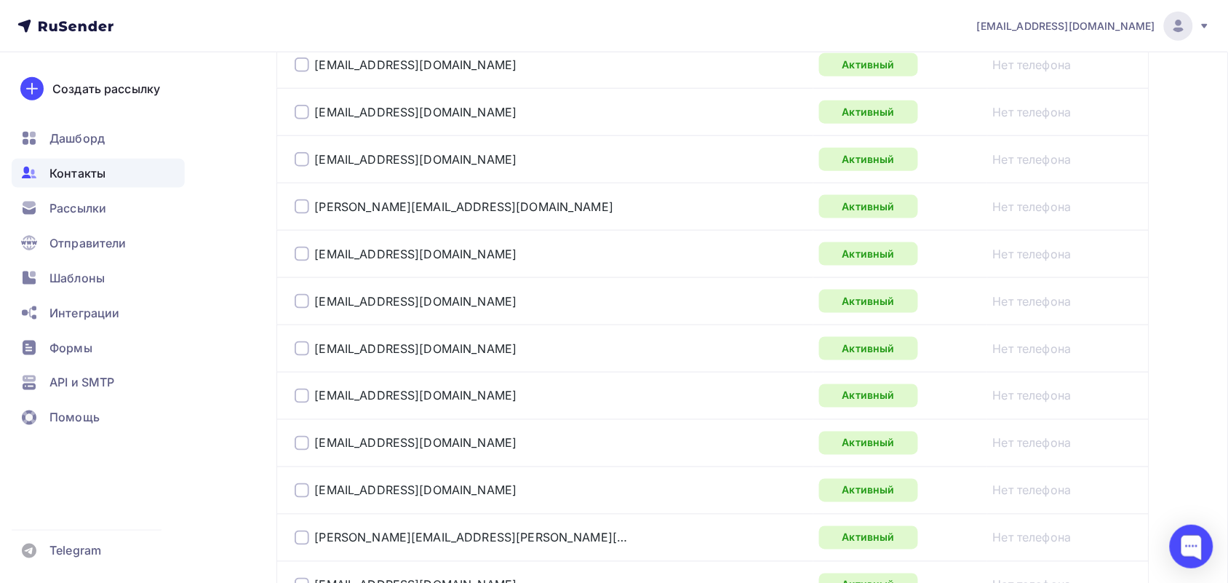
scroll to position [2447, 0]
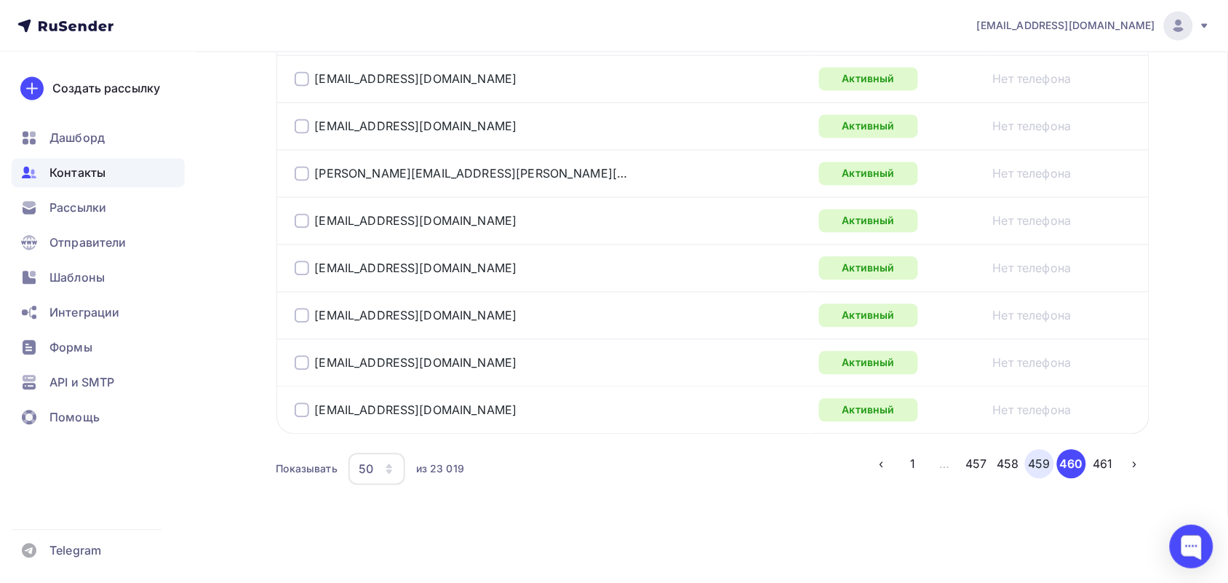
click at [1052, 466] on button "459" at bounding box center [1039, 464] width 29 height 29
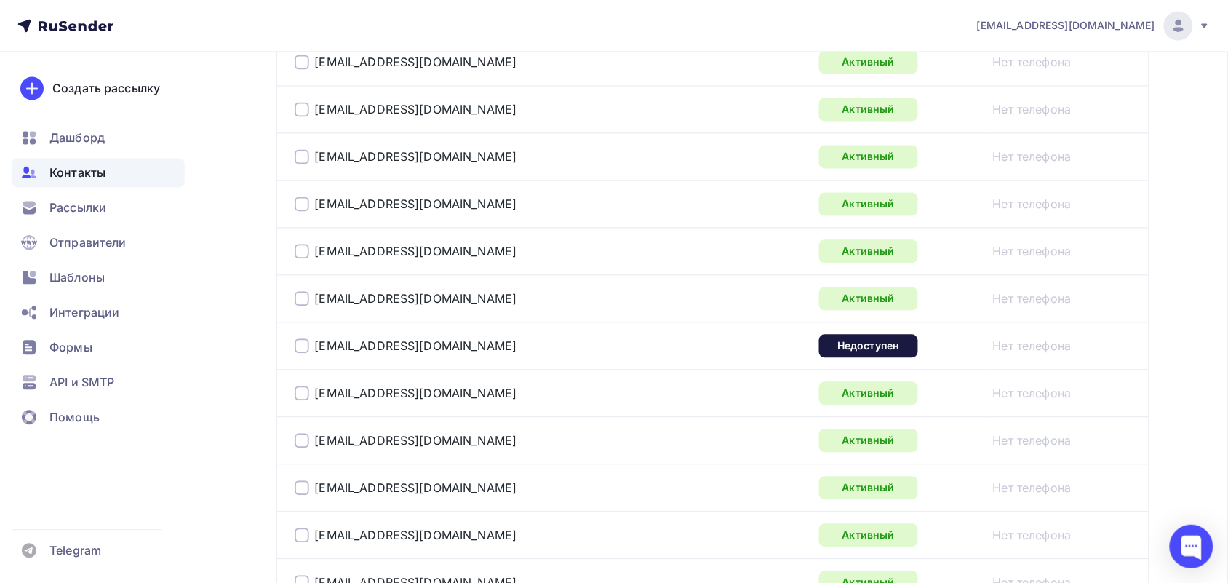
scroll to position [718, 0]
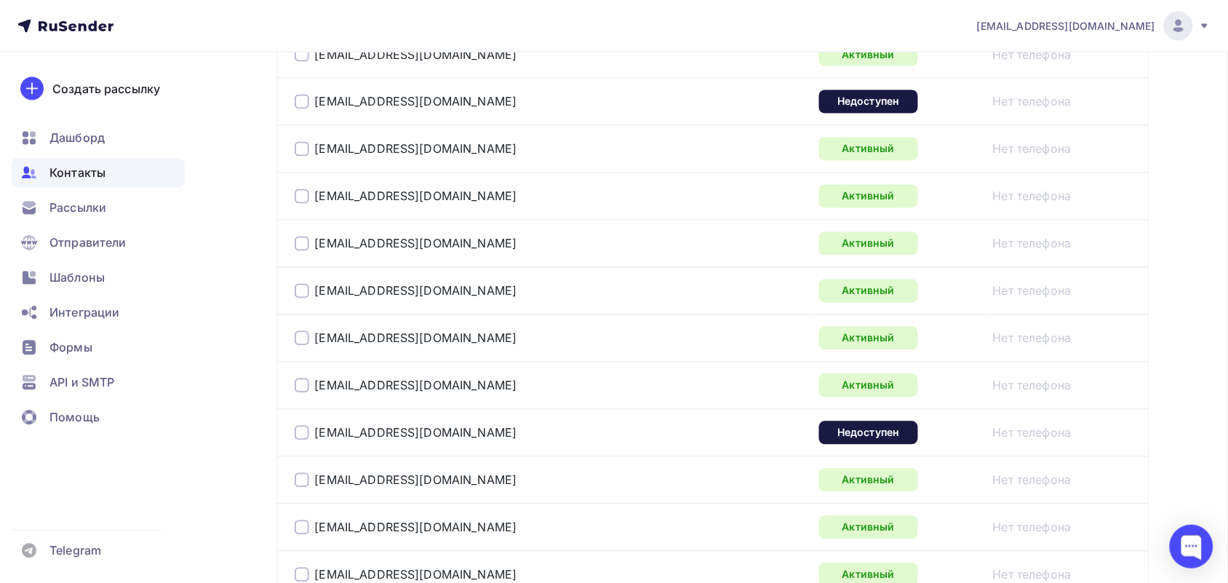
click at [311, 439] on div "snab@nponeft.ru" at bounding box center [406, 433] width 223 height 15
click at [304, 437] on div at bounding box center [302, 433] width 15 height 15
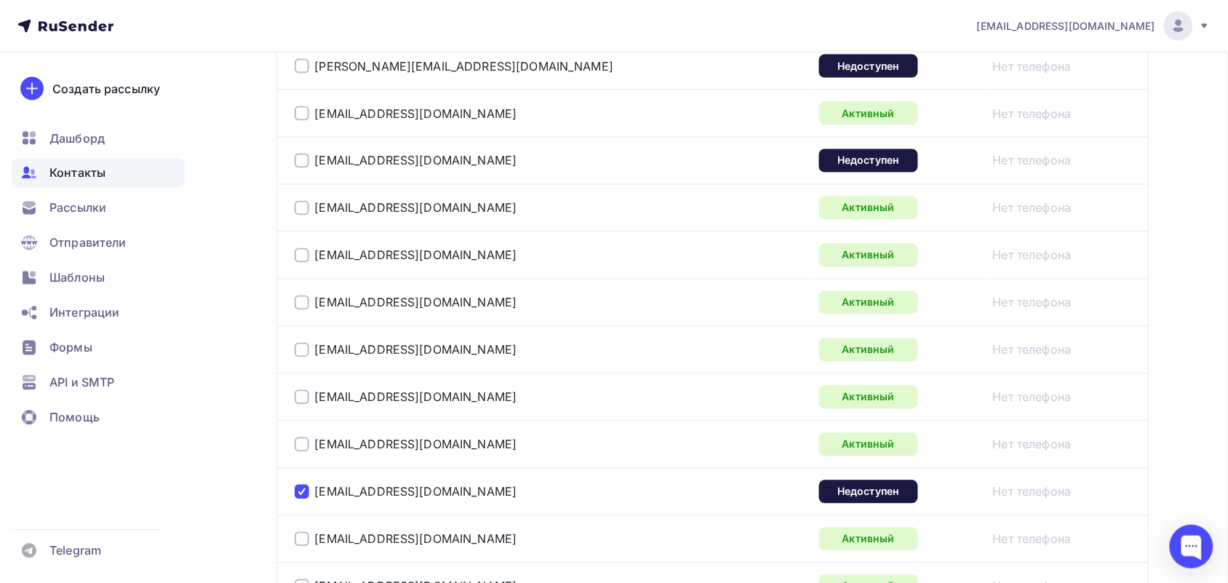
scroll to position [627, 0]
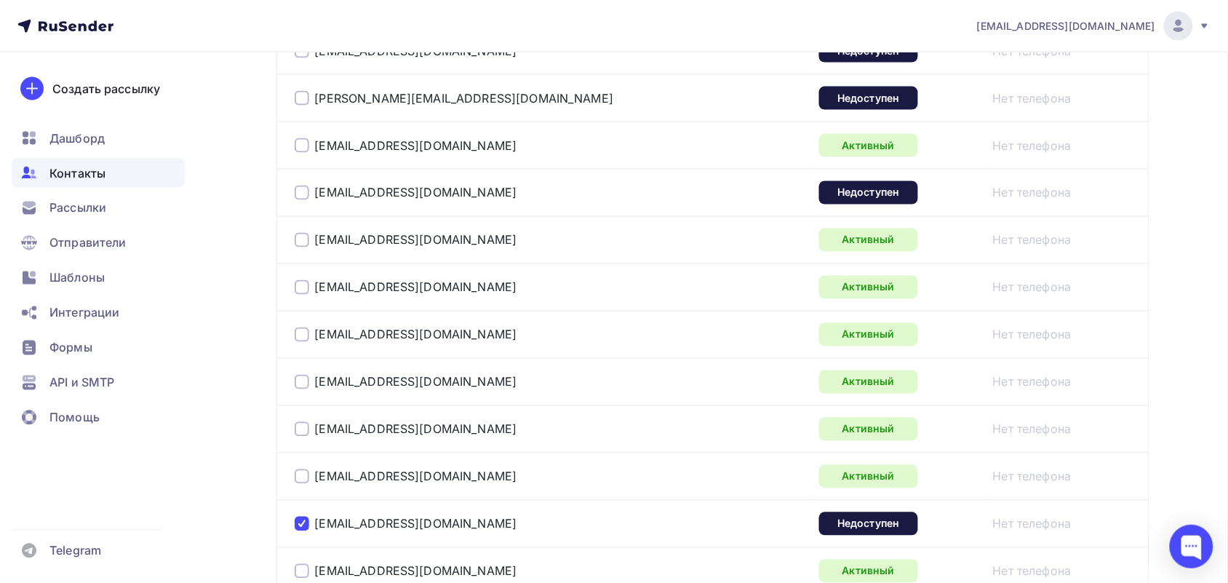
click at [298, 197] on div at bounding box center [302, 193] width 15 height 15
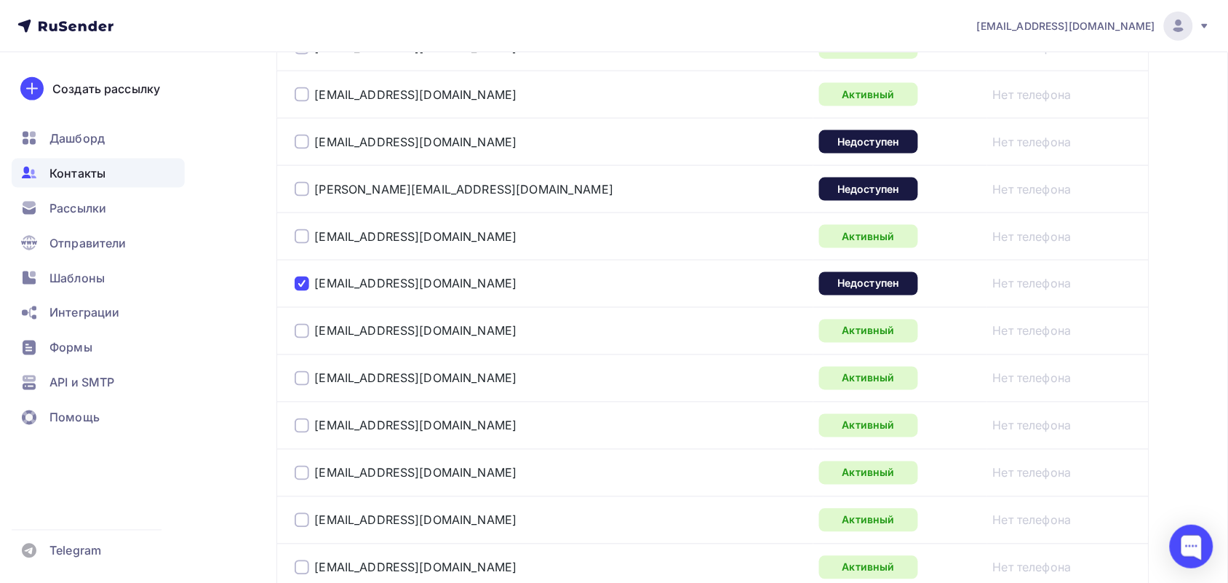
click at [303, 194] on div at bounding box center [302, 189] width 15 height 15
click at [300, 143] on div at bounding box center [302, 142] width 15 height 15
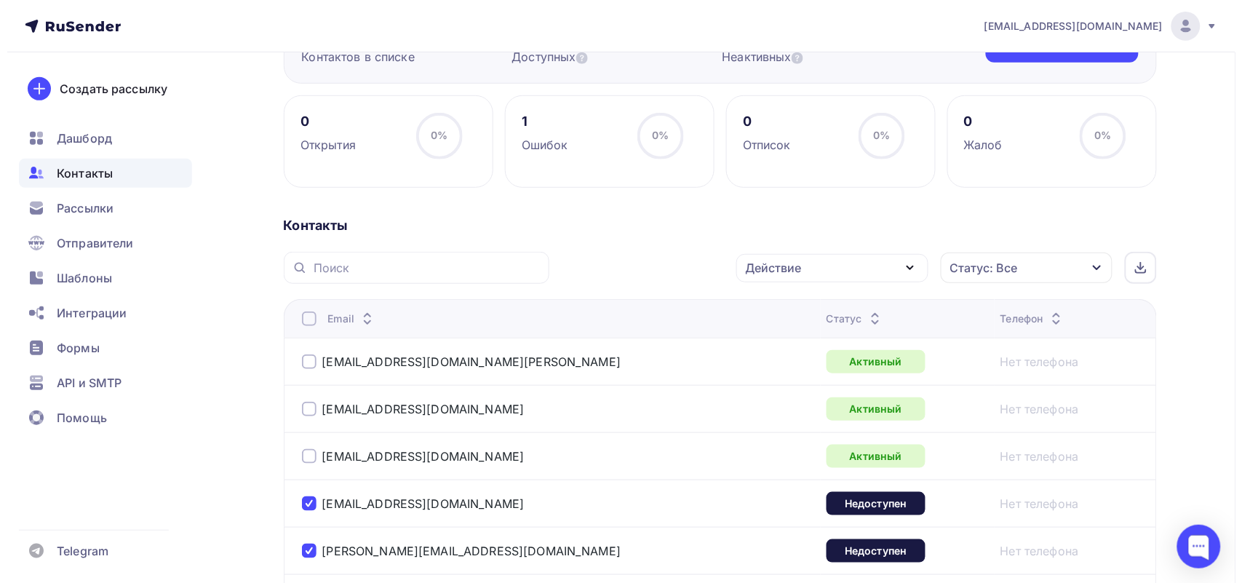
scroll to position [172, 0]
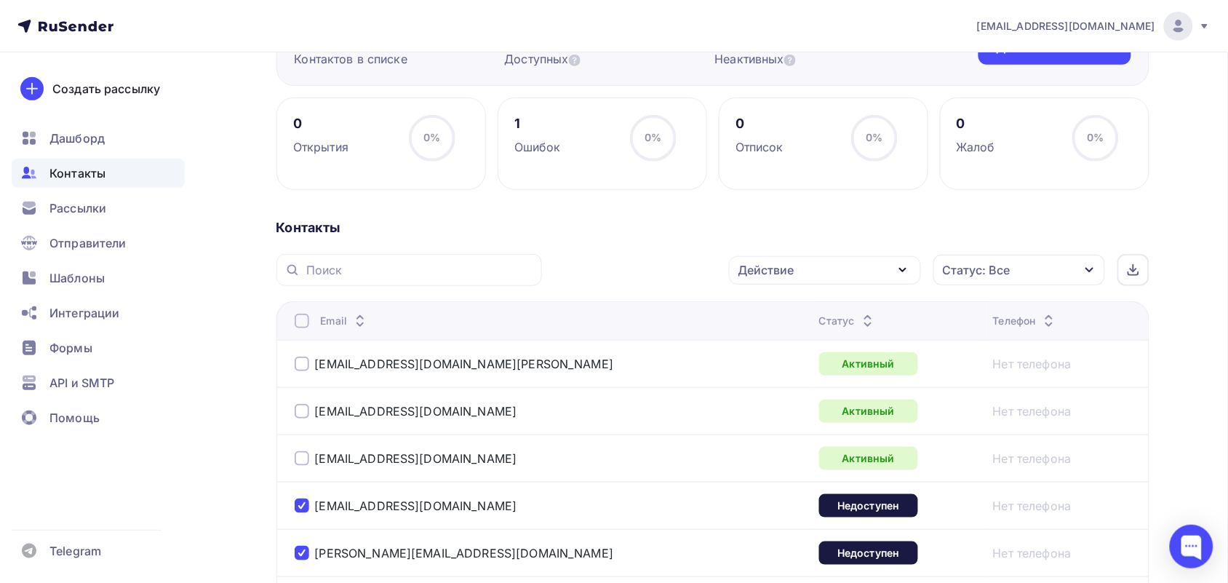
click at [873, 277] on div "Действие" at bounding box center [825, 270] width 192 height 28
click at [849, 320] on div "Добавить в списки" at bounding box center [803, 312] width 112 height 17
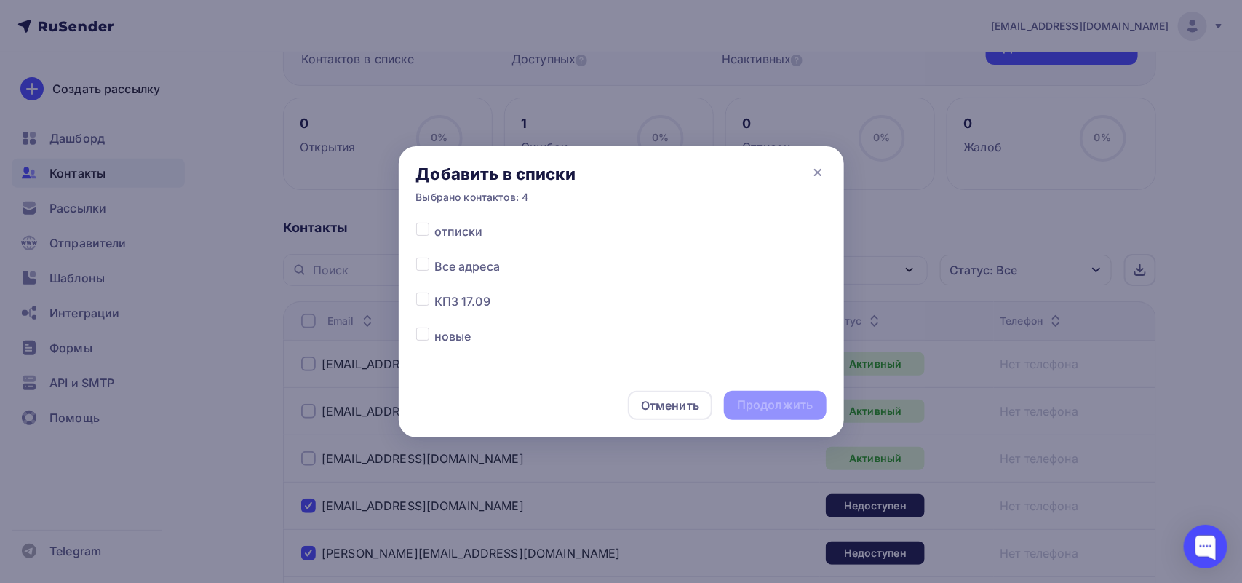
scroll to position [182, 0]
click at [421, 229] on div at bounding box center [425, 223] width 18 height 17
click at [426, 220] on div "Добавить в списки Выбрано контактов: 4" at bounding box center [621, 184] width 445 height 76
click at [434, 215] on label at bounding box center [434, 215] width 0 height 0
click at [422, 228] on input "checkbox" at bounding box center [422, 221] width 13 height 13
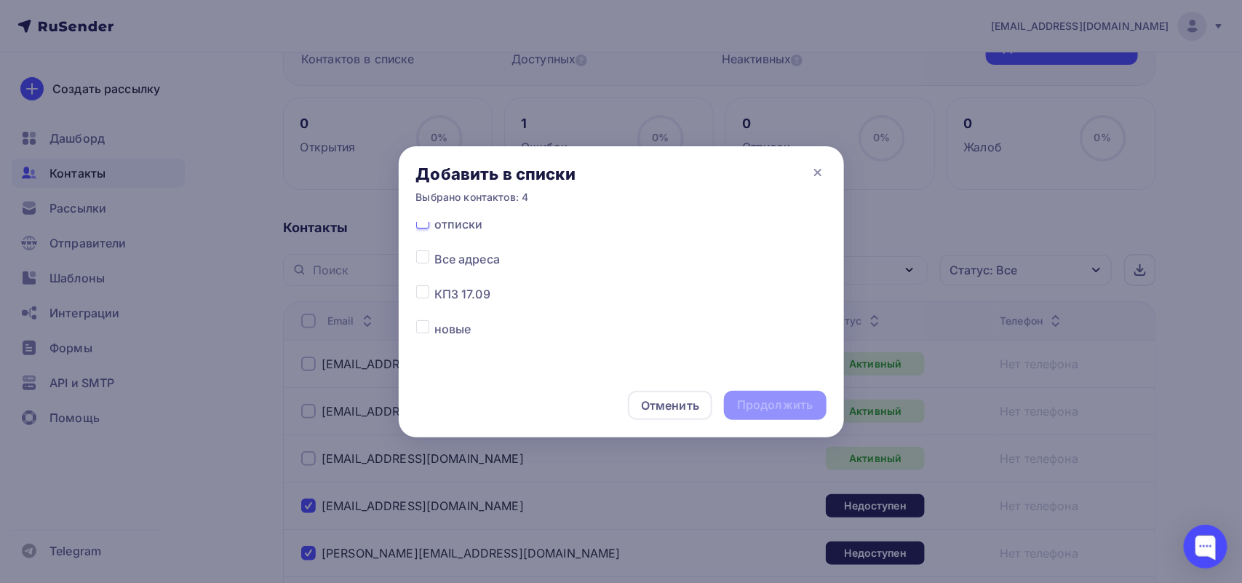
checkbox input "true"
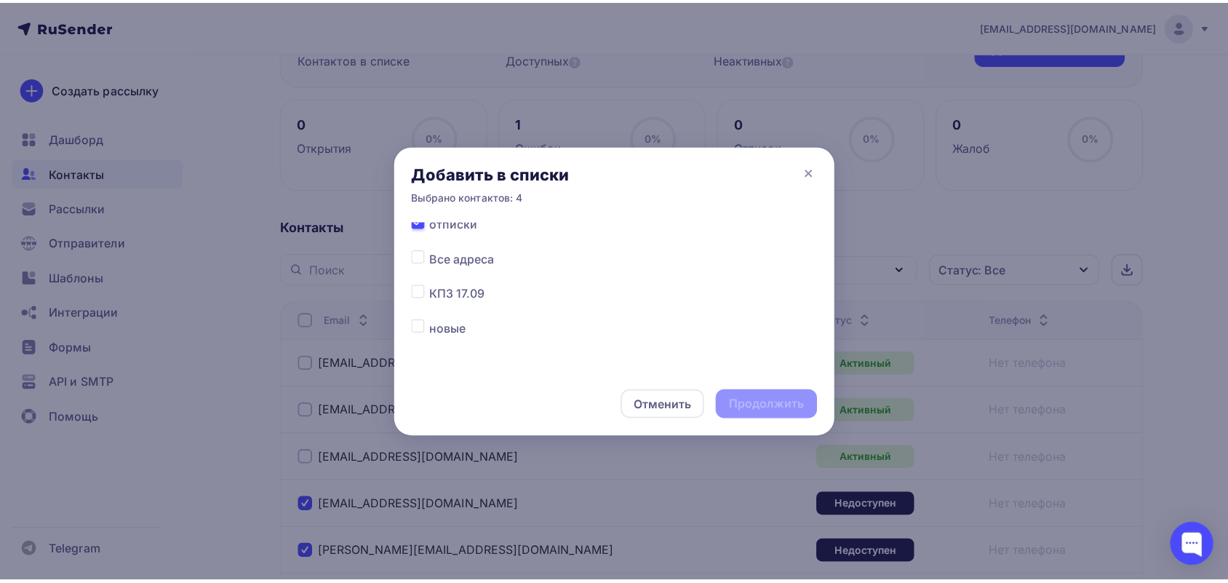
scroll to position [175, 0]
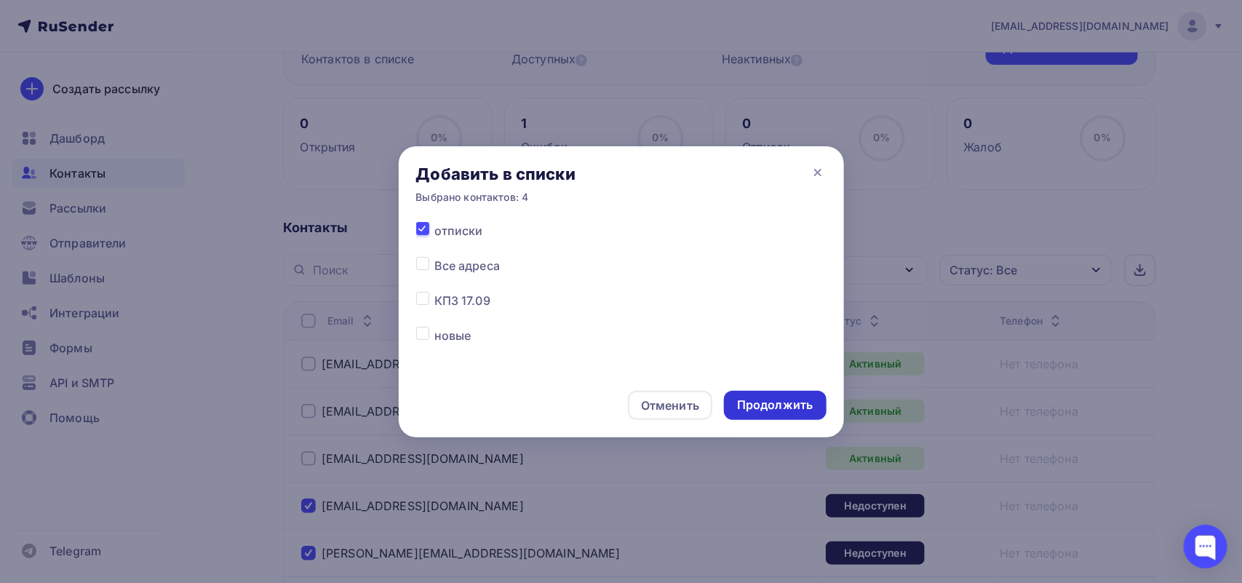
click at [755, 398] on div "Продолжить" at bounding box center [775, 405] width 76 height 17
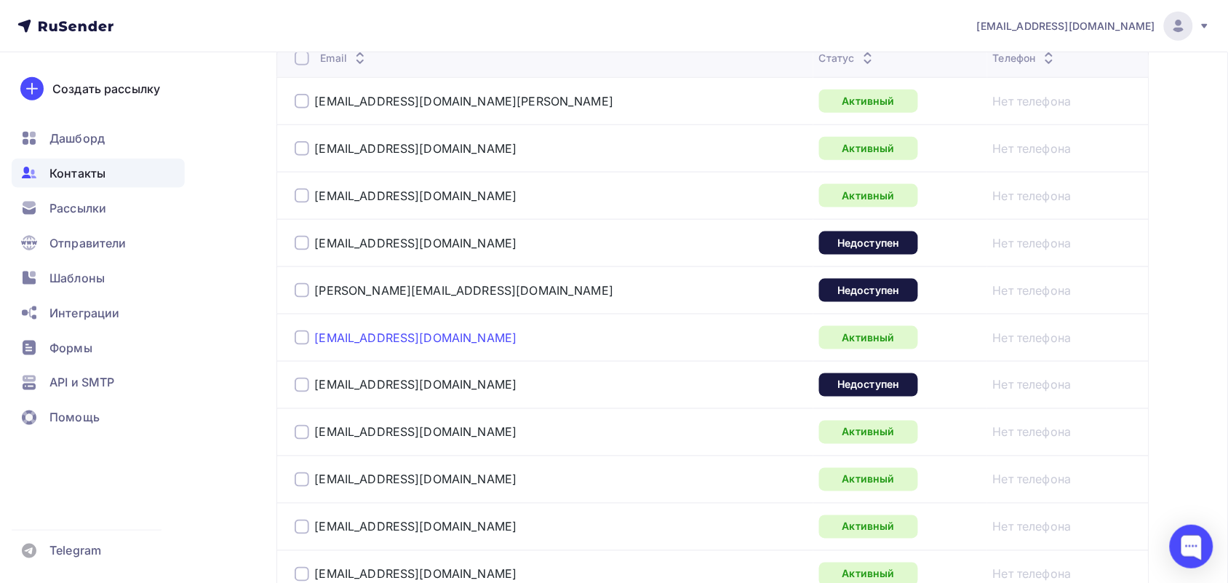
scroll to position [445, 0]
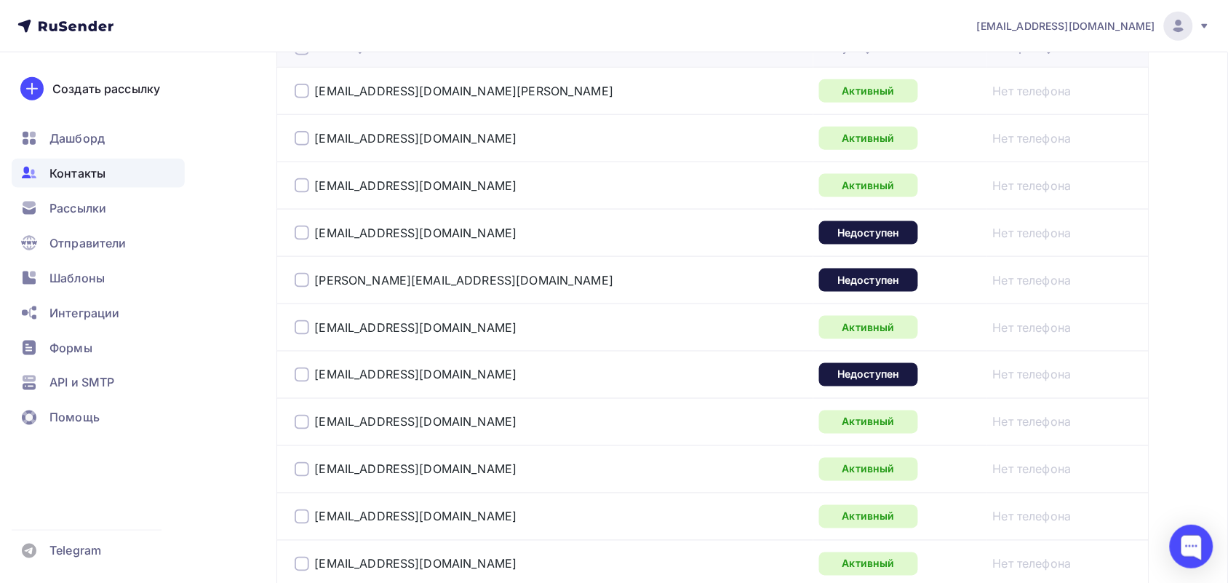
click at [295, 180] on div "rvsh1@yandex.ru" at bounding box center [477, 185] width 364 height 23
click at [304, 191] on div at bounding box center [302, 185] width 15 height 15
click at [301, 231] on div at bounding box center [302, 233] width 15 height 15
click at [299, 377] on div at bounding box center [302, 375] width 15 height 15
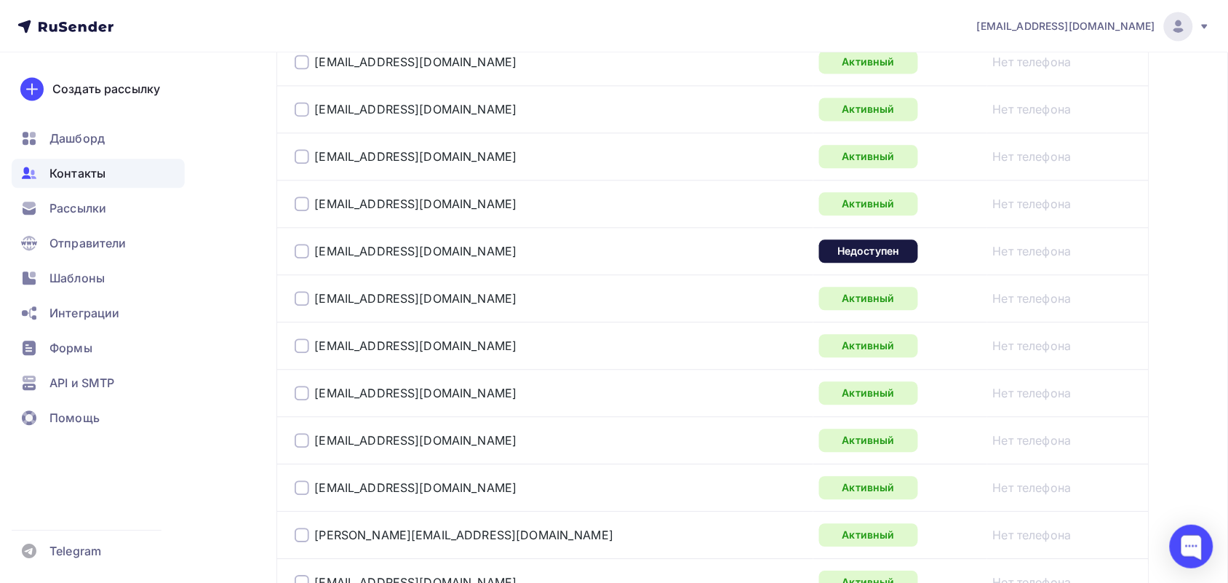
scroll to position [991, 0]
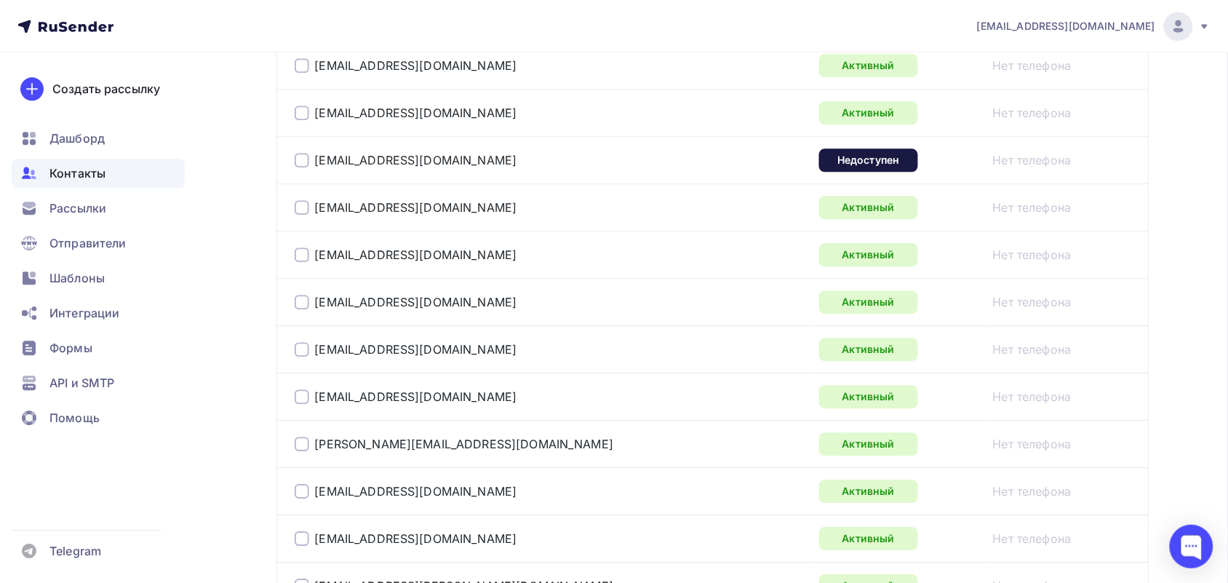
click at [297, 164] on div at bounding box center [302, 160] width 15 height 15
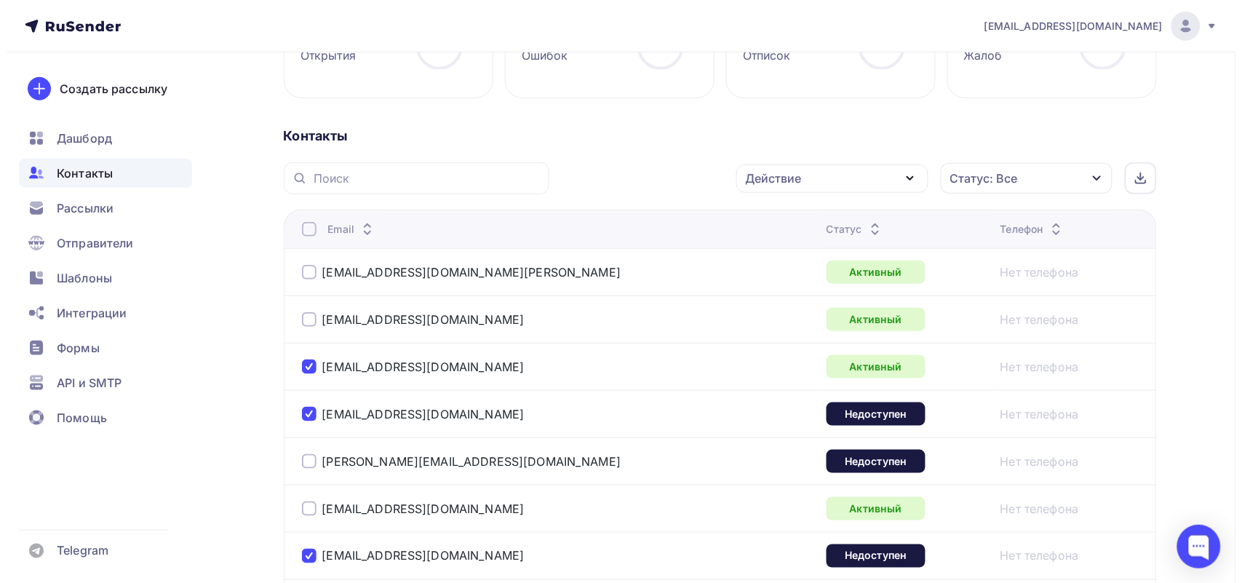
scroll to position [263, 0]
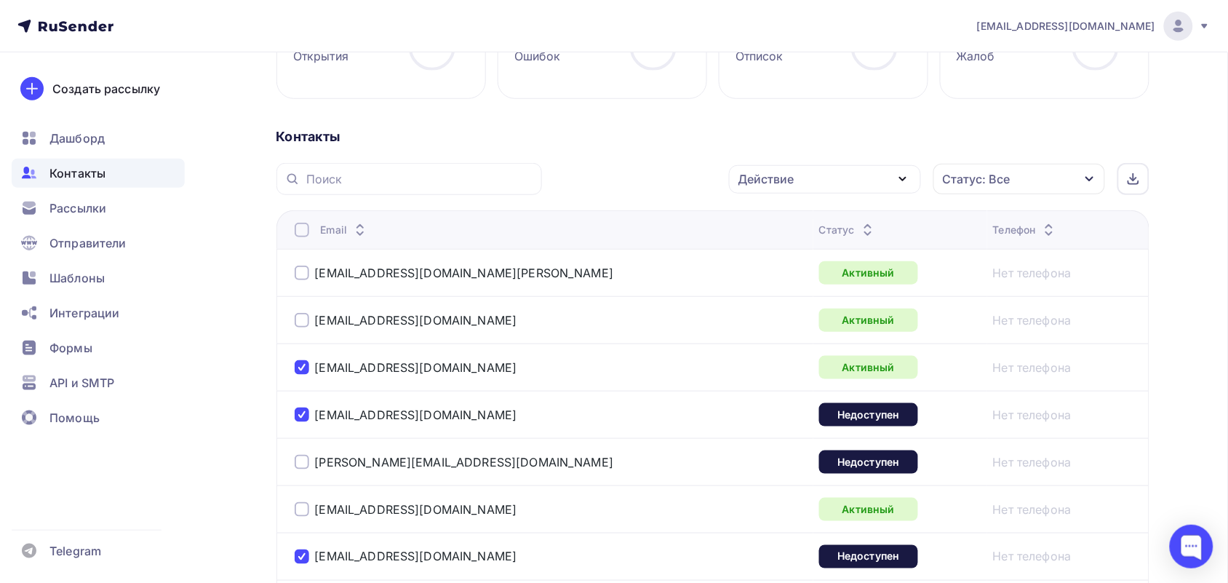
click at [827, 172] on div "Действие" at bounding box center [825, 179] width 192 height 28
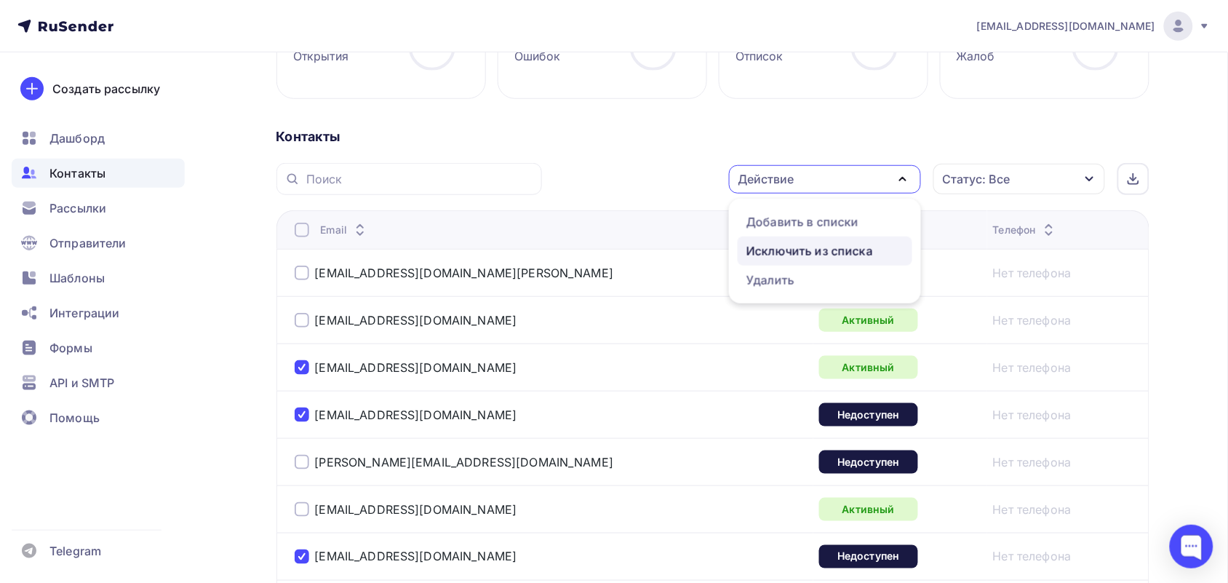
click at [824, 242] on link "Исключить из списка" at bounding box center [825, 251] width 175 height 29
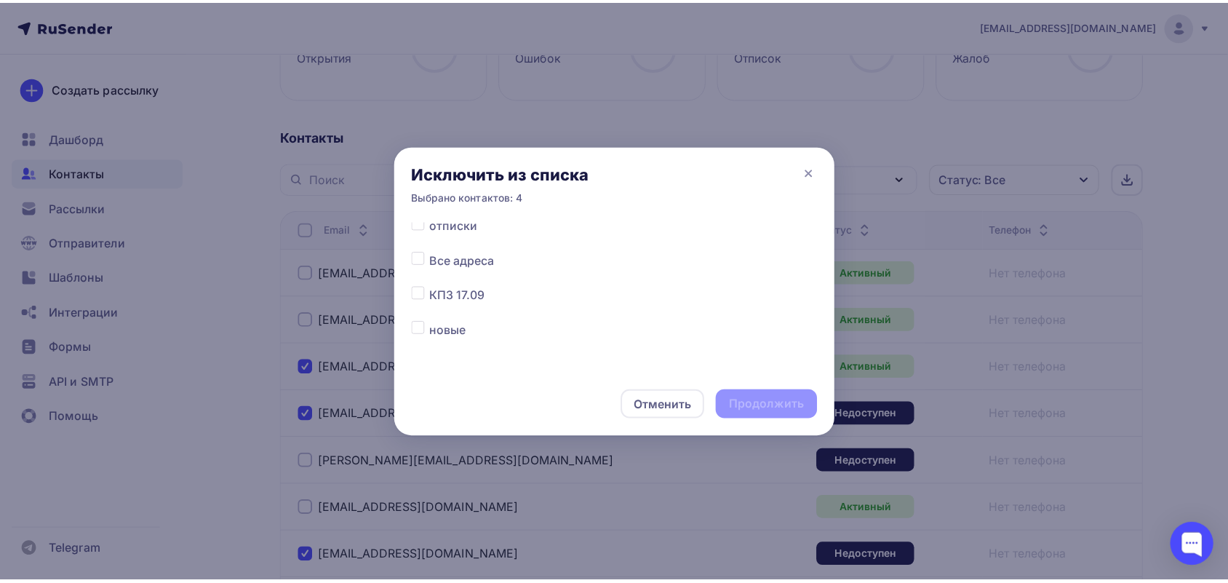
scroll to position [182, 0]
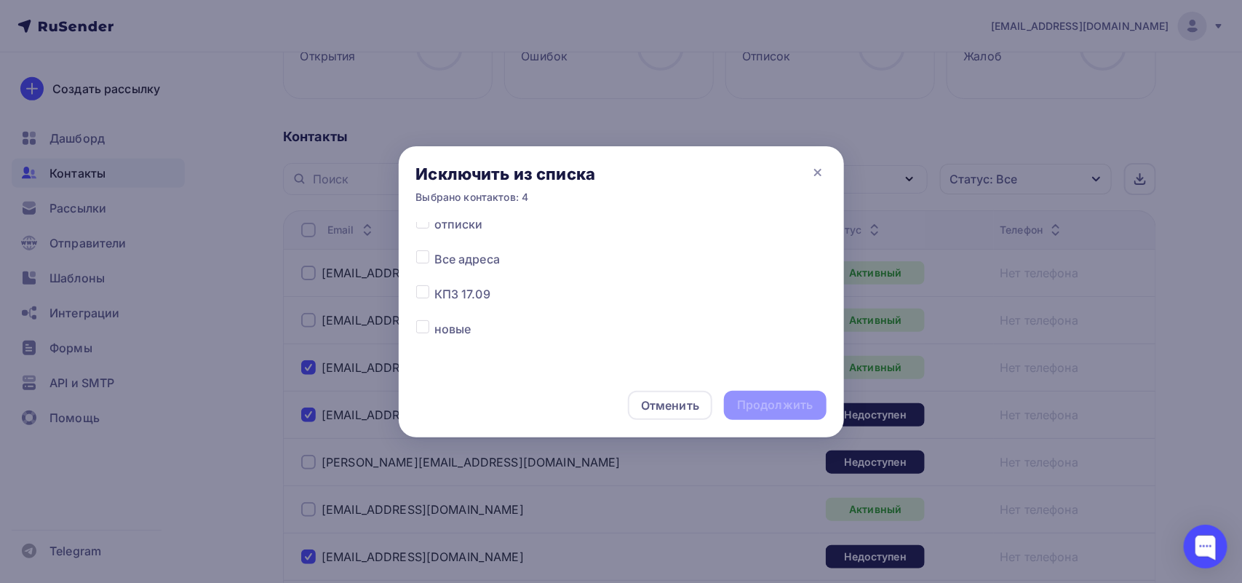
click at [434, 250] on label at bounding box center [434, 250] width 0 height 0
click at [426, 253] on input "checkbox" at bounding box center [422, 256] width 13 height 13
checkbox input "true"
click at [769, 395] on div "Продолжить" at bounding box center [775, 405] width 102 height 29
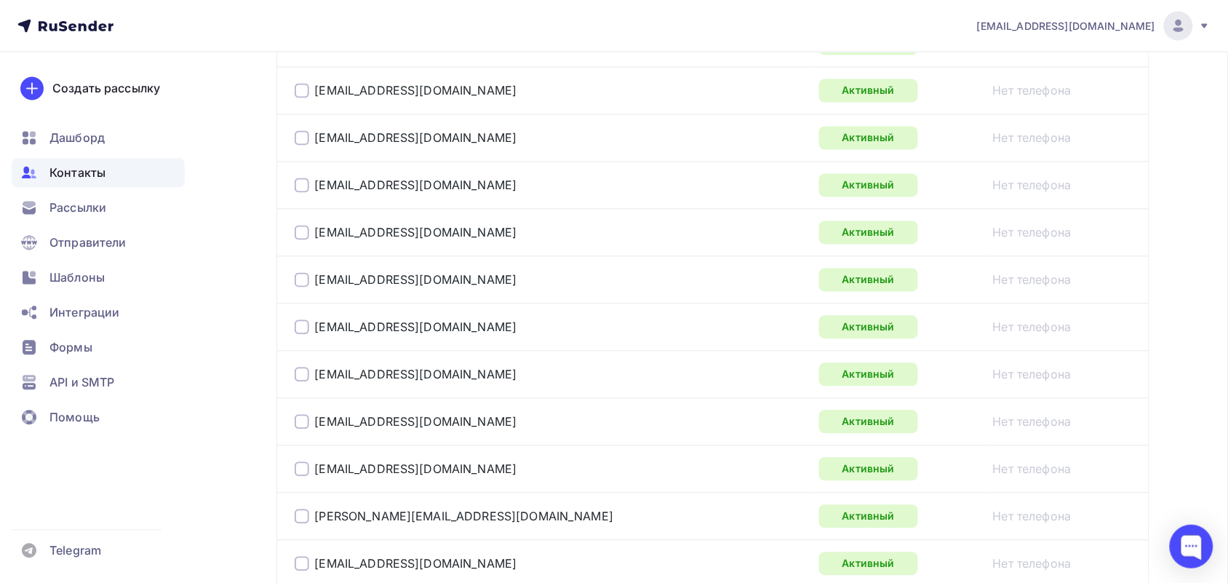
scroll to position [362, 0]
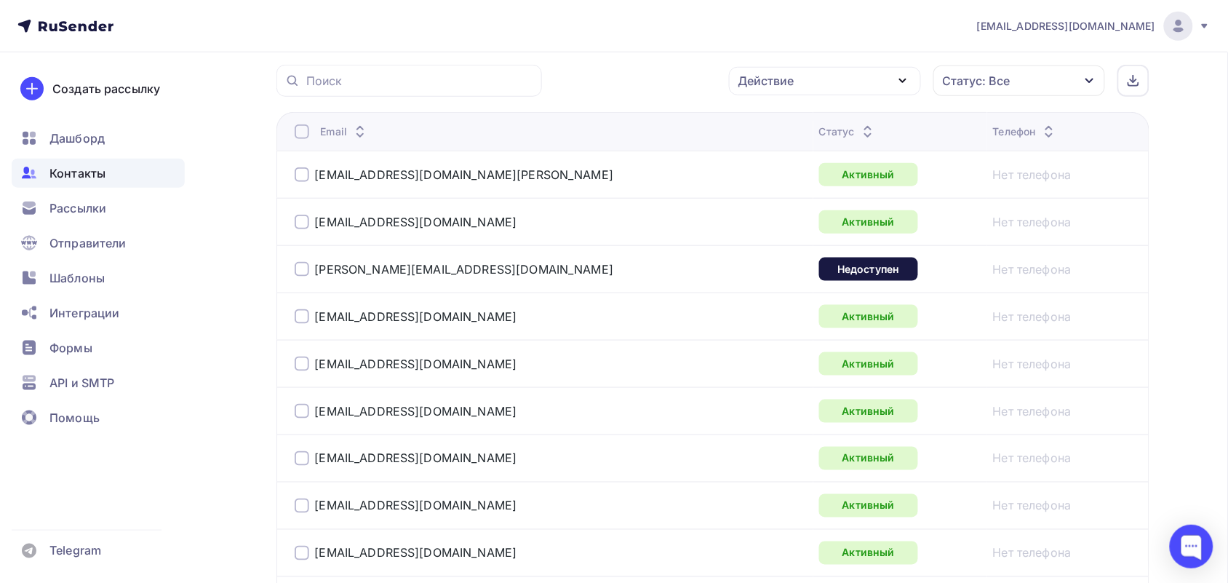
click at [303, 270] on div at bounding box center [302, 269] width 15 height 15
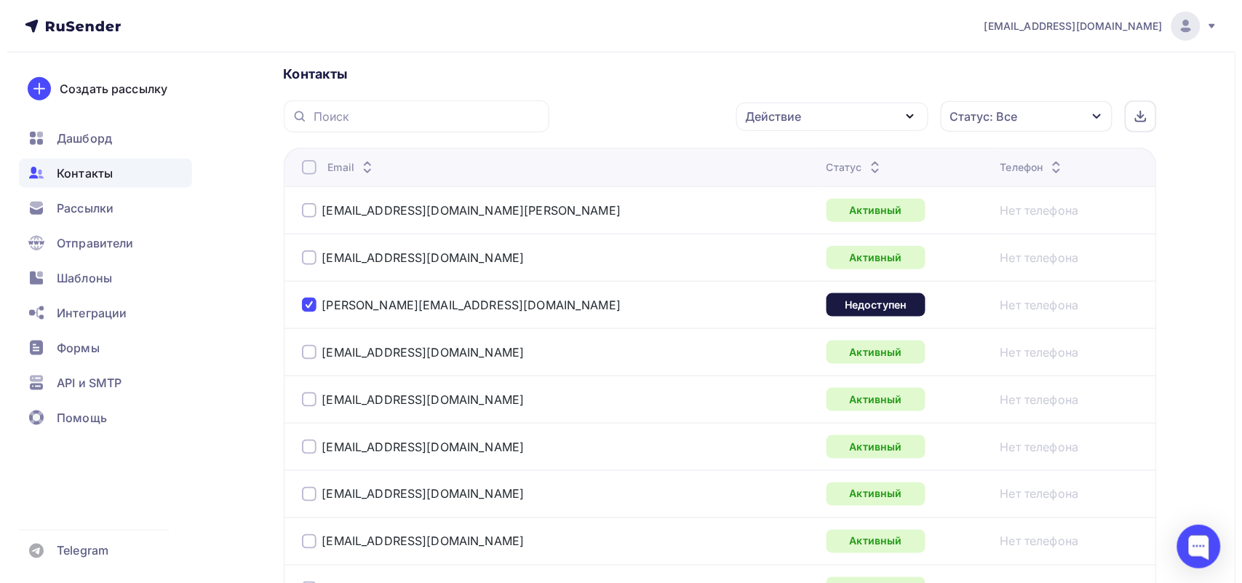
scroll to position [271, 0]
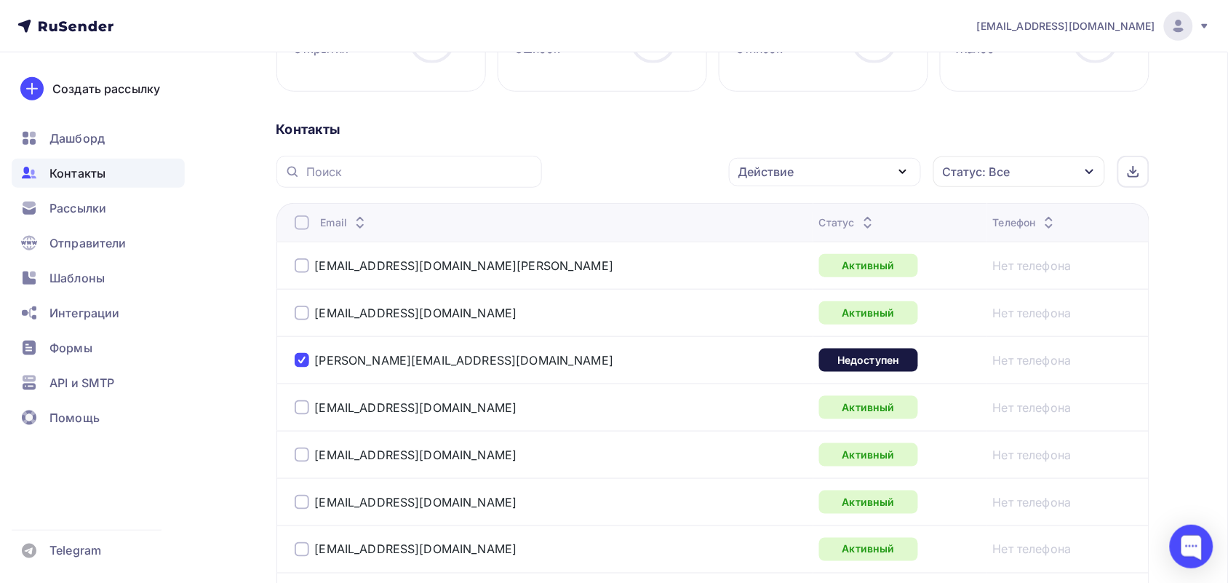
click at [801, 179] on div "Действие" at bounding box center [825, 172] width 192 height 28
click at [811, 206] on div "Добавить в списки" at bounding box center [803, 214] width 112 height 17
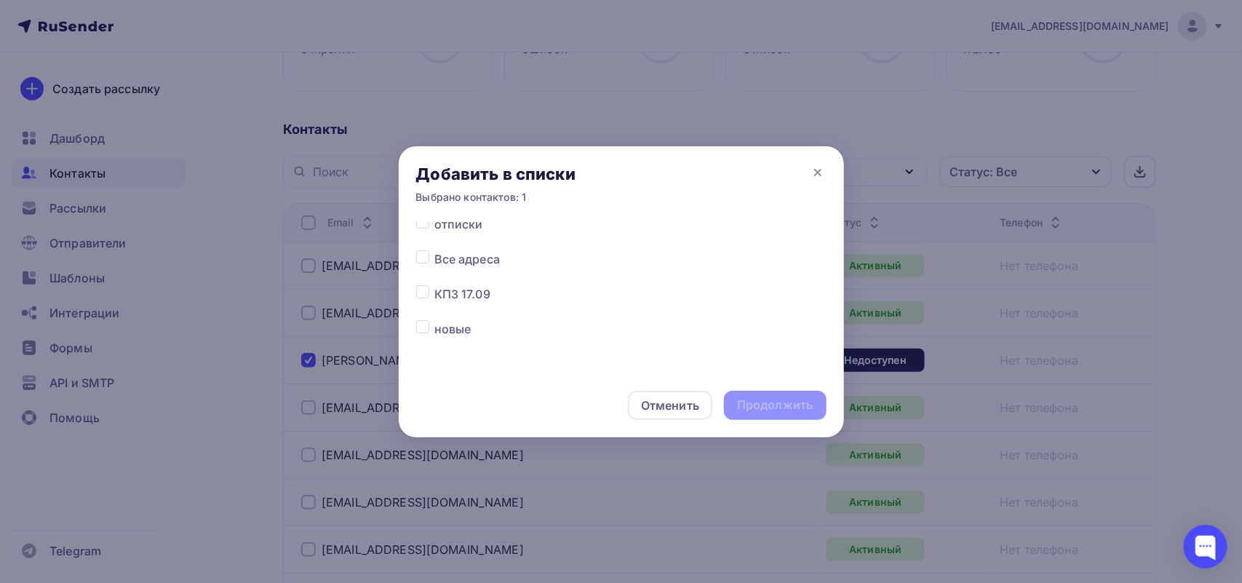
click at [434, 215] on label at bounding box center [434, 215] width 0 height 0
click at [424, 226] on input "checkbox" at bounding box center [422, 221] width 13 height 13
checkbox input "true"
click at [763, 399] on div "Продолжить" at bounding box center [775, 405] width 76 height 17
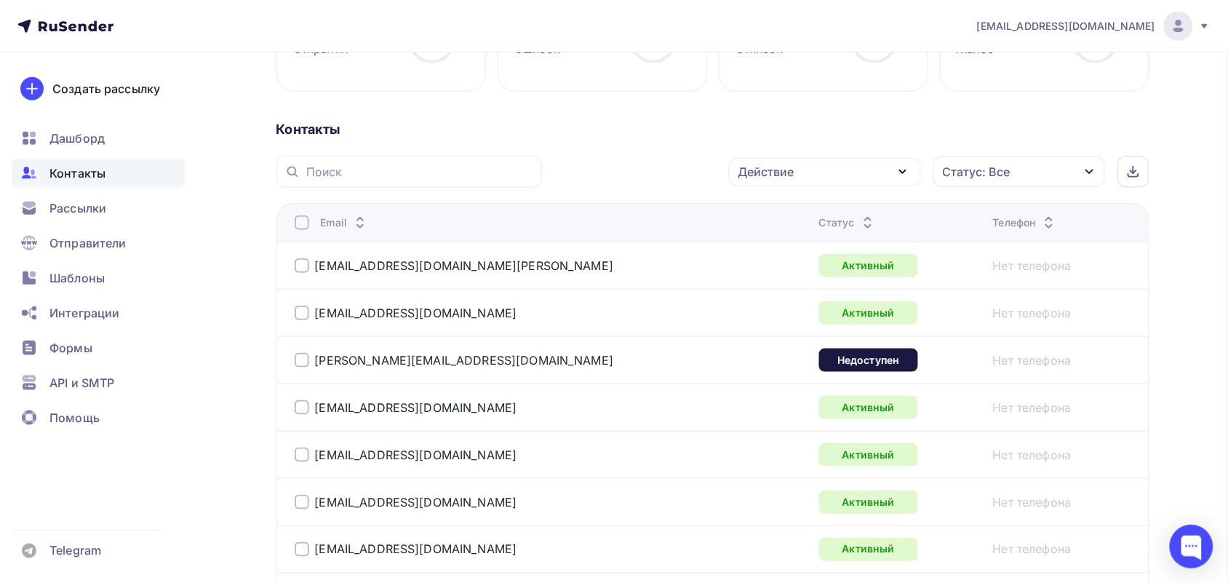
click at [306, 365] on div at bounding box center [302, 360] width 15 height 15
click at [821, 164] on div "Действие" at bounding box center [825, 172] width 192 height 28
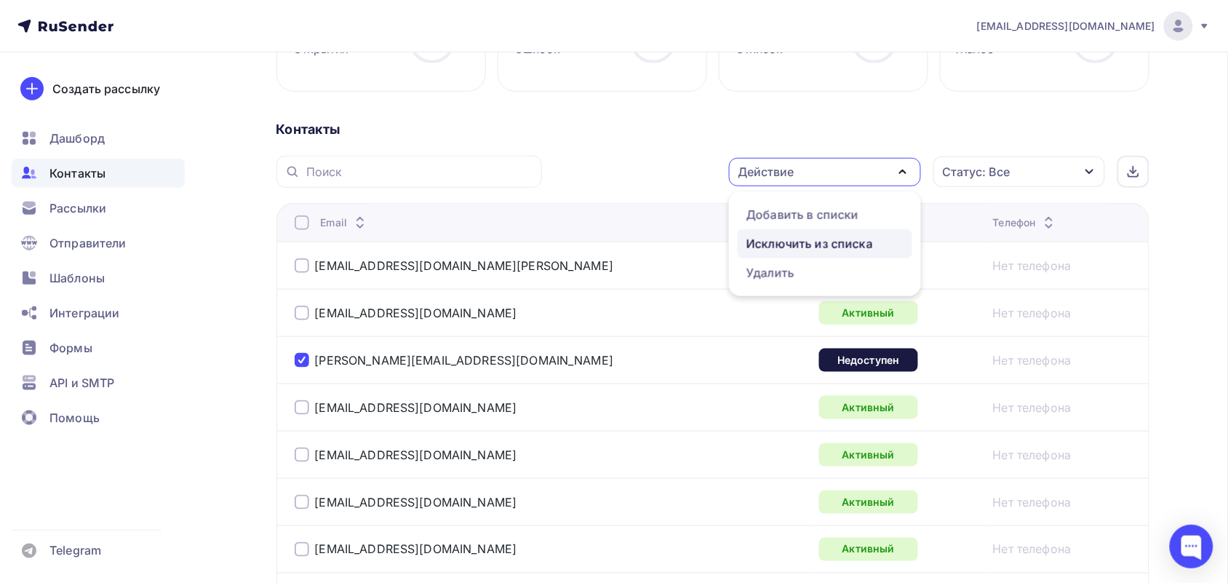
click at [803, 241] on div "Исключить из списка" at bounding box center [810, 243] width 127 height 17
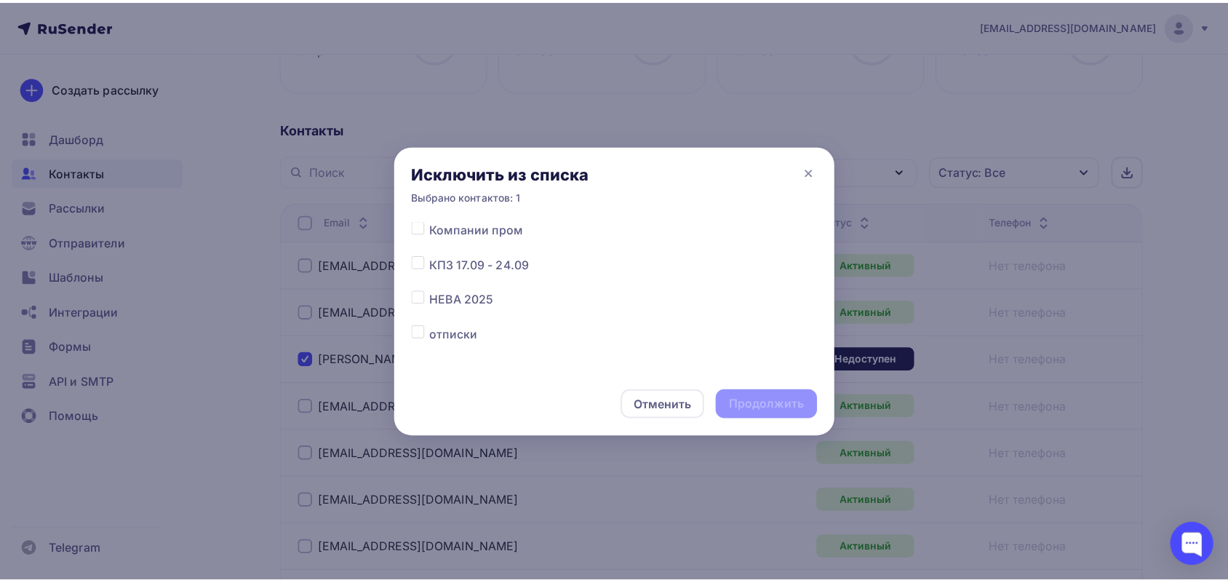
scroll to position [182, 0]
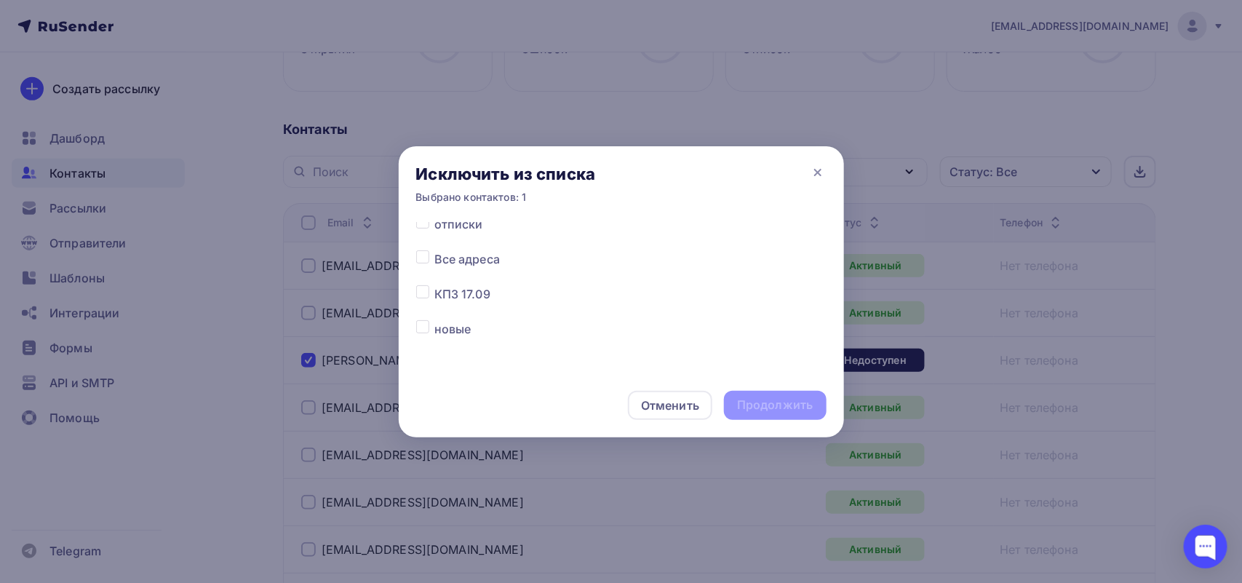
click at [430, 256] on div at bounding box center [425, 258] width 18 height 17
click at [434, 250] on label at bounding box center [434, 250] width 0 height 0
click at [422, 252] on input "checkbox" at bounding box center [422, 256] width 13 height 13
checkbox input "true"
click at [794, 402] on div "Продолжить" at bounding box center [775, 405] width 76 height 17
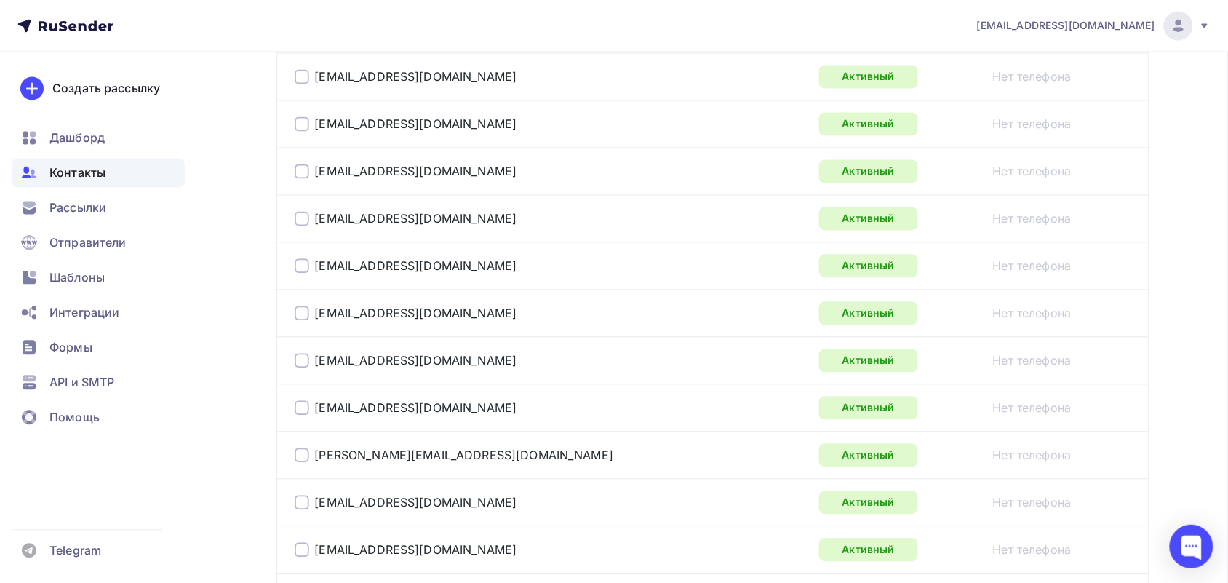
scroll to position [907, 0]
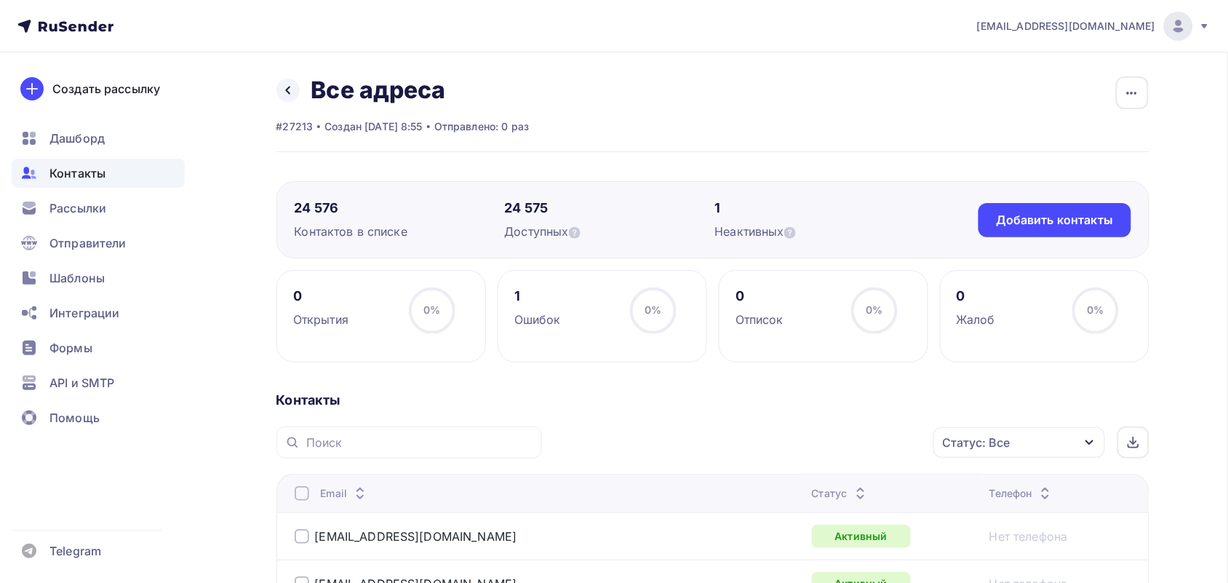
scroll to position [364, 0]
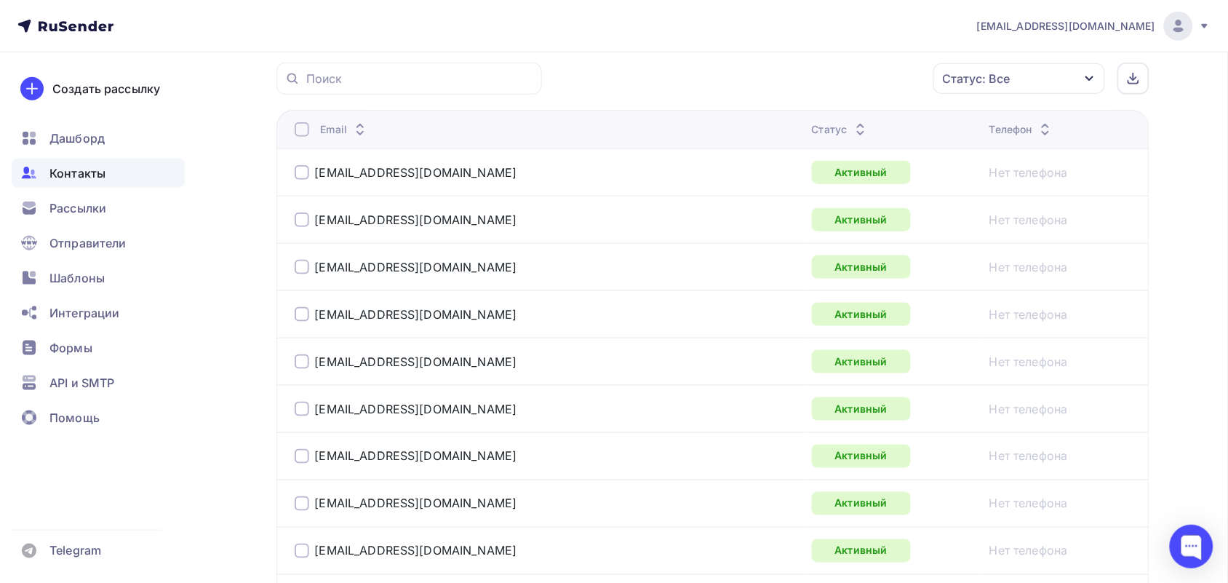
click at [303, 125] on div at bounding box center [302, 129] width 15 height 15
click at [303, 126] on div at bounding box center [302, 129] width 15 height 15
click at [1014, 86] on div "Статус: Все" at bounding box center [1020, 78] width 172 height 31
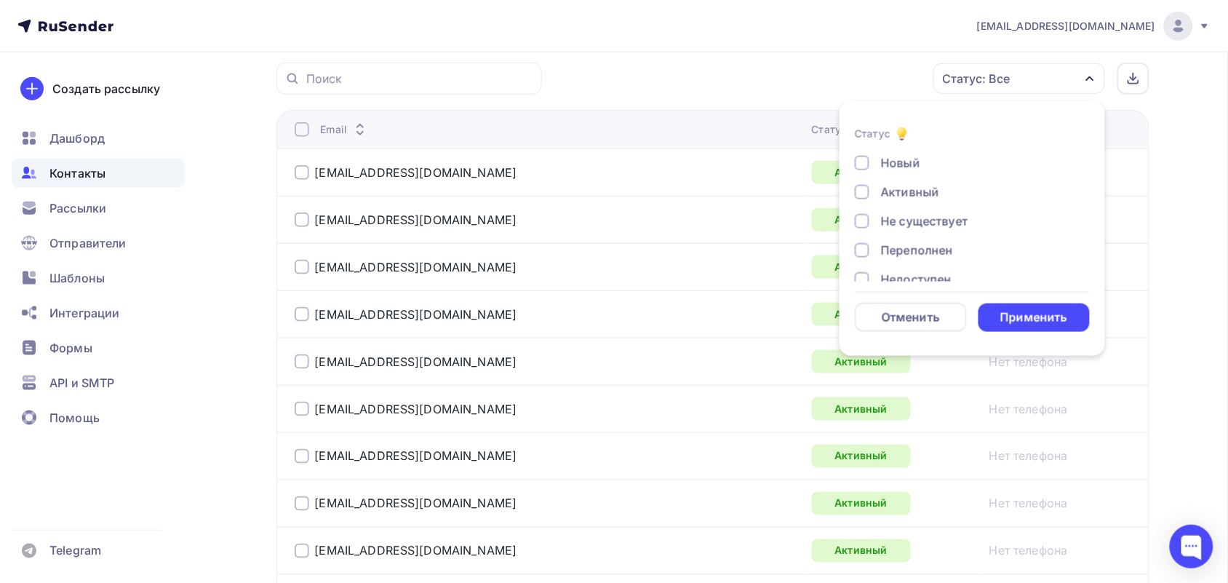
click at [943, 212] on div "Не существует" at bounding box center [924, 220] width 87 height 17
click at [928, 245] on div "Переполнен" at bounding box center [917, 250] width 72 height 17
click at [921, 257] on div "Переполнен" at bounding box center [917, 250] width 72 height 17
click at [900, 255] on div "Жалоба" at bounding box center [904, 261] width 46 height 17
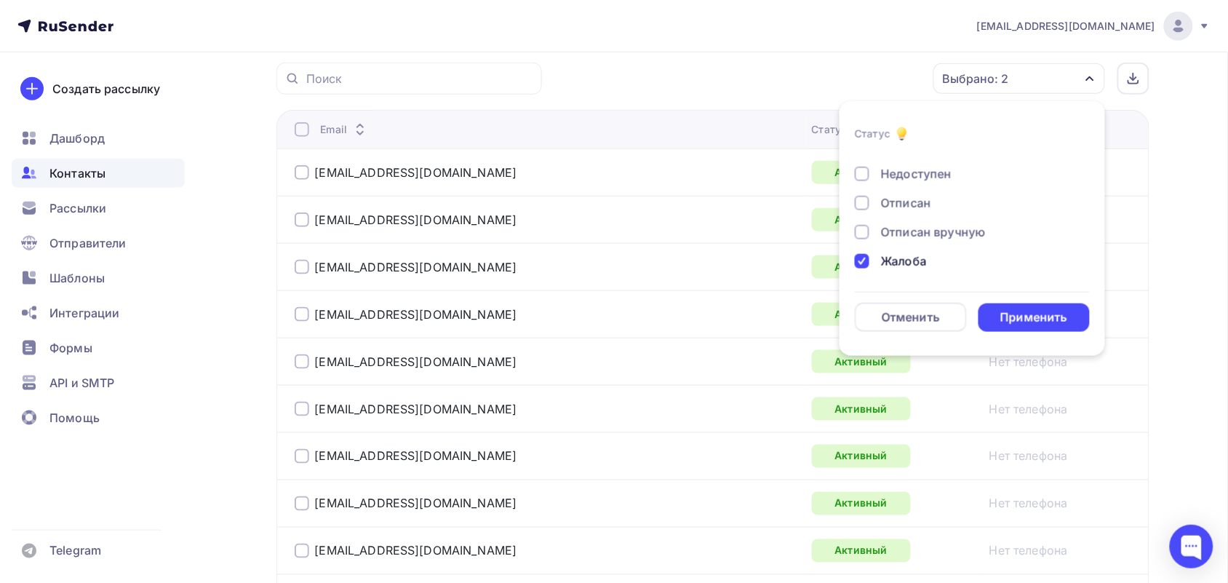
click at [904, 226] on div "Отписан вручную" at bounding box center [933, 231] width 105 height 17
click at [900, 201] on div "Отписан" at bounding box center [906, 202] width 50 height 17
click at [905, 169] on div "Недоступен" at bounding box center [916, 173] width 71 height 17
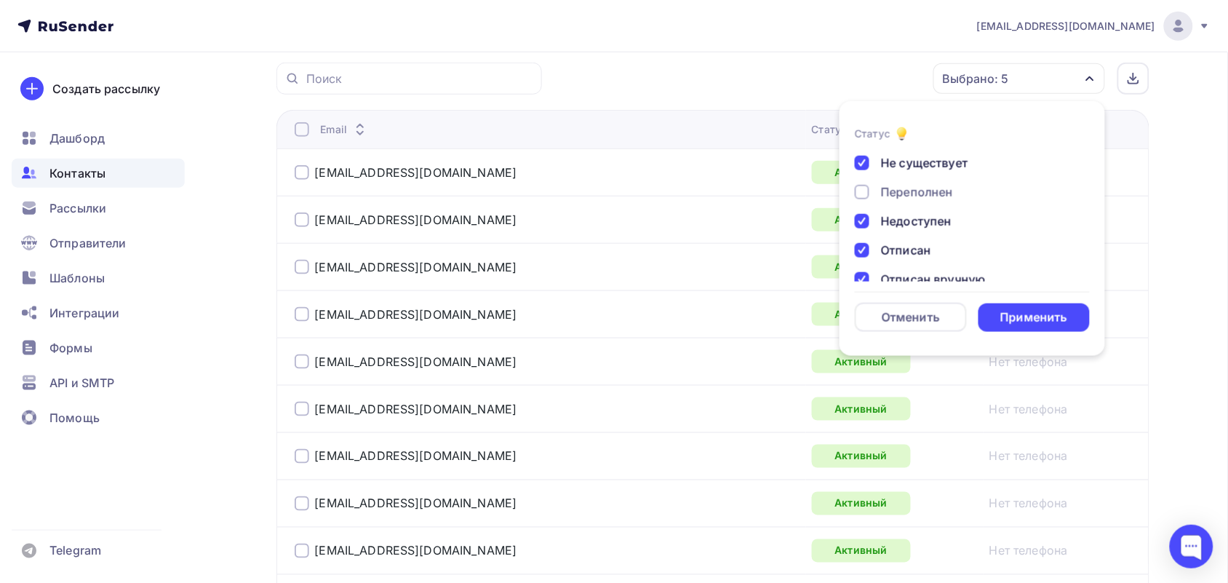
scroll to position [15, 0]
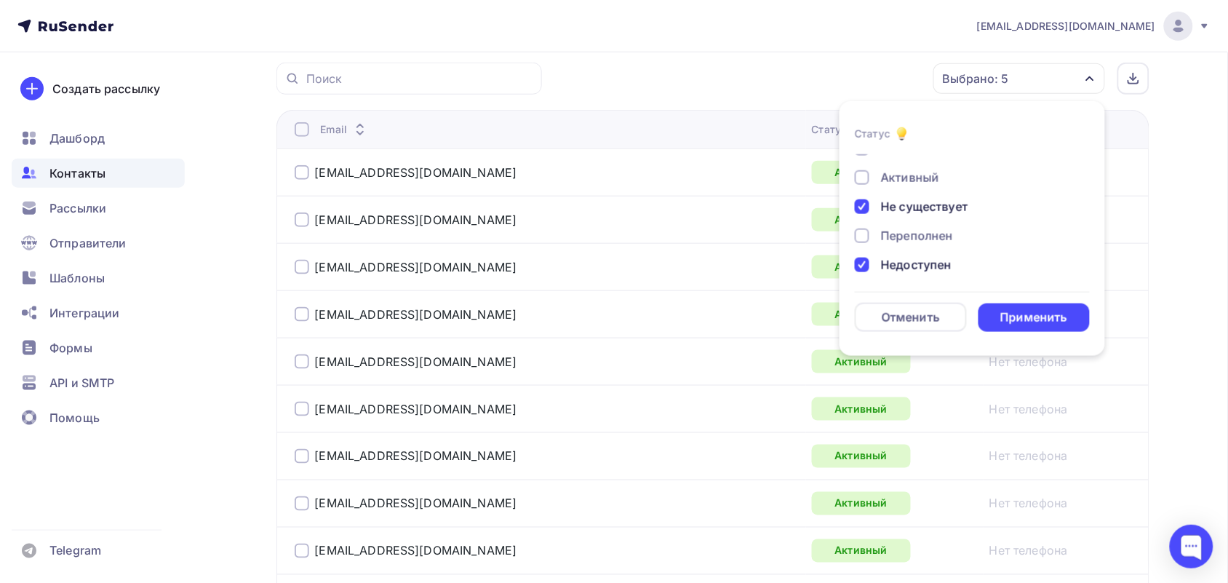
click at [905, 234] on div "Переполнен" at bounding box center [917, 235] width 72 height 17
click at [1020, 303] on div "Применить" at bounding box center [1035, 317] width 112 height 28
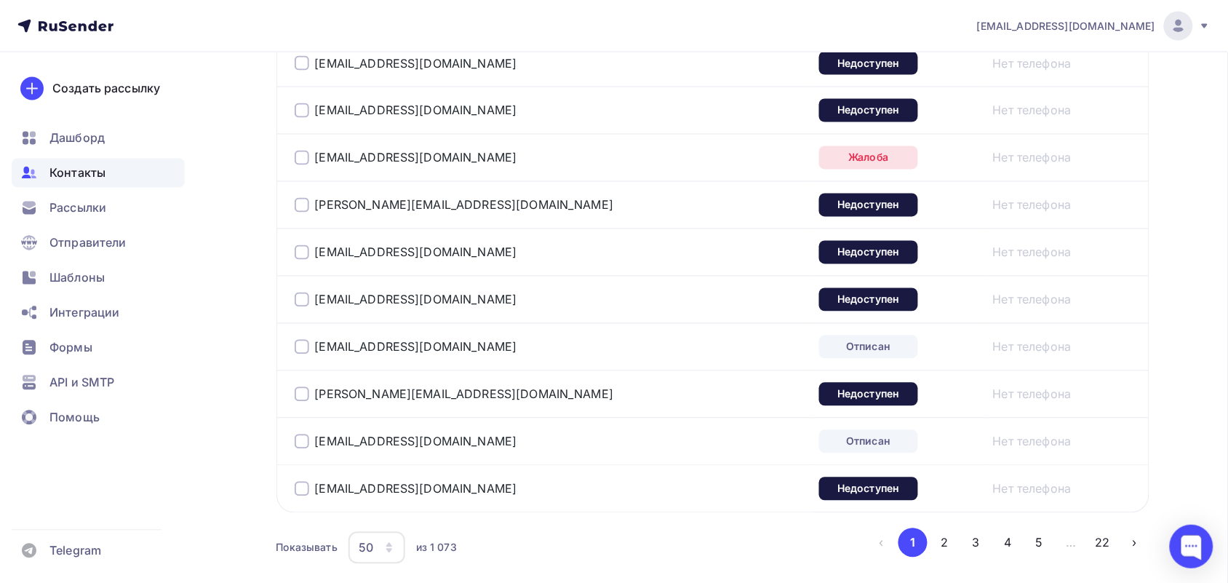
scroll to position [2454, 0]
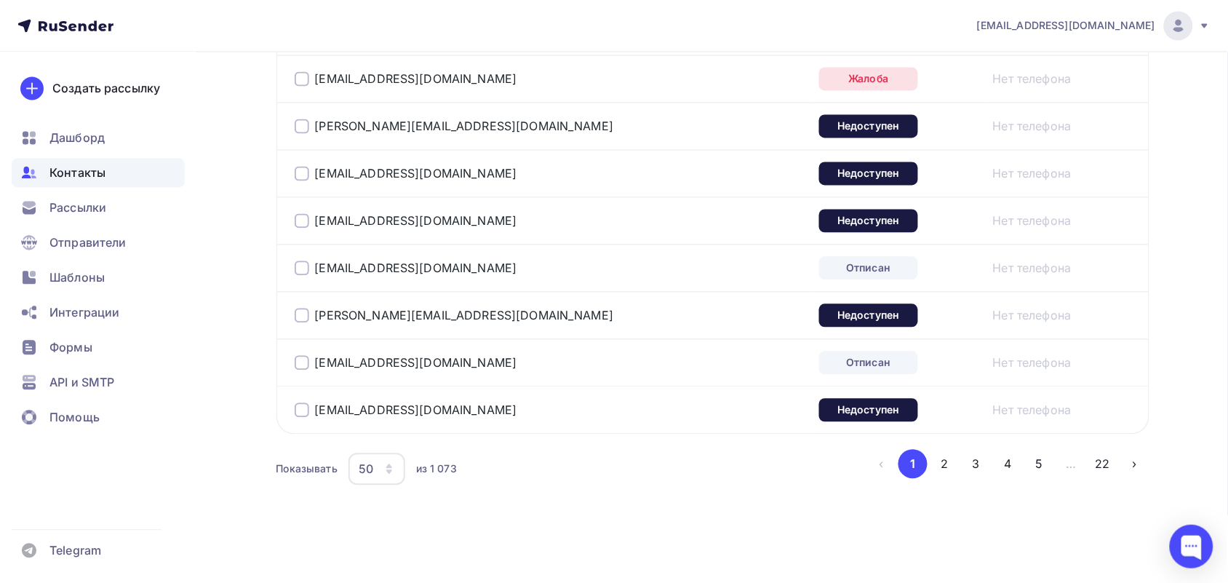
click at [387, 466] on icon "button" at bounding box center [390, 470] width 12 height 12
click at [391, 430] on div "100" at bounding box center [435, 434] width 140 height 17
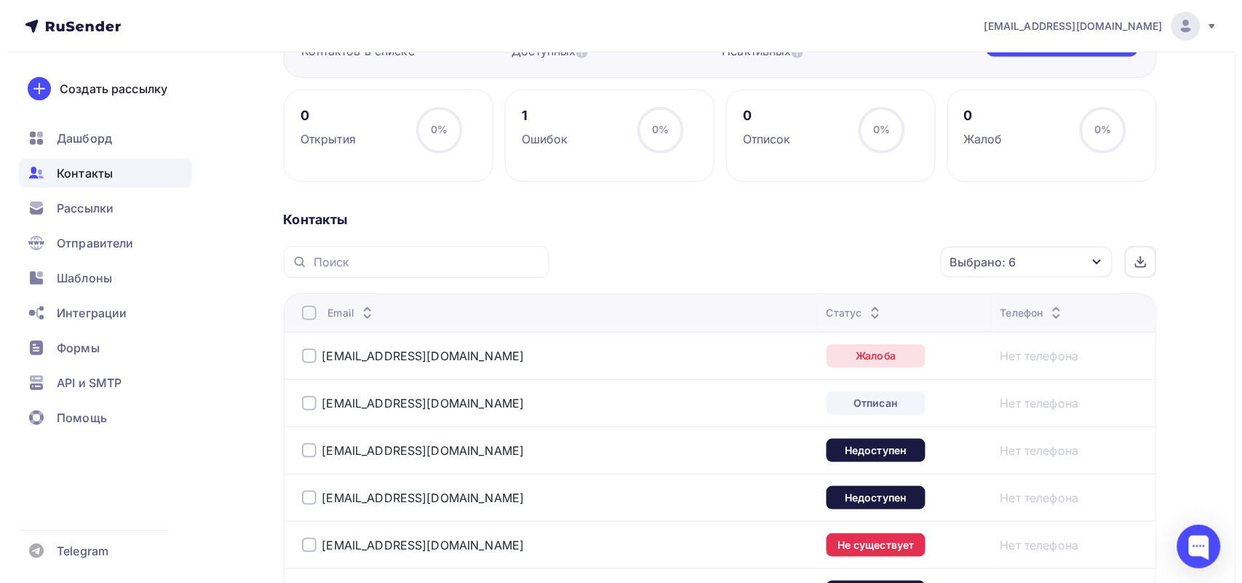
scroll to position [182, 0]
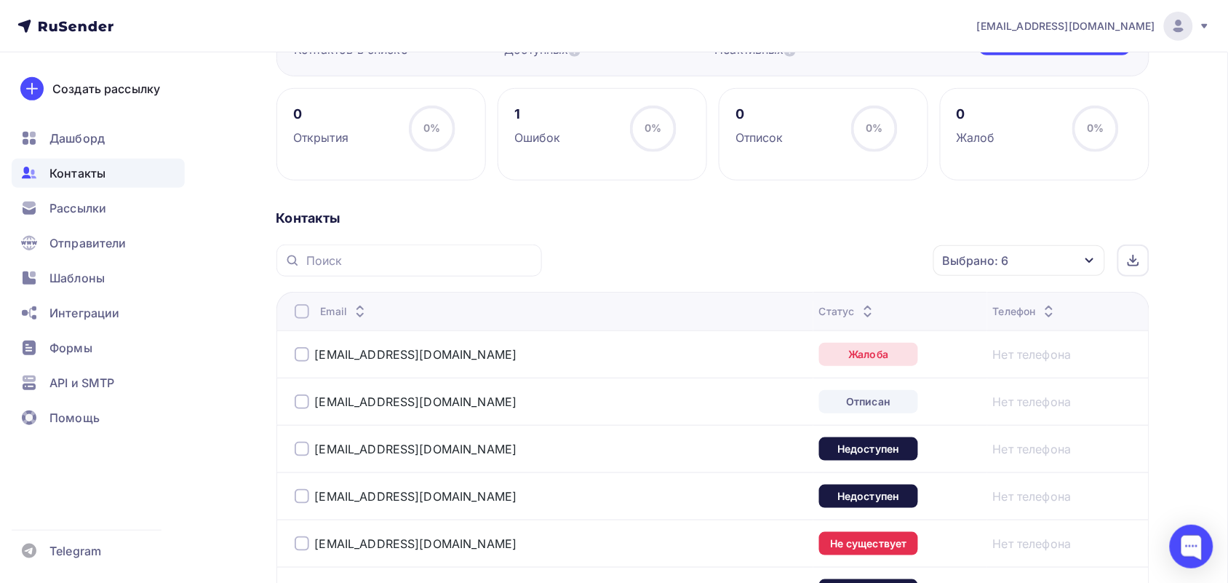
click at [302, 303] on th "Email" at bounding box center [545, 311] width 537 height 39
click at [302, 319] on div at bounding box center [302, 311] width 15 height 15
click at [819, 271] on div "Действие" at bounding box center [825, 261] width 192 height 28
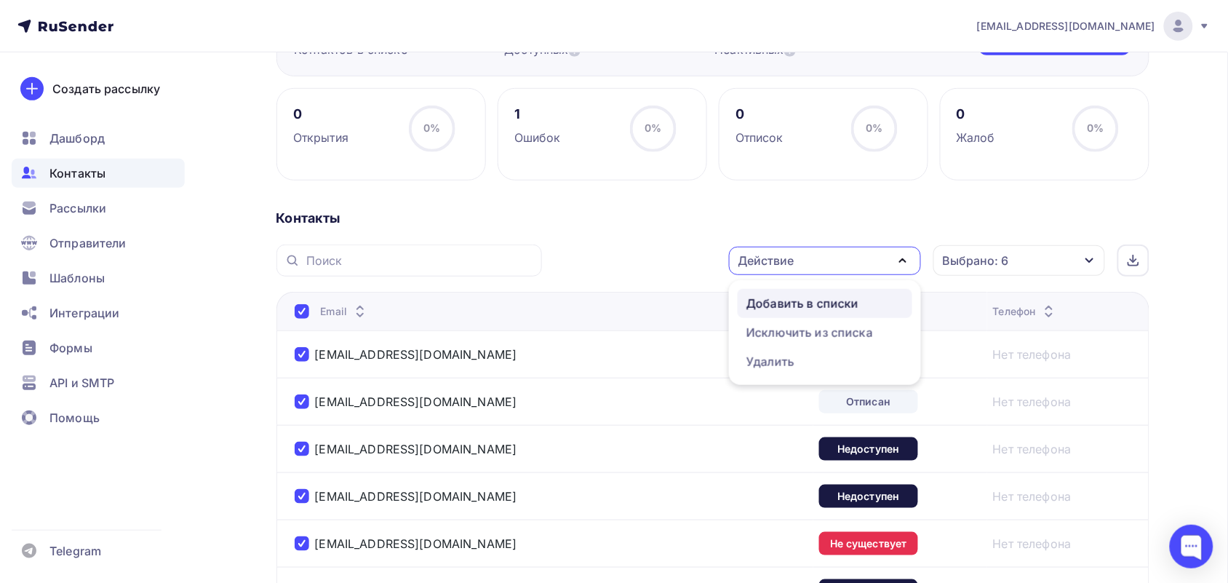
click at [815, 307] on div "Добавить в списки" at bounding box center [803, 303] width 112 height 17
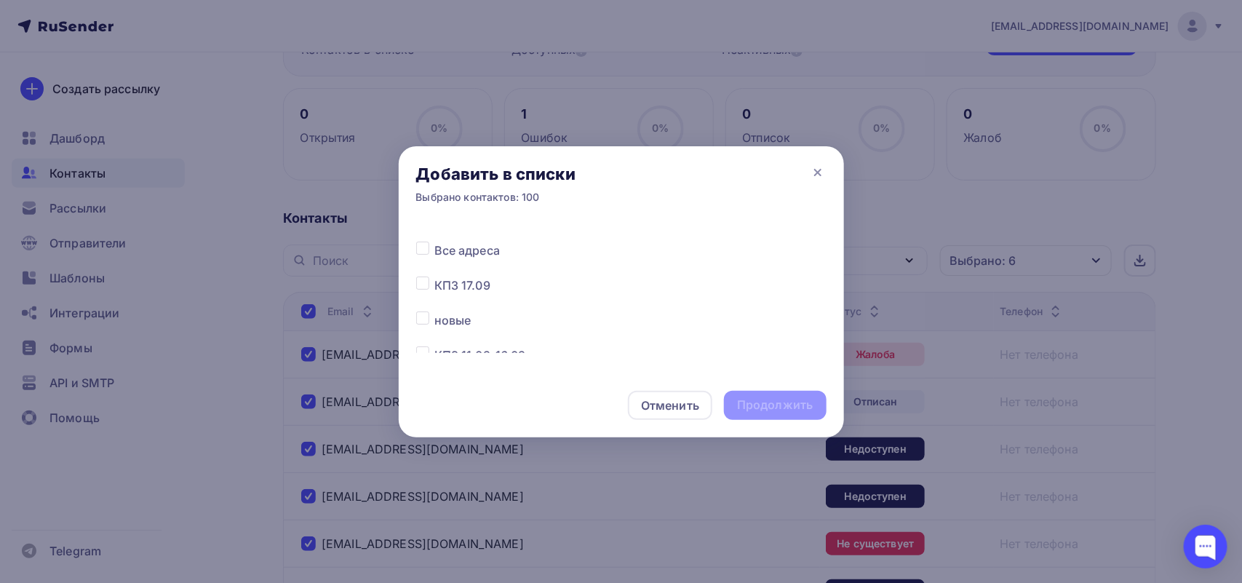
scroll to position [162, 0]
click at [434, 235] on label at bounding box center [434, 235] width 0 height 0
click at [423, 245] on input "checkbox" at bounding box center [422, 241] width 13 height 13
checkbox input "true"
click at [760, 394] on div "Продолжить" at bounding box center [775, 405] width 102 height 29
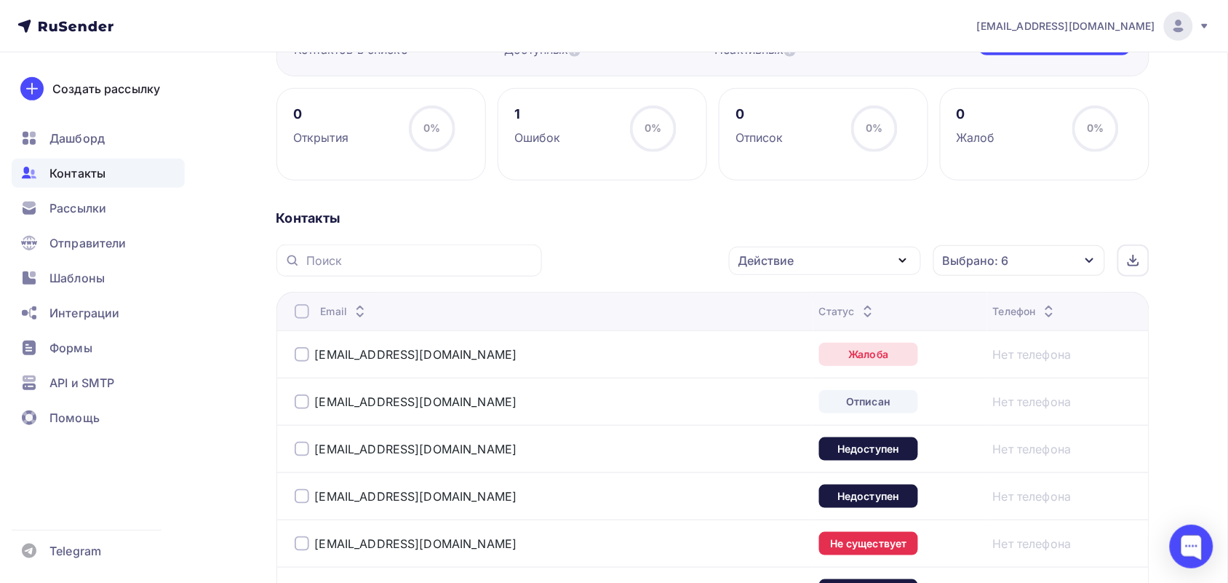
click at [298, 314] on div at bounding box center [302, 311] width 15 height 15
click at [888, 261] on div "Действие" at bounding box center [825, 261] width 192 height 28
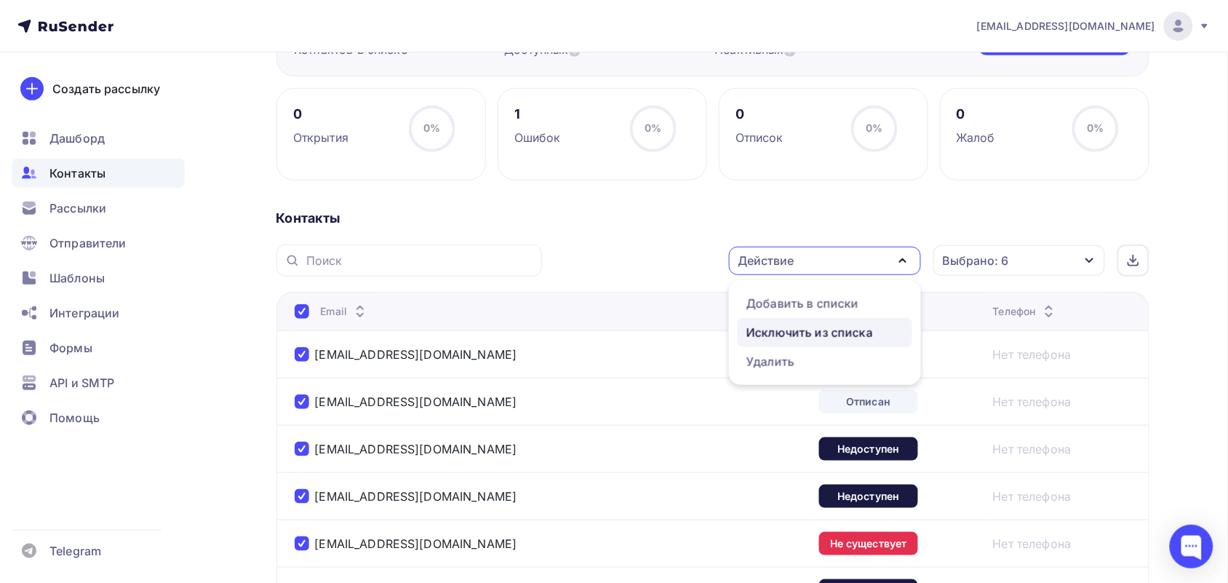
click at [817, 328] on div "Исключить из списка" at bounding box center [810, 332] width 127 height 17
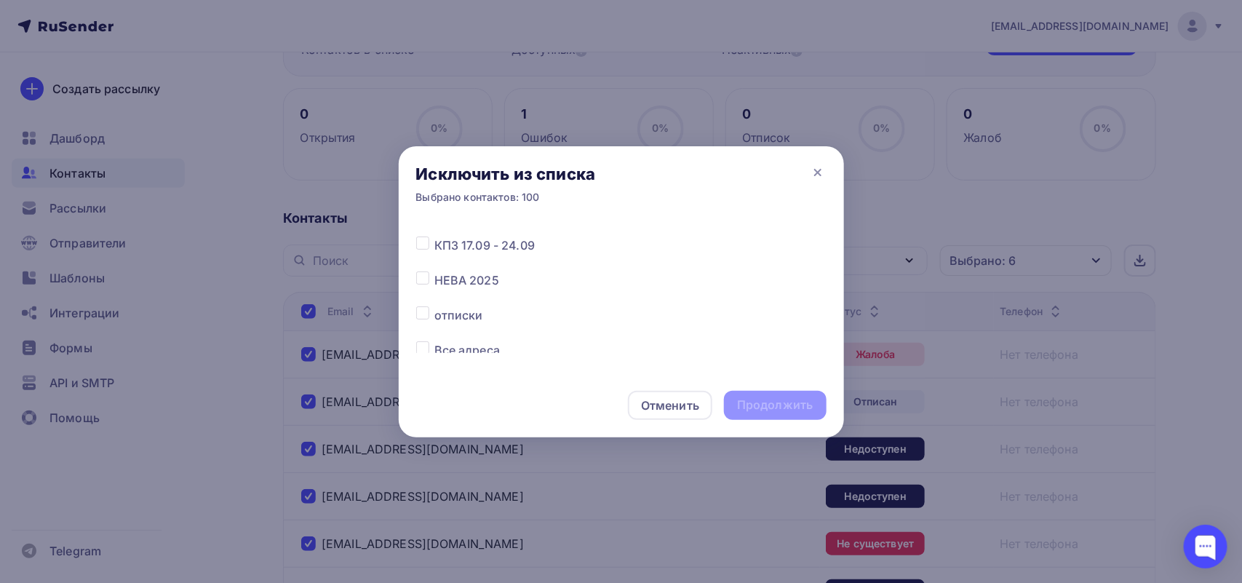
scroll to position [182, 0]
click at [434, 250] on label at bounding box center [434, 250] width 0 height 0
click at [426, 258] on input "checkbox" at bounding box center [422, 256] width 13 height 13
checkbox input "true"
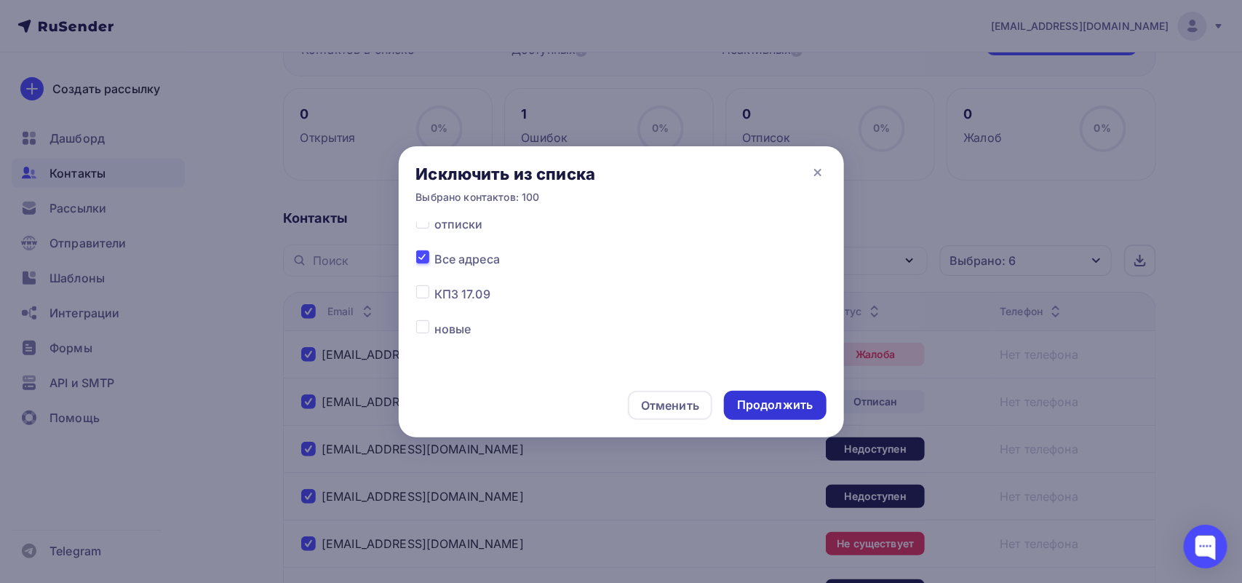
click at [802, 395] on div "Продолжить" at bounding box center [775, 405] width 102 height 29
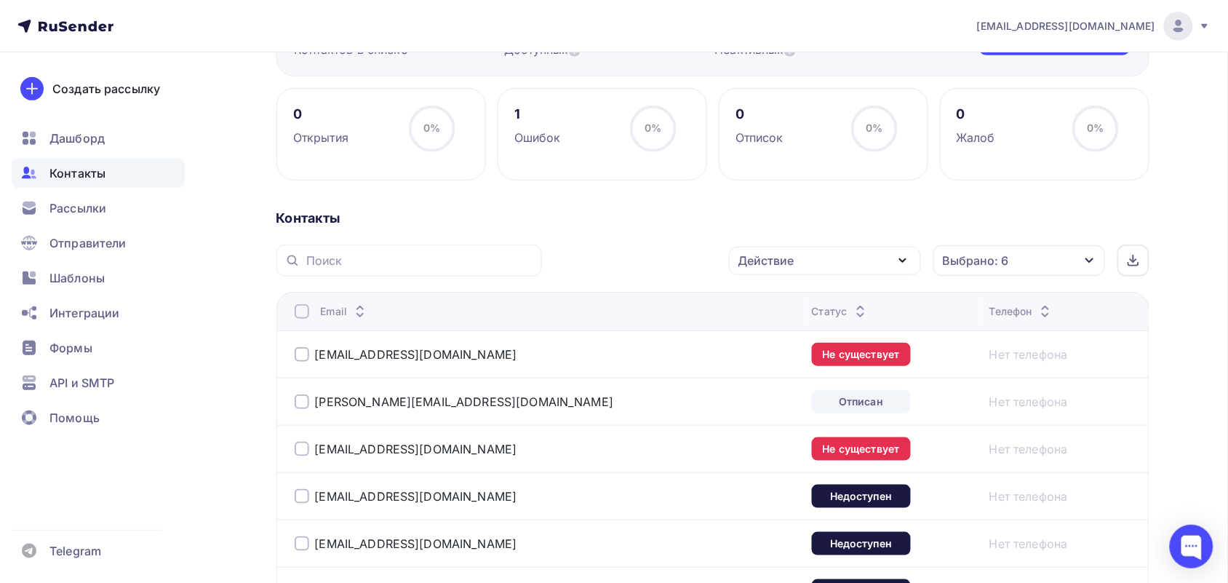
click at [300, 309] on div at bounding box center [302, 311] width 15 height 15
click at [845, 263] on div "Действие" at bounding box center [825, 261] width 192 height 28
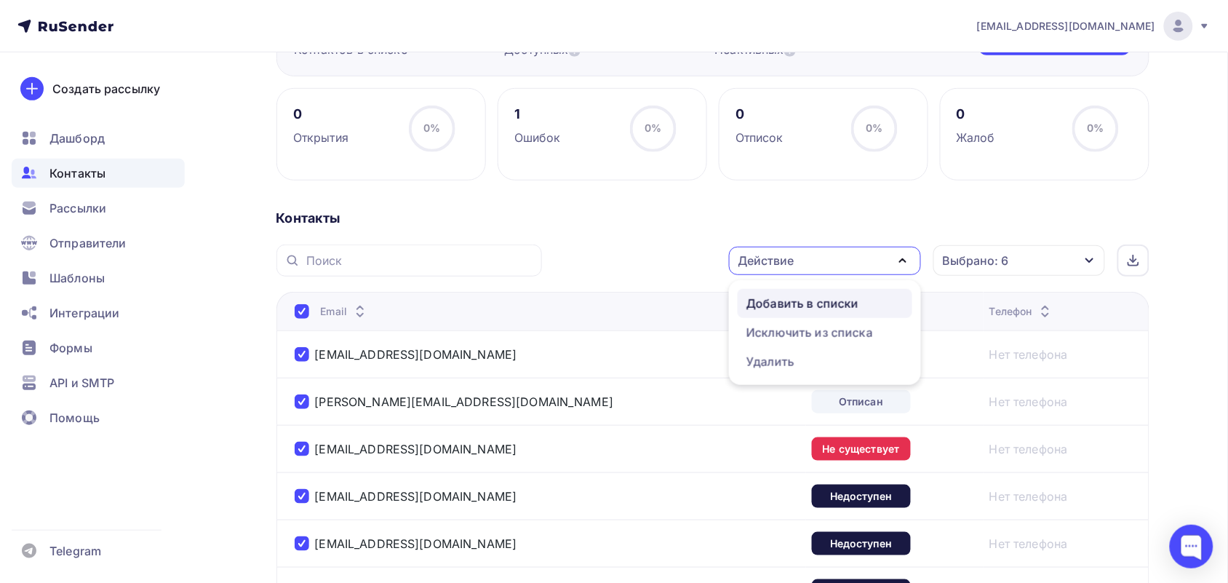
click at [786, 309] on div "Добавить в списки" at bounding box center [803, 303] width 112 height 17
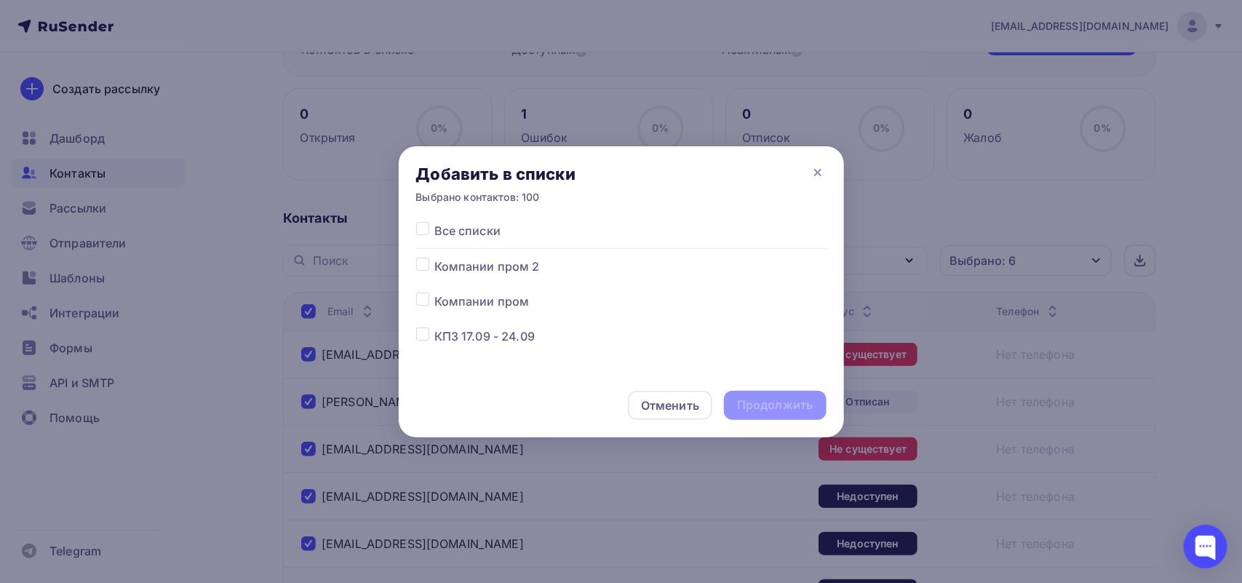
scroll to position [91, 0]
click at [434, 306] on label at bounding box center [434, 306] width 0 height 0
click at [423, 317] on input "checkbox" at bounding box center [422, 312] width 13 height 13
checkbox input "true"
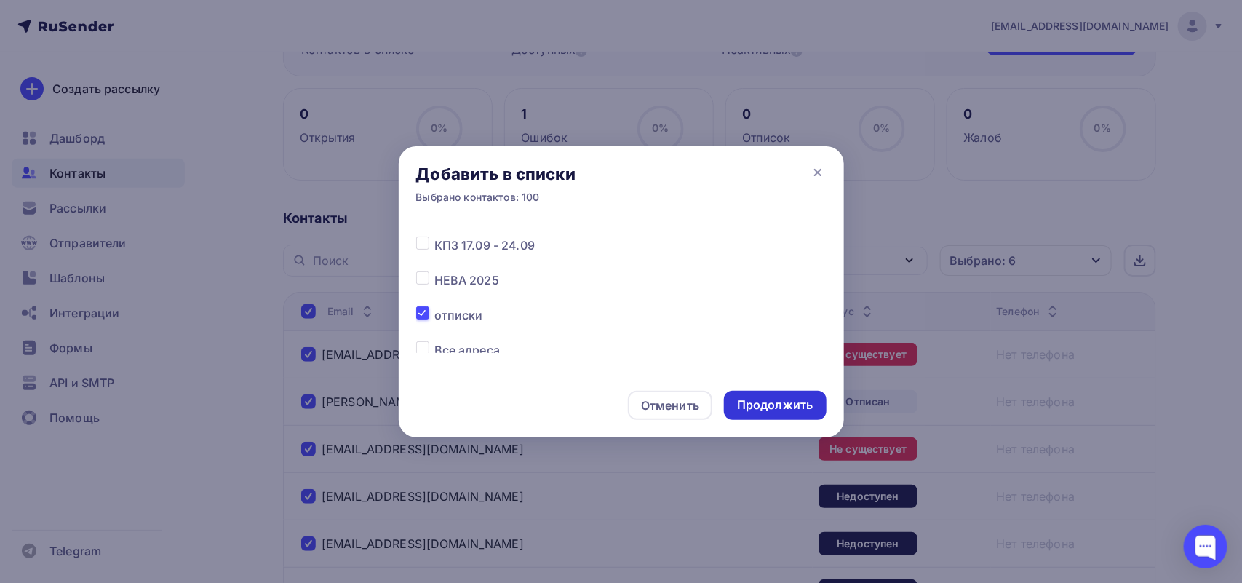
click at [815, 399] on div "Продолжить" at bounding box center [775, 405] width 102 height 29
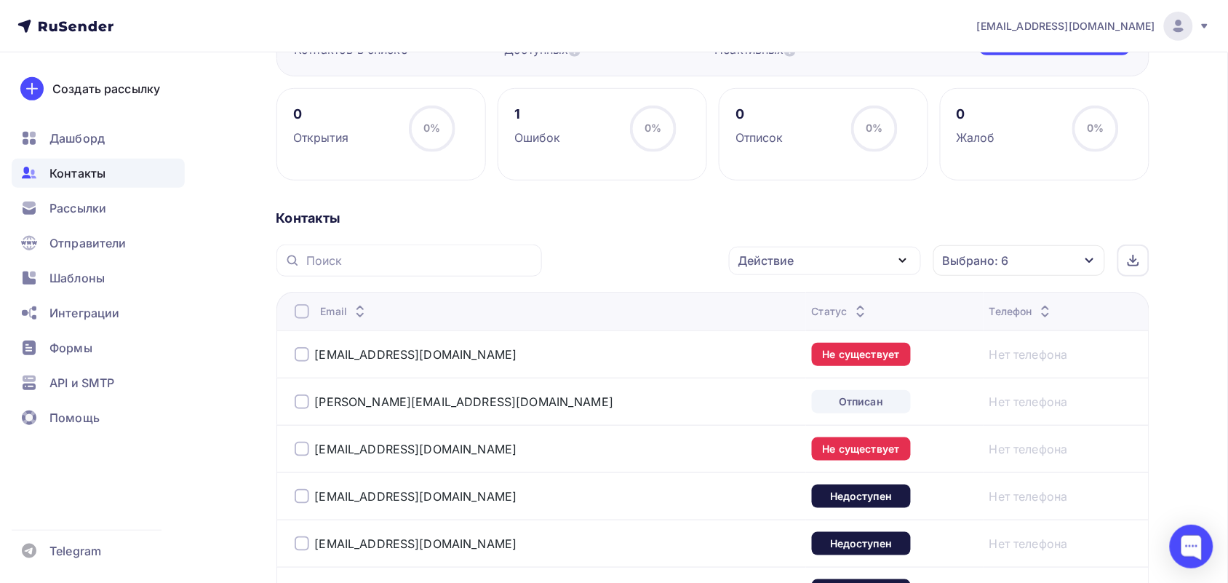
click at [292, 309] on th "Email" at bounding box center [542, 311] width 530 height 39
click at [303, 317] on div at bounding box center [302, 311] width 15 height 15
click at [298, 303] on th "Email" at bounding box center [542, 311] width 530 height 39
click at [299, 314] on div at bounding box center [302, 311] width 15 height 15
click at [744, 262] on div "Действие" at bounding box center [767, 260] width 56 height 17
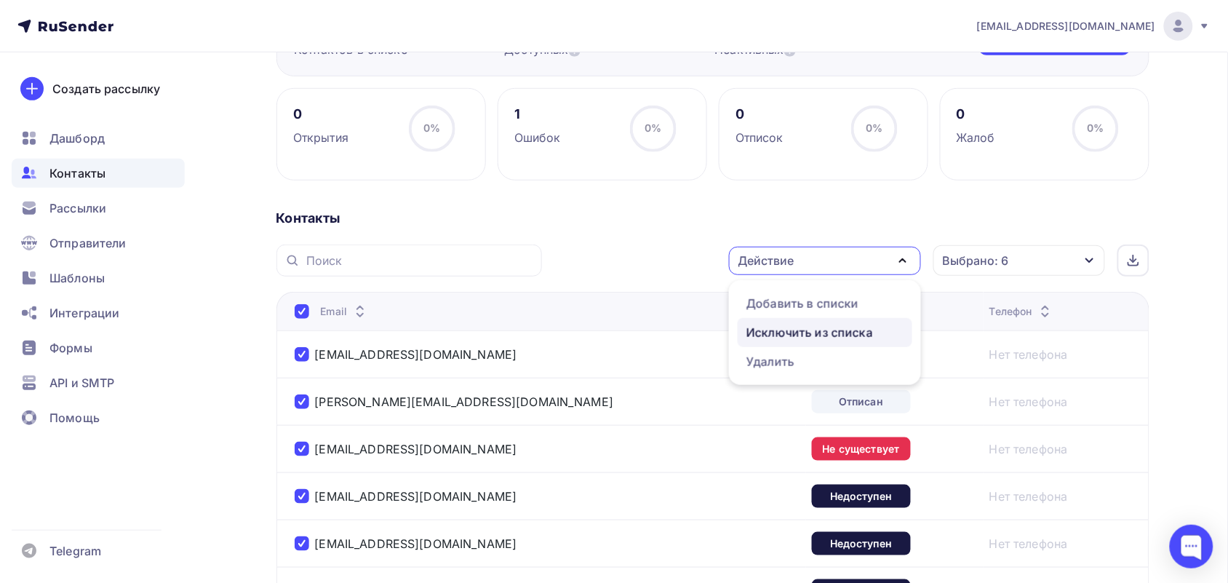
click at [798, 330] on div "Исключить из списка" at bounding box center [810, 332] width 127 height 17
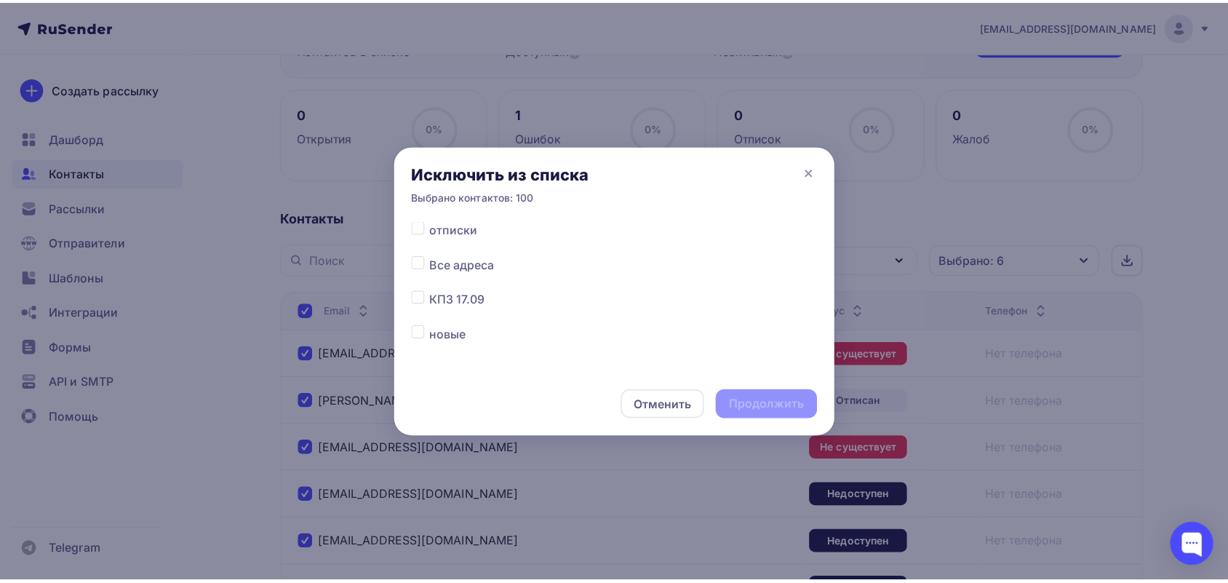
scroll to position [182, 0]
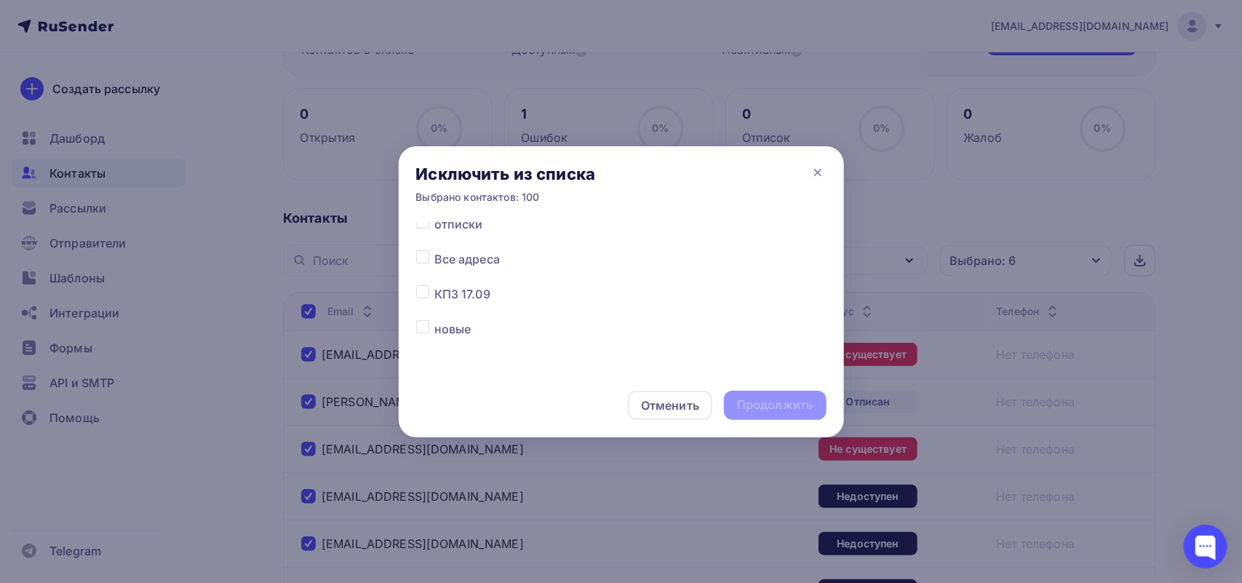
click at [434, 250] on label at bounding box center [434, 250] width 0 height 0
click at [426, 260] on input "checkbox" at bounding box center [422, 256] width 13 height 13
checkbox input "true"
click at [761, 399] on div "Продолжить" at bounding box center [775, 405] width 76 height 17
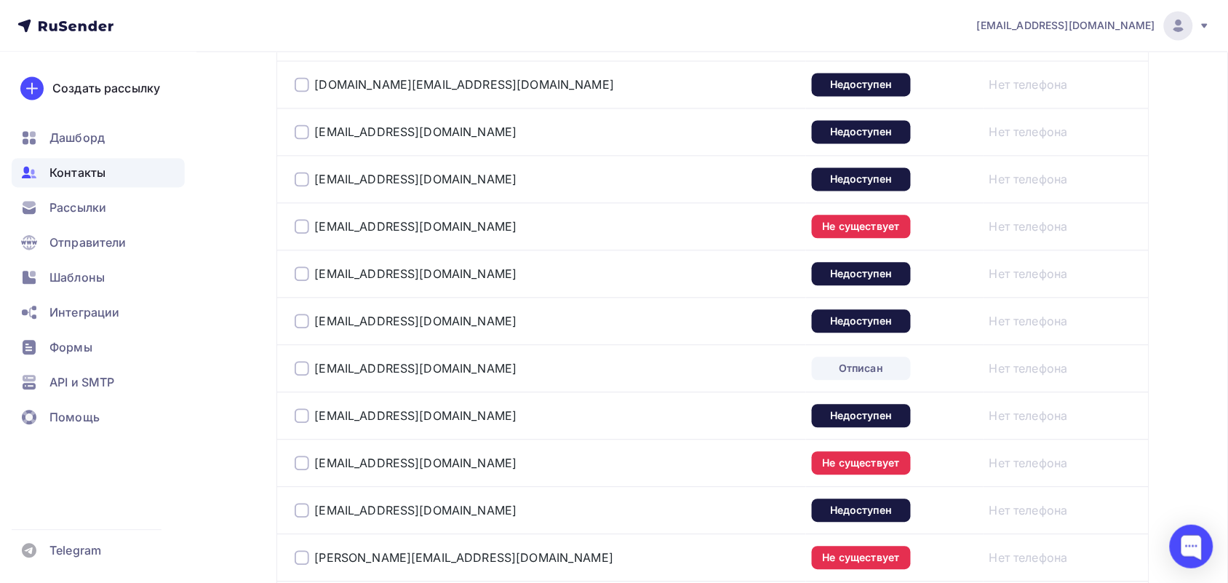
scroll to position [4821, 0]
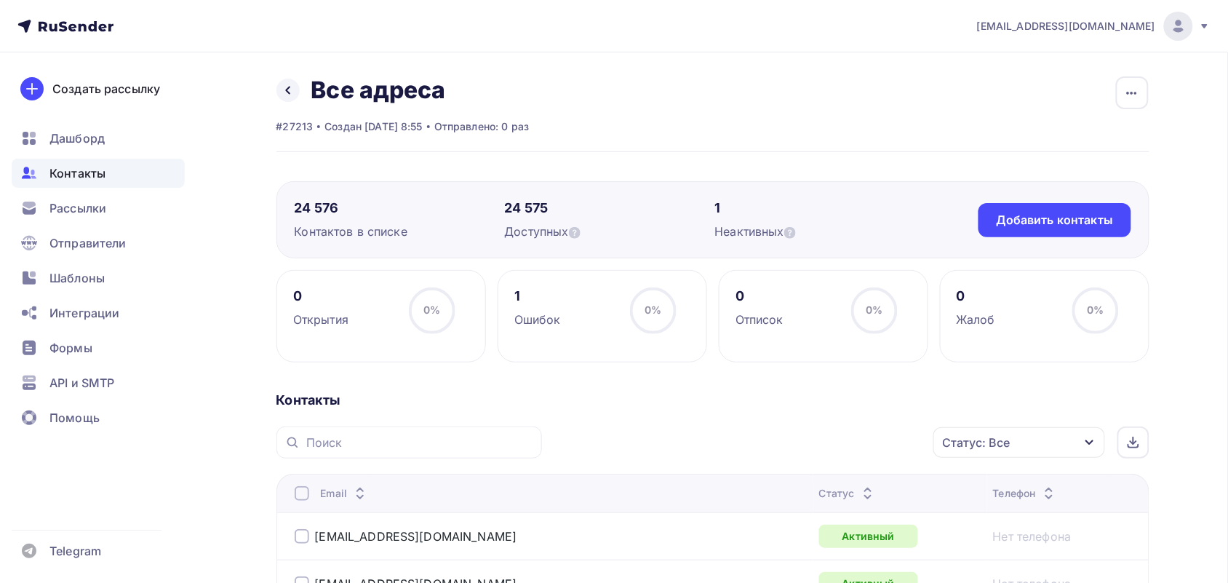
scroll to position [91, 0]
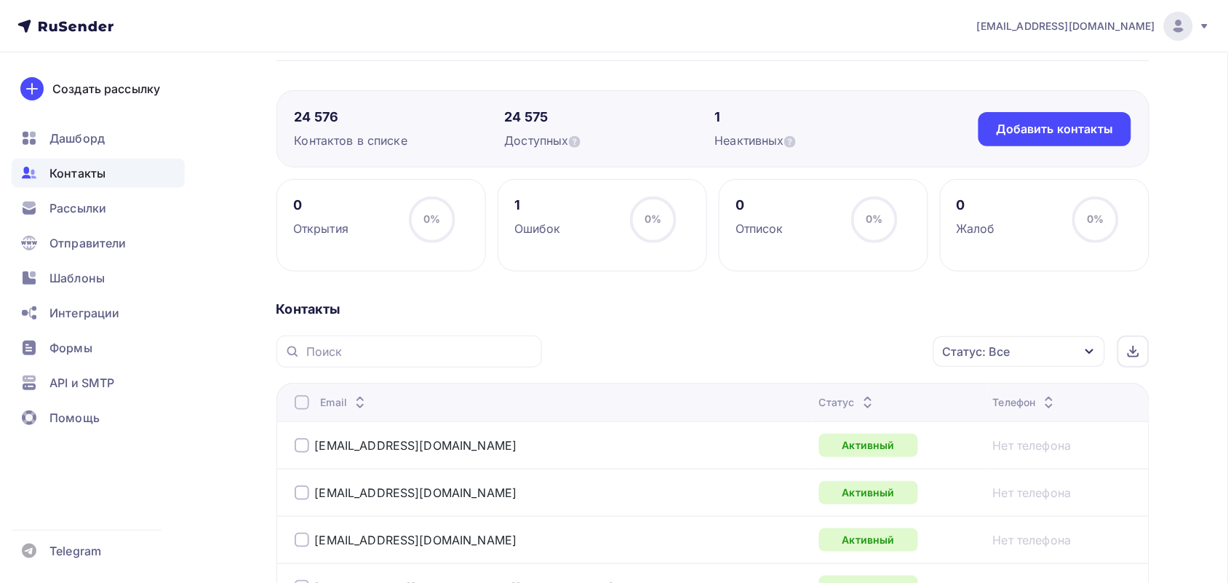
click at [1038, 350] on div "Статус: Все" at bounding box center [1020, 351] width 172 height 31
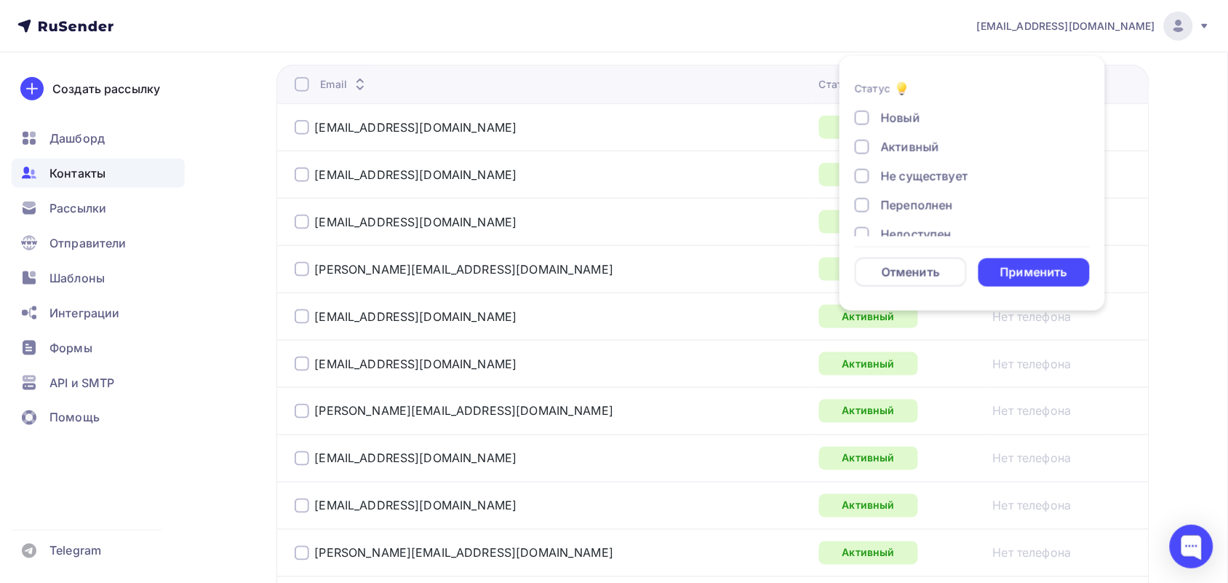
scroll to position [106, 0]
click at [862, 207] on div "Жалоба" at bounding box center [964, 215] width 218 height 17
click at [861, 180] on div at bounding box center [862, 187] width 15 height 15
click at [859, 146] on div "Новый Активный Не существует Переполнен Недоступен Отписан Отписан вручную [GEO…" at bounding box center [972, 114] width 235 height 221
click at [859, 131] on div at bounding box center [862, 129] width 15 height 15
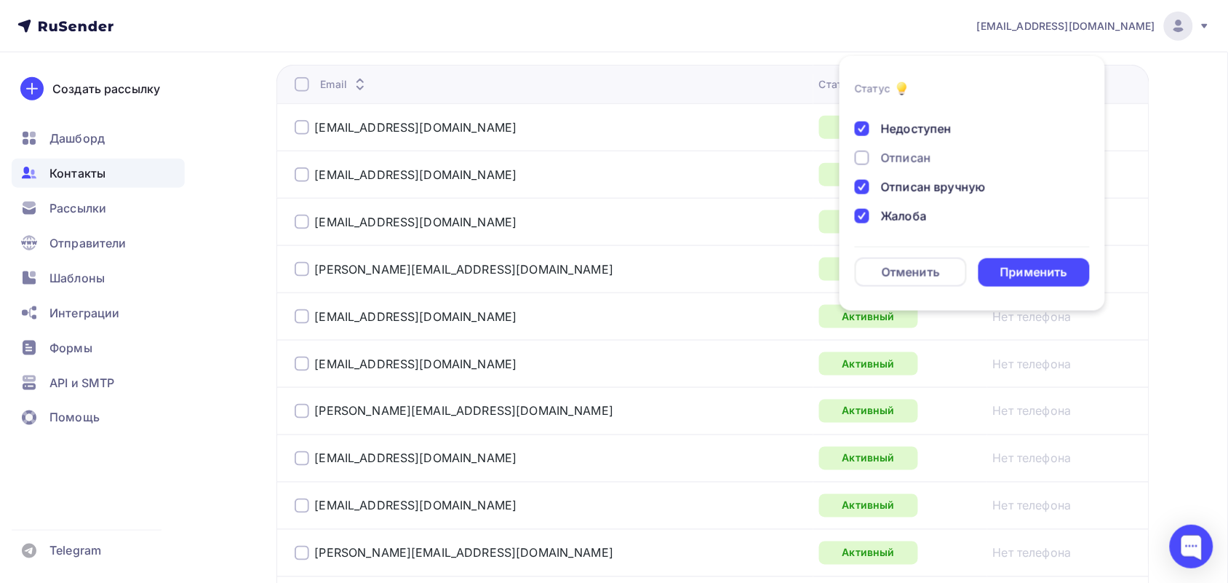
click at [866, 156] on div at bounding box center [862, 158] width 15 height 15
drag, startPoint x: 857, startPoint y: 183, endPoint x: 857, endPoint y: 167, distance: 16.0
click at [857, 184] on div at bounding box center [862, 190] width 15 height 15
click at [860, 155] on div at bounding box center [862, 161] width 15 height 15
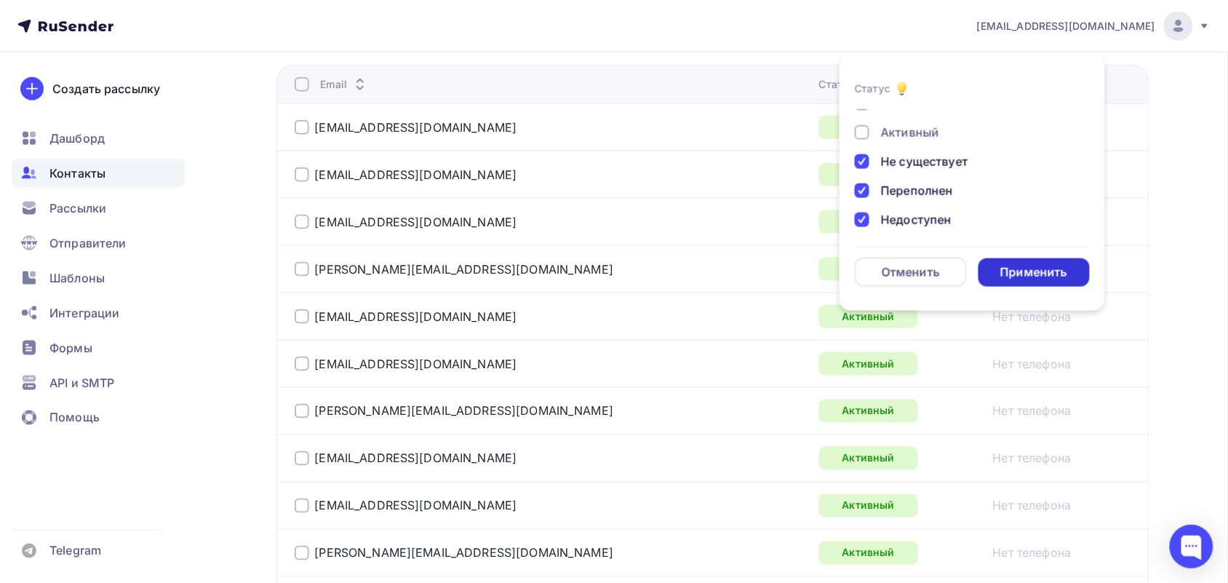
click at [1014, 266] on div "Применить" at bounding box center [1034, 272] width 67 height 17
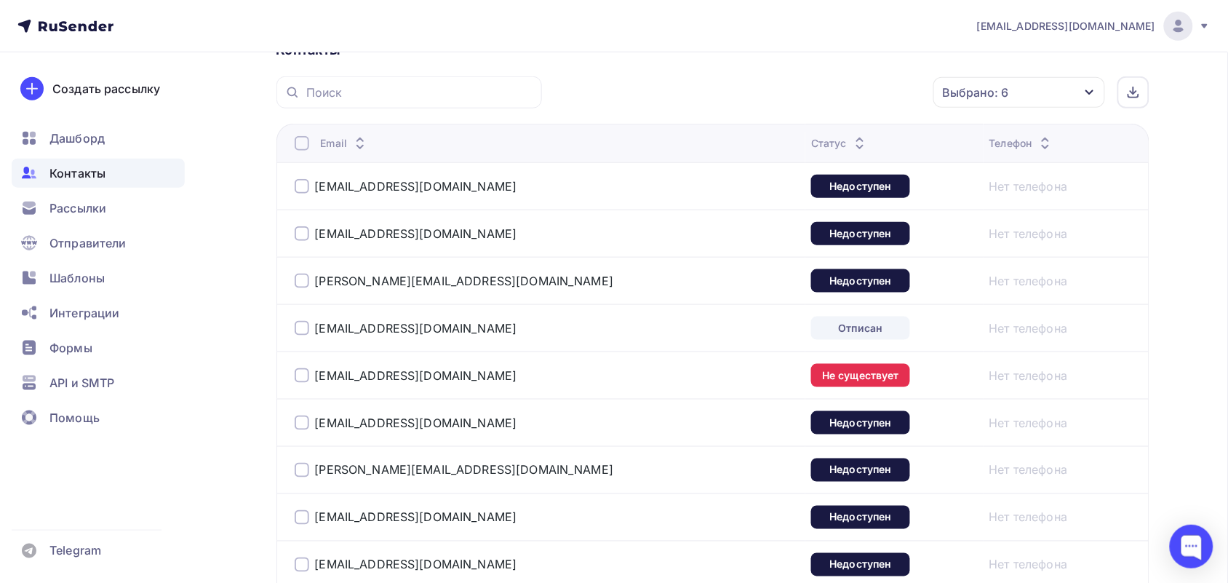
scroll to position [318, 0]
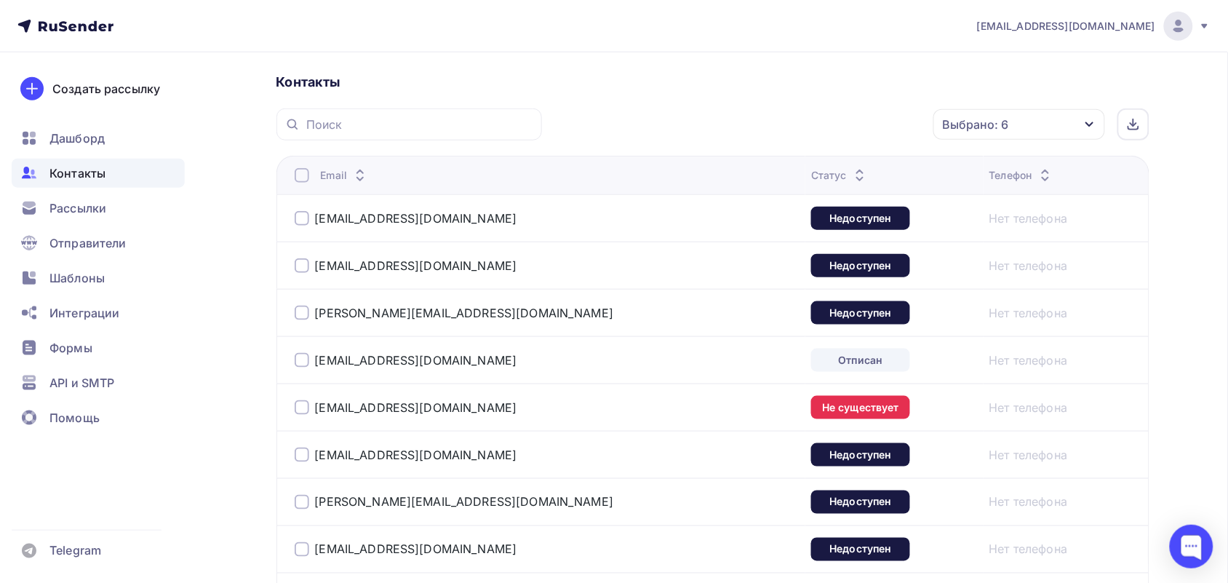
click at [302, 175] on div at bounding box center [302, 175] width 15 height 15
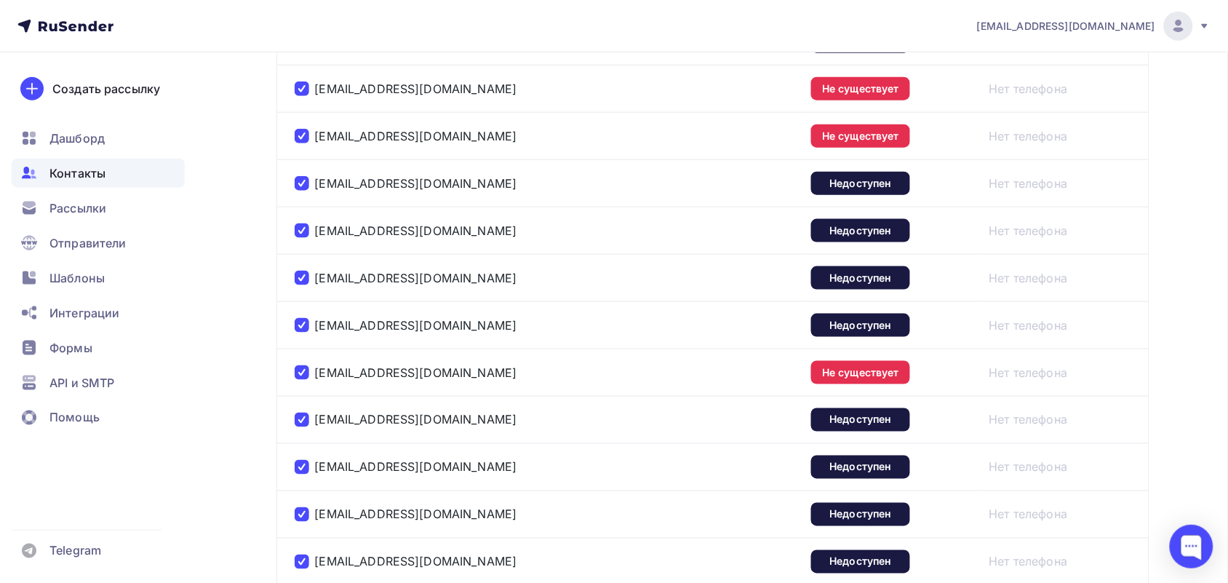
scroll to position [2410, 0]
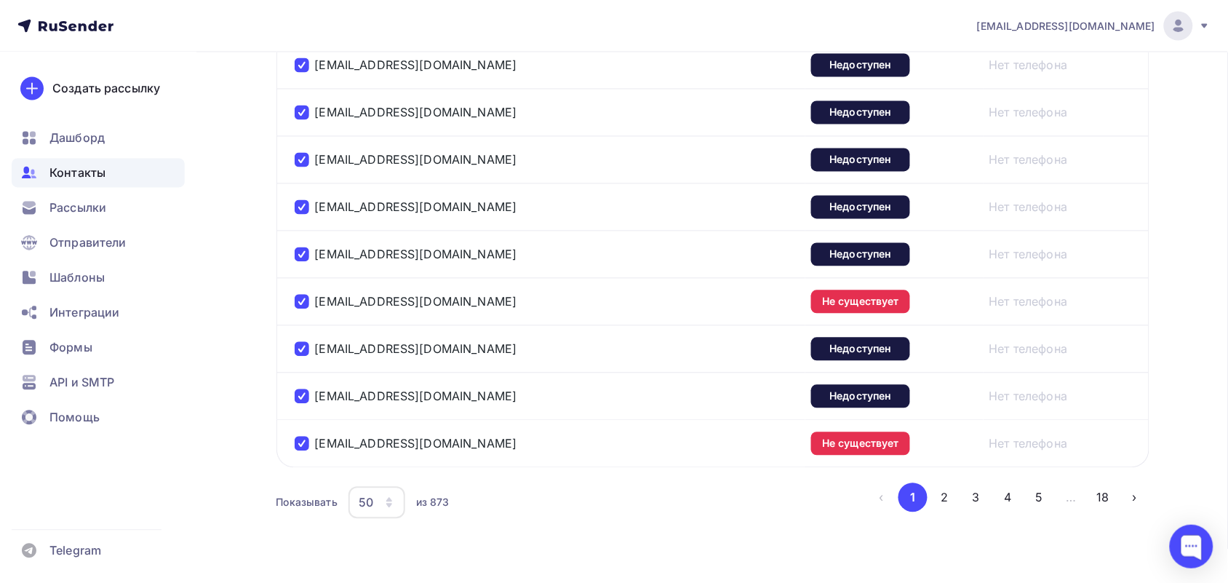
click at [380, 519] on div "50" at bounding box center [377, 503] width 57 height 32
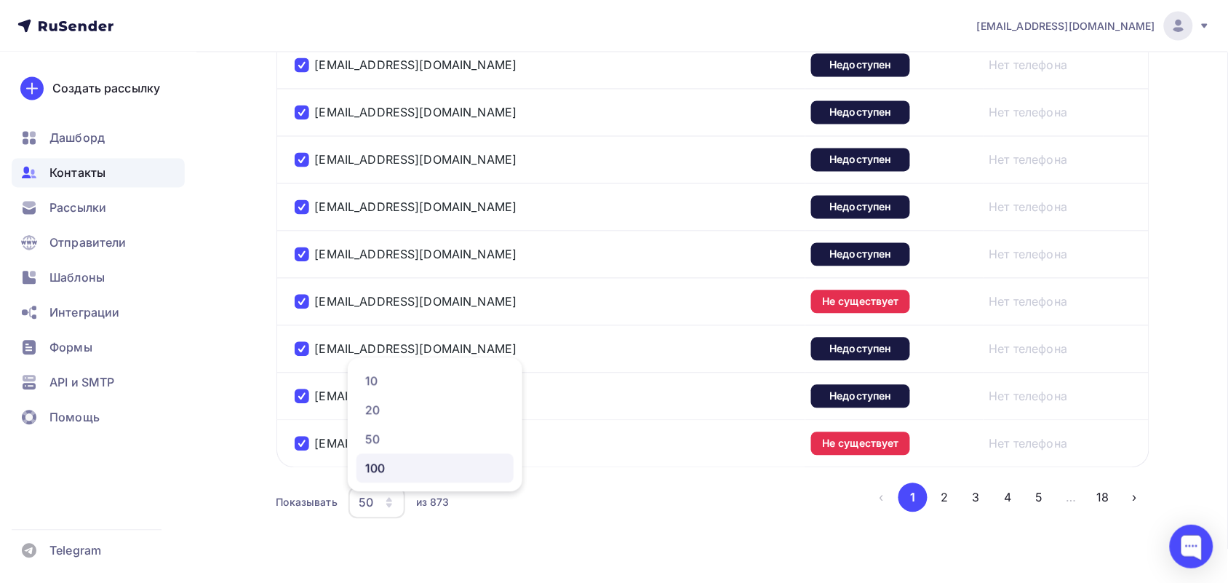
click at [380, 471] on div "100" at bounding box center [435, 468] width 140 height 17
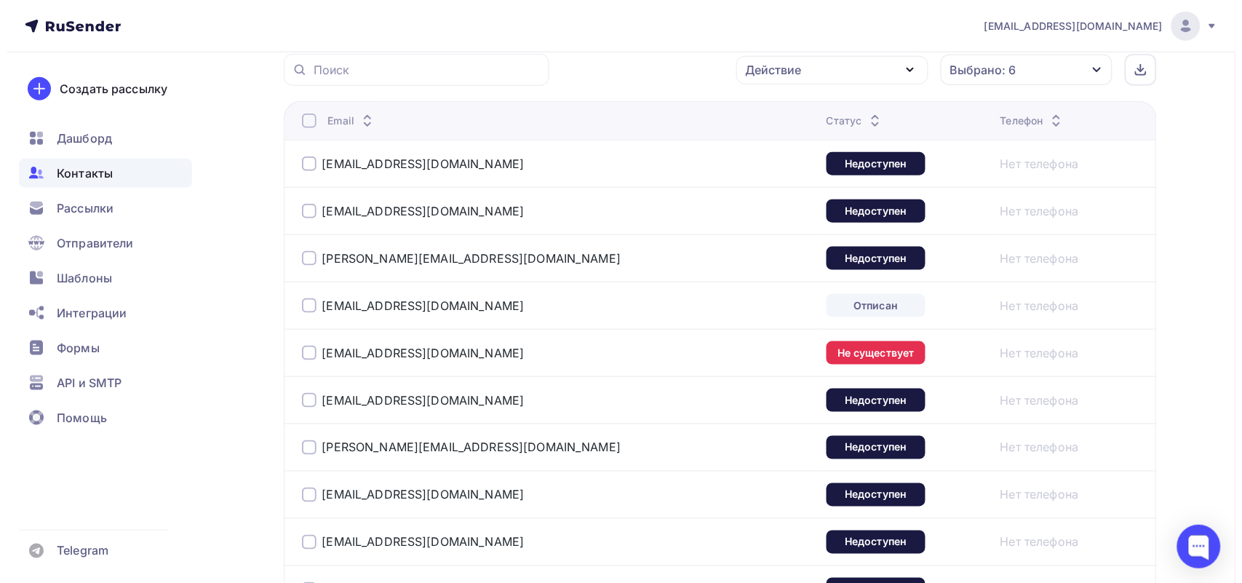
scroll to position [354, 0]
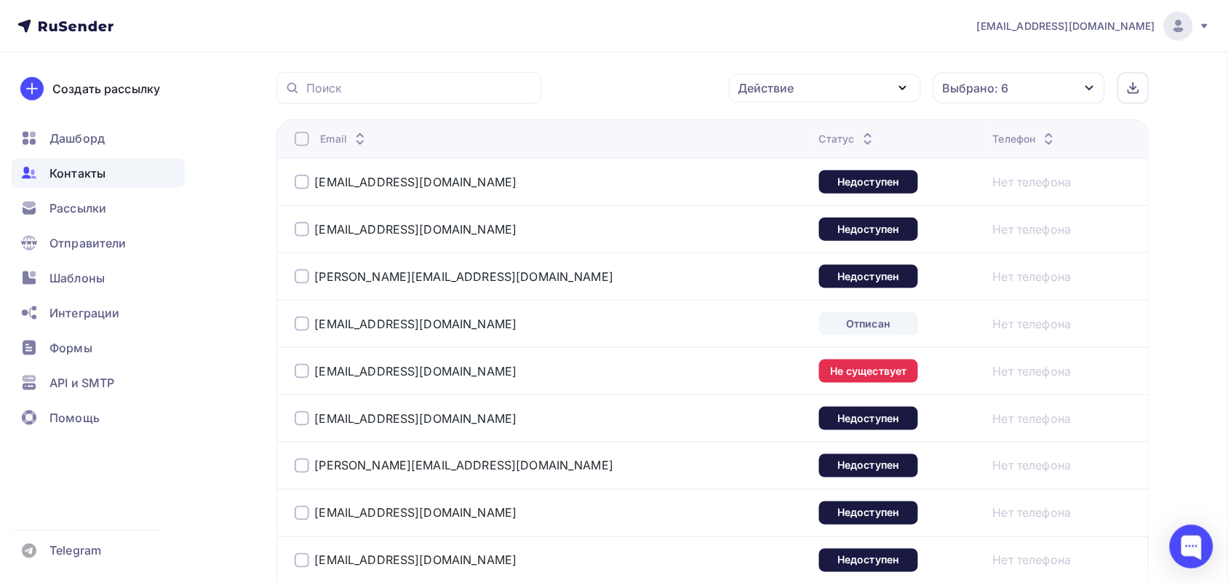
click at [295, 139] on div at bounding box center [302, 139] width 15 height 15
click at [300, 139] on div at bounding box center [302, 139] width 15 height 15
click at [883, 86] on div "Действие" at bounding box center [825, 88] width 192 height 28
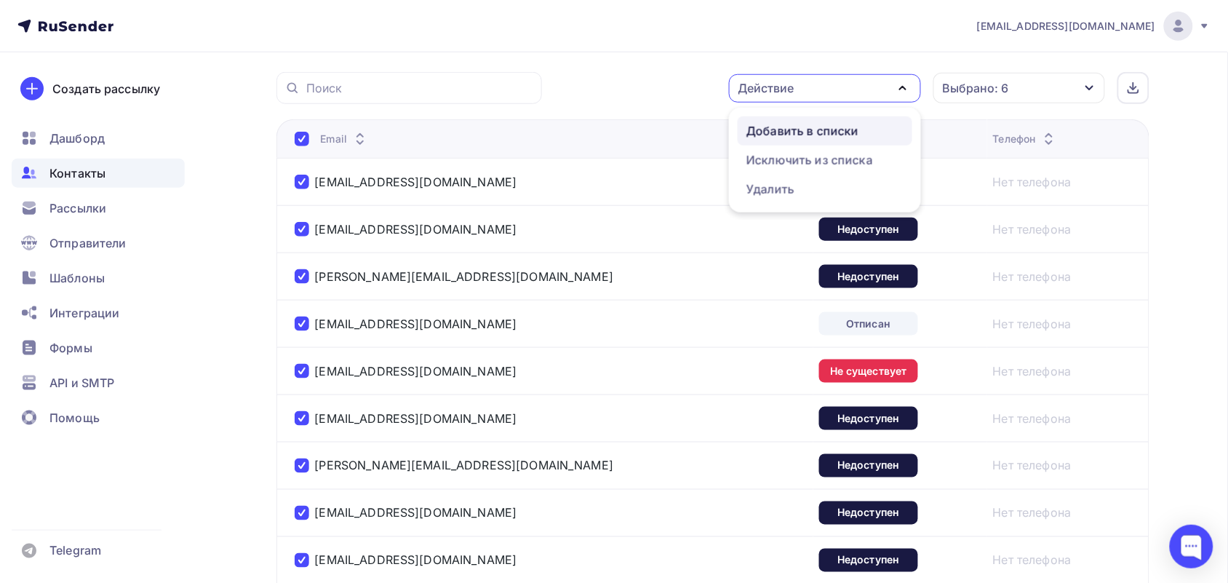
click at [853, 128] on div "Добавить в списки" at bounding box center [803, 130] width 112 height 17
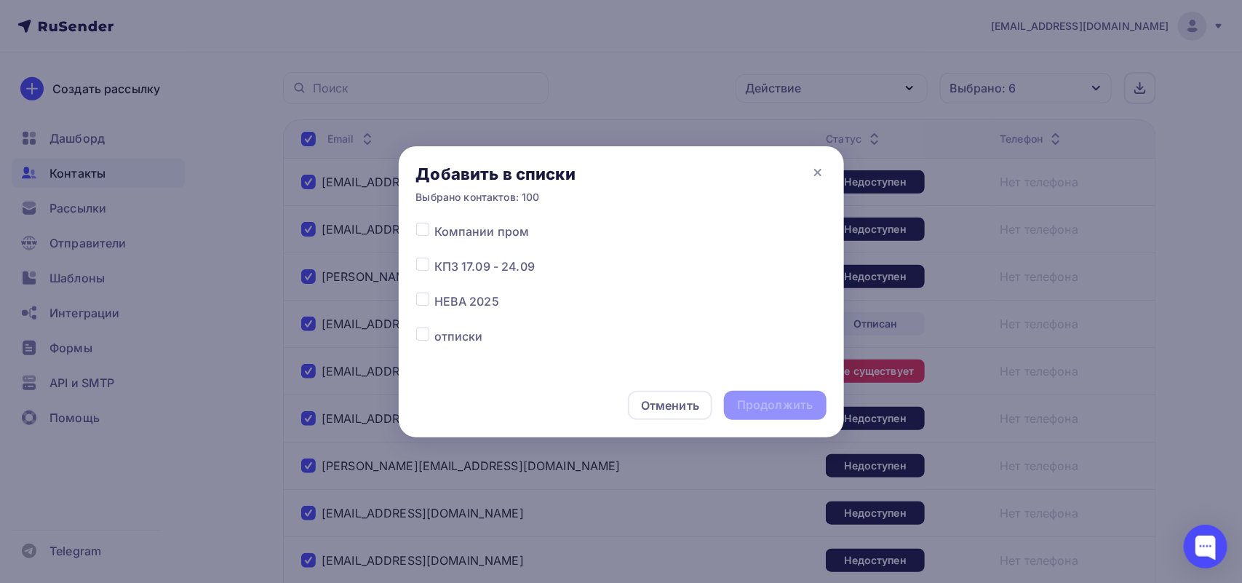
scroll to position [182, 0]
click at [434, 215] on label at bounding box center [434, 215] width 0 height 0
click at [421, 226] on input "checkbox" at bounding box center [422, 221] width 13 height 13
checkbox input "true"
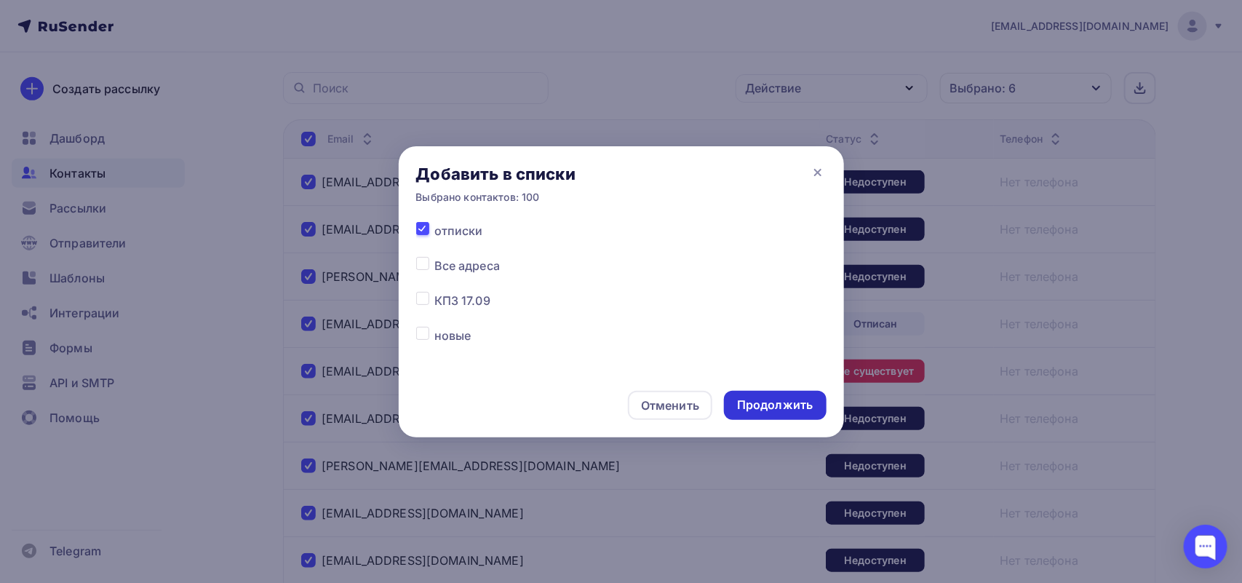
click at [822, 394] on div "Продолжить" at bounding box center [775, 405] width 102 height 29
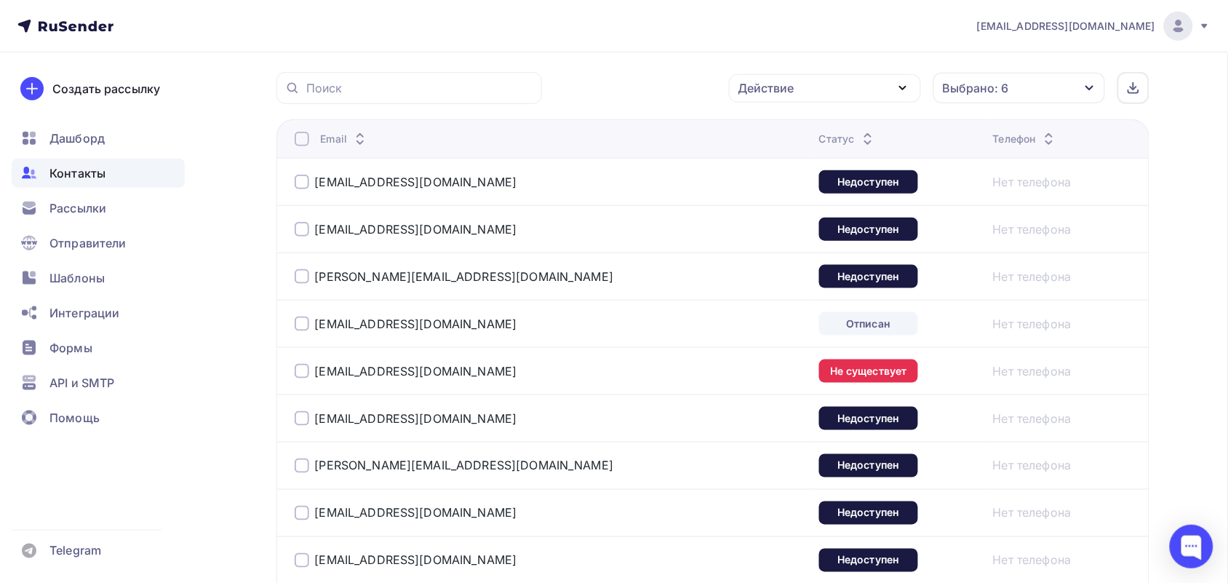
click at [303, 140] on div at bounding box center [302, 139] width 15 height 15
click at [810, 81] on div "Действие" at bounding box center [825, 88] width 192 height 28
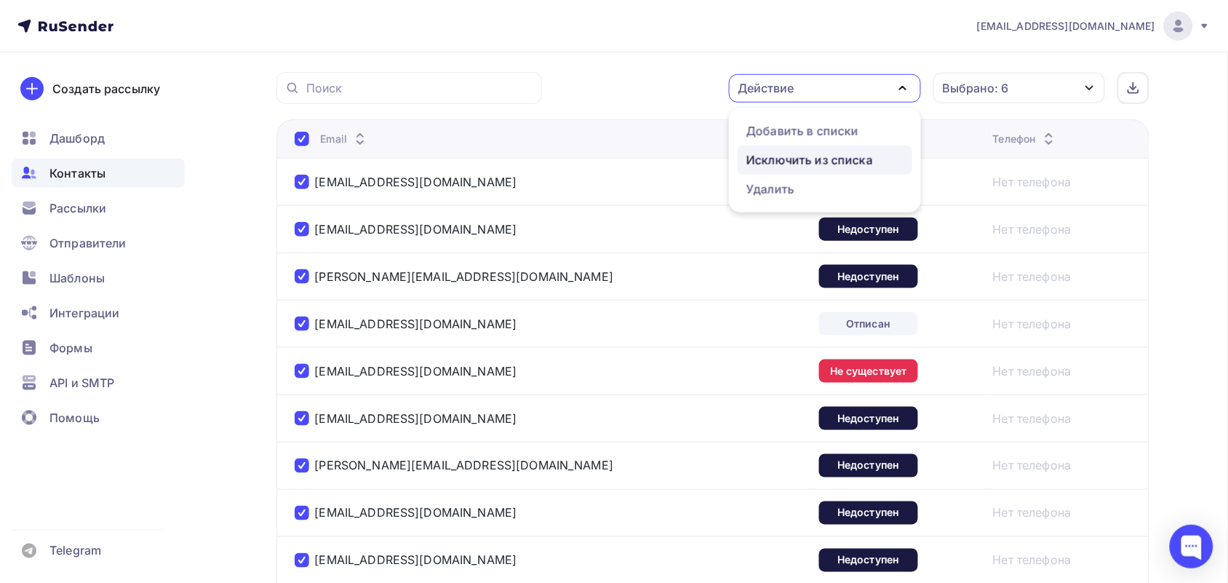
click at [798, 157] on div "Исключить из списка" at bounding box center [810, 159] width 127 height 17
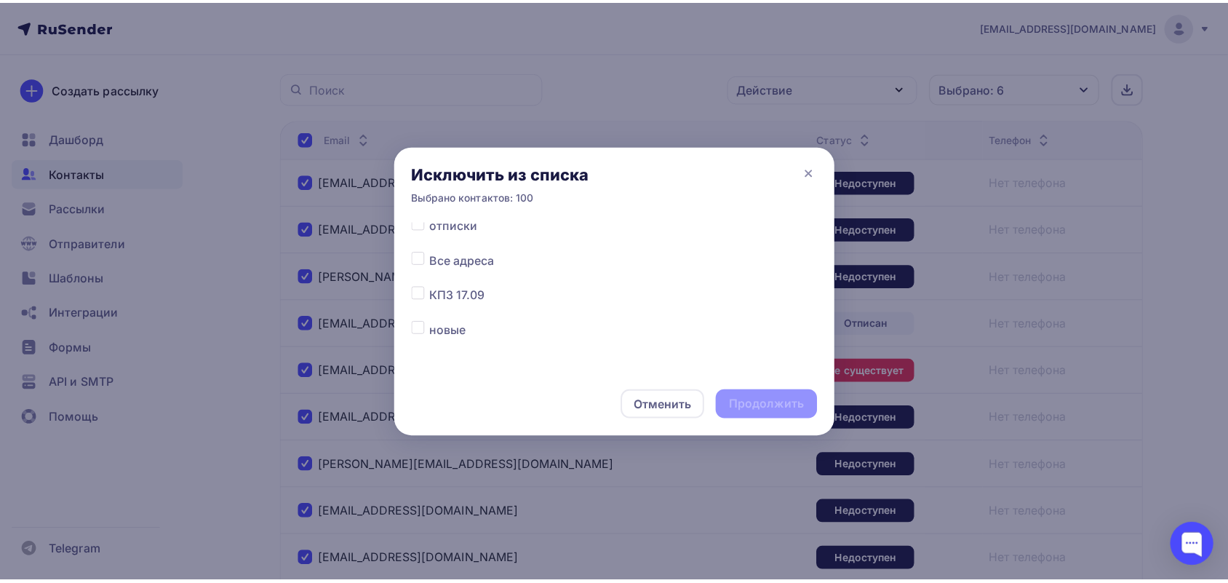
scroll to position [182, 0]
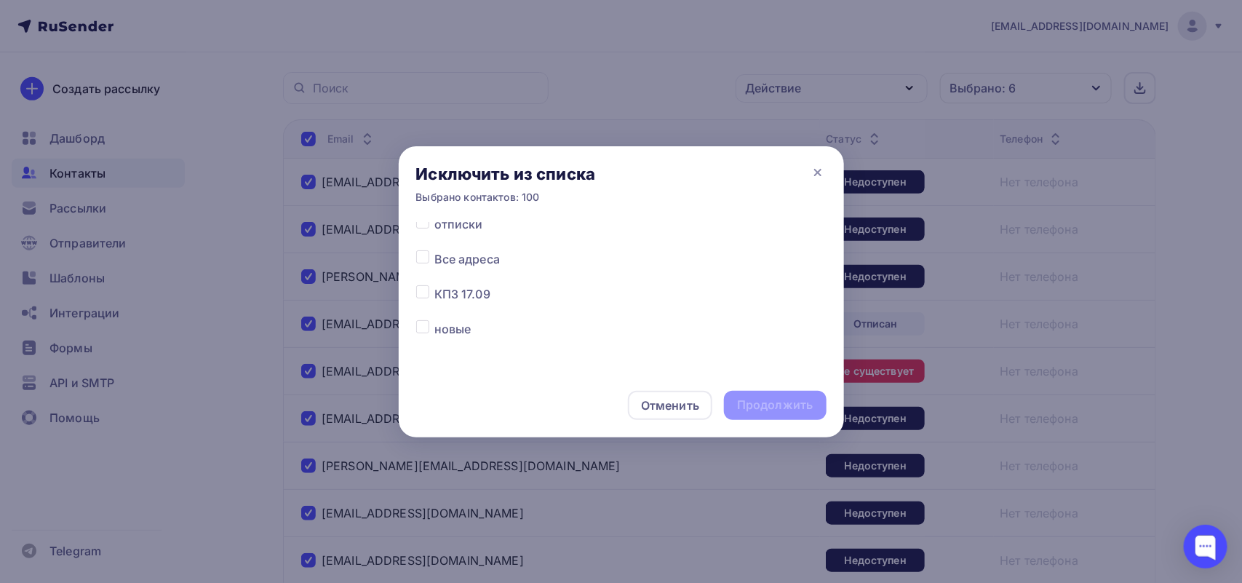
click at [434, 250] on label at bounding box center [434, 250] width 0 height 0
click at [421, 253] on input "checkbox" at bounding box center [422, 256] width 13 height 13
checkbox input "true"
click at [806, 406] on div "Продолжить" at bounding box center [775, 405] width 76 height 17
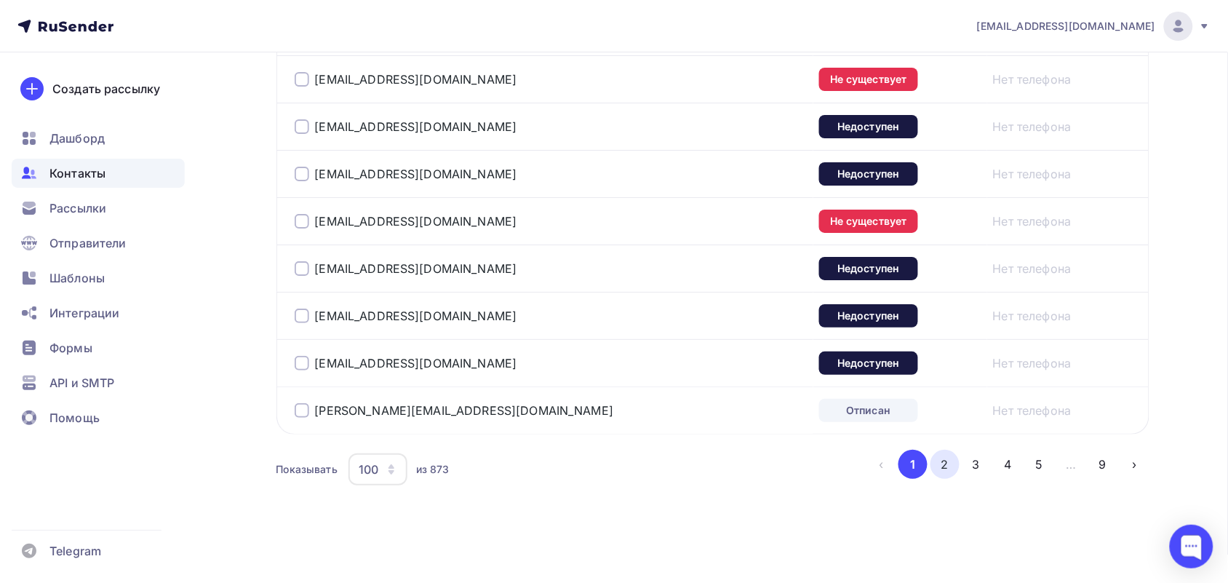
click at [937, 461] on button "2" at bounding box center [945, 464] width 29 height 29
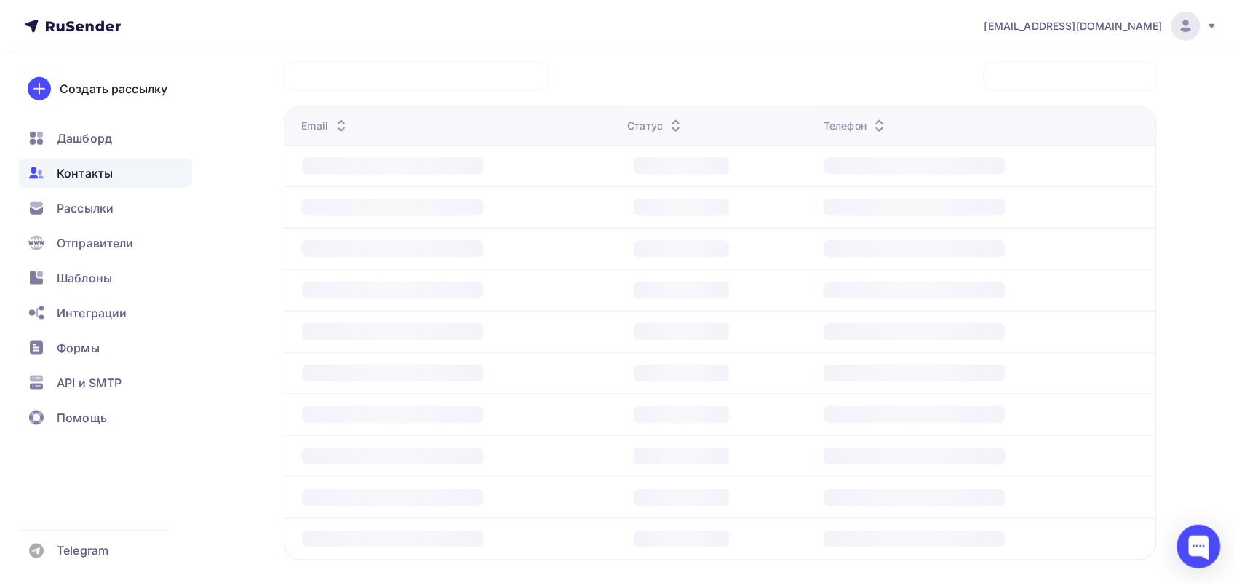
scroll to position [354, 0]
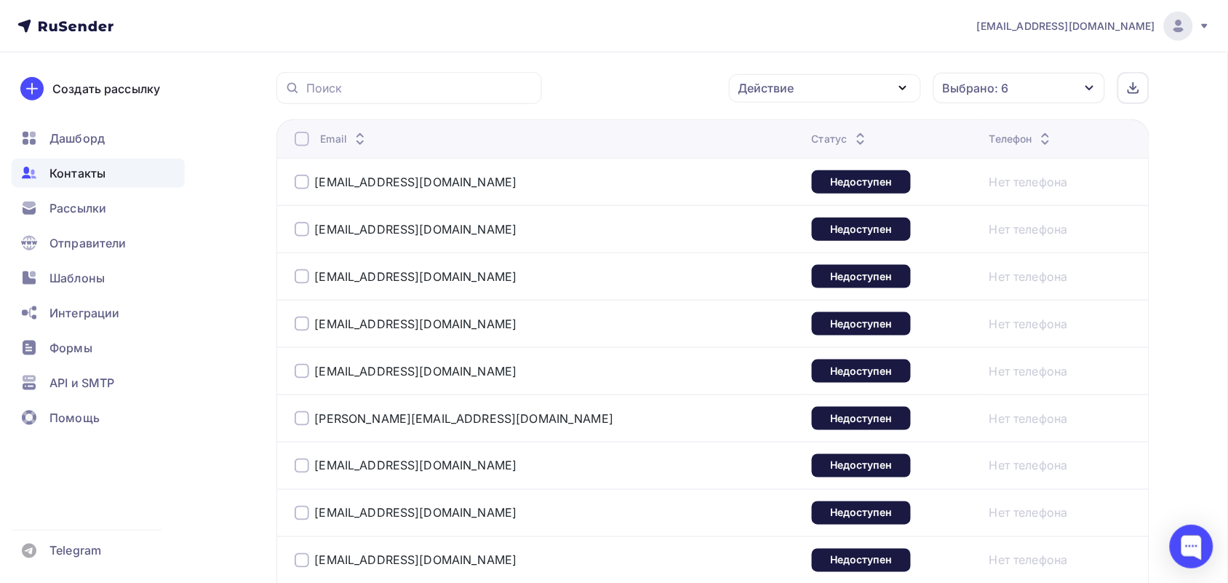
click at [304, 139] on div at bounding box center [302, 139] width 15 height 15
click at [790, 99] on div "Действие" at bounding box center [825, 88] width 192 height 28
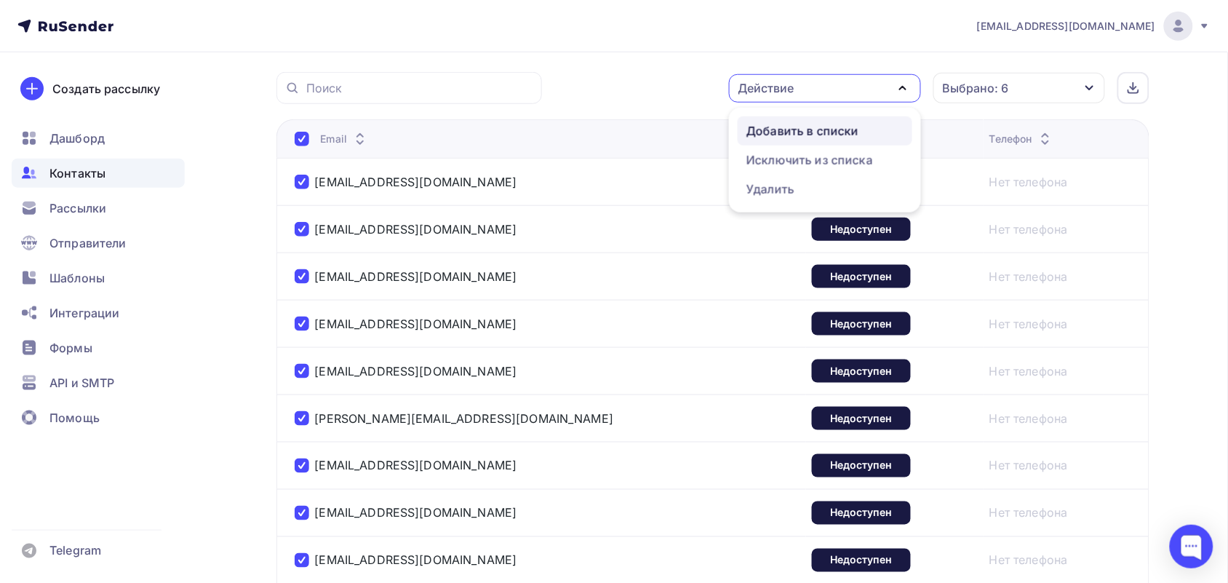
click at [787, 135] on div "Добавить в списки" at bounding box center [803, 130] width 112 height 17
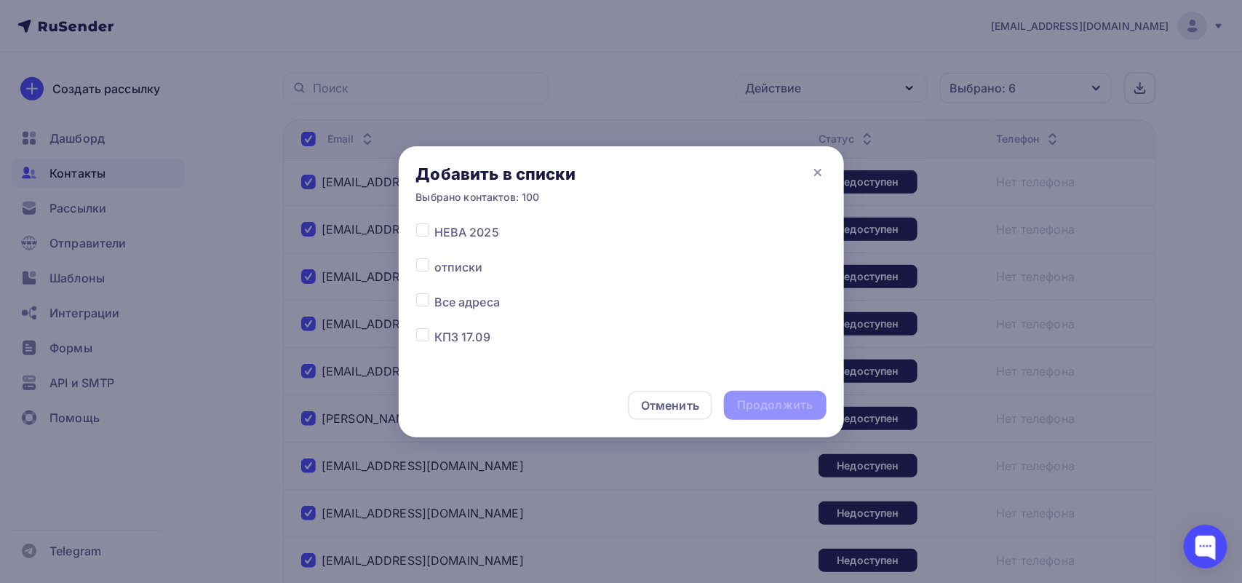
scroll to position [182, 0]
click at [424, 229] on div at bounding box center [425, 223] width 18 height 17
click at [434, 215] on label at bounding box center [434, 215] width 0 height 0
click at [420, 226] on input "checkbox" at bounding box center [422, 221] width 13 height 13
checkbox input "true"
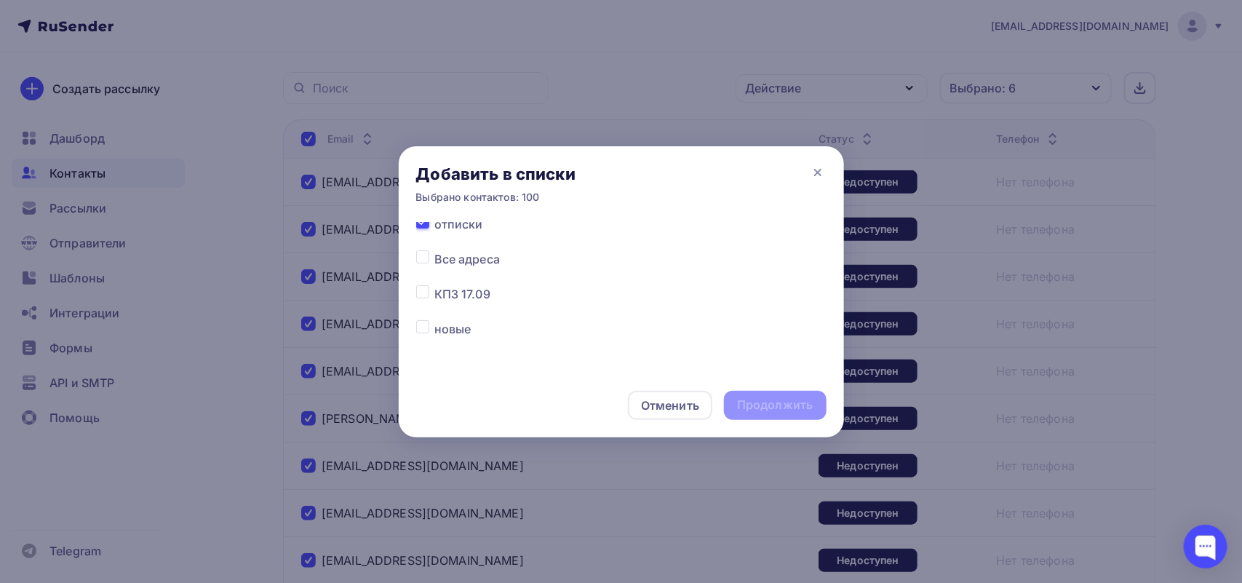
scroll to position [175, 0]
click at [769, 402] on div "Продолжить" at bounding box center [775, 405] width 76 height 17
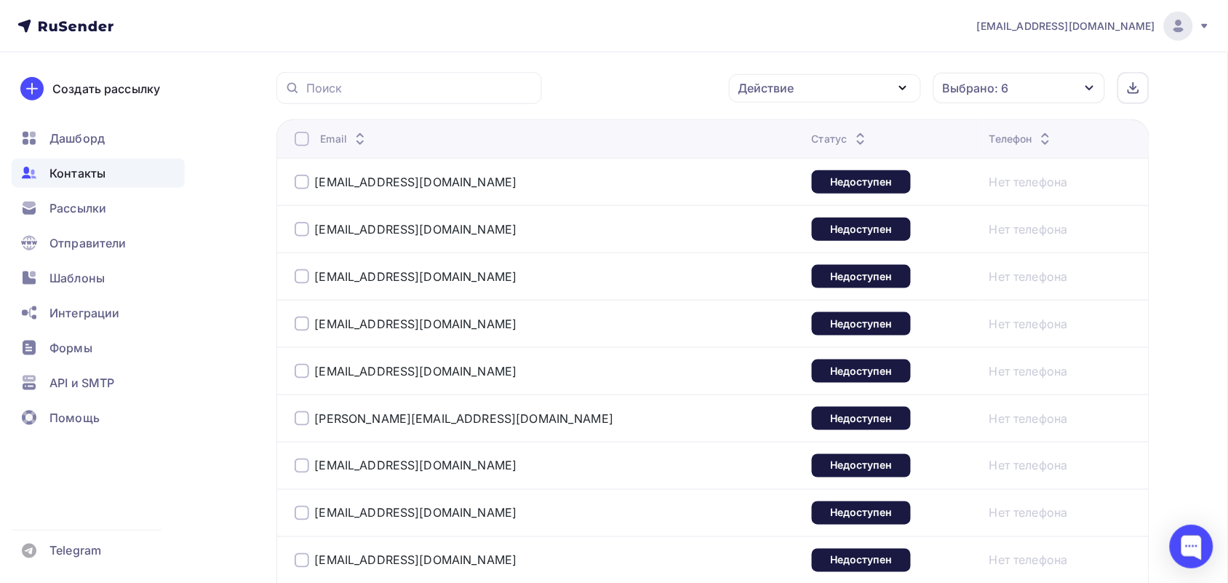
click at [303, 144] on div at bounding box center [302, 139] width 15 height 15
click at [792, 89] on div "Действие" at bounding box center [767, 87] width 56 height 17
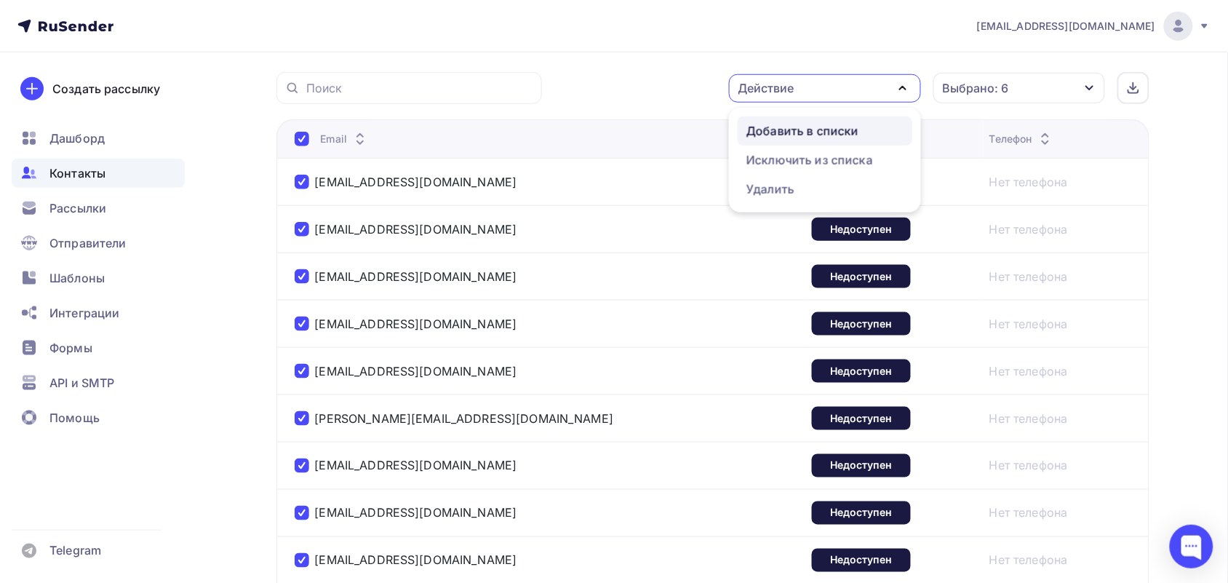
click at [798, 137] on div "Добавить в списки" at bounding box center [803, 130] width 112 height 17
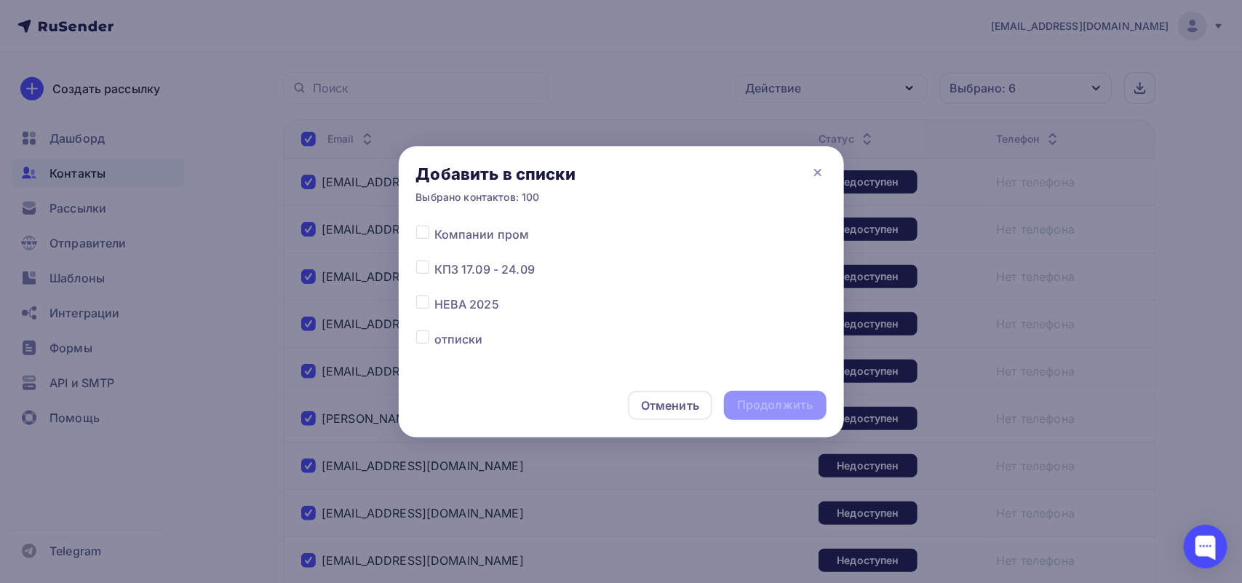
scroll to position [182, 0]
click at [423, 220] on div "Добавить в списки Выбрано контактов: 100" at bounding box center [621, 184] width 445 height 76
click at [434, 215] on label at bounding box center [434, 215] width 0 height 0
click at [423, 226] on input "checkbox" at bounding box center [422, 221] width 13 height 13
checkbox input "true"
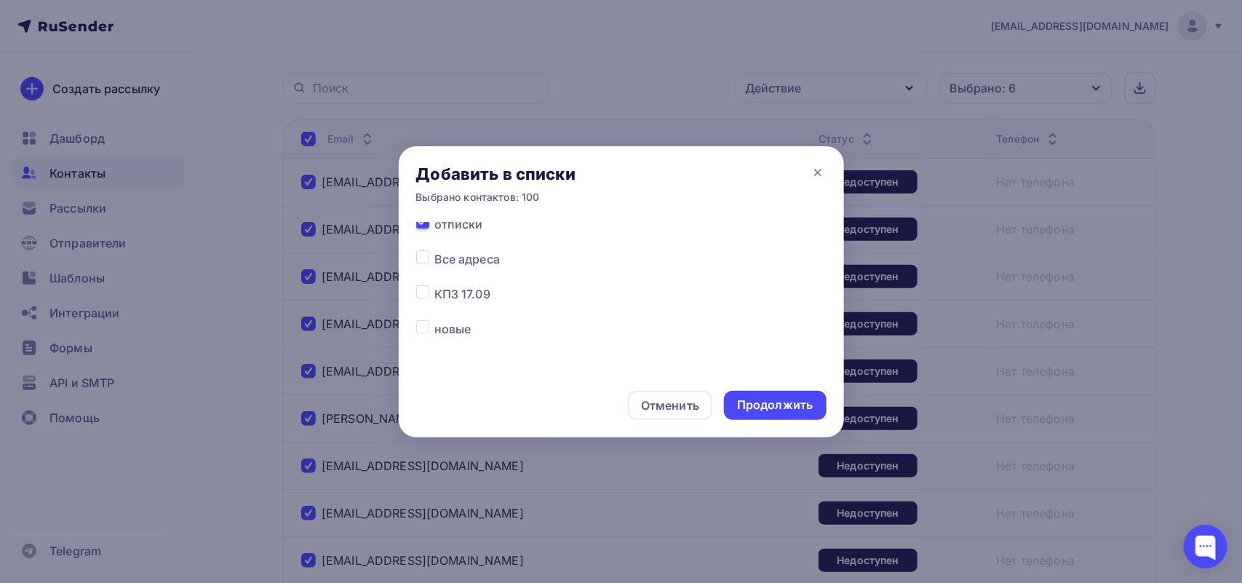
scroll to position [175, 0]
click at [760, 397] on div "Продолжить" at bounding box center [775, 405] width 76 height 17
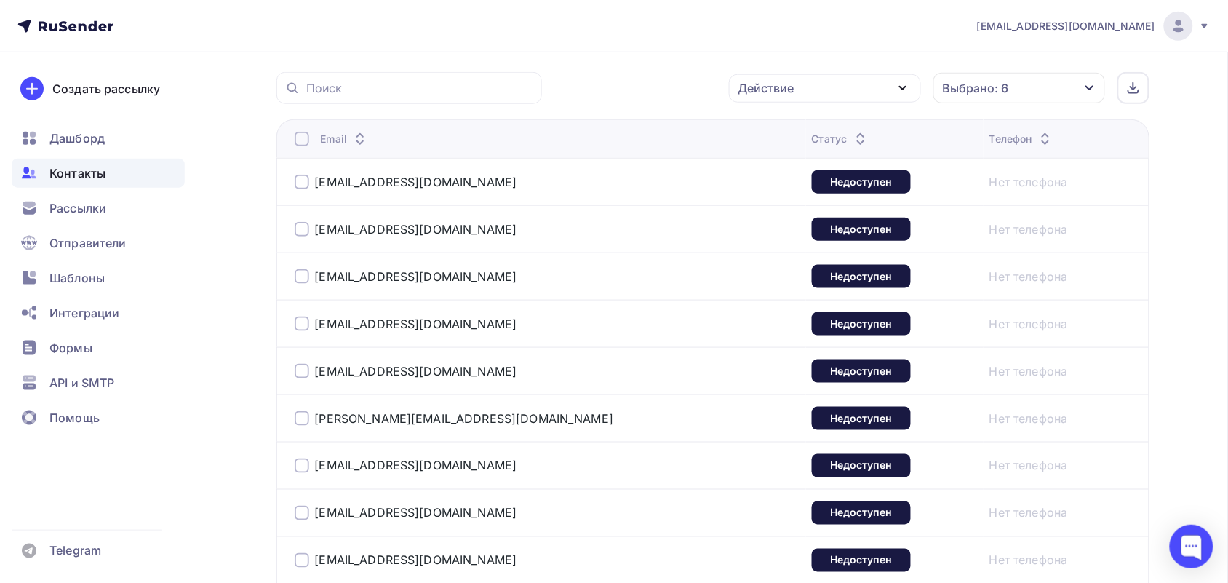
click at [295, 153] on th "Email" at bounding box center [542, 138] width 530 height 39
click at [300, 143] on div at bounding box center [302, 139] width 15 height 15
click at [751, 100] on div "Действие" at bounding box center [825, 88] width 192 height 28
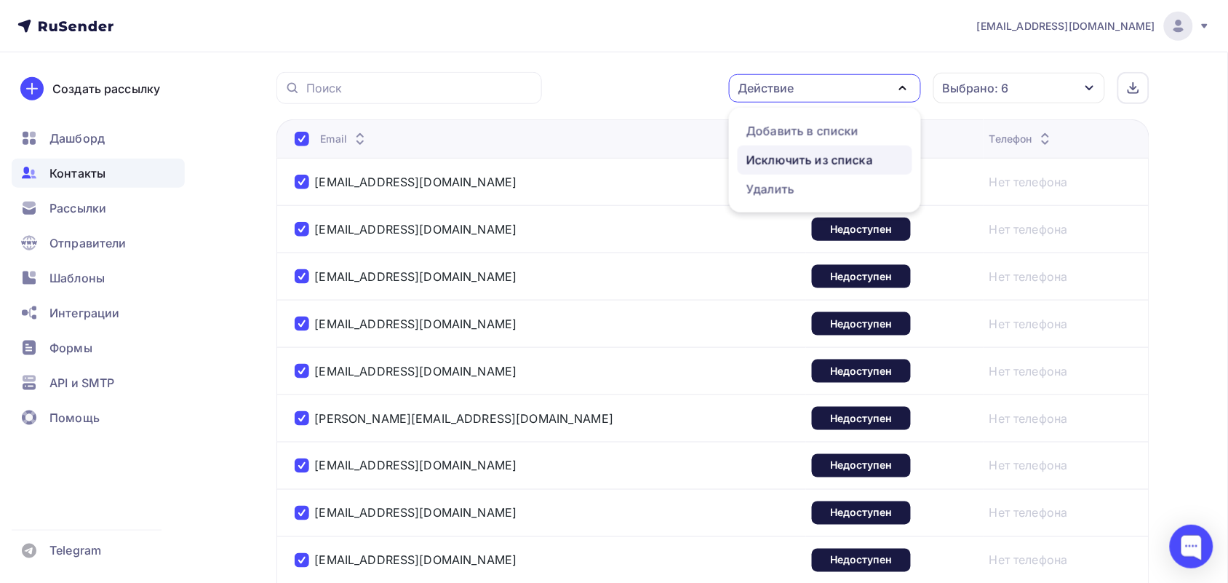
click at [758, 164] on div "Исключить из списка" at bounding box center [810, 159] width 127 height 17
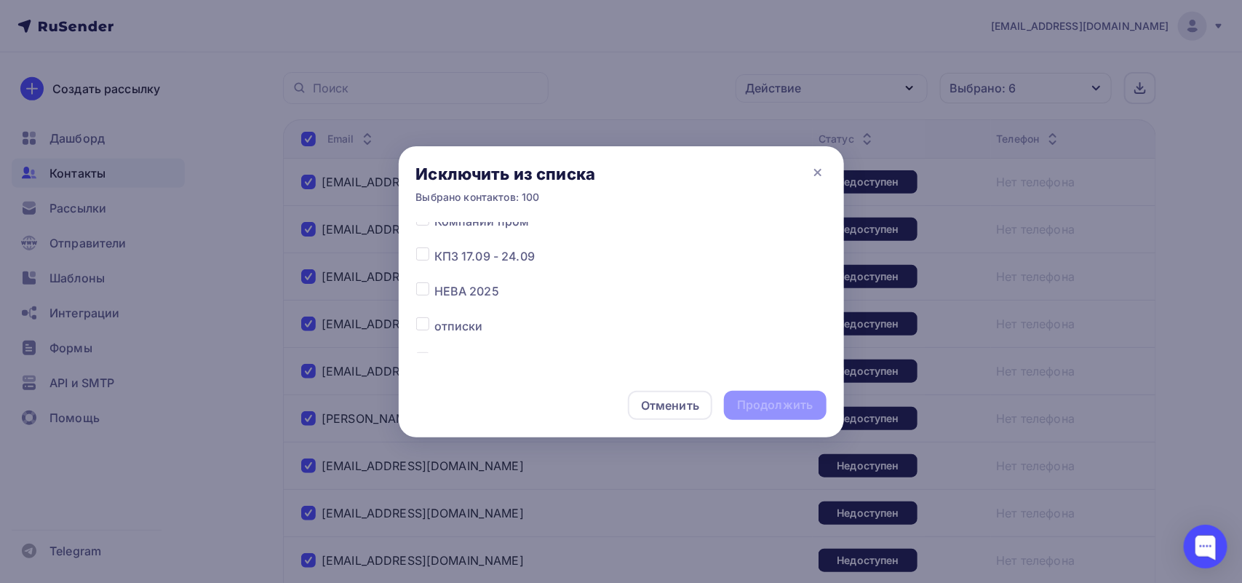
scroll to position [182, 0]
click at [434, 250] on label at bounding box center [434, 250] width 0 height 0
click at [427, 257] on input "checkbox" at bounding box center [422, 256] width 13 height 13
checkbox input "true"
click at [801, 404] on div "Продолжить" at bounding box center [775, 405] width 76 height 17
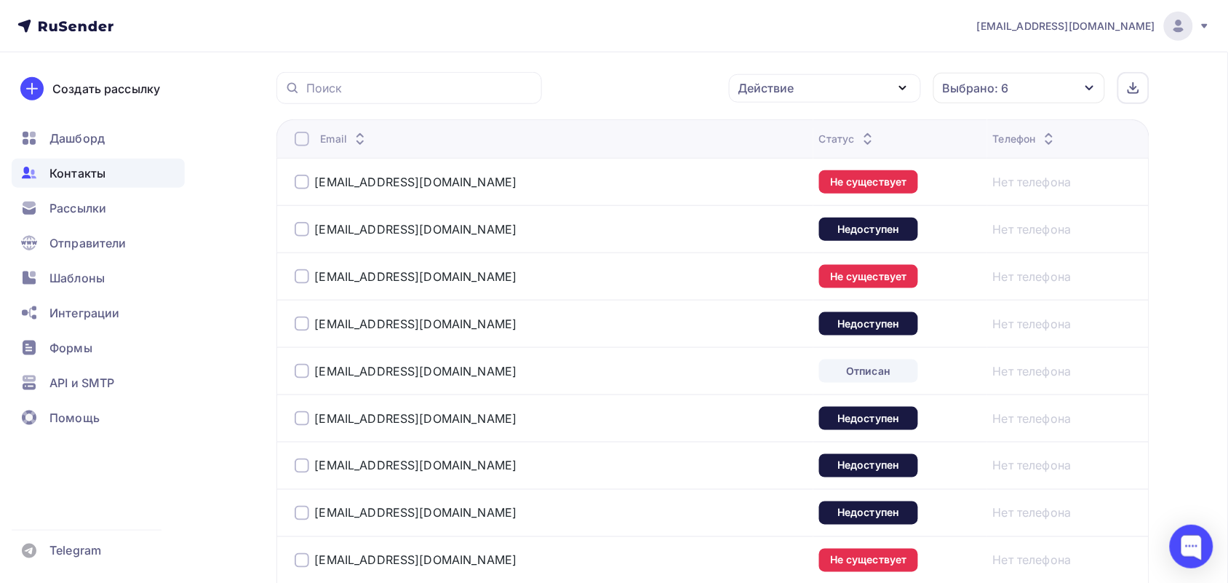
click at [304, 140] on div at bounding box center [302, 139] width 15 height 15
click at [790, 86] on div "Действие" at bounding box center [767, 87] width 56 height 17
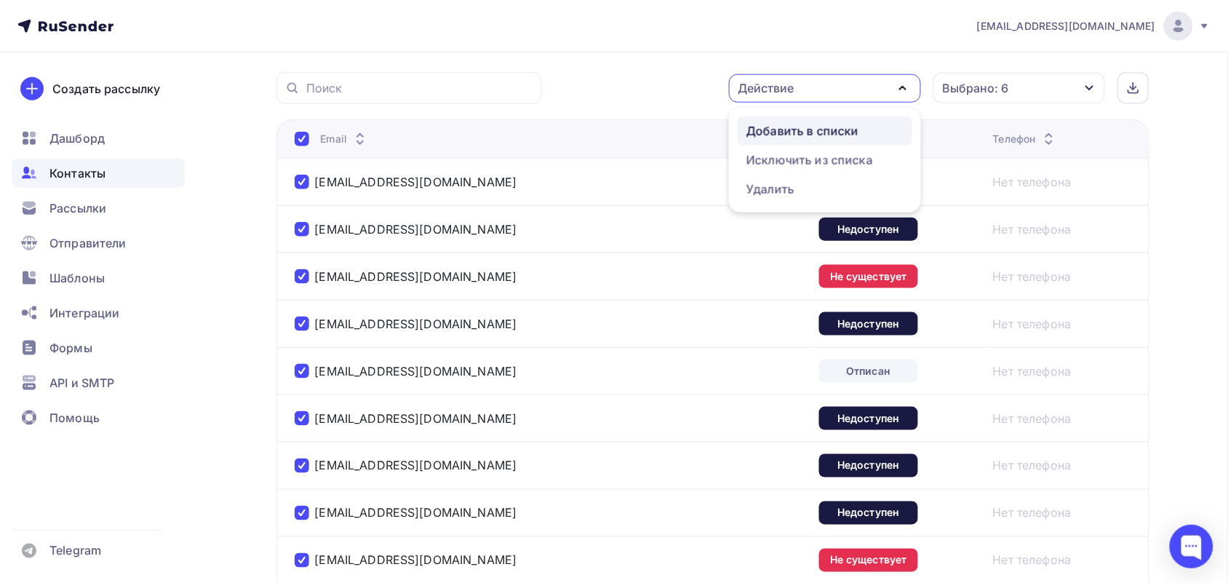
click at [779, 124] on div "Добавить в списки" at bounding box center [803, 130] width 112 height 17
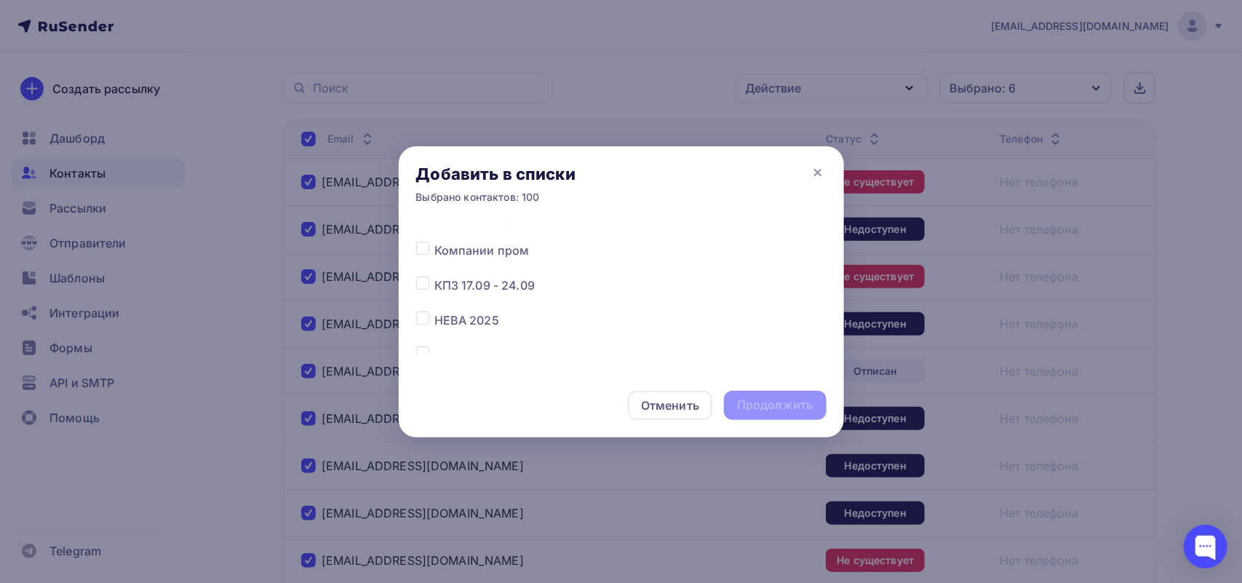
scroll to position [91, 0]
click at [434, 306] on label at bounding box center [434, 306] width 0 height 0
click at [421, 310] on input "checkbox" at bounding box center [422, 312] width 13 height 13
checkbox input "true"
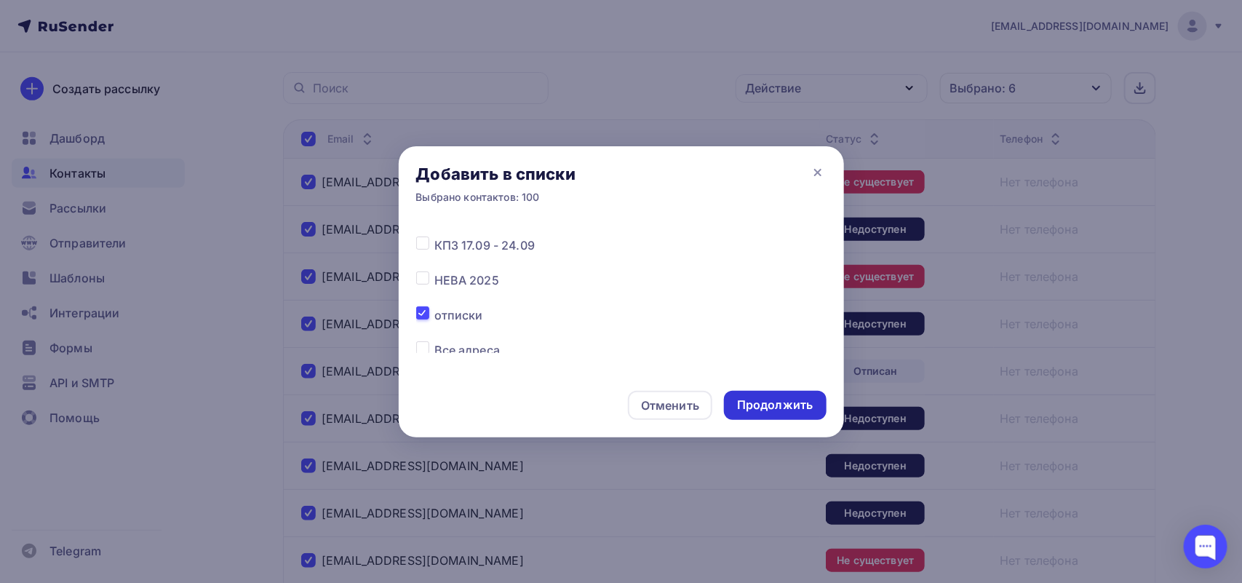
click at [784, 402] on div "Продолжить" at bounding box center [775, 405] width 76 height 17
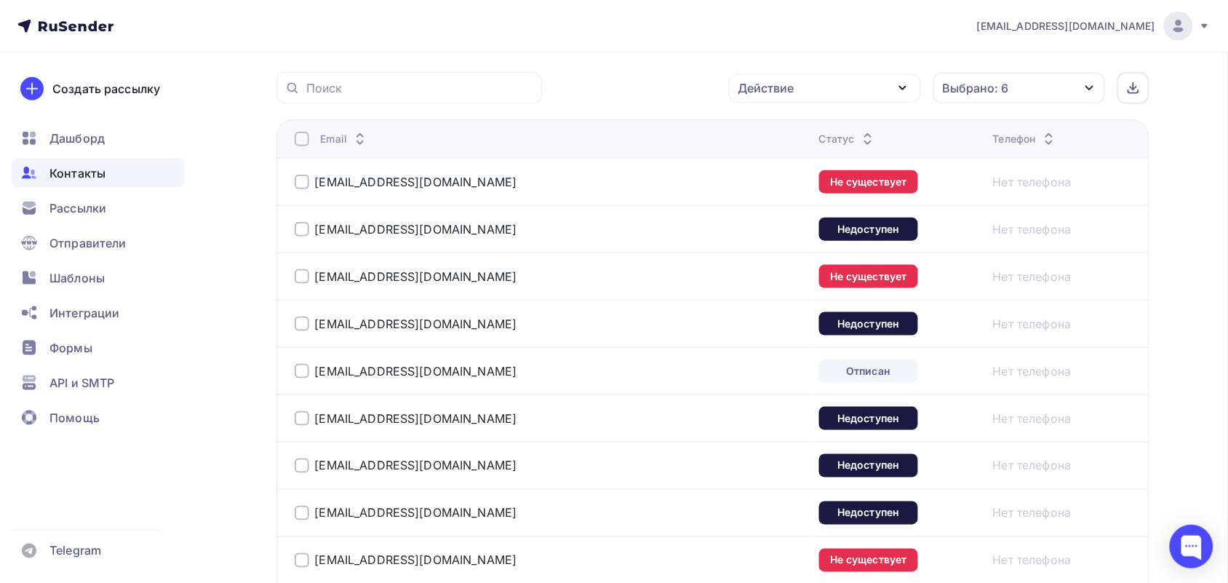
click at [302, 143] on div at bounding box center [302, 139] width 15 height 15
click at [306, 137] on div at bounding box center [302, 139] width 15 height 15
click at [771, 90] on div "Действие" at bounding box center [767, 87] width 56 height 17
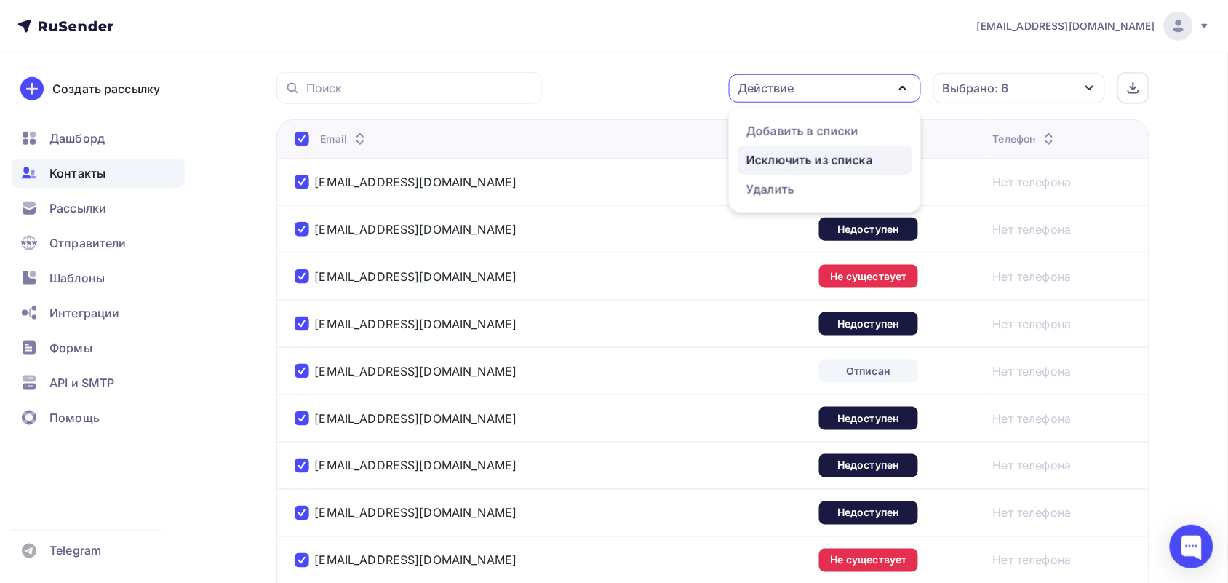
click at [790, 153] on div "Исключить из списка" at bounding box center [810, 159] width 127 height 17
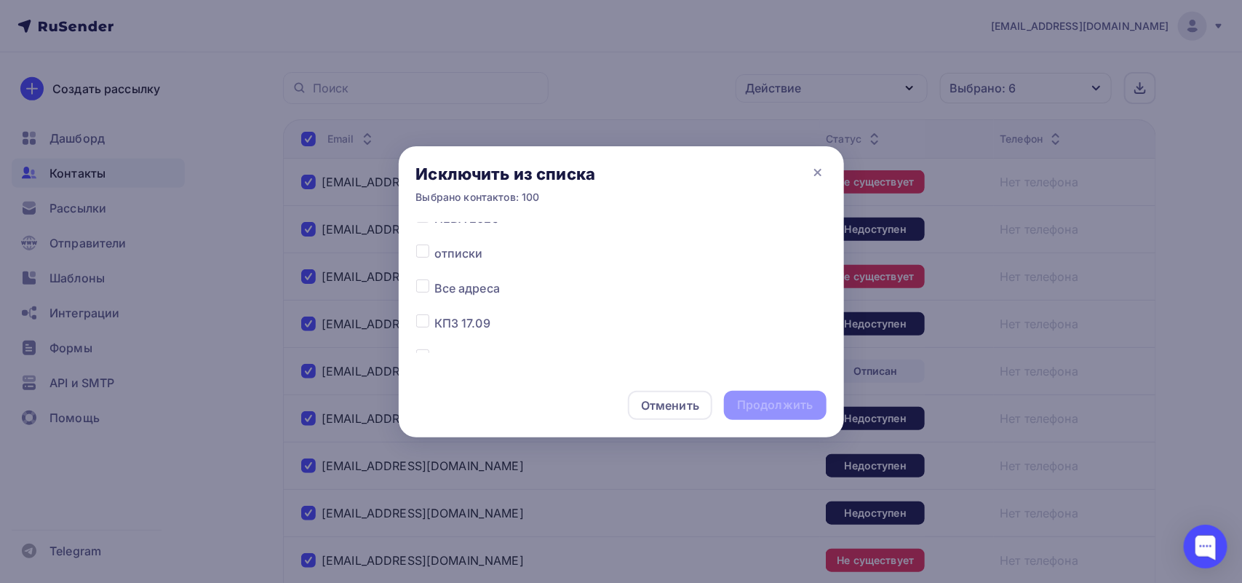
scroll to position [182, 0]
click at [434, 250] on label at bounding box center [434, 250] width 0 height 0
click at [426, 261] on input "checkbox" at bounding box center [422, 256] width 13 height 13
checkbox input "true"
click at [776, 394] on div "Продолжить" at bounding box center [775, 405] width 102 height 29
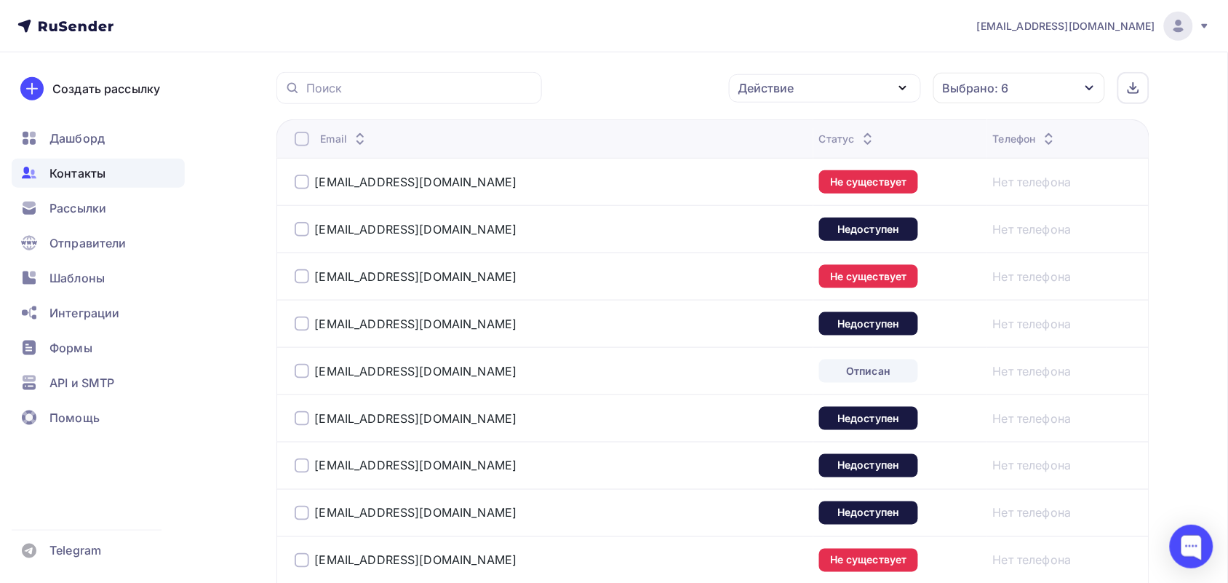
click at [304, 138] on div at bounding box center [302, 139] width 15 height 15
click at [809, 84] on div "Действие" at bounding box center [825, 88] width 192 height 28
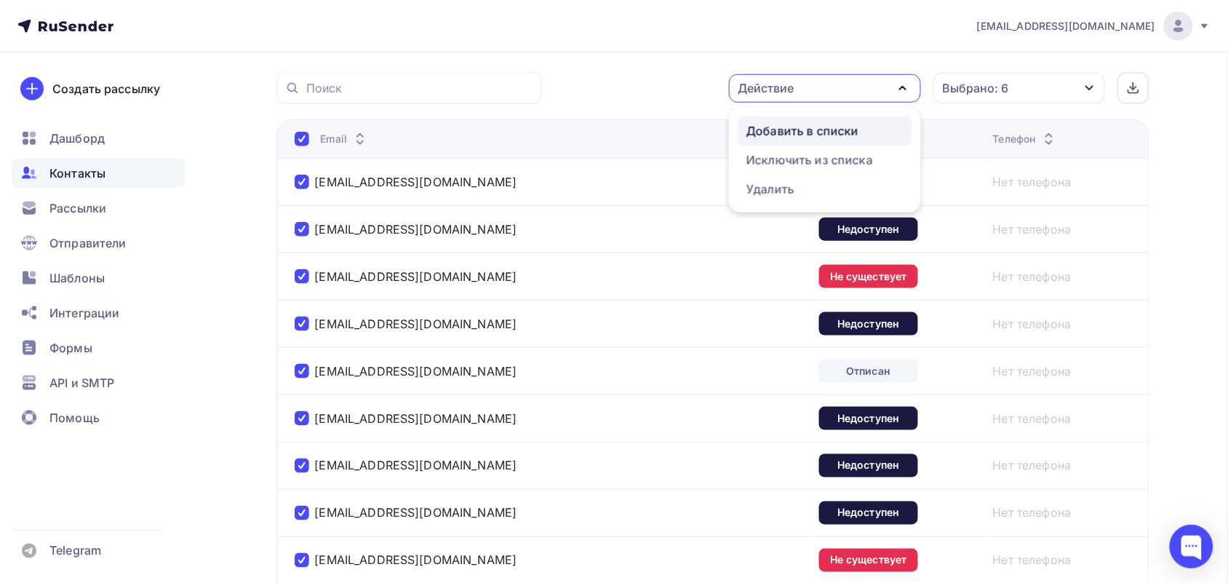
click at [808, 132] on div "Добавить в списки" at bounding box center [803, 130] width 112 height 17
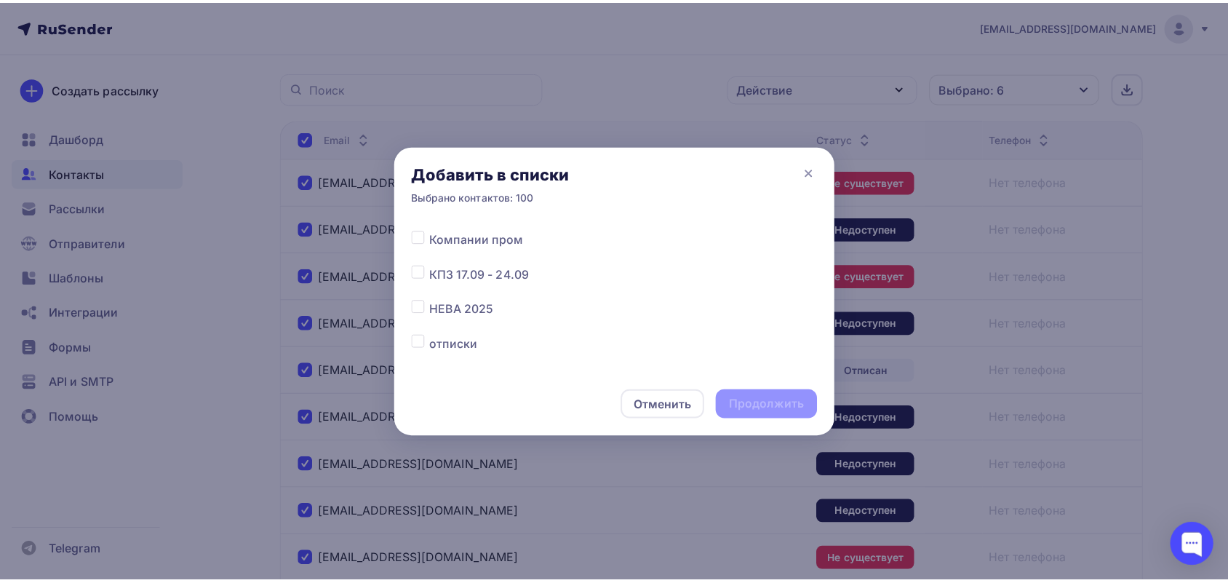
scroll to position [91, 0]
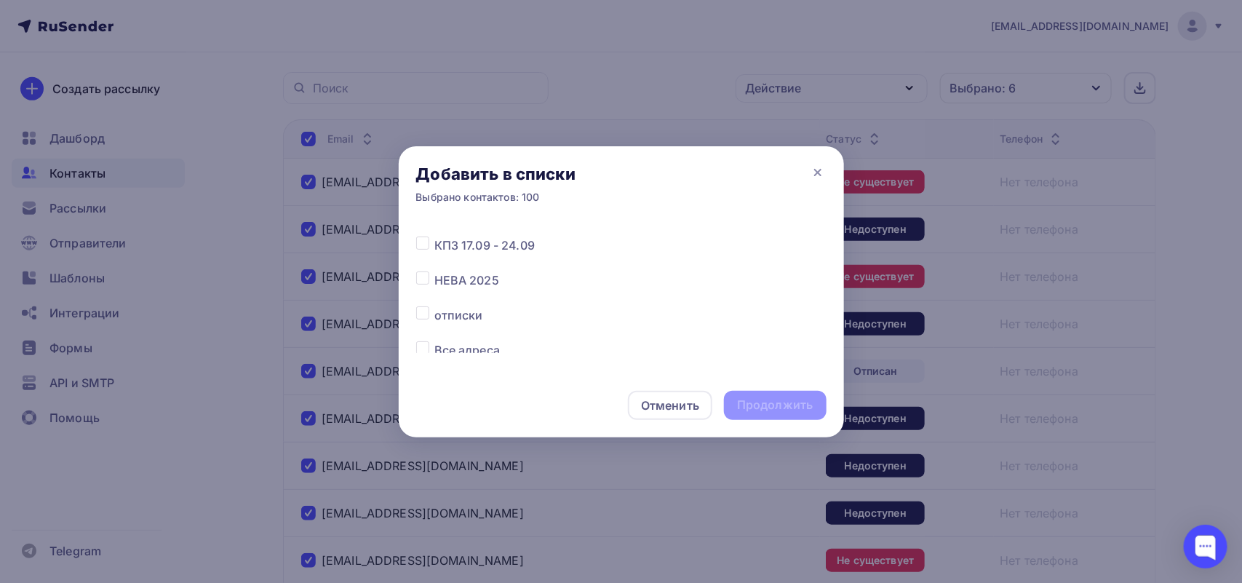
click at [434, 306] on label at bounding box center [434, 306] width 0 height 0
click at [424, 311] on input "checkbox" at bounding box center [422, 312] width 13 height 13
checkbox input "true"
click at [810, 405] on div "Продолжить" at bounding box center [775, 405] width 76 height 17
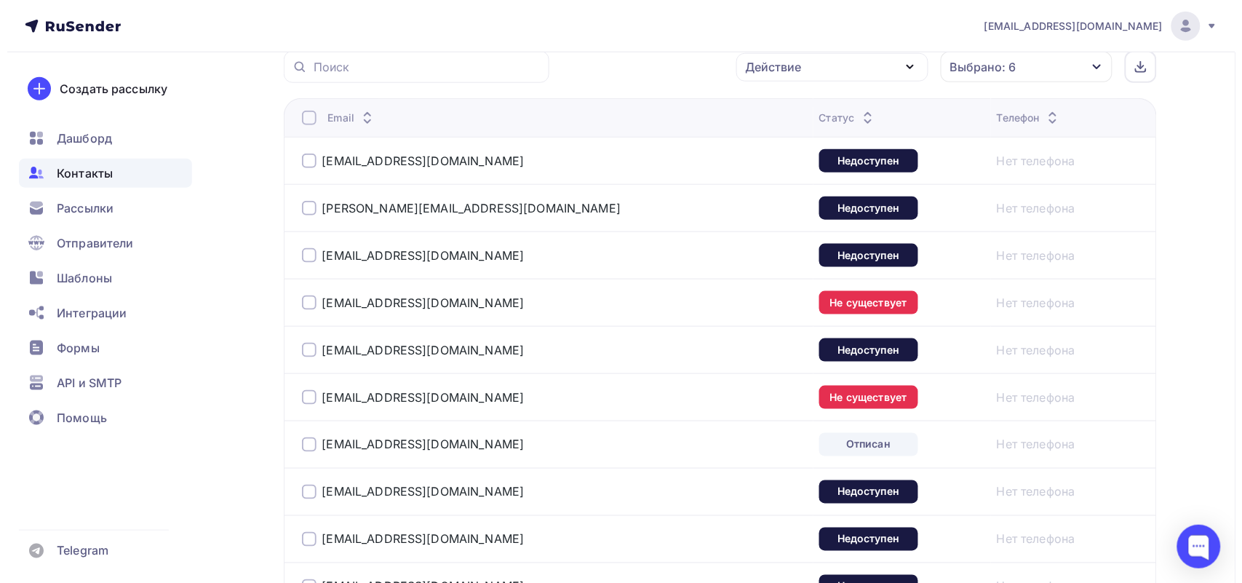
scroll to position [97, 0]
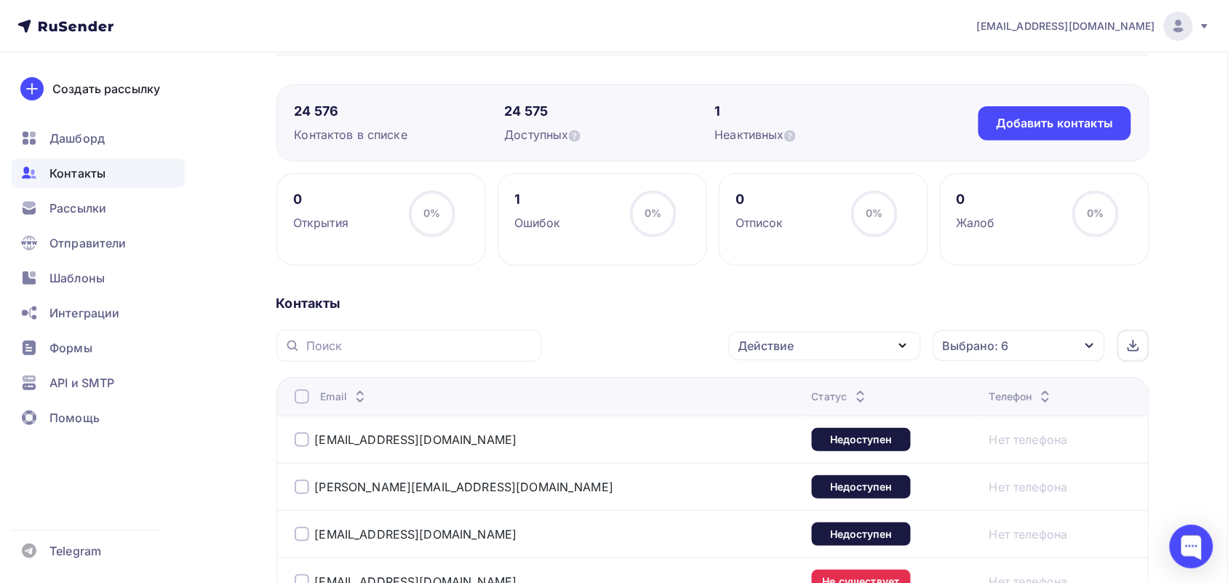
click at [299, 395] on div at bounding box center [302, 396] width 15 height 15
click at [846, 342] on div "Действие" at bounding box center [825, 346] width 192 height 28
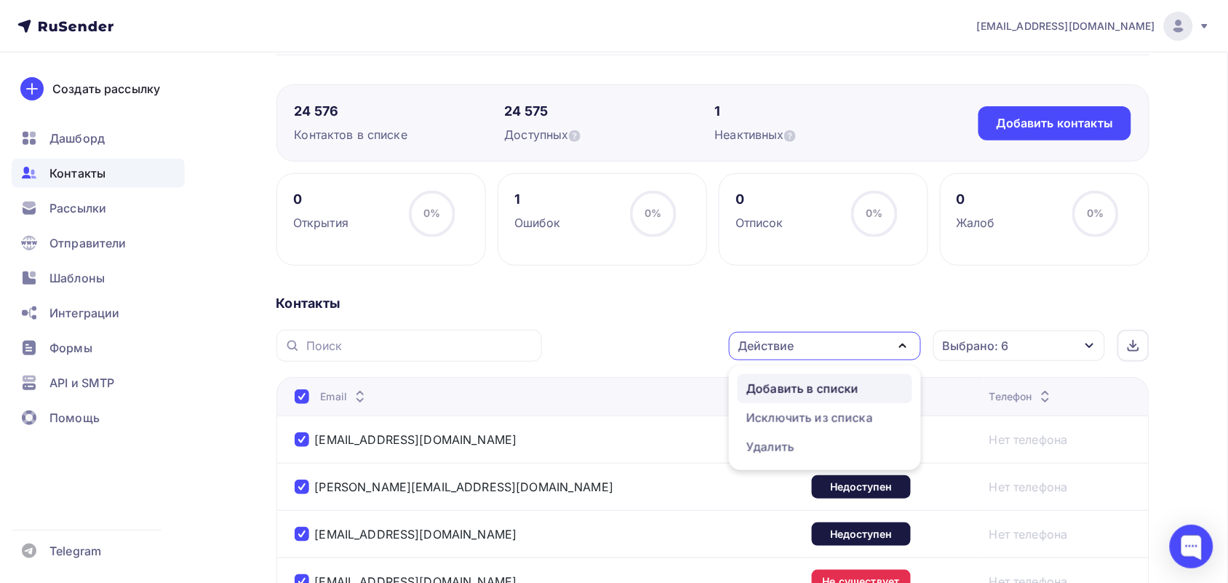
click at [802, 389] on div "Добавить в списки" at bounding box center [803, 388] width 112 height 17
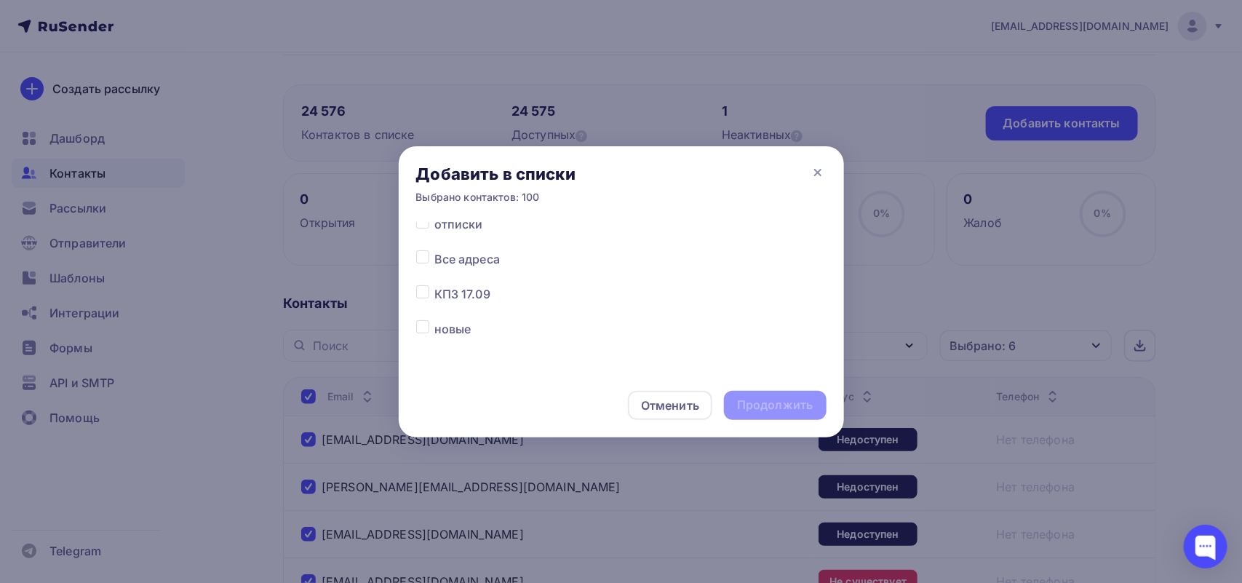
click at [434, 215] on label at bounding box center [434, 215] width 0 height 0
click at [426, 224] on input "checkbox" at bounding box center [422, 221] width 13 height 13
checkbox input "true"
click at [747, 404] on div "Продолжить" at bounding box center [775, 405] width 76 height 17
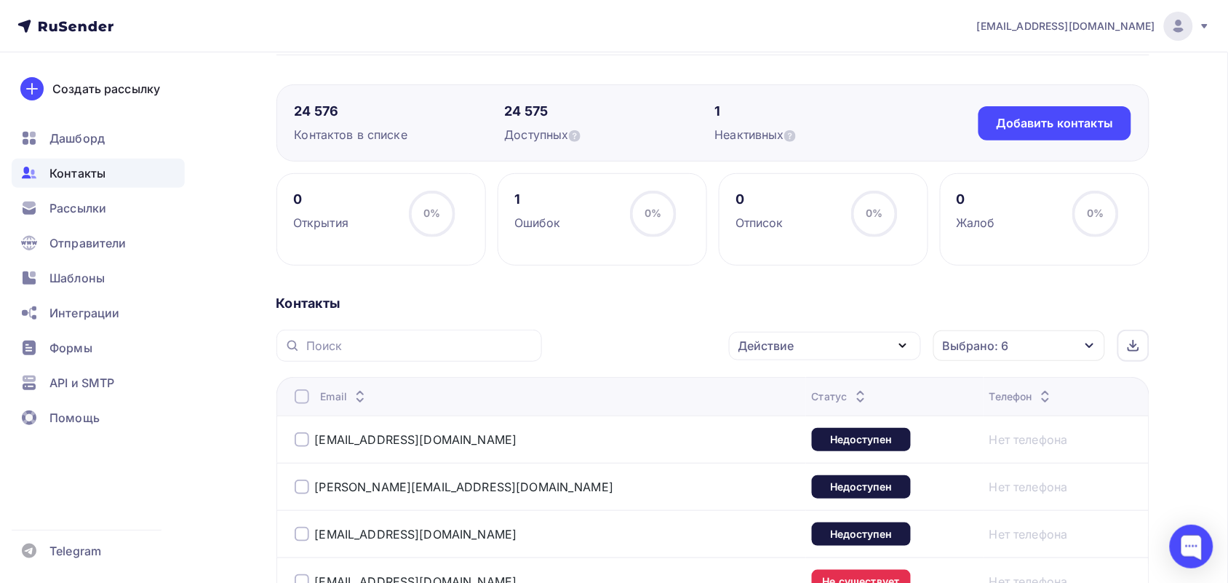
click at [304, 399] on div at bounding box center [302, 396] width 15 height 15
click at [301, 410] on th "Email" at bounding box center [542, 396] width 530 height 39
click at [300, 399] on div at bounding box center [302, 396] width 15 height 15
click at [804, 346] on div "Действие" at bounding box center [825, 346] width 192 height 28
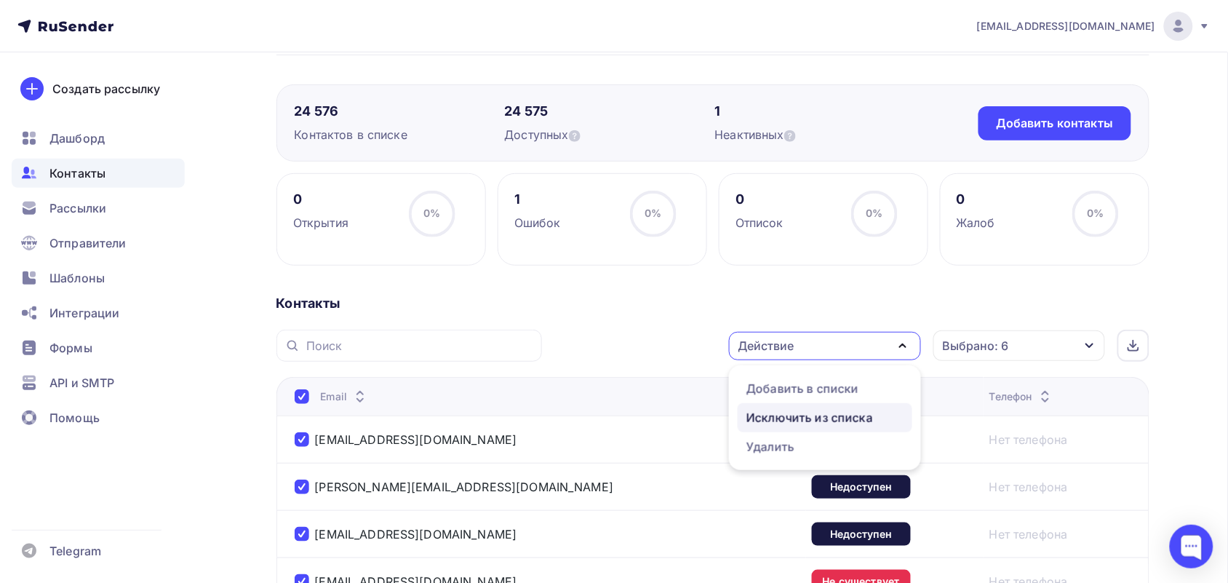
click at [786, 412] on div "Исключить из списка" at bounding box center [810, 417] width 127 height 17
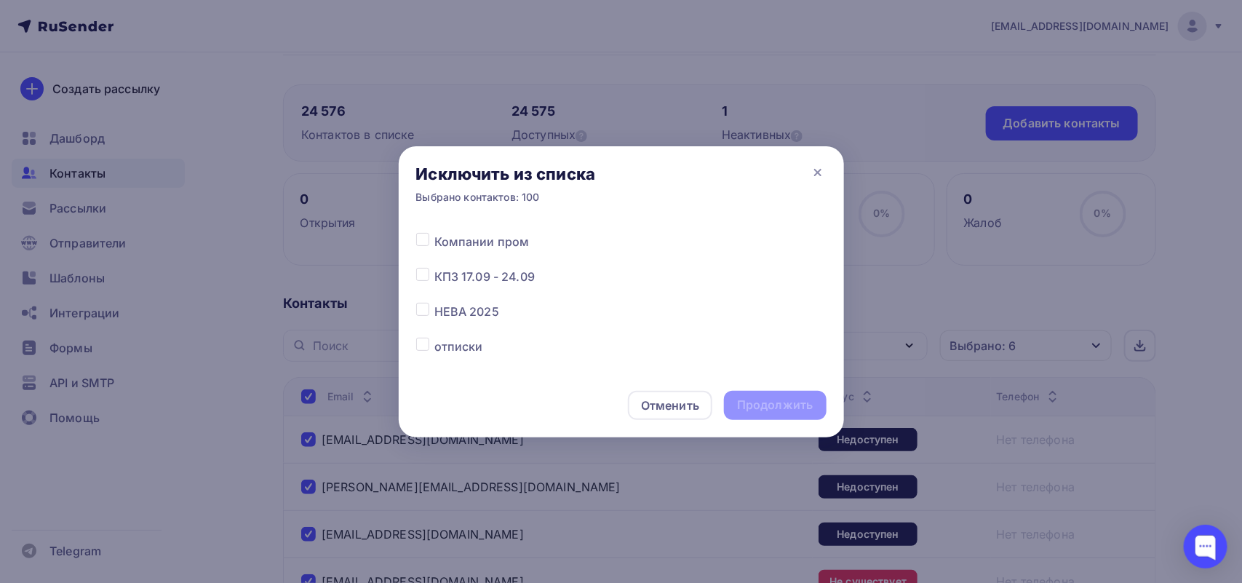
scroll to position [91, 0]
click at [434, 341] on label at bounding box center [434, 341] width 0 height 0
click at [422, 348] on input "checkbox" at bounding box center [422, 347] width 13 height 13
checkbox input "true"
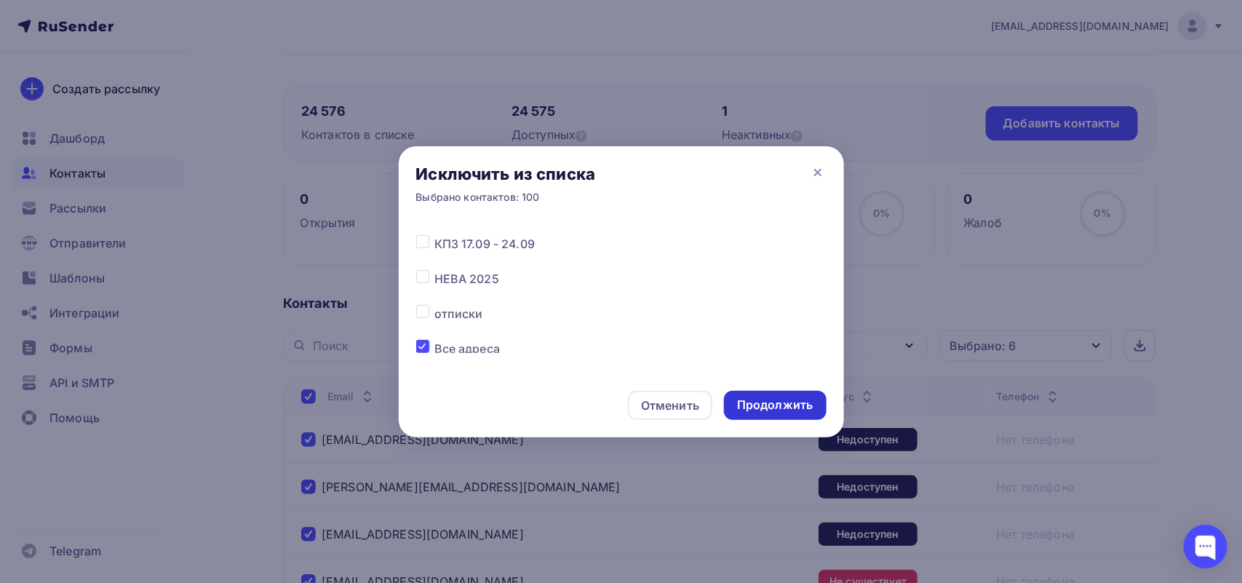
click at [768, 405] on div "Продолжить" at bounding box center [775, 405] width 76 height 17
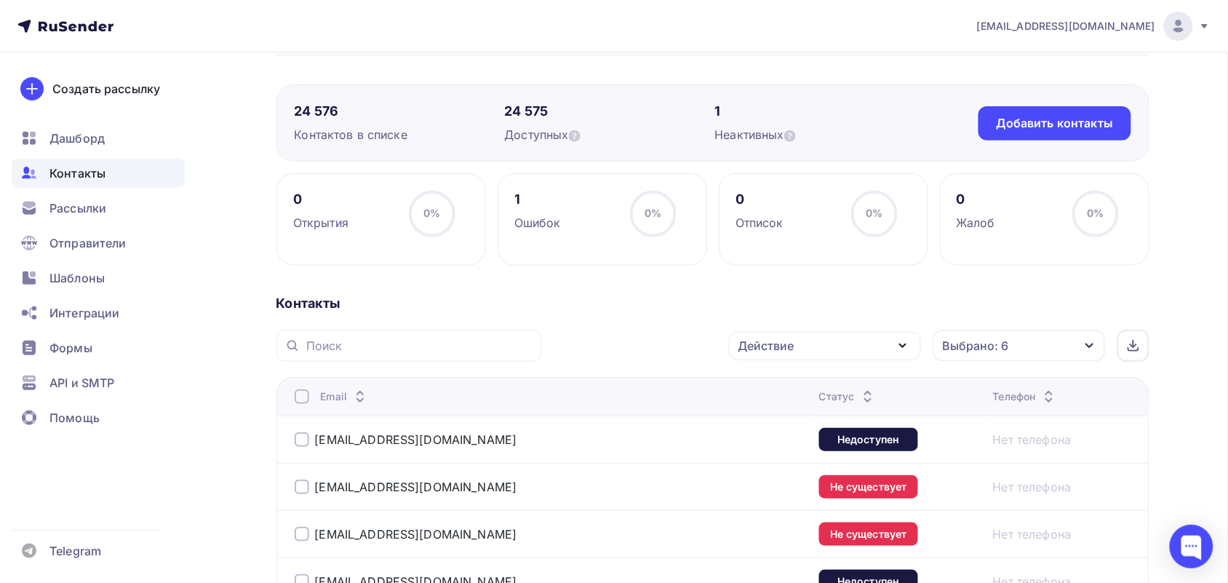
click at [297, 400] on div at bounding box center [302, 396] width 15 height 15
click at [757, 358] on div "Действие" at bounding box center [825, 346] width 192 height 28
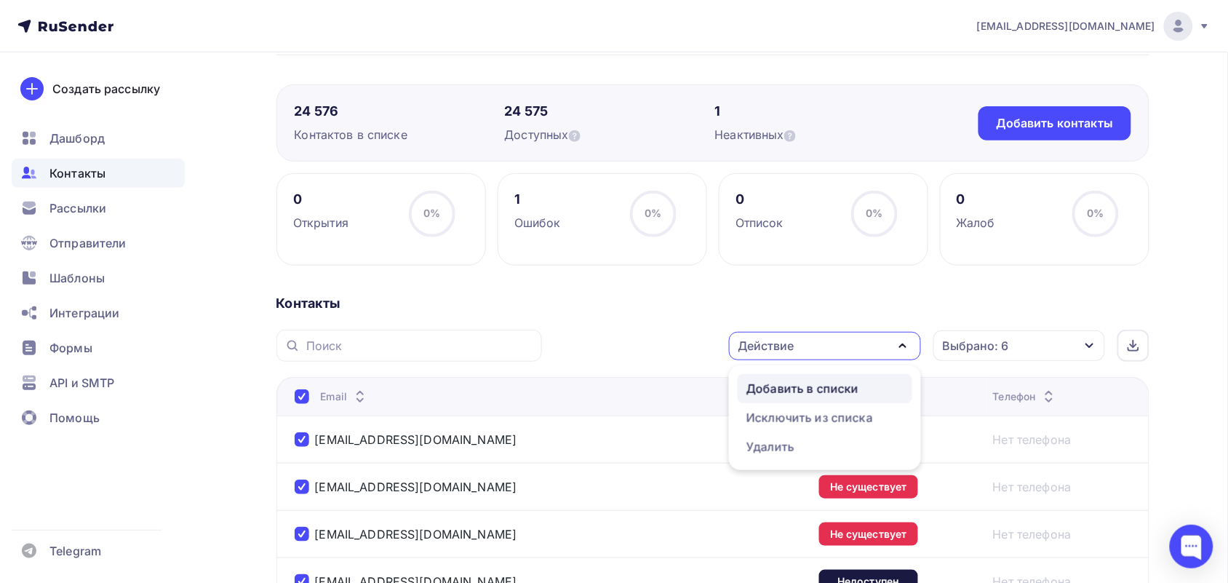
click at [793, 390] on div "Добавить в списки" at bounding box center [803, 388] width 112 height 17
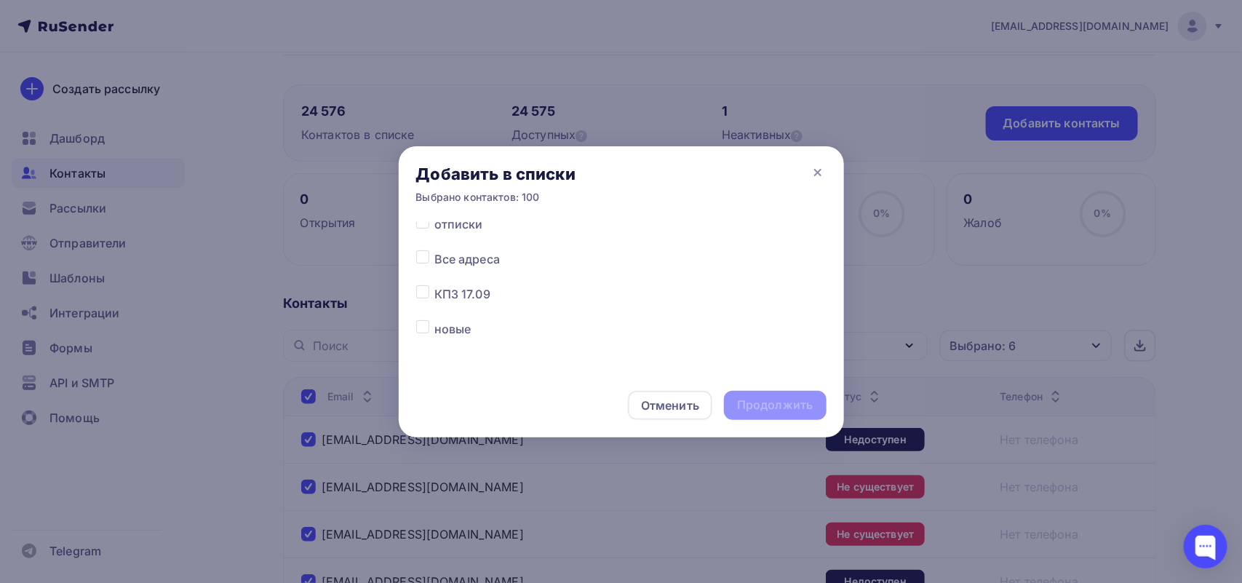
click at [434, 215] on label at bounding box center [434, 215] width 0 height 0
click at [424, 227] on input "checkbox" at bounding box center [422, 221] width 13 height 13
checkbox input "true"
click at [746, 409] on div "Продолжить" at bounding box center [775, 405] width 76 height 17
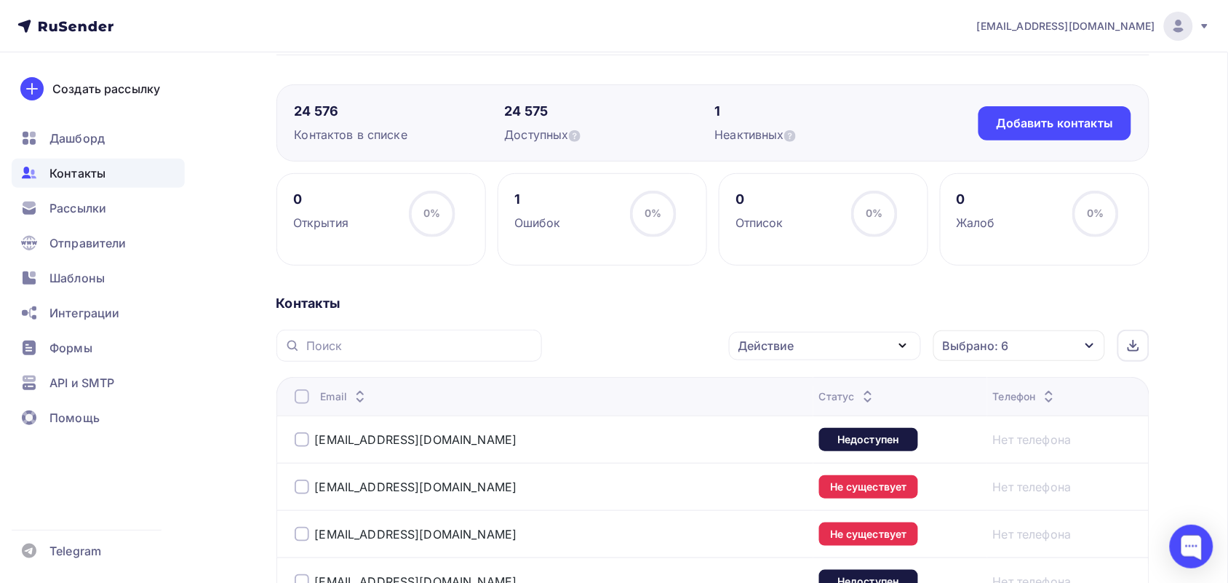
click at [302, 397] on div at bounding box center [302, 396] width 15 height 15
click at [837, 350] on div "Действие" at bounding box center [825, 346] width 192 height 28
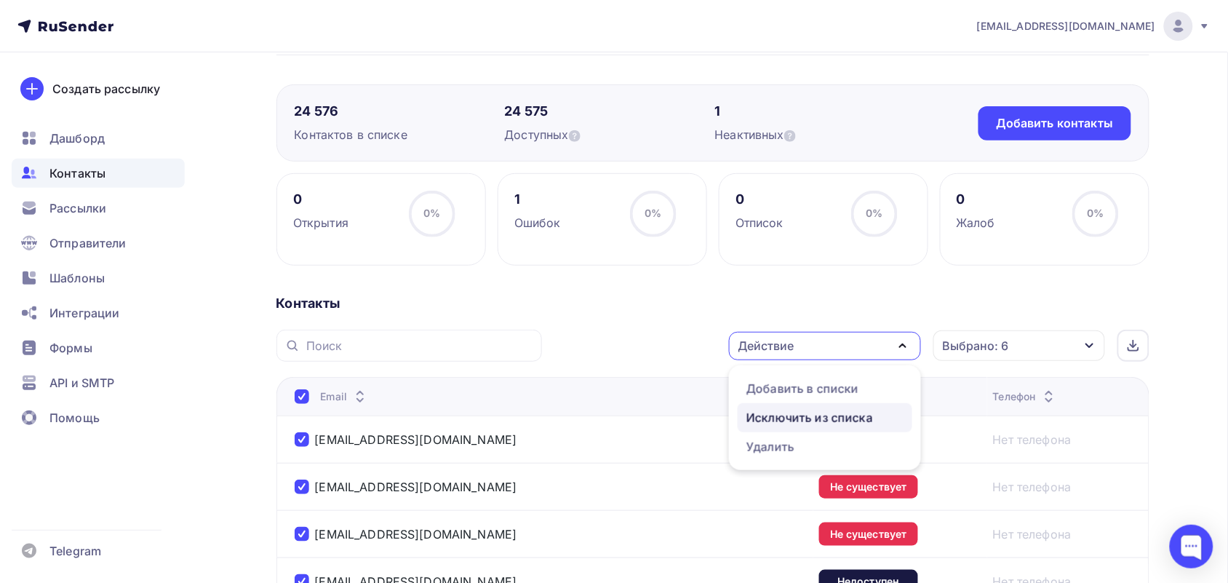
click at [804, 420] on div "Исключить из списка" at bounding box center [810, 417] width 127 height 17
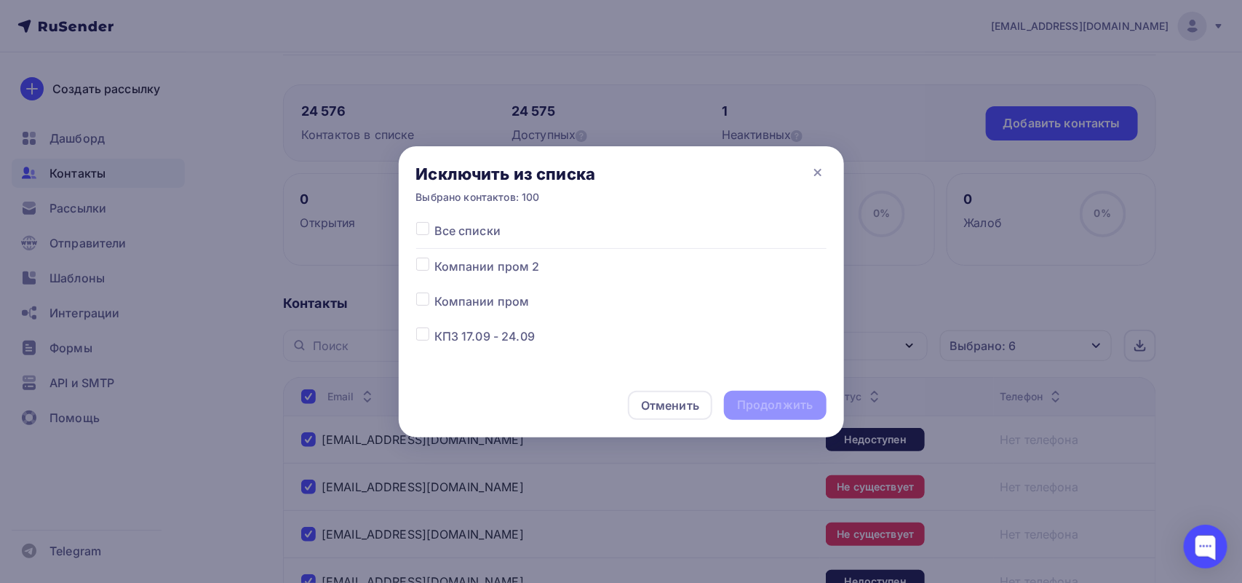
scroll to position [91, 0]
click at [434, 306] on label at bounding box center [434, 306] width 0 height 0
click at [424, 311] on input "checkbox" at bounding box center [422, 312] width 13 height 13
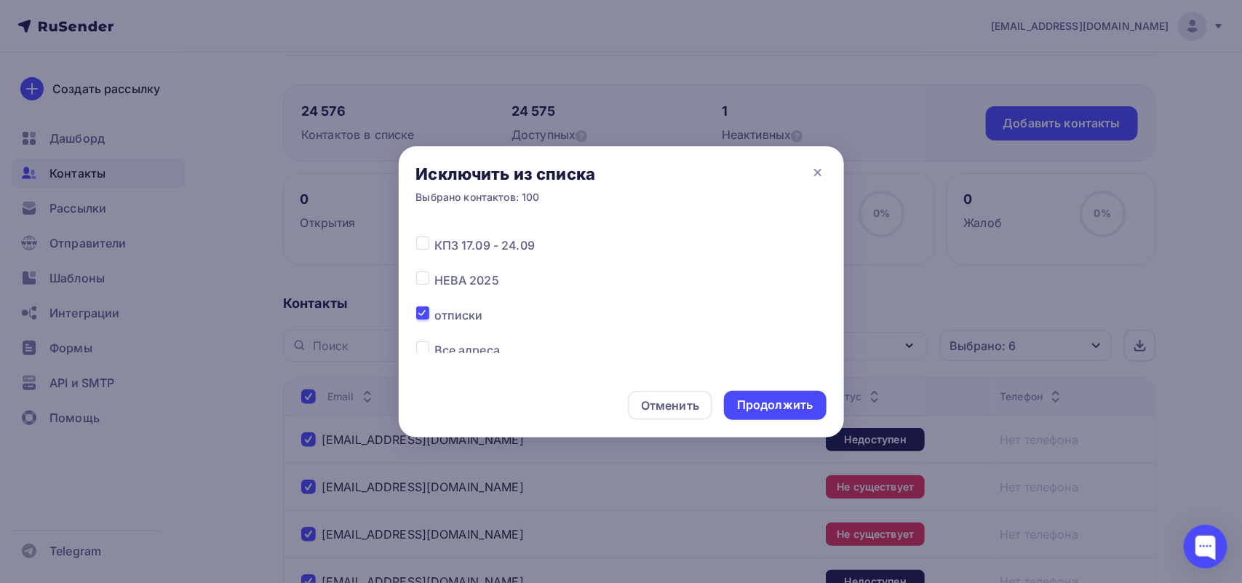
click at [434, 306] on label at bounding box center [434, 306] width 0 height 0
click at [422, 315] on input "checkbox" at bounding box center [422, 312] width 13 height 13
checkbox input "false"
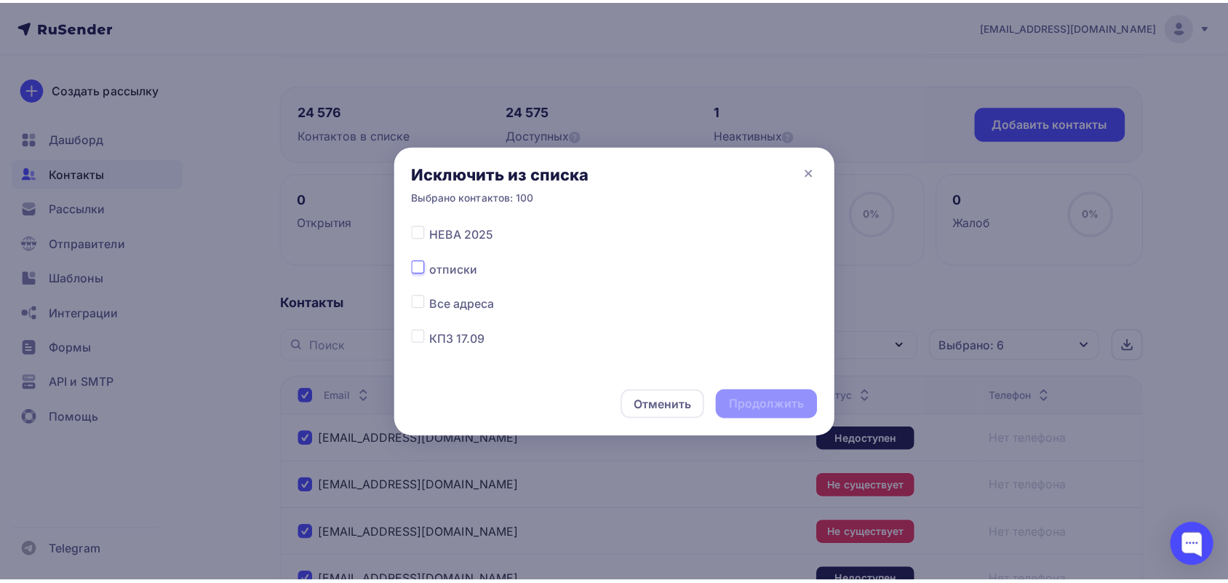
scroll to position [182, 0]
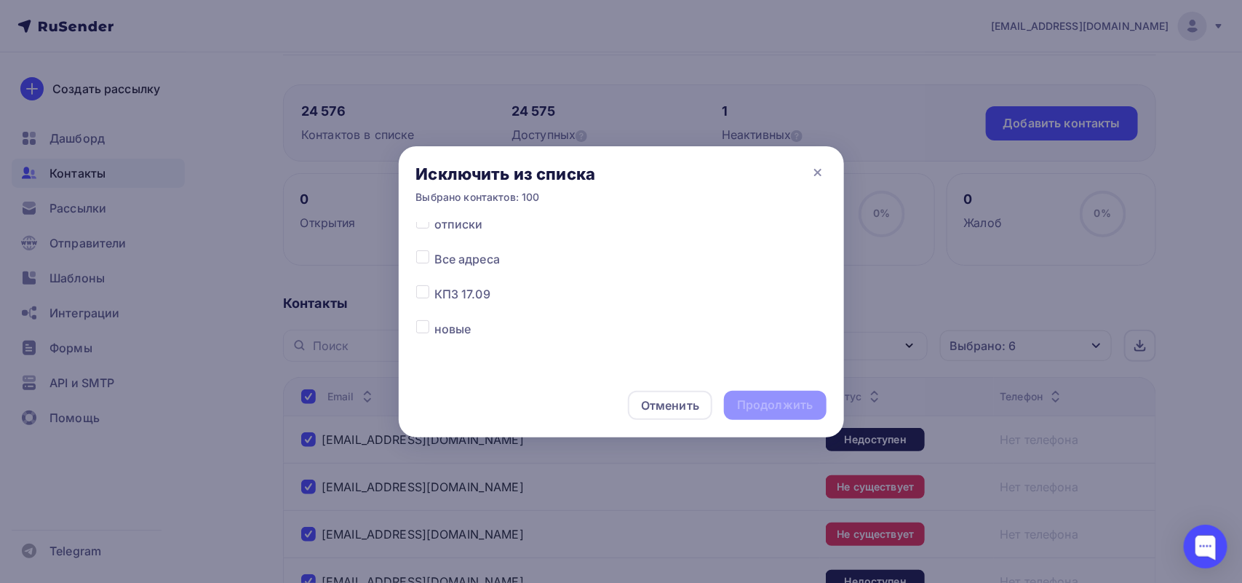
click at [434, 250] on label at bounding box center [434, 250] width 0 height 0
click at [420, 262] on input "checkbox" at bounding box center [422, 256] width 13 height 13
checkbox input "true"
click at [790, 405] on div "Продолжить" at bounding box center [775, 405] width 76 height 17
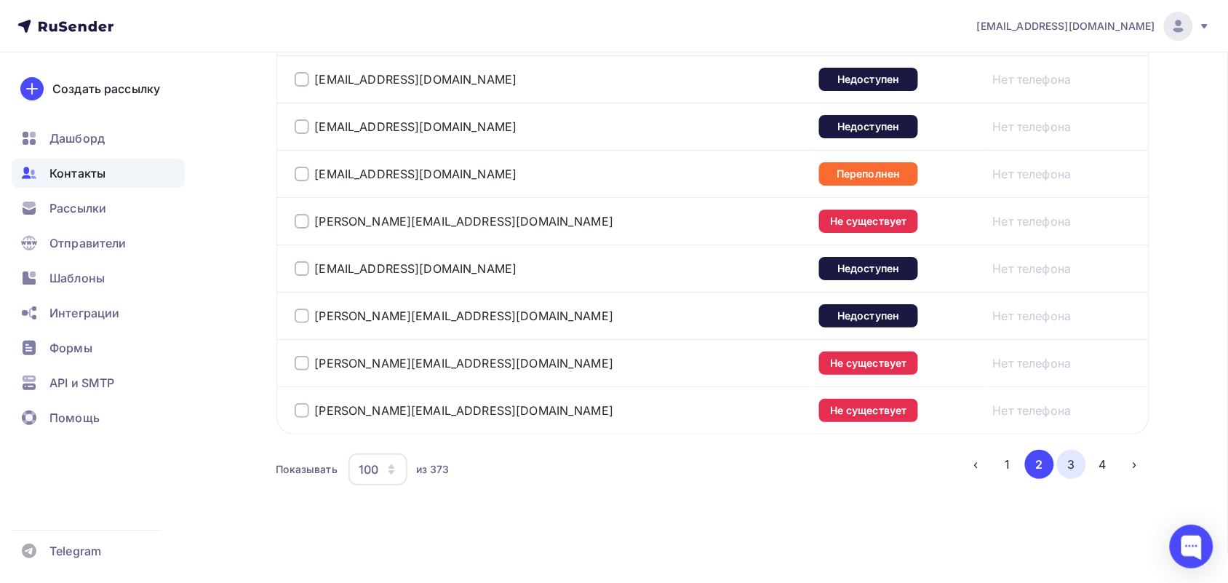
click at [1073, 461] on button "3" at bounding box center [1071, 464] width 29 height 29
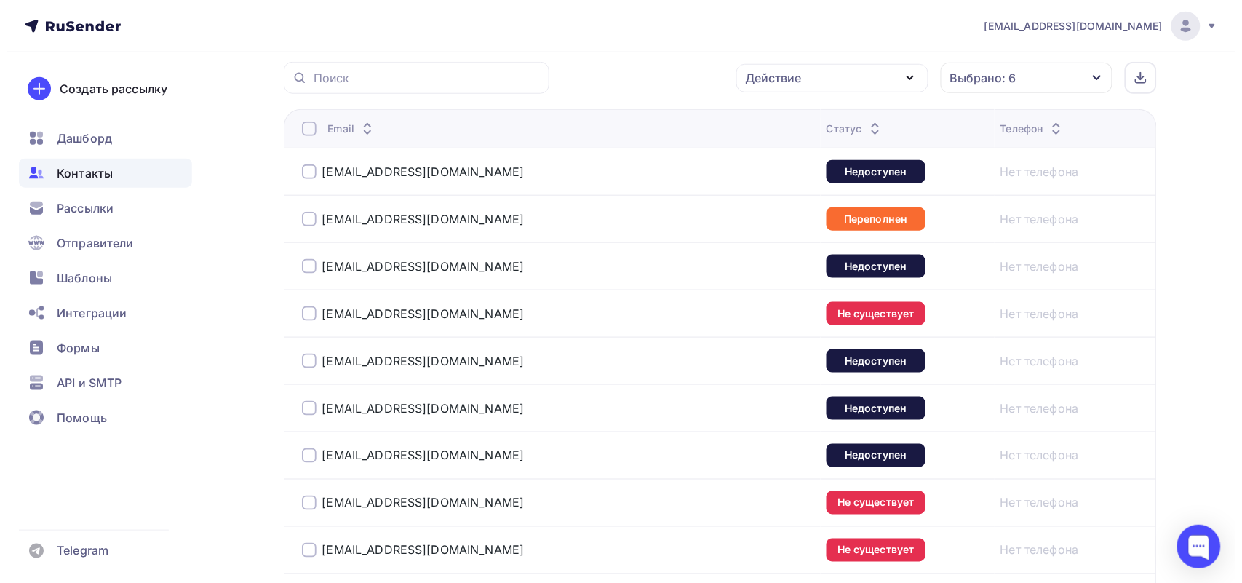
scroll to position [354, 0]
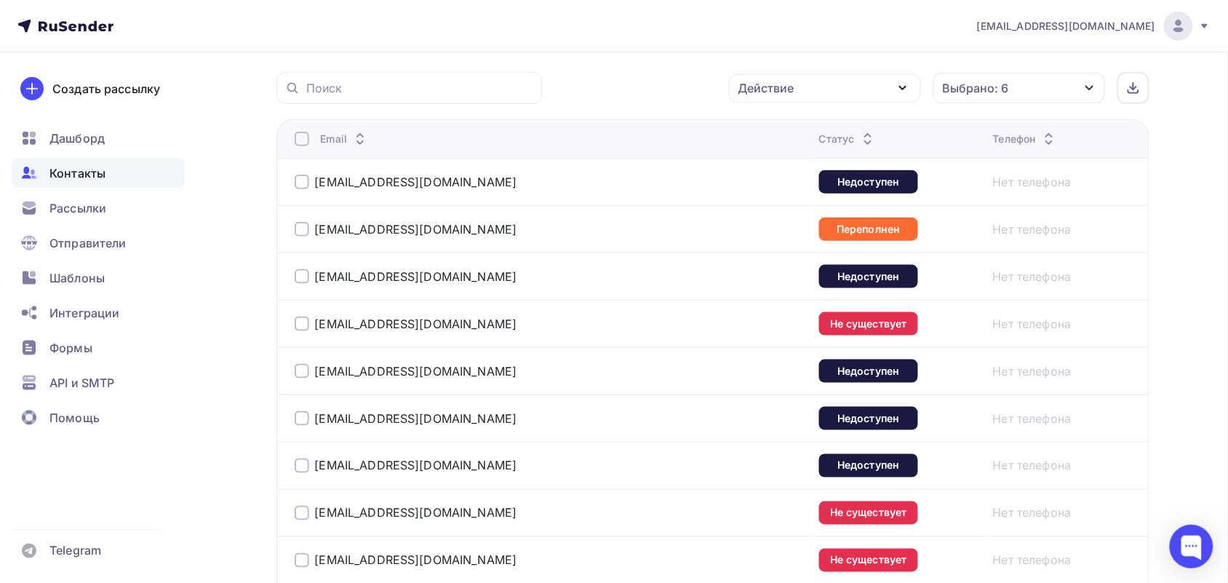
click at [307, 140] on div at bounding box center [302, 139] width 15 height 15
click at [826, 81] on div "Действие" at bounding box center [825, 88] width 192 height 28
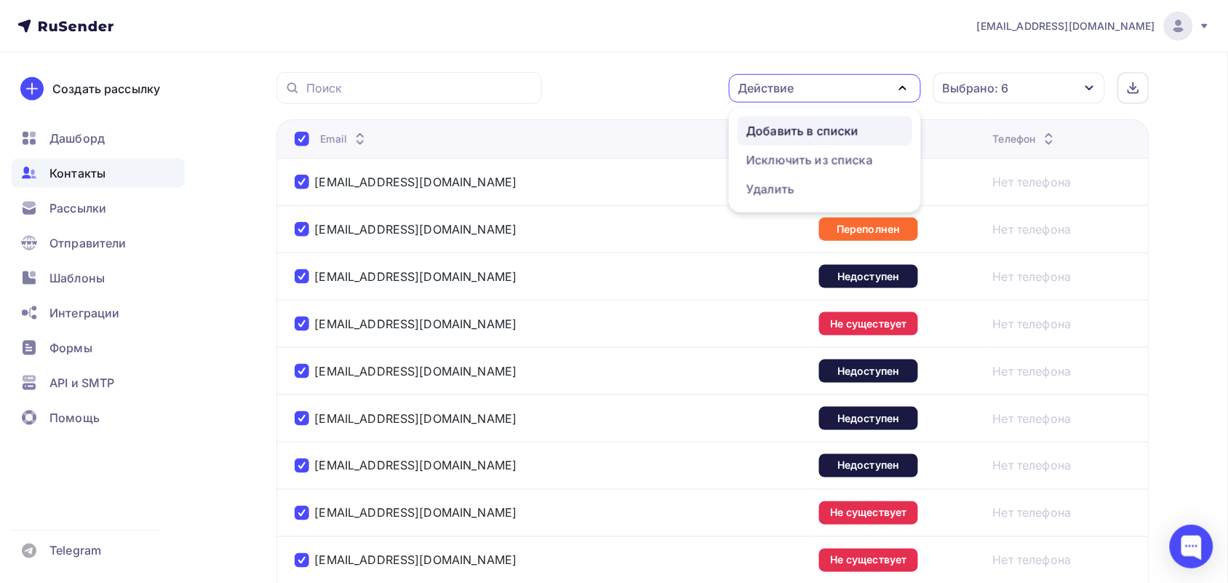
click at [846, 135] on div "Добавить в списки" at bounding box center [803, 130] width 112 height 17
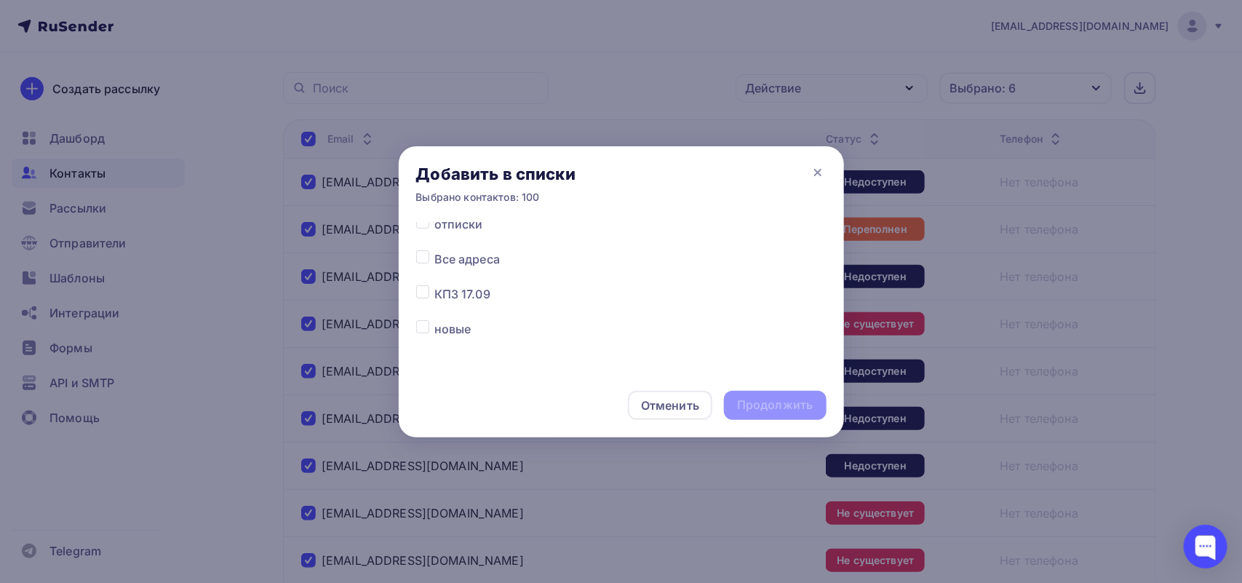
click at [434, 215] on label at bounding box center [434, 215] width 0 height 0
click at [417, 223] on input "checkbox" at bounding box center [422, 221] width 13 height 13
checkbox input "true"
click at [768, 413] on div "Продолжить" at bounding box center [775, 405] width 76 height 17
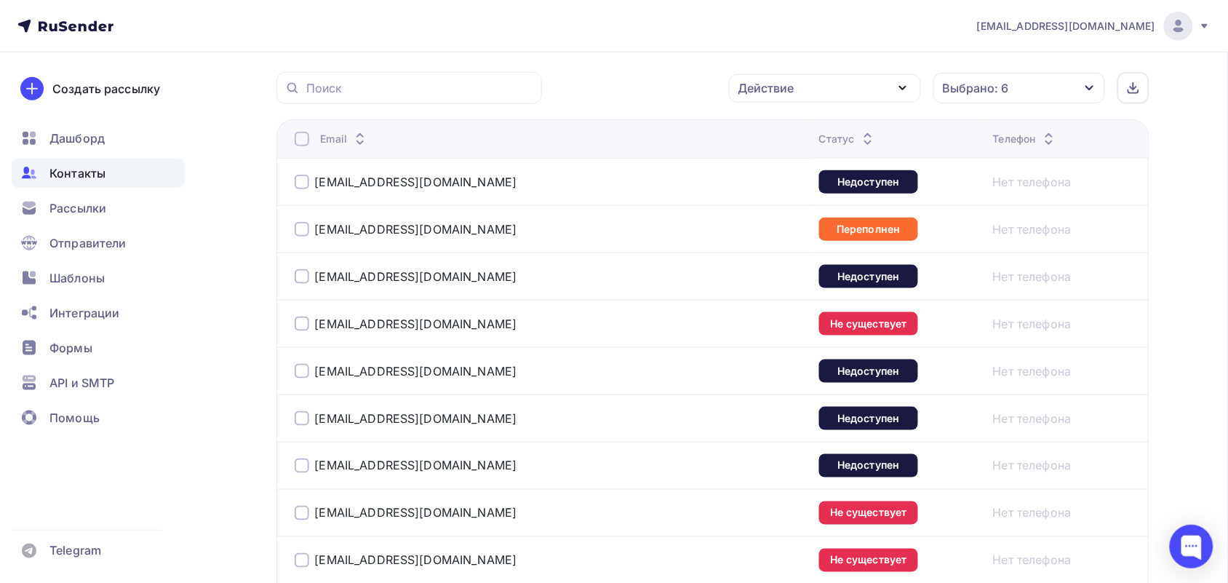
click at [306, 143] on div at bounding box center [302, 139] width 15 height 15
click at [852, 90] on div "Действие" at bounding box center [825, 88] width 192 height 28
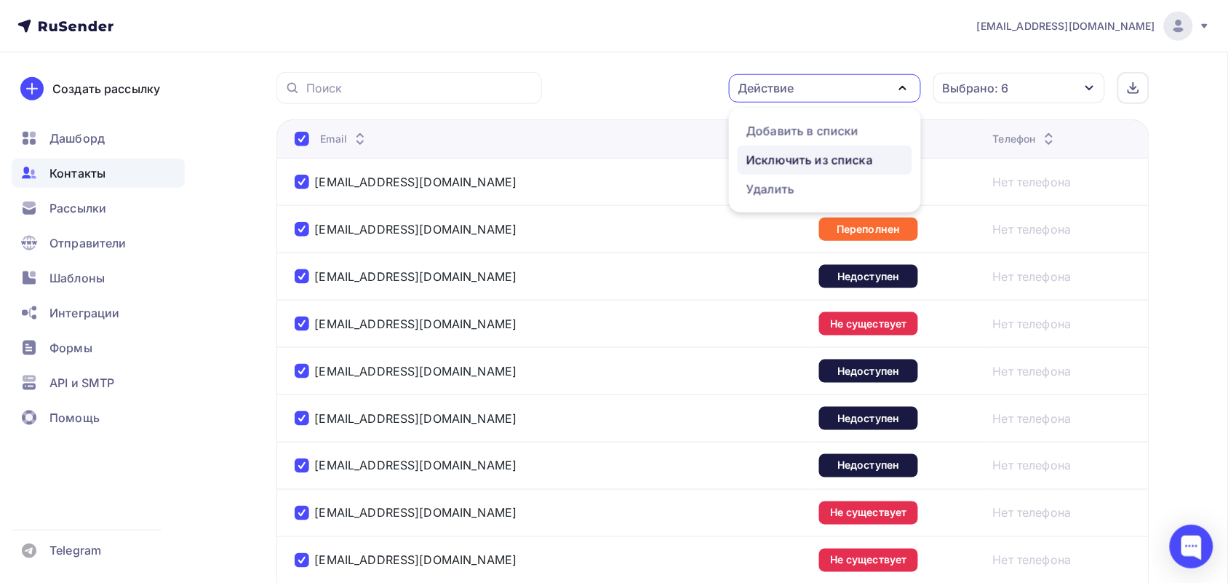
click at [845, 154] on div "Исключить из списка" at bounding box center [810, 159] width 127 height 17
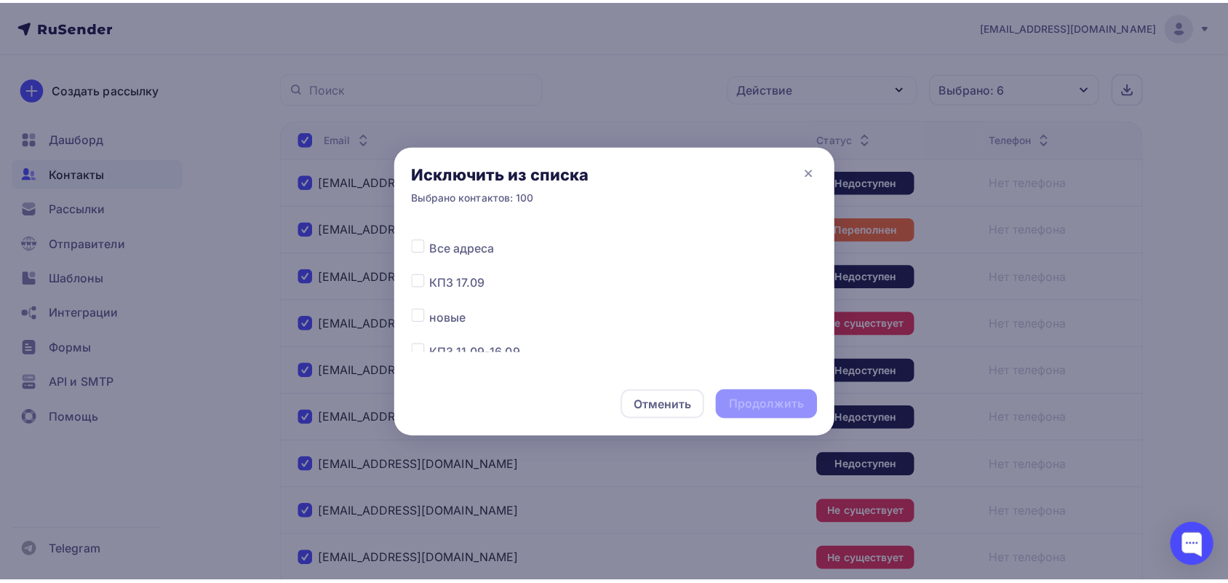
scroll to position [162, 0]
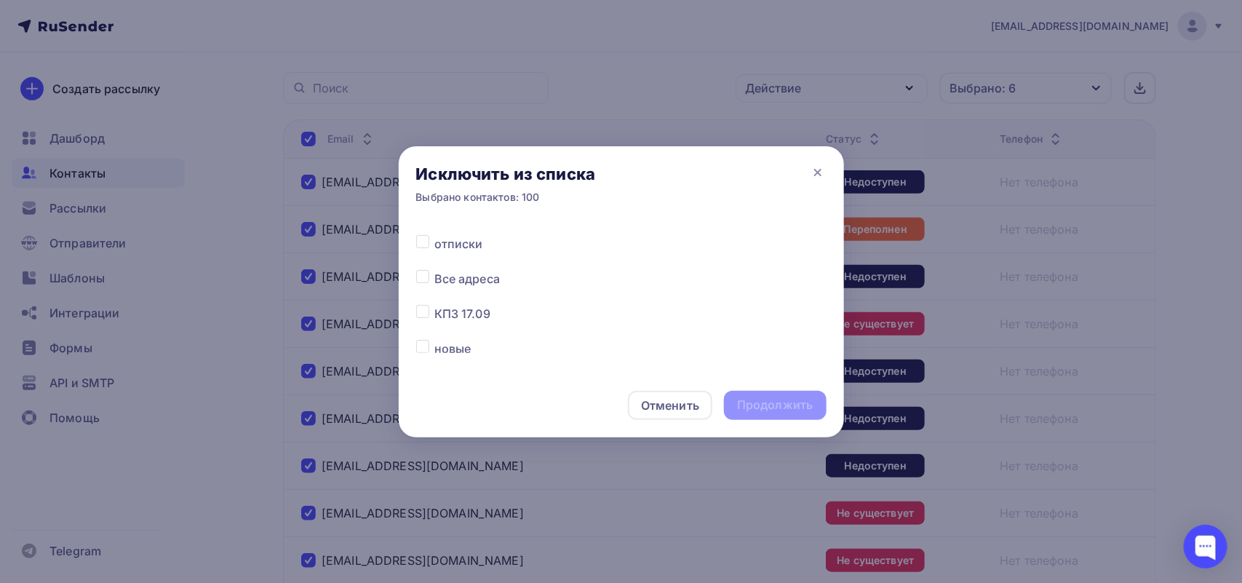
click at [434, 270] on label at bounding box center [434, 270] width 0 height 0
click at [427, 275] on input "checkbox" at bounding box center [422, 276] width 13 height 13
checkbox input "true"
click at [755, 397] on div "Продолжить" at bounding box center [775, 405] width 76 height 17
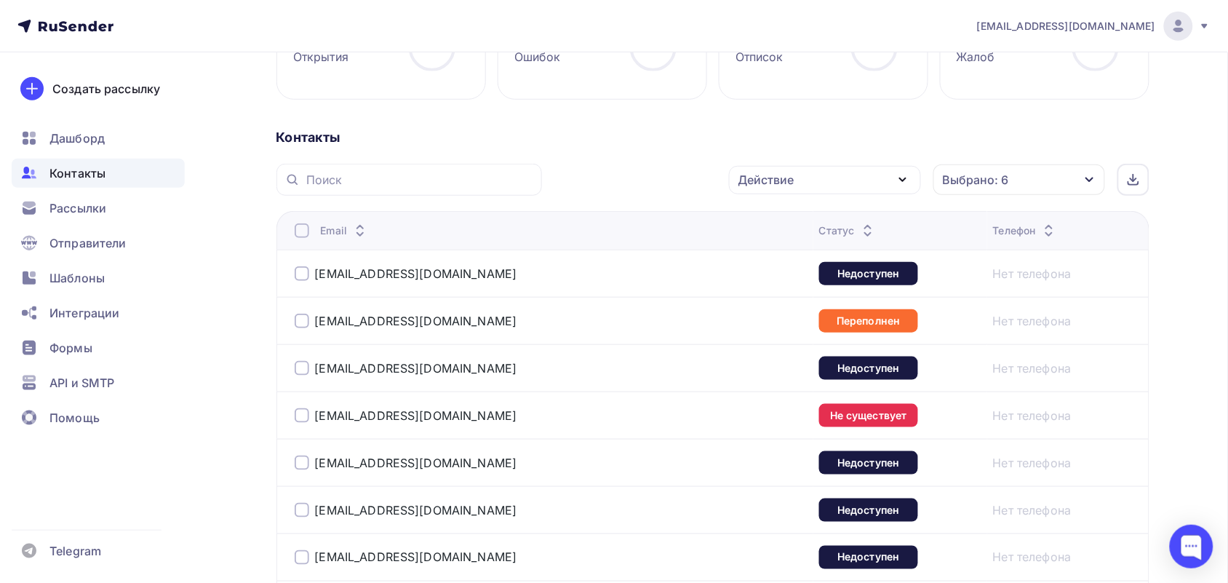
scroll to position [82, 0]
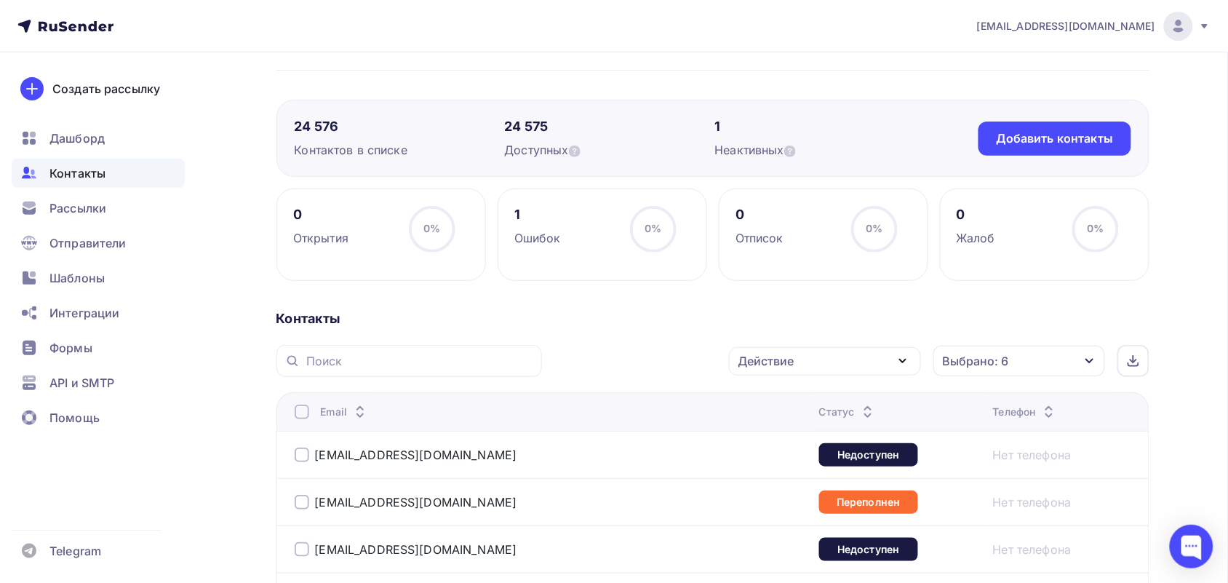
click at [298, 413] on div at bounding box center [302, 412] width 15 height 15
click at [775, 345] on div "Действие Добавить в списки Исключить из списка Удалить Выбрано: 6 Статус Новый …" at bounding box center [850, 361] width 597 height 32
click at [779, 354] on div "Действие" at bounding box center [767, 360] width 56 height 17
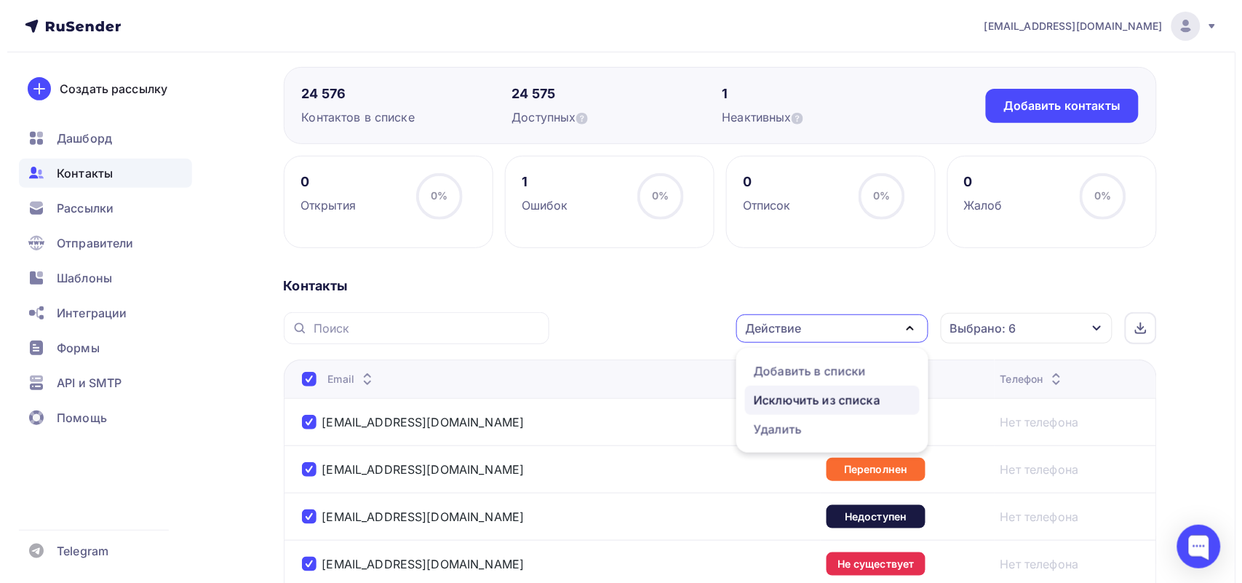
scroll to position [172, 0]
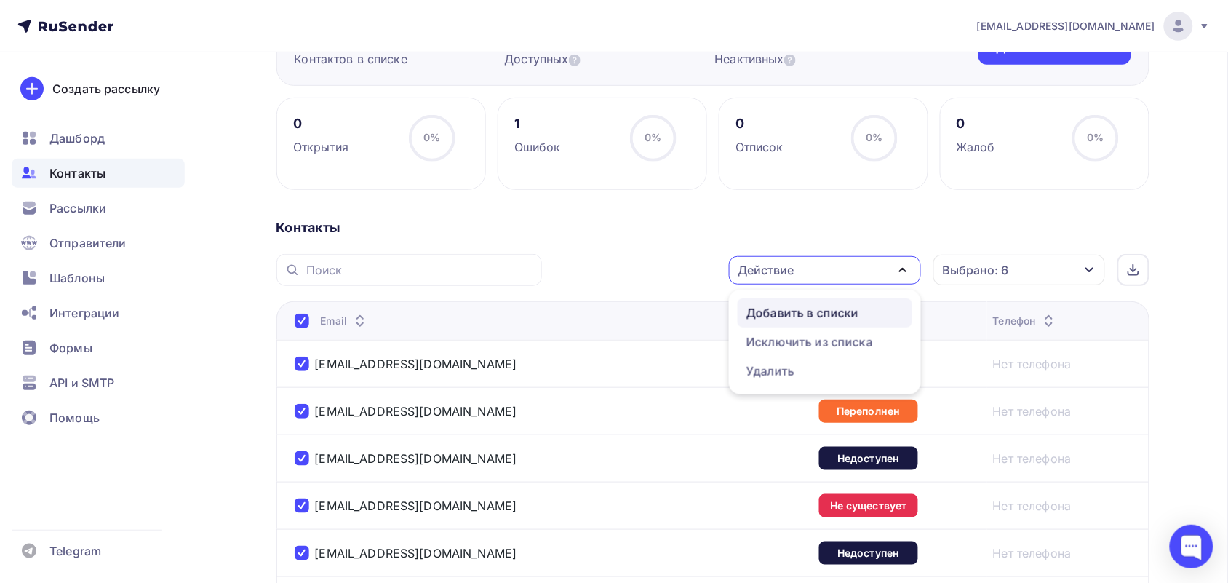
click at [825, 320] on div "Добавить в списки" at bounding box center [803, 312] width 112 height 17
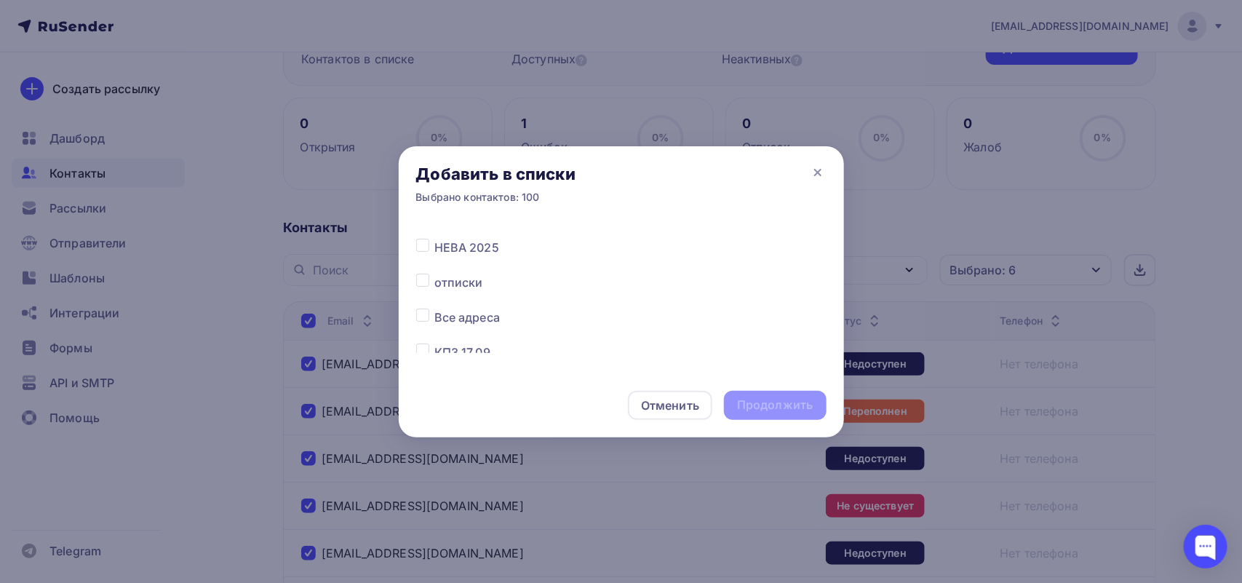
scroll to position [182, 0]
click at [424, 219] on div "Добавить в списки Выбрано контактов: 100" at bounding box center [621, 184] width 445 height 76
click at [434, 215] on label at bounding box center [434, 215] width 0 height 0
click at [424, 224] on input "checkbox" at bounding box center [422, 221] width 13 height 13
checkbox input "true"
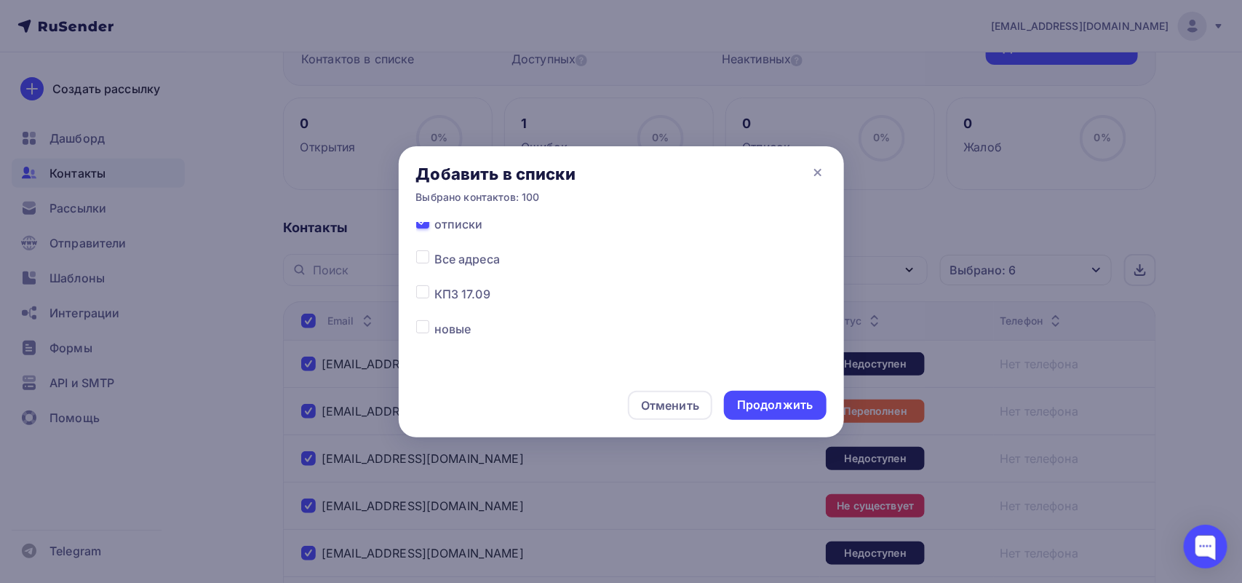
scroll to position [175, 0]
click at [779, 402] on div "Продолжить" at bounding box center [775, 405] width 76 height 17
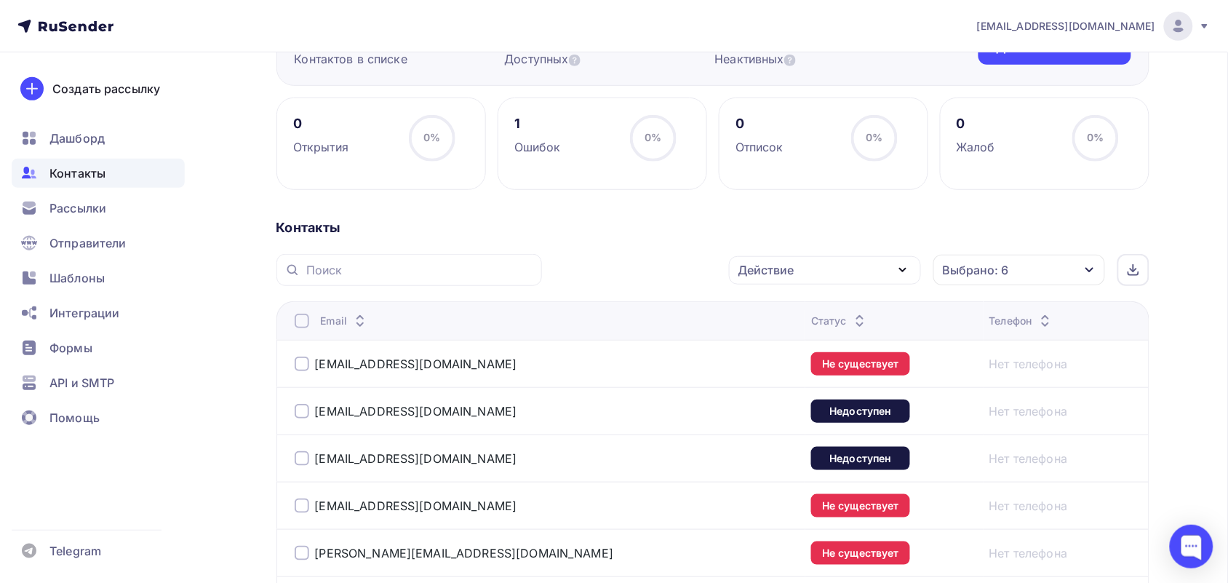
click at [287, 324] on th "Email" at bounding box center [542, 320] width 530 height 39
click at [306, 310] on th "Email" at bounding box center [542, 320] width 530 height 39
click at [306, 322] on div at bounding box center [302, 321] width 15 height 15
click at [814, 274] on div "Действие" at bounding box center [825, 270] width 192 height 28
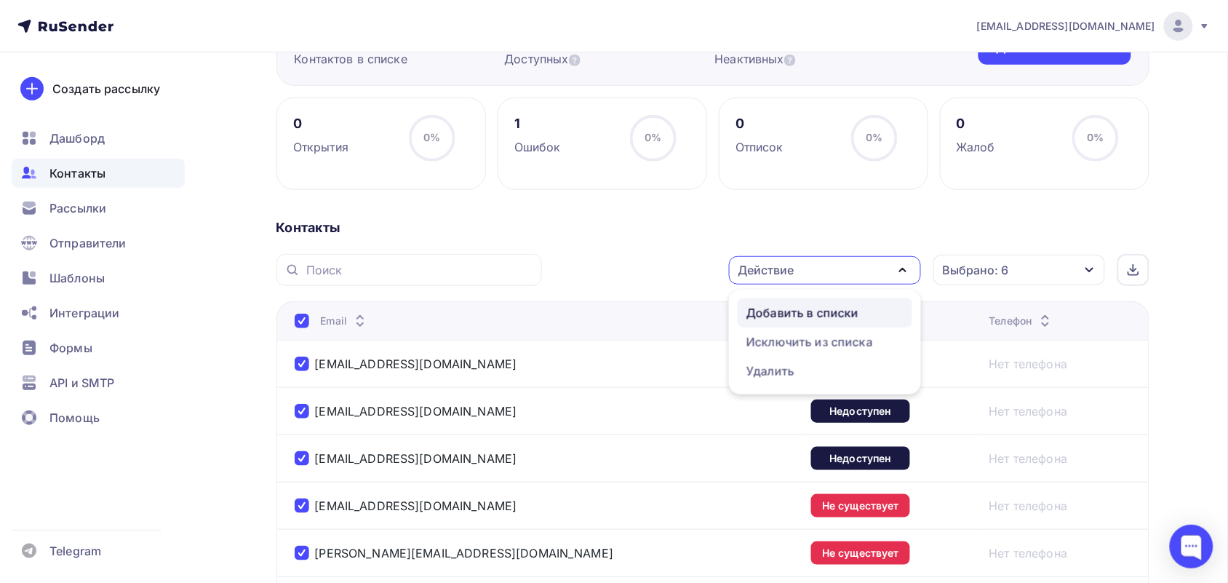
click at [819, 317] on div "Добавить в списки" at bounding box center [803, 312] width 112 height 17
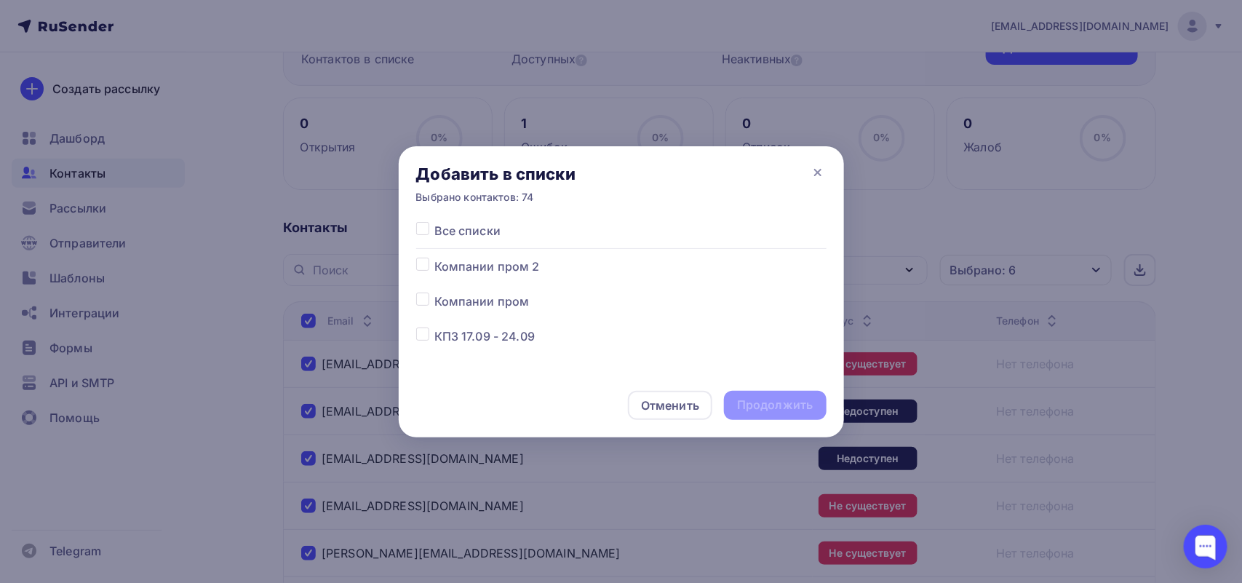
scroll to position [91, 0]
click at [434, 306] on label at bounding box center [434, 306] width 0 height 0
click at [418, 306] on input "checkbox" at bounding box center [422, 312] width 13 height 13
checkbox input "true"
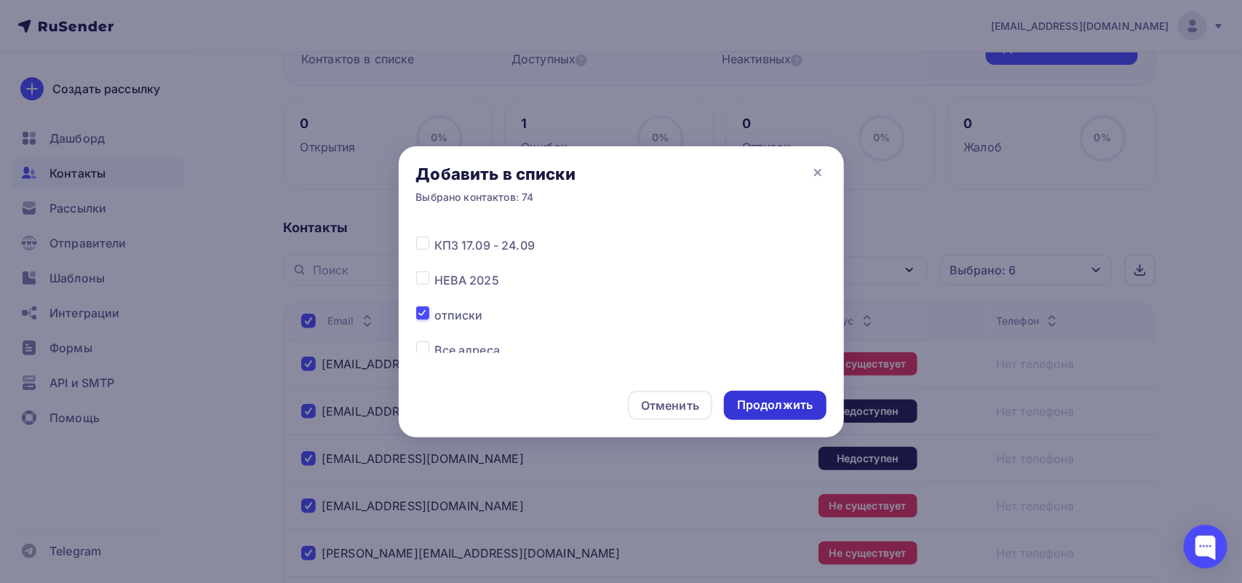
click at [761, 406] on div "Продолжить" at bounding box center [775, 405] width 76 height 17
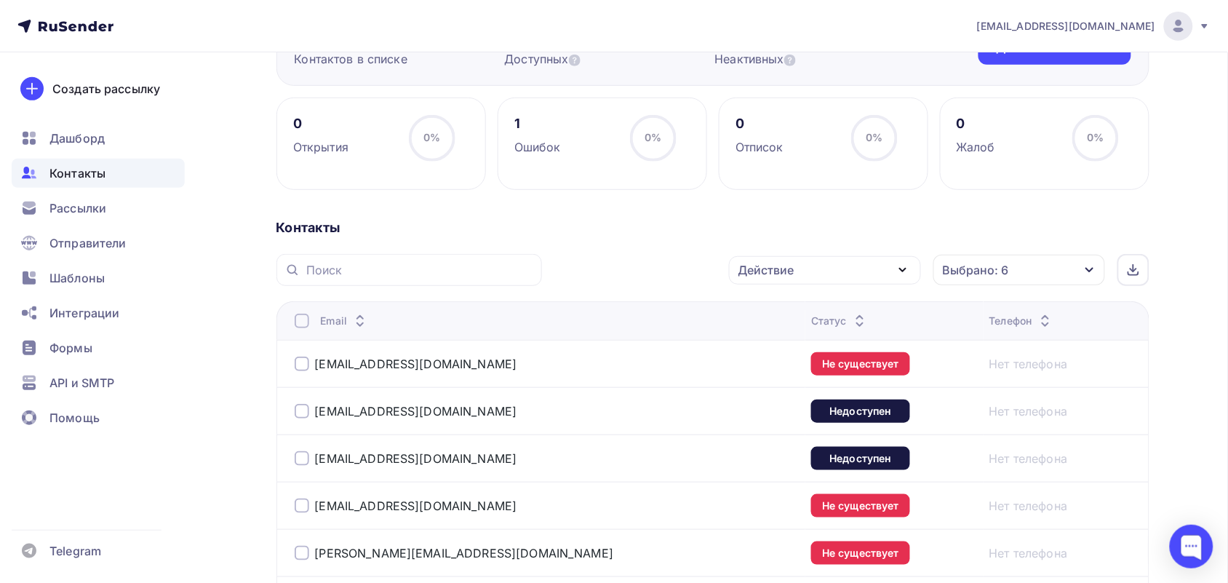
click at [304, 325] on div at bounding box center [302, 321] width 15 height 15
click at [303, 325] on div at bounding box center [302, 321] width 15 height 15
click at [819, 268] on div "Действие" at bounding box center [825, 270] width 192 height 28
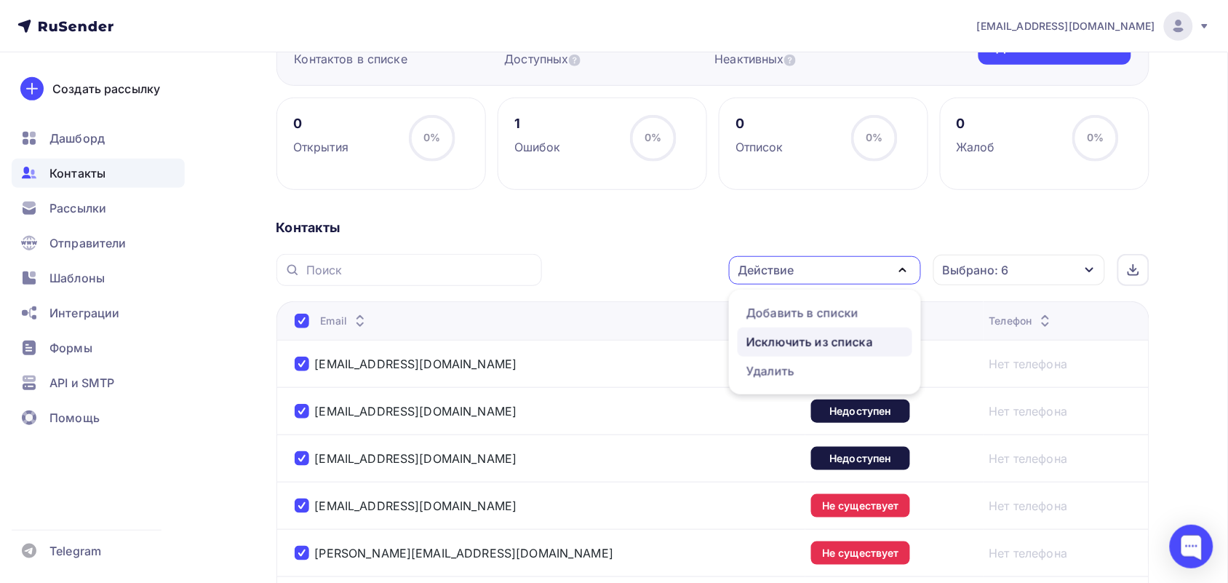
click at [809, 342] on div "Исключить из списка" at bounding box center [810, 341] width 127 height 17
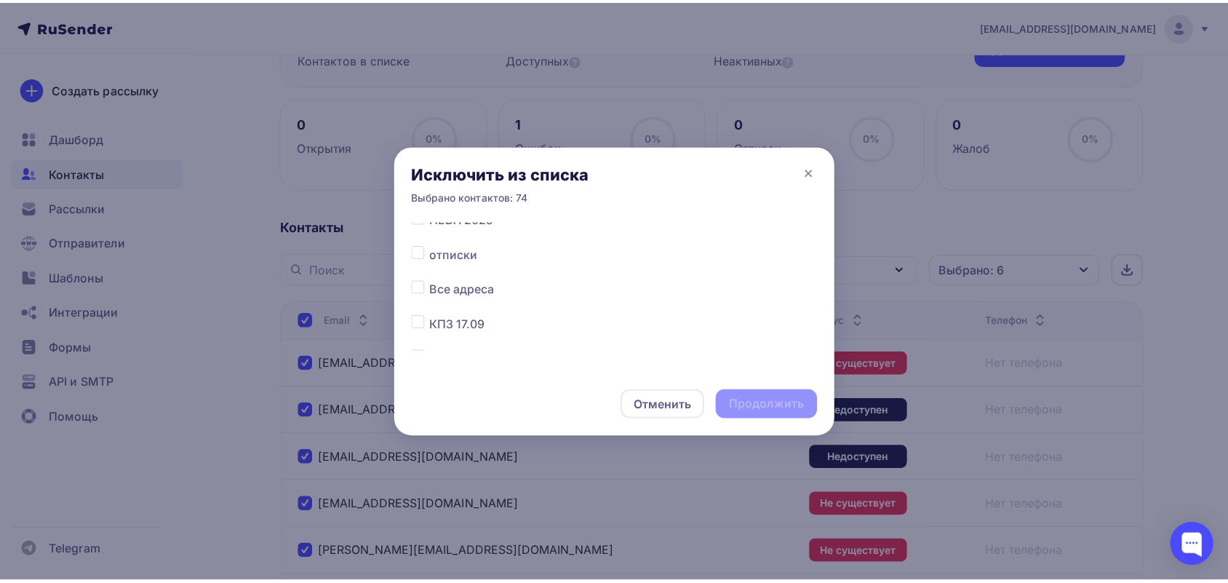
scroll to position [182, 0]
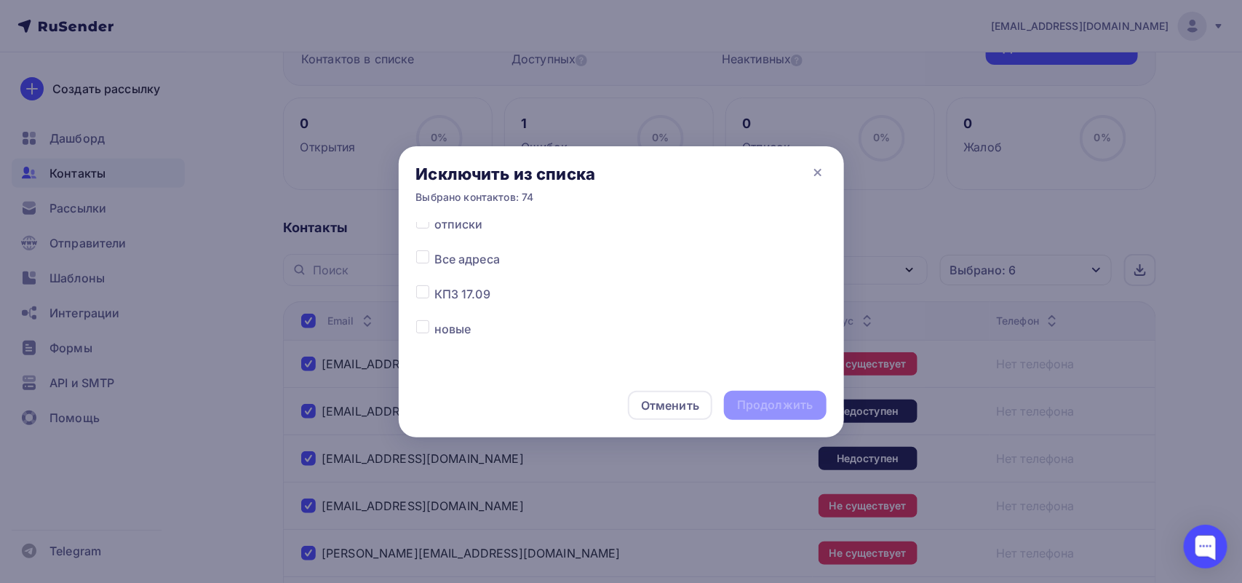
click at [434, 250] on label at bounding box center [434, 250] width 0 height 0
click at [424, 257] on input "checkbox" at bounding box center [422, 256] width 13 height 13
checkbox input "true"
click at [759, 397] on div "Продолжить" at bounding box center [775, 405] width 76 height 17
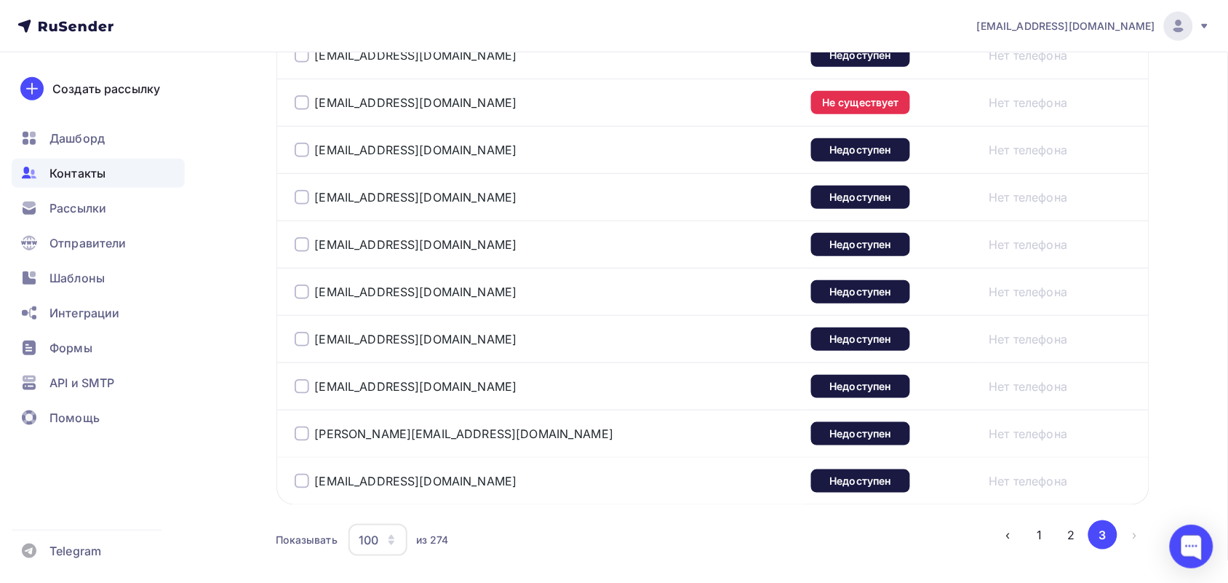
scroll to position [3593, 0]
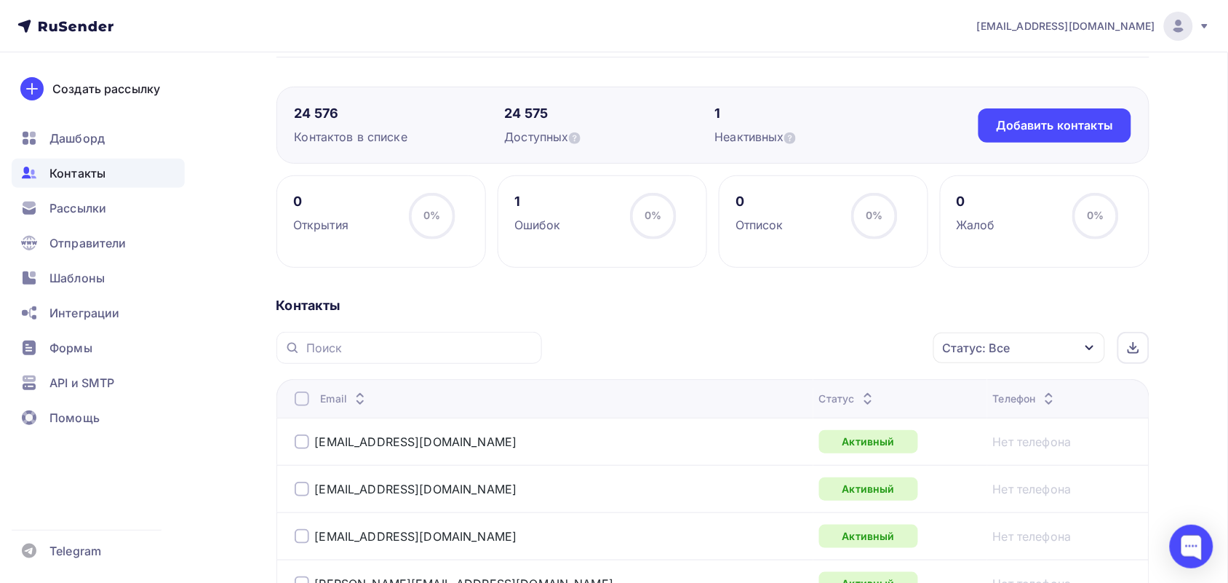
scroll to position [182, 0]
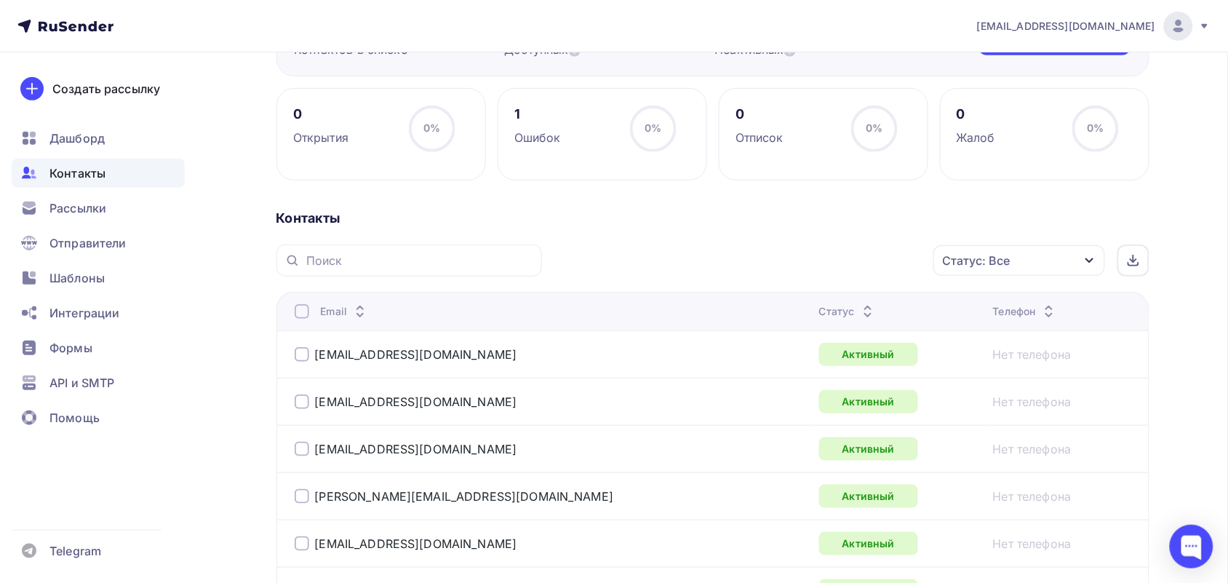
click at [1035, 267] on div "Статус: Все" at bounding box center [1020, 260] width 172 height 31
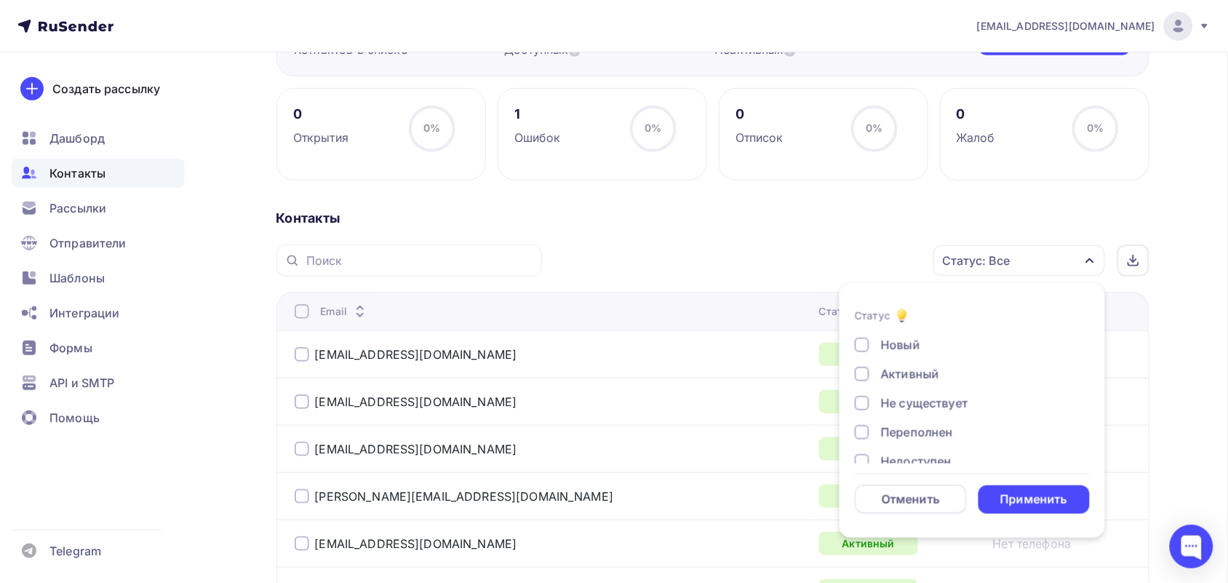
click at [889, 410] on div "Не существует" at bounding box center [924, 402] width 87 height 17
click at [890, 434] on div "Переполнен" at bounding box center [917, 432] width 72 height 17
click at [883, 365] on div "Недоступен" at bounding box center [916, 370] width 71 height 17
click at [881, 397] on div "Отписан" at bounding box center [906, 399] width 50 height 17
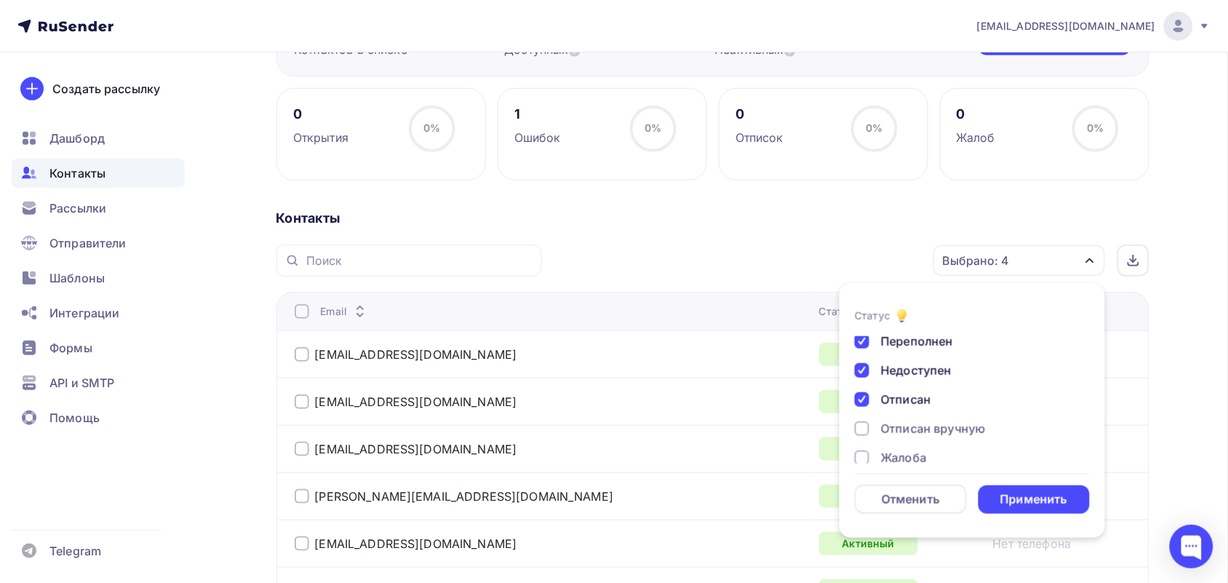
click at [883, 405] on div "Отписан" at bounding box center [906, 399] width 50 height 17
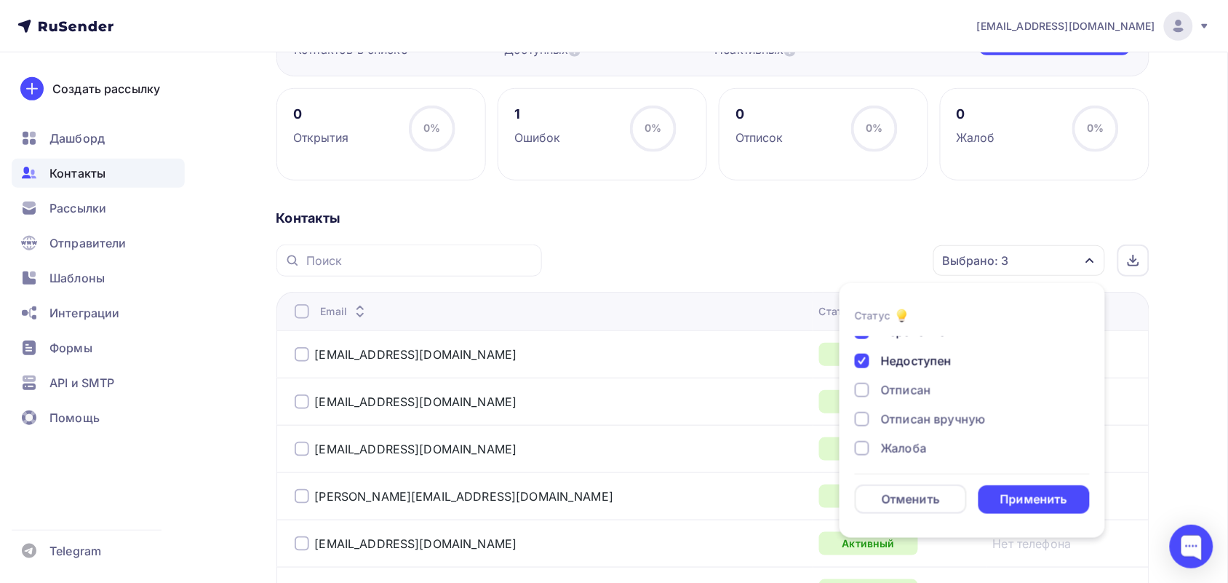
scroll to position [106, 0]
click at [901, 377] on div "Отписан" at bounding box center [906, 384] width 50 height 17
click at [895, 400] on div "Новый Активный Не существует Переполнен Недоступен Отписан Отписан вручную [GEO…" at bounding box center [972, 341] width 235 height 221
click at [894, 406] on div "Отписан вручную" at bounding box center [933, 413] width 105 height 17
click at [902, 434] on div "Новый Активный Не существует Переполнен Недоступен Отписан Отписан вручную [GEO…" at bounding box center [972, 341] width 235 height 221
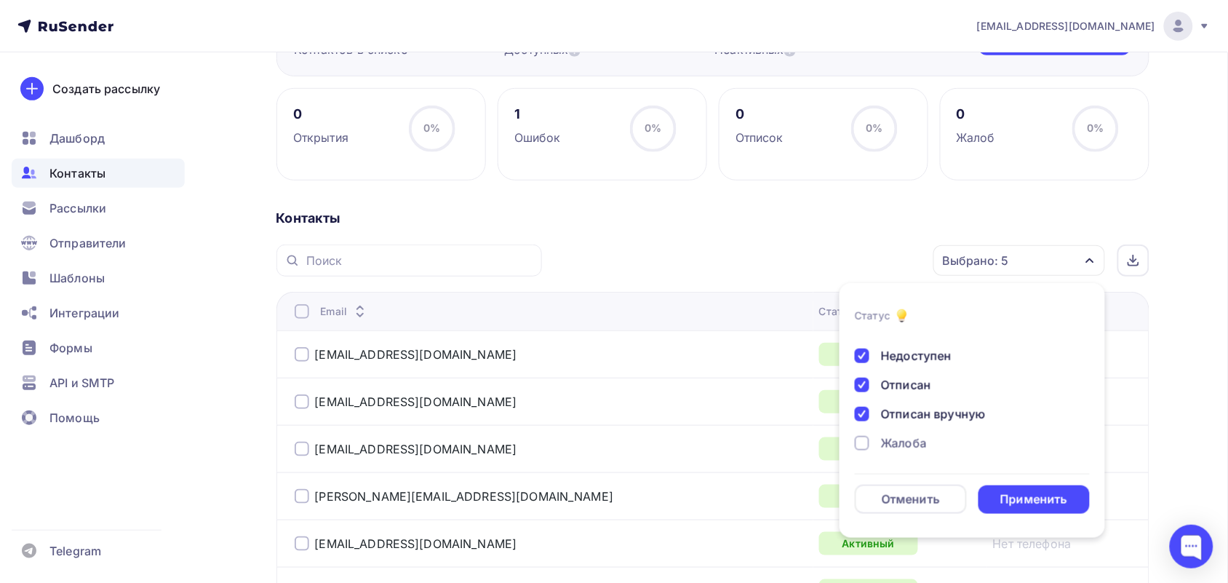
click at [902, 438] on div "Жалоба" at bounding box center [904, 442] width 46 height 17
click at [1015, 490] on div "Применить" at bounding box center [1035, 499] width 112 height 28
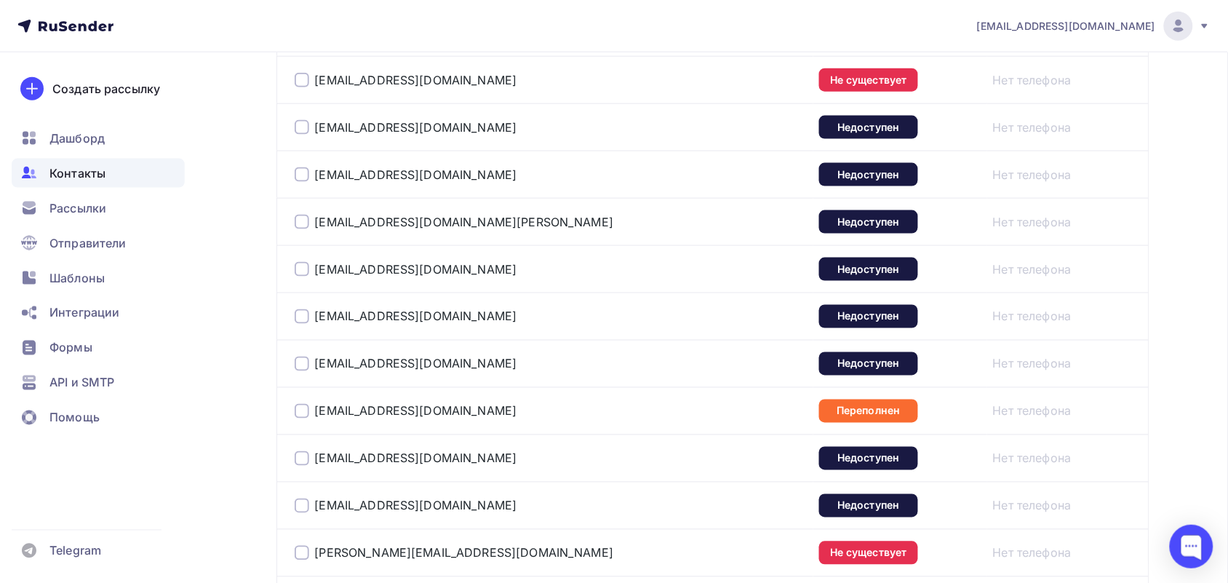
scroll to position [271, 0]
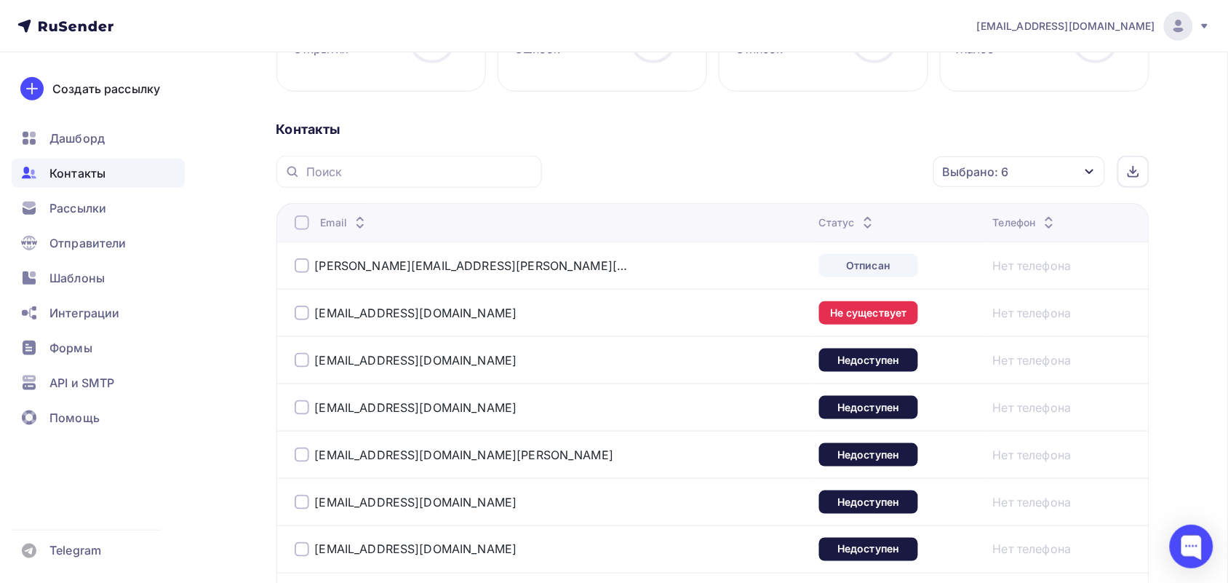
click at [87, 179] on span "Контакты" at bounding box center [77, 172] width 56 height 17
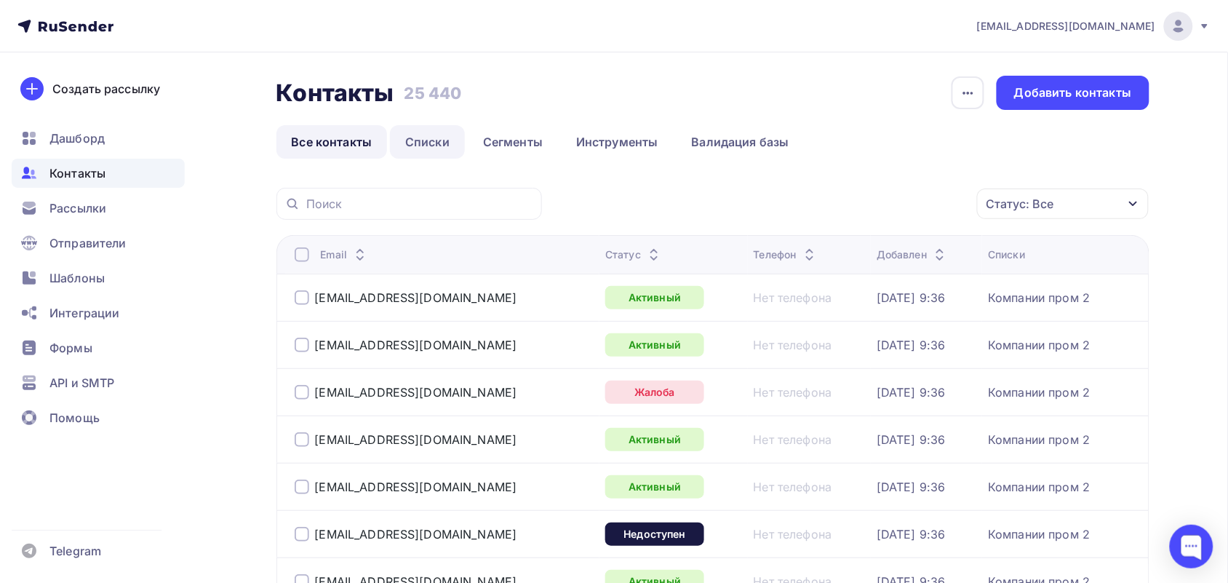
click at [435, 148] on link "Списки" at bounding box center [427, 141] width 75 height 33
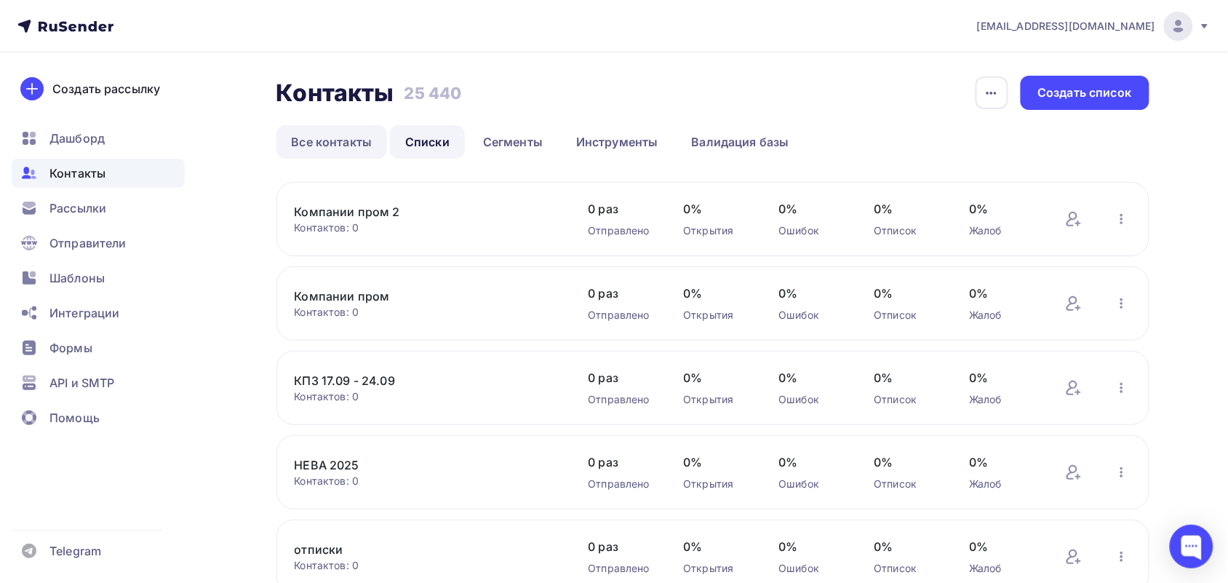
click at [335, 143] on link "Все контакты" at bounding box center [332, 141] width 111 height 33
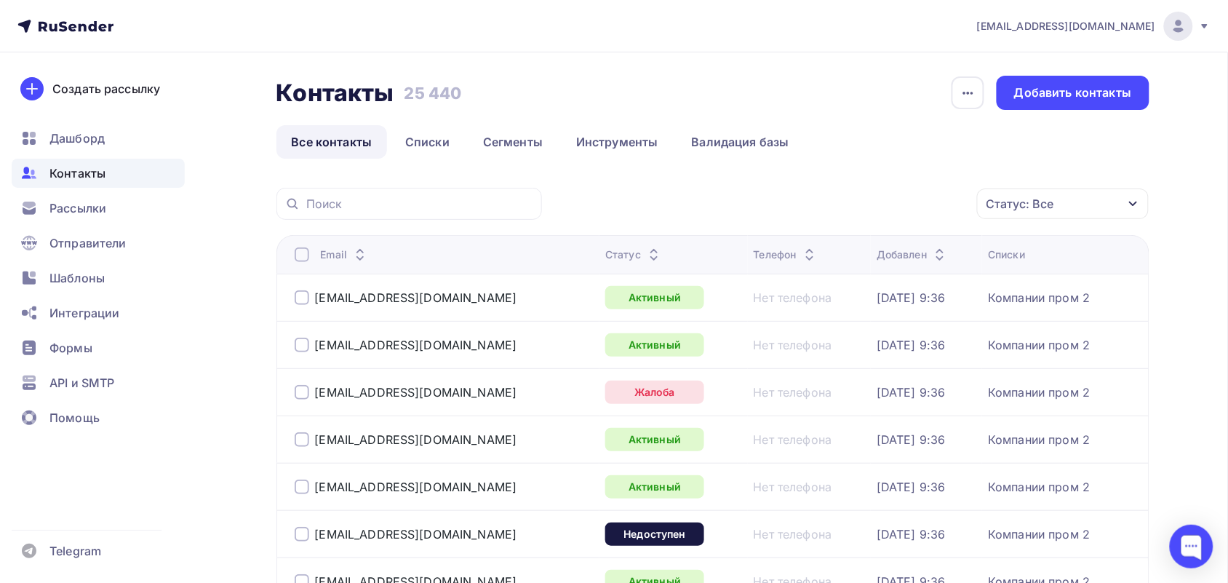
click at [335, 143] on link "Все контакты" at bounding box center [332, 141] width 111 height 33
click at [445, 139] on link "Списки" at bounding box center [427, 141] width 75 height 33
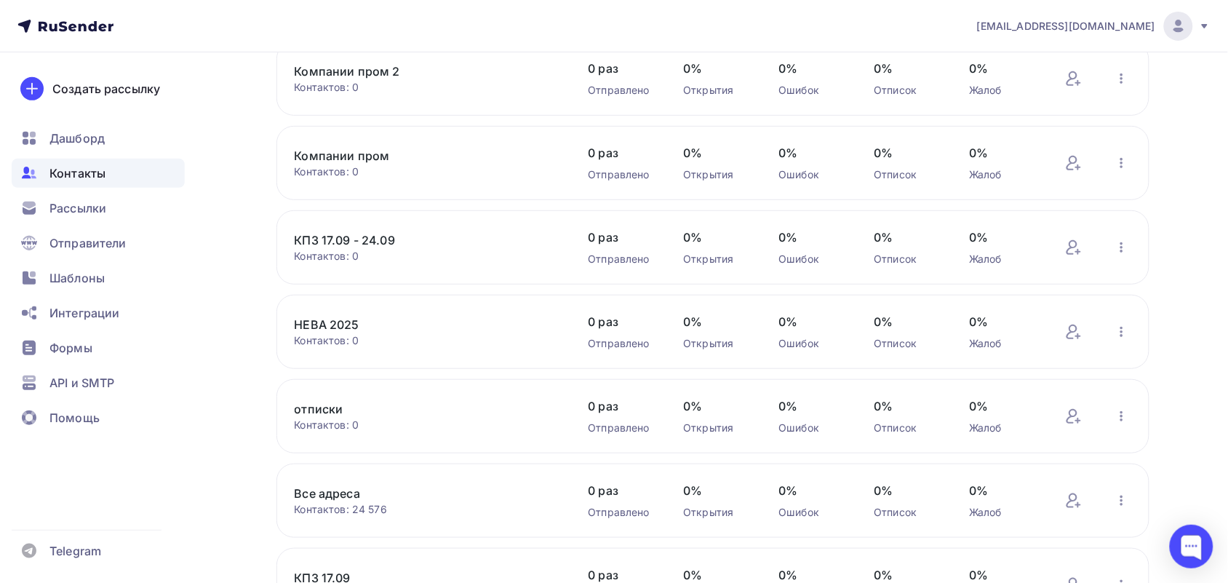
scroll to position [182, 0]
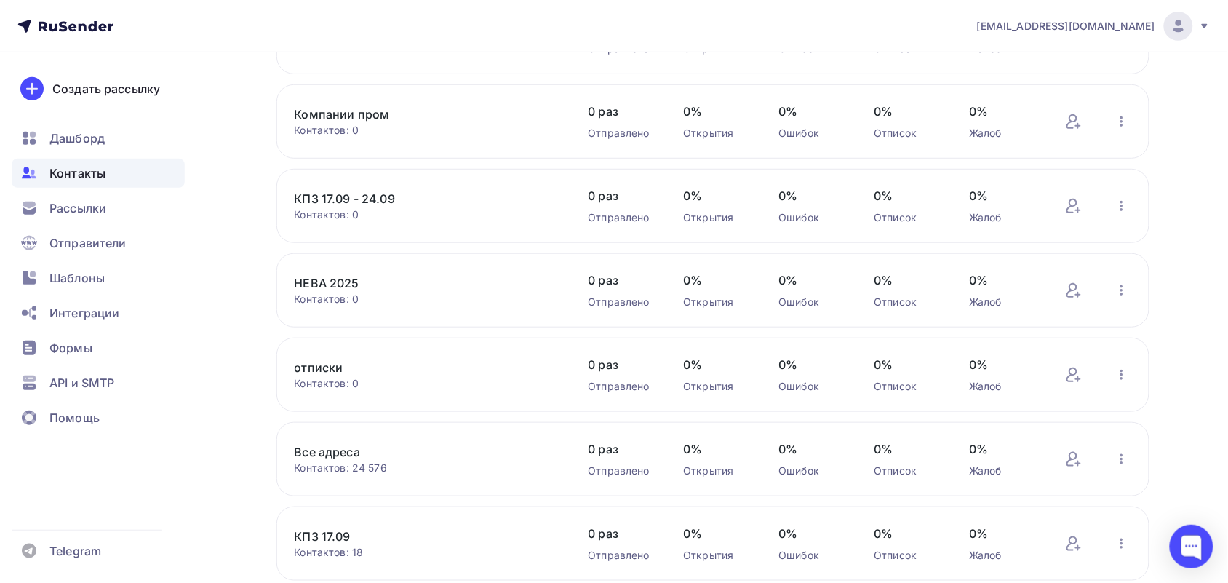
click at [324, 371] on link "отписки" at bounding box center [418, 367] width 247 height 17
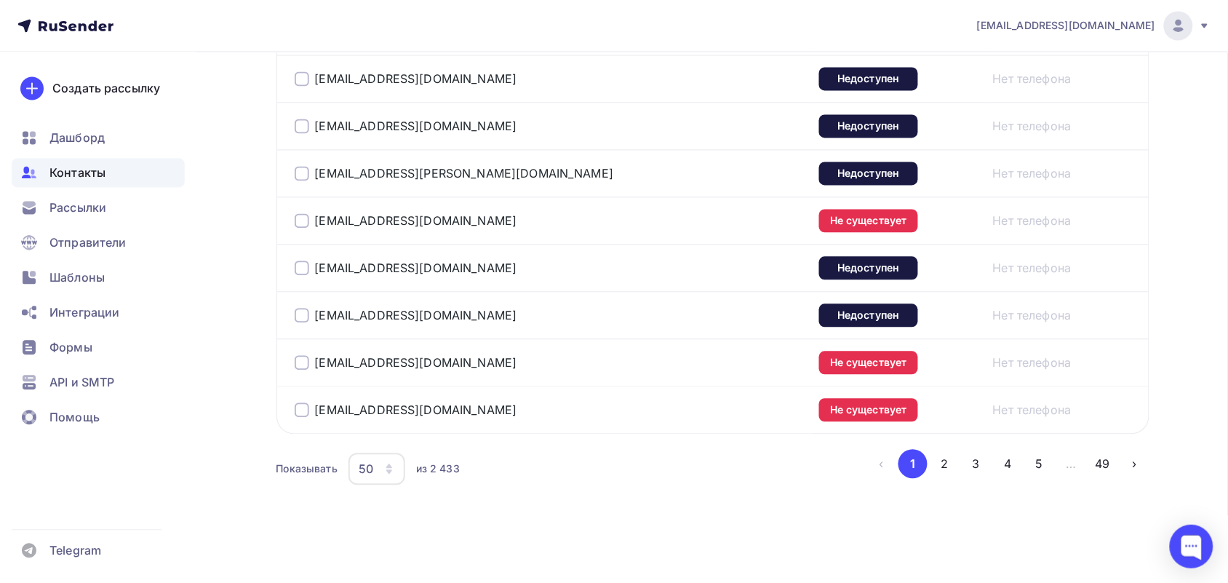
scroll to position [2454, 0]
click at [1104, 464] on button "49" at bounding box center [1103, 464] width 29 height 29
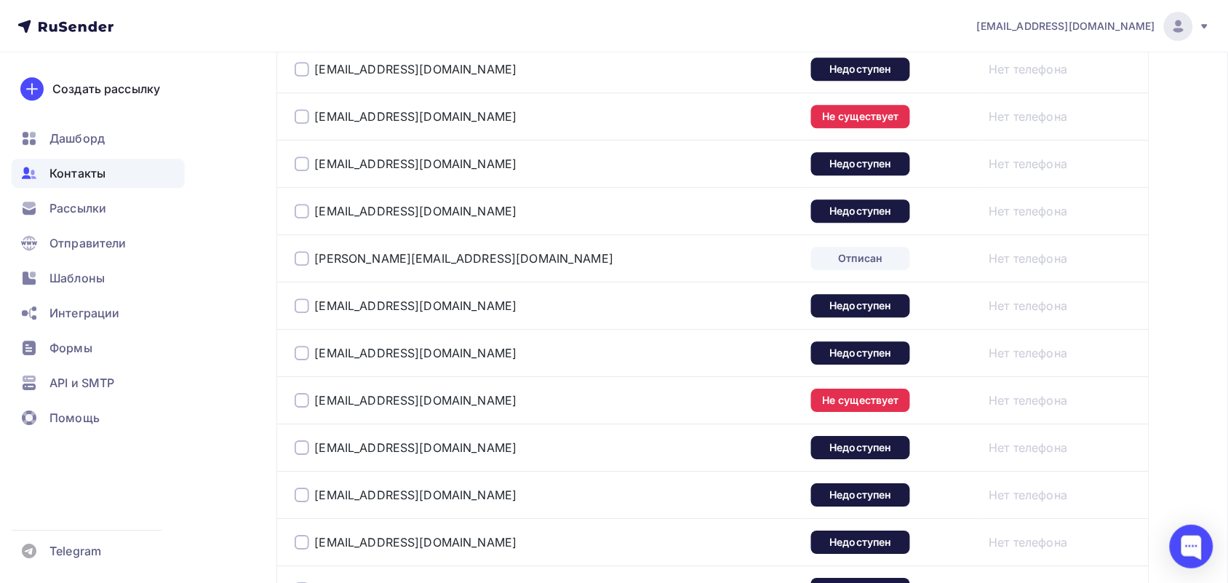
scroll to position [1646, 0]
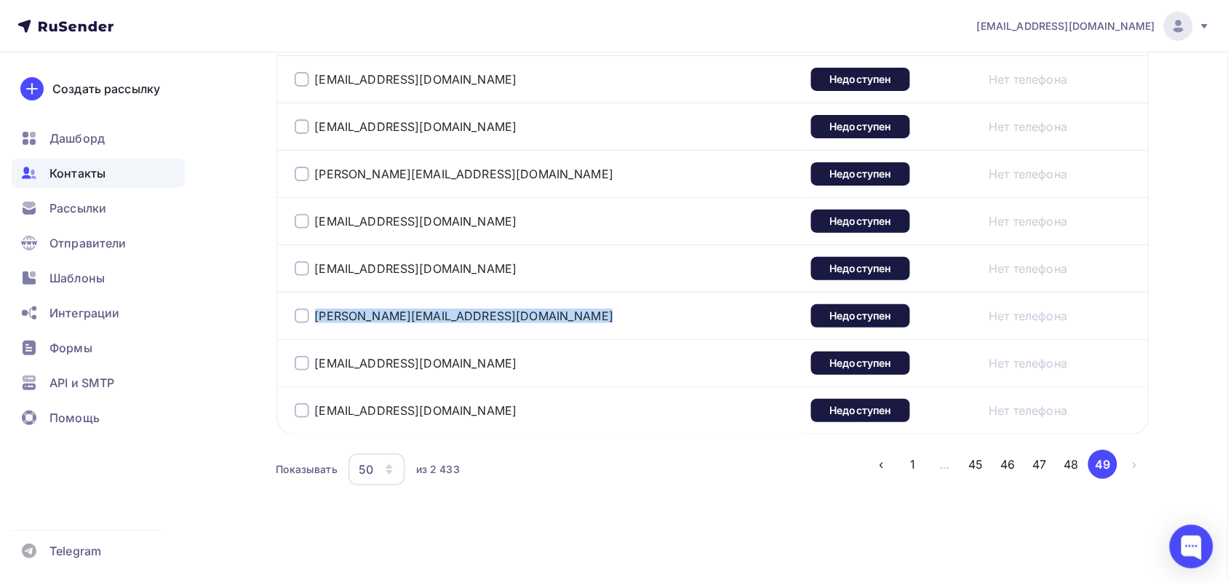
drag, startPoint x: 588, startPoint y: 328, endPoint x: 304, endPoint y: 318, distance: 284.0
click at [304, 318] on td "[PERSON_NAME][EMAIL_ADDRESS][DOMAIN_NAME]" at bounding box center [542, 315] width 530 height 47
copy div "n.gerasimova@zavod-metallist.ru"
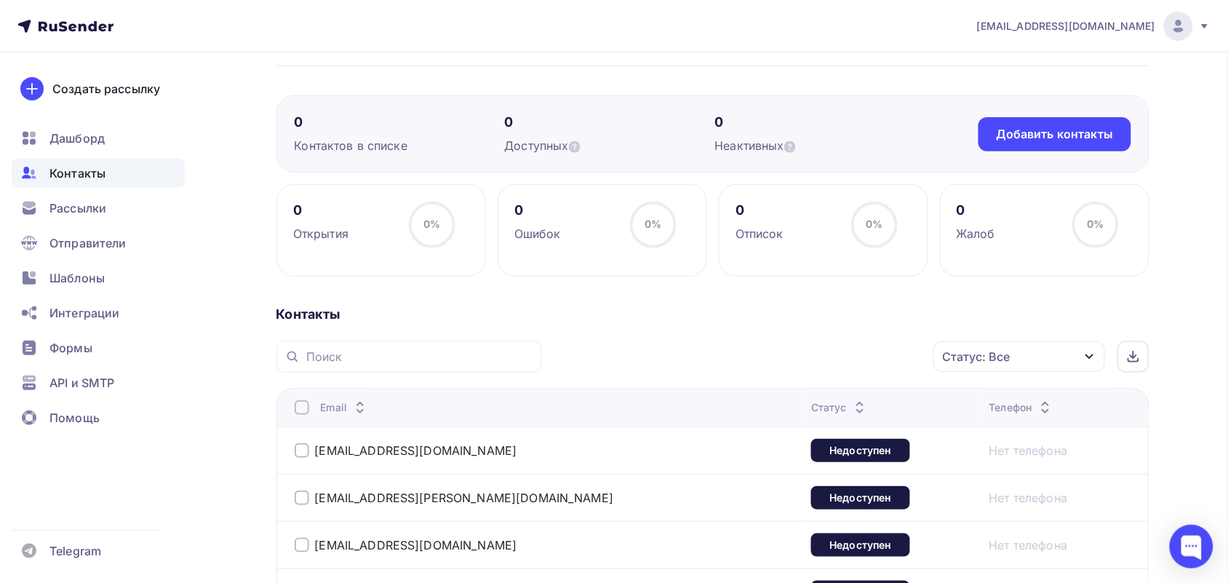
scroll to position [0, 0]
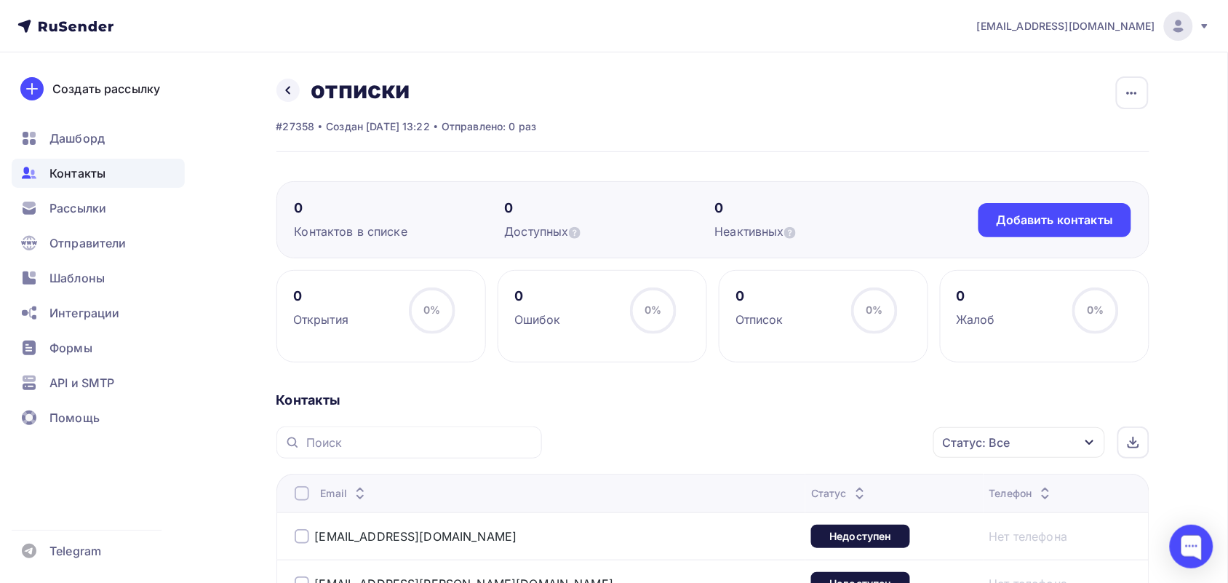
click at [70, 173] on span "Контакты" at bounding box center [77, 172] width 56 height 17
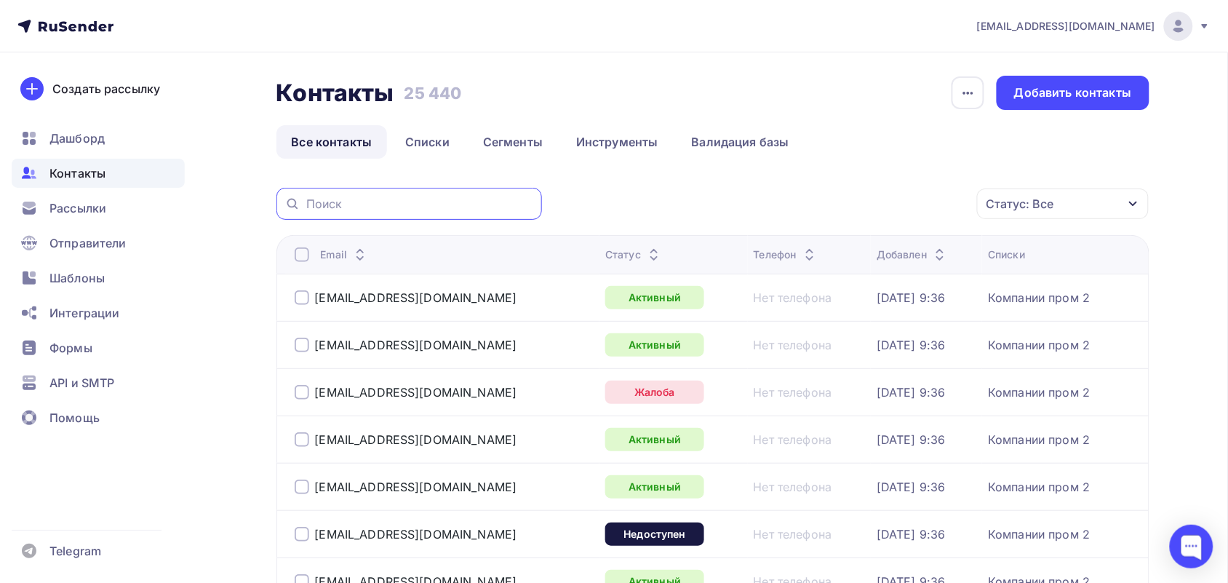
click at [358, 205] on input "text" at bounding box center [419, 204] width 227 height 16
paste input "n.gerasimova@zavod-metallist.ru"
type input "n.gerasimova@zavod-metallist.ru"
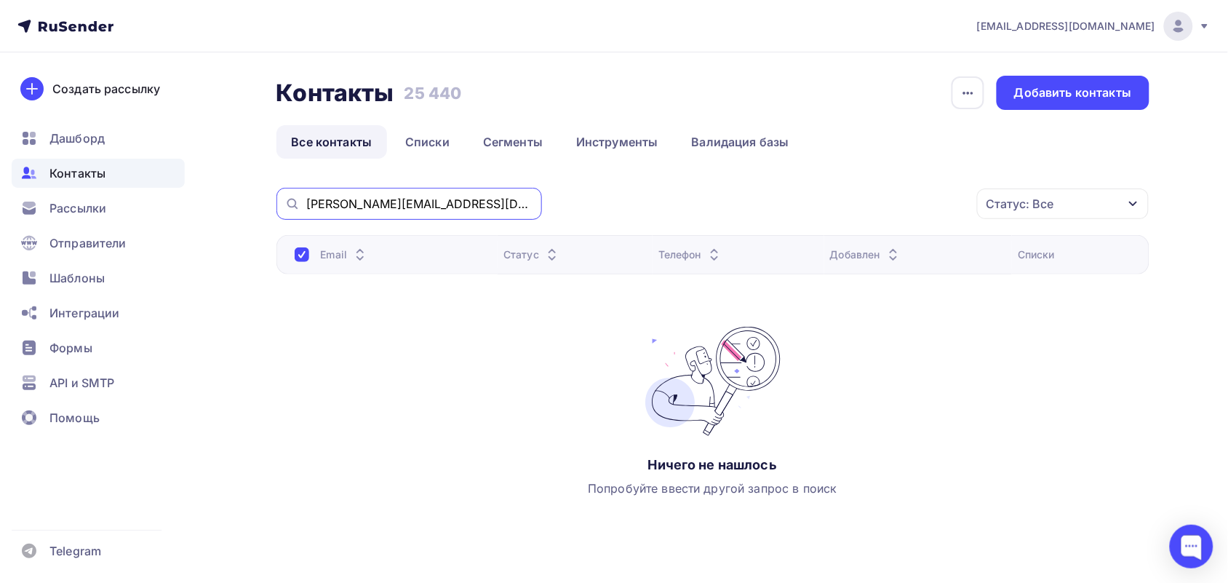
drag, startPoint x: 506, startPoint y: 202, endPoint x: 278, endPoint y: 202, distance: 228.5
click at [278, 202] on div "n.gerasimova@zavod-metallist.ru" at bounding box center [410, 204] width 266 height 32
click at [416, 132] on link "Списки" at bounding box center [427, 141] width 75 height 33
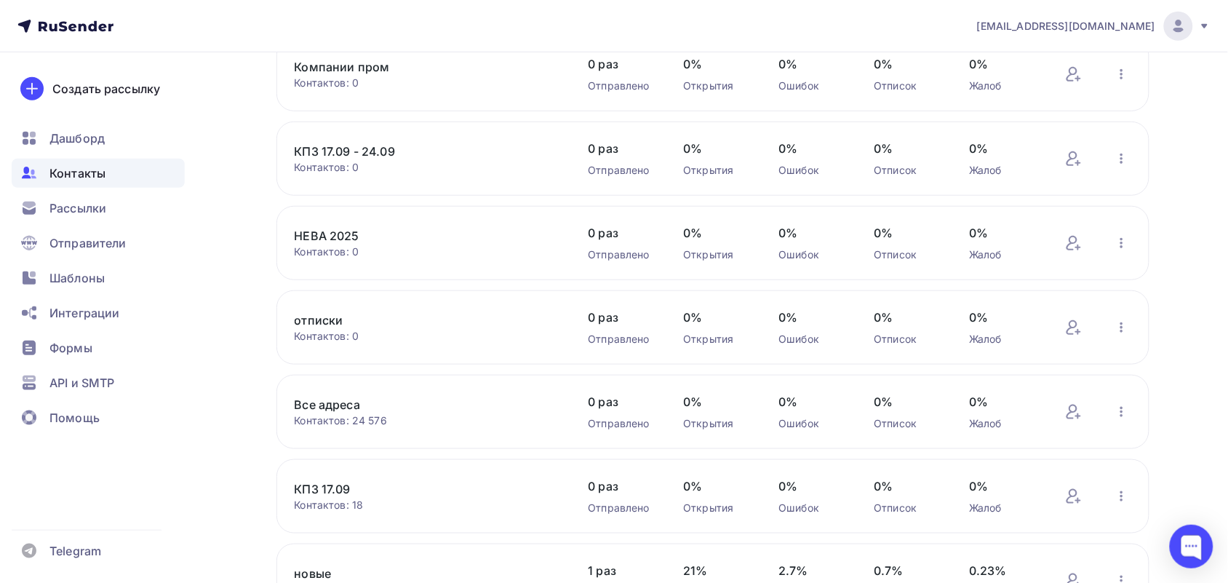
scroll to position [273, 0]
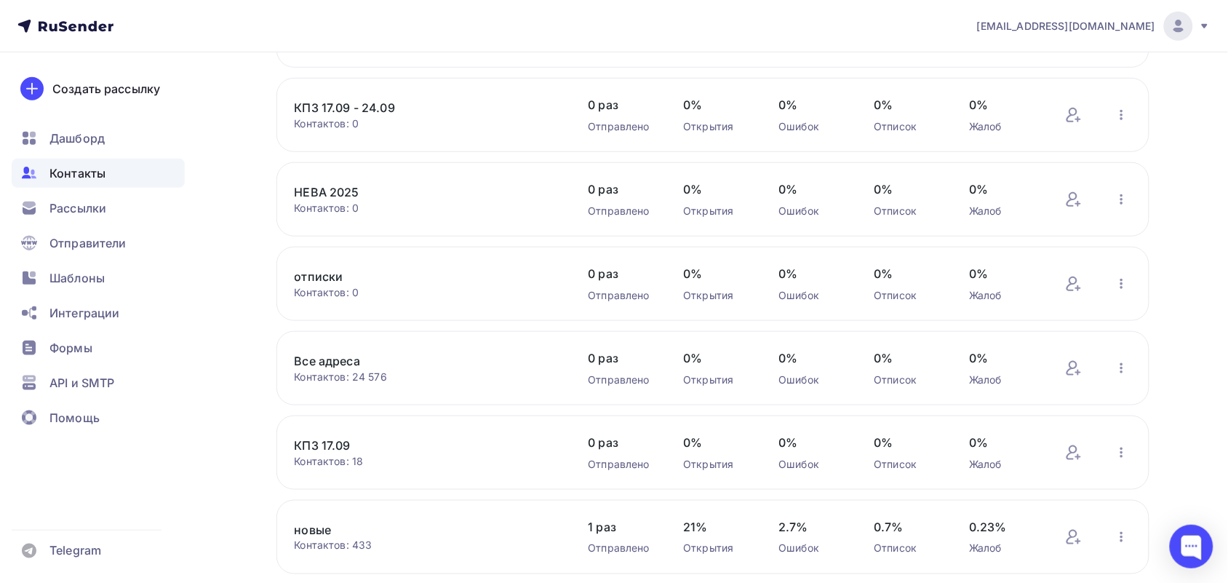
click at [343, 369] on link "Все адреса" at bounding box center [418, 360] width 247 height 17
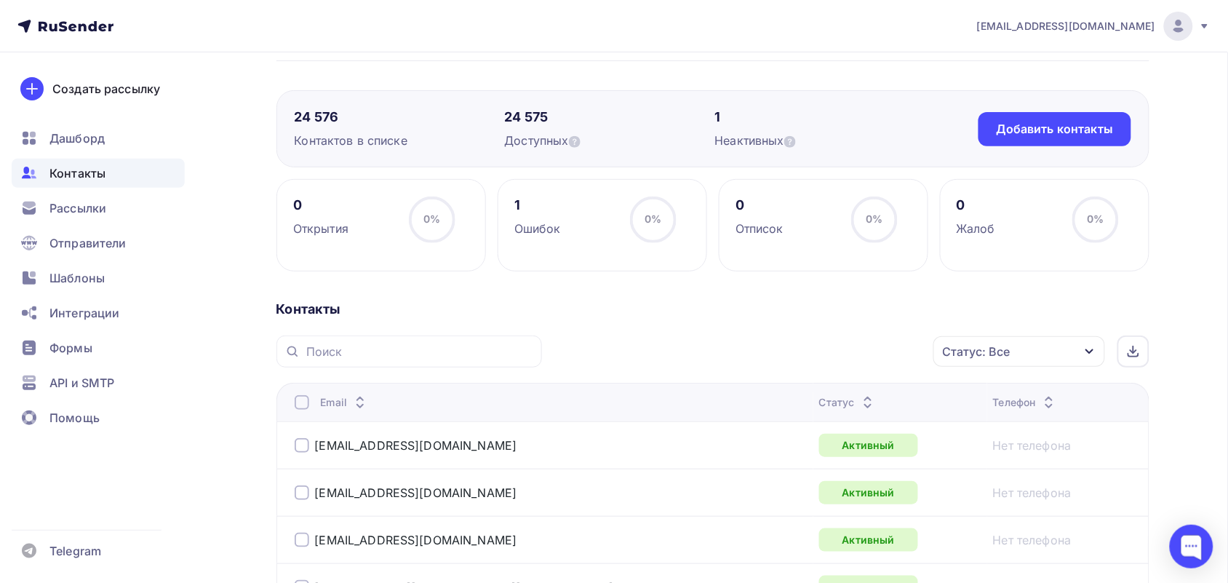
click at [1010, 358] on div "Статус: Все" at bounding box center [977, 351] width 68 height 17
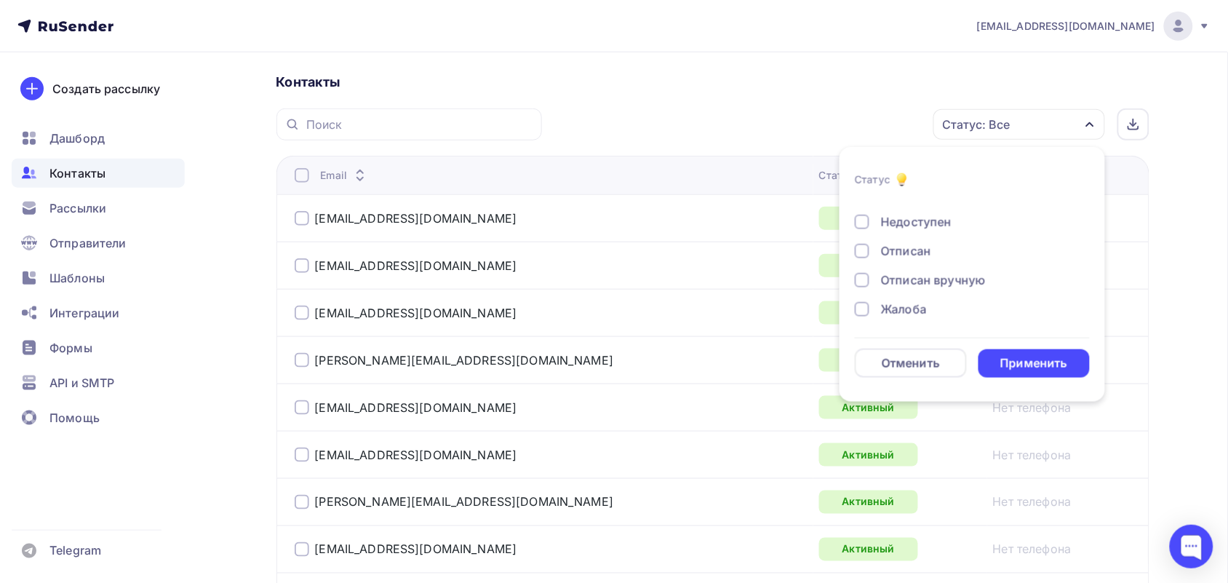
scroll to position [106, 0]
click at [866, 301] on div at bounding box center [862, 307] width 15 height 15
click at [868, 278] on div at bounding box center [862, 278] width 15 height 15
click at [859, 250] on div at bounding box center [862, 249] width 15 height 15
click at [857, 222] on div at bounding box center [862, 219] width 15 height 15
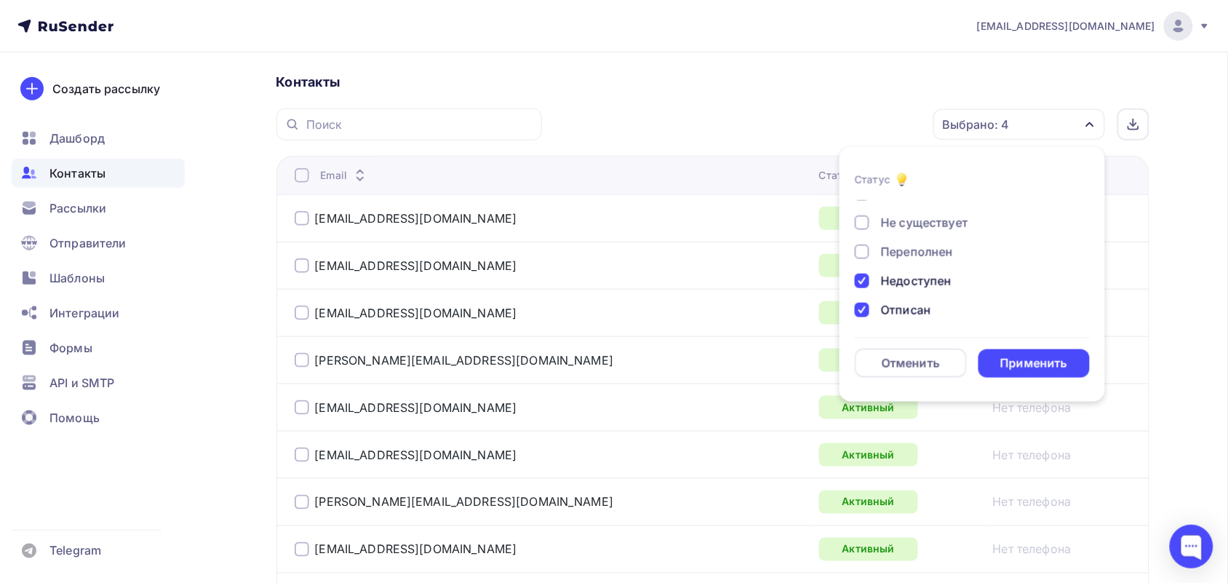
scroll to position [15, 0]
click at [863, 278] on div at bounding box center [862, 281] width 15 height 15
click at [868, 247] on div at bounding box center [862, 252] width 15 height 15
click at [1027, 351] on div "Применить" at bounding box center [1035, 363] width 112 height 28
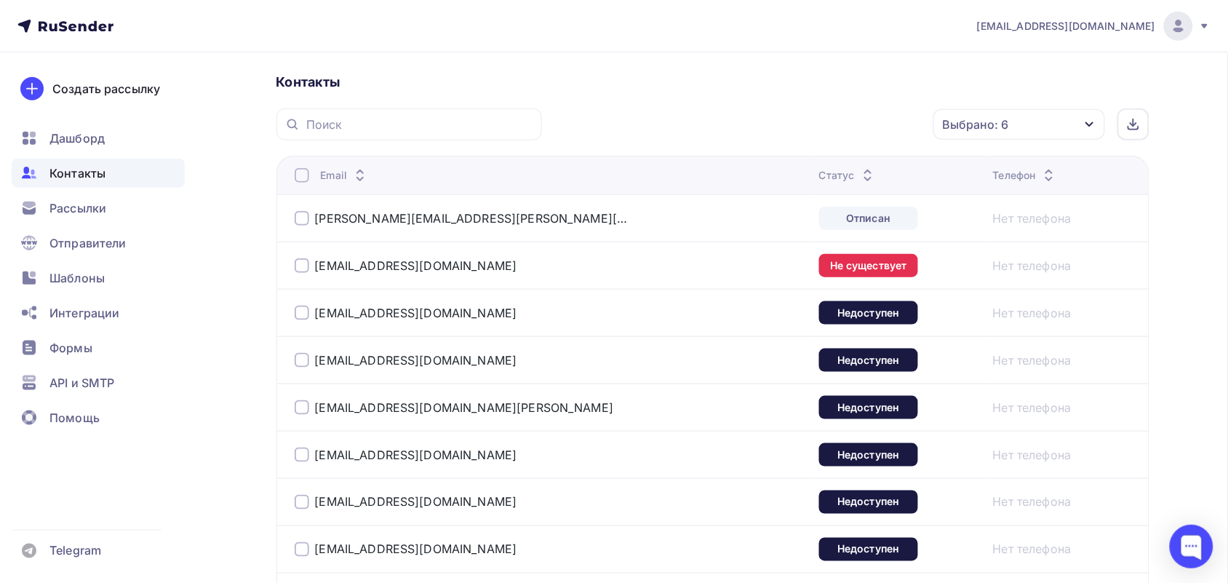
click at [306, 176] on div at bounding box center [302, 175] width 15 height 15
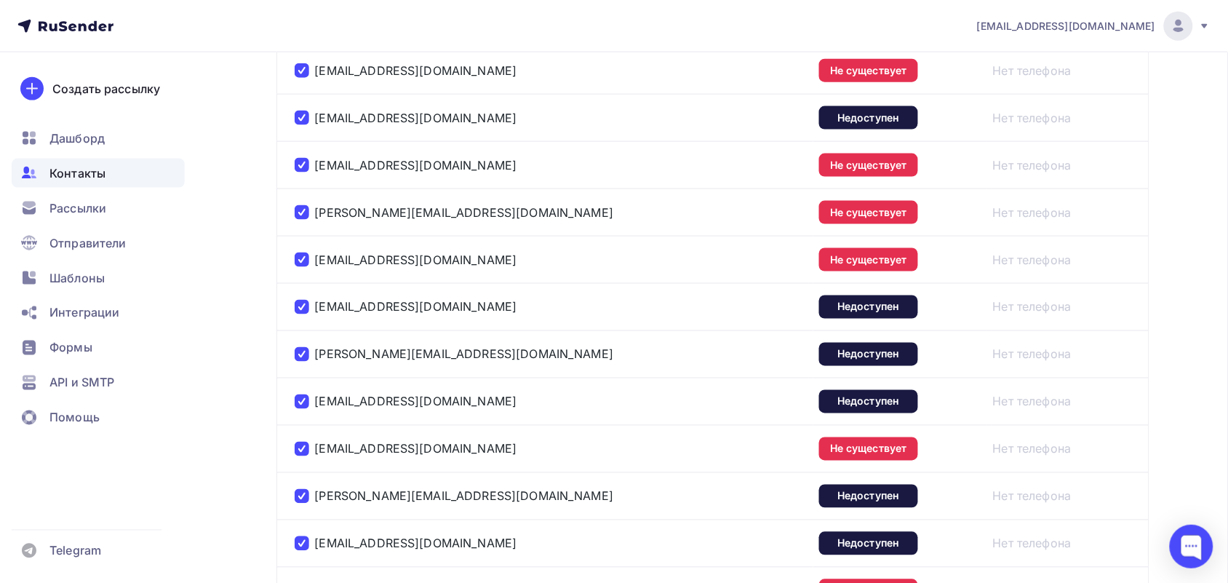
scroll to position [2410, 0]
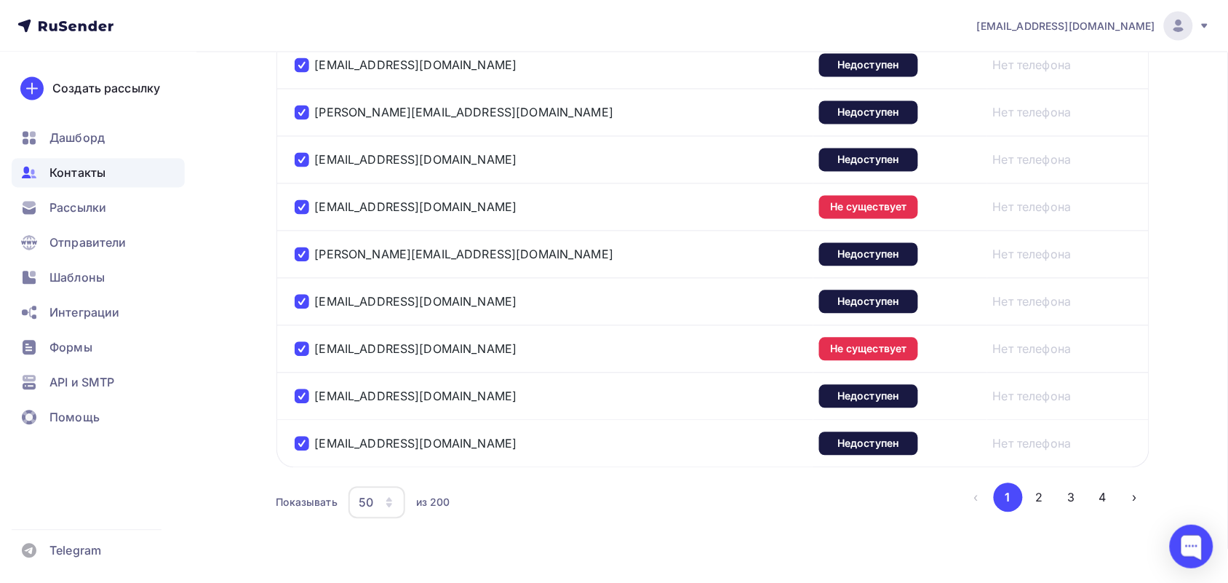
click at [368, 512] on div "50" at bounding box center [366, 502] width 15 height 17
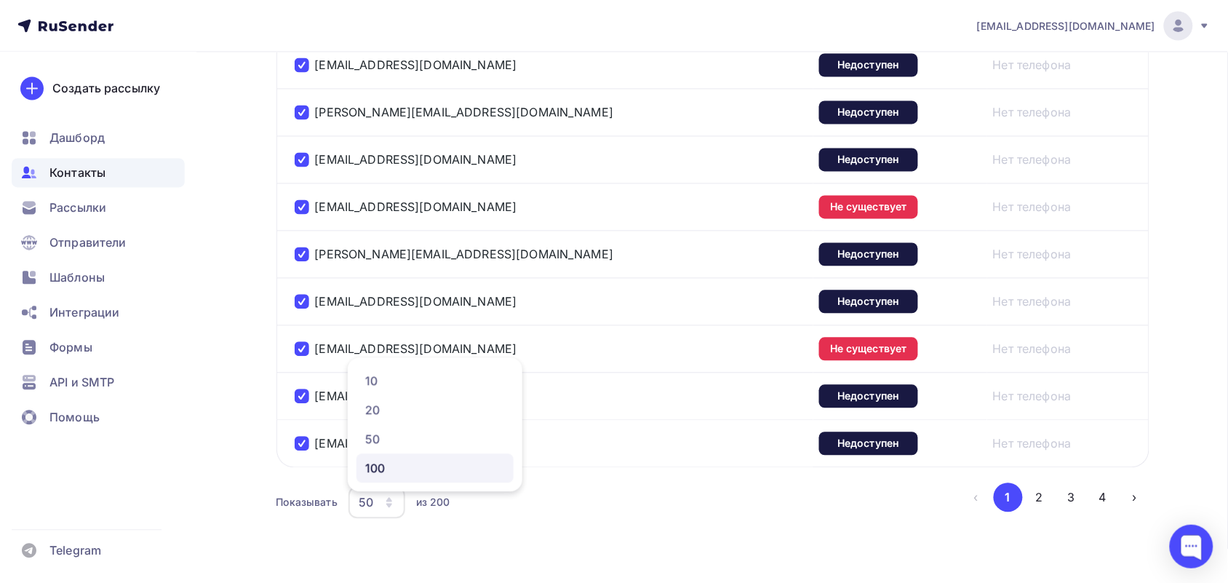
click at [378, 477] on div "100" at bounding box center [435, 468] width 140 height 17
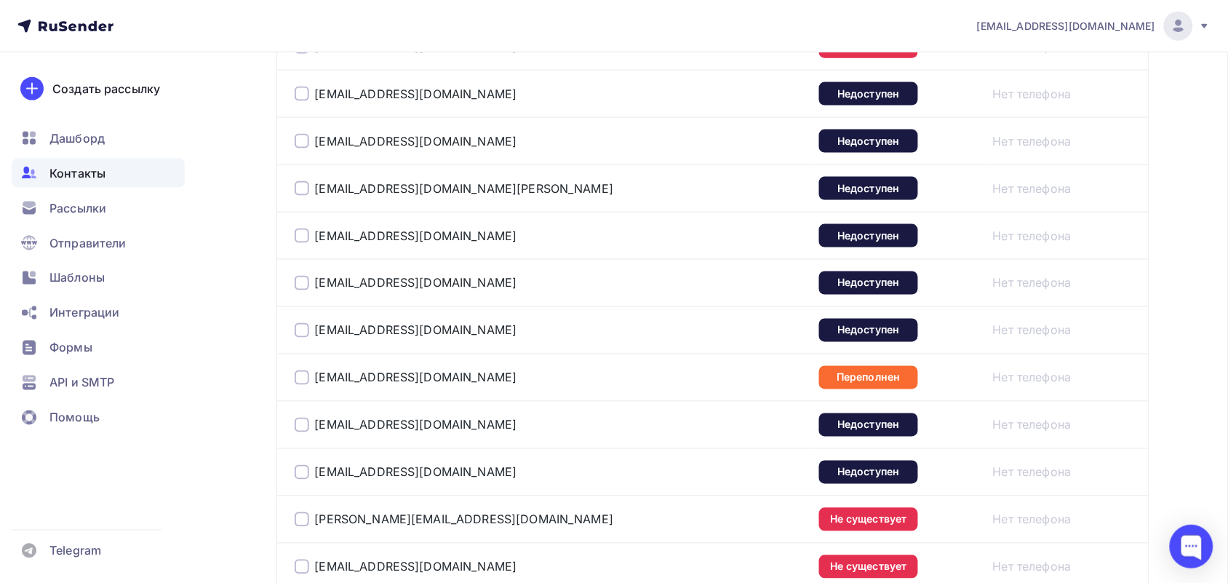
scroll to position [370, 0]
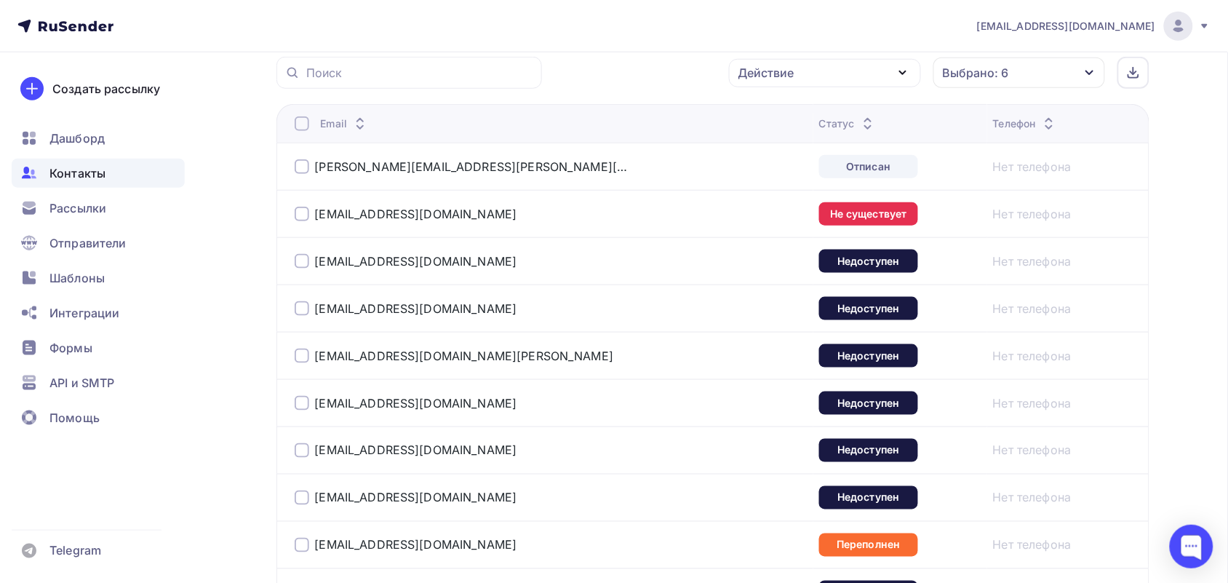
click at [306, 119] on div at bounding box center [302, 123] width 15 height 15
click at [303, 121] on div at bounding box center [302, 123] width 15 height 15
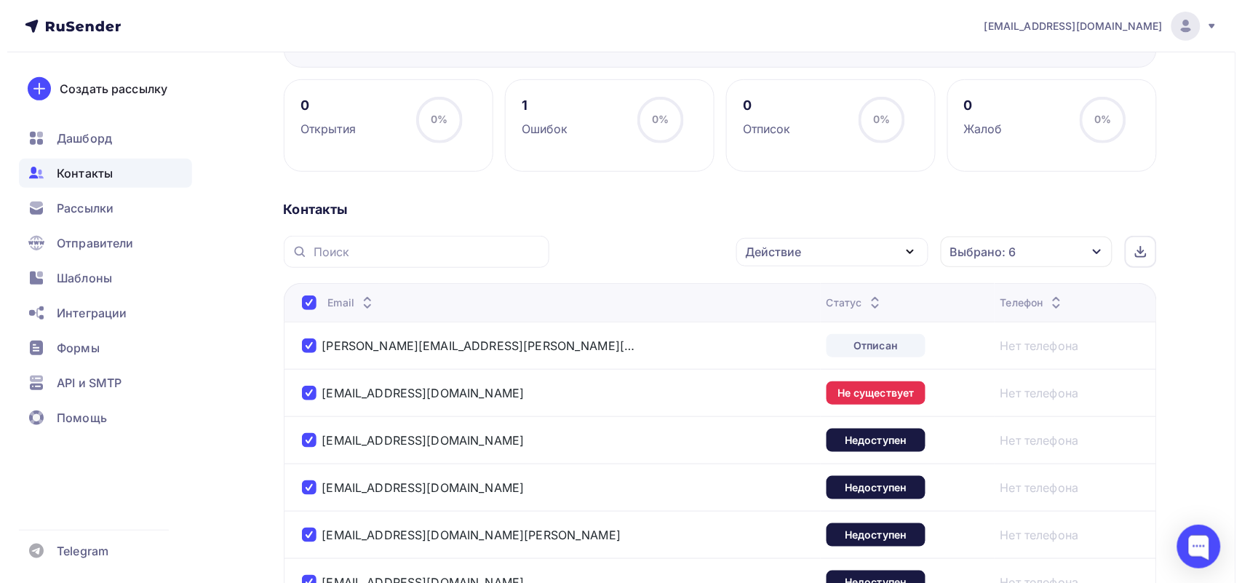
scroll to position [188, 0]
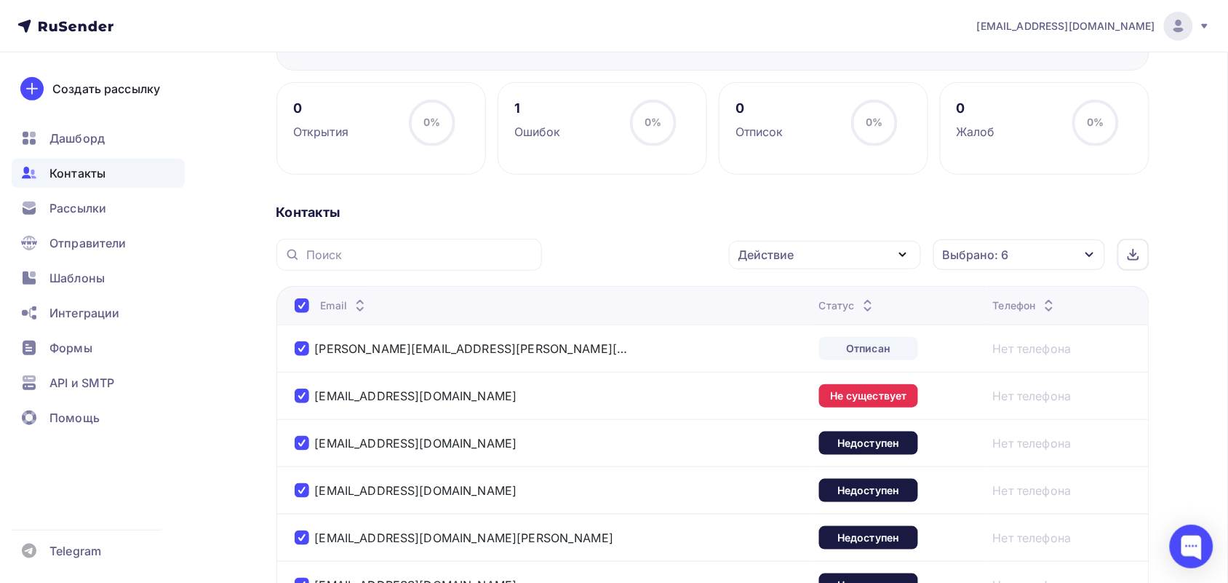
click at [835, 263] on div "Действие" at bounding box center [825, 255] width 192 height 28
click at [821, 304] on div "Добавить в списки" at bounding box center [803, 297] width 112 height 17
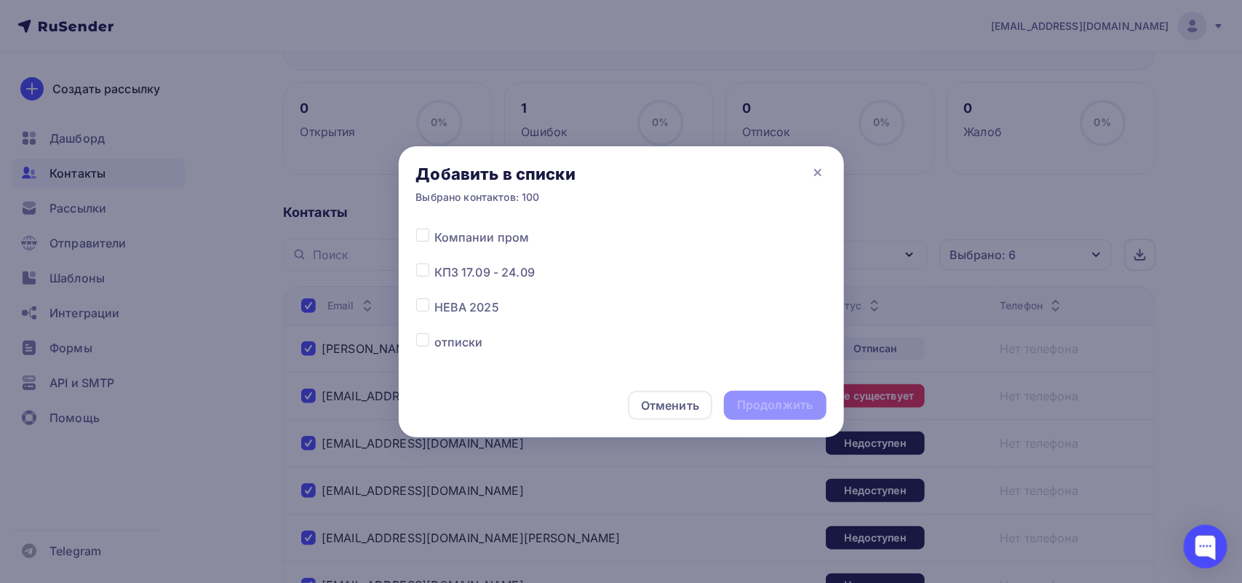
scroll to position [91, 0]
click at [434, 306] on label at bounding box center [434, 306] width 0 height 0
click at [426, 319] on input "checkbox" at bounding box center [422, 312] width 13 height 13
checkbox input "true"
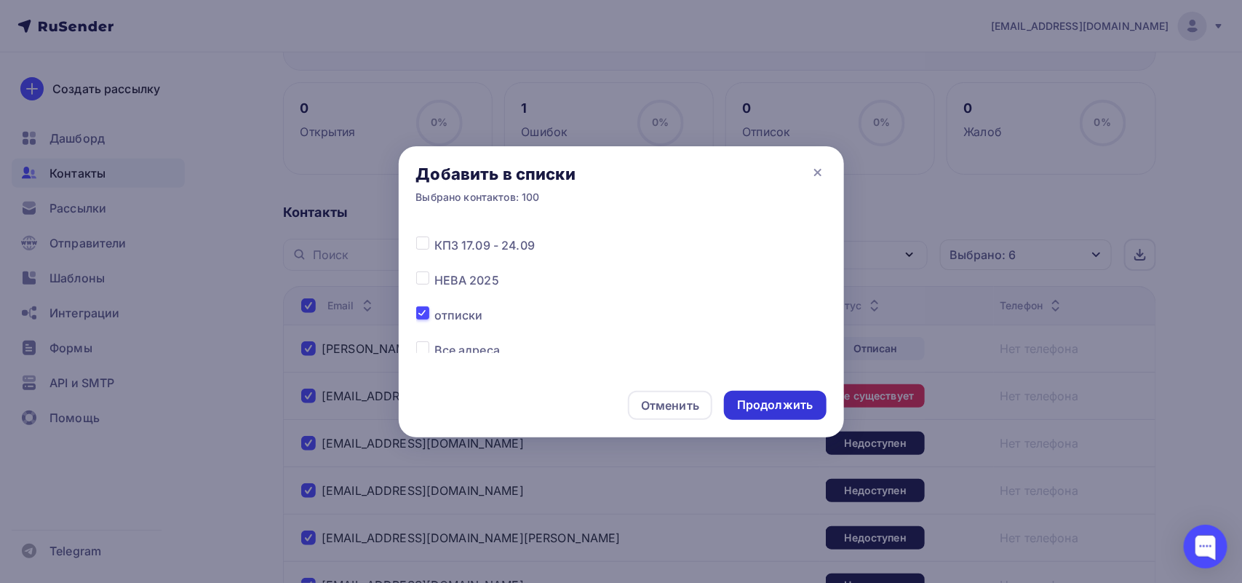
click at [798, 404] on div "Продолжить" at bounding box center [775, 405] width 76 height 17
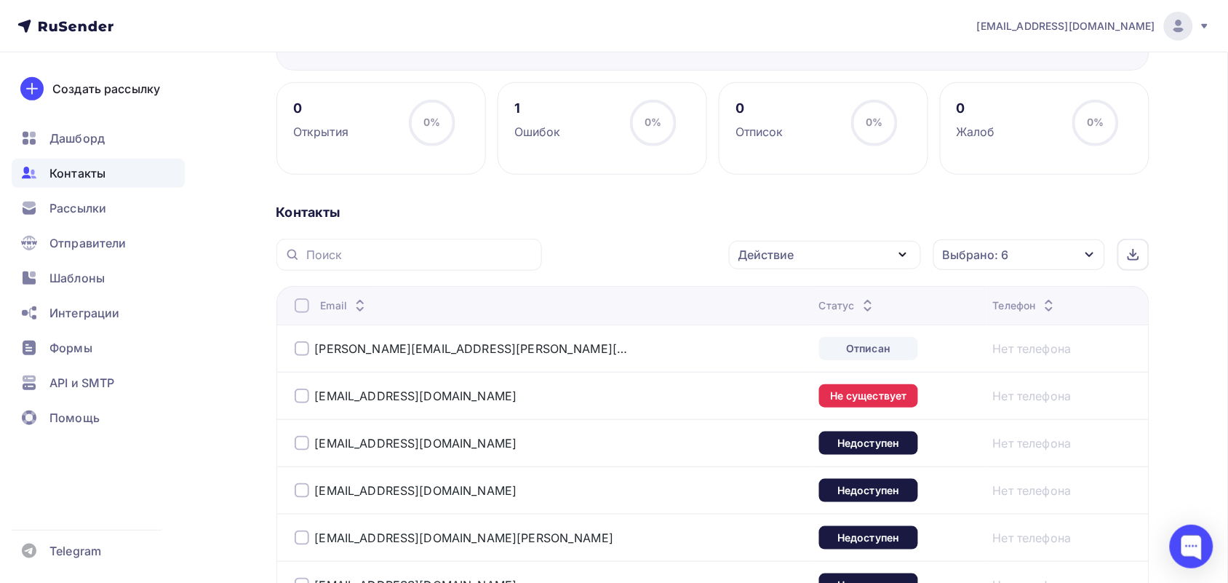
click at [302, 302] on div at bounding box center [302, 305] width 15 height 15
click at [803, 266] on div "Действие" at bounding box center [825, 255] width 192 height 28
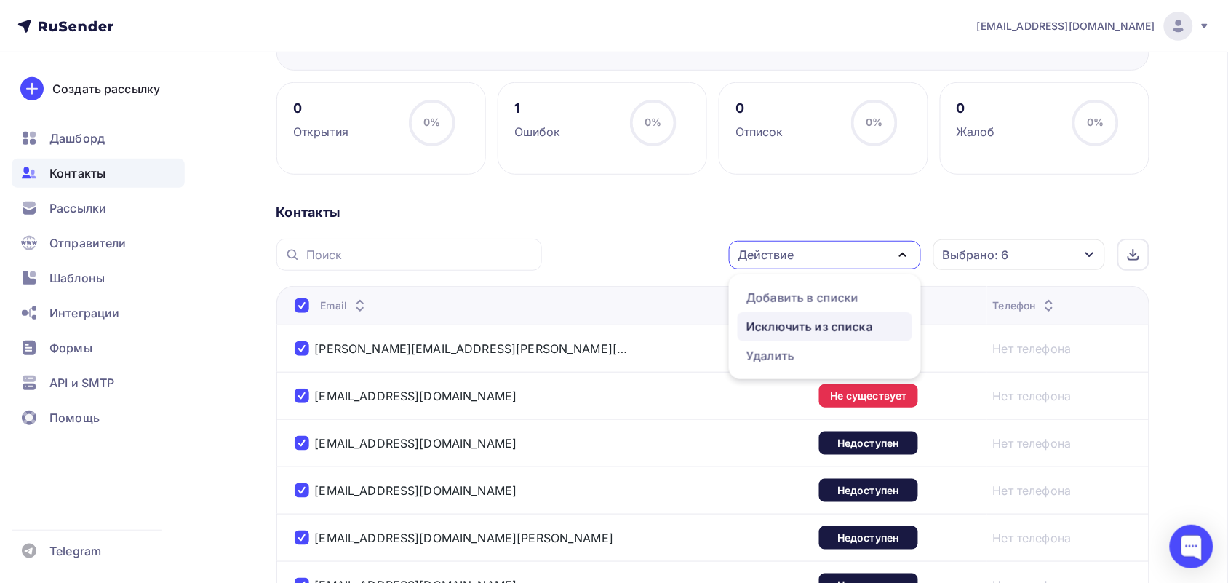
click at [794, 328] on div "Исключить из списка" at bounding box center [810, 326] width 127 height 17
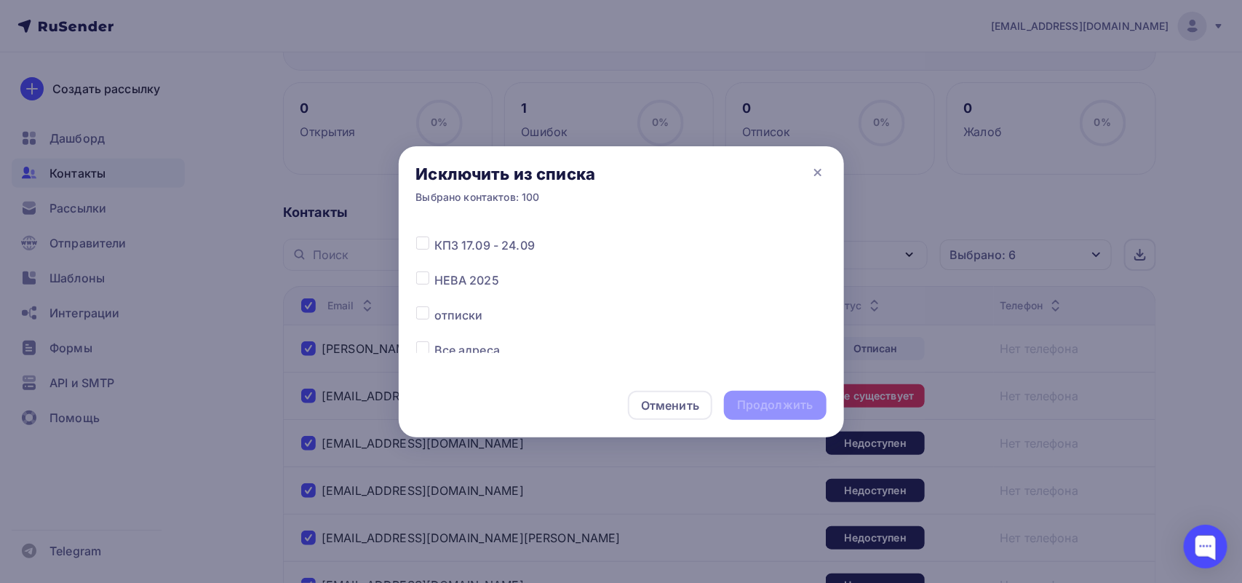
click at [434, 306] on label at bounding box center [434, 306] width 0 height 0
click at [420, 311] on input "checkbox" at bounding box center [422, 312] width 13 height 13
click at [434, 306] on label at bounding box center [434, 306] width 0 height 0
click at [420, 311] on input "checkbox" at bounding box center [422, 312] width 13 height 13
checkbox input "false"
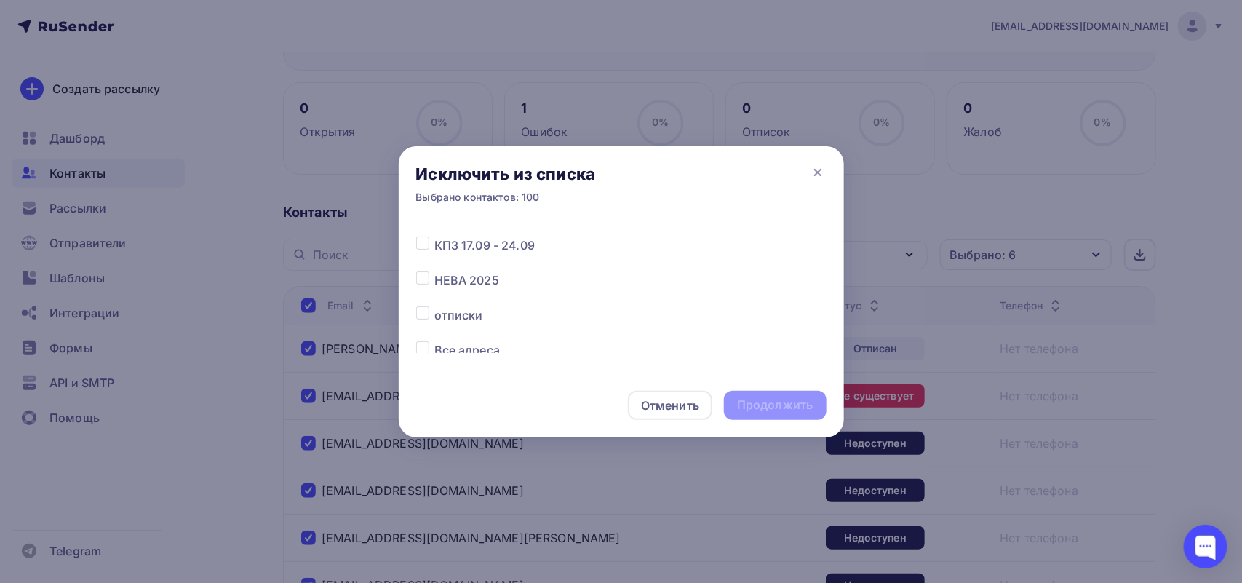
click at [434, 341] on label at bounding box center [434, 341] width 0 height 0
click at [422, 346] on input "checkbox" at bounding box center [422, 347] width 13 height 13
checkbox input "true"
click at [794, 406] on div "Продолжить" at bounding box center [775, 405] width 76 height 17
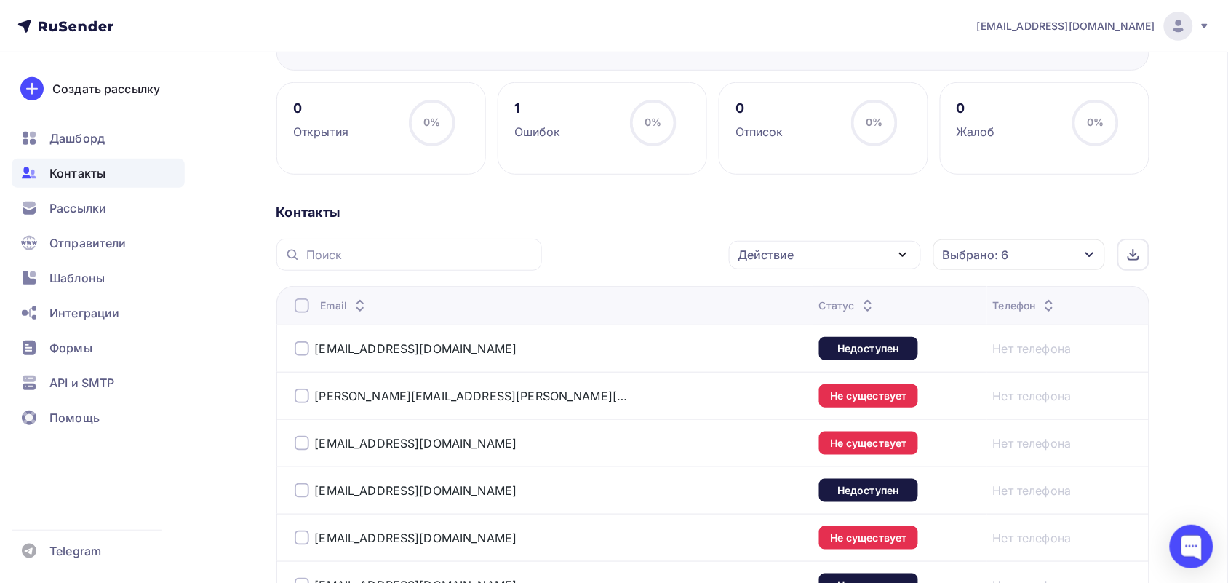
click at [302, 306] on div at bounding box center [302, 305] width 15 height 15
click at [851, 262] on div "Действие" at bounding box center [825, 255] width 192 height 28
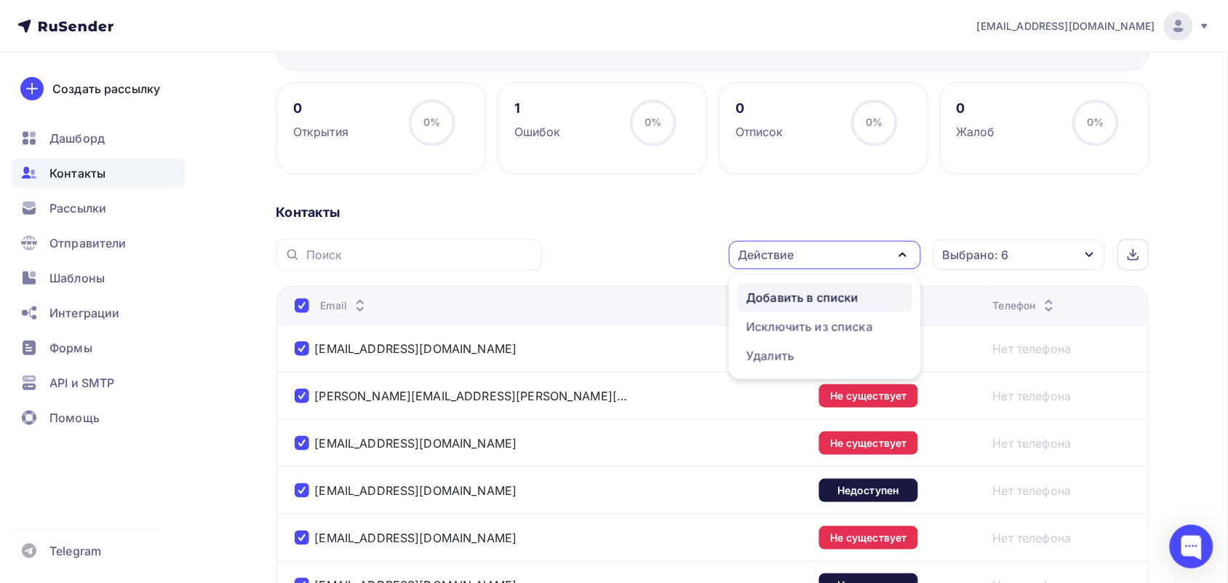
click at [846, 303] on div "Добавить в списки" at bounding box center [803, 297] width 112 height 17
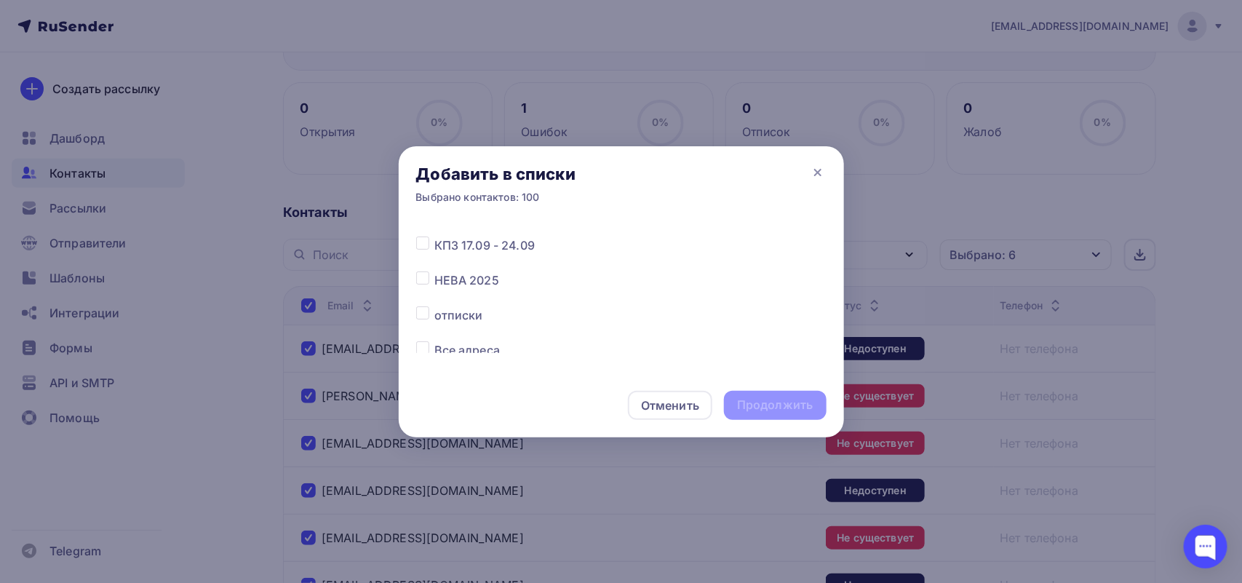
scroll to position [182, 0]
click at [434, 250] on label at bounding box center [434, 250] width 0 height 0
click at [420, 257] on input "checkbox" at bounding box center [422, 256] width 13 height 13
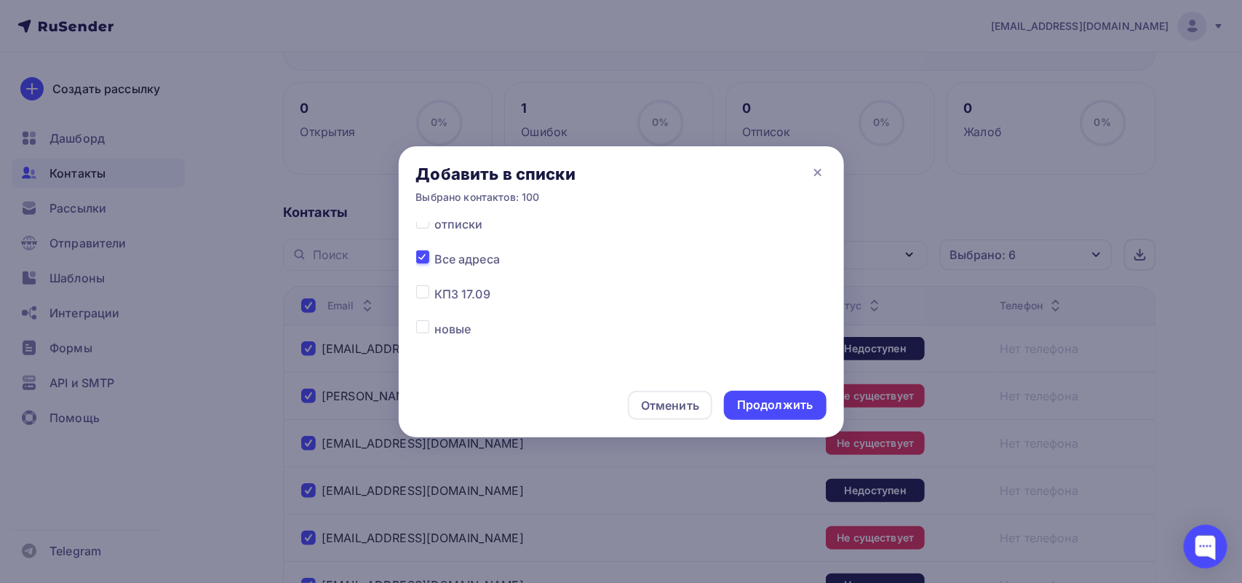
click at [434, 250] on label at bounding box center [434, 250] width 0 height 0
click at [424, 259] on input "checkbox" at bounding box center [422, 256] width 13 height 13
checkbox input "false"
click at [434, 215] on label at bounding box center [434, 215] width 0 height 0
click at [426, 226] on input "checkbox" at bounding box center [422, 221] width 13 height 13
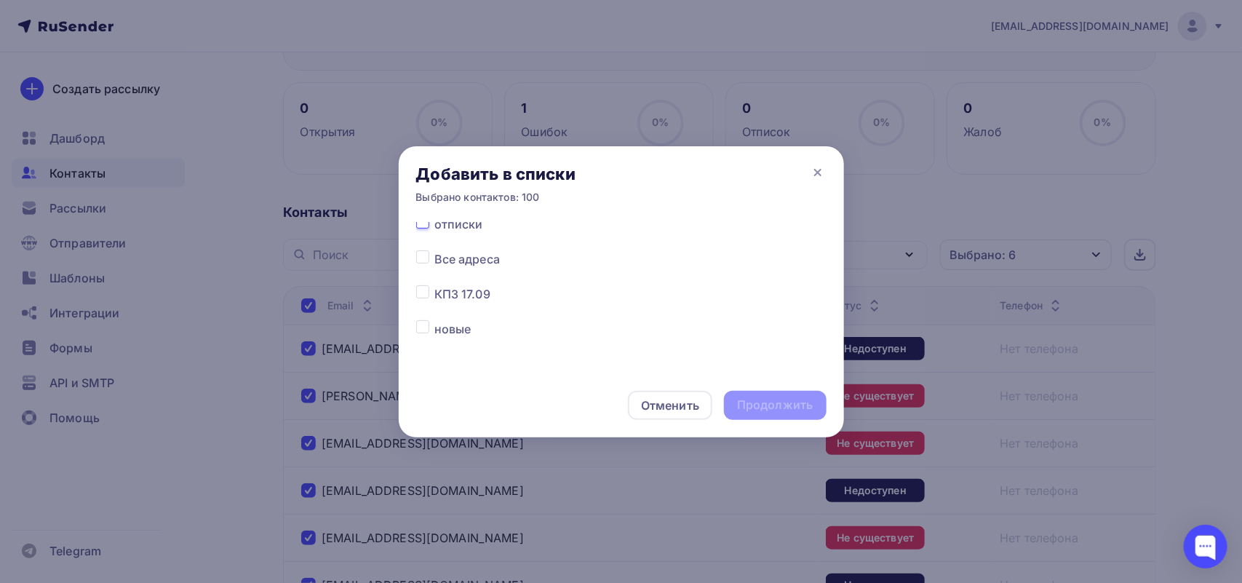
checkbox input "true"
click at [769, 405] on div "Продолжить" at bounding box center [775, 405] width 76 height 17
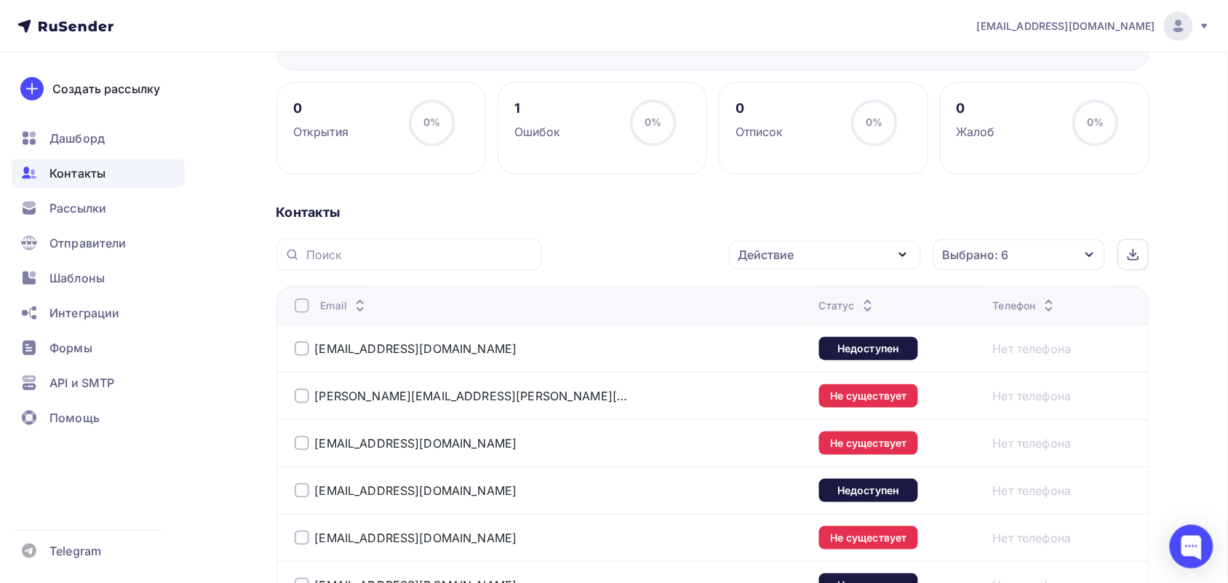
click at [304, 307] on div at bounding box center [302, 305] width 15 height 15
click at [797, 249] on div "Действие" at bounding box center [825, 255] width 192 height 28
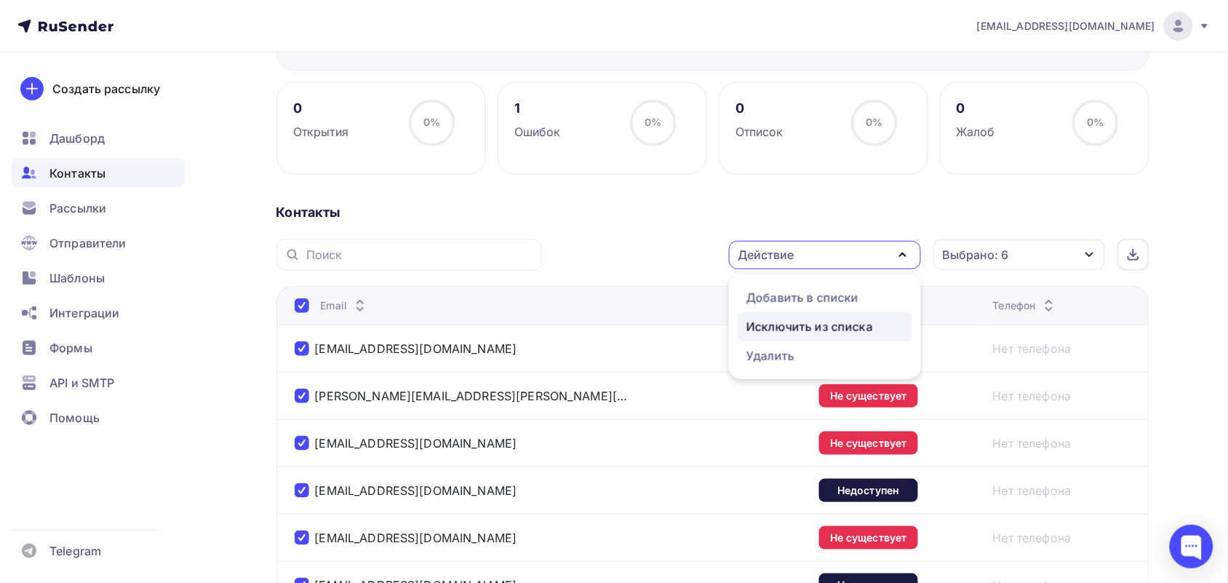
click at [805, 329] on div "Исключить из списка" at bounding box center [810, 326] width 127 height 17
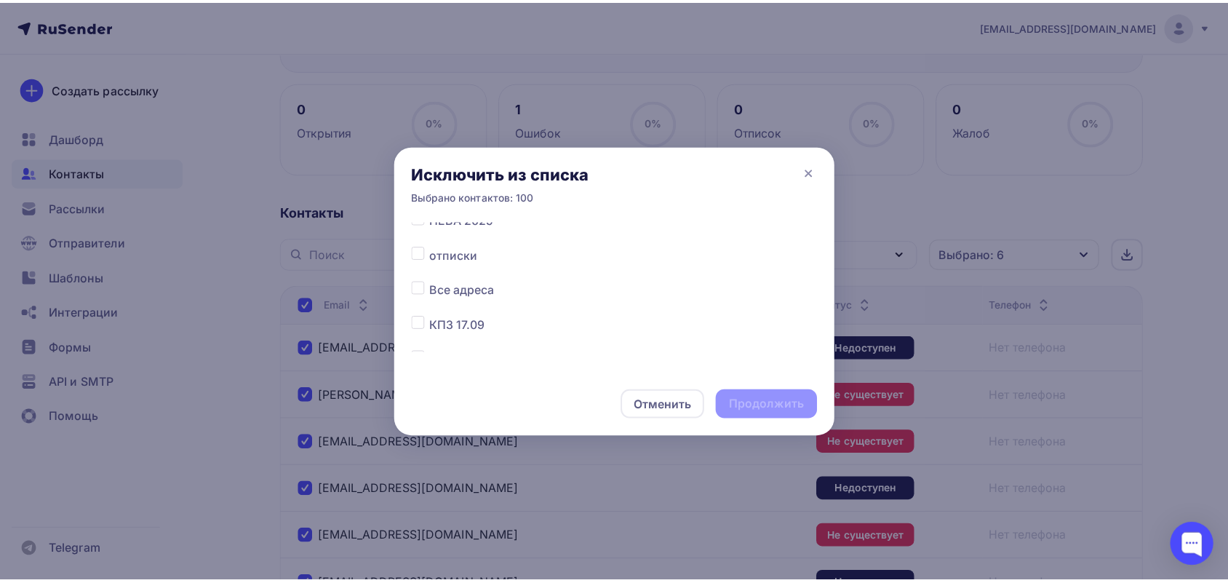
scroll to position [182, 0]
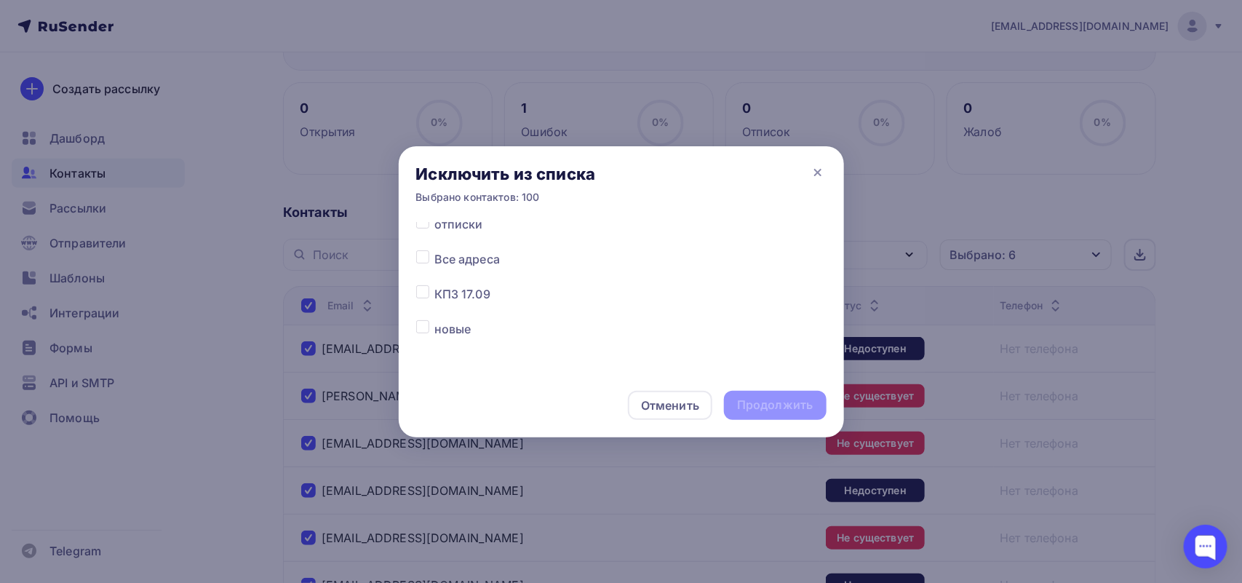
click at [434, 256] on div at bounding box center [425, 258] width 18 height 17
click at [434, 250] on label at bounding box center [434, 250] width 0 height 0
click at [422, 259] on input "checkbox" at bounding box center [422, 256] width 13 height 13
checkbox input "true"
click at [752, 398] on div "Продолжить" at bounding box center [775, 405] width 76 height 17
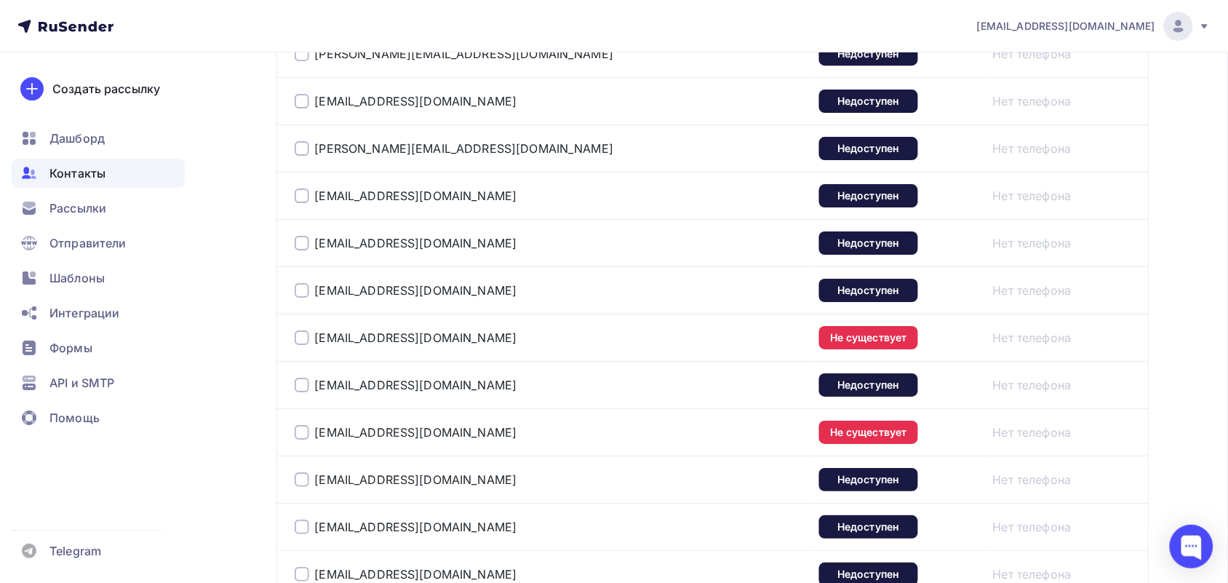
scroll to position [4827, 0]
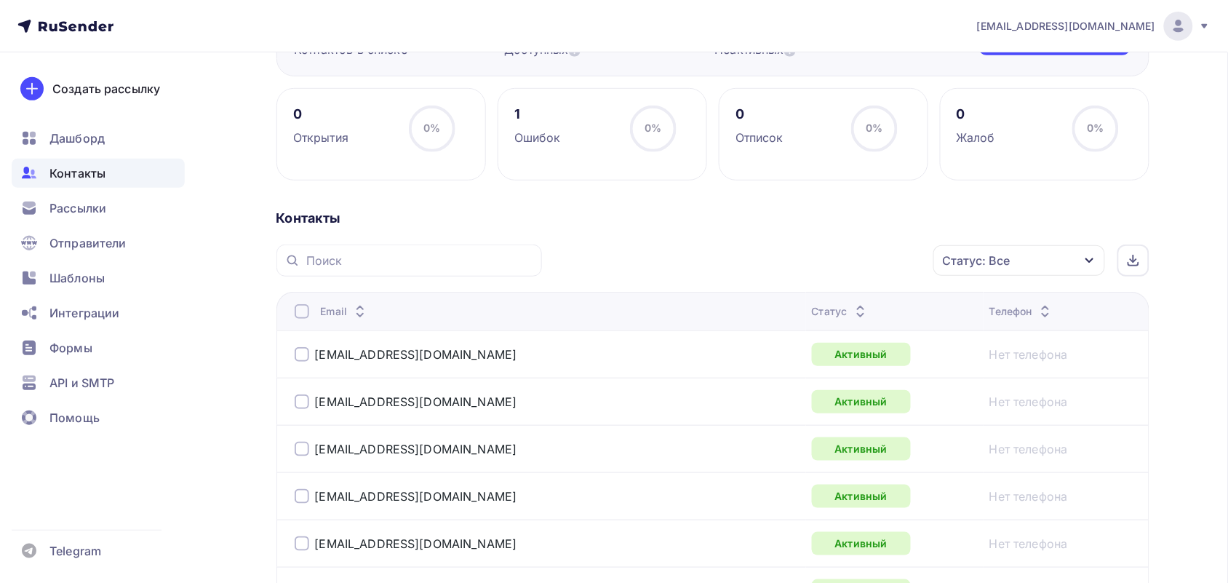
click at [976, 257] on div "Статус: Все" at bounding box center [977, 260] width 68 height 17
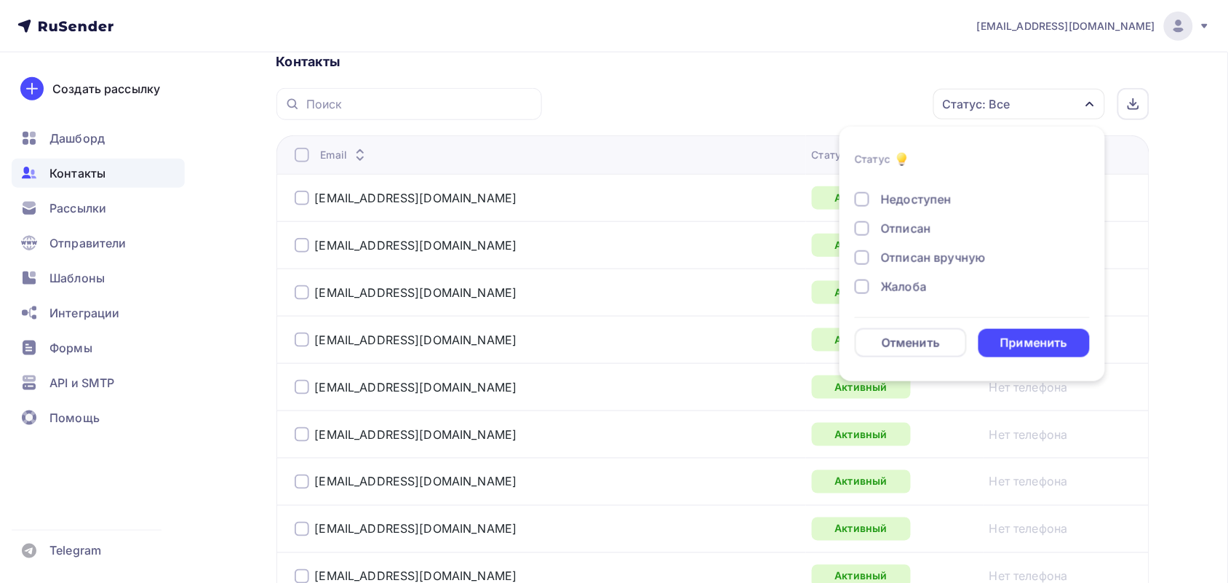
scroll to position [364, 0]
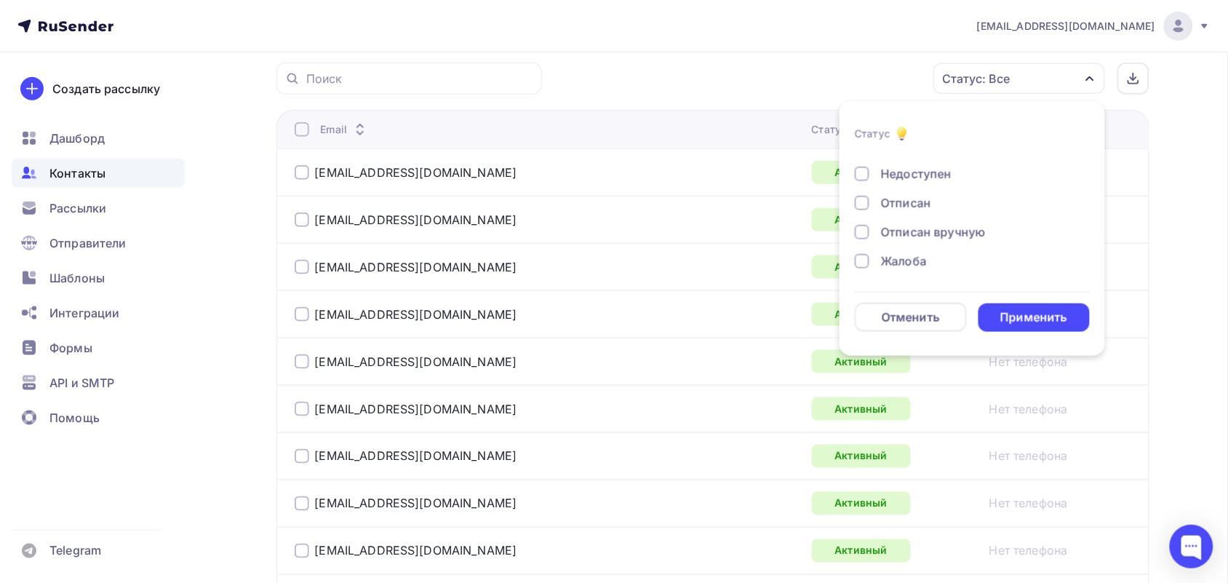
click at [864, 263] on div at bounding box center [862, 261] width 15 height 15
click at [864, 231] on div at bounding box center [862, 232] width 15 height 15
click at [863, 204] on div at bounding box center [862, 203] width 15 height 15
click at [864, 182] on div "Недоступен" at bounding box center [964, 173] width 218 height 17
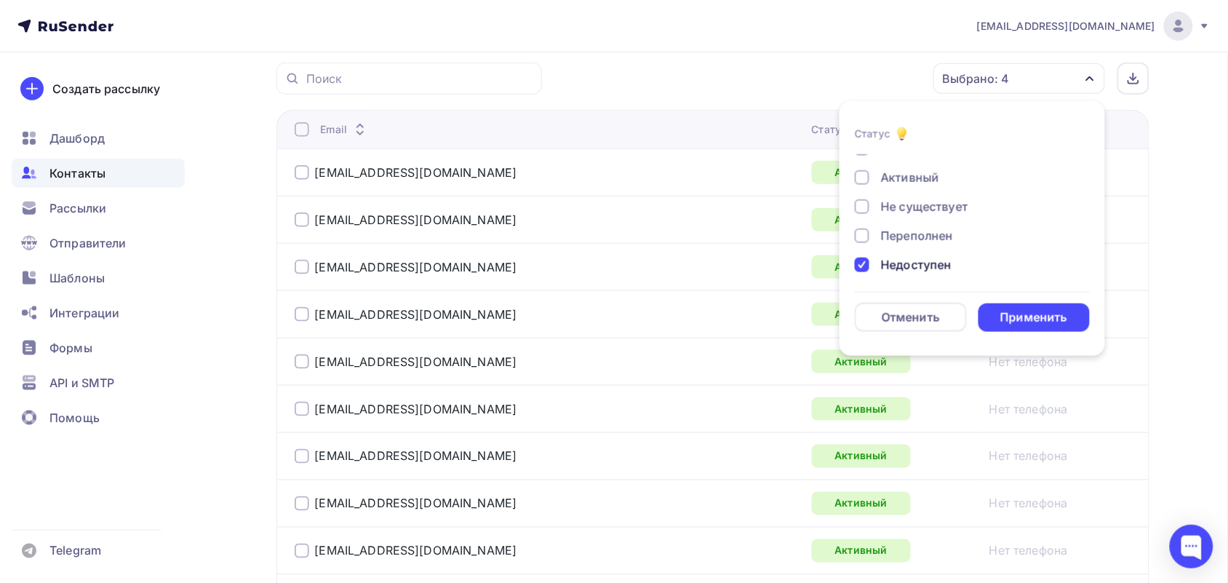
click at [860, 235] on div at bounding box center [862, 236] width 15 height 15
click at [863, 204] on div at bounding box center [862, 206] width 15 height 15
click at [1006, 301] on form "Статус Новый Активный Не существует Переполнен Недоступен Отписан Отписан вручн…" at bounding box center [972, 228] width 235 height 207
click at [1017, 313] on div "Применить" at bounding box center [1034, 317] width 67 height 17
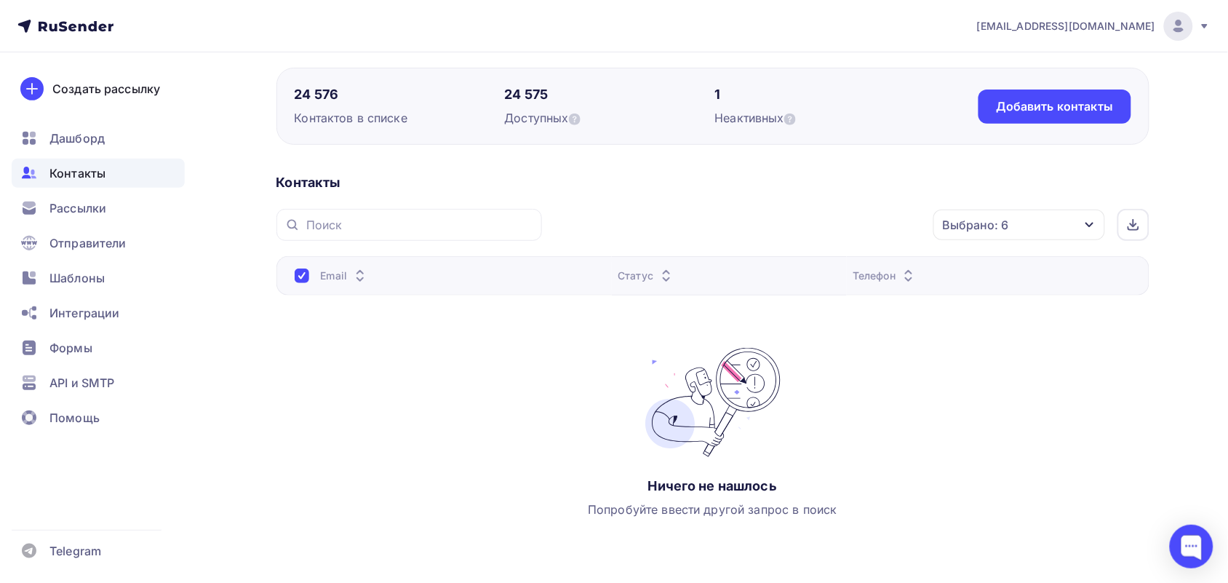
scroll to position [0, 0]
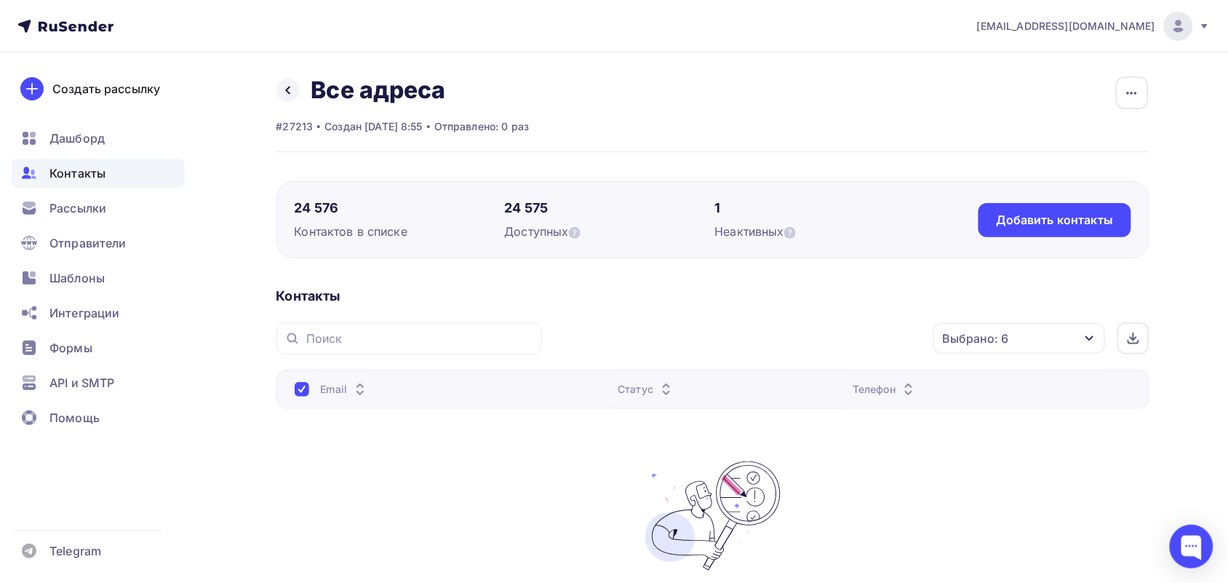
click at [273, 86] on div "Назад Все адреса Переименовать список Скачать список Отписать адреса Настроить …" at bounding box center [614, 403] width 1193 height 702
click at [285, 89] on icon at bounding box center [288, 90] width 12 height 12
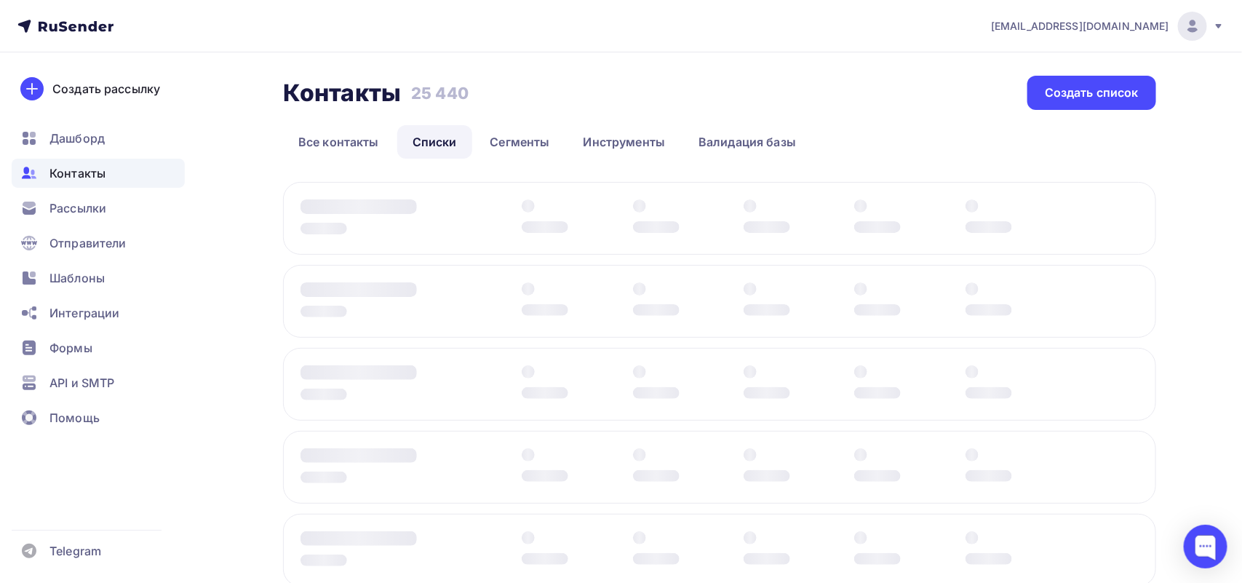
click at [41, 167] on div "Контакты" at bounding box center [98, 173] width 173 height 29
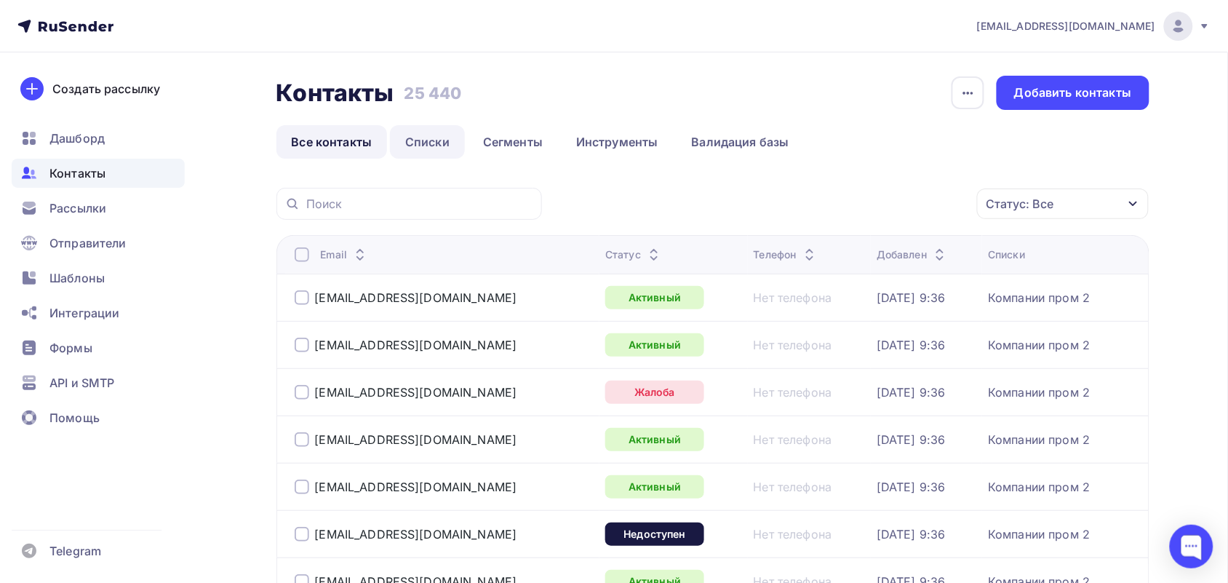
click at [415, 135] on link "Списки" at bounding box center [427, 141] width 75 height 33
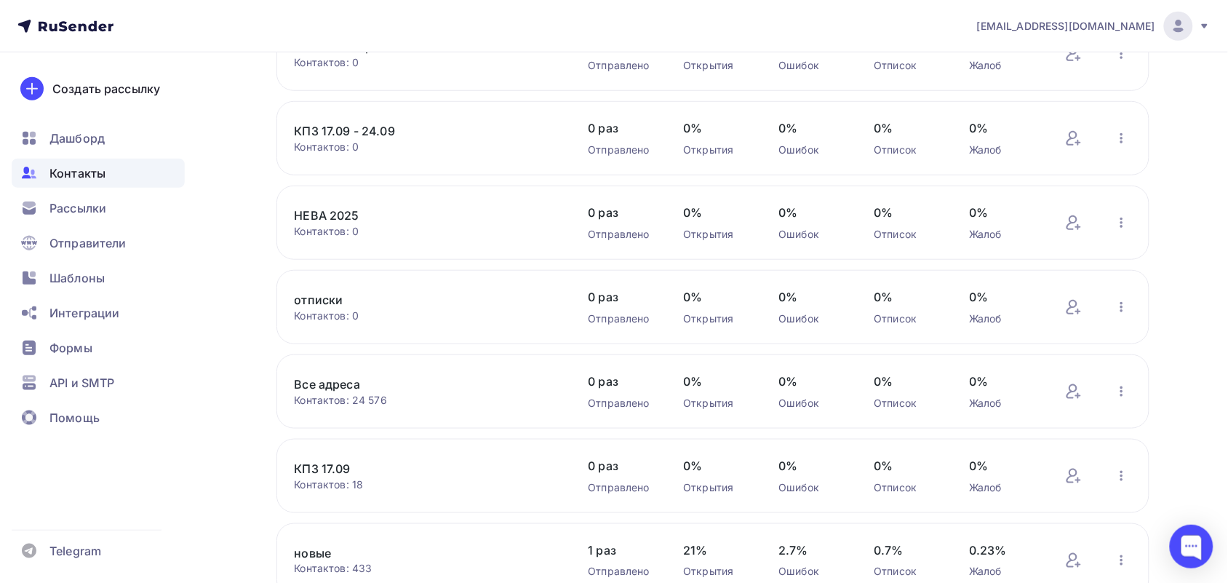
scroll to position [364, 0]
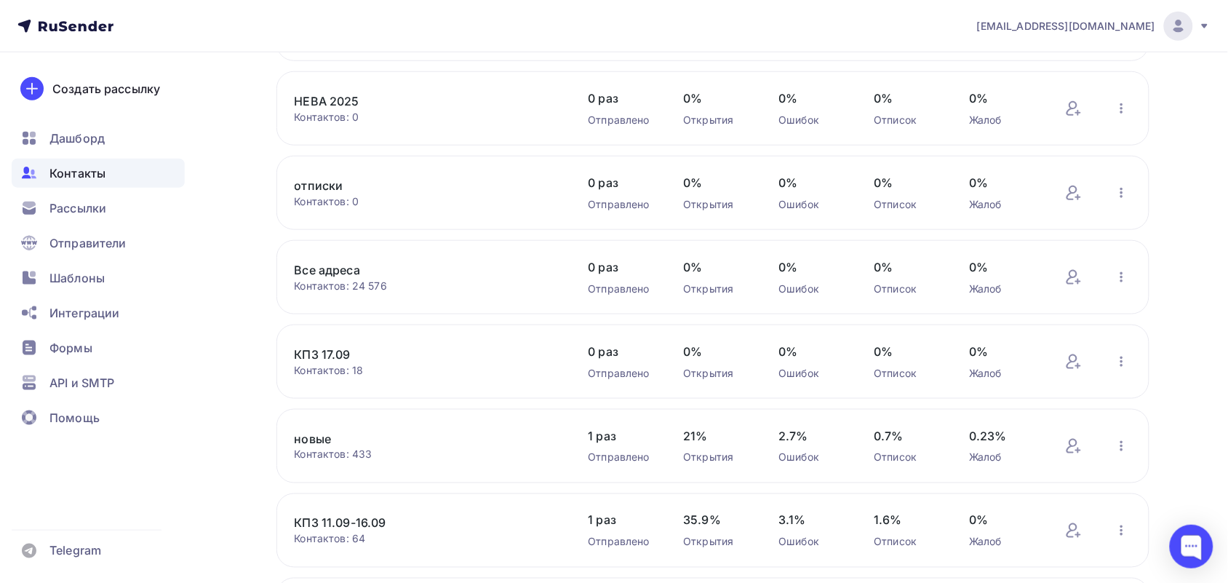
click at [317, 260] on div "Все адреса Контактов: 24 576 Добавить контакты Переименовать список Скачать спи…" at bounding box center [713, 277] width 873 height 74
click at [320, 271] on link "Все адреса" at bounding box center [418, 269] width 247 height 17
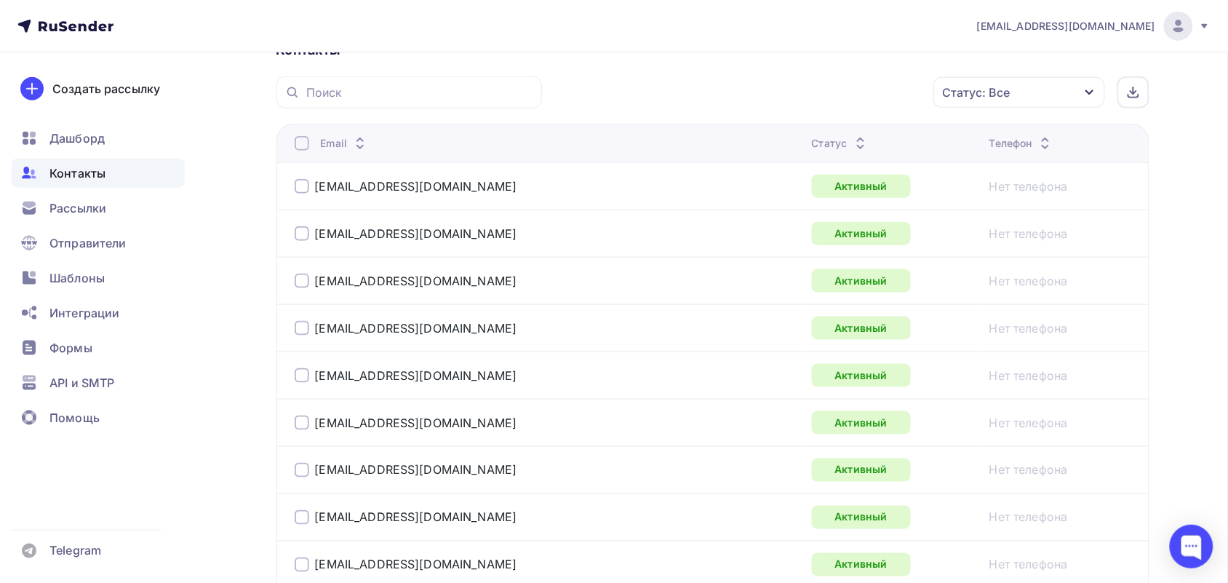
scroll to position [364, 0]
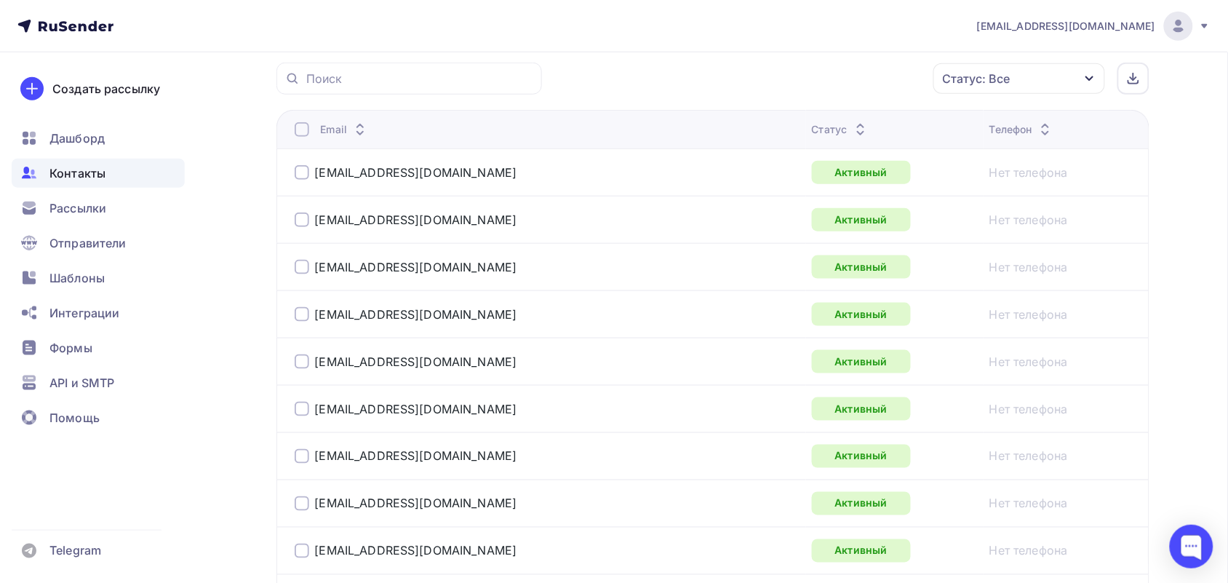
click at [1031, 87] on div "Статус: Все" at bounding box center [1020, 78] width 172 height 31
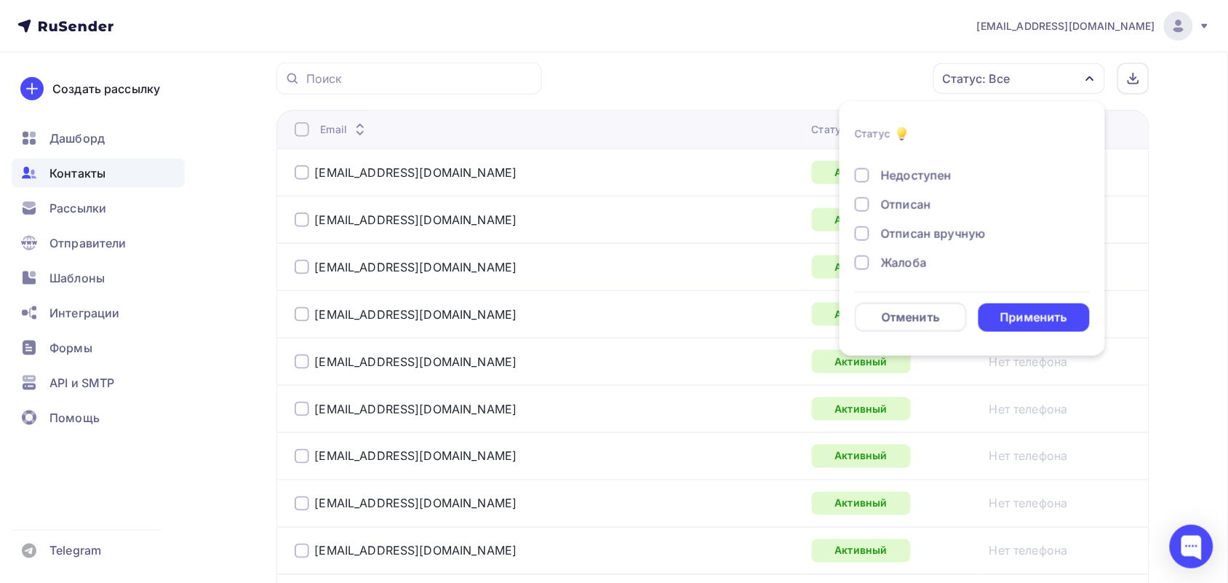
scroll to position [106, 0]
click at [870, 258] on div "Жалоба" at bounding box center [964, 261] width 218 height 17
click at [864, 245] on div "Новый Активный Не существует Переполнен Недоступен Отписан Отписан вручную [GEO…" at bounding box center [972, 159] width 235 height 221
click at [865, 231] on div at bounding box center [862, 232] width 15 height 15
click at [870, 207] on div "Отписан" at bounding box center [964, 202] width 218 height 17
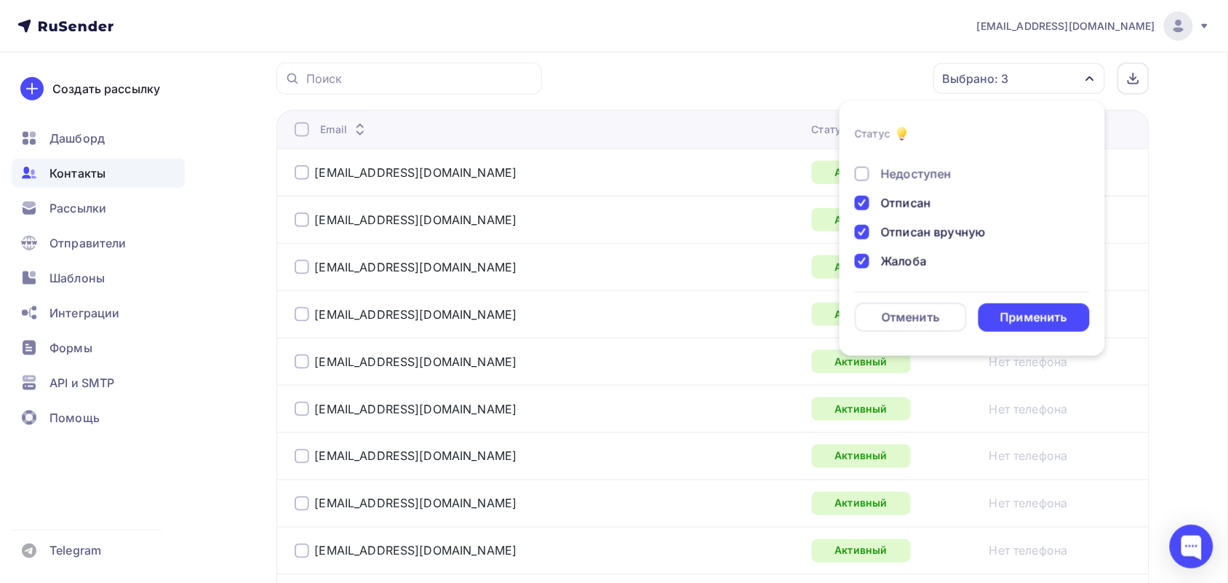
click at [861, 179] on div at bounding box center [862, 174] width 15 height 15
click at [867, 230] on div at bounding box center [862, 236] width 15 height 15
click at [856, 202] on div at bounding box center [862, 206] width 15 height 15
click at [1019, 311] on div "Применить" at bounding box center [1034, 317] width 67 height 17
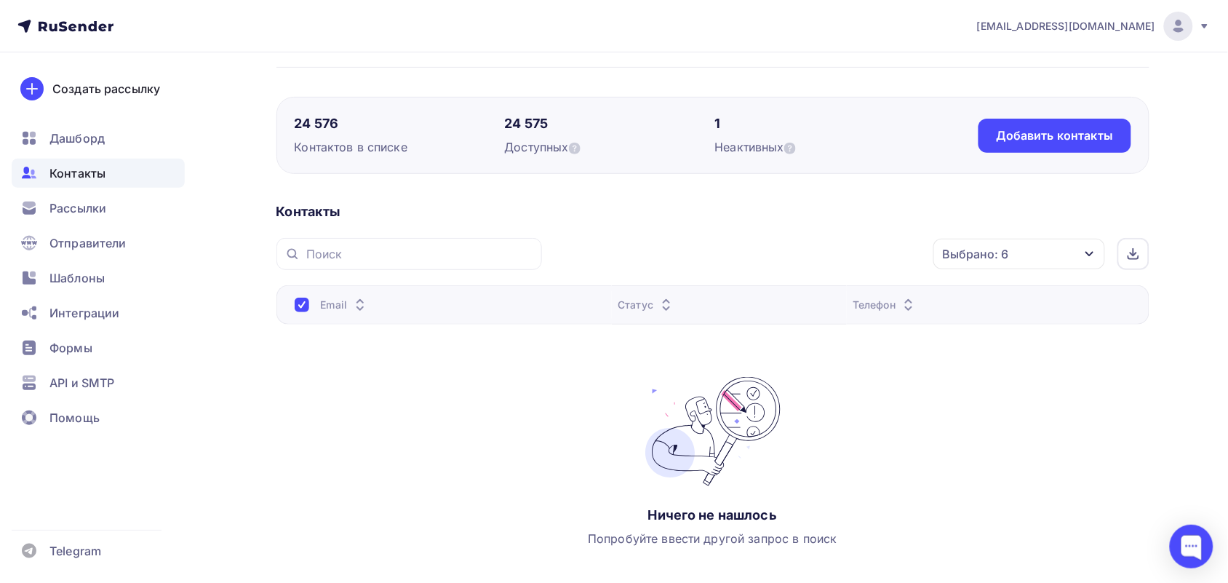
scroll to position [0, 0]
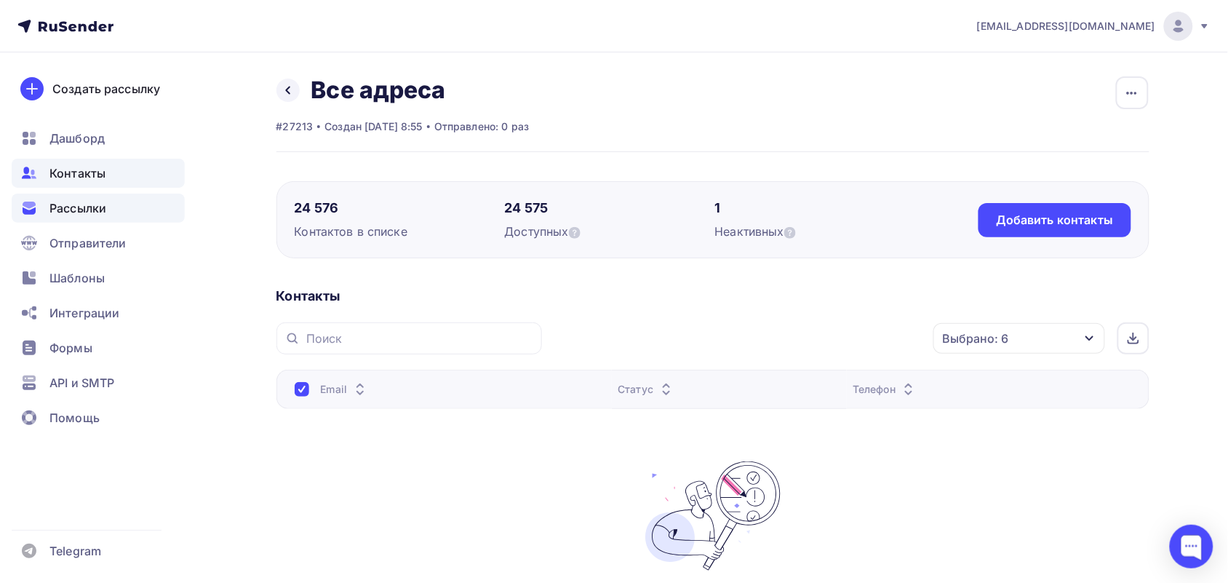
click at [85, 207] on span "Рассылки" at bounding box center [77, 207] width 57 height 17
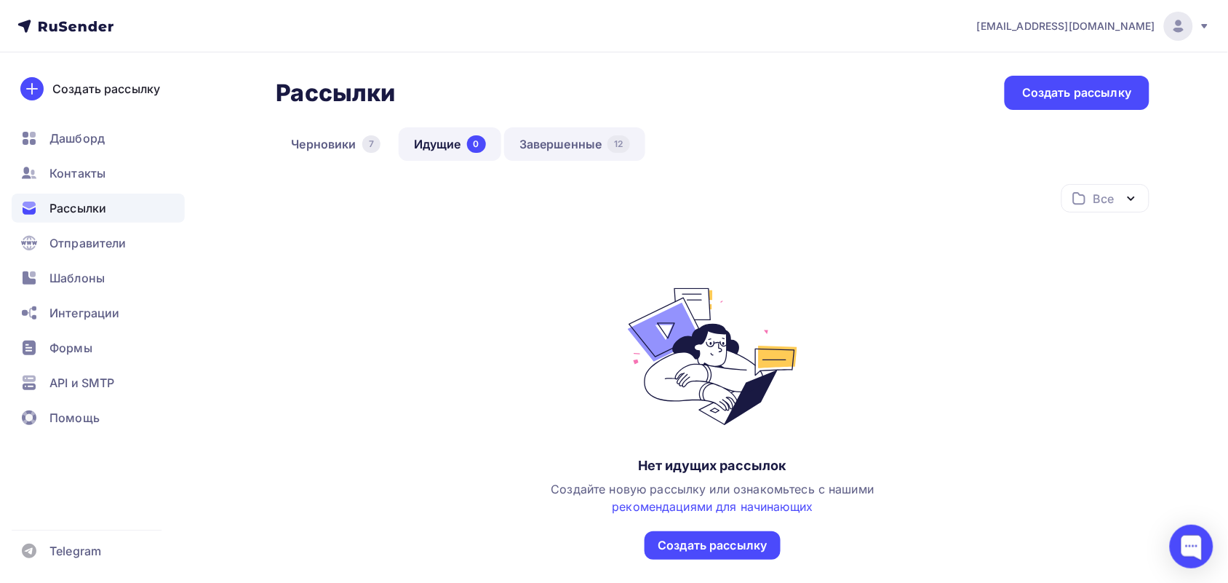
click at [564, 153] on link "Завершенные 12" at bounding box center [574, 143] width 141 height 33
